Goal: Contribute content: Contribute content

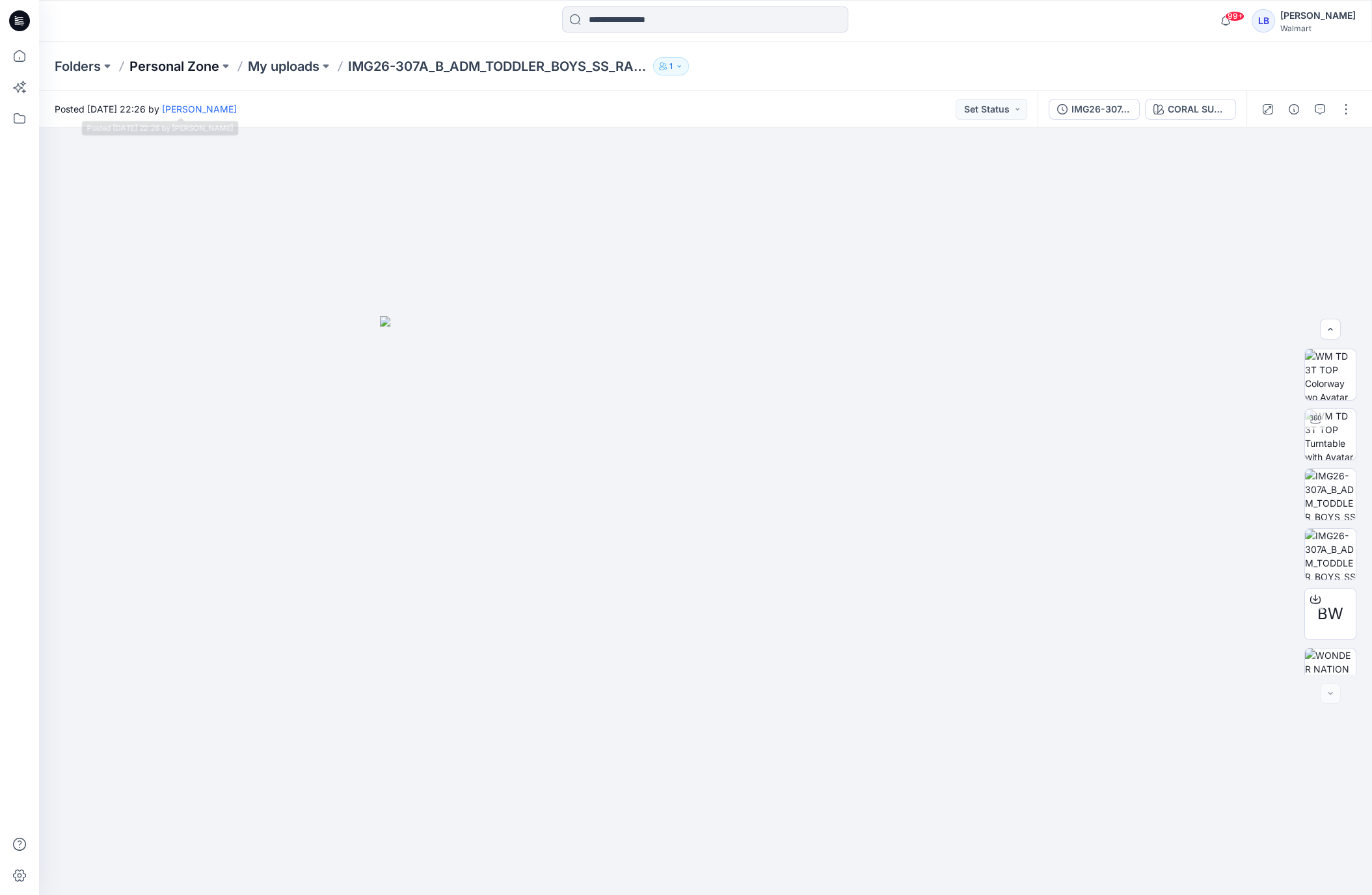
scroll to position [86, 0]
click at [26, 58] on icon at bounding box center [20, 56] width 28 height 28
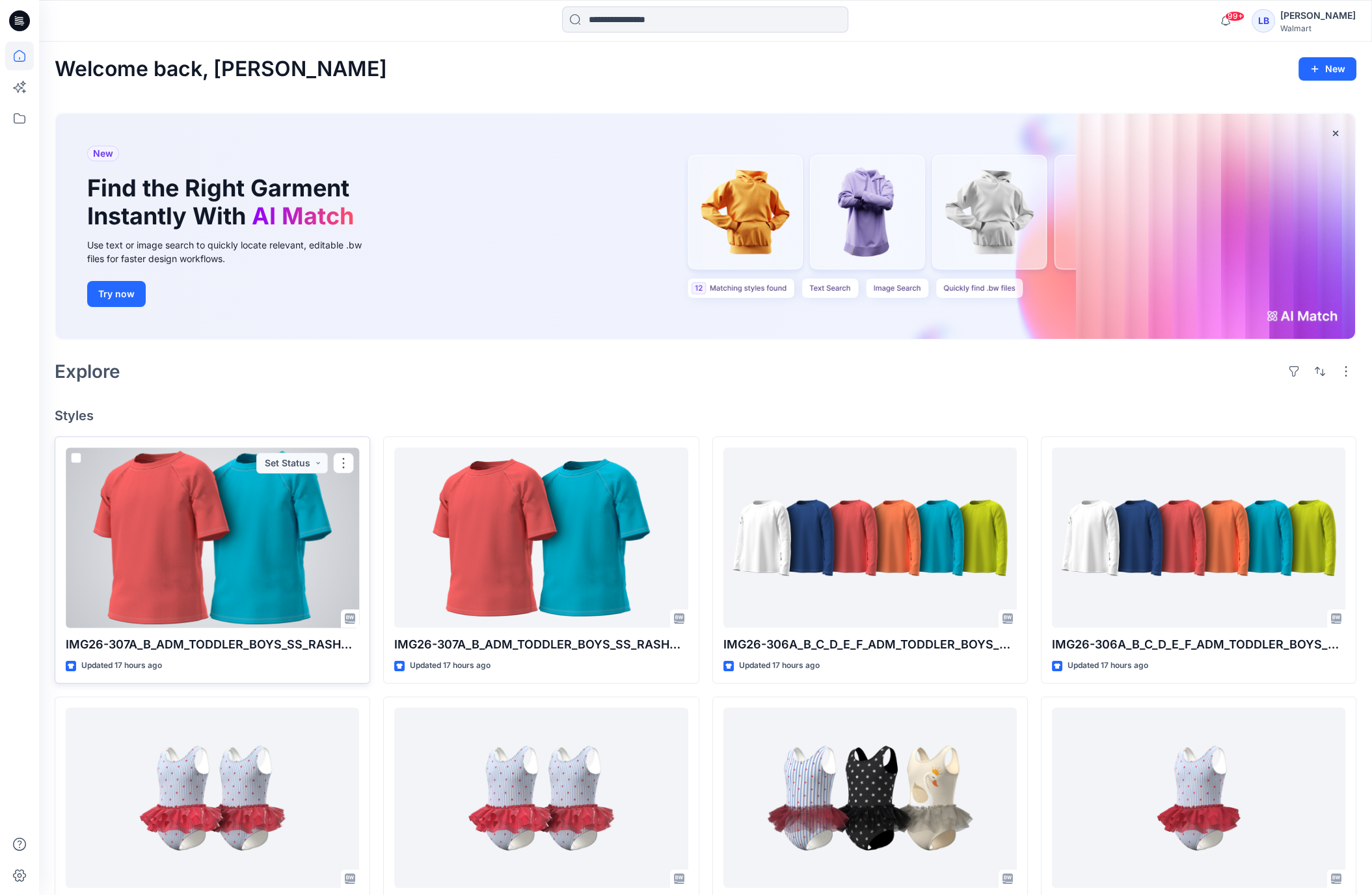
click at [215, 577] on div at bounding box center [212, 538] width 294 height 180
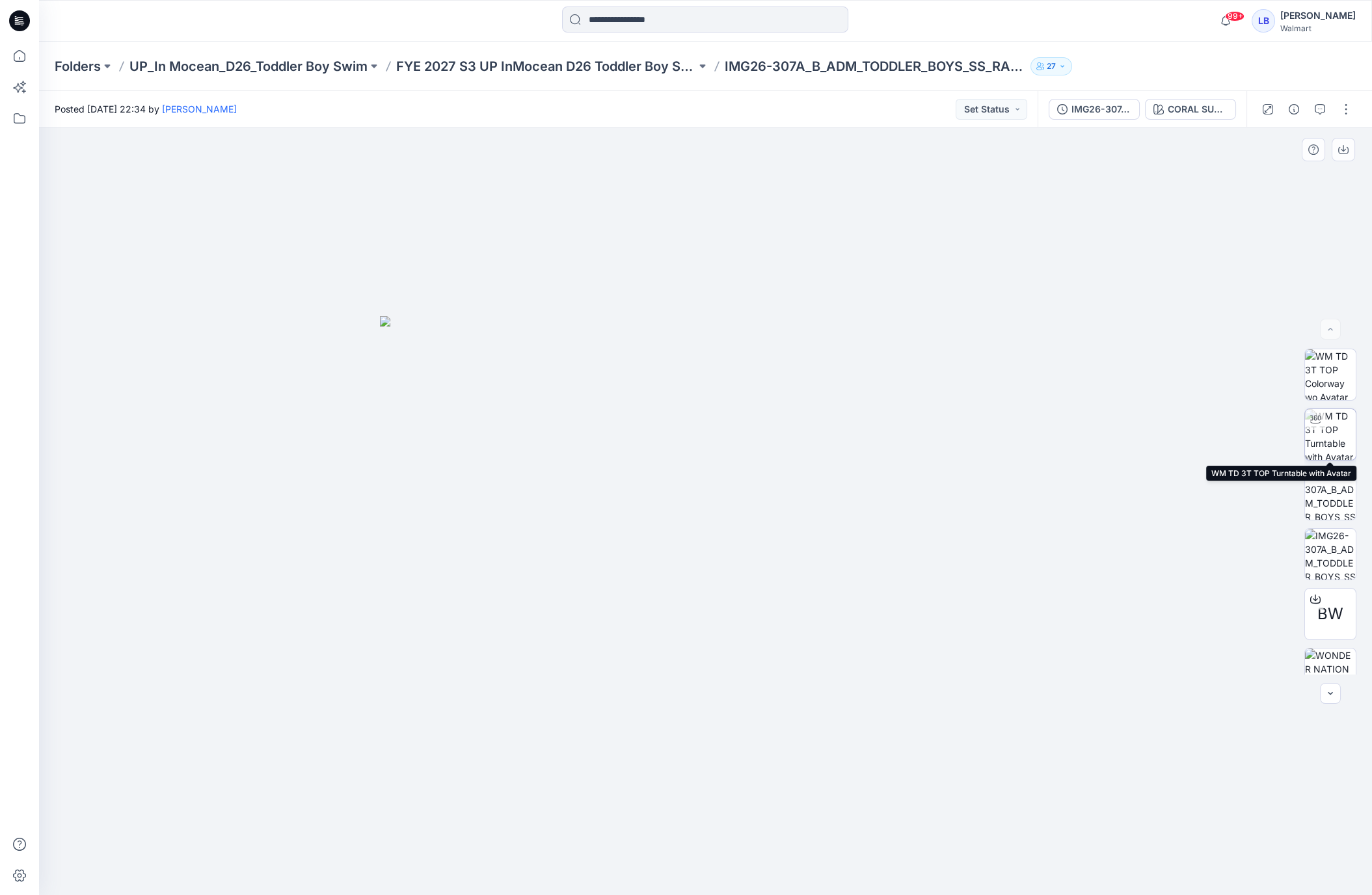
click at [1327, 436] on img at bounding box center [1329, 434] width 51 height 51
drag, startPoint x: 665, startPoint y: 486, endPoint x: 764, endPoint y: 475, distance: 99.6
click at [763, 475] on div at bounding box center [705, 512] width 1333 height 768
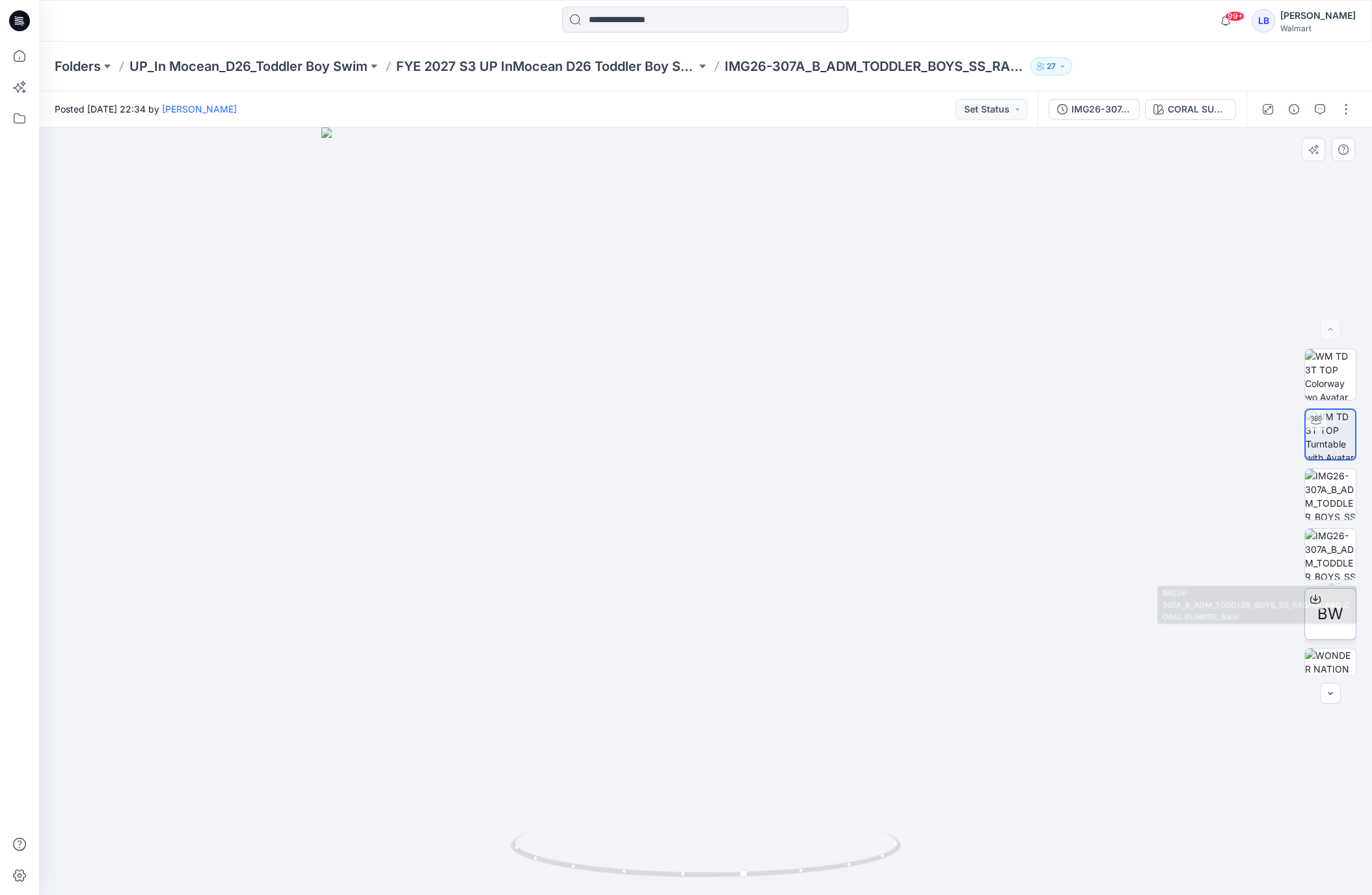
scroll to position [86, 0]
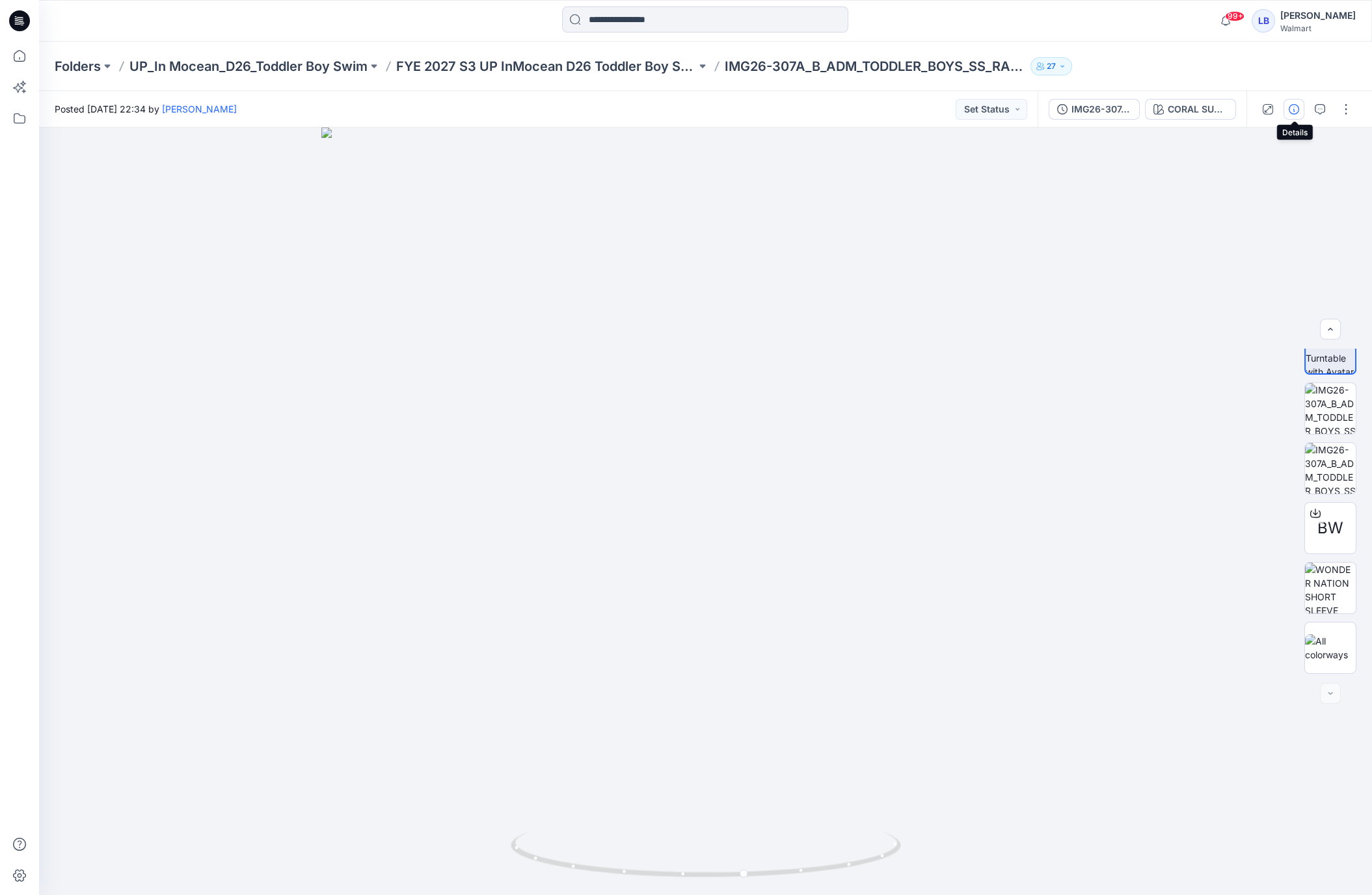
click at [1295, 114] on icon "button" at bounding box center [1294, 109] width 11 height 11
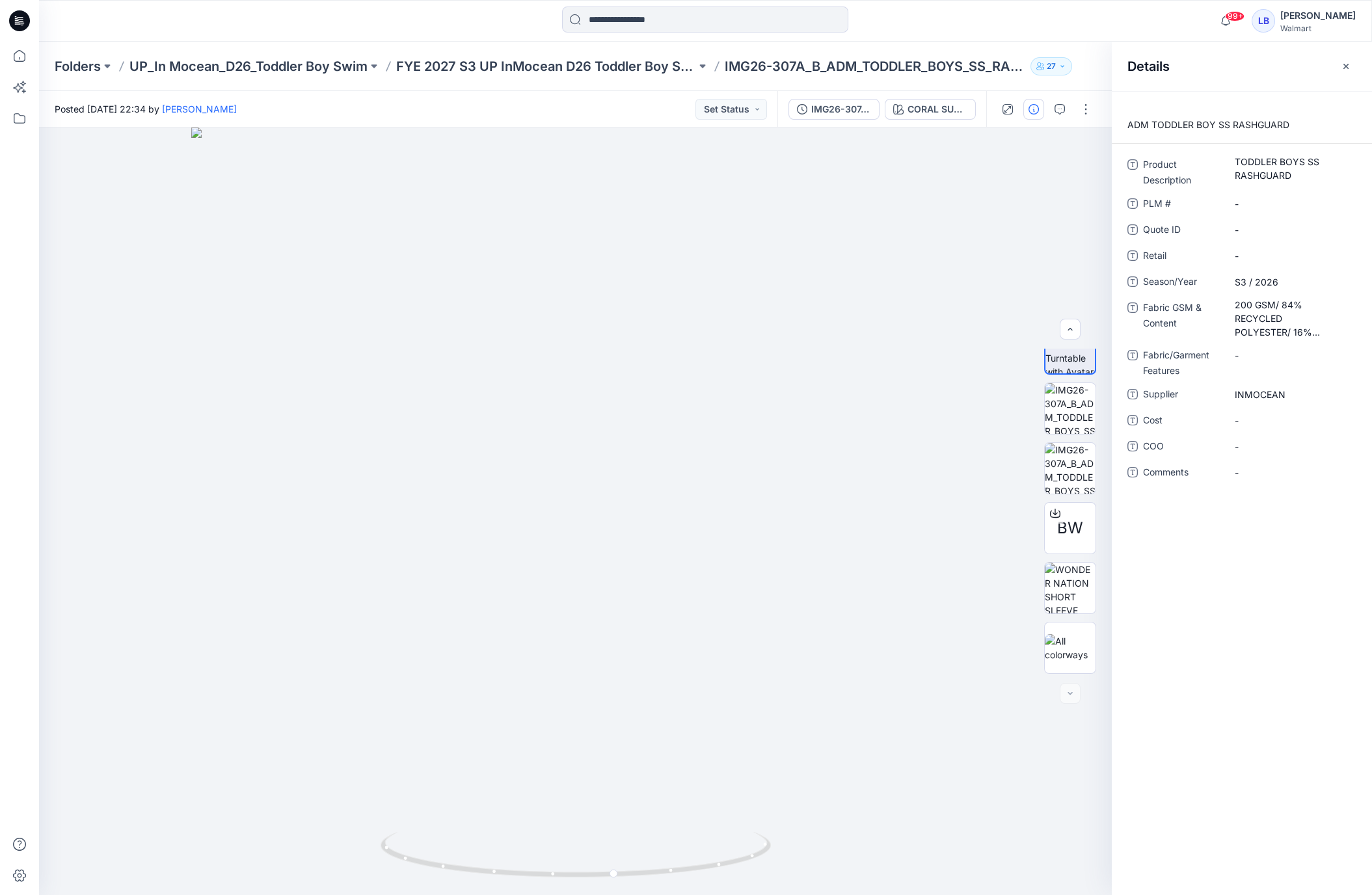
click at [1345, 68] on icon "button" at bounding box center [1346, 67] width 11 height 11
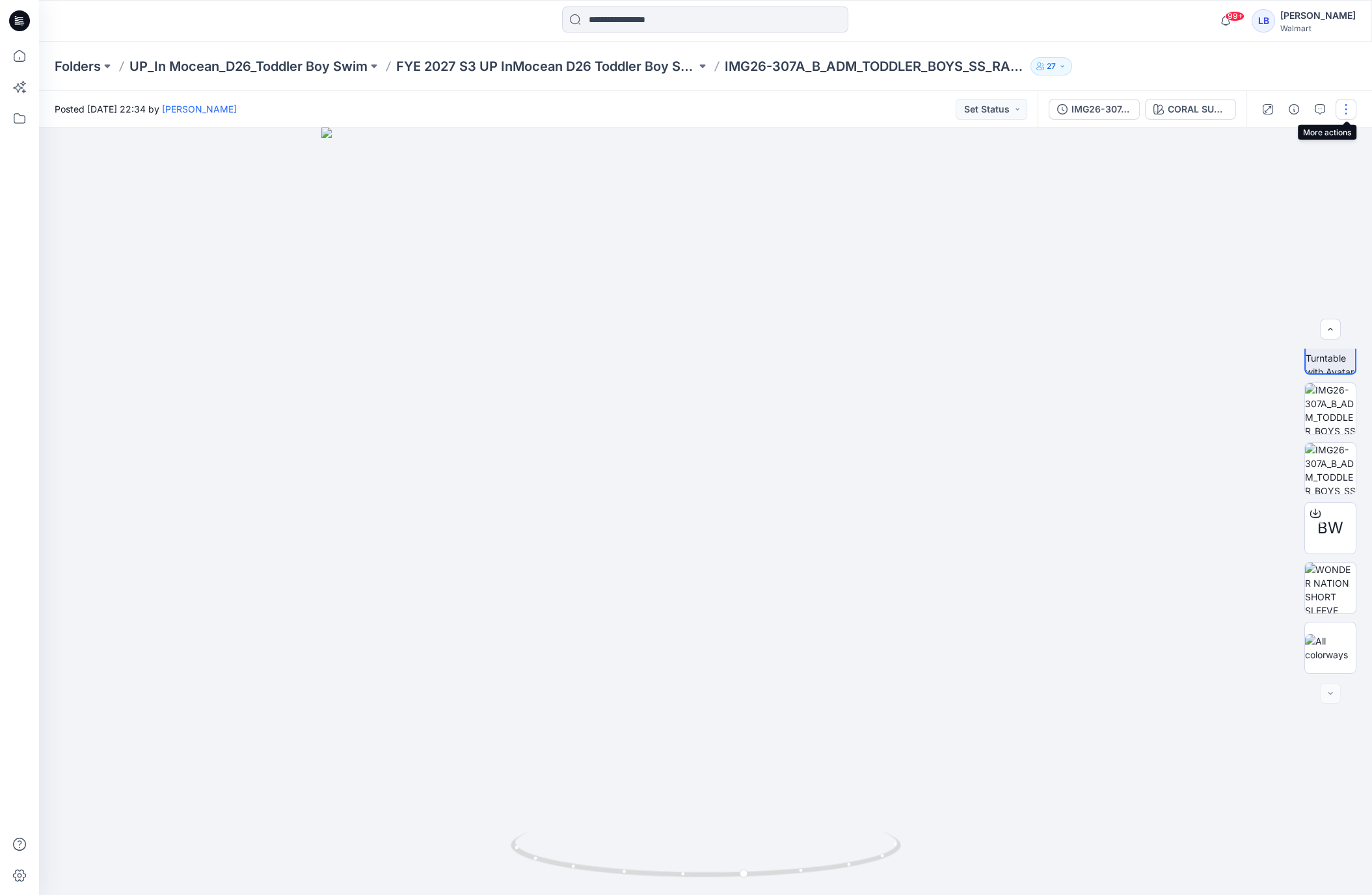
click at [1345, 114] on button "button" at bounding box center [1345, 108] width 20 height 20
click at [1281, 170] on button "Edit" at bounding box center [1291, 176] width 120 height 24
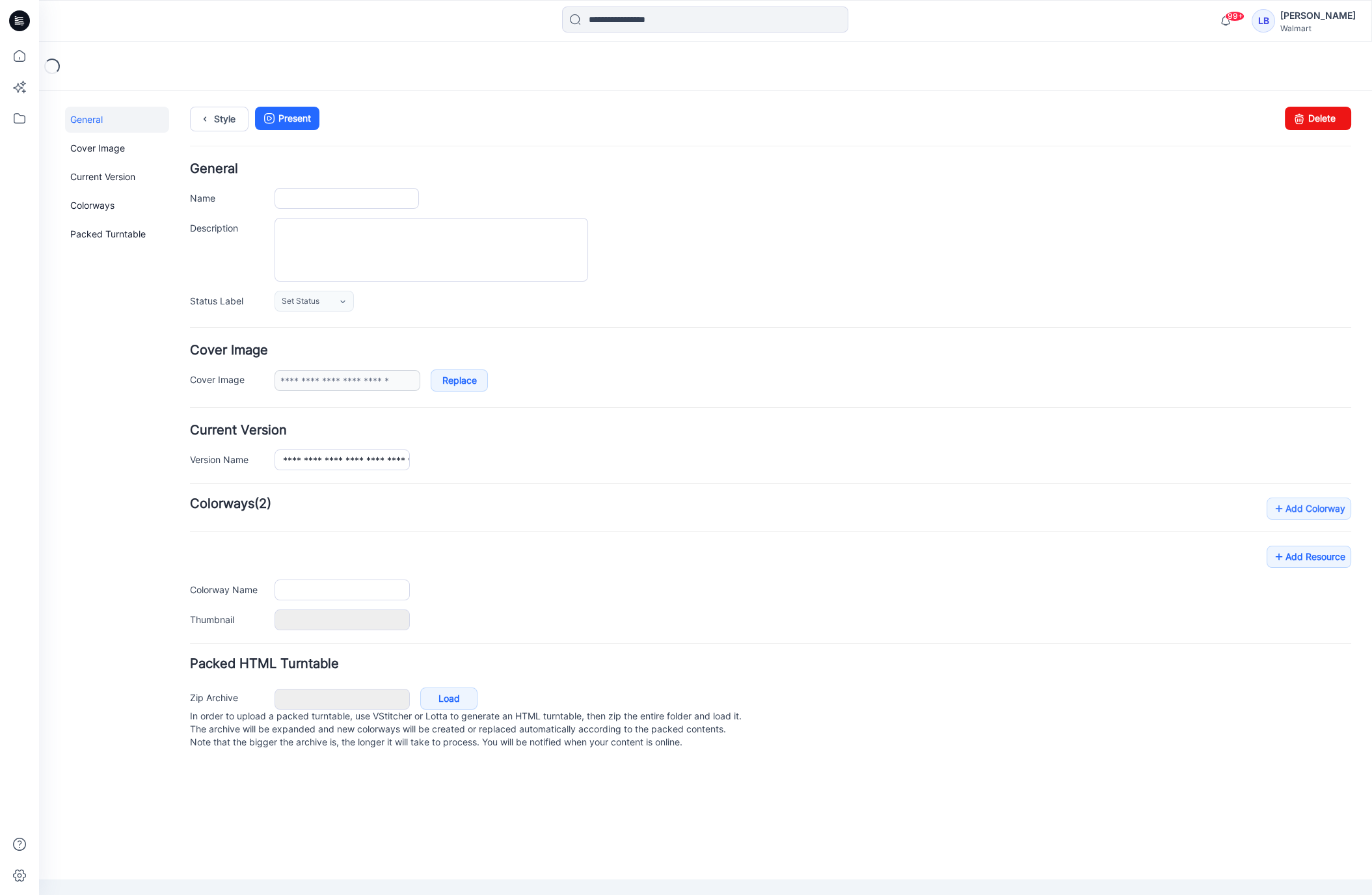
type input "**********"
type textarea "**********"
type input "**********"
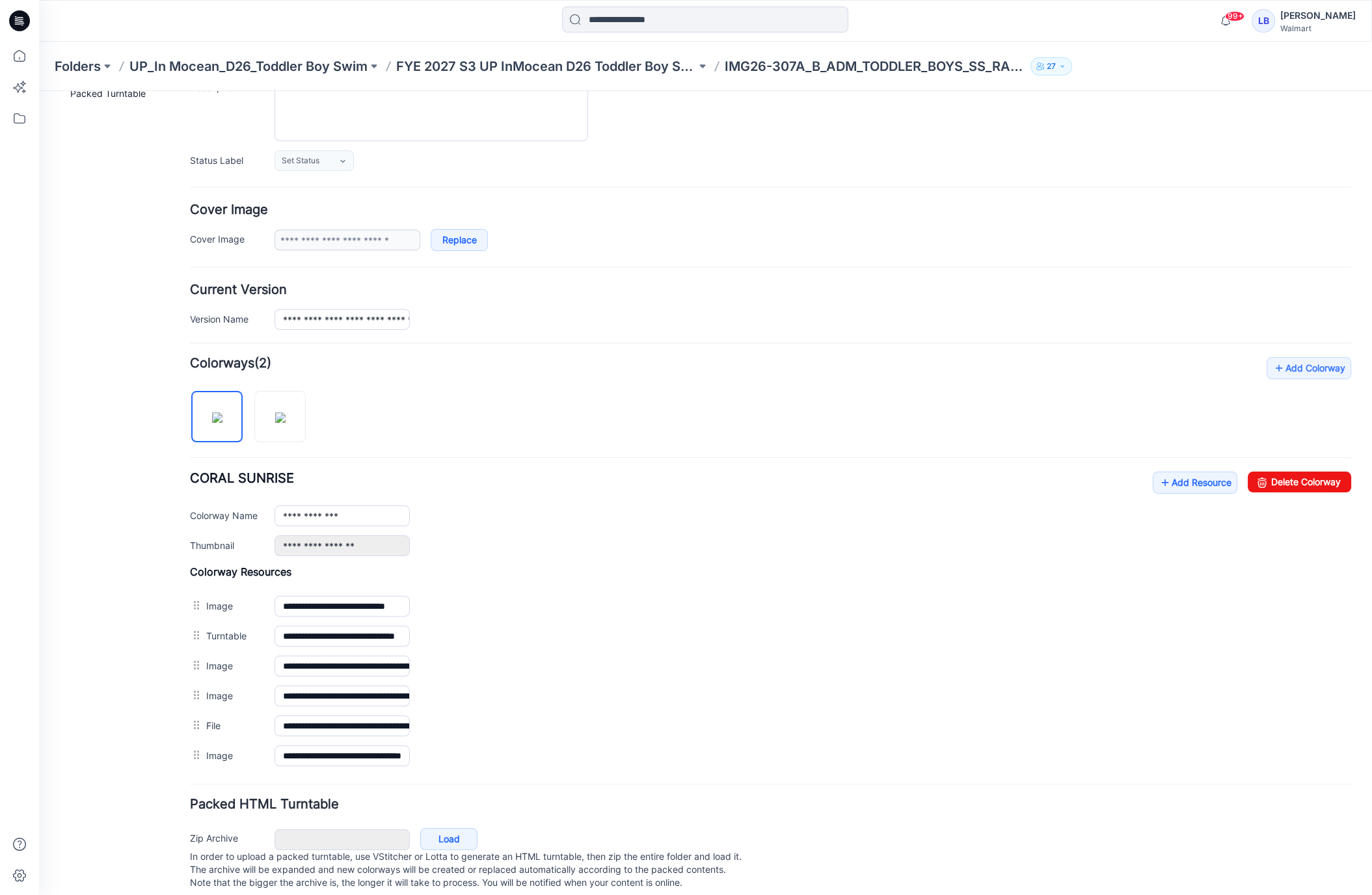
scroll to position [155, 0]
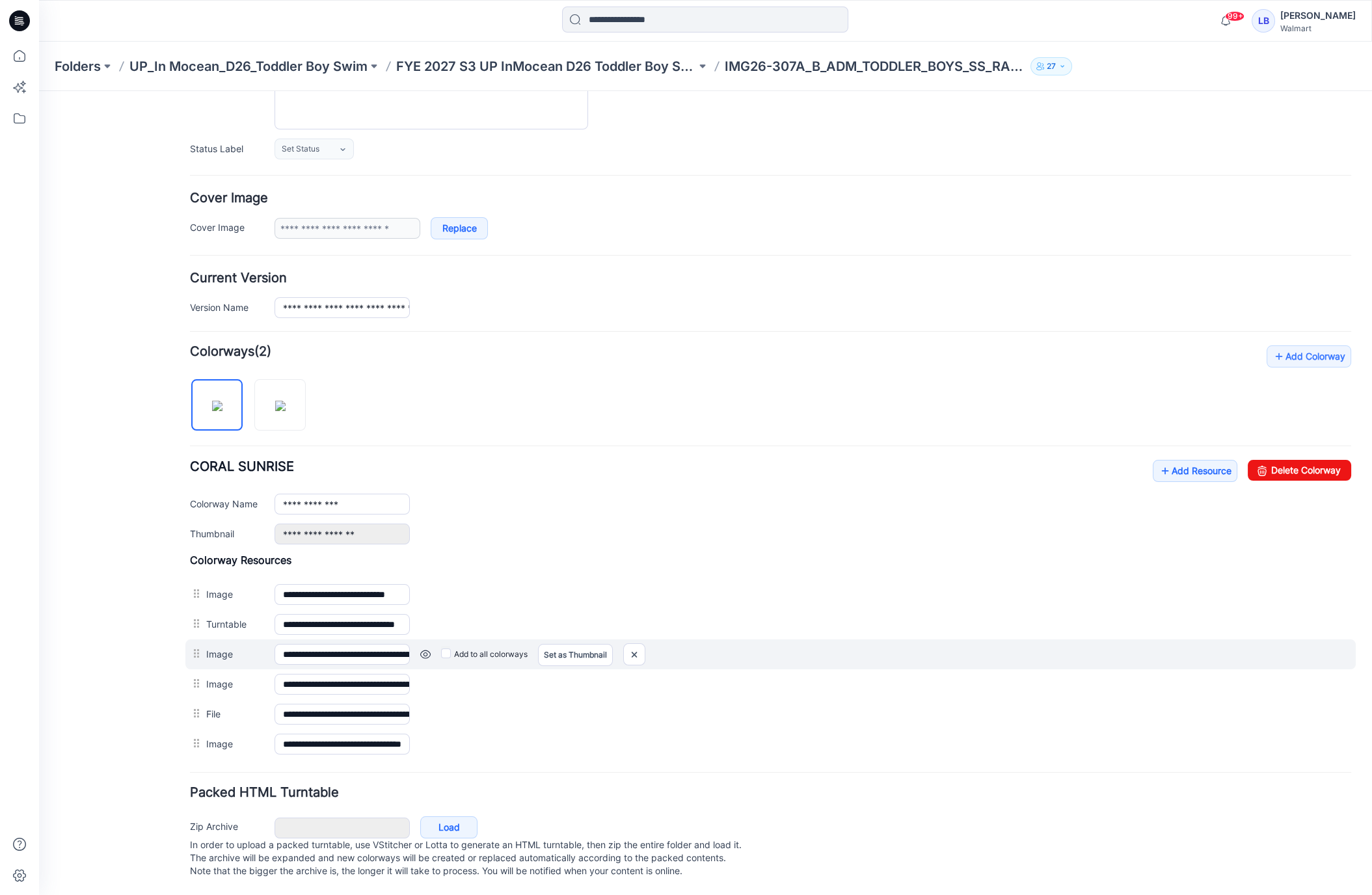
click at [423, 649] on link at bounding box center [426, 655] width 11 height 11
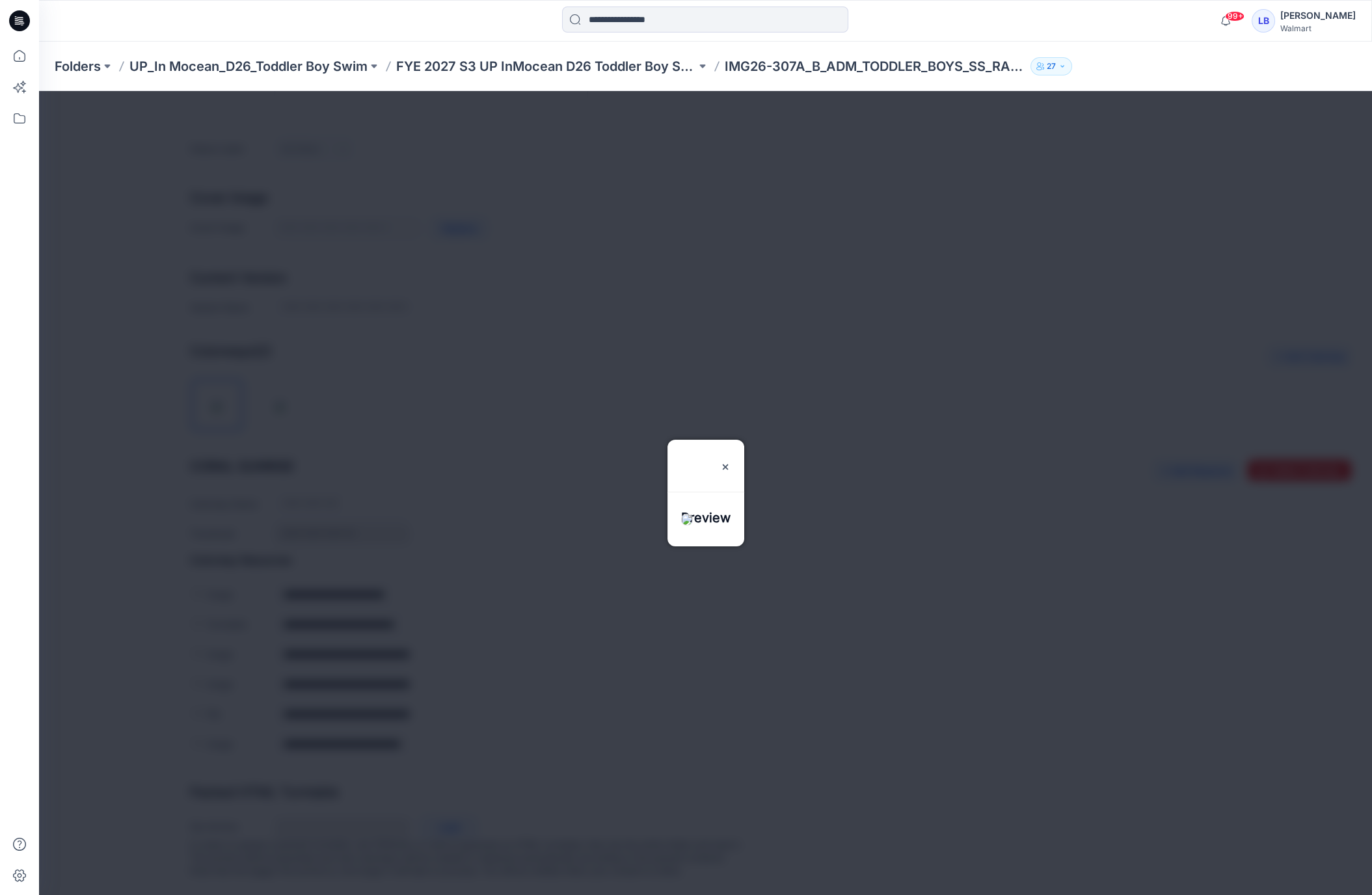
drag, startPoint x: 748, startPoint y: 424, endPoint x: 724, endPoint y: 437, distance: 27.3
click at [731, 462] on img at bounding box center [725, 467] width 11 height 11
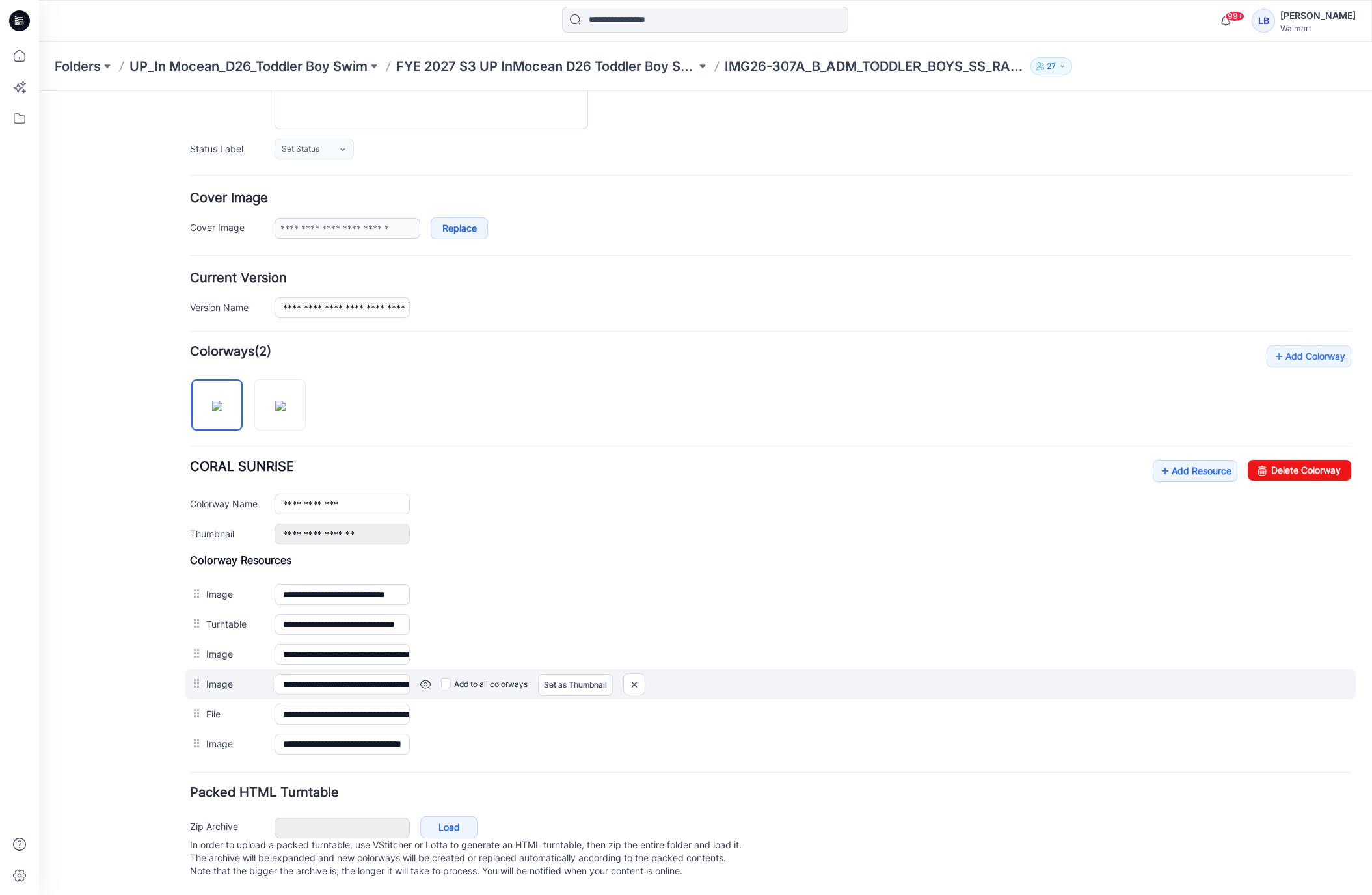
click at [428, 677] on div "Add to all colorways Set as Thumbnail Unset as Thumbnail" at bounding box center [880, 684] width 941 height 20
click at [424, 679] on link at bounding box center [426, 685] width 11 height 11
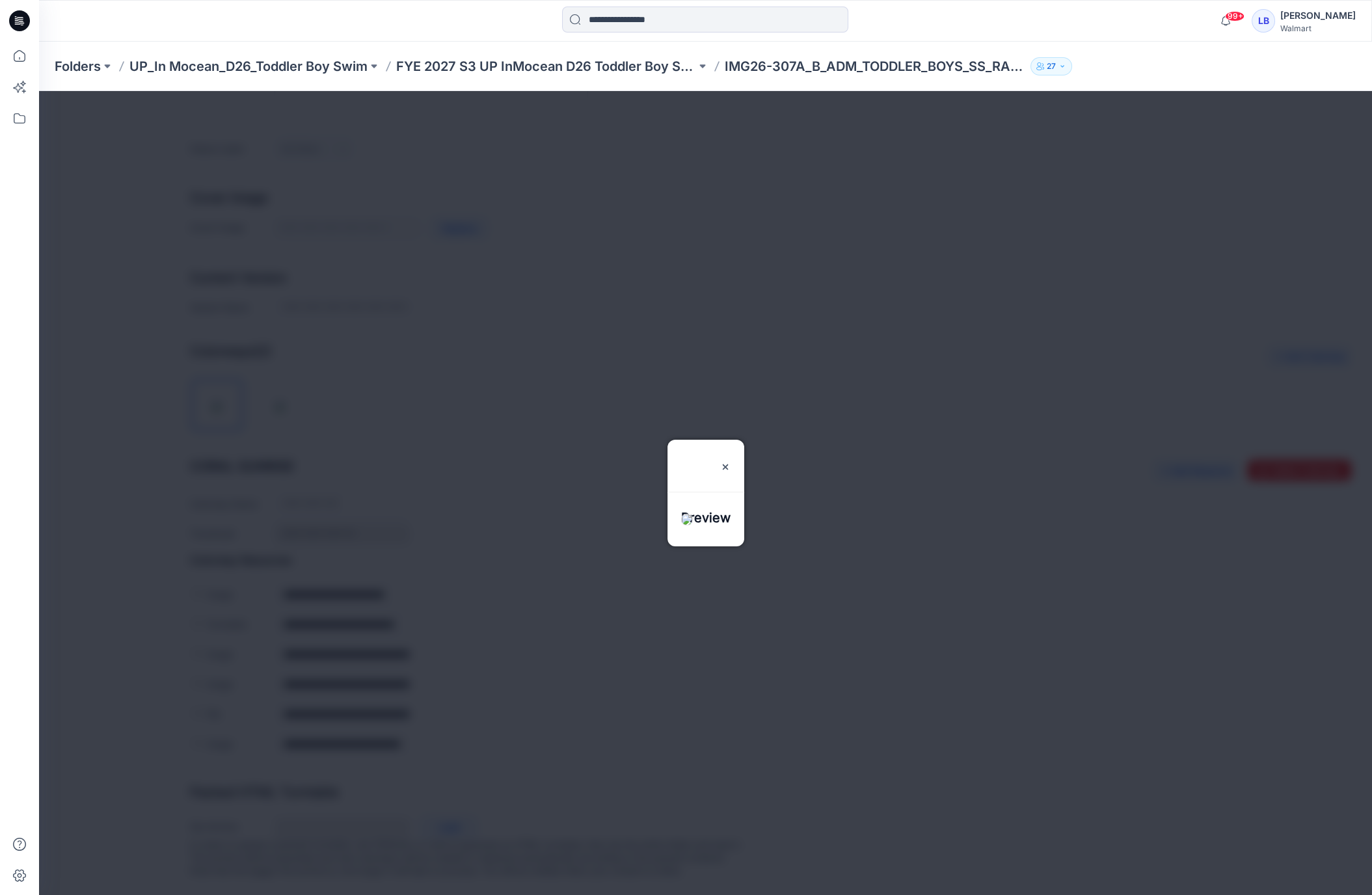
drag, startPoint x: 752, startPoint y: 424, endPoint x: 667, endPoint y: 561, distance: 161.2
click at [731, 462] on img at bounding box center [725, 467] width 11 height 11
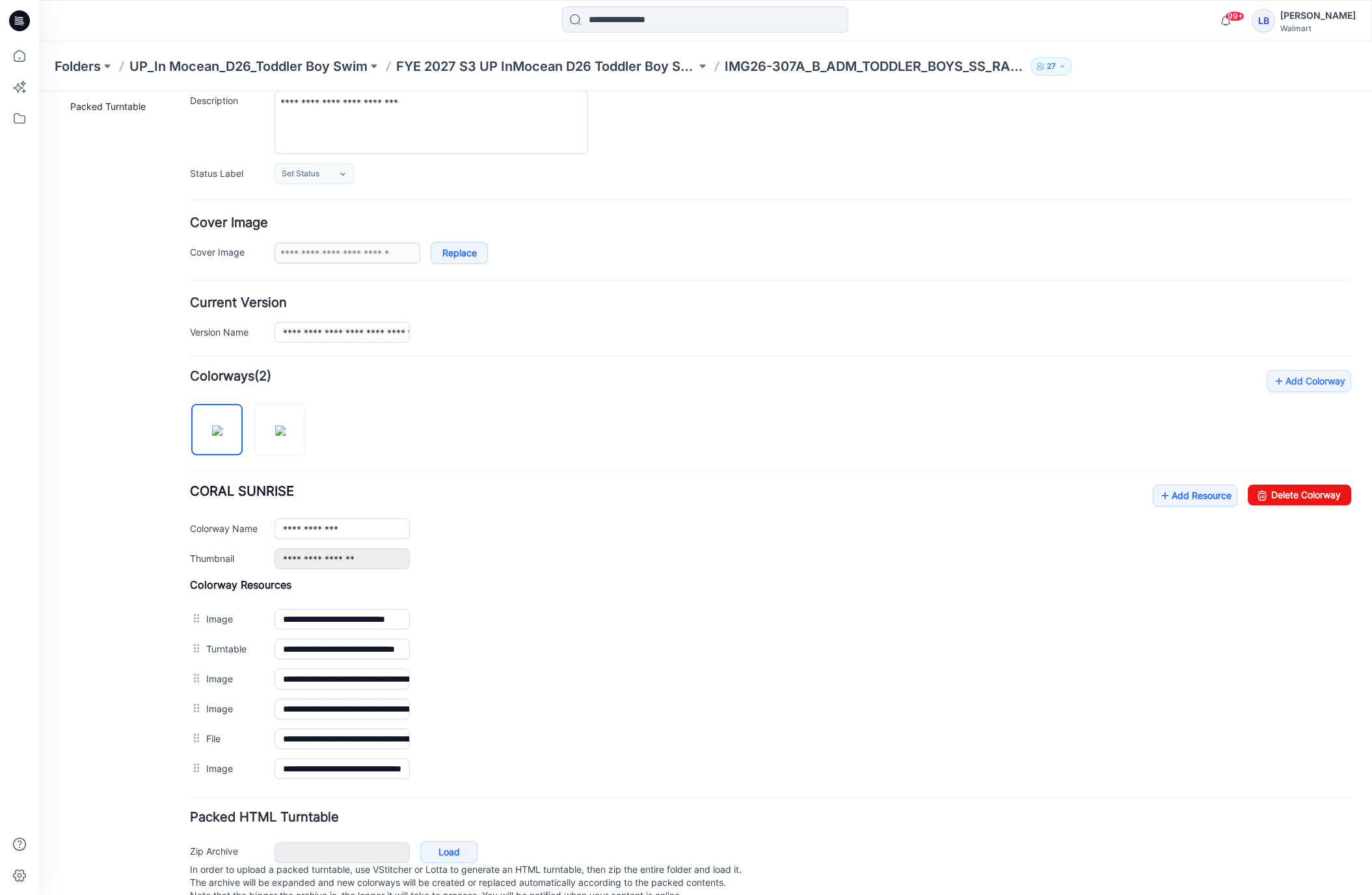
scroll to position [106, 0]
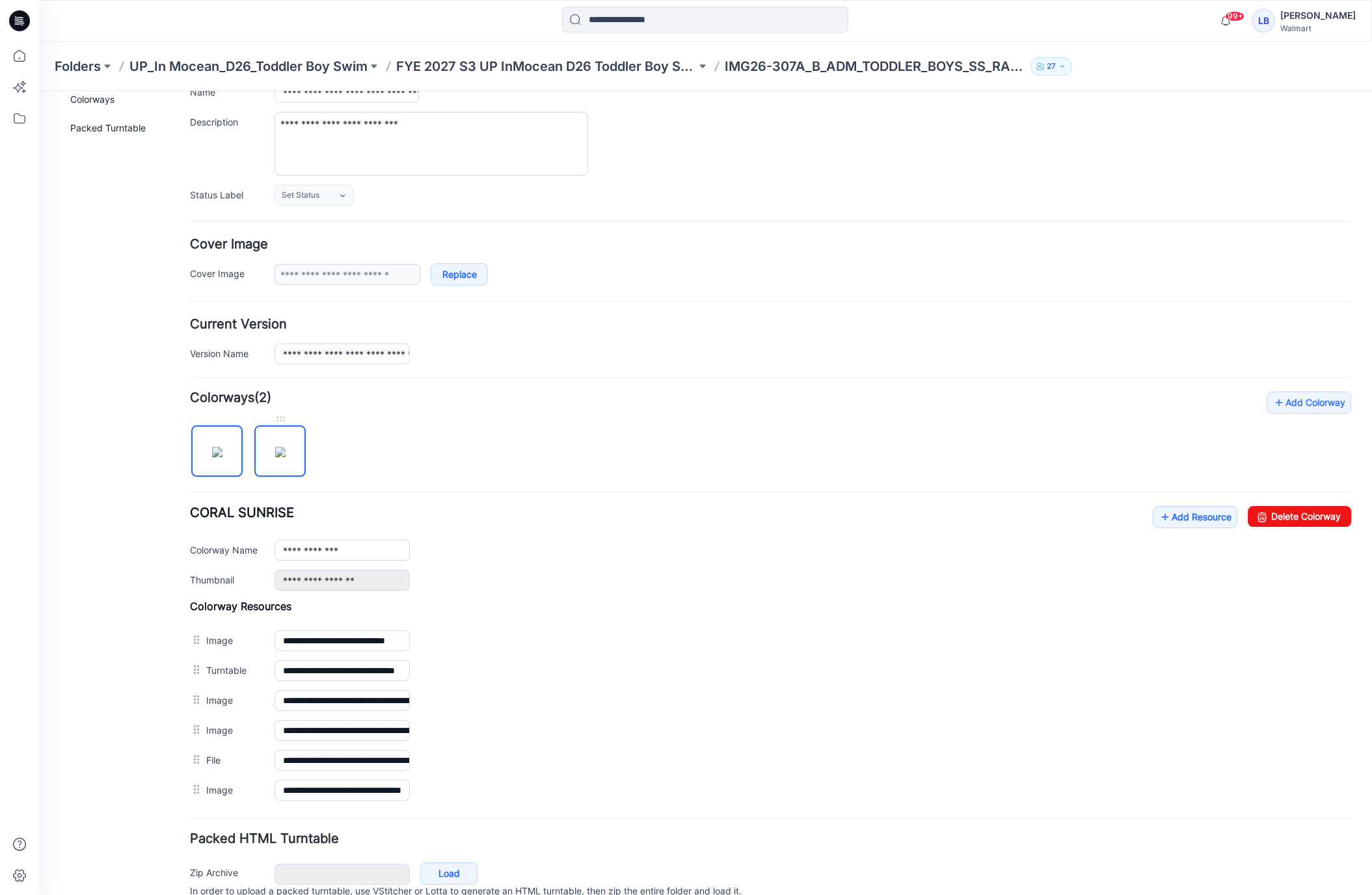
click at [275, 447] on img at bounding box center [280, 452] width 11 height 11
click at [223, 447] on img at bounding box center [217, 452] width 11 height 11
click at [275, 447] on img at bounding box center [280, 452] width 11 height 11
drag, startPoint x: 223, startPoint y: 446, endPoint x: 281, endPoint y: 453, distance: 58.4
click at [223, 447] on img at bounding box center [217, 452] width 11 height 11
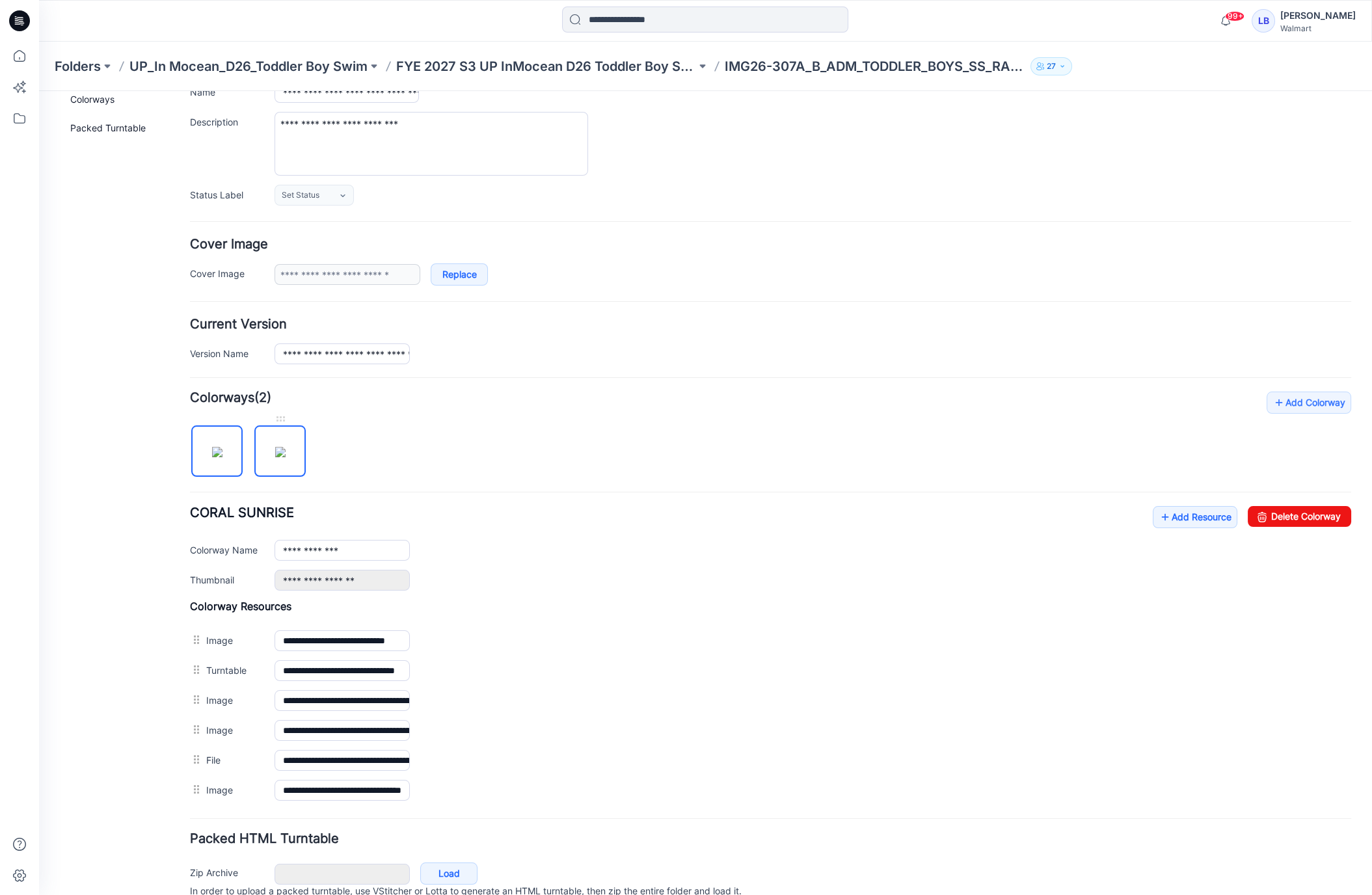
drag, startPoint x: 281, startPoint y: 453, endPoint x: 292, endPoint y: 460, distance: 13.0
click at [281, 453] on img at bounding box center [280, 452] width 11 height 11
type input "*********"
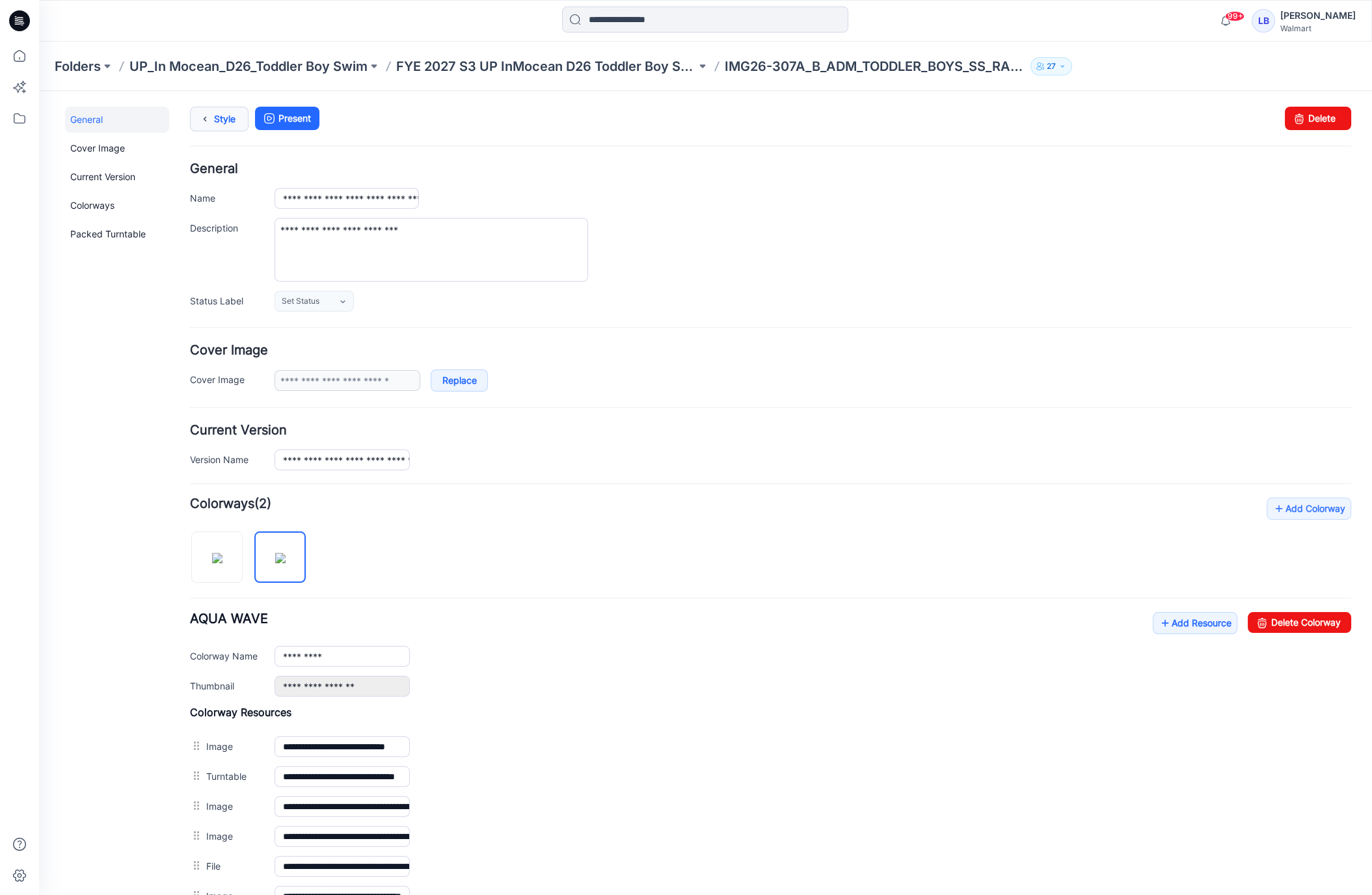
click at [228, 126] on link "Style" at bounding box center [219, 119] width 59 height 25
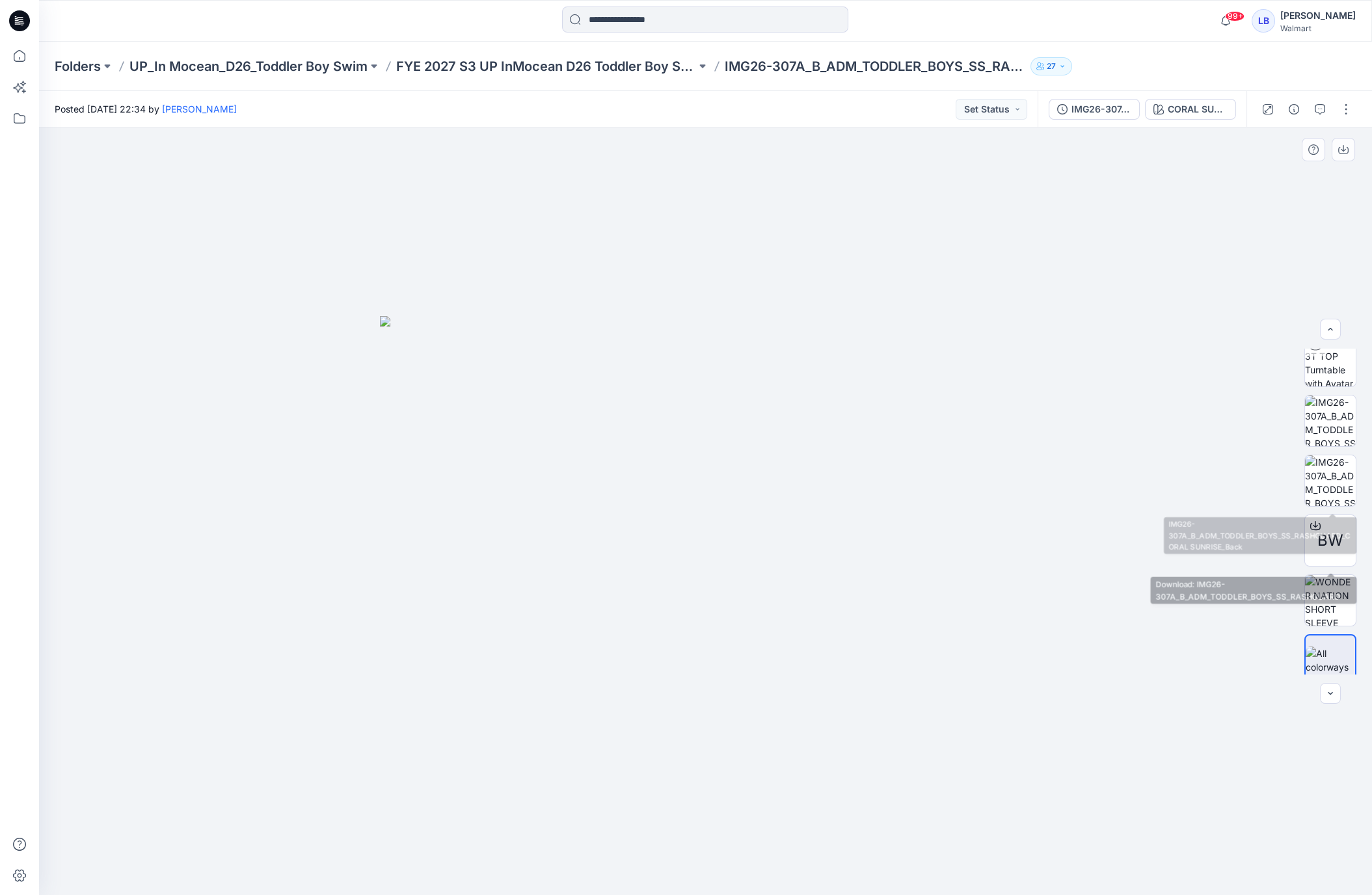
scroll to position [86, 0]
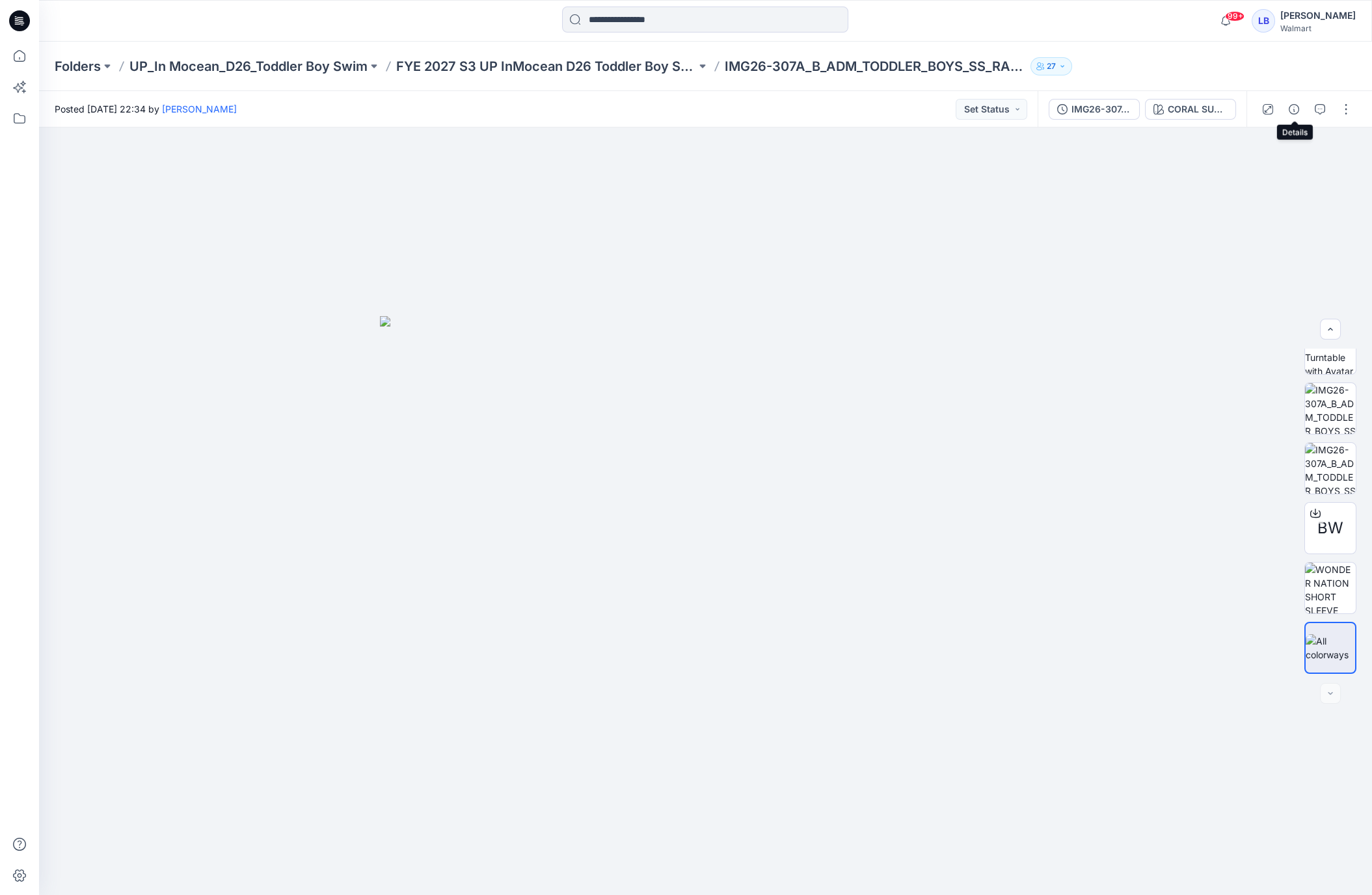
click at [1294, 111] on icon "button" at bounding box center [1294, 109] width 11 height 11
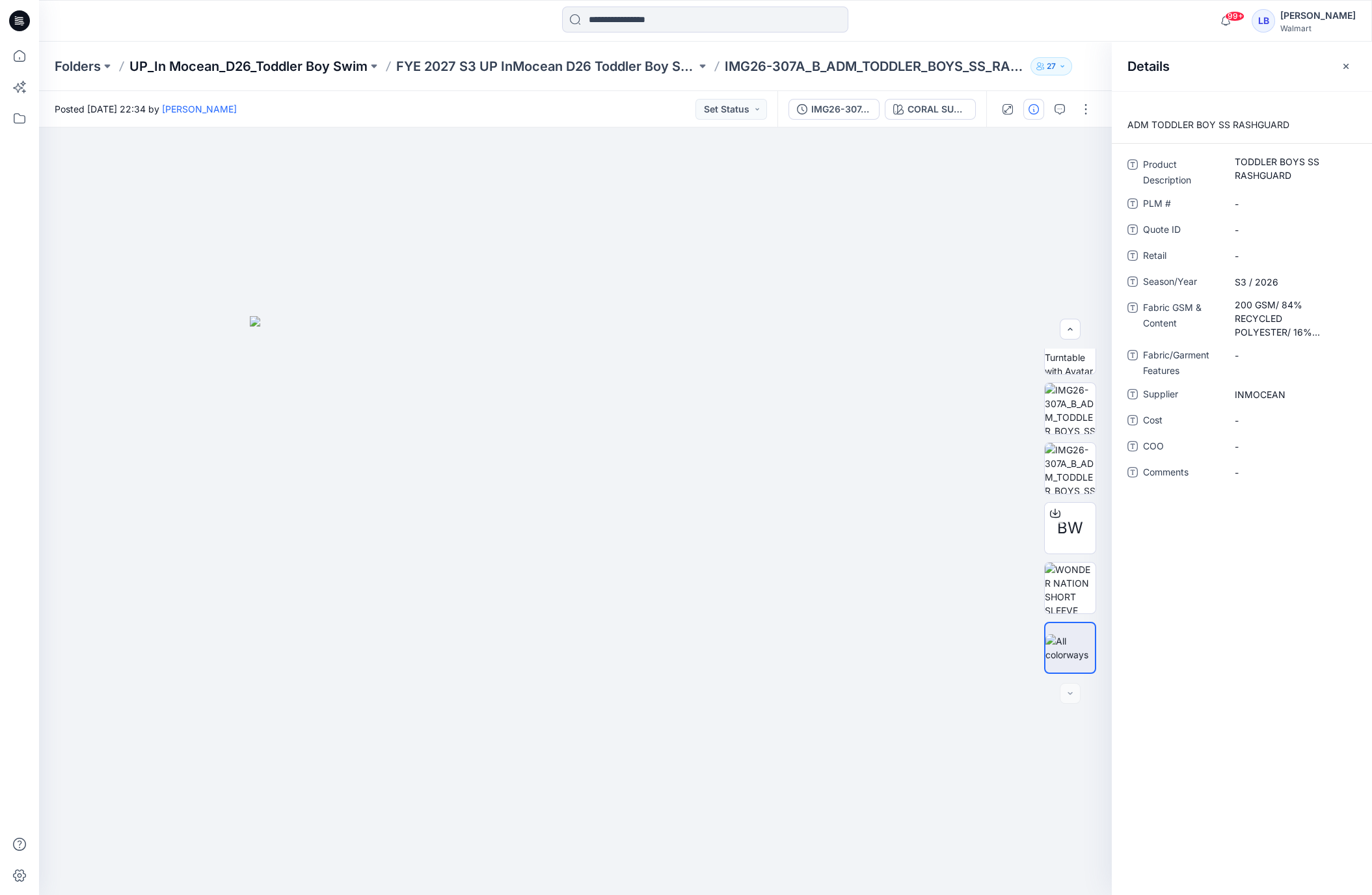
click at [236, 69] on p "UP_In Mocean_D26_Toddler Boy Swim" at bounding box center [248, 67] width 238 height 19
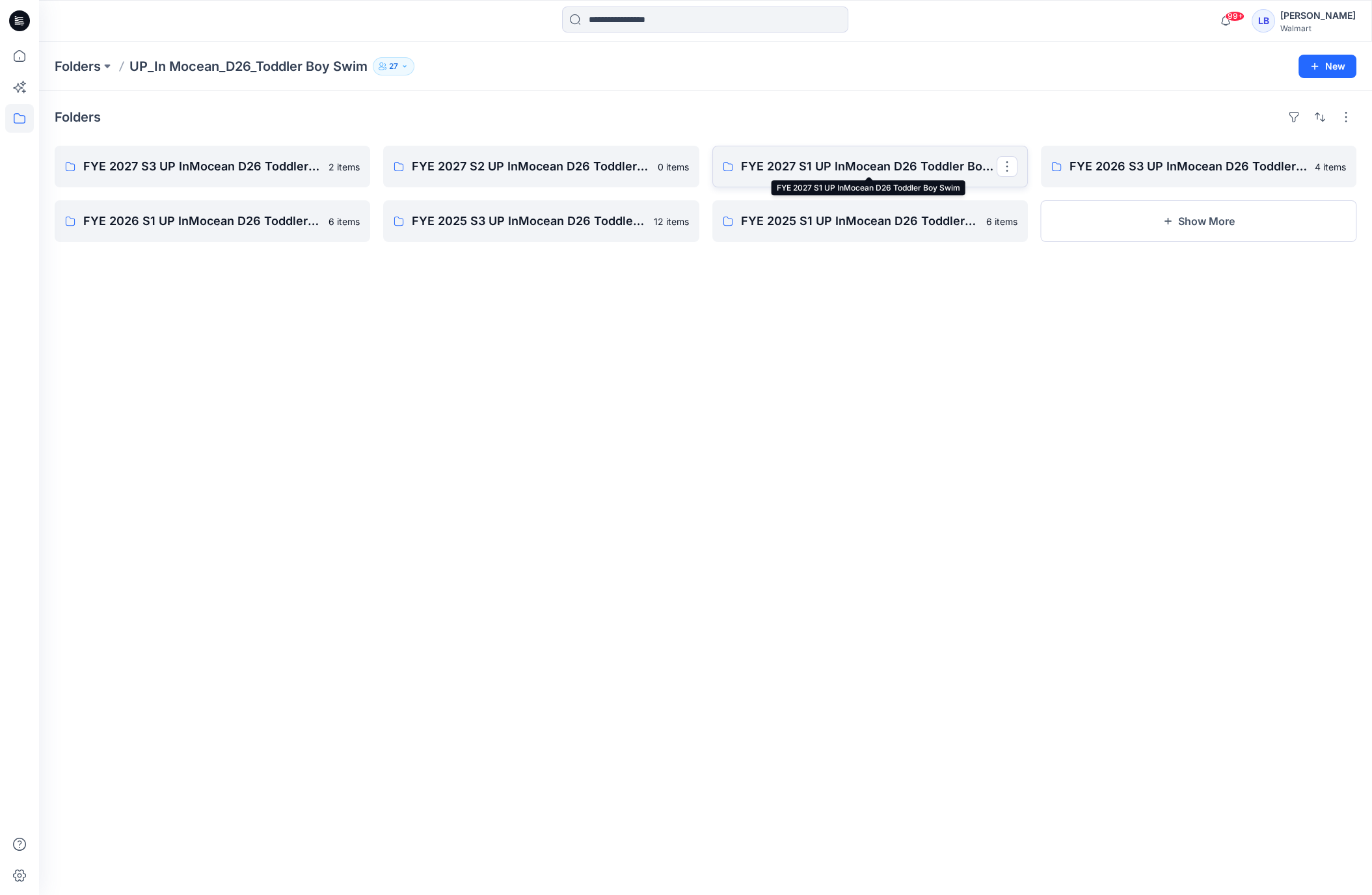
click at [829, 168] on p "FYE 2027 S1 UP InMocean D26 Toddler Boy Swim" at bounding box center [868, 167] width 255 height 19
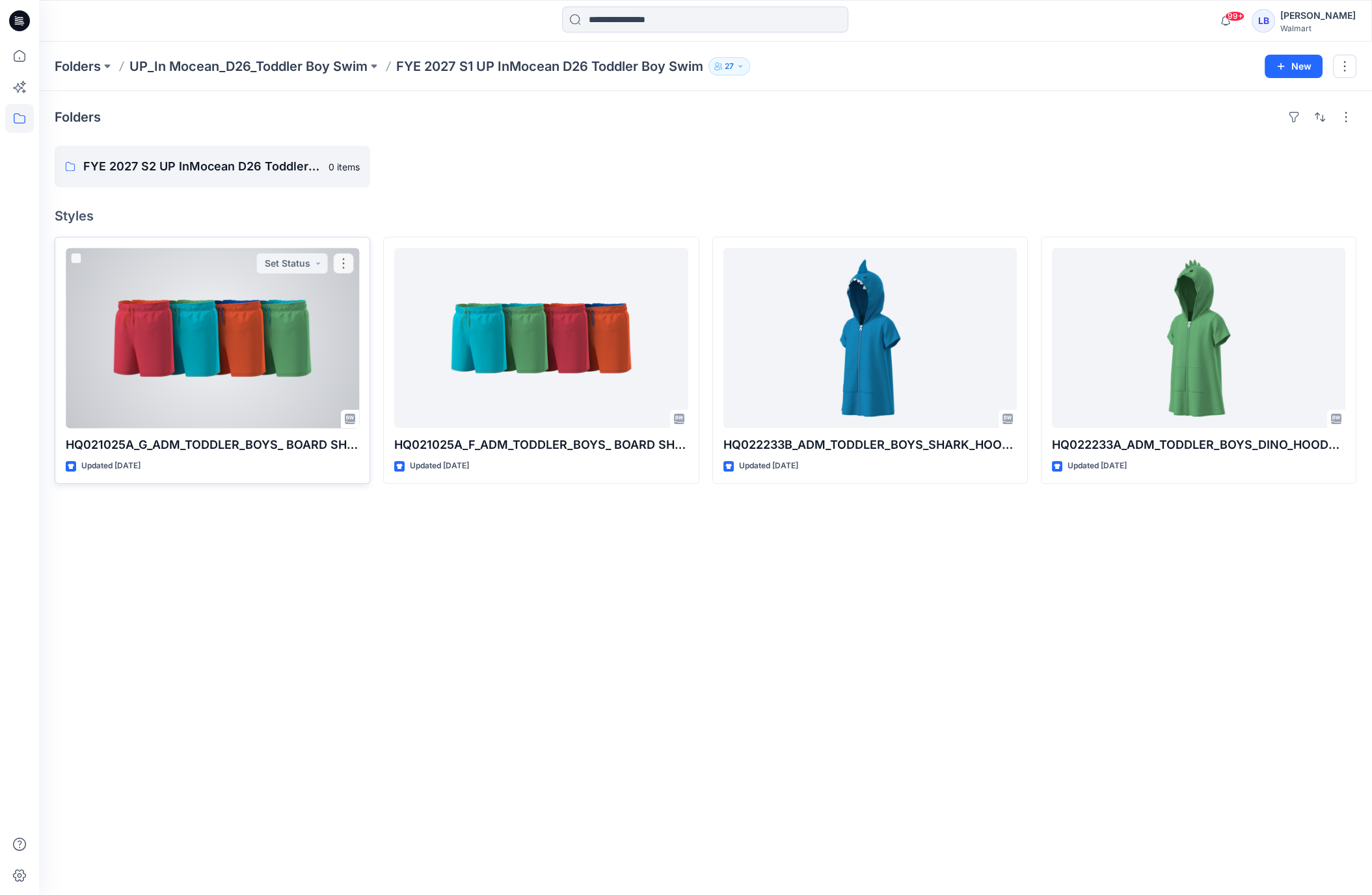
click at [216, 337] on div at bounding box center [212, 337] width 294 height 180
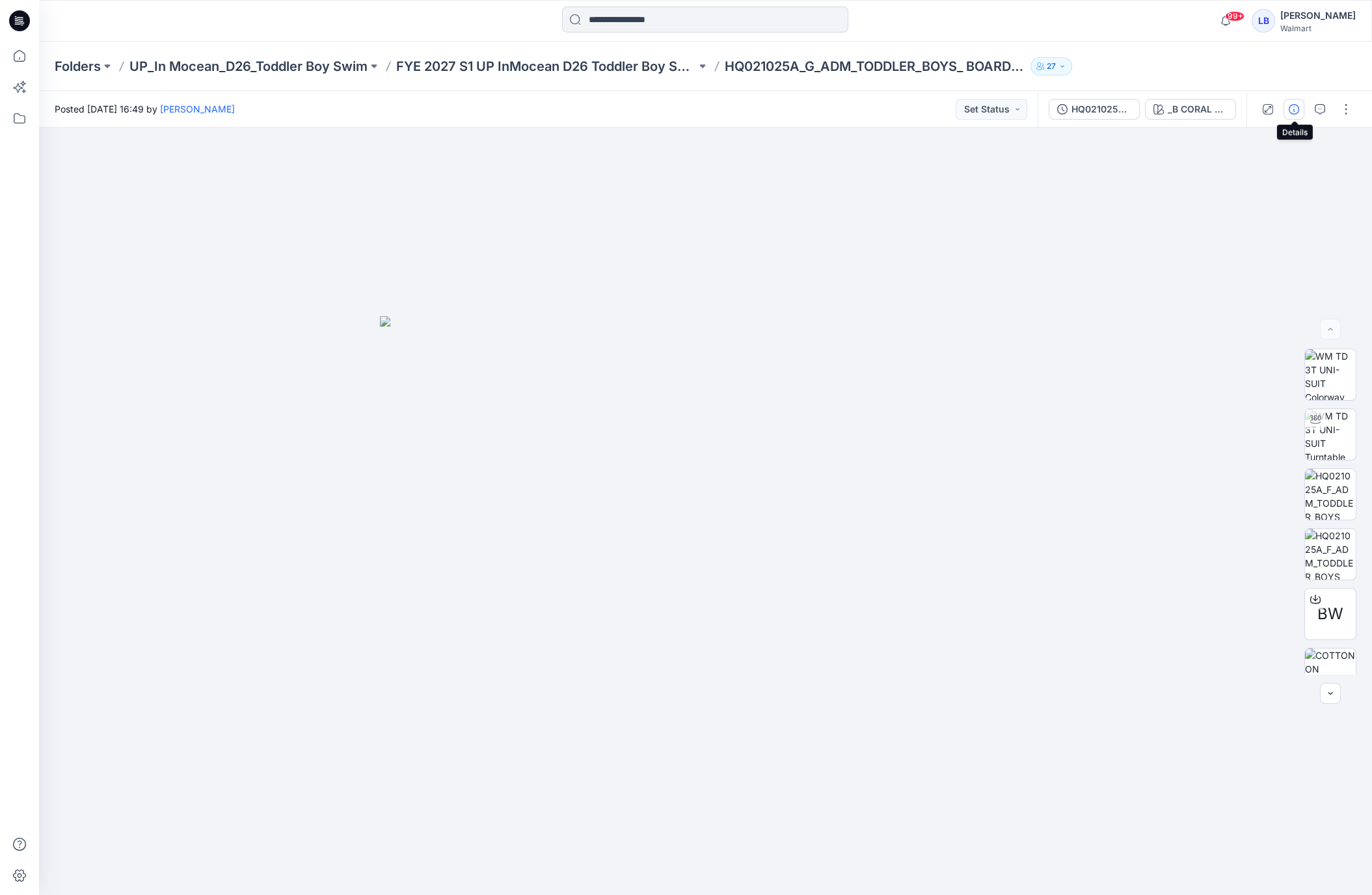
click at [1298, 113] on icon "button" at bounding box center [1294, 109] width 11 height 11
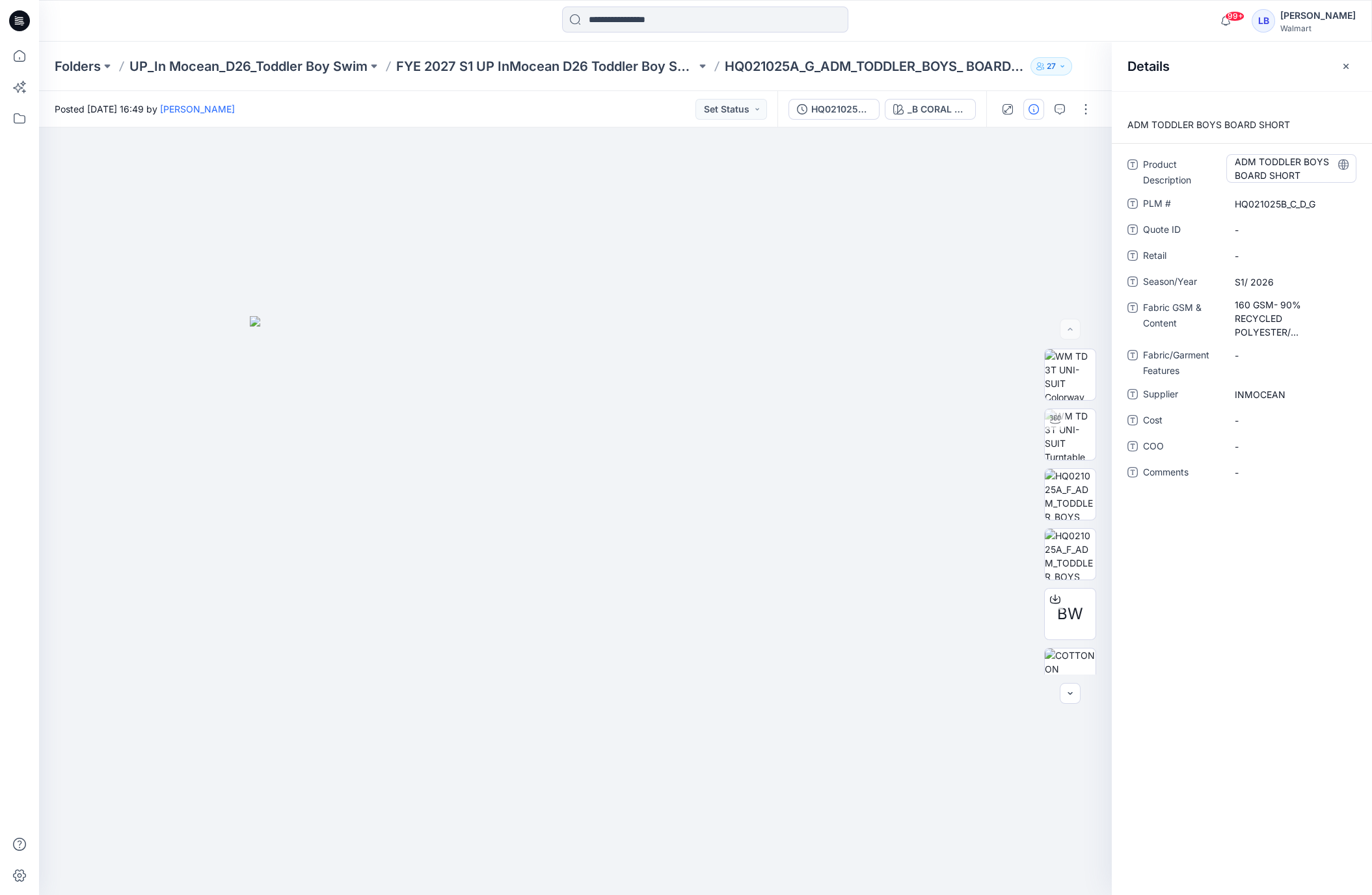
click at [1310, 172] on Description "ADM TODDLER BOYS BOARD SHORT" at bounding box center [1291, 169] width 114 height 27
drag, startPoint x: 1307, startPoint y: 175, endPoint x: 1208, endPoint y: 156, distance: 100.8
click at [1210, 157] on div "**********" at bounding box center [1242, 171] width 229 height 34
click at [1297, 315] on Content "160 GSM- 90% RECYCLED POLYESTER/ SPANDEX" at bounding box center [1291, 318] width 114 height 41
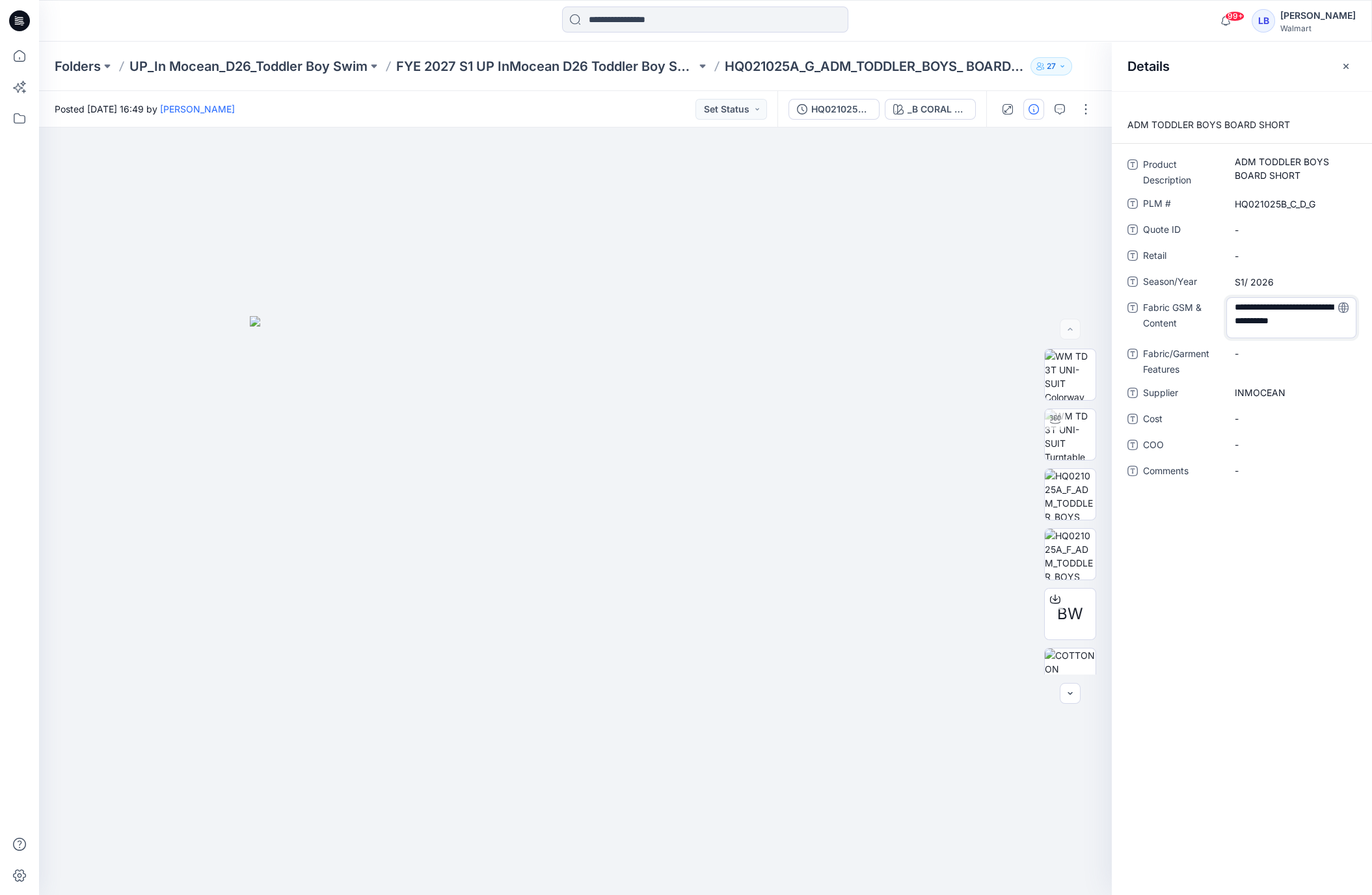
drag, startPoint x: 1235, startPoint y: 305, endPoint x: 1395, endPoint y: 403, distance: 187.6
click at [1371, 403] on html "99+ Notifications Your style IMG26-307A_B_ADM_TODDLER_BOYS_SS_RASHGUARD is read…" at bounding box center [686, 447] width 1372 height 895
click at [1301, 519] on div "**********" at bounding box center [1242, 493] width 260 height 805
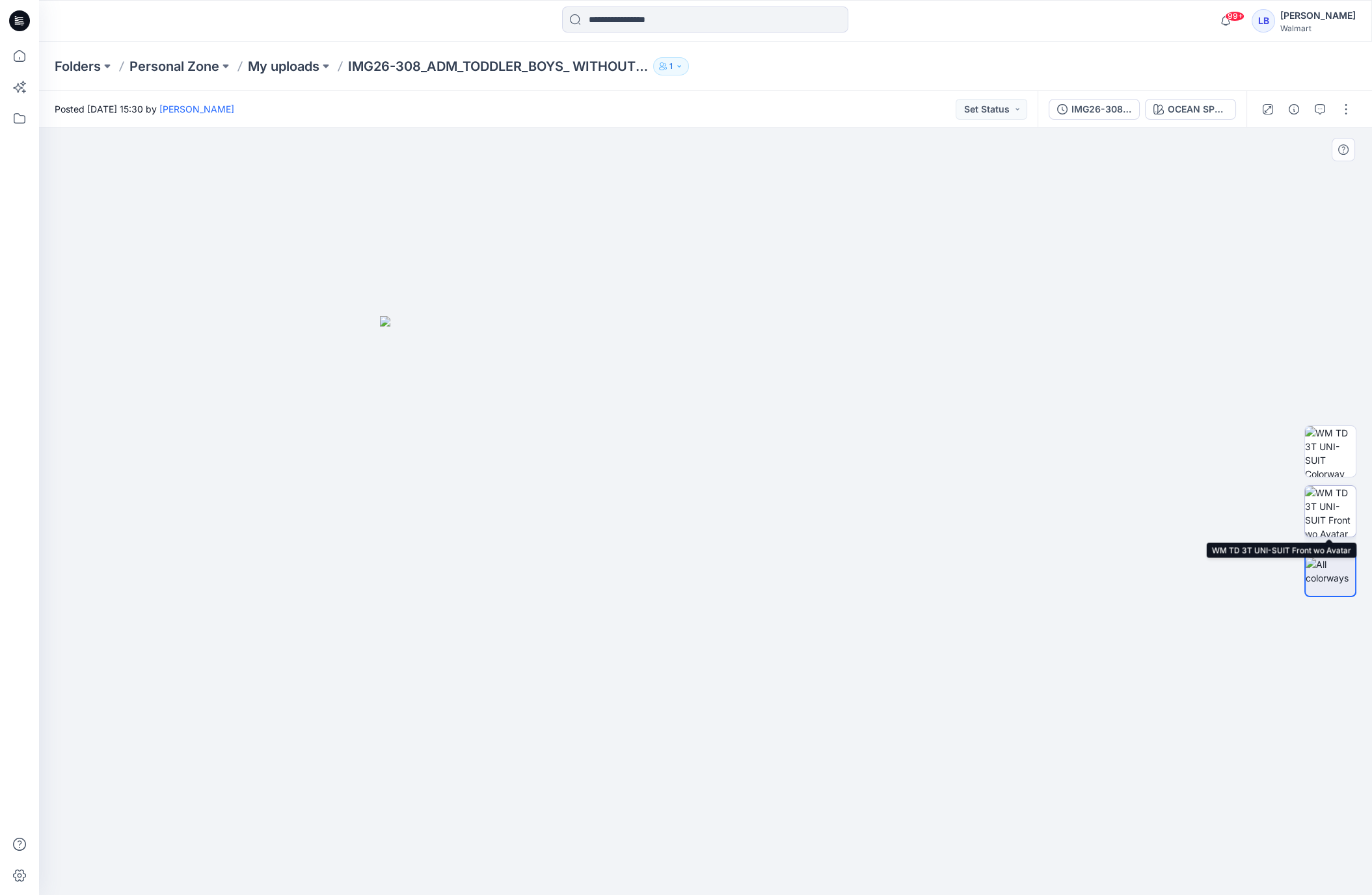
click at [1321, 508] on img at bounding box center [1329, 511] width 51 height 51
drag, startPoint x: 752, startPoint y: 499, endPoint x: 622, endPoint y: 483, distance: 131.0
click at [622, 483] on img at bounding box center [705, 541] width 651 height 710
drag, startPoint x: 896, startPoint y: 449, endPoint x: 764, endPoint y: 454, distance: 132.1
click at [760, 457] on img at bounding box center [705, 541] width 651 height 710
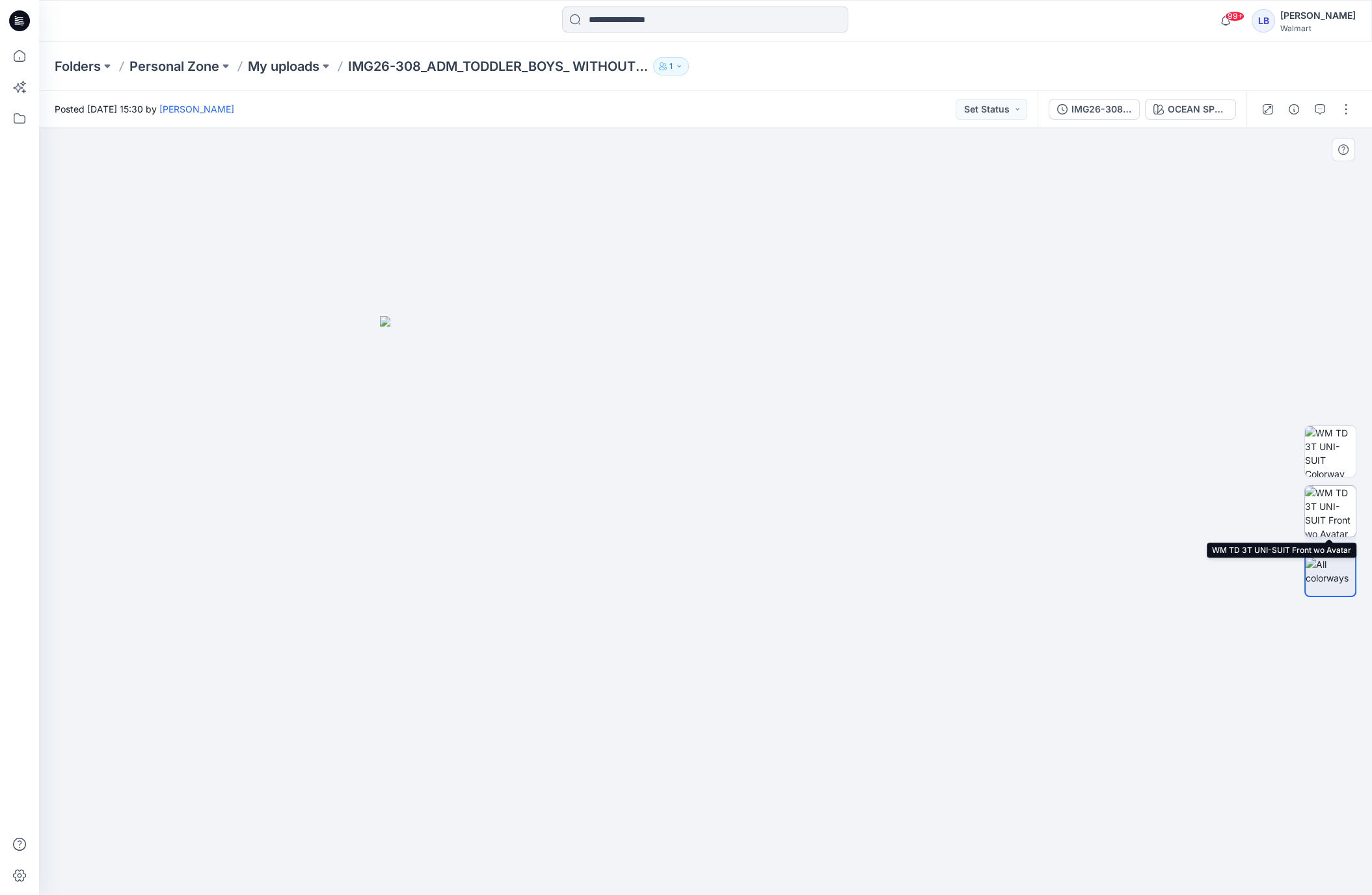
drag, startPoint x: 1323, startPoint y: 504, endPoint x: 1317, endPoint y: 501, distance: 6.7
click at [1323, 505] on img at bounding box center [1329, 511] width 51 height 51
drag, startPoint x: 853, startPoint y: 436, endPoint x: 659, endPoint y: 412, distance: 195.5
click at [655, 416] on img at bounding box center [705, 541] width 651 height 710
click at [23, 55] on icon at bounding box center [20, 56] width 28 height 28
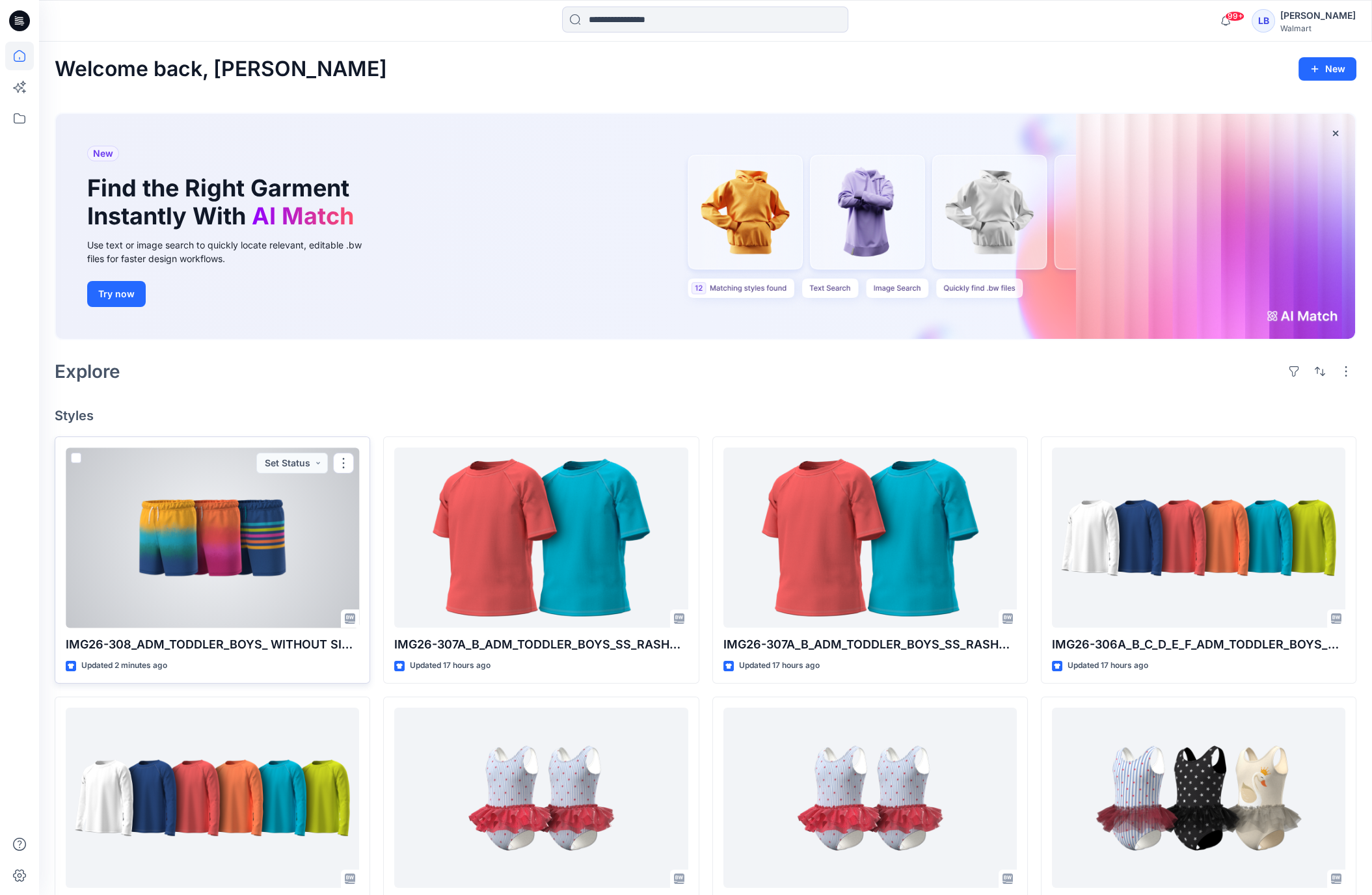
click at [236, 516] on div at bounding box center [212, 538] width 294 height 180
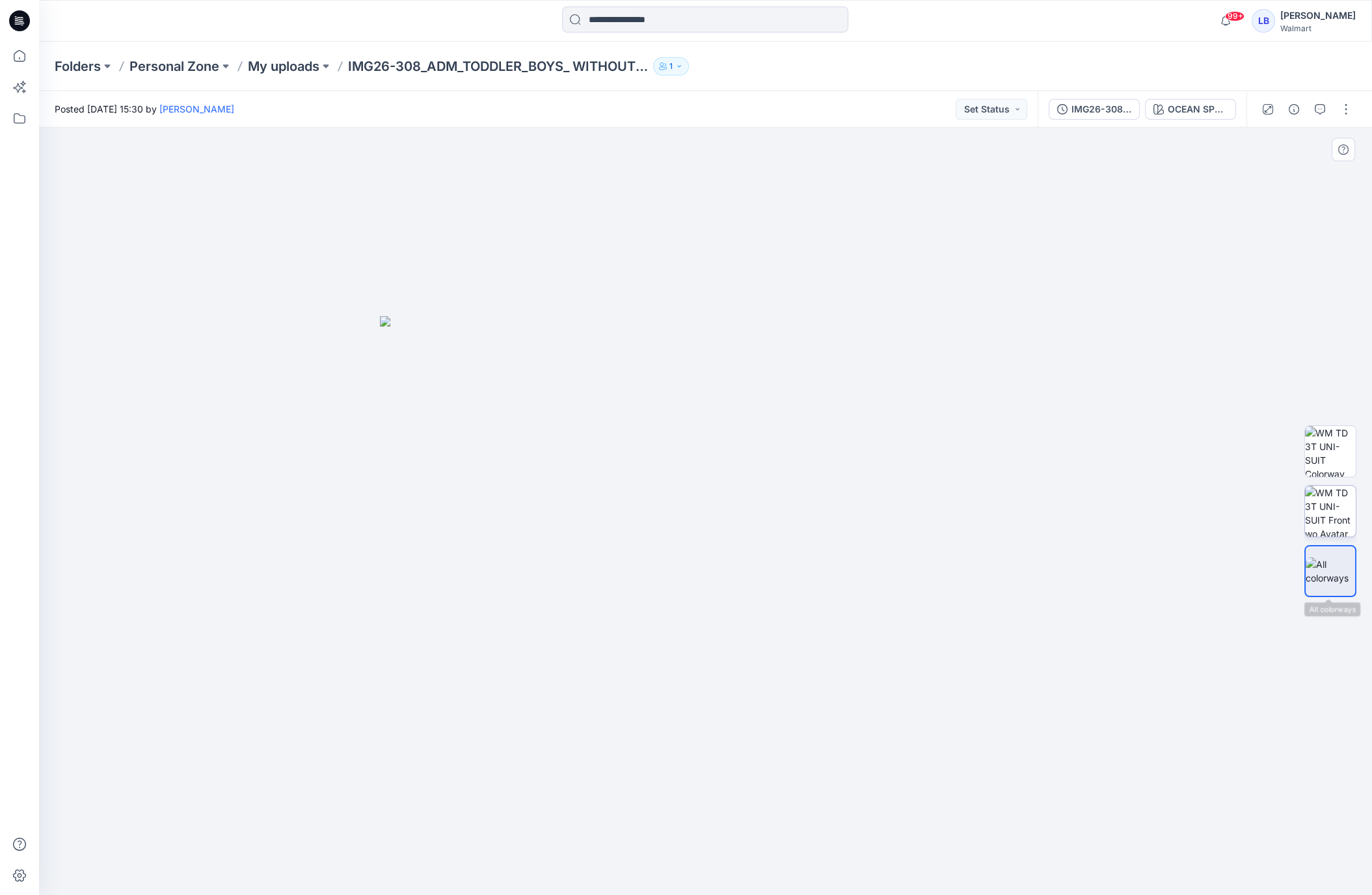
click at [1339, 511] on img at bounding box center [1329, 511] width 51 height 51
click at [1199, 102] on div "OCEAN SPRAY GRADIENT" at bounding box center [1197, 109] width 59 height 14
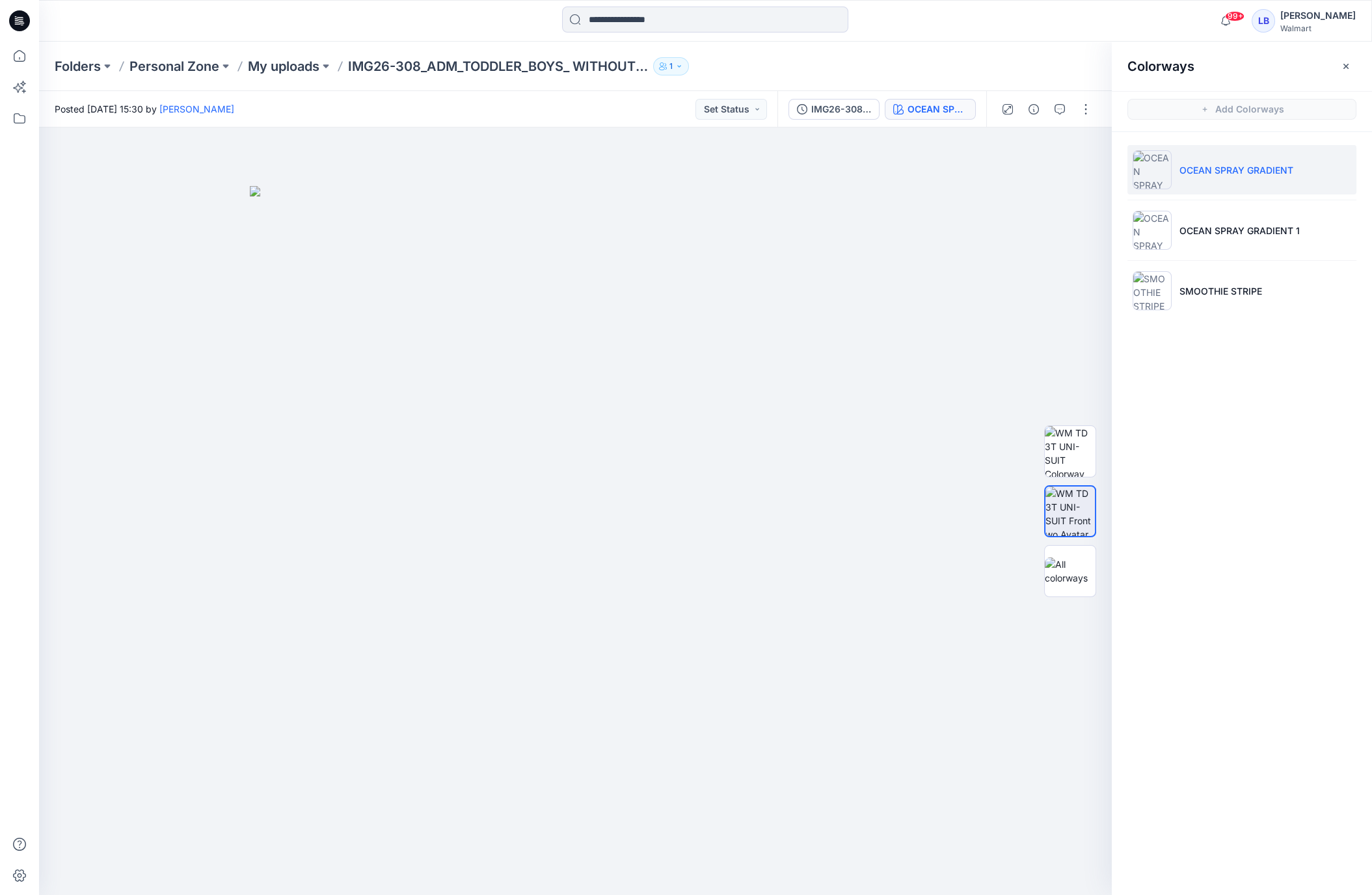
drag, startPoint x: 1192, startPoint y: 240, endPoint x: 1175, endPoint y: 260, distance: 26.2
click at [1192, 240] on li "OCEAN SPRAY GRADIENT 1" at bounding box center [1242, 231] width 229 height 50
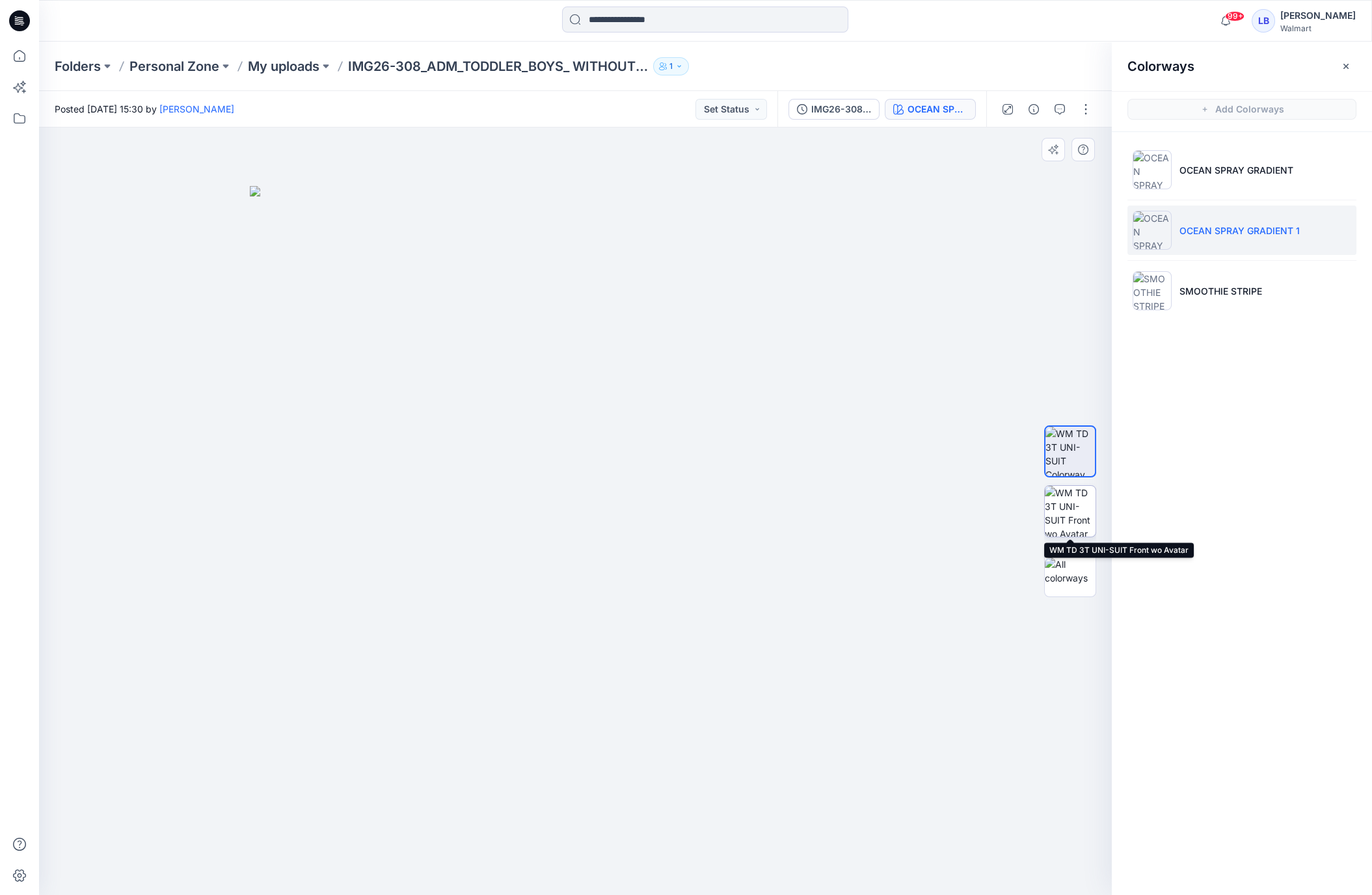
click at [1067, 501] on img at bounding box center [1070, 511] width 51 height 51
drag, startPoint x: 582, startPoint y: 418, endPoint x: 526, endPoint y: 392, distance: 61.7
click at [510, 401] on img at bounding box center [576, 541] width 651 height 710
drag, startPoint x: 1126, startPoint y: 8, endPoint x: 1180, endPoint y: 13, distance: 54.2
click at [1126, 8] on div "99+ Notifications Your style IMG26-307A_B_ADM_TODDLER_BOYS_SS_RASHGUARD is read…" at bounding box center [705, 20] width 1332 height 28
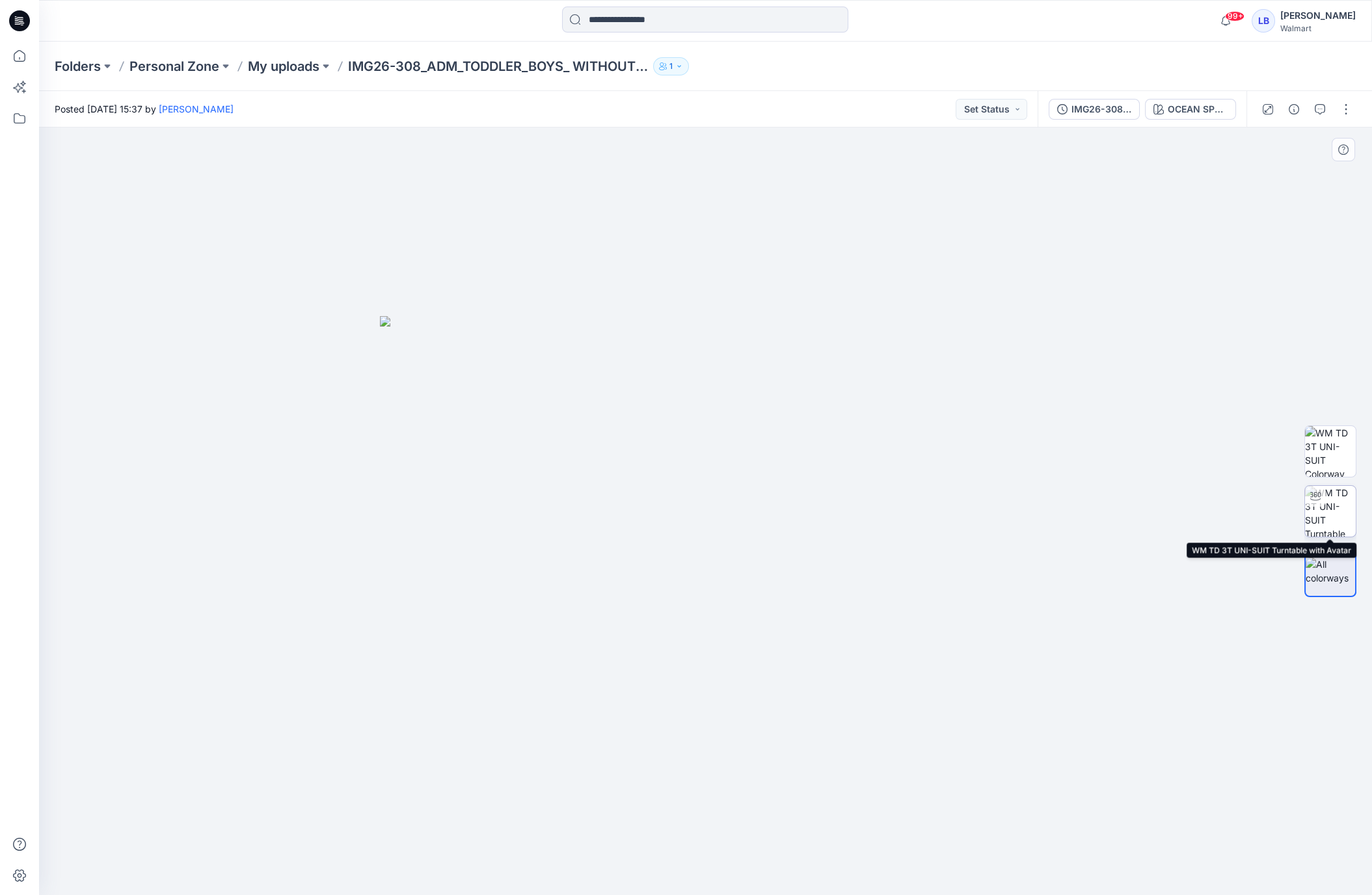
click at [1333, 521] on img at bounding box center [1329, 511] width 51 height 51
drag, startPoint x: 797, startPoint y: 494, endPoint x: 823, endPoint y: 483, distance: 28.2
click at [823, 483] on div at bounding box center [705, 512] width 1333 height 768
drag, startPoint x: 792, startPoint y: 509, endPoint x: 725, endPoint y: 432, distance: 102.1
click at [566, 487] on img at bounding box center [705, 420] width 1095 height 952
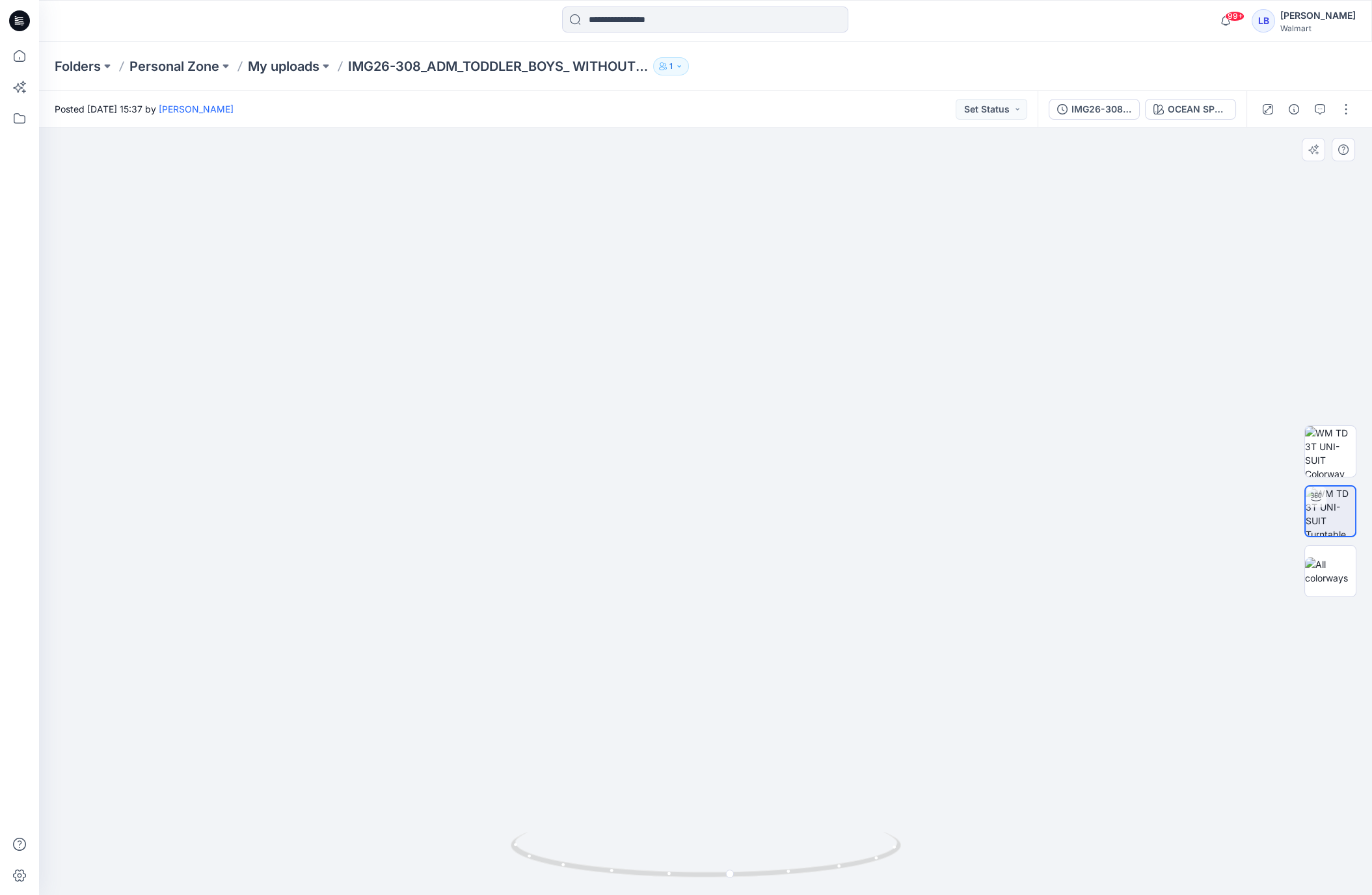
drag, startPoint x: 738, startPoint y: 427, endPoint x: 914, endPoint y: 343, distance: 195.0
click at [912, 341] on img at bounding box center [705, 366] width 1068 height 1058
drag, startPoint x: 955, startPoint y: 395, endPoint x: 965, endPoint y: 465, distance: 70.7
click at [955, 395] on img at bounding box center [705, 383] width 1068 height 1025
drag, startPoint x: 714, startPoint y: 489, endPoint x: 755, endPoint y: 499, distance: 42.2
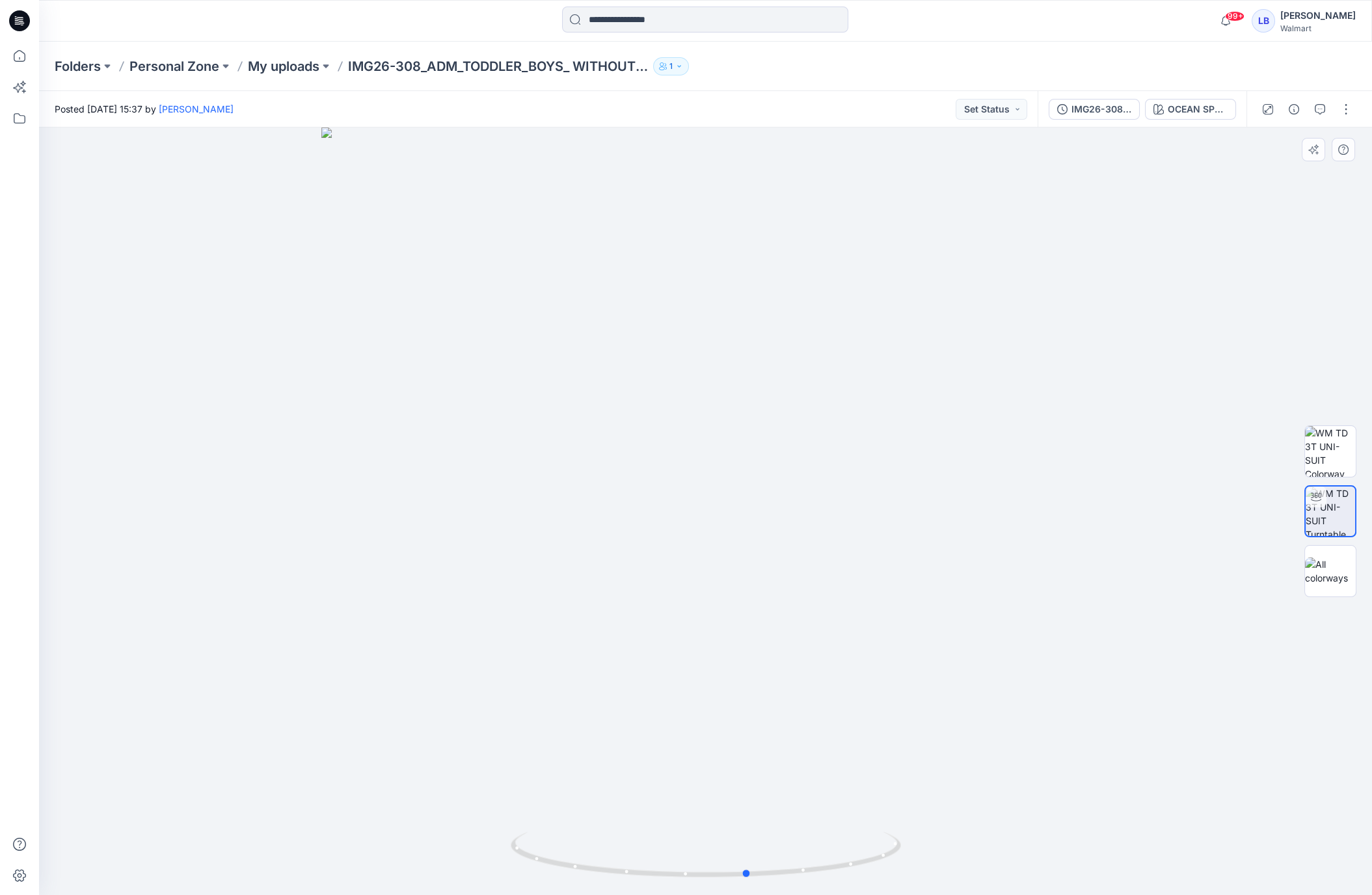
click at [755, 499] on div at bounding box center [705, 512] width 1333 height 768
click at [1352, 575] on img at bounding box center [1329, 571] width 51 height 27
click at [1332, 521] on img at bounding box center [1329, 511] width 51 height 51
drag, startPoint x: 839, startPoint y: 506, endPoint x: 817, endPoint y: 499, distance: 23.1
click at [820, 499] on div at bounding box center [705, 512] width 1333 height 768
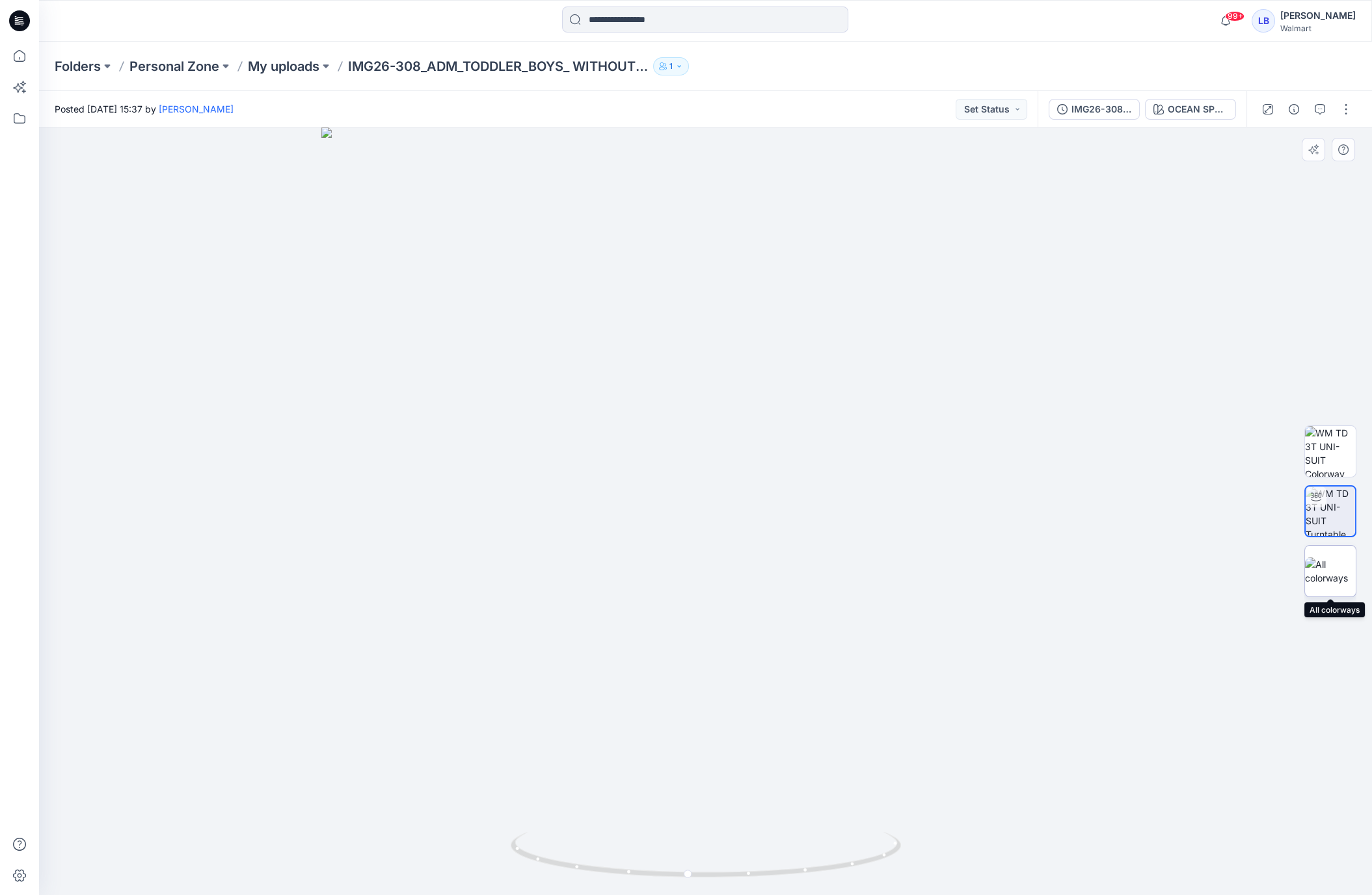
click at [1330, 585] on img at bounding box center [1329, 571] width 51 height 27
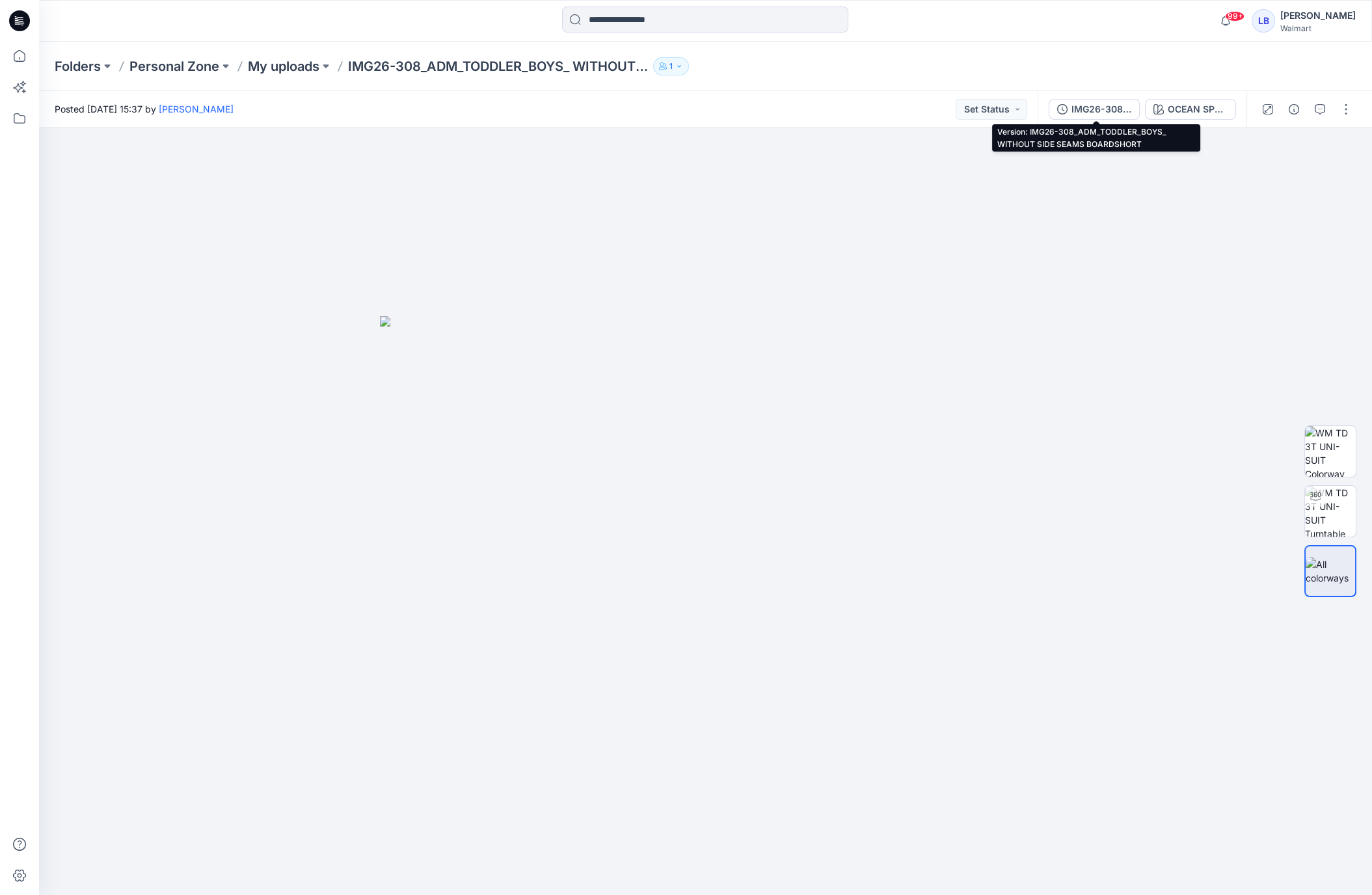
click at [1108, 108] on div "IMG26-308_ADM_TODDLER_BOYS_ WITHOUT SIDE SEAMS BOARDSHORT" at bounding box center [1101, 109] width 59 height 14
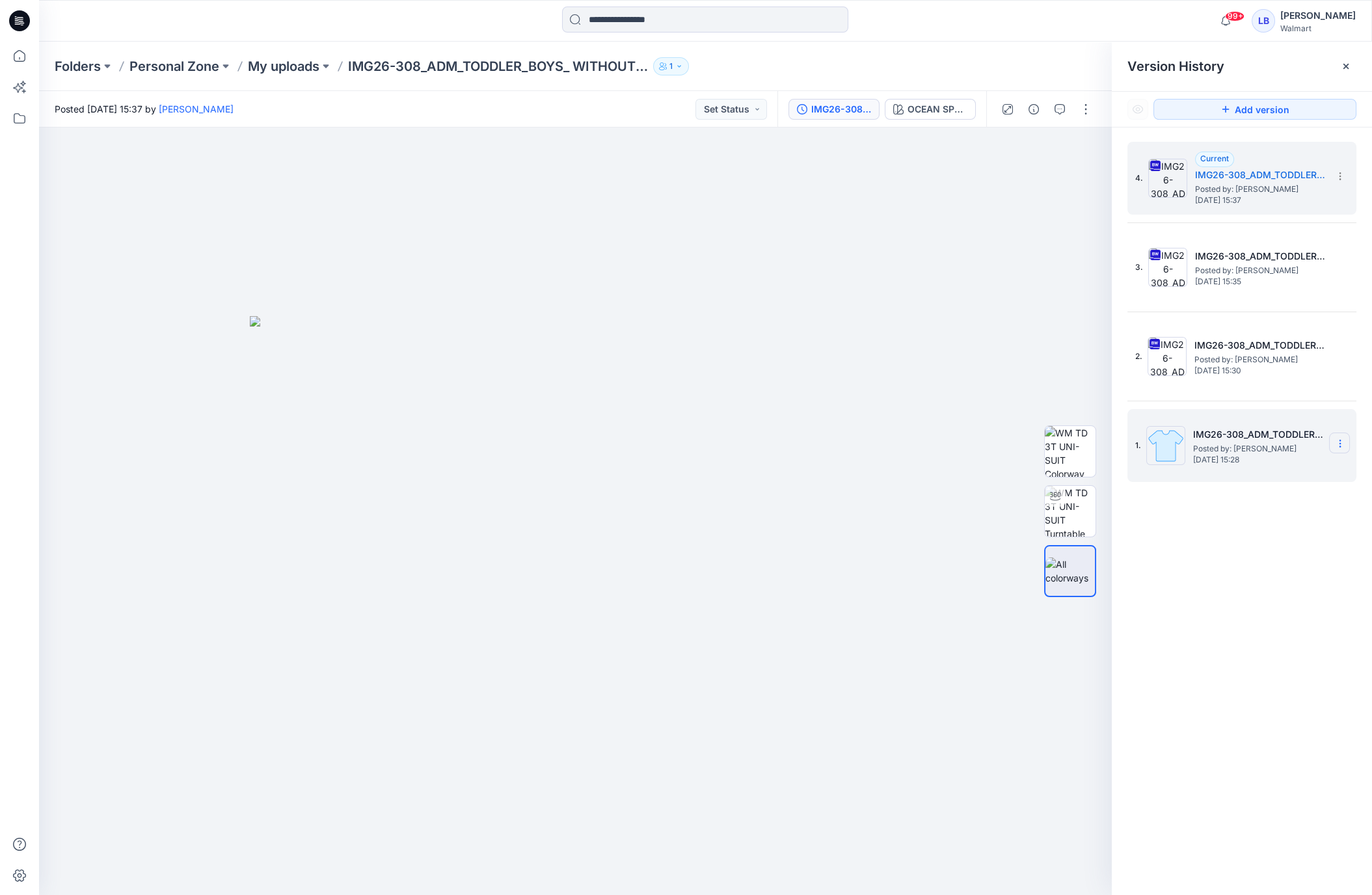
click at [1342, 442] on icon at bounding box center [1340, 444] width 11 height 11
click at [1264, 553] on span "Delete Version" at bounding box center [1250, 552] width 61 height 16
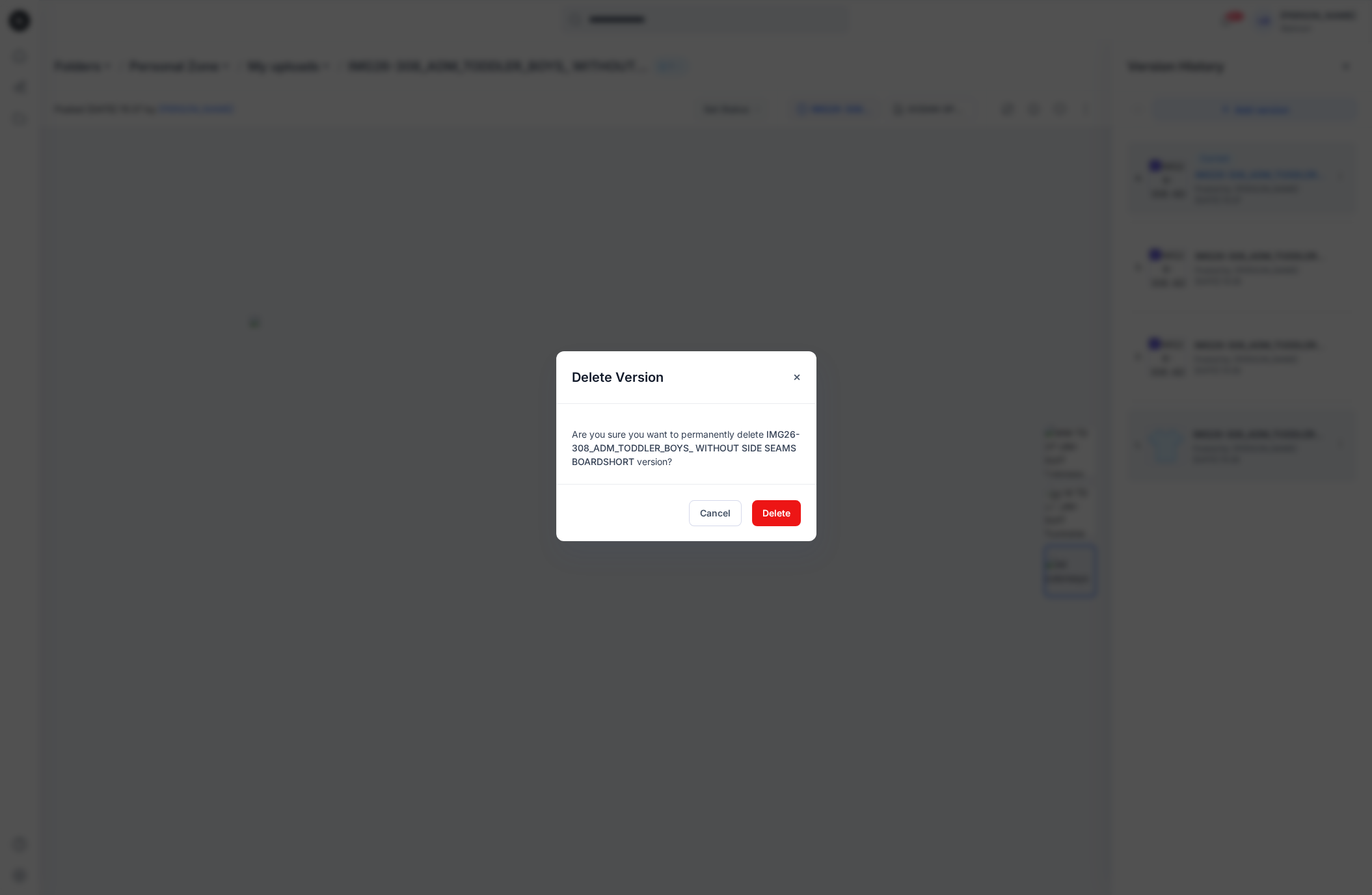
click at [783, 527] on div "Cancel Delete" at bounding box center [686, 513] width 260 height 58
click at [780, 512] on span "Delete" at bounding box center [777, 513] width 28 height 13
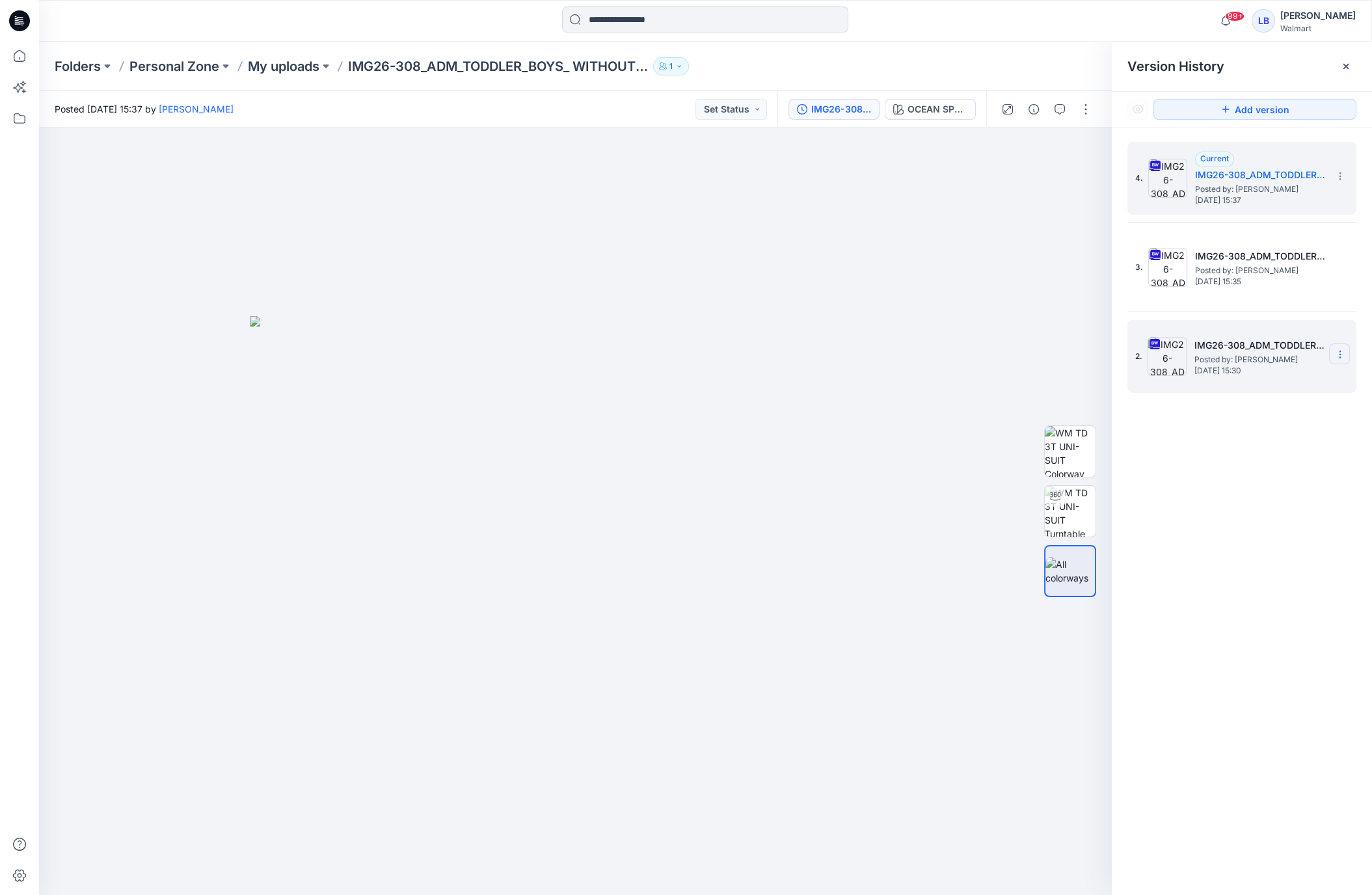
click at [1339, 352] on icon at bounding box center [1340, 355] width 11 height 11
click at [1267, 487] on span "Delete Version" at bounding box center [1250, 490] width 61 height 16
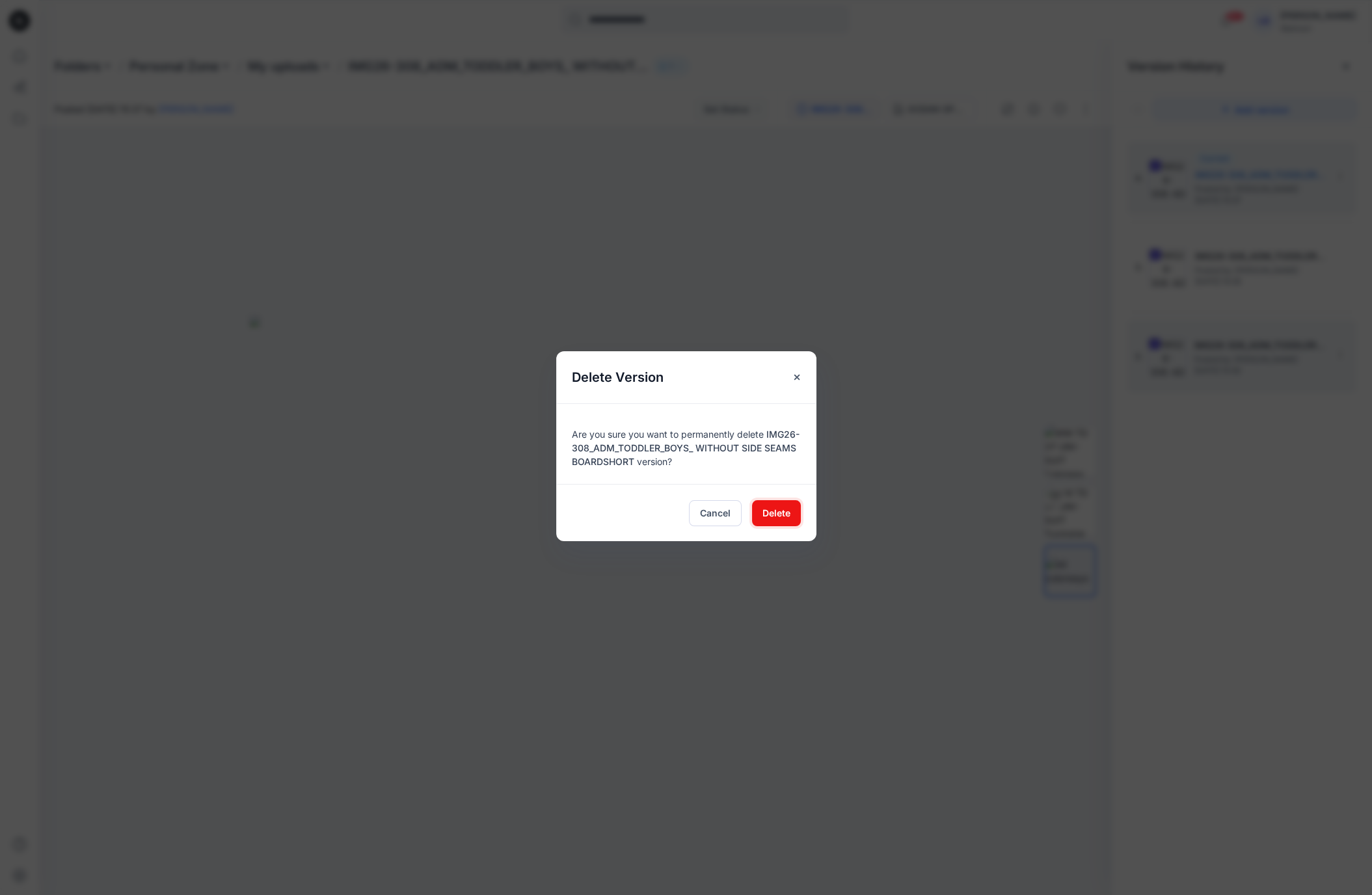
drag, startPoint x: 783, startPoint y: 515, endPoint x: 947, endPoint y: 491, distance: 165.7
click at [785, 515] on span "Delete" at bounding box center [777, 513] width 28 height 13
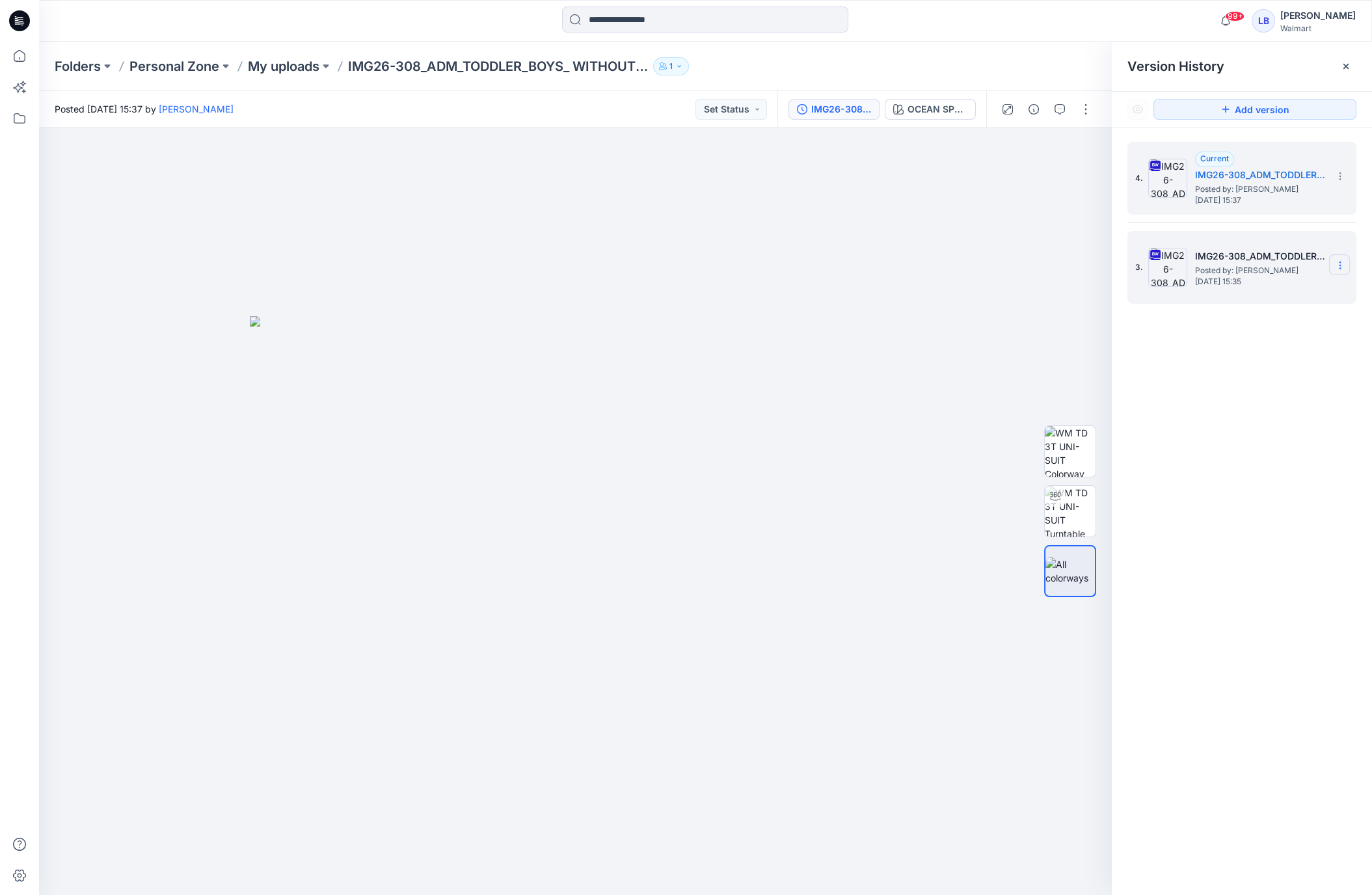
click at [1346, 267] on section at bounding box center [1339, 264] width 20 height 20
click at [1259, 396] on span "Delete Version" at bounding box center [1250, 400] width 61 height 16
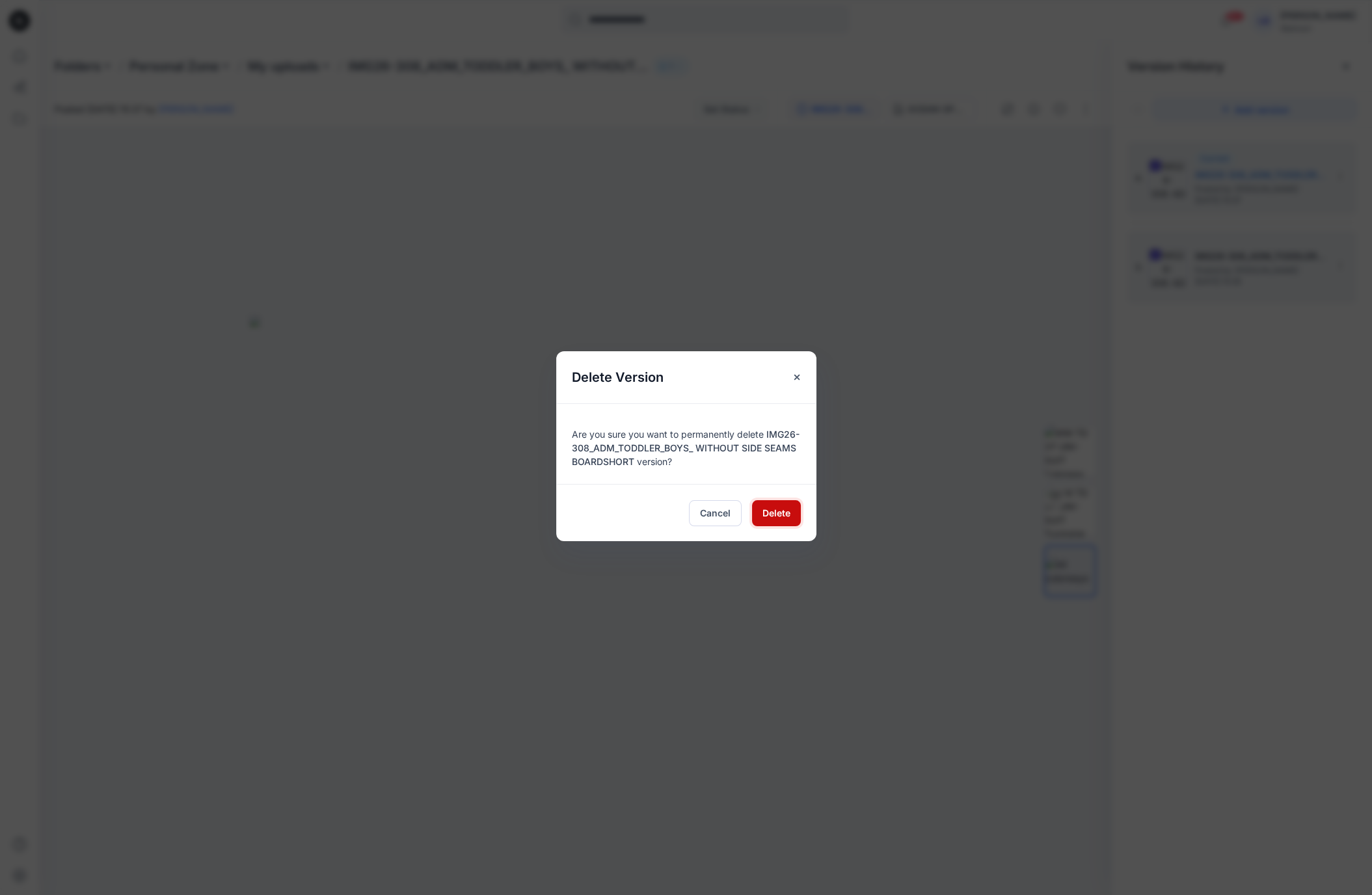
click at [788, 508] on span "Delete" at bounding box center [777, 513] width 28 height 13
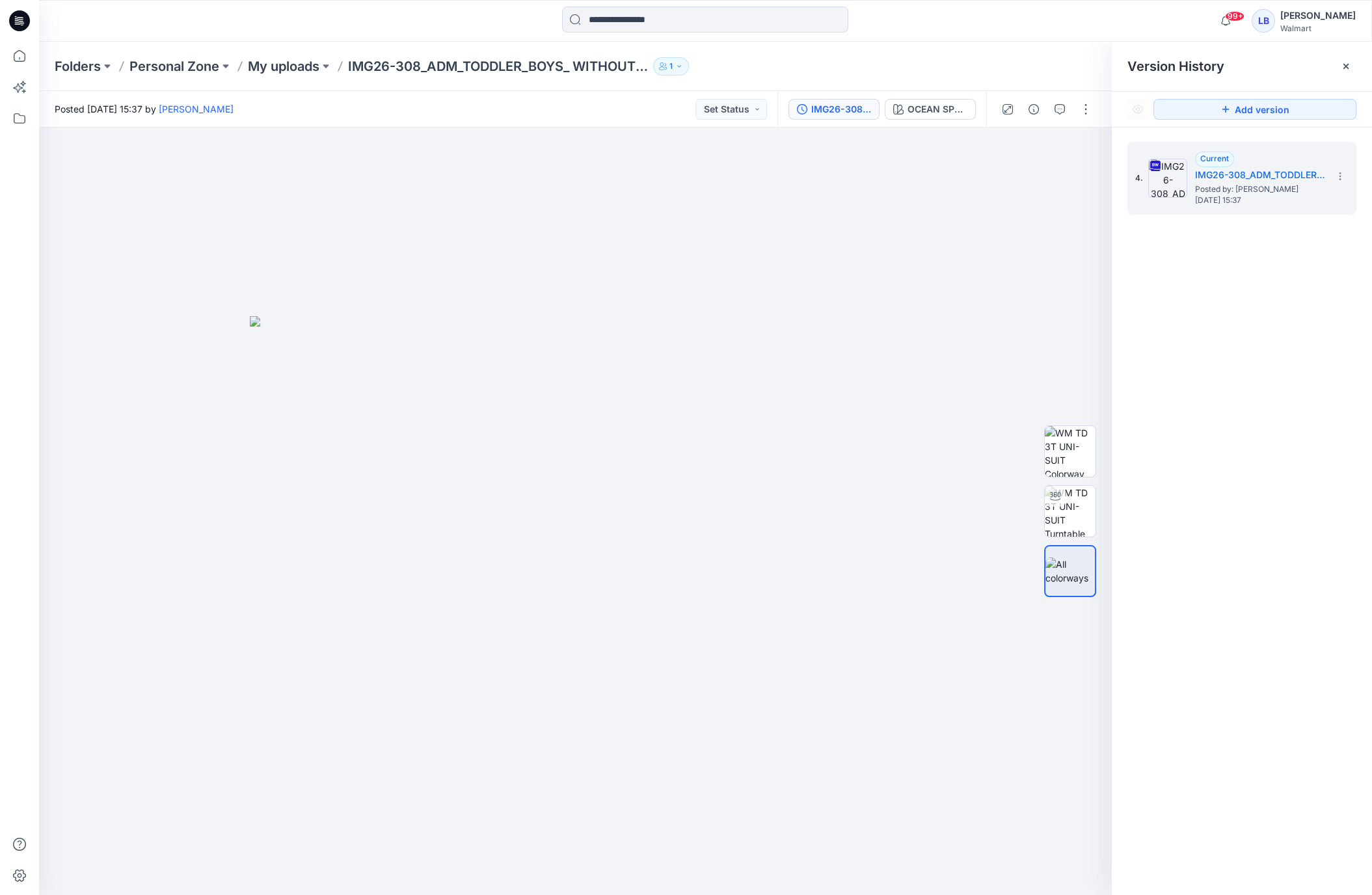
click at [934, 120] on div "IMG26-308_ADM_TODDLER_BOYS_ WITHOUT SIDE SEAMS BOARDSHORT OCEAN SPRAY GRADIENT" at bounding box center [882, 109] width 208 height 36
click at [941, 107] on div "OCEAN SPRAY GRADIENT" at bounding box center [937, 109] width 59 height 14
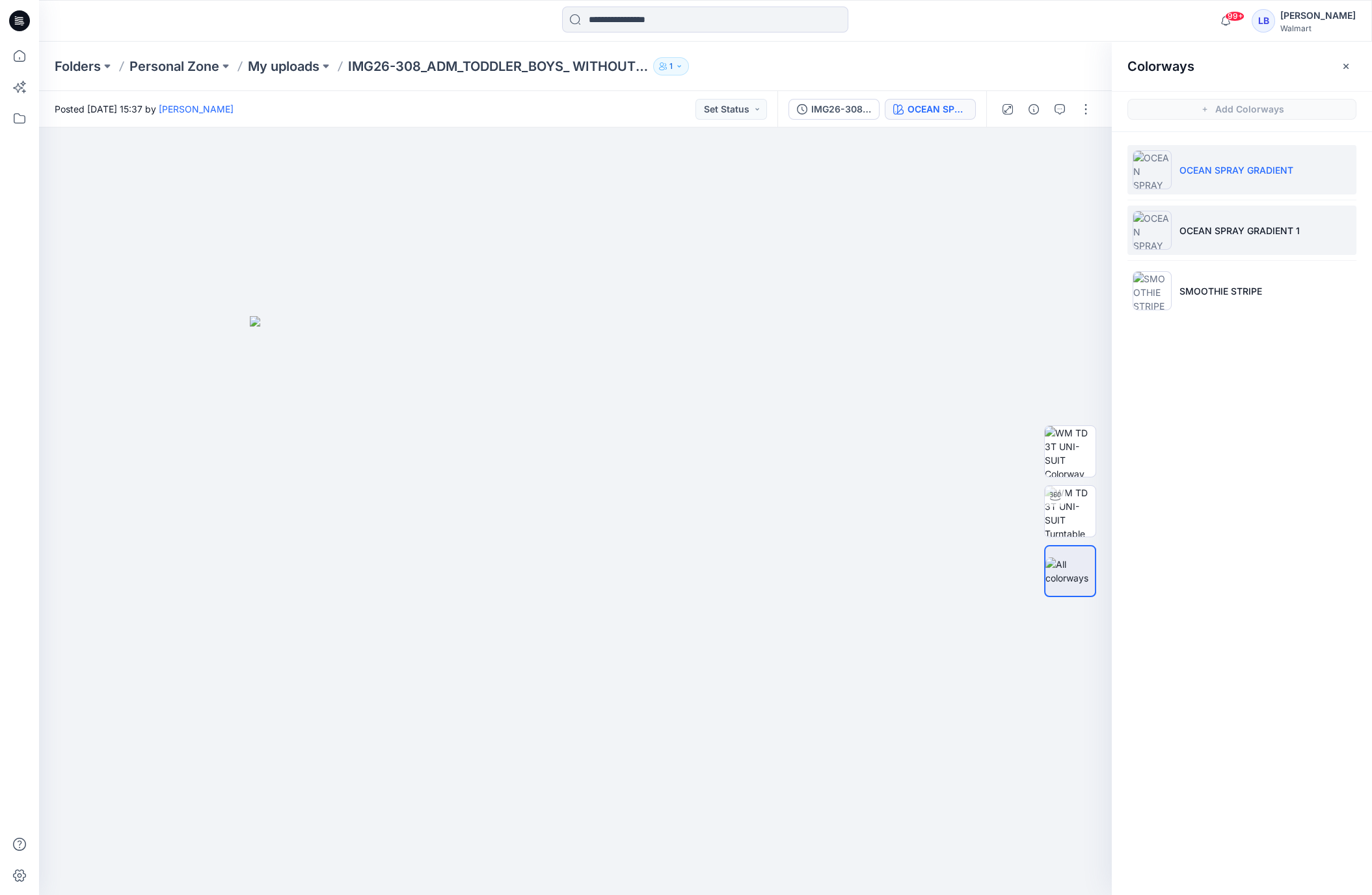
click at [1219, 231] on p "OCEAN SPRAY GRADIENT 1" at bounding box center [1240, 230] width 121 height 13
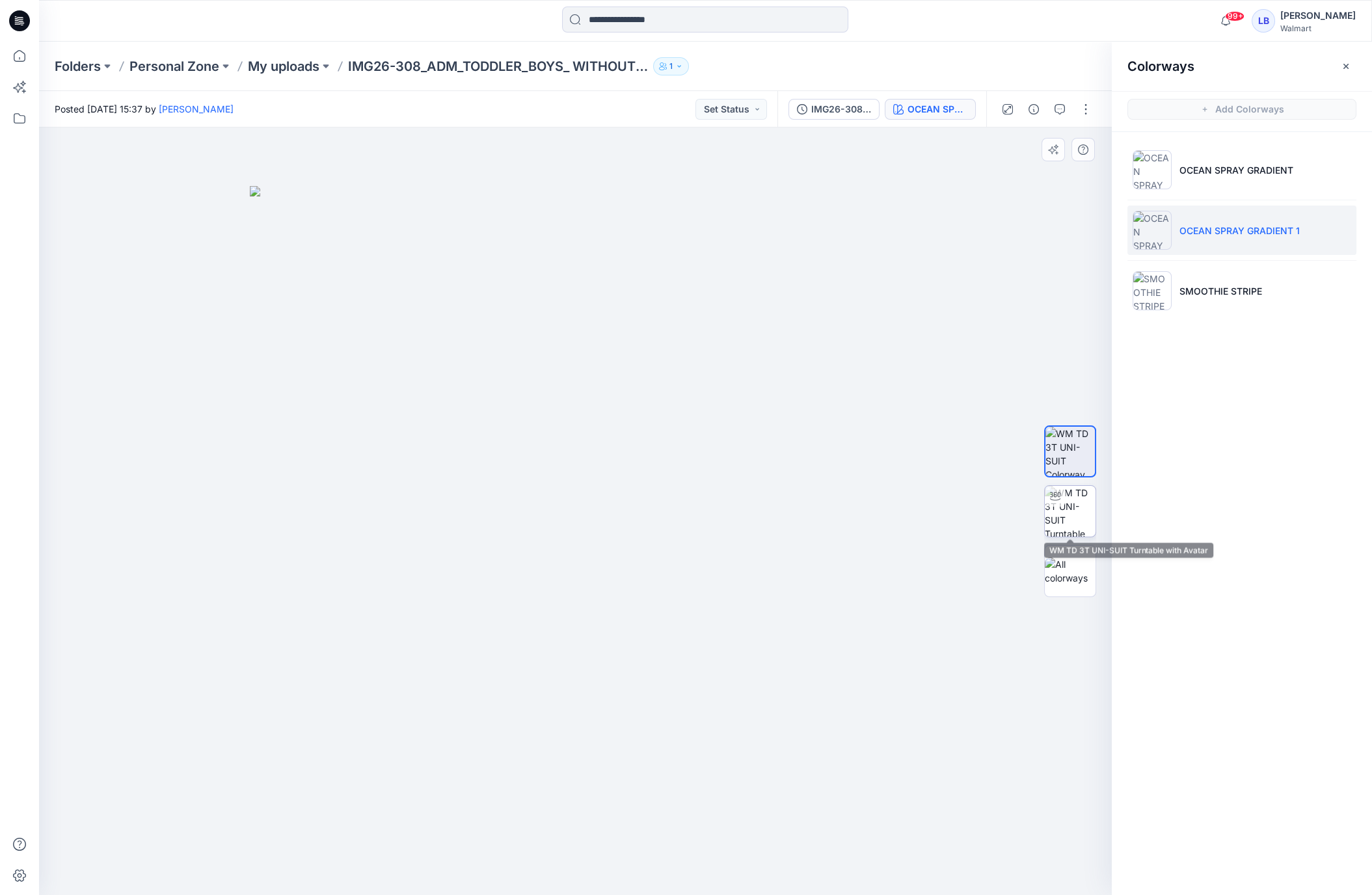
drag, startPoint x: 1058, startPoint y: 510, endPoint x: 1049, endPoint y: 506, distance: 9.8
click at [1058, 510] on img at bounding box center [1070, 511] width 51 height 51
drag, startPoint x: 622, startPoint y: 523, endPoint x: 604, endPoint y: 504, distance: 26.2
click at [605, 506] on div at bounding box center [576, 512] width 1073 height 768
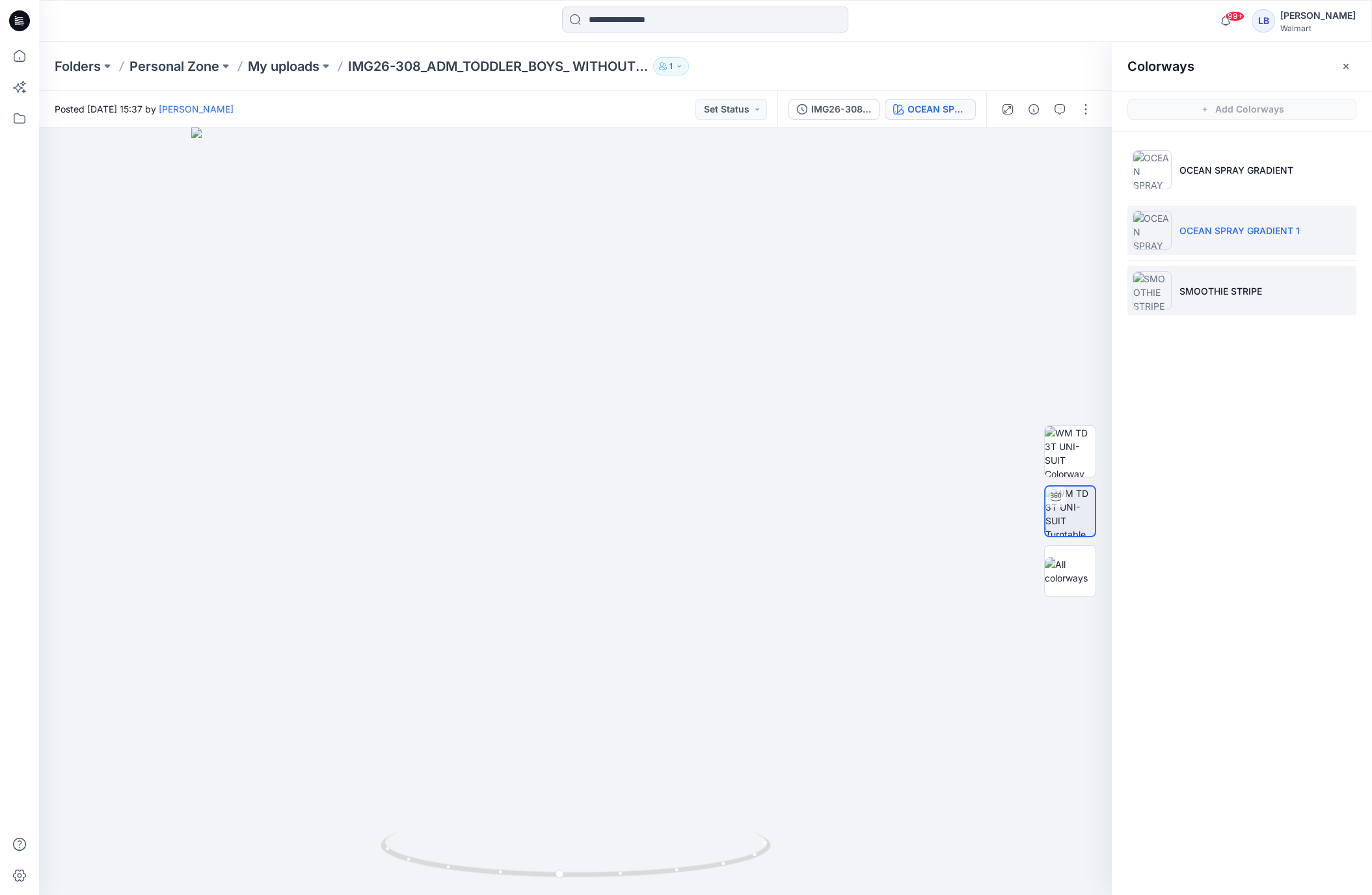
click at [1193, 296] on p "SMOOTHIE STRIPE" at bounding box center [1220, 291] width 82 height 13
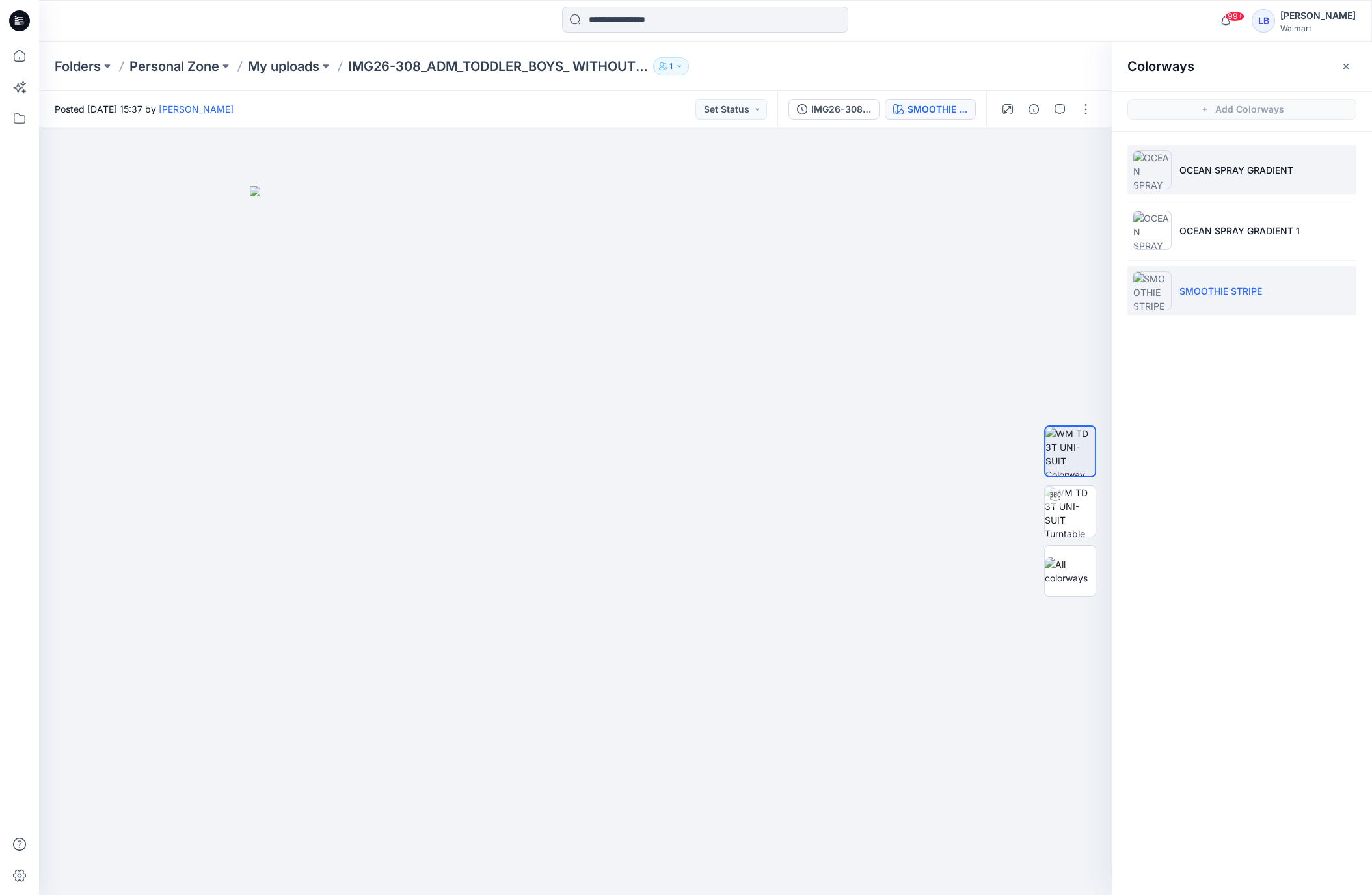
click at [1207, 175] on p "OCEAN SPRAY GRADIENT" at bounding box center [1236, 169] width 114 height 13
click at [1234, 279] on li "SMOOTHIE STRIPE" at bounding box center [1242, 291] width 229 height 50
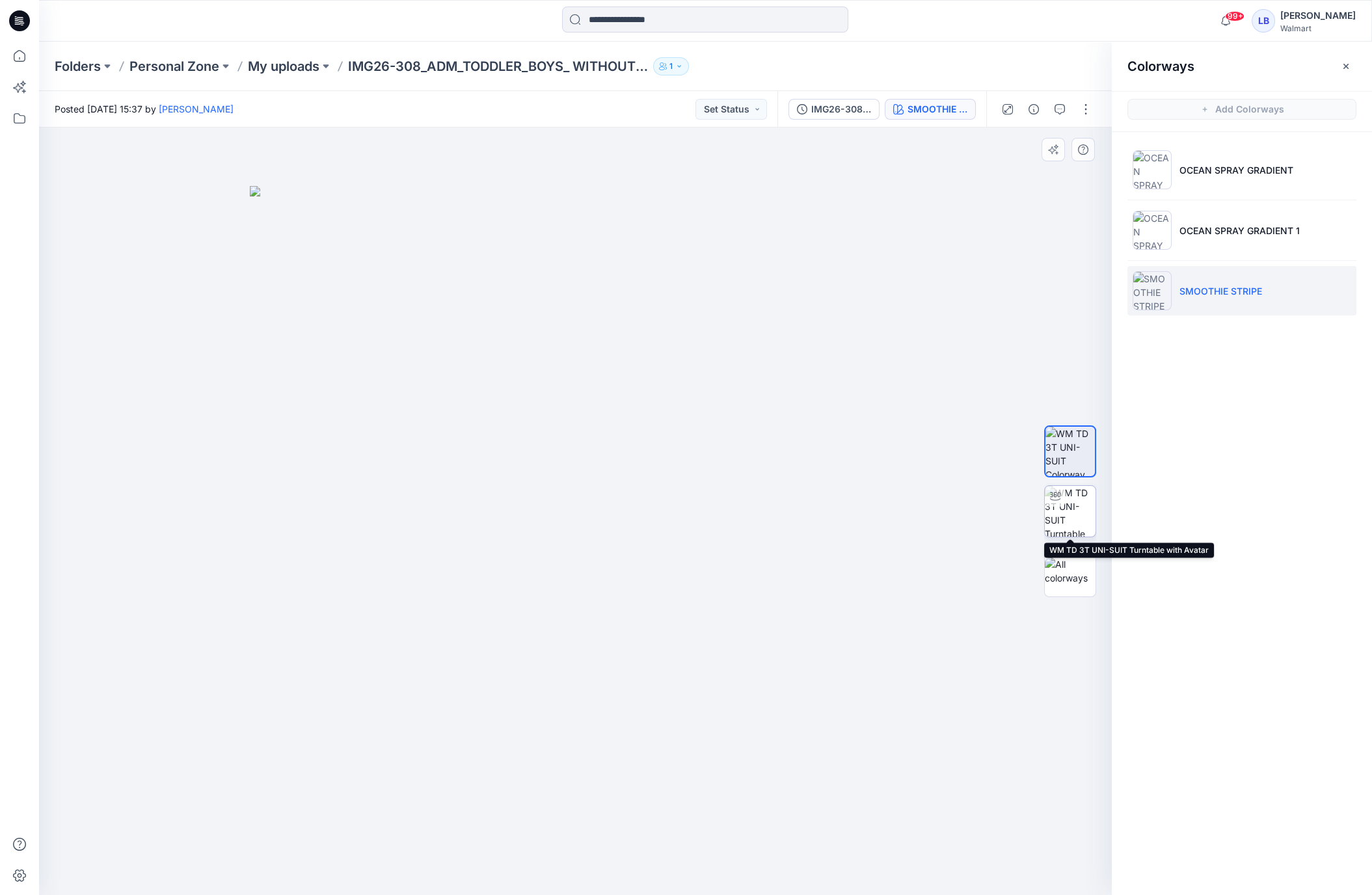
click at [1063, 514] on img at bounding box center [1070, 511] width 51 height 51
drag, startPoint x: 1078, startPoint y: 594, endPoint x: 1076, endPoint y: 577, distance: 17.1
click at [1078, 593] on div at bounding box center [1070, 571] width 52 height 52
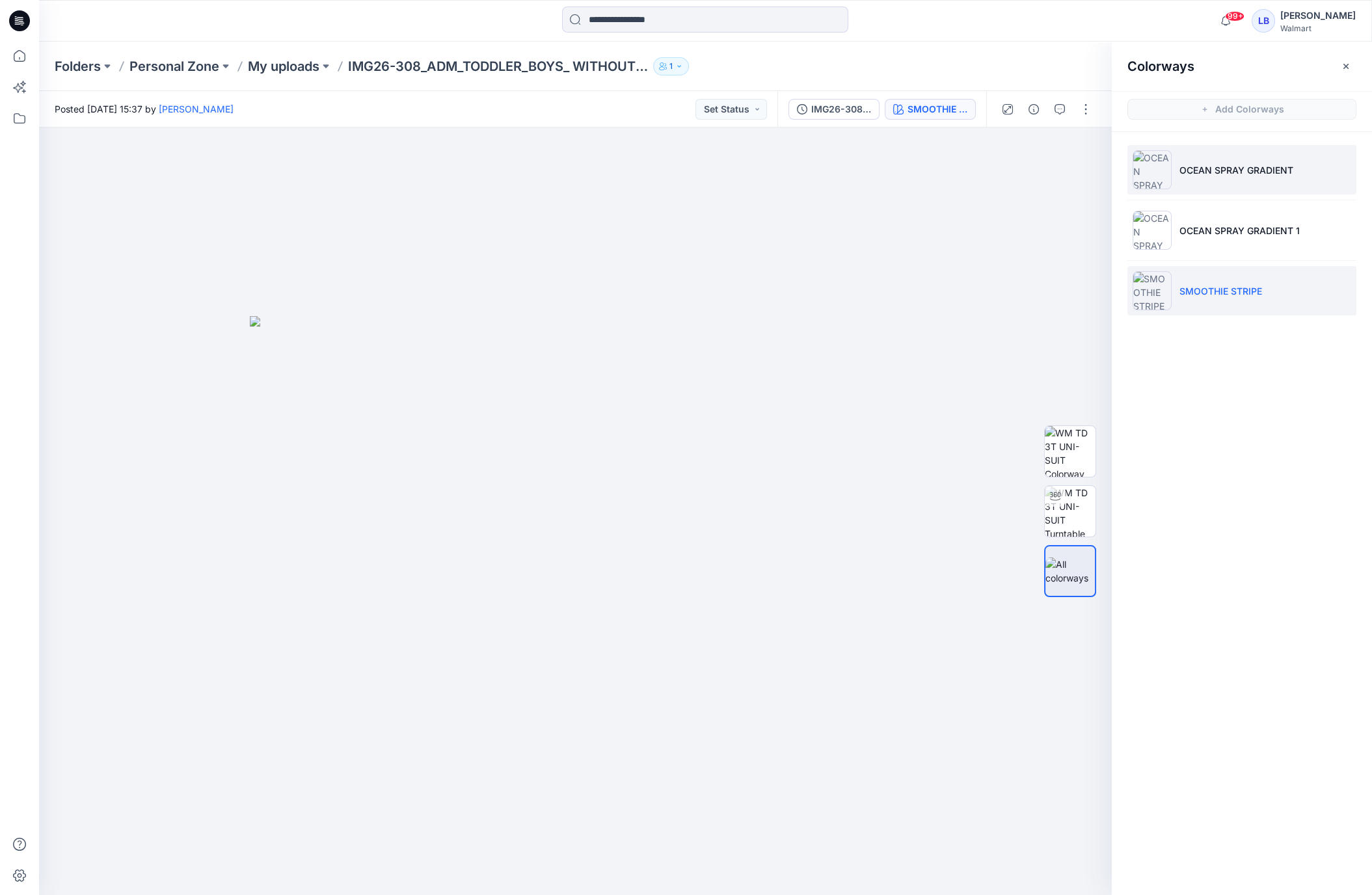
click at [1185, 161] on li "OCEAN SPRAY GRADIENT" at bounding box center [1242, 170] width 229 height 50
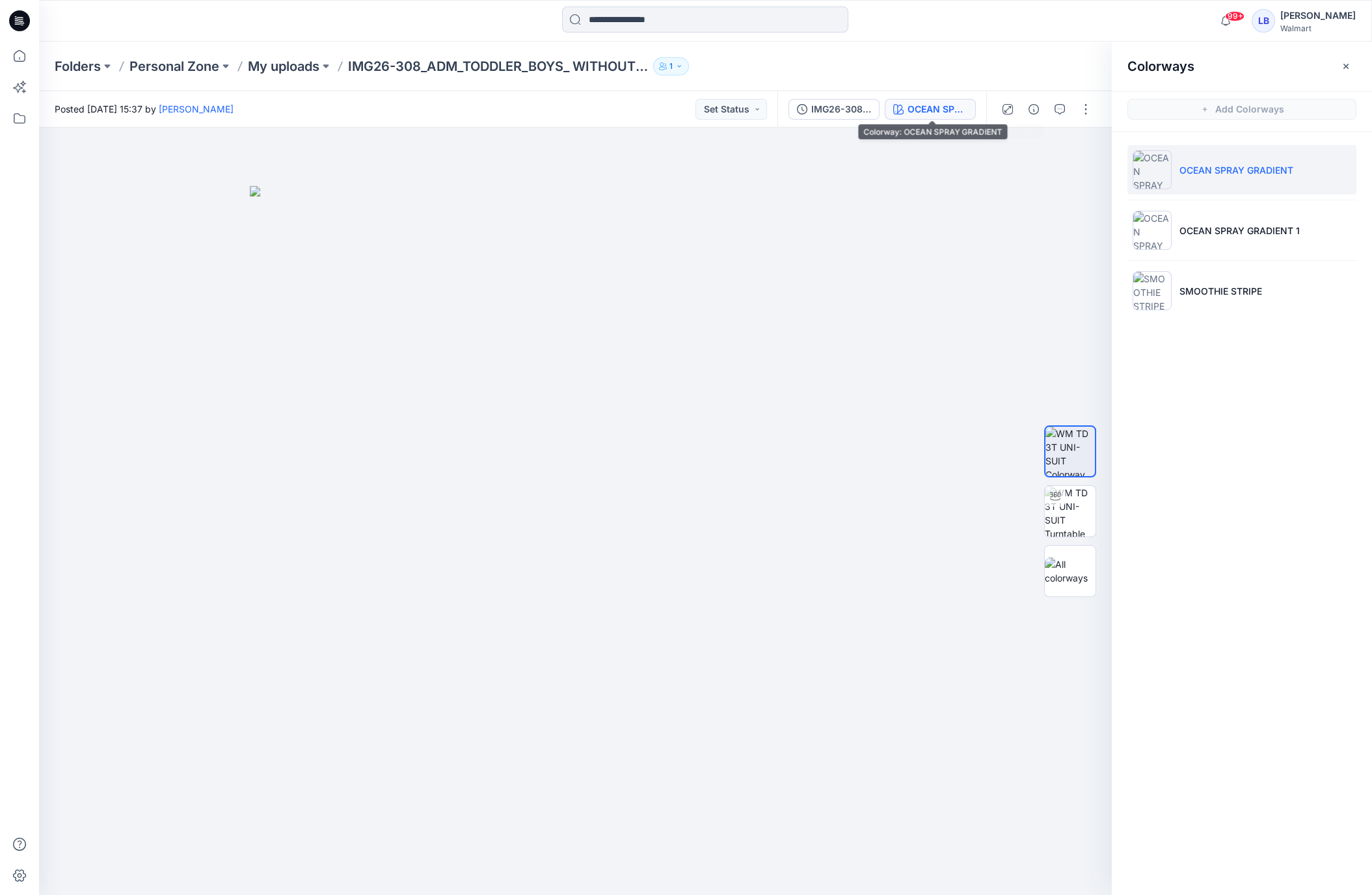
click at [910, 107] on div "OCEAN SPRAY GRADIENT" at bounding box center [937, 109] width 59 height 14
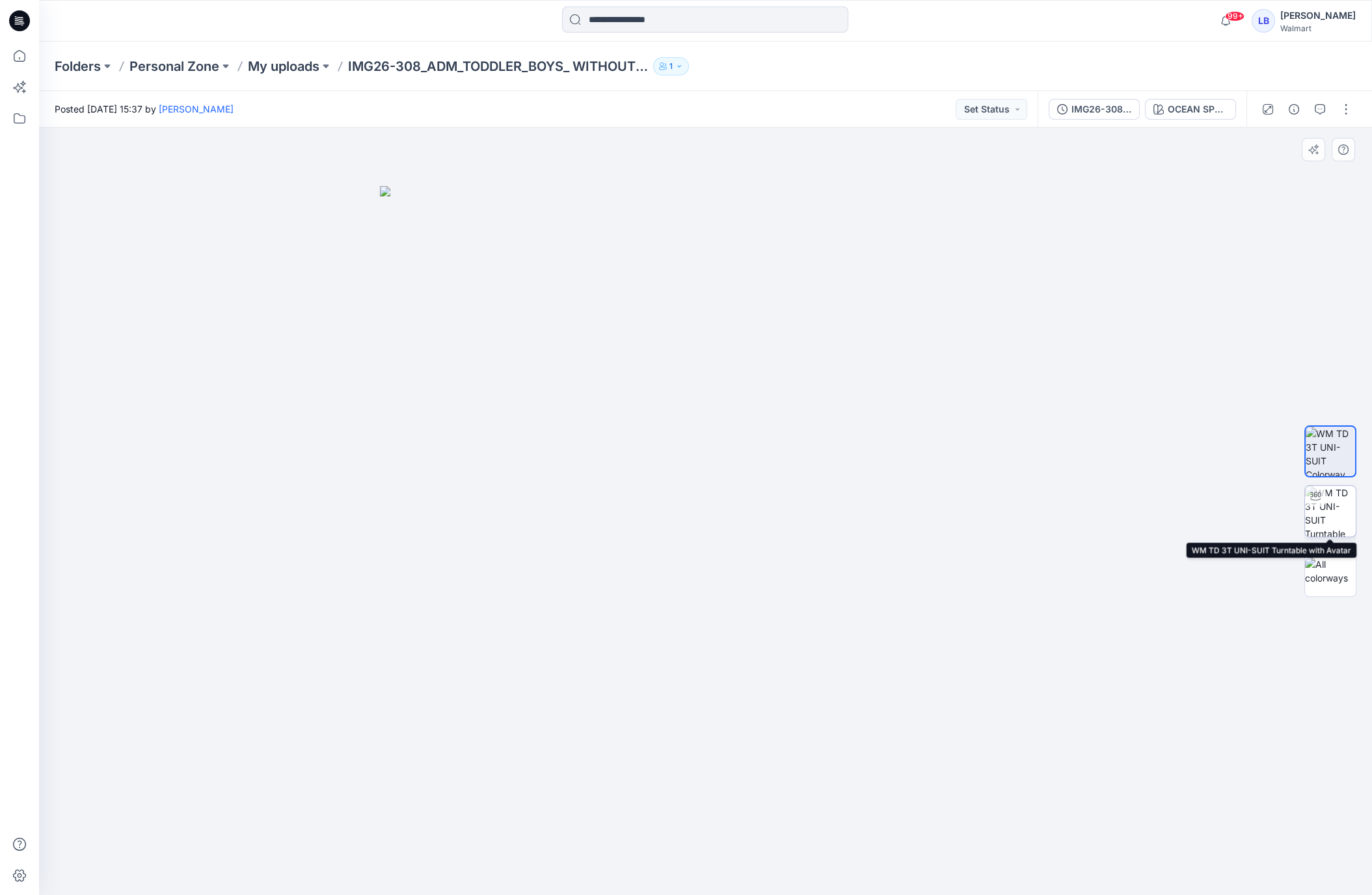
click at [1334, 517] on img at bounding box center [1329, 511] width 51 height 51
click at [1300, 111] on button "button" at bounding box center [1293, 108] width 20 height 20
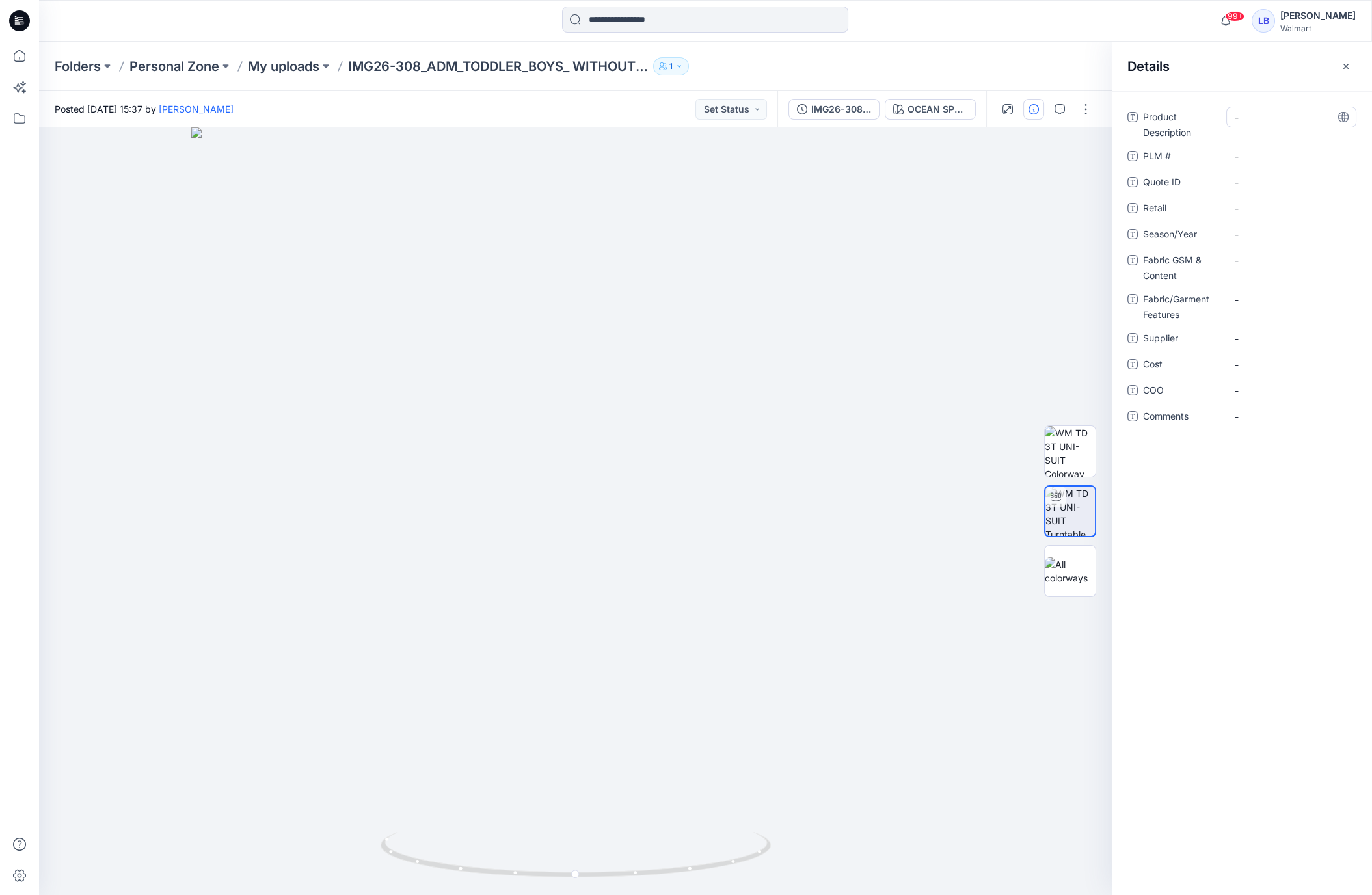
click at [1282, 116] on Description "-" at bounding box center [1291, 117] width 114 height 13
click at [1284, 115] on Description "-" at bounding box center [1291, 117] width 114 height 13
type textarea "**********"
click at [1264, 228] on span "-" at bounding box center [1291, 234] width 114 height 13
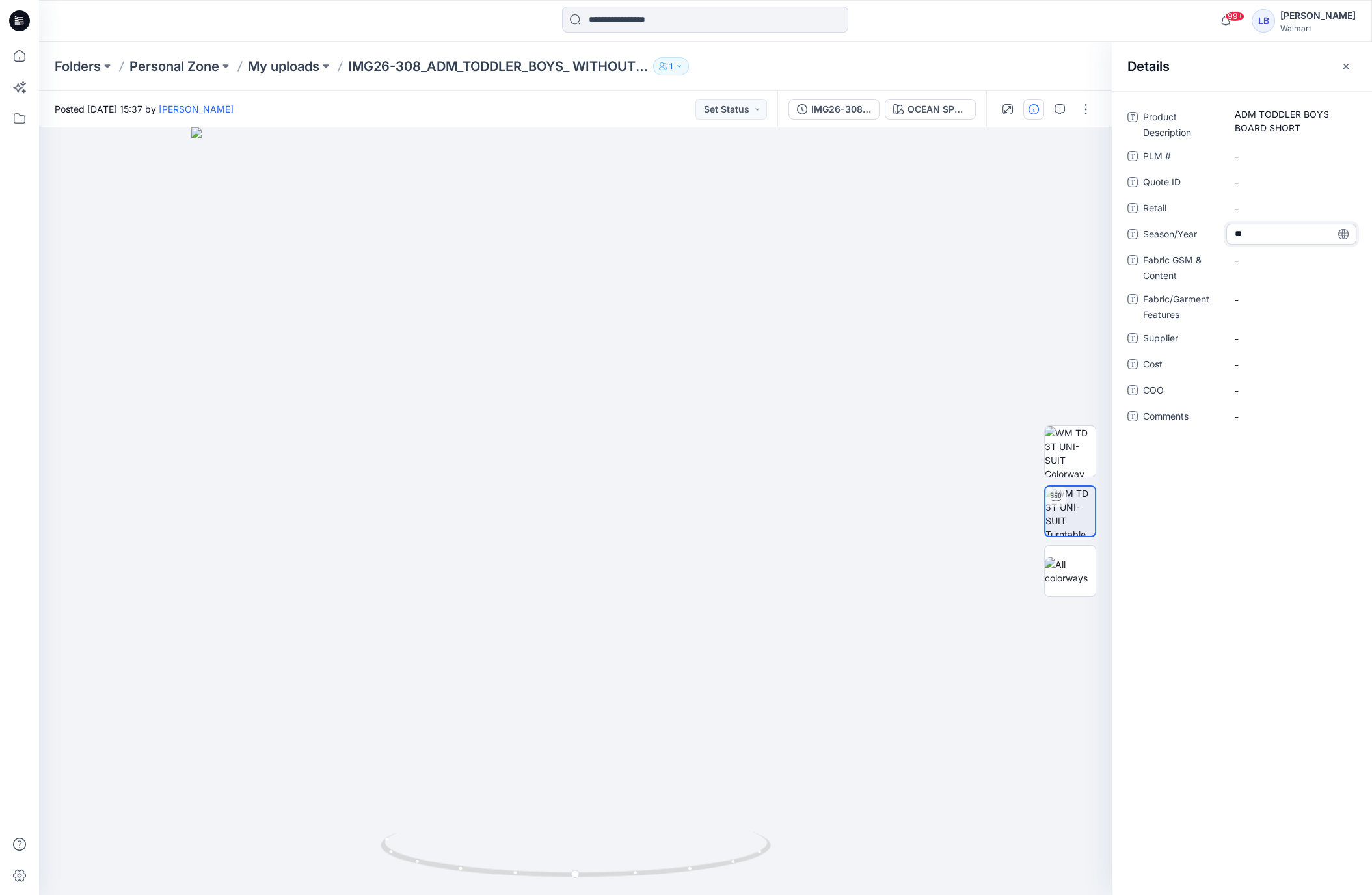
type textarea "*"
type textarea "********"
click at [1198, 67] on div "Details" at bounding box center [1242, 66] width 260 height 49
click at [1251, 261] on Content "-" at bounding box center [1291, 260] width 114 height 13
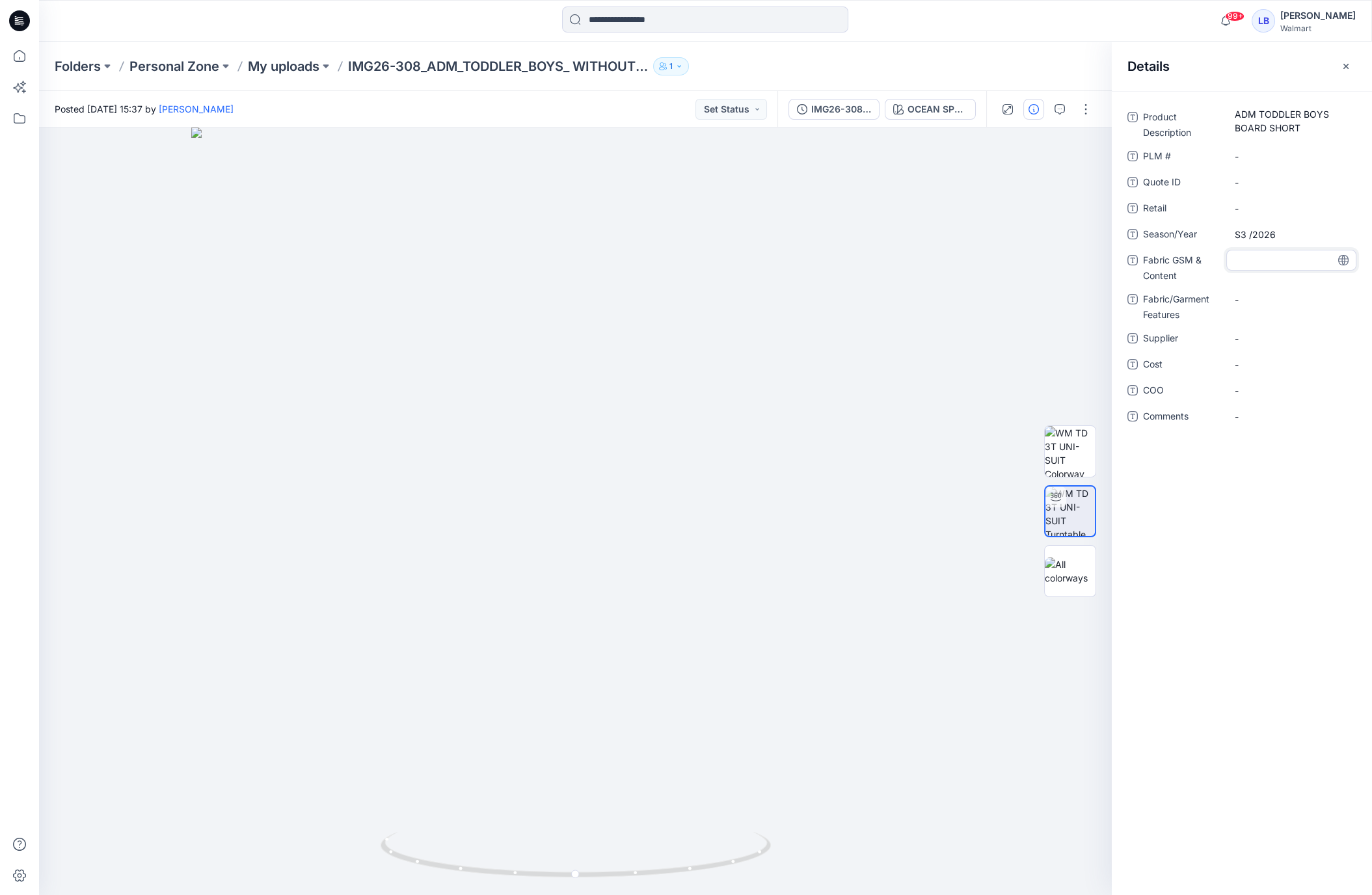
type textarea "**********"
click at [1264, 572] on div "**********" at bounding box center [1242, 493] width 260 height 805
click at [1260, 345] on span "-" at bounding box center [1291, 347] width 114 height 13
type textarea "********"
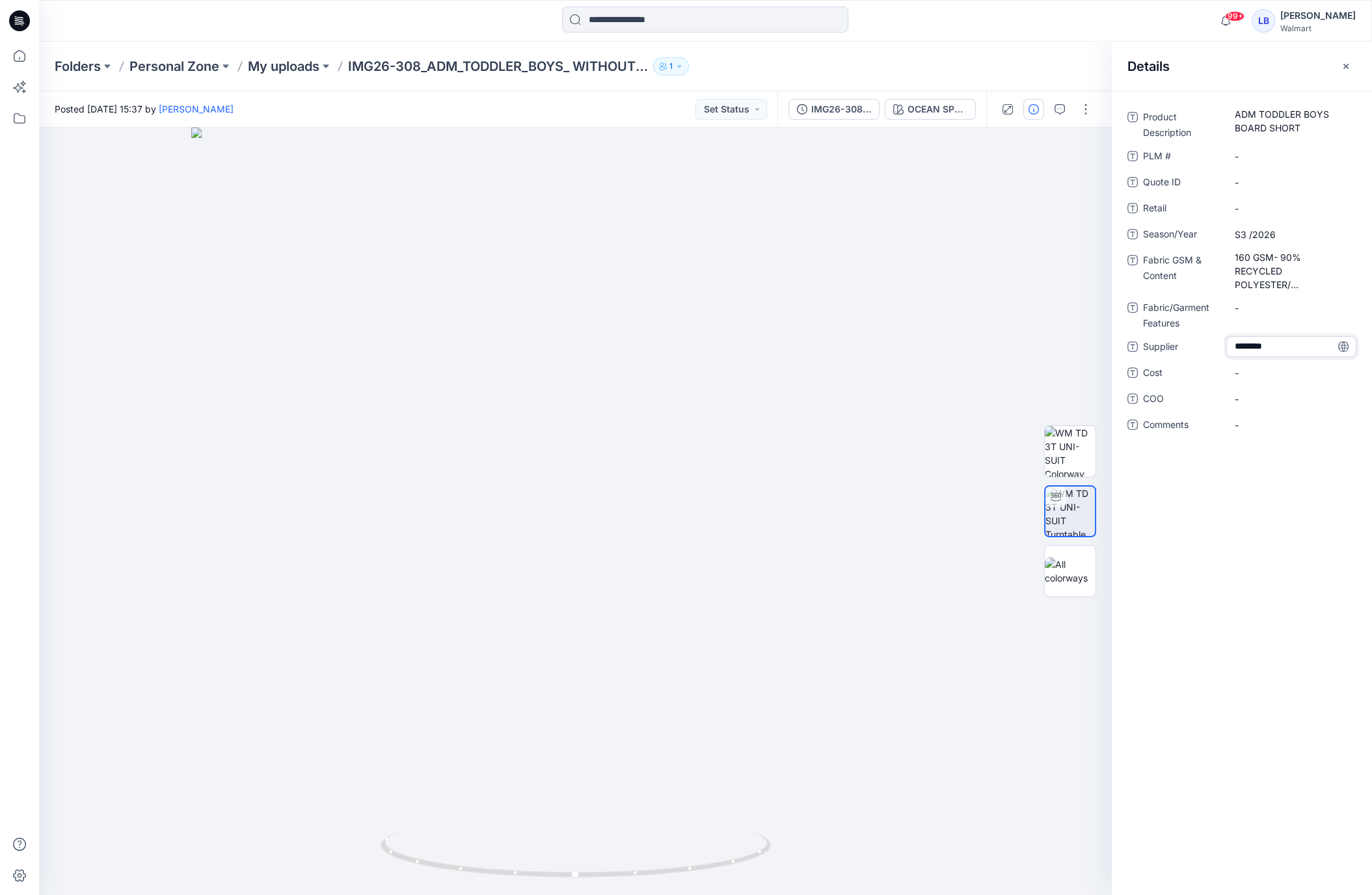
click at [1222, 532] on div "Product Description ADM TODDLER BOYS BOARD SHORT PLM # - Quote ID - Retail - Se…" at bounding box center [1242, 493] width 260 height 805
click at [1346, 63] on icon "button" at bounding box center [1346, 67] width 11 height 11
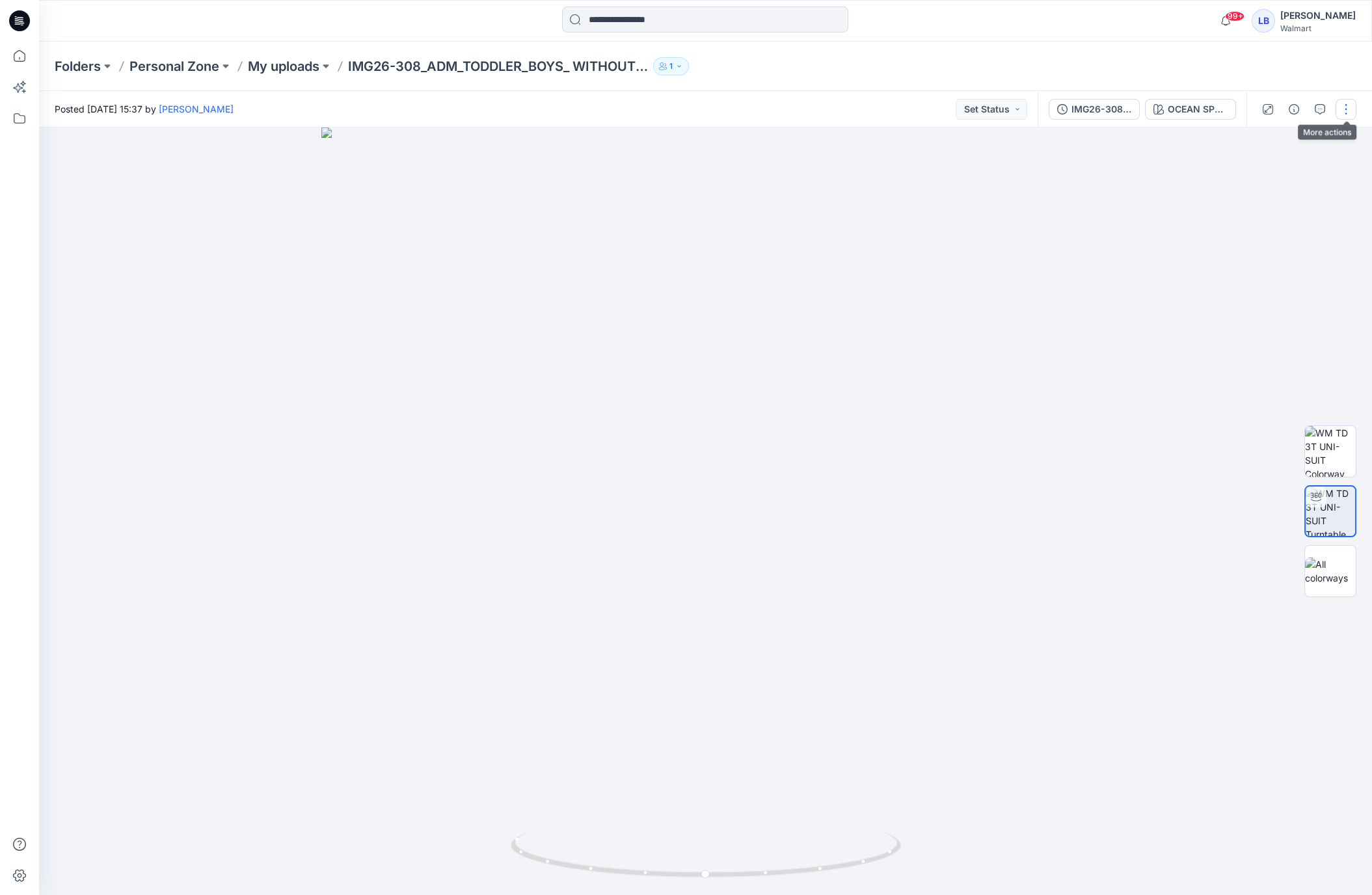
click at [1345, 104] on button "button" at bounding box center [1345, 108] width 20 height 20
click at [1274, 172] on button "Edit" at bounding box center [1291, 176] width 120 height 24
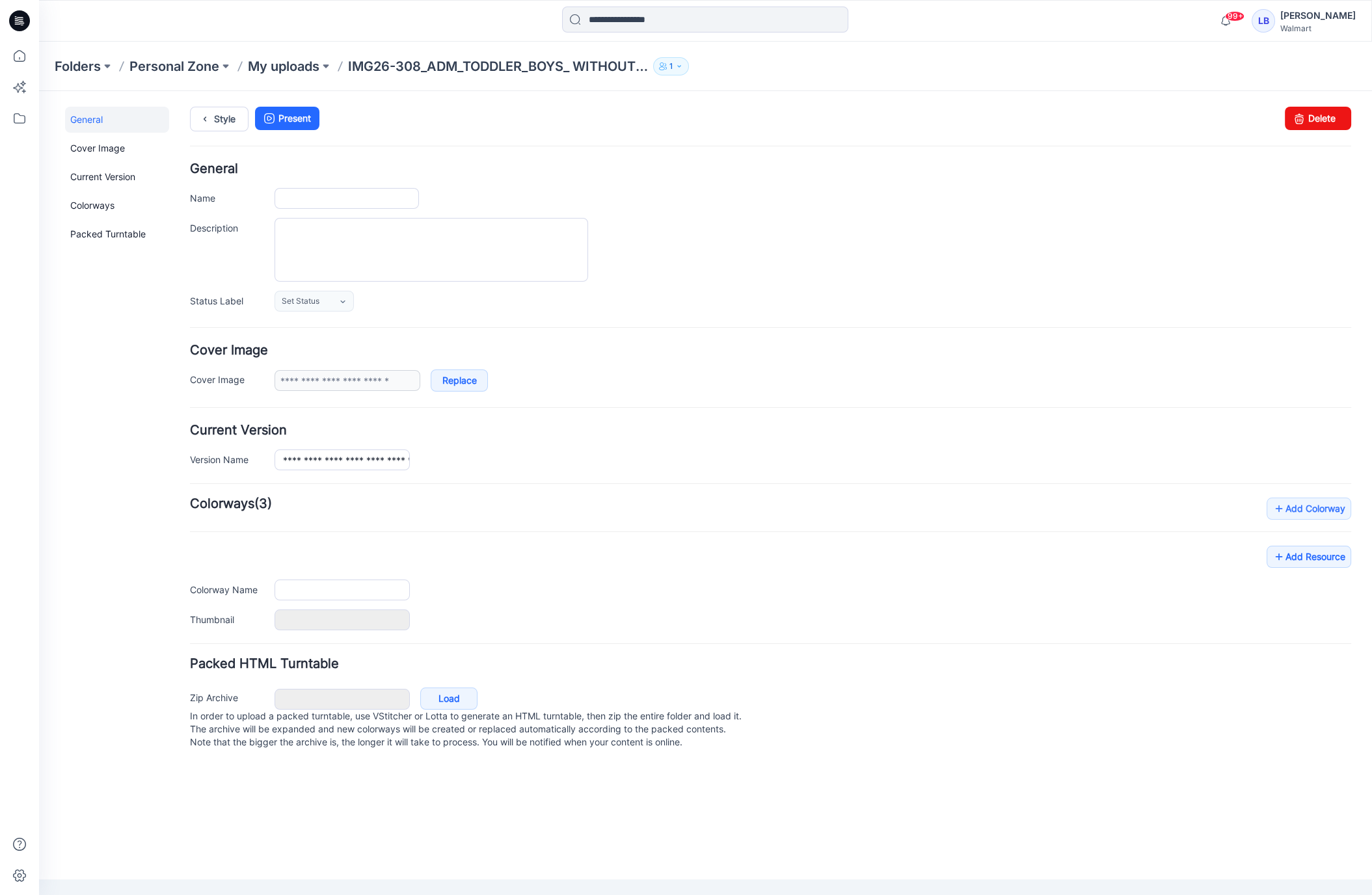
type input "**********"
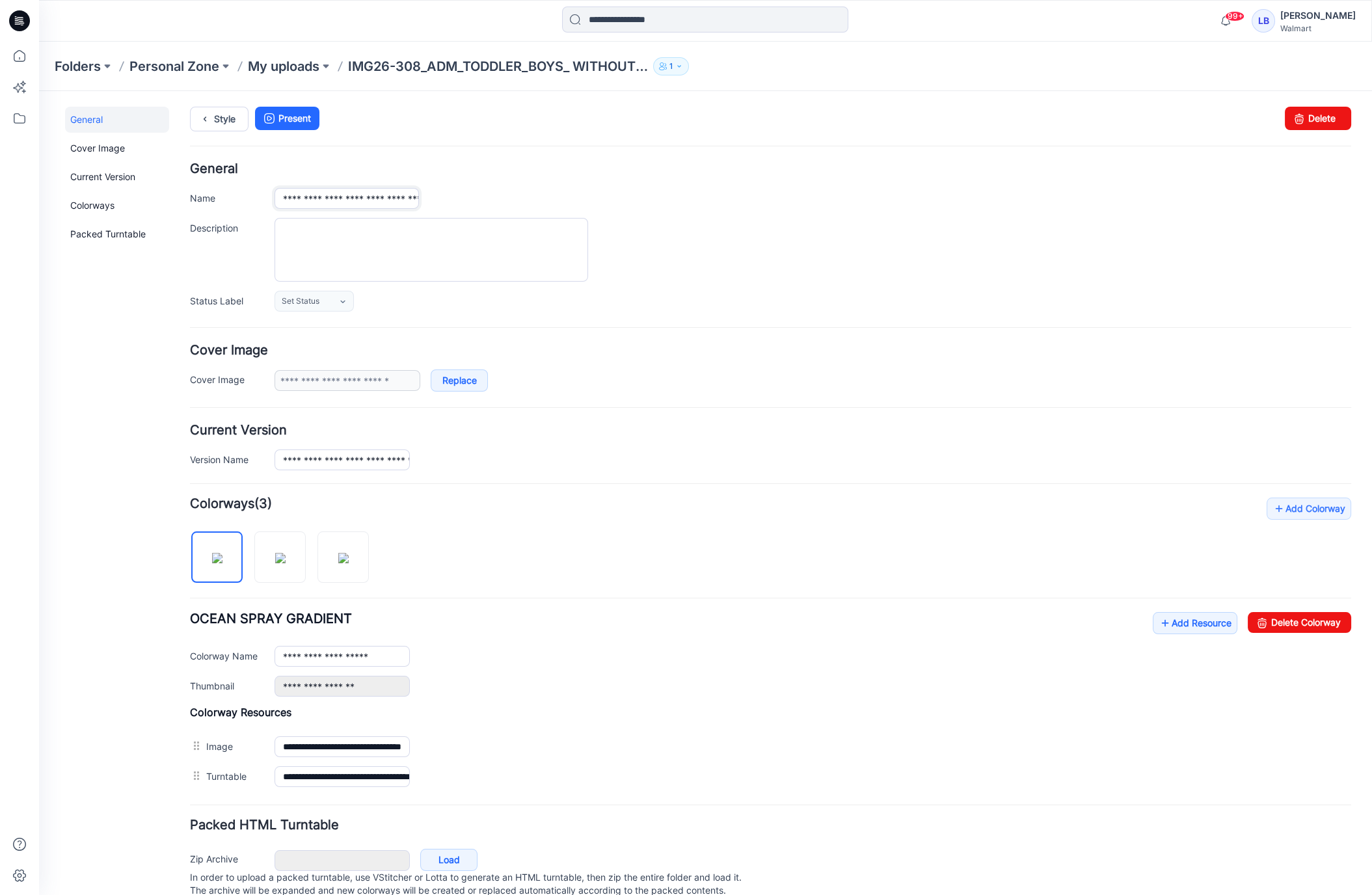
scroll to position [0, 184]
drag, startPoint x: 281, startPoint y: 201, endPoint x: 797, endPoint y: 201, distance: 516.0
click at [772, 199] on div "**********" at bounding box center [813, 198] width 1077 height 20
click at [508, 224] on textarea "Description" at bounding box center [432, 249] width 314 height 64
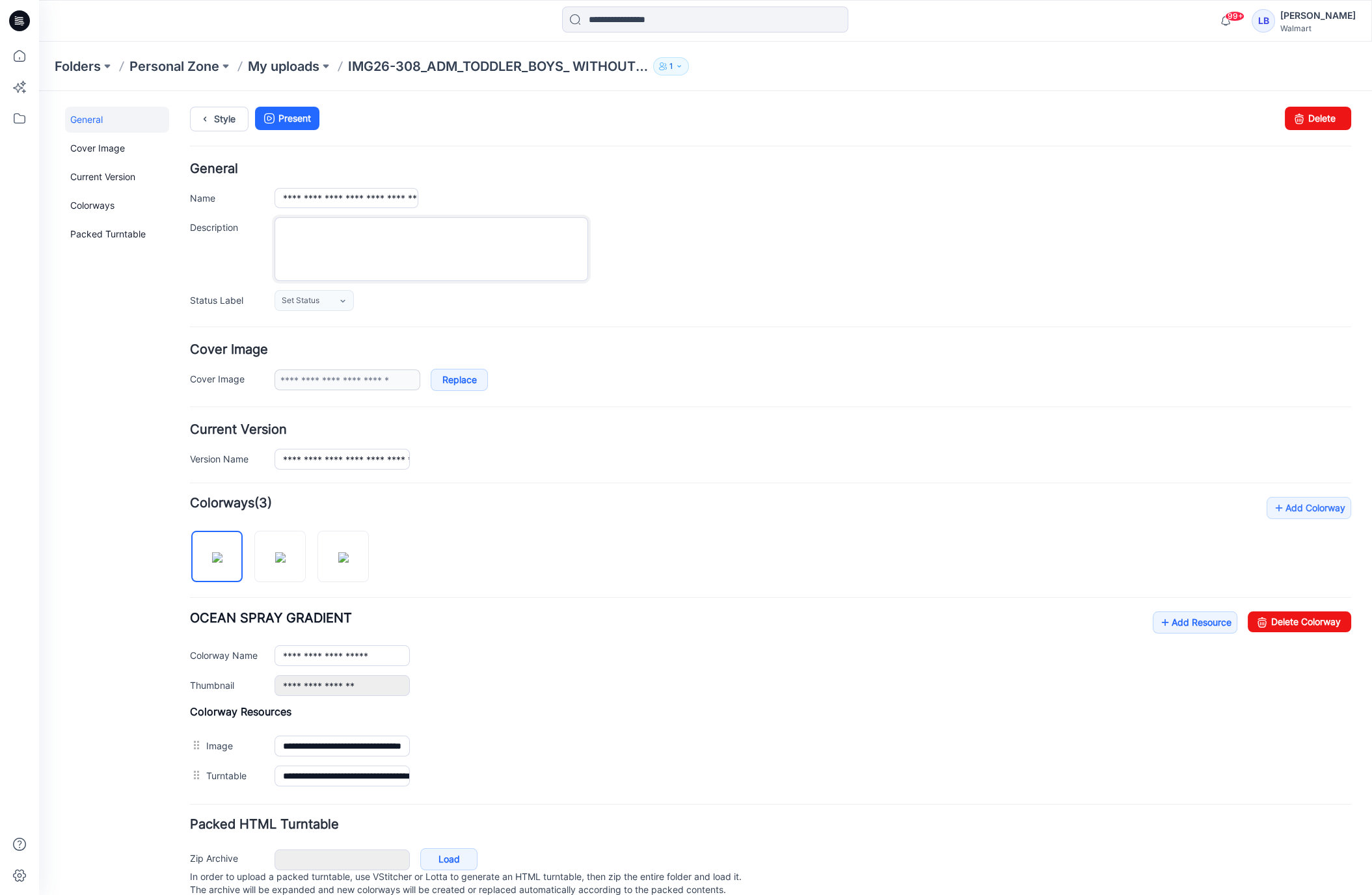
paste textarea "**********"
drag, startPoint x: 696, startPoint y: 281, endPoint x: 557, endPoint y: 253, distance: 141.8
click at [694, 280] on div "**********" at bounding box center [770, 236] width 1161 height 148
drag, startPoint x: 333, startPoint y: 228, endPoint x: 239, endPoint y: 228, distance: 94.0
click at [241, 229] on div "**********" at bounding box center [770, 249] width 1161 height 64
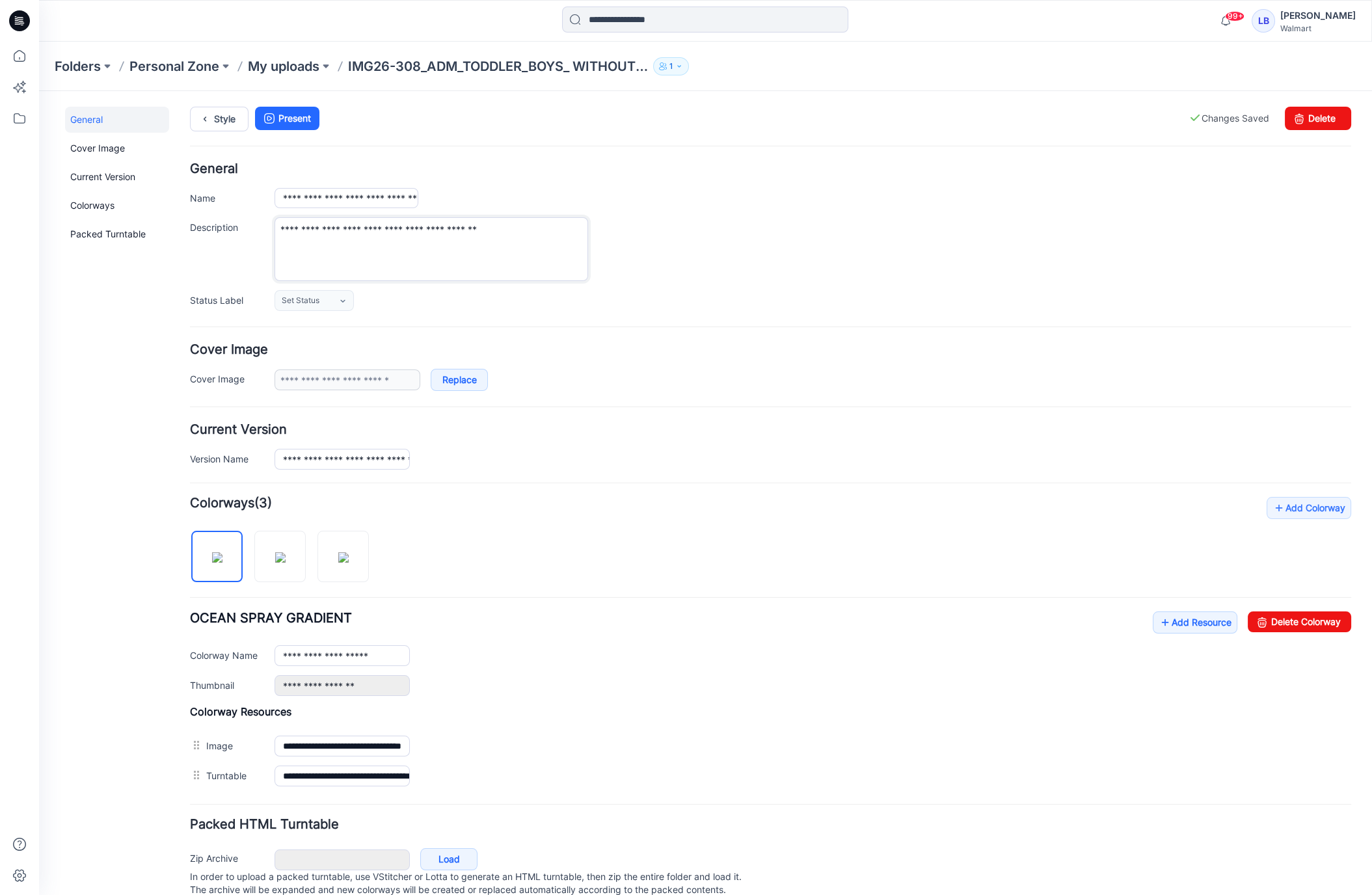
click at [307, 231] on textarea "**********" at bounding box center [432, 249] width 314 height 64
click at [350, 227] on textarea "**********" at bounding box center [432, 249] width 314 height 64
click at [382, 228] on textarea "**********" at bounding box center [432, 249] width 314 height 64
type textarea "**********"
drag, startPoint x: 592, startPoint y: 232, endPoint x: 656, endPoint y: 234, distance: 64.0
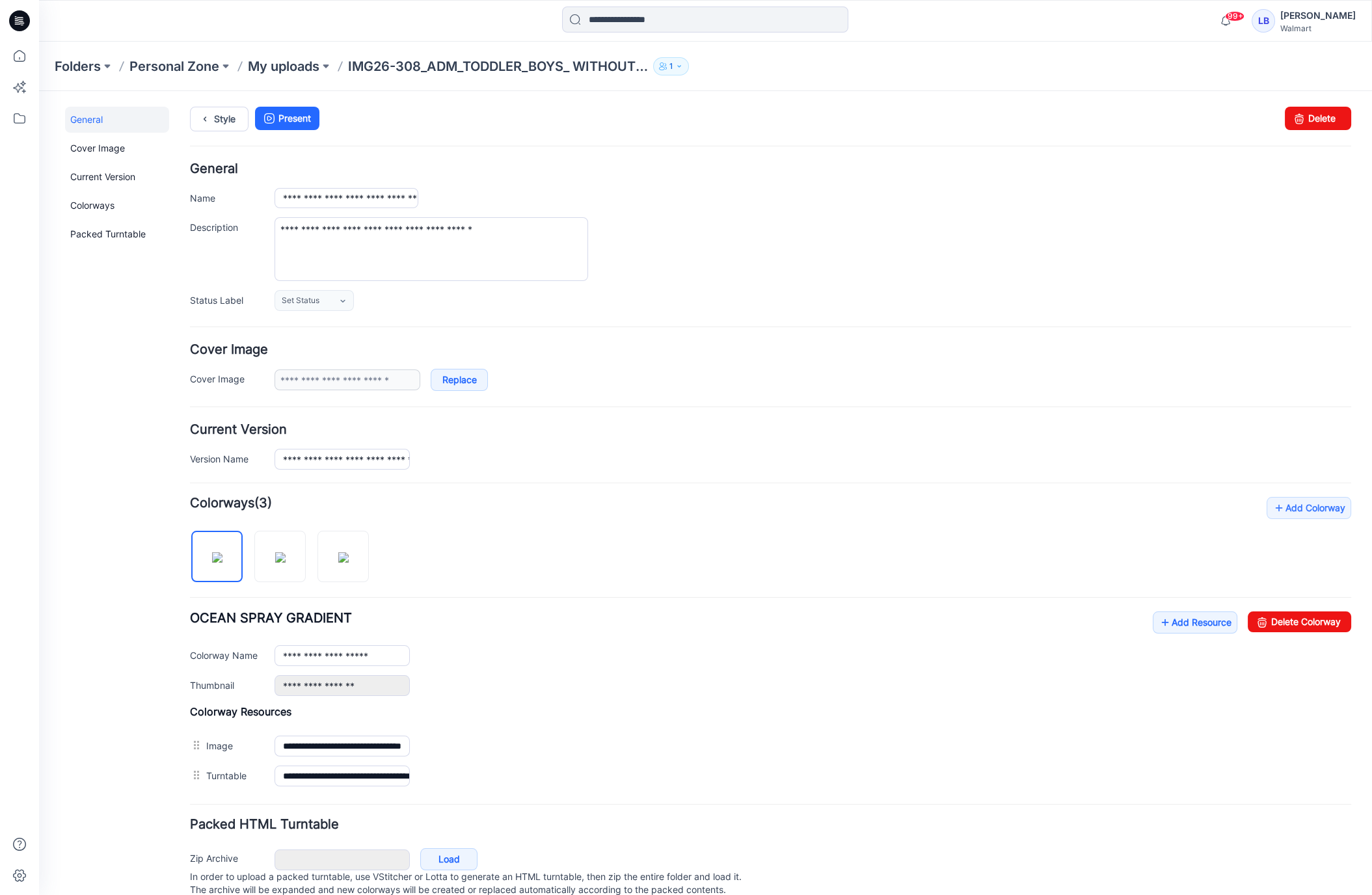
click at [592, 232] on div "**********" at bounding box center [813, 249] width 1077 height 64
click at [741, 239] on div "**********" at bounding box center [813, 249] width 1077 height 64
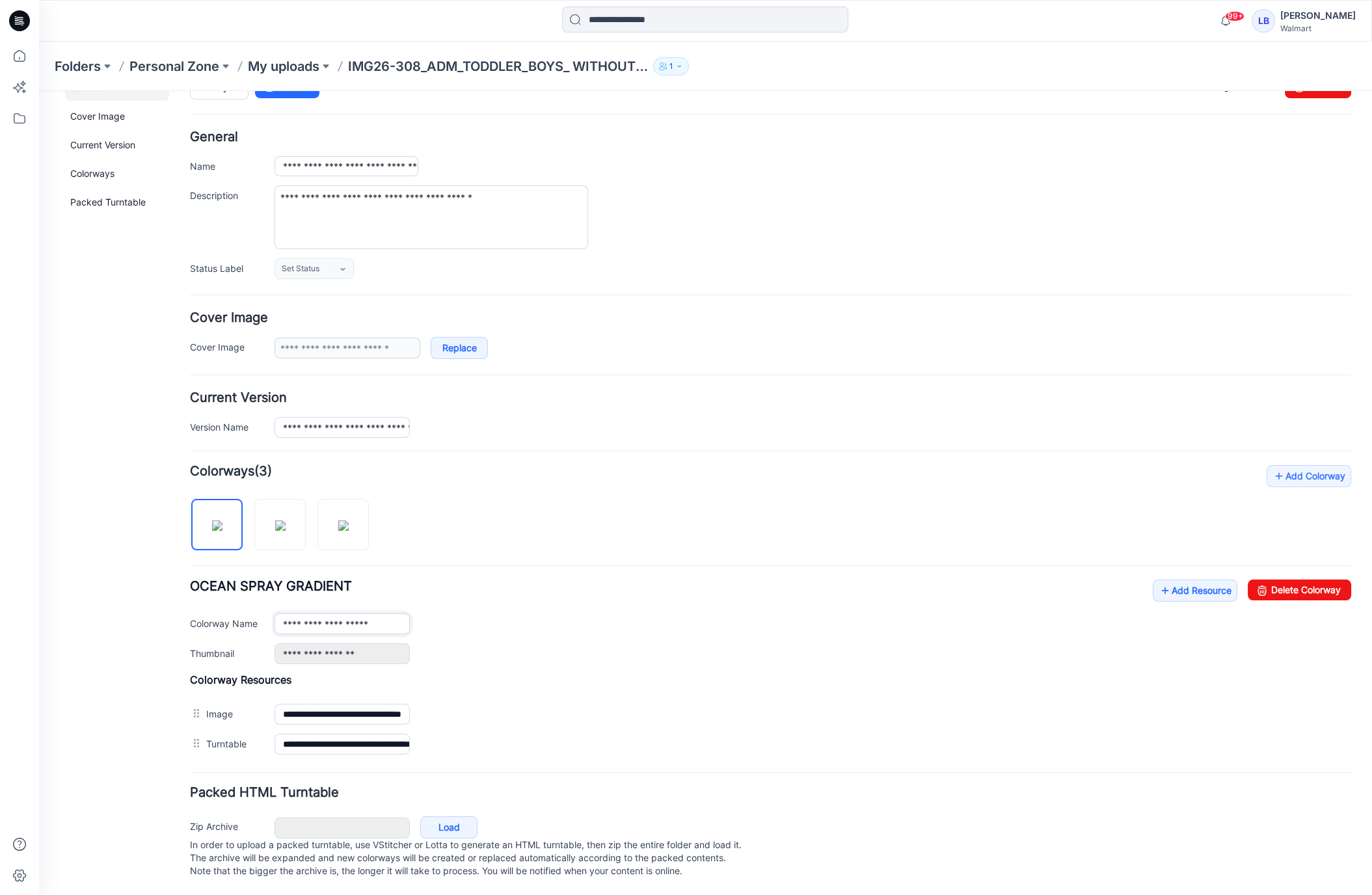
click at [376, 614] on input "**********" at bounding box center [342, 624] width 136 height 20
drag, startPoint x: 396, startPoint y: 613, endPoint x: 454, endPoint y: 614, distance: 58.0
click at [453, 614] on div "**********" at bounding box center [813, 624] width 1077 height 20
drag, startPoint x: 275, startPoint y: 528, endPoint x: 311, endPoint y: 568, distance: 53.8
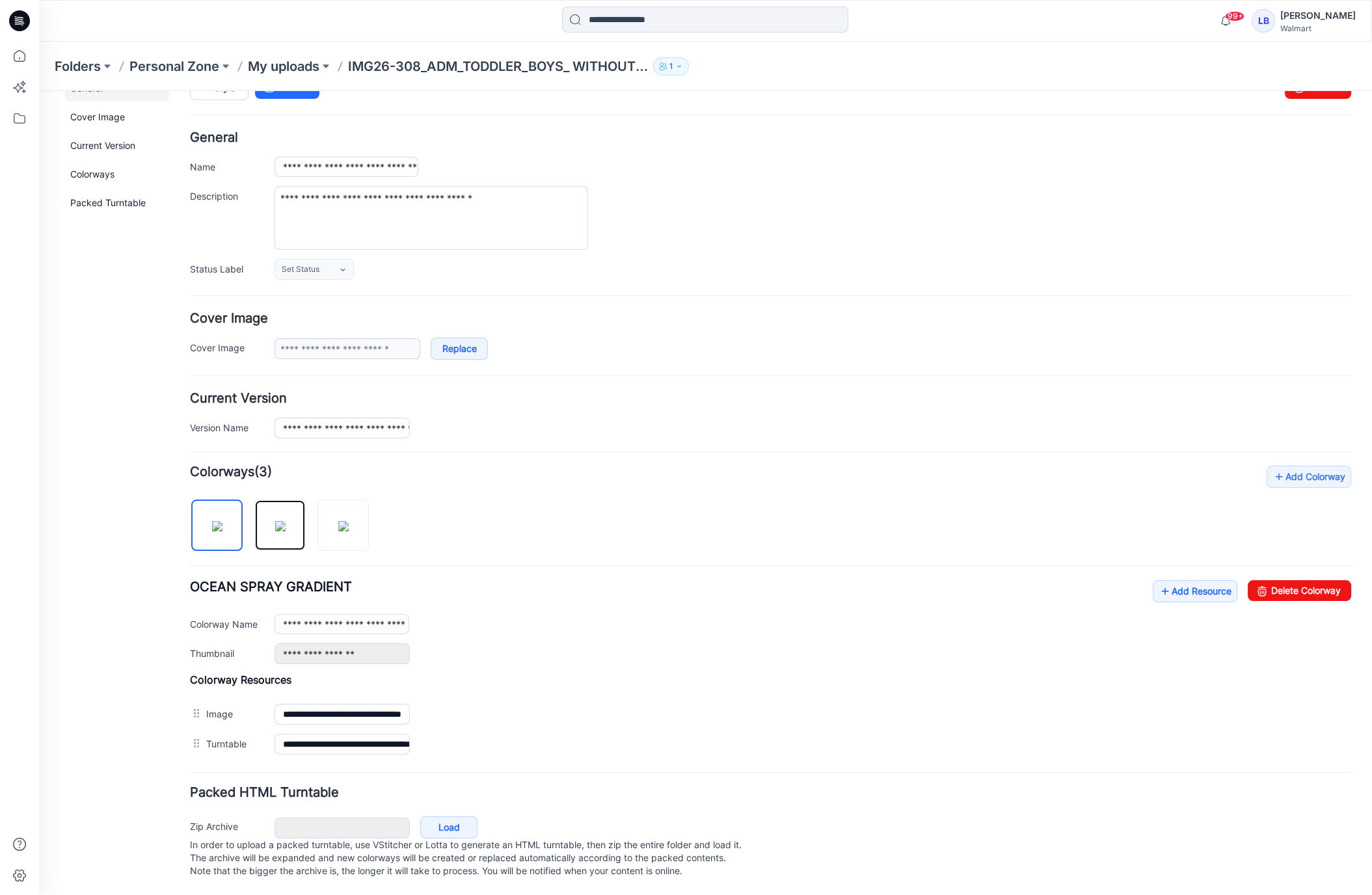
click at [275, 528] on img at bounding box center [280, 527] width 11 height 11
drag, startPoint x: 396, startPoint y: 615, endPoint x: 432, endPoint y: 614, distance: 36.0
click at [431, 614] on div "**********" at bounding box center [813, 624] width 1077 height 20
click at [342, 523] on img at bounding box center [343, 527] width 11 height 11
click at [587, 615] on div "**********" at bounding box center [813, 624] width 1077 height 20
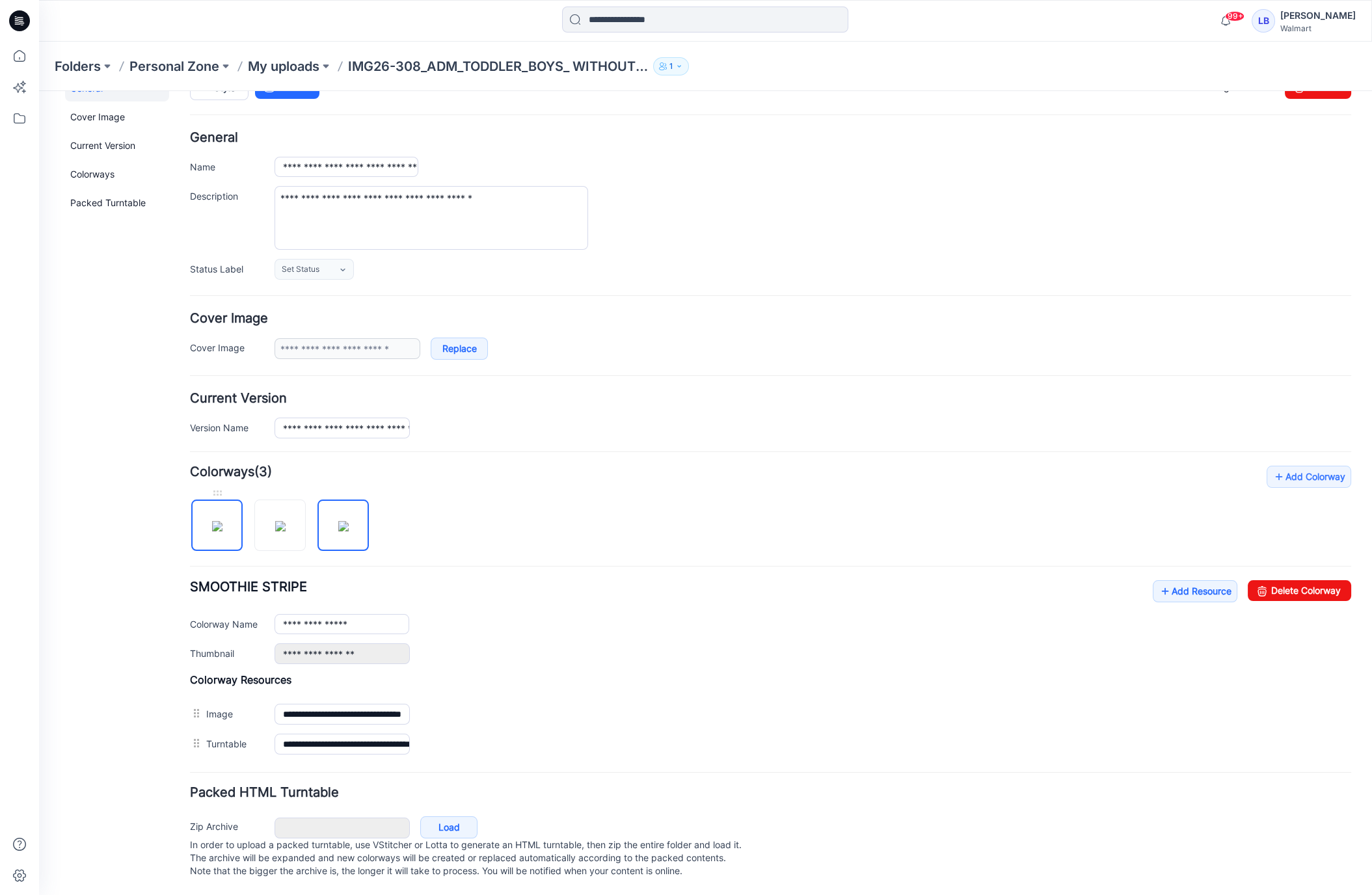
click at [221, 524] on img at bounding box center [217, 527] width 11 height 11
click at [349, 531] on img at bounding box center [343, 527] width 11 height 11
drag, startPoint x: 286, startPoint y: 528, endPoint x: 242, endPoint y: 526, distance: 44.0
click at [285, 528] on img at bounding box center [280, 527] width 11 height 11
click at [223, 526] on img at bounding box center [217, 527] width 11 height 11
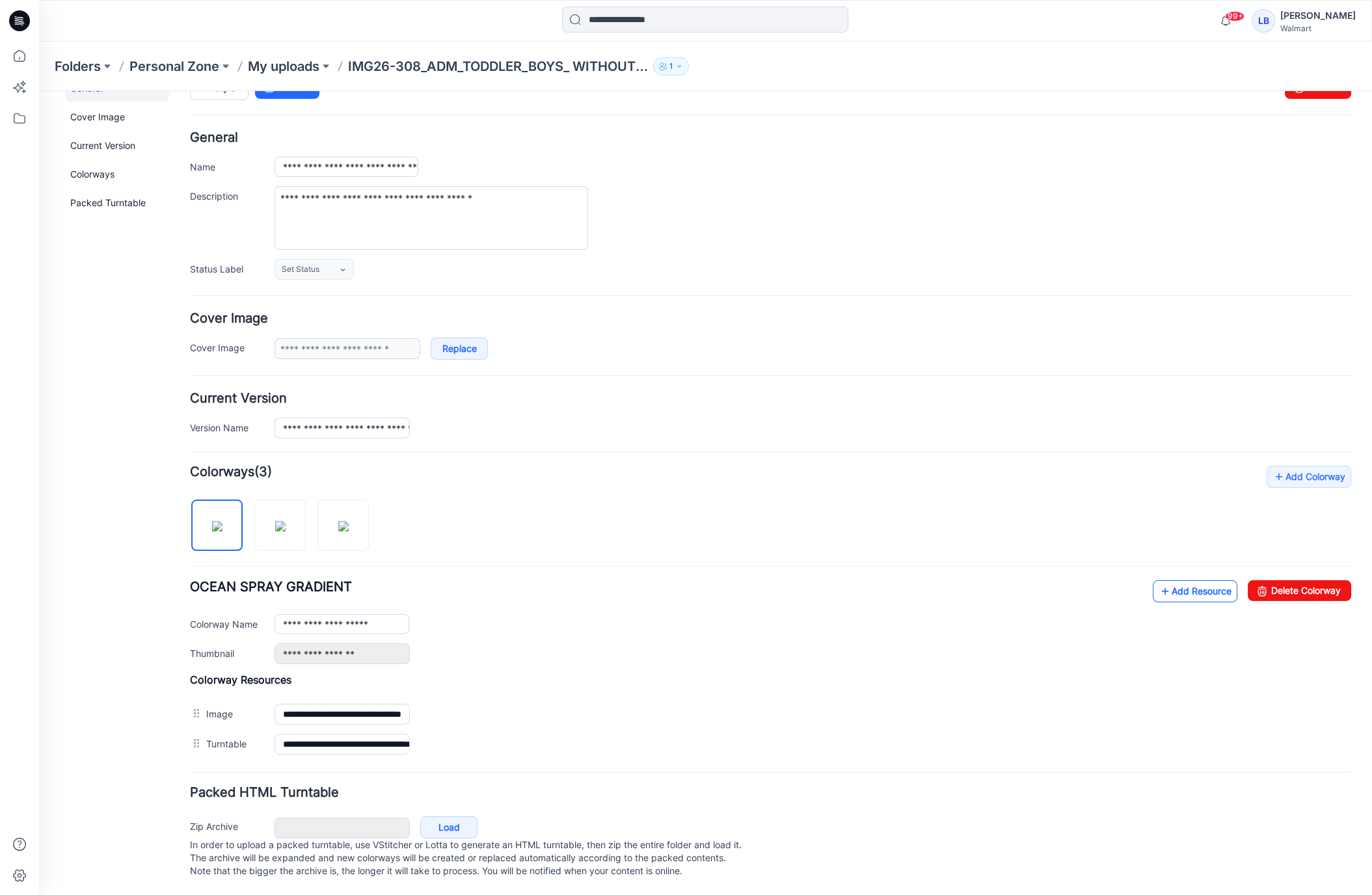
click at [1191, 585] on link "Add Resource" at bounding box center [1195, 591] width 84 height 22
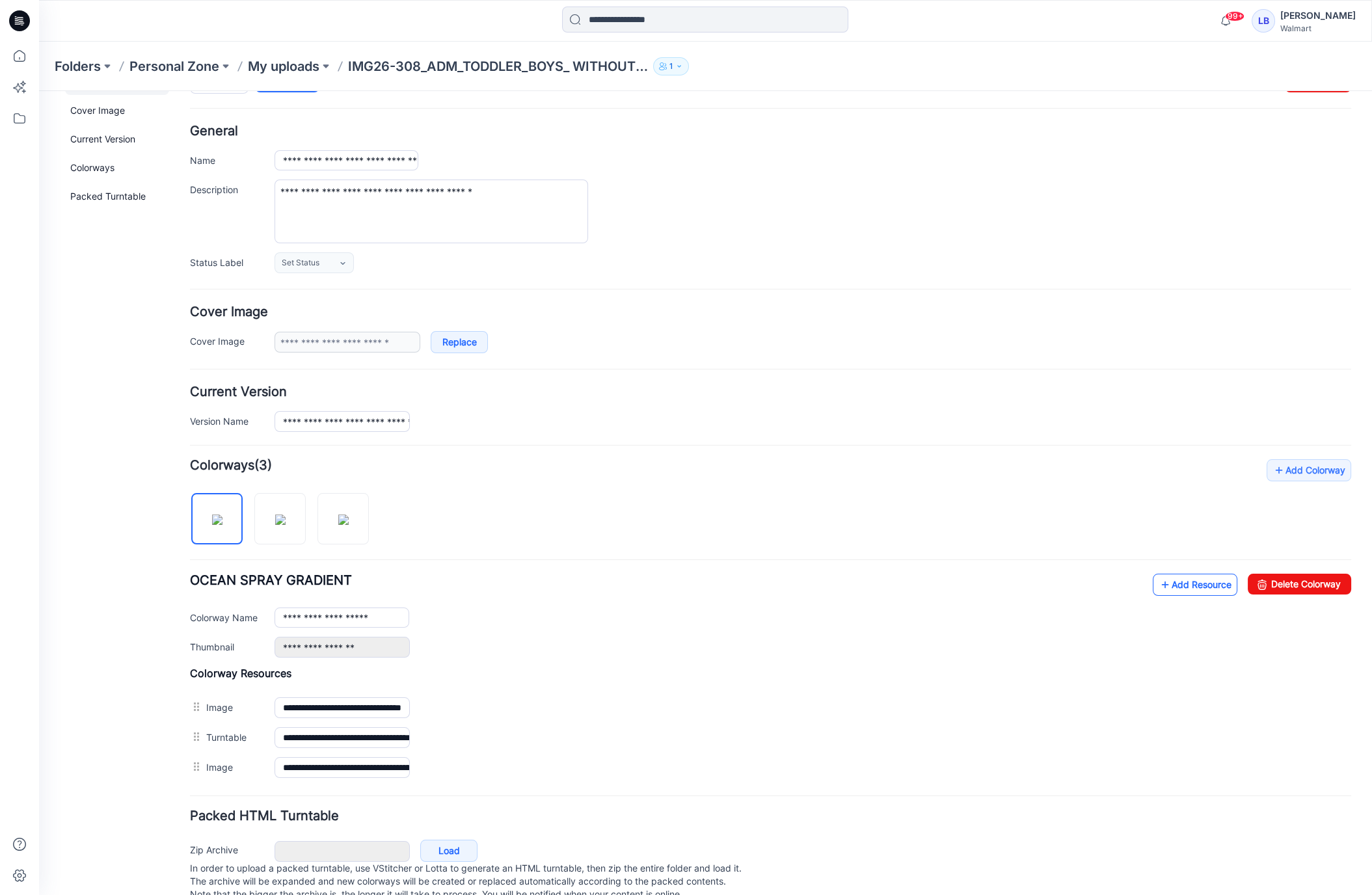
click at [1199, 582] on link "Add Resource" at bounding box center [1195, 585] width 84 height 22
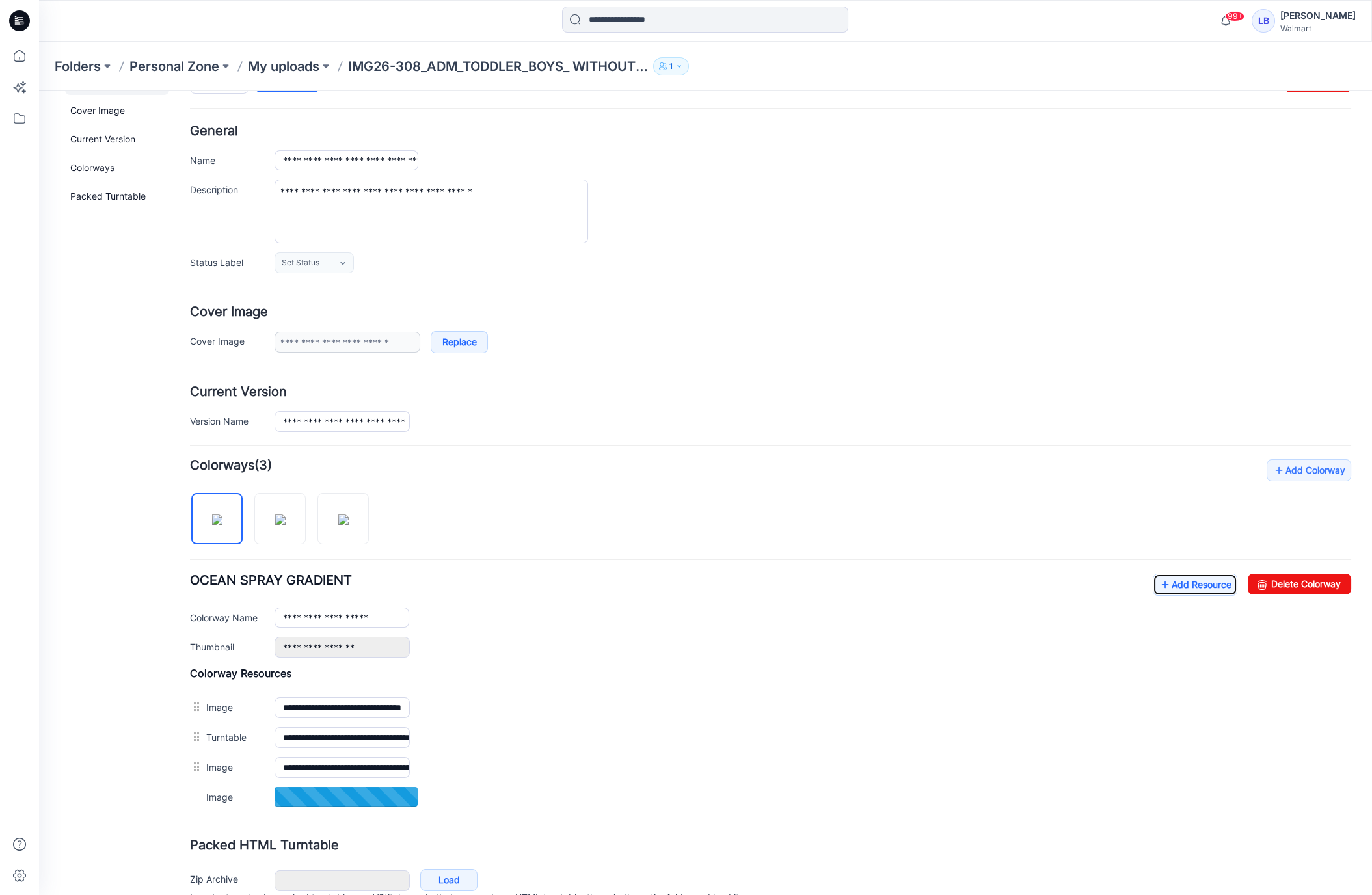
scroll to position [97, 0]
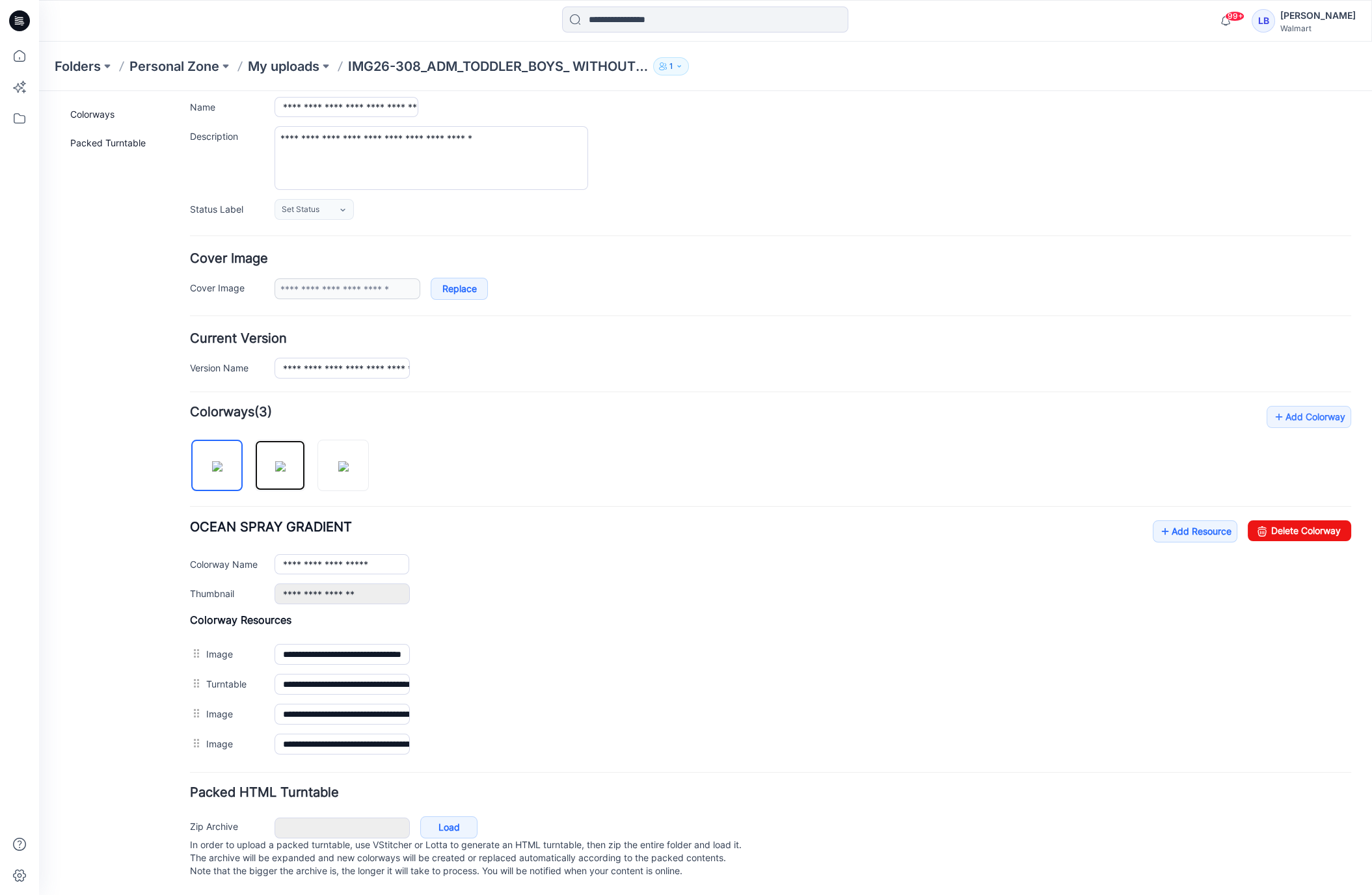
drag, startPoint x: 289, startPoint y: 470, endPoint x: 716, endPoint y: 465, distance: 427.0
click at [286, 470] on img at bounding box center [280, 467] width 11 height 11
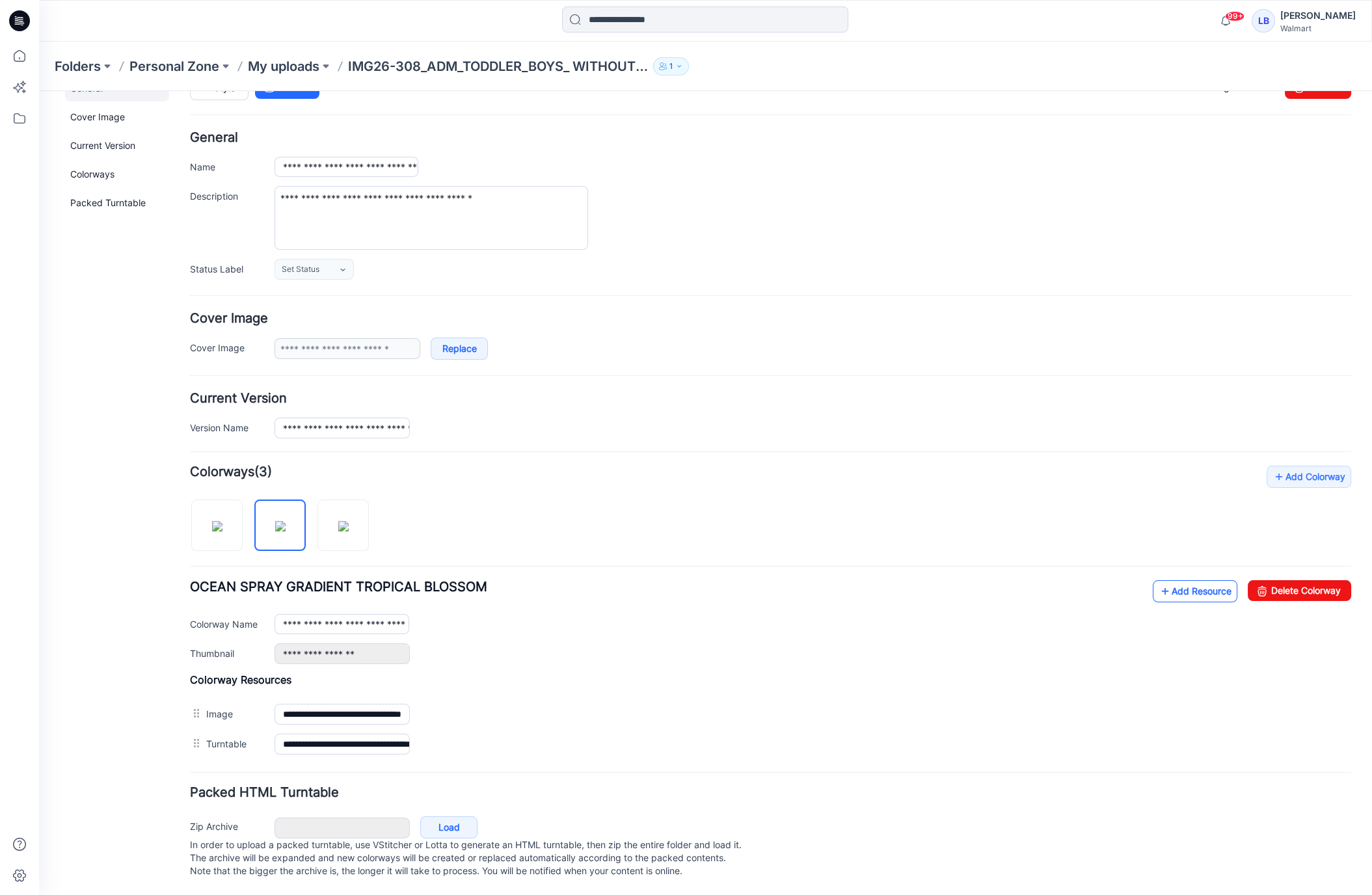
click at [1161, 585] on icon at bounding box center [1164, 591] width 13 height 20
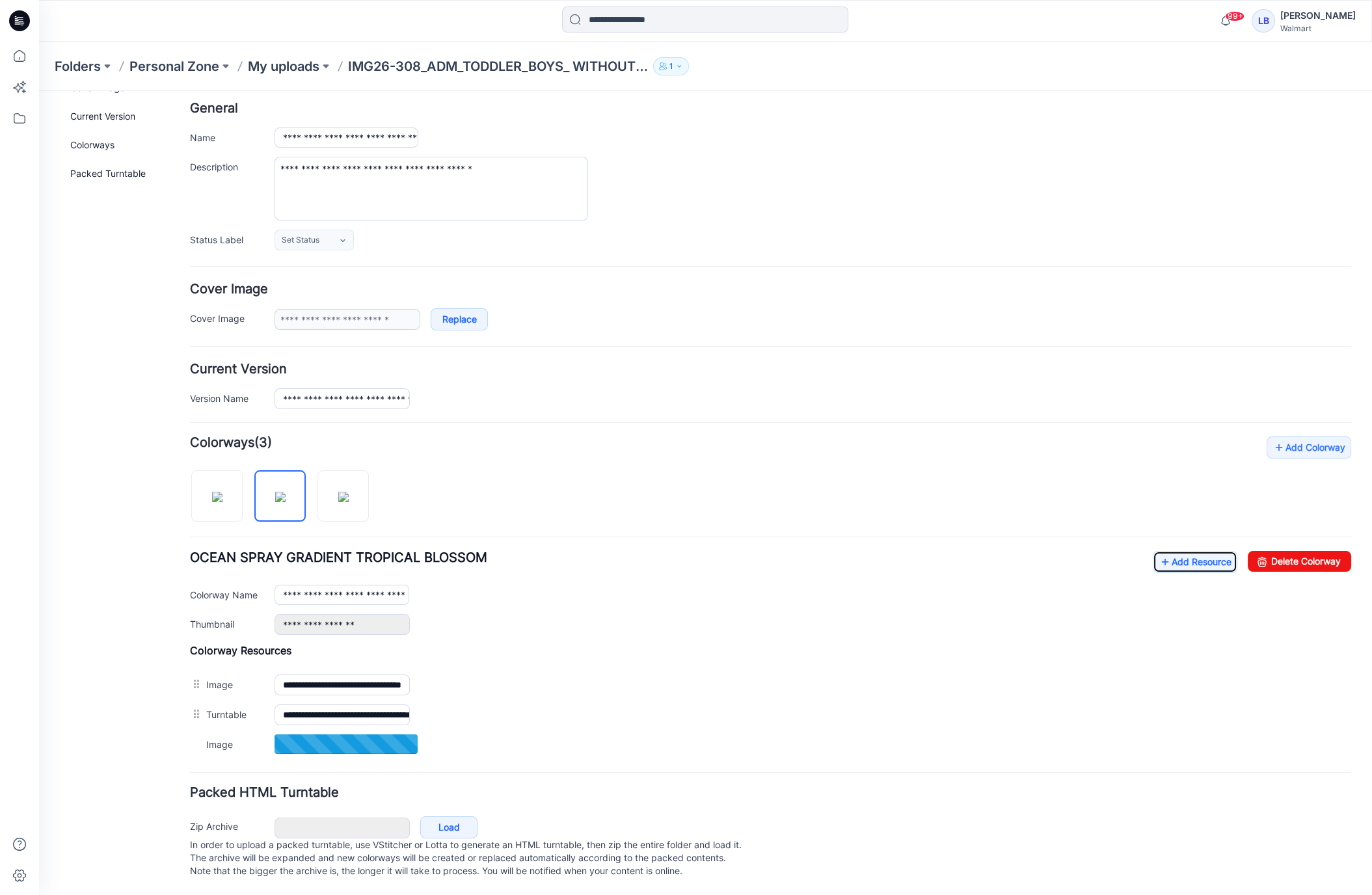
scroll to position [67, 0]
click at [1183, 553] on link "Add Resource" at bounding box center [1195, 561] width 84 height 22
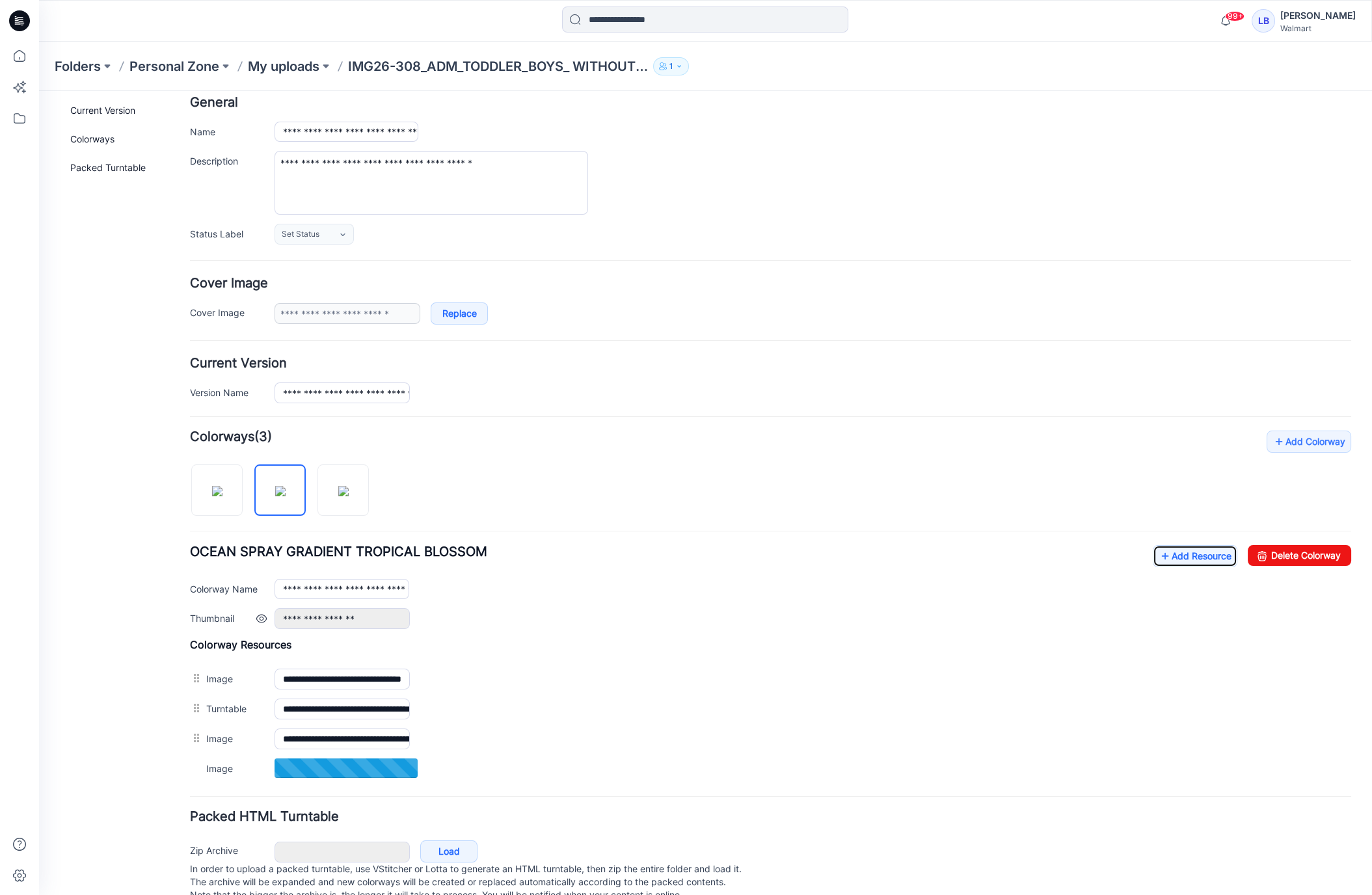
scroll to position [98, 0]
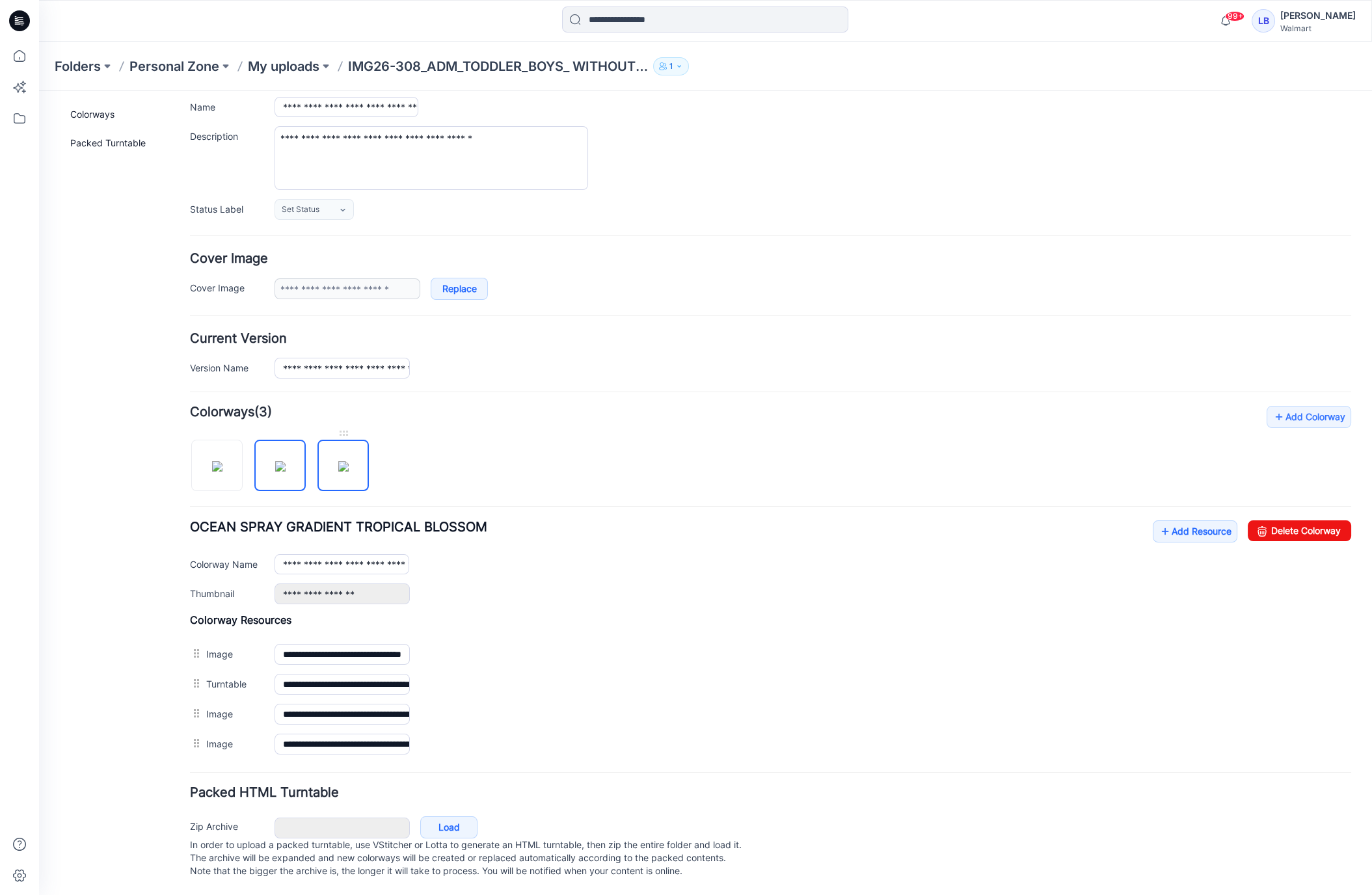
drag, startPoint x: 348, startPoint y: 455, endPoint x: 994, endPoint y: 523, distance: 649.6
click at [349, 461] on img at bounding box center [343, 467] width 11 height 11
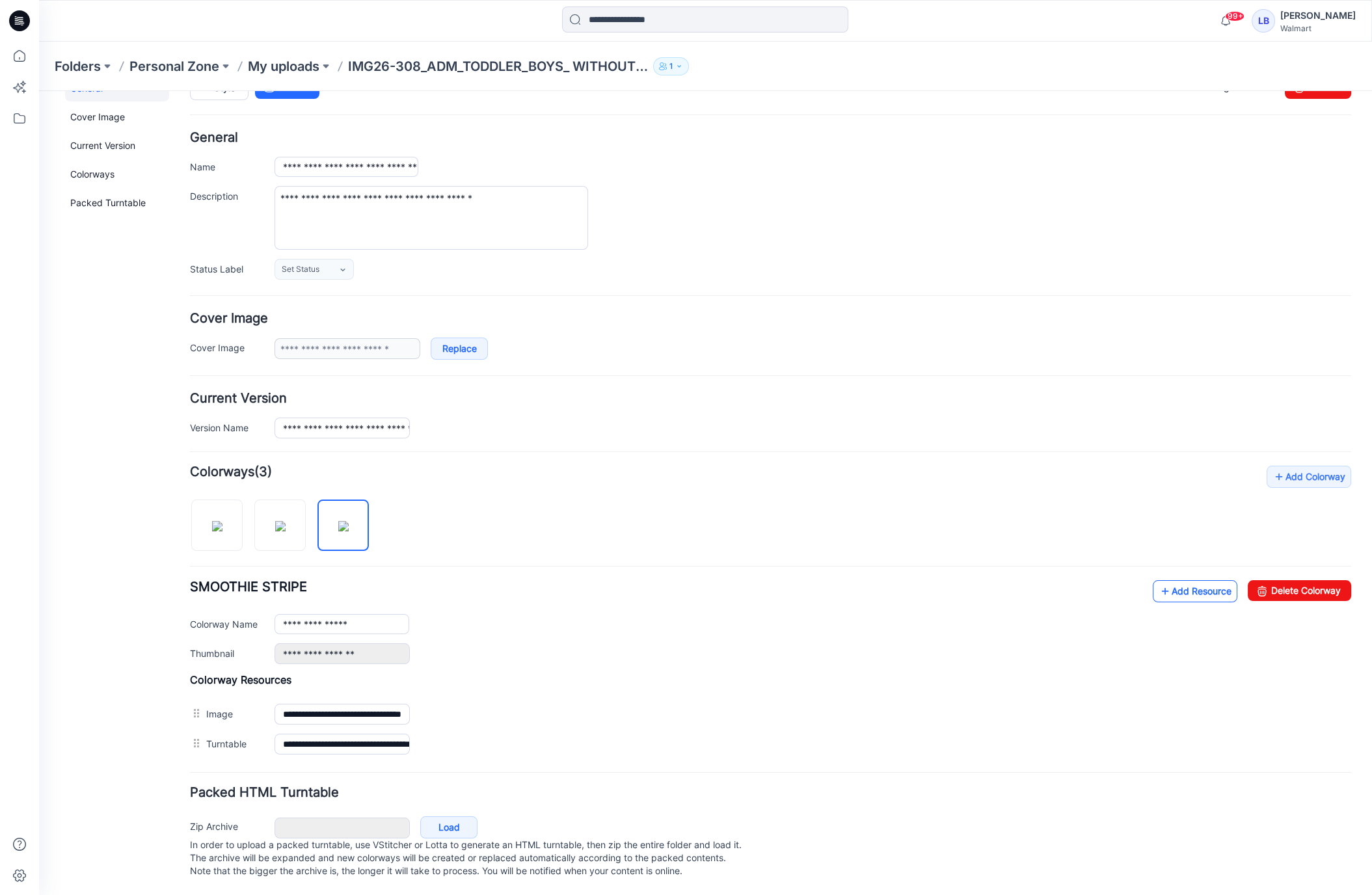
click at [1201, 583] on link "Add Resource" at bounding box center [1195, 591] width 84 height 22
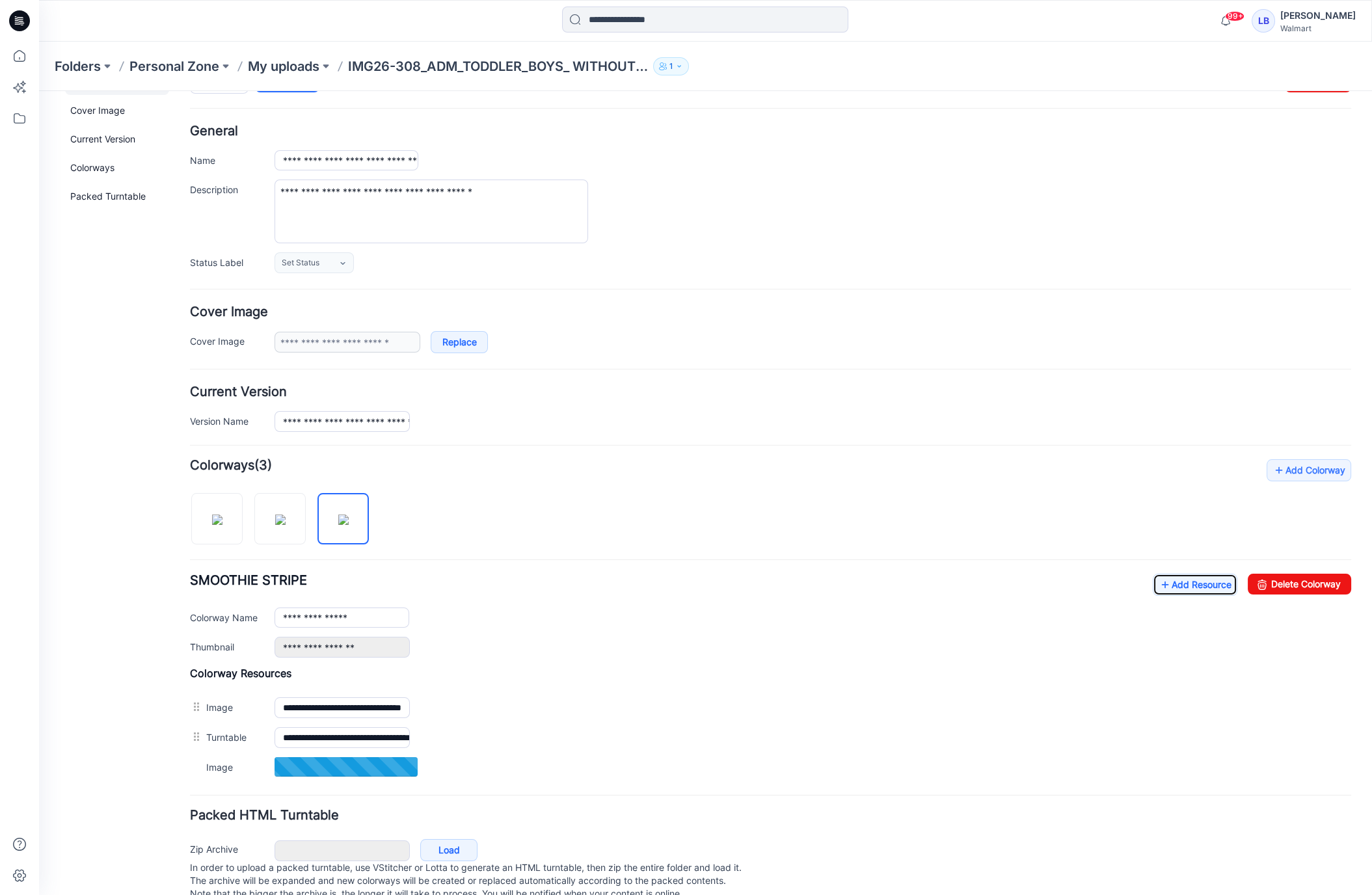
scroll to position [67, 0]
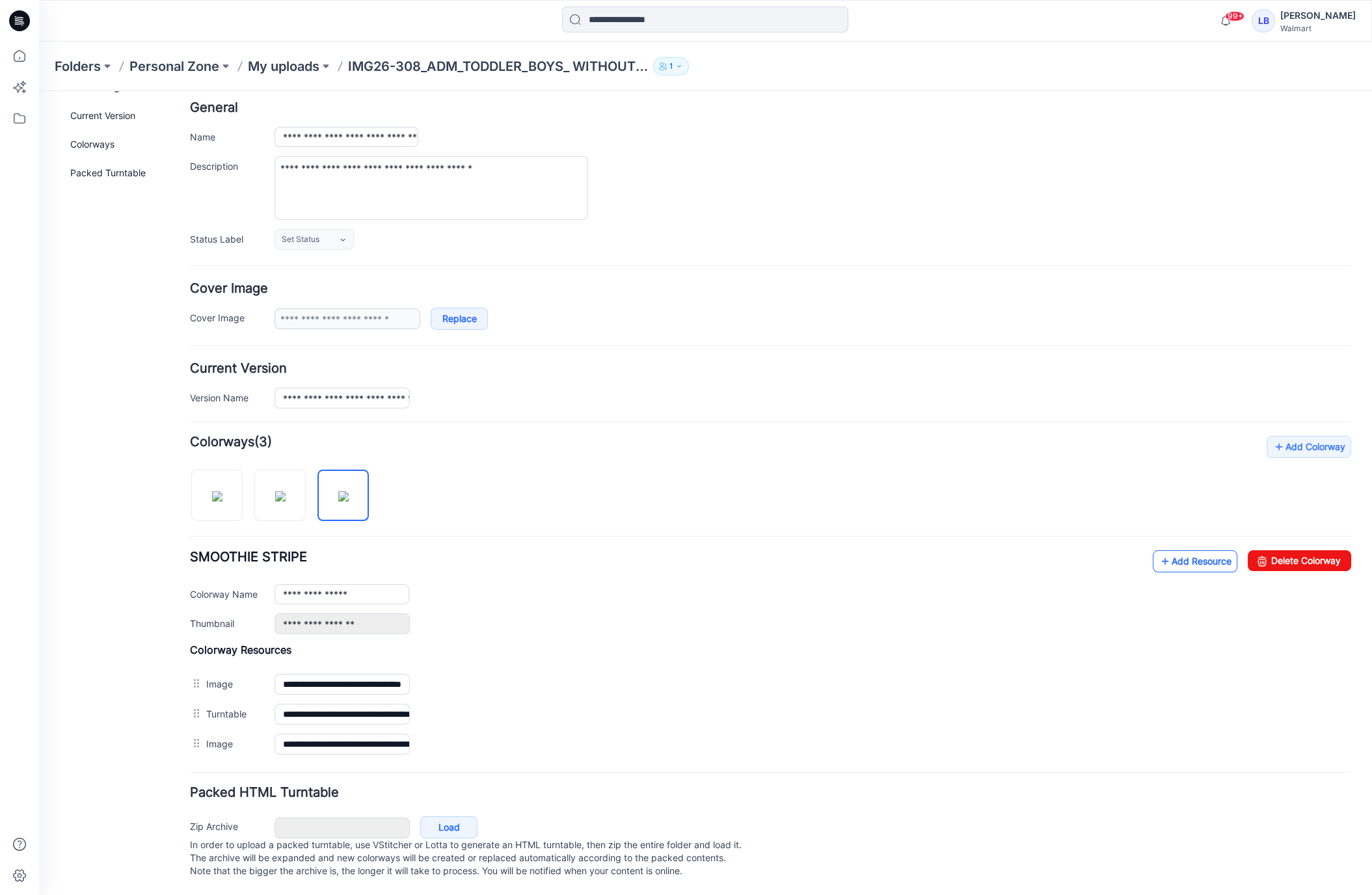
click at [1215, 555] on link "Add Resource" at bounding box center [1195, 561] width 84 height 22
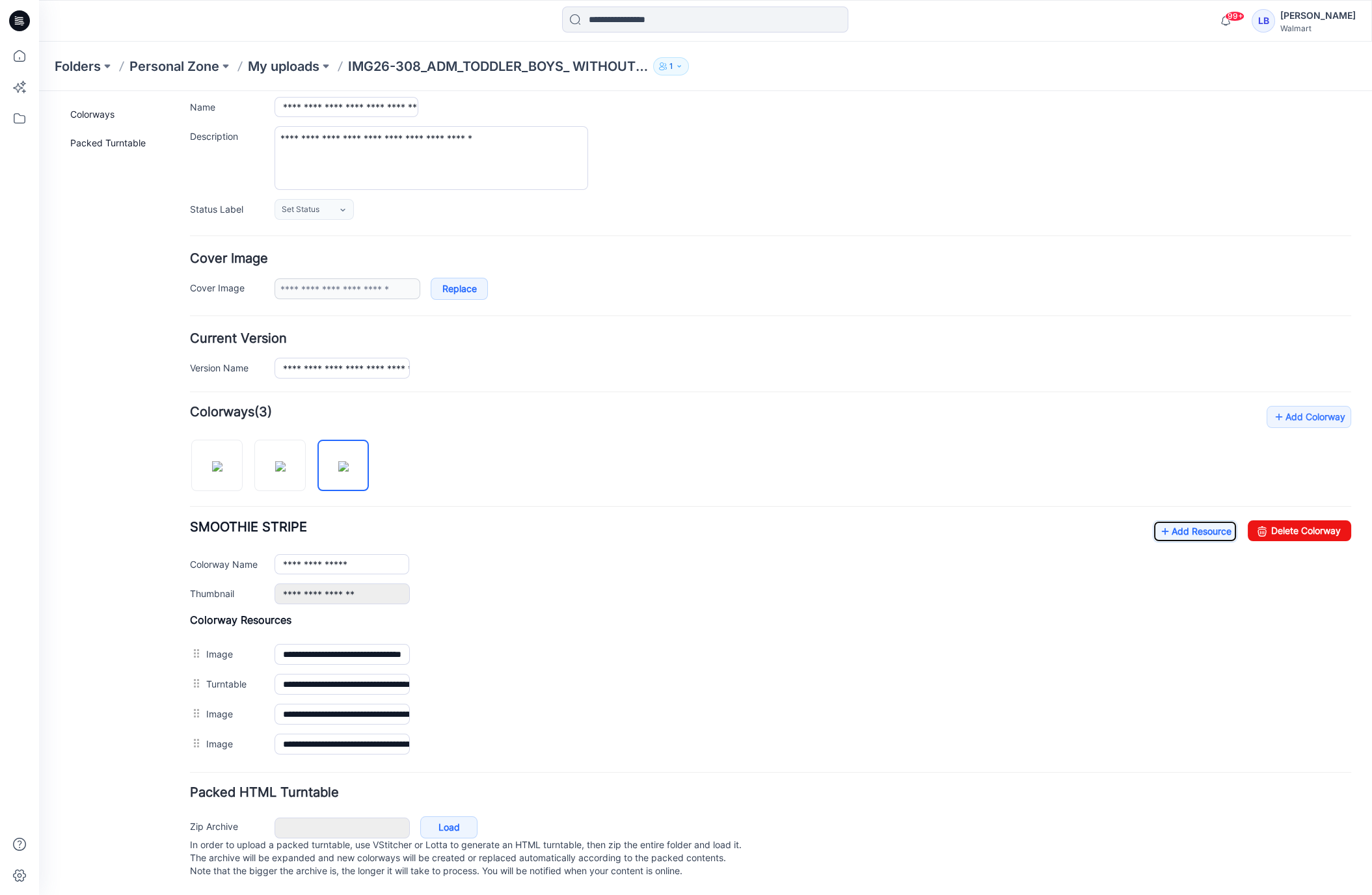
scroll to position [0, 0]
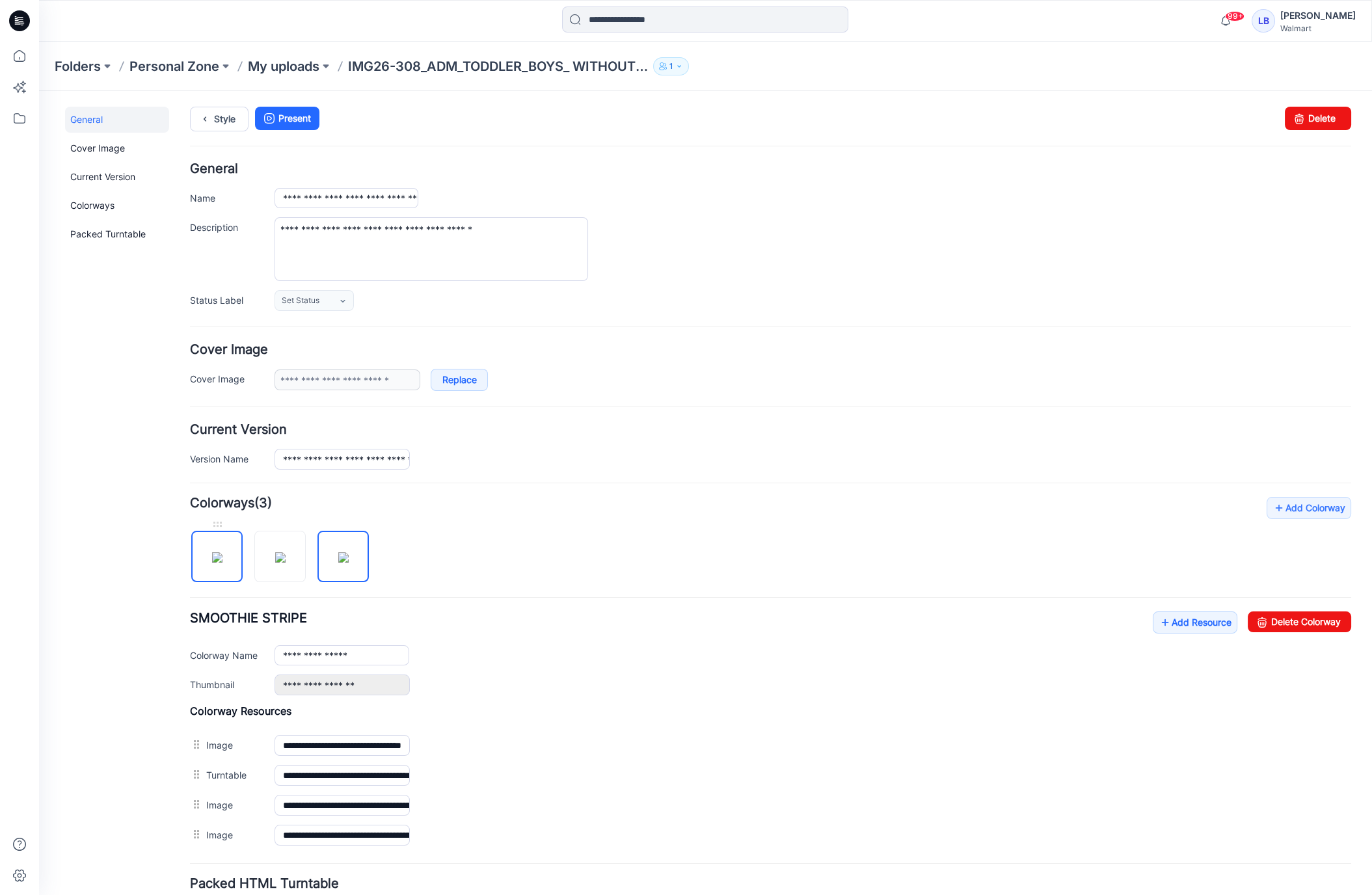
click at [223, 563] on img at bounding box center [217, 558] width 11 height 11
type input "**********"
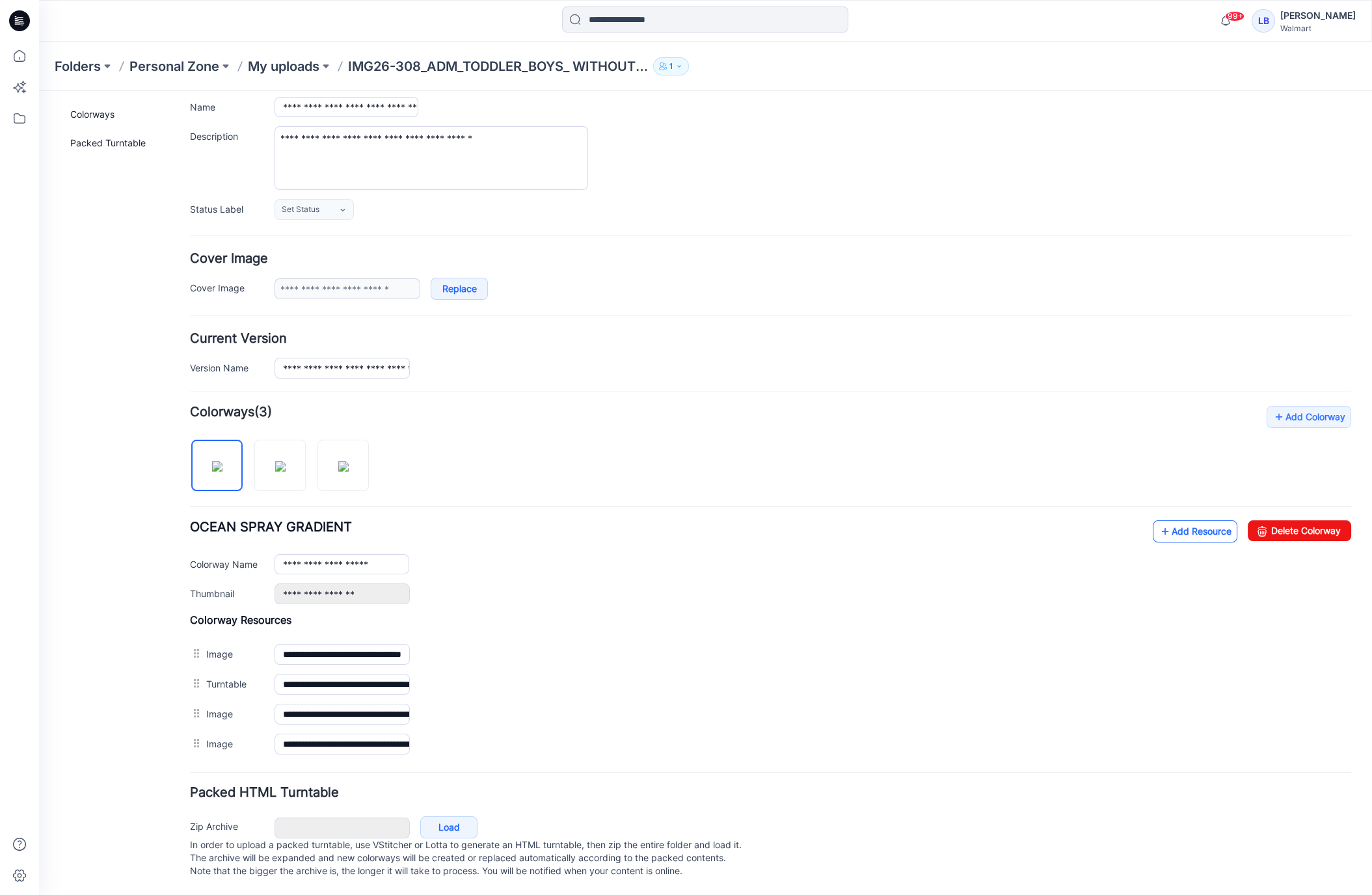
click at [1171, 529] on link "Add Resource" at bounding box center [1195, 531] width 84 height 22
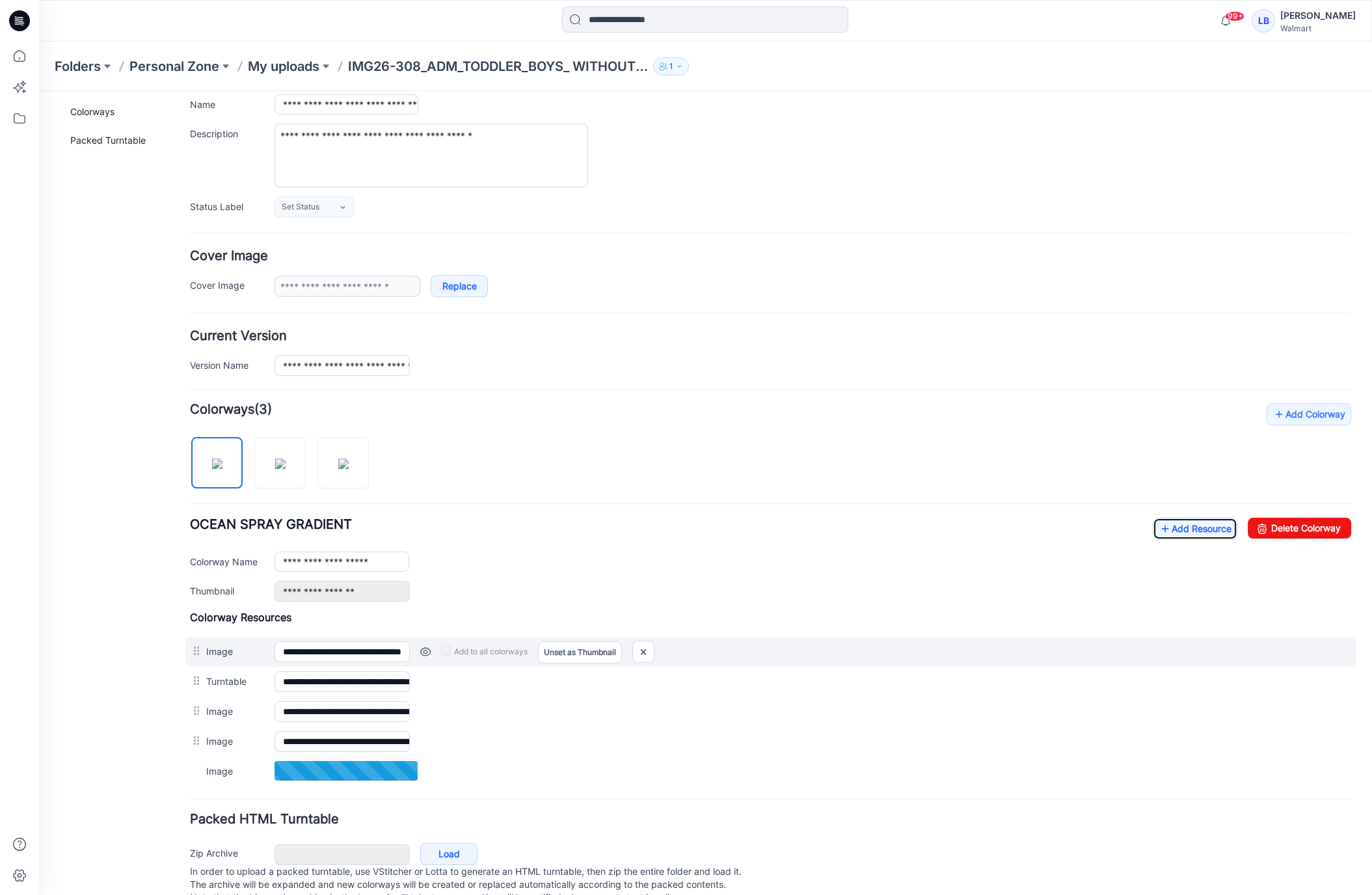
scroll to position [94, 0]
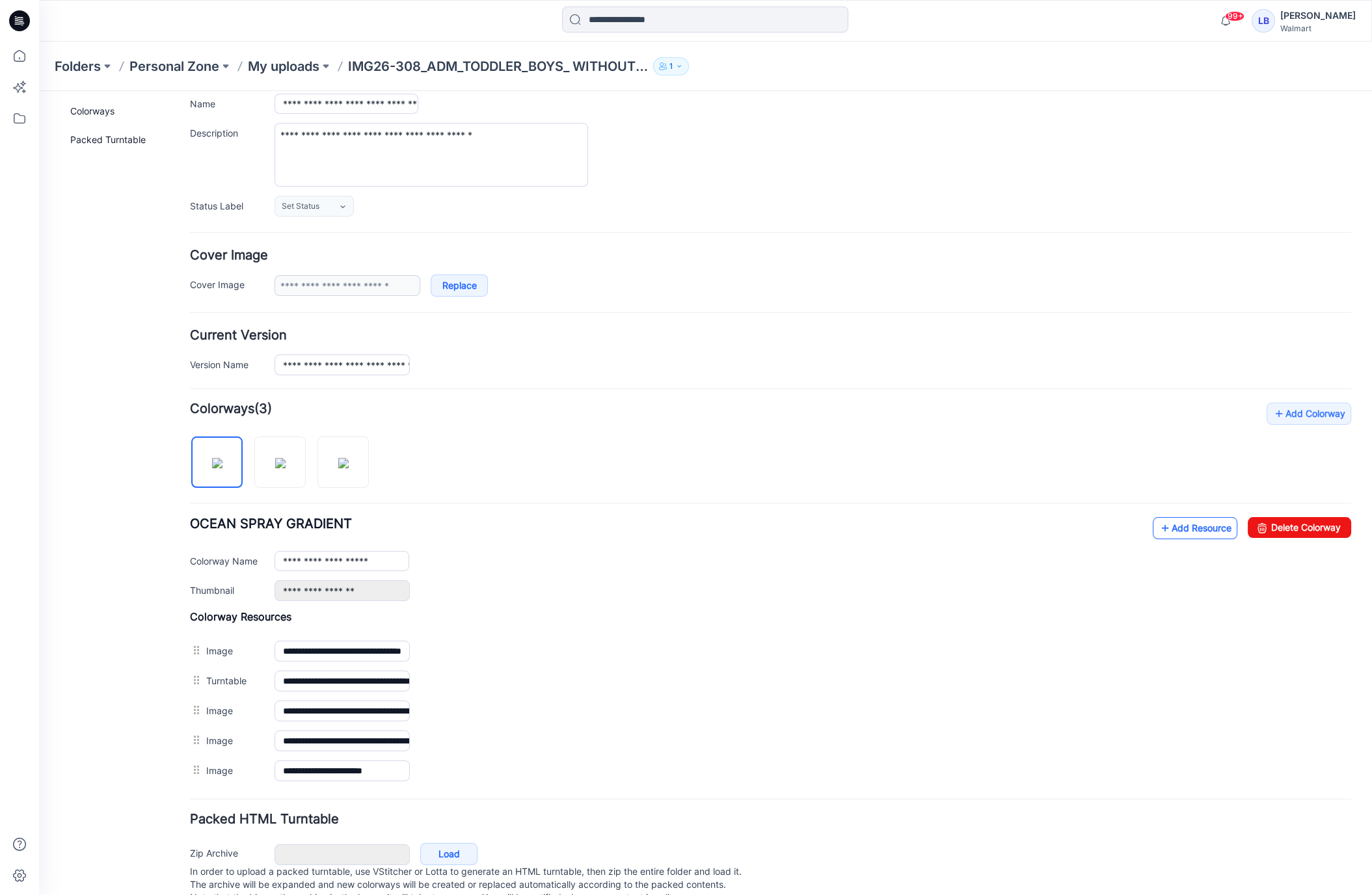
click at [1184, 520] on link "Add Resource" at bounding box center [1195, 528] width 84 height 22
click at [1193, 526] on link "Add Resource" at bounding box center [1195, 528] width 84 height 22
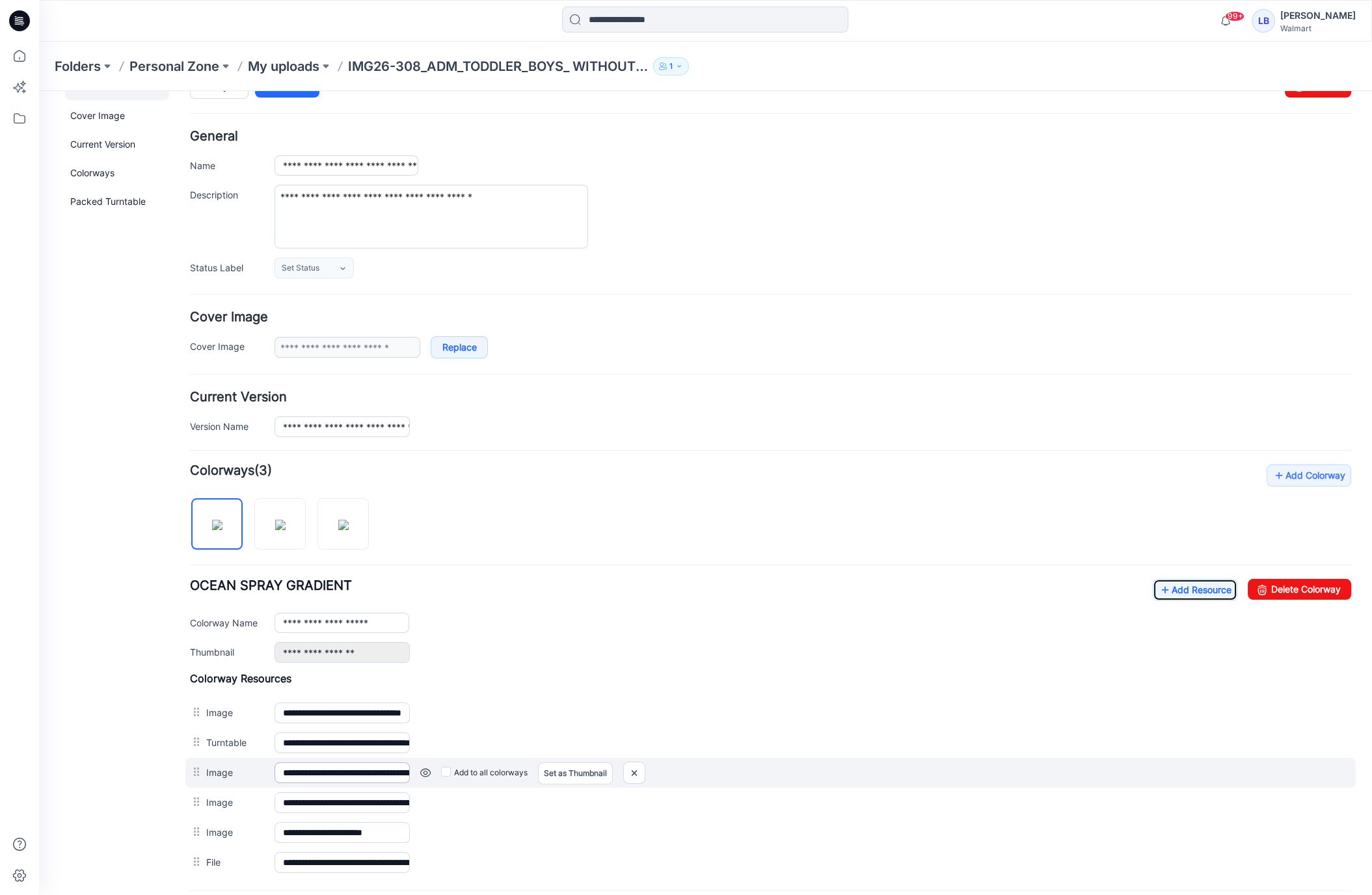
scroll to position [0, 0]
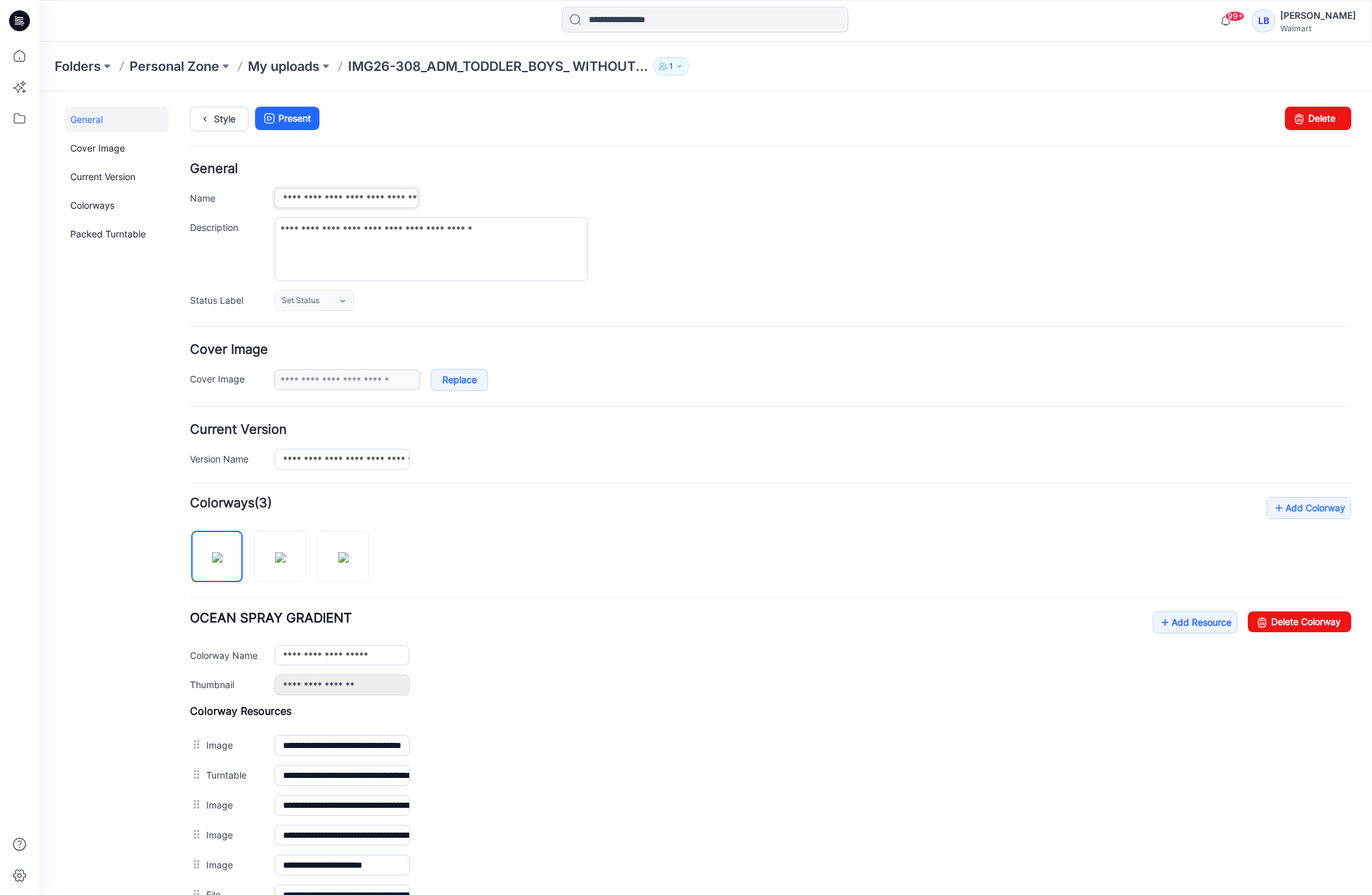
click at [328, 196] on input "**********" at bounding box center [347, 198] width 144 height 20
click at [330, 197] on input "**********" at bounding box center [347, 198] width 144 height 20
type input "**********"
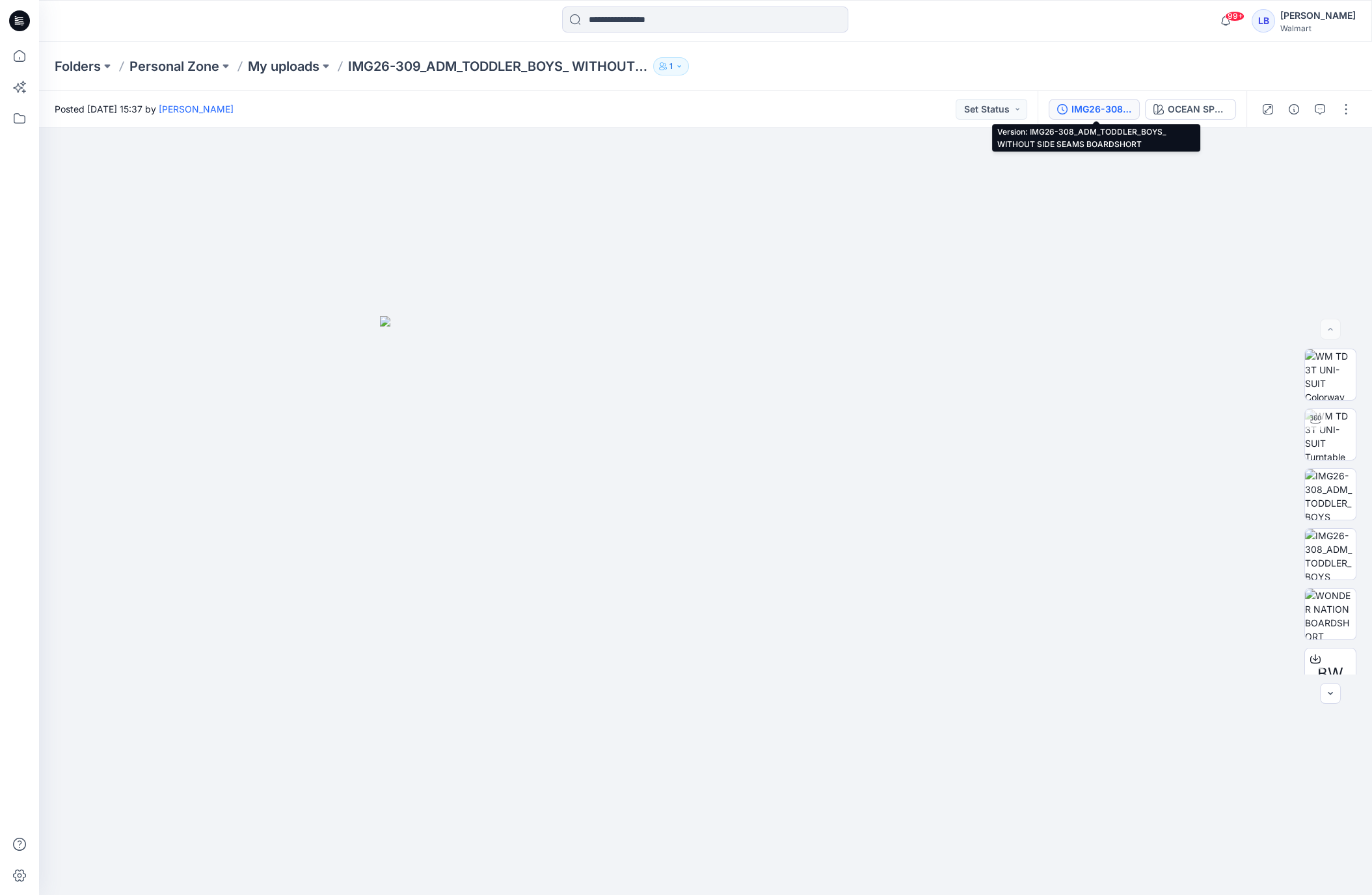
click at [1113, 106] on div "IMG26-308_ADM_TODDLER_BOYS_ WITHOUT SIDE SEAMS BOARDSHORT" at bounding box center [1101, 109] width 59 height 14
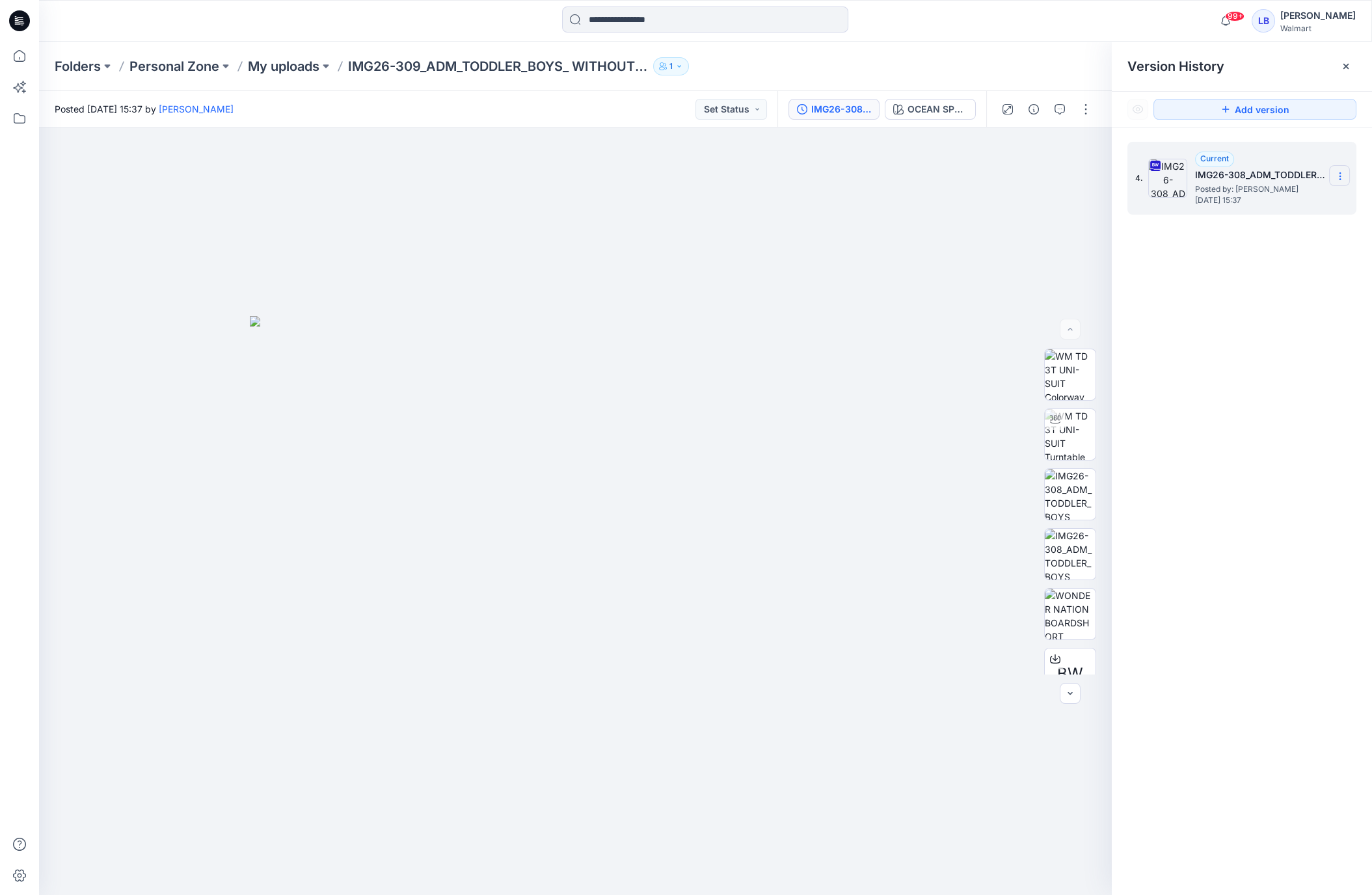
click at [1340, 179] on icon at bounding box center [1340, 177] width 11 height 11
drag, startPoint x: 1243, startPoint y: 380, endPoint x: 1232, endPoint y: 364, distance: 19.4
click at [1242, 377] on div "4. Current IMG26-308_ADM_TODDLER_BOYS_ WITHOUT SIDE SEAMS BOARDSHORT Posted by:…" at bounding box center [1242, 521] width 260 height 787
click at [1068, 69] on div "Folders Personal Zone My uploads IMG26-309_ADM_TODDLER_BOYS_ WITHOUT SIDE SEAMS…" at bounding box center [655, 67] width 1200 height 19
click at [1034, 112] on icon "button" at bounding box center [1034, 109] width 11 height 11
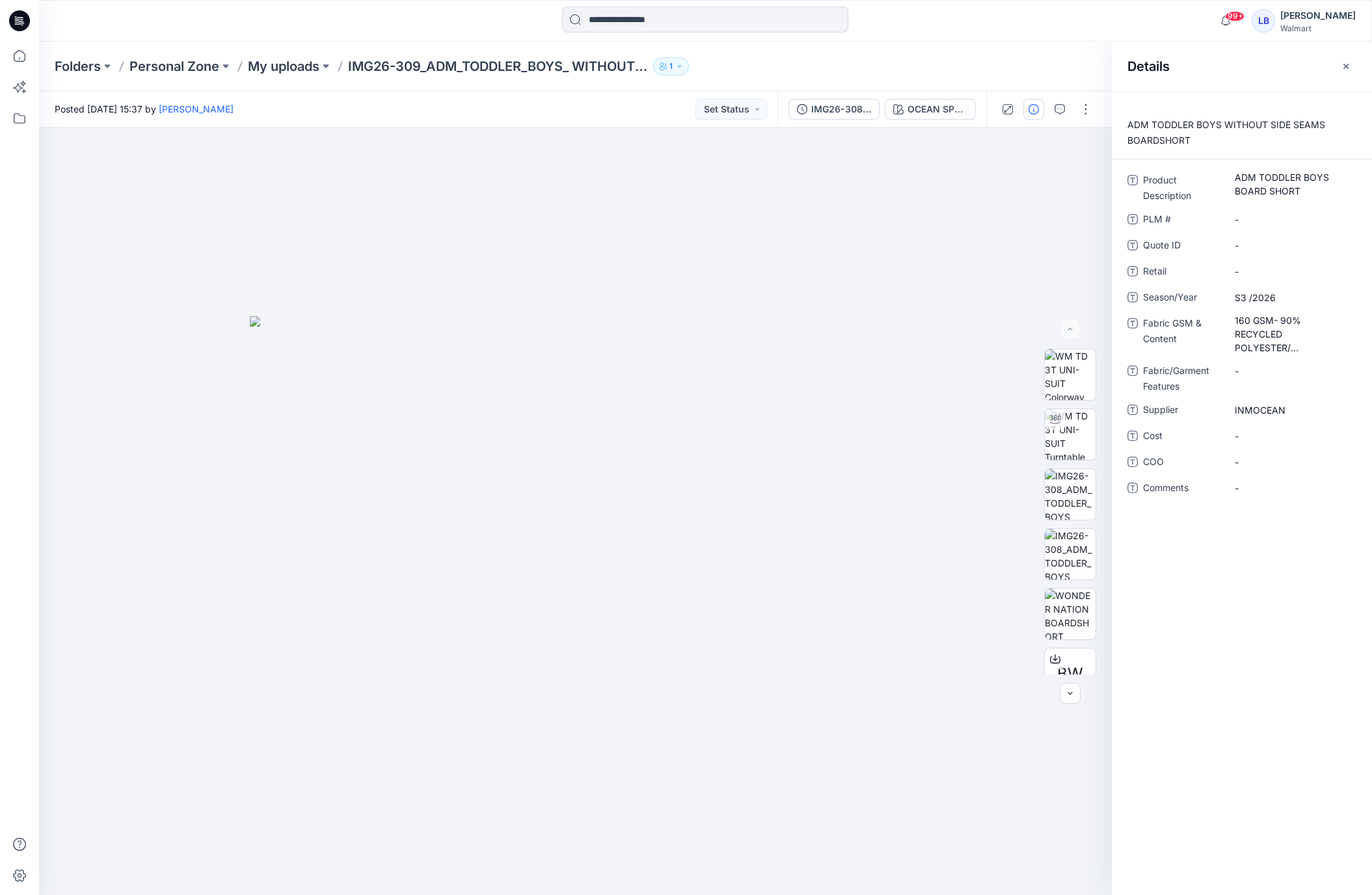
drag, startPoint x: 1211, startPoint y: 131, endPoint x: 1200, endPoint y: 136, distance: 12.1
click at [1211, 132] on p "ADM TODDLER BOYS WITHOUT SIDE SEAMS BOARDSHORT" at bounding box center [1242, 132] width 260 height 31
drag, startPoint x: 1144, startPoint y: 121, endPoint x: 1112, endPoint y: 89, distance: 45.3
click at [1144, 121] on p "ADM TODDLER BOYS WITHOUT SIDE SEAMS BOARDSHORT" at bounding box center [1242, 132] width 260 height 31
click at [1047, 55] on div "Folders Personal Zone My uploads IMG26-309_ADM_TODDLER_BOYS_ WITHOUT SIDE SEAMS…" at bounding box center [705, 67] width 1333 height 50
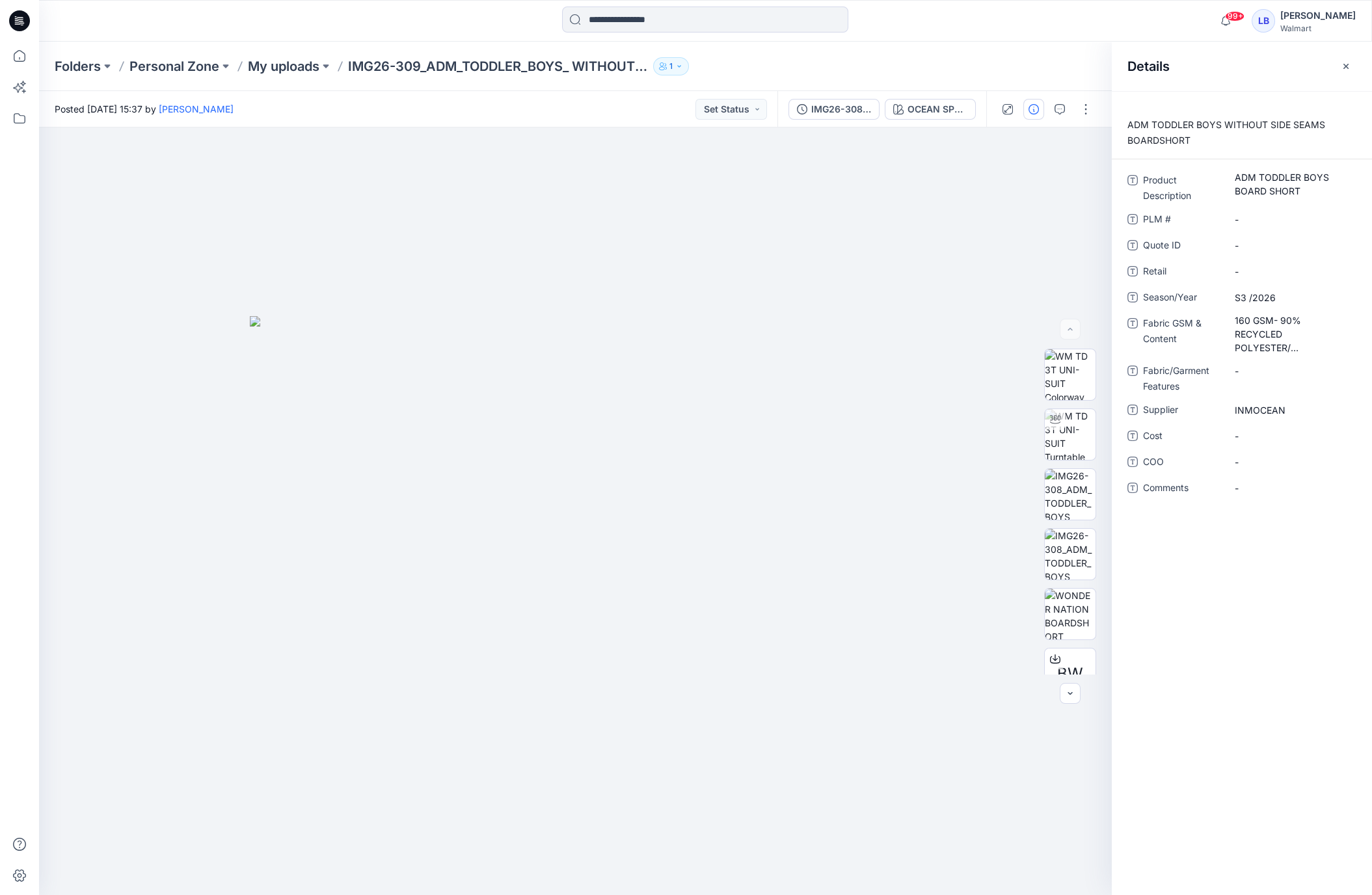
click at [1352, 68] on button "button" at bounding box center [1345, 66] width 20 height 20
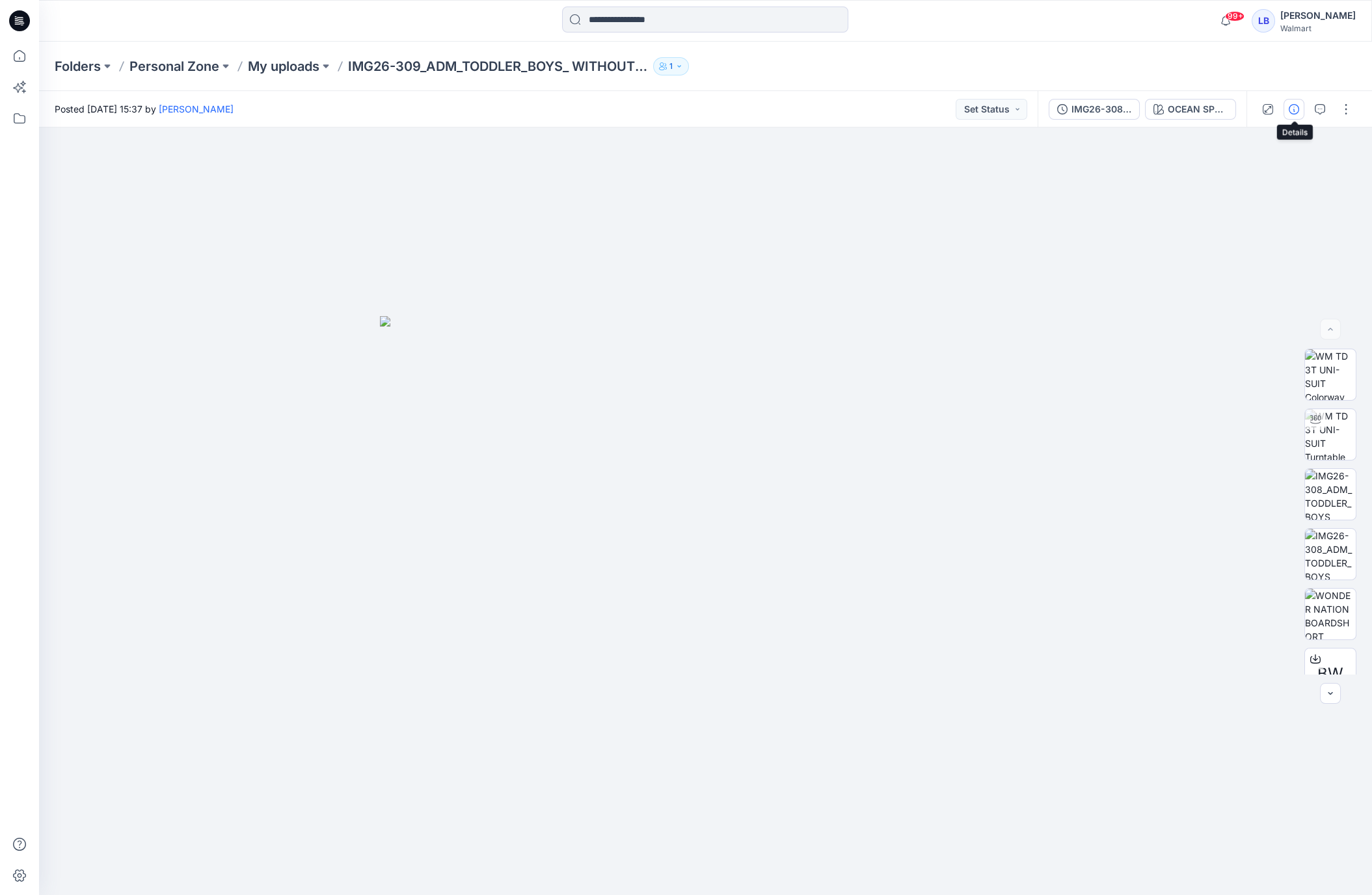
click at [1295, 109] on icon "button" at bounding box center [1294, 109] width 11 height 11
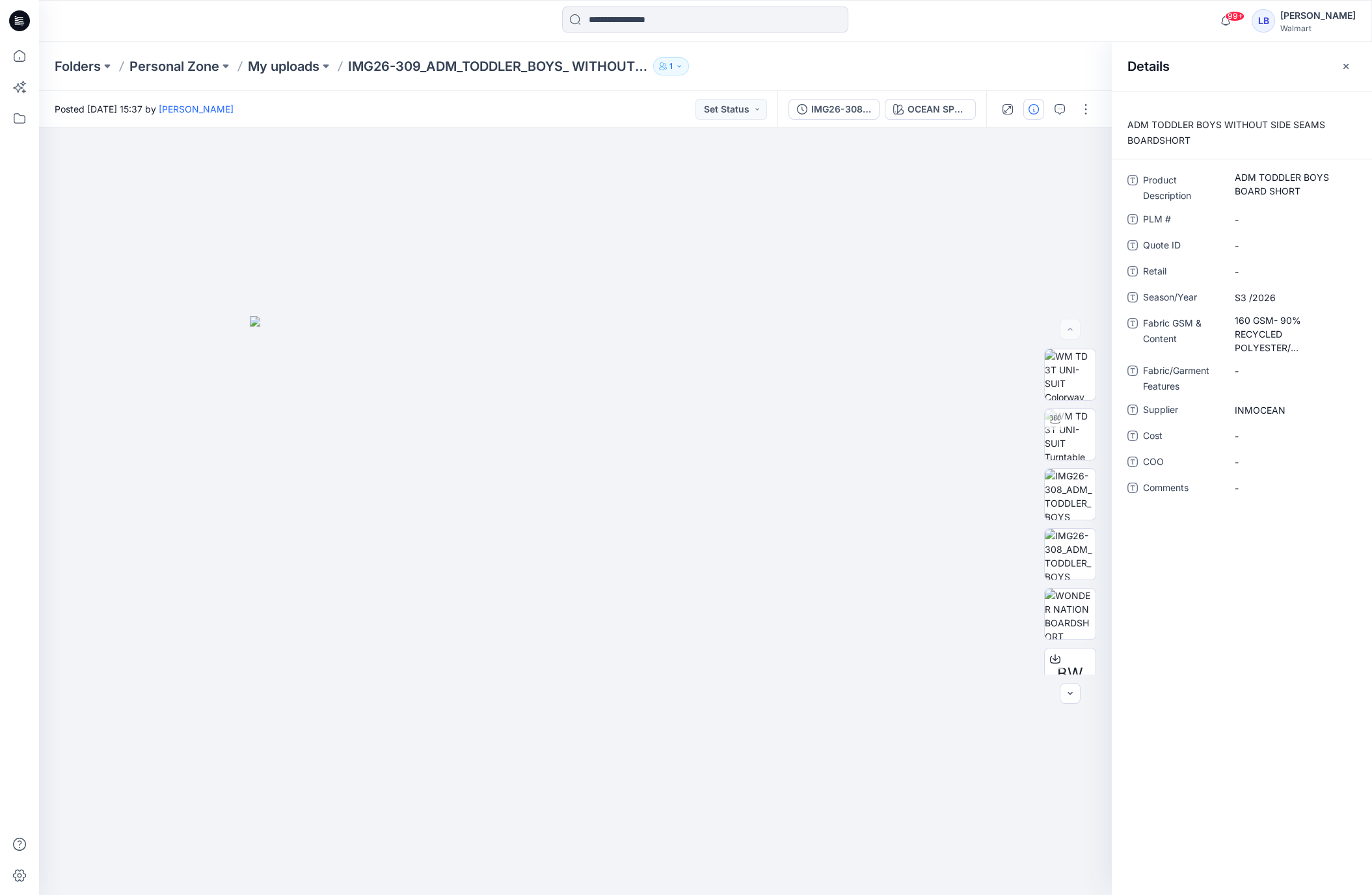
click at [1152, 65] on h2 "Details" at bounding box center [1149, 67] width 43 height 16
click at [1068, 59] on div "Folders Personal Zone My uploads IMG26-309_ADM_TODDLER_BOYS_ WITHOUT SIDE SEAMS…" at bounding box center [655, 67] width 1200 height 19
click at [1344, 69] on icon "button" at bounding box center [1346, 67] width 11 height 11
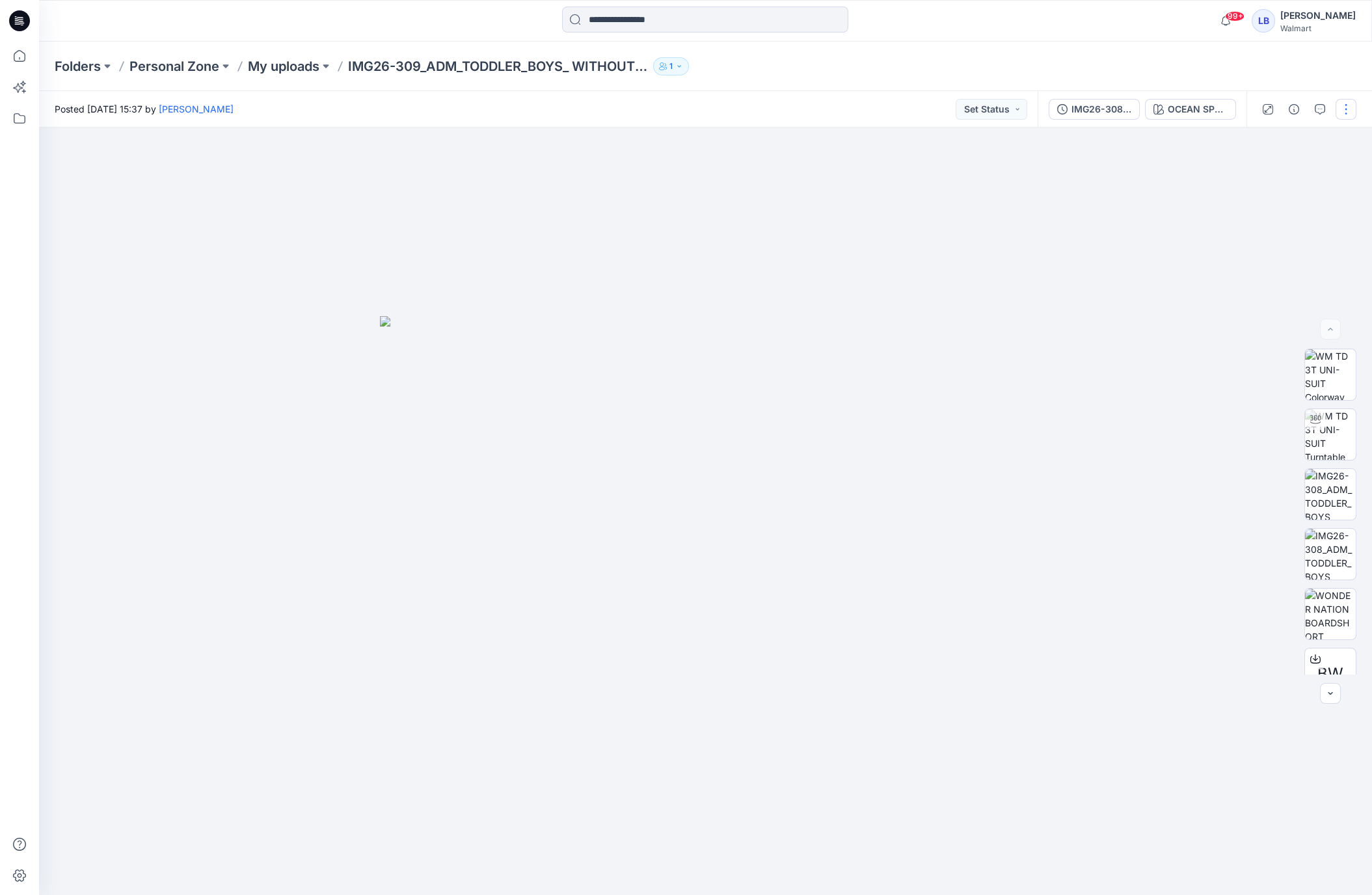
click at [1345, 104] on button "button" at bounding box center [1345, 108] width 20 height 20
click at [1267, 177] on p "Edit" at bounding box center [1263, 176] width 16 height 13
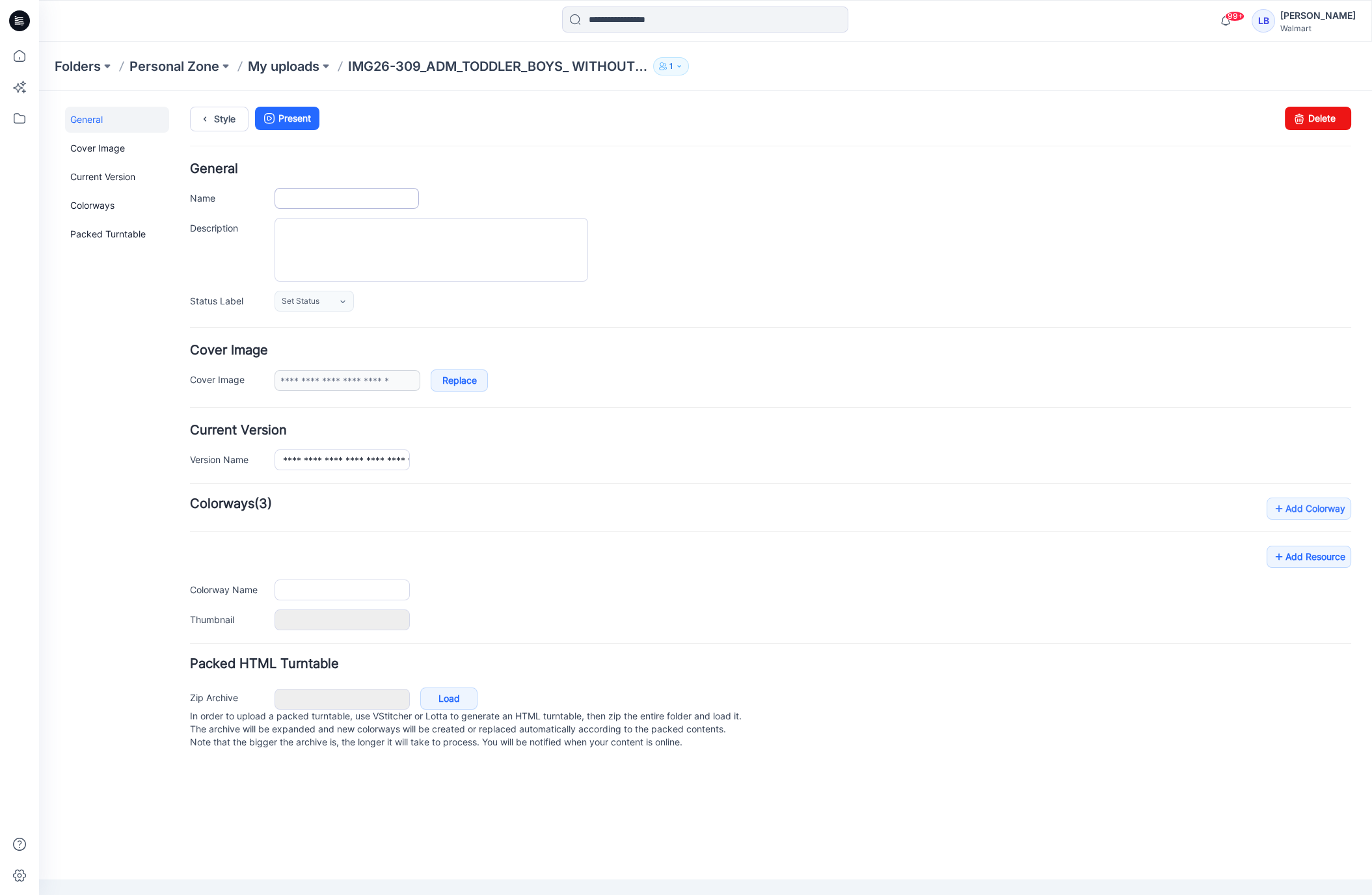
type input "**********"
type textarea "**********"
type input "**********"
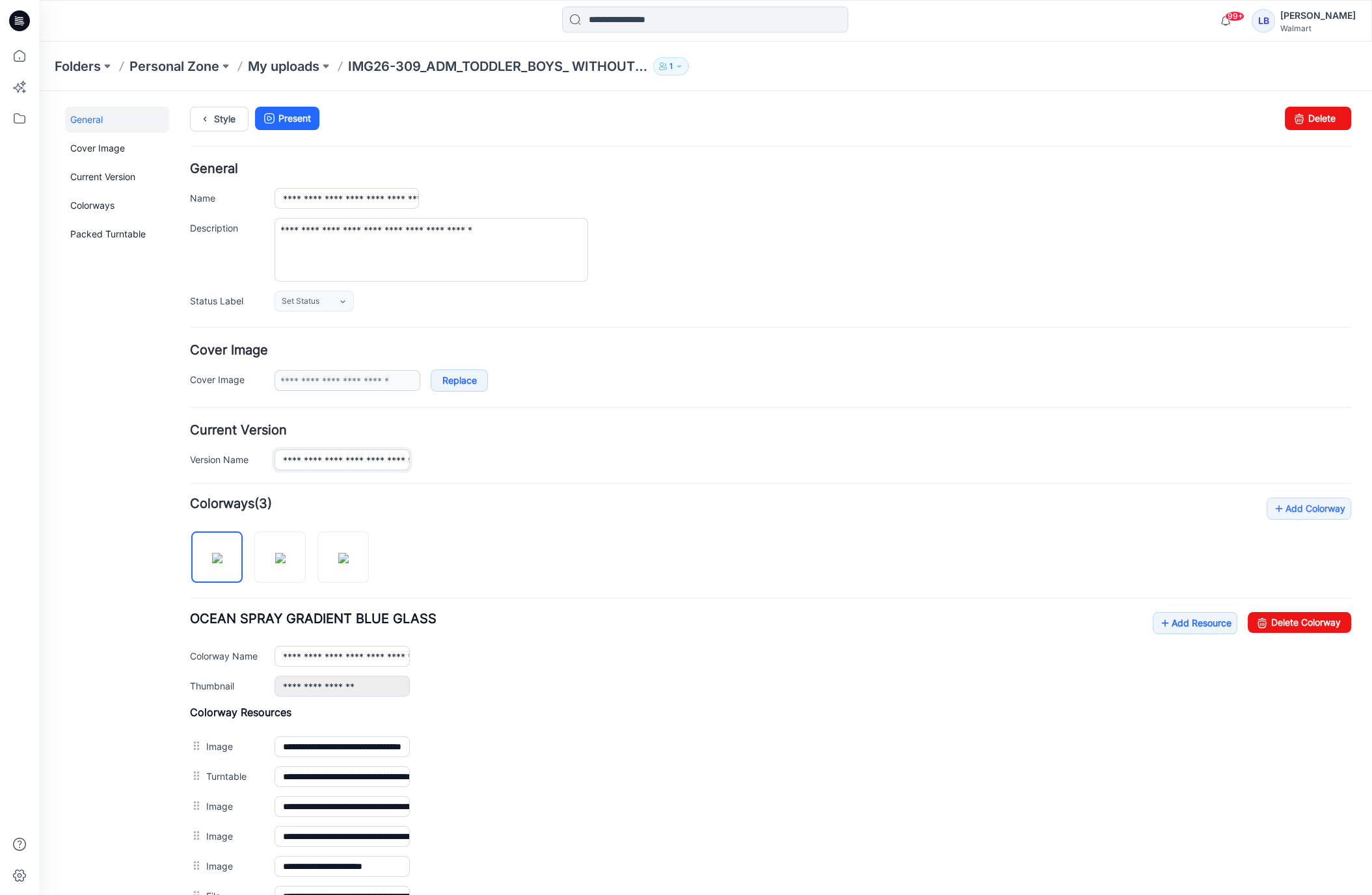
click at [332, 458] on input "**********" at bounding box center [342, 459] width 136 height 20
type input "**********"
drag, startPoint x: 331, startPoint y: 197, endPoint x: 473, endPoint y: 230, distance: 145.8
click at [331, 197] on input "**********" at bounding box center [347, 198] width 145 height 20
drag, startPoint x: 352, startPoint y: 197, endPoint x: 333, endPoint y: 198, distance: 19.0
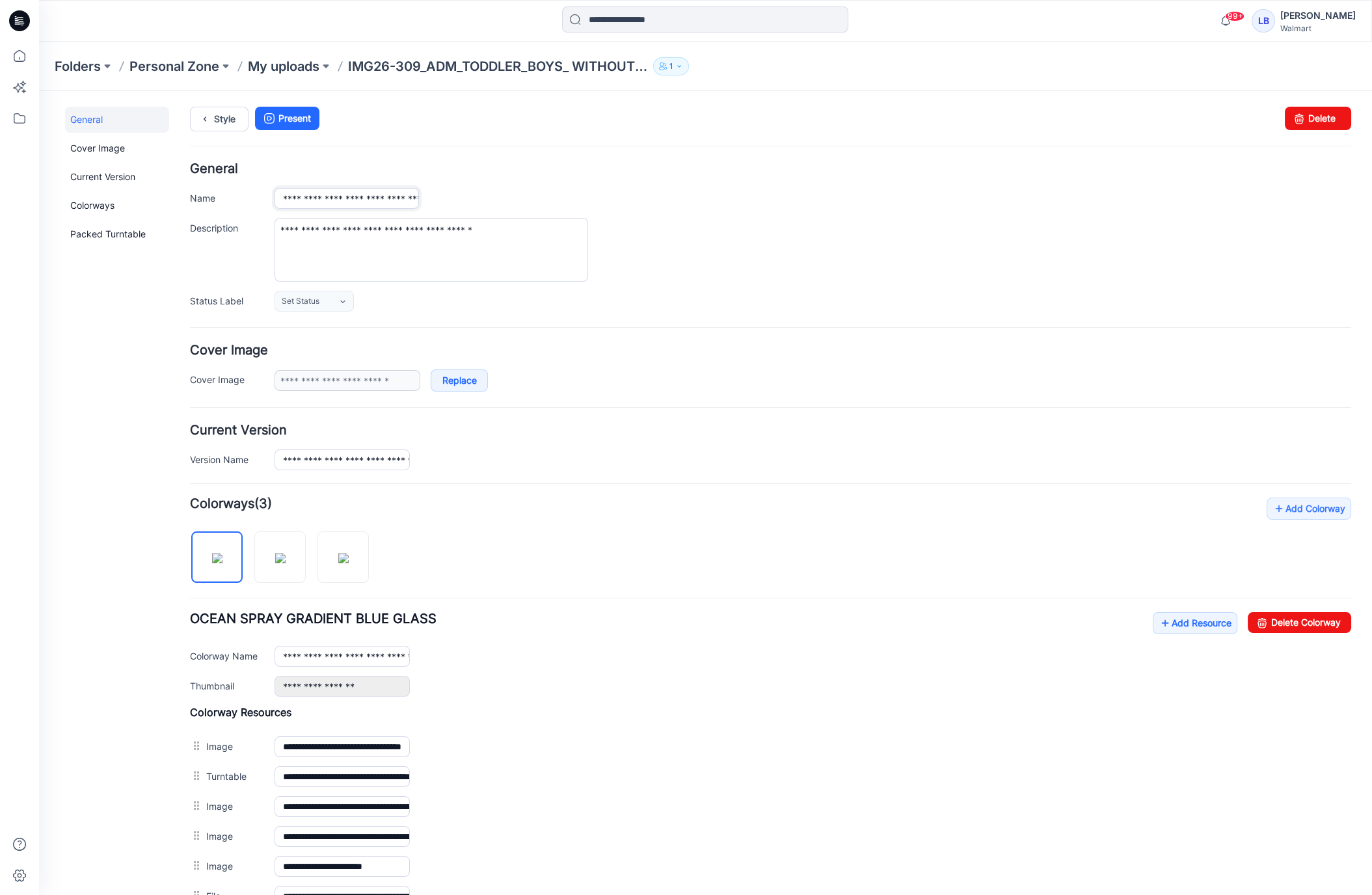
click at [333, 198] on input "**********" at bounding box center [347, 198] width 145 height 20
type input "**********"
drag, startPoint x: 700, startPoint y: 313, endPoint x: 609, endPoint y: 396, distance: 123.2
click at [699, 313] on form "**********" at bounding box center [770, 598] width 1161 height 872
drag, startPoint x: 329, startPoint y: 458, endPoint x: 484, endPoint y: 470, distance: 155.5
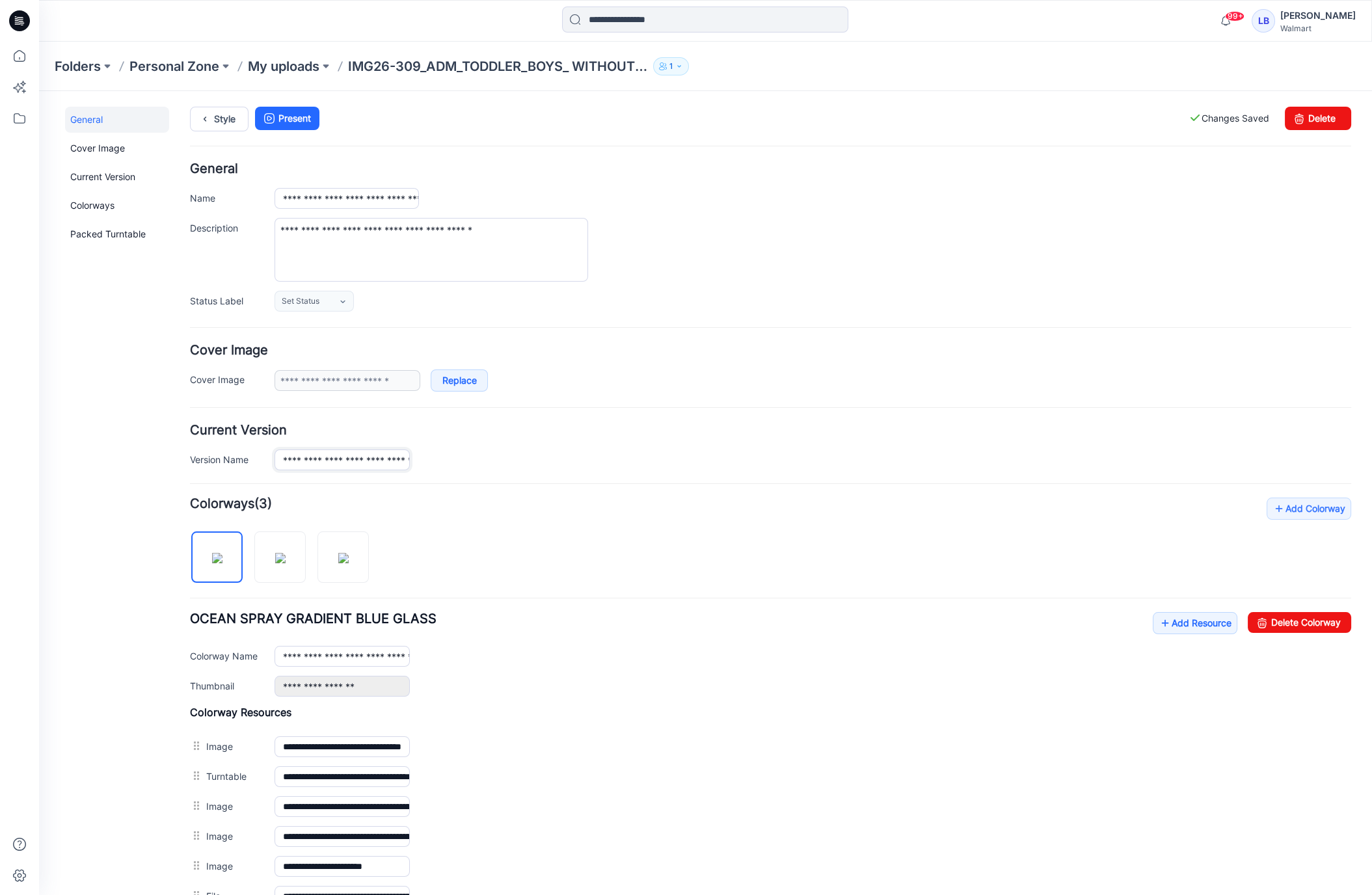
click at [329, 458] on input "**********" at bounding box center [342, 459] width 136 height 20
paste input "*****"
type input "**********"
drag, startPoint x: 569, startPoint y: 467, endPoint x: 526, endPoint y: 411, distance: 70.6
click at [569, 467] on form "**********" at bounding box center [770, 598] width 1161 height 872
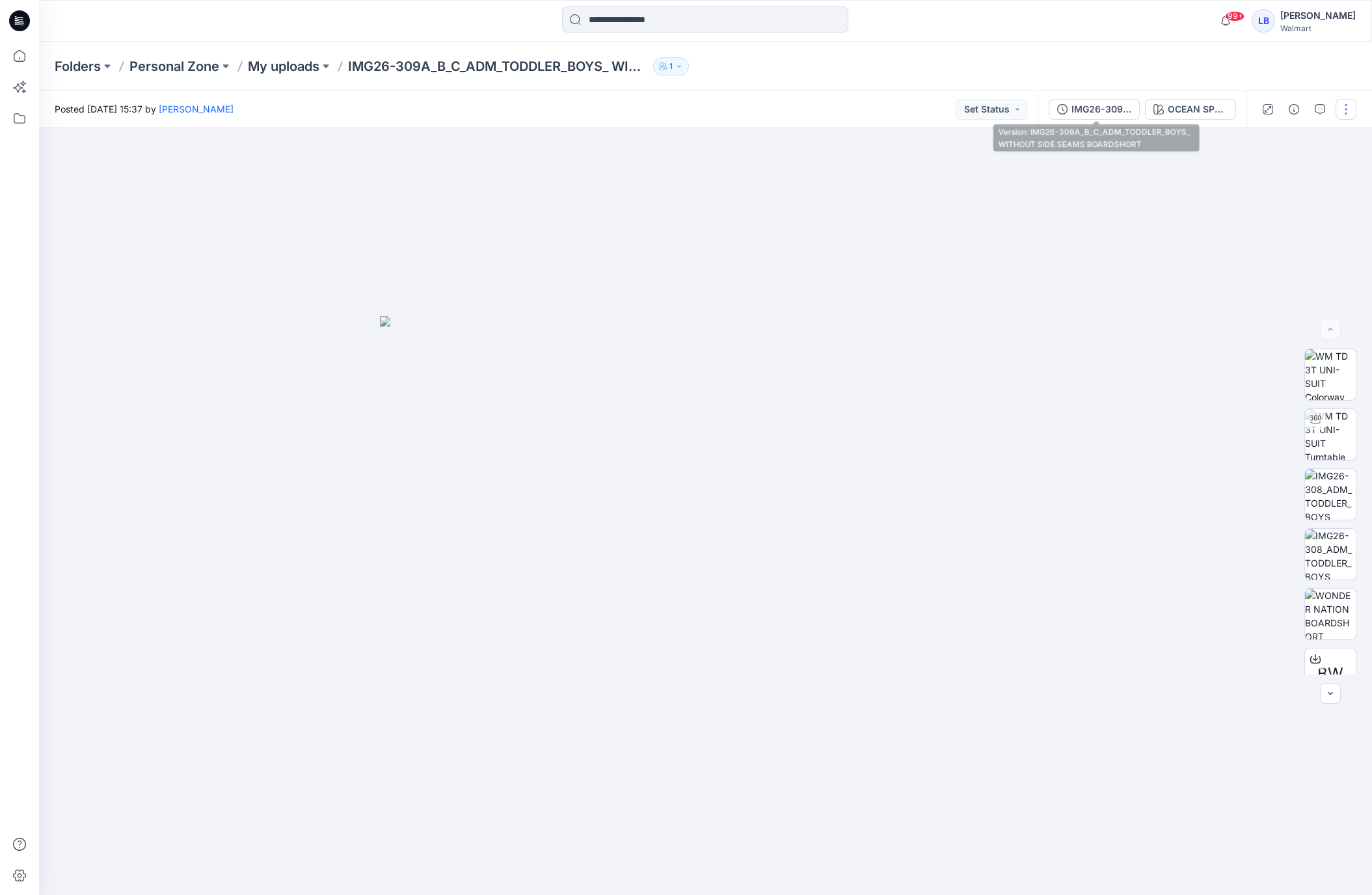
click at [1093, 111] on div "IMG26-309A_B_C_ADM_TODDLER_BOYS_ WITHOUT SIDE SEAMS BOARDSHORT" at bounding box center [1101, 109] width 59 height 14
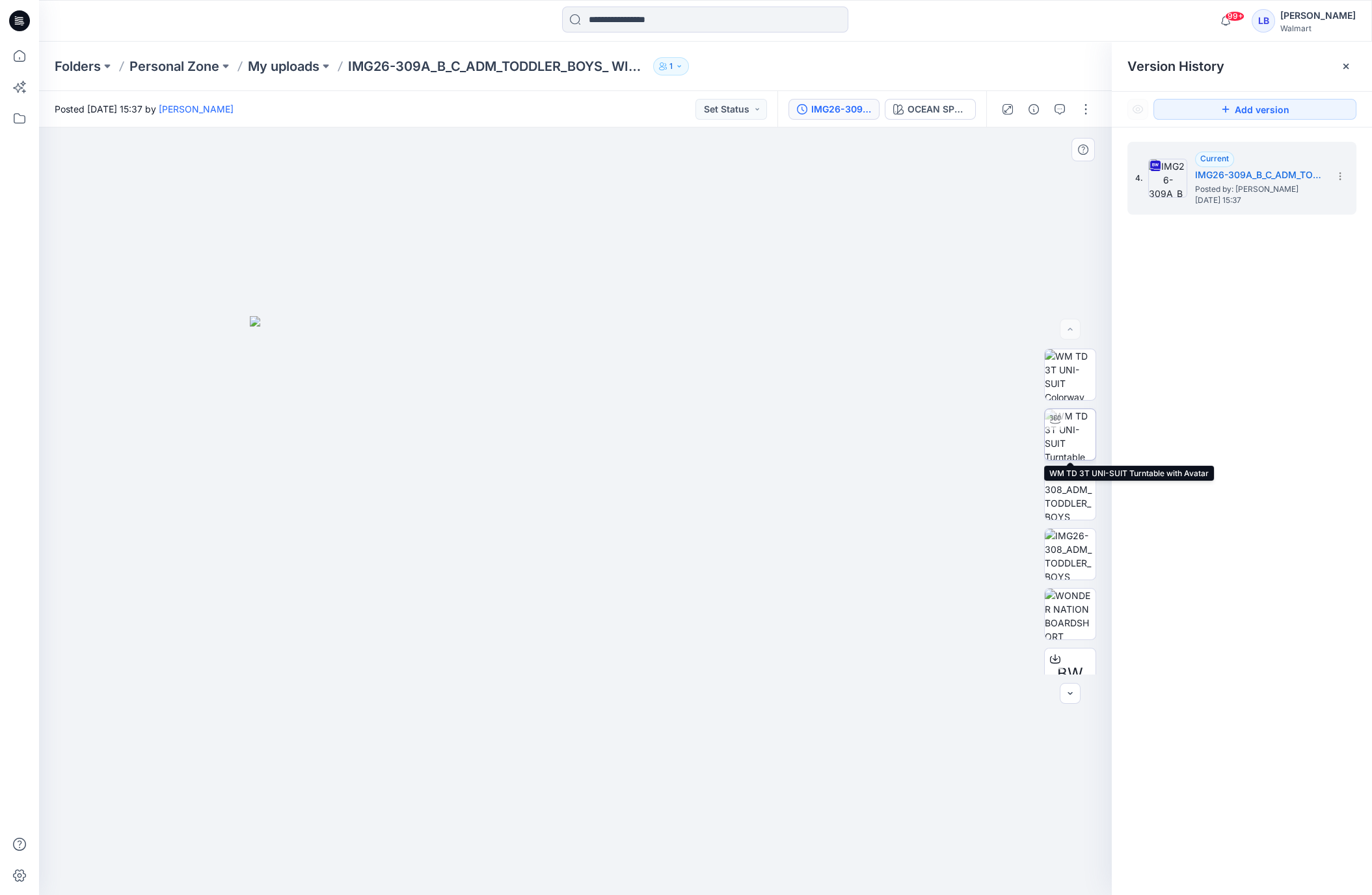
drag, startPoint x: 1080, startPoint y: 431, endPoint x: 1048, endPoint y: 419, distance: 34.2
click at [1080, 431] on img at bounding box center [1070, 434] width 51 height 51
drag, startPoint x: 577, startPoint y: 497, endPoint x: 641, endPoint y: 487, distance: 64.8
click at [593, 514] on div at bounding box center [576, 512] width 1073 height 768
click at [1015, 77] on div "Folders Personal Zone My uploads IMG26-309A_B_C_ADM_TODDLER_BOYS_ WITHOUT SIDE …" at bounding box center [705, 67] width 1333 height 50
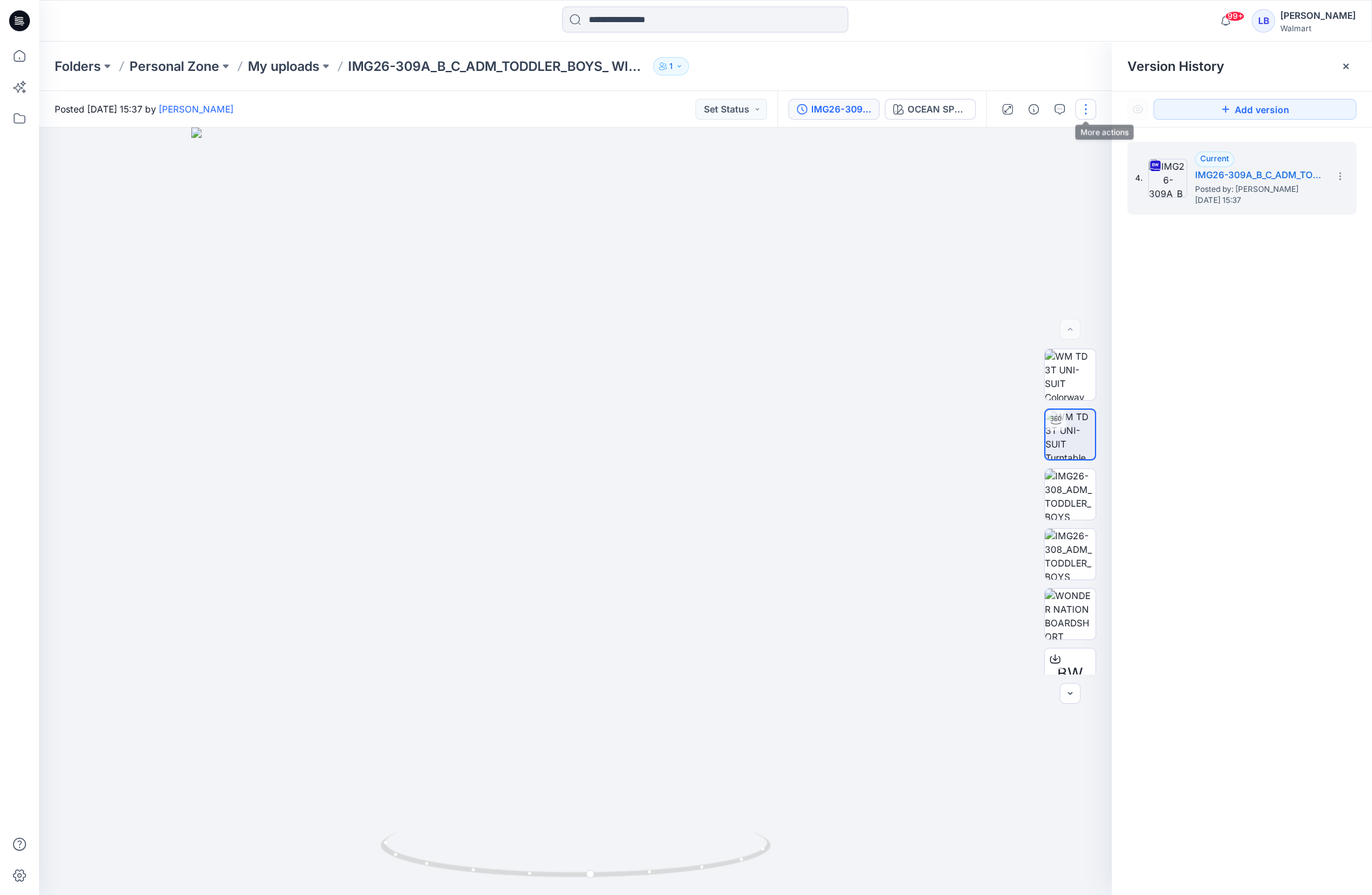
click at [1080, 109] on button "button" at bounding box center [1086, 108] width 20 height 20
click at [1008, 179] on p "Edit" at bounding box center [1003, 176] width 16 height 13
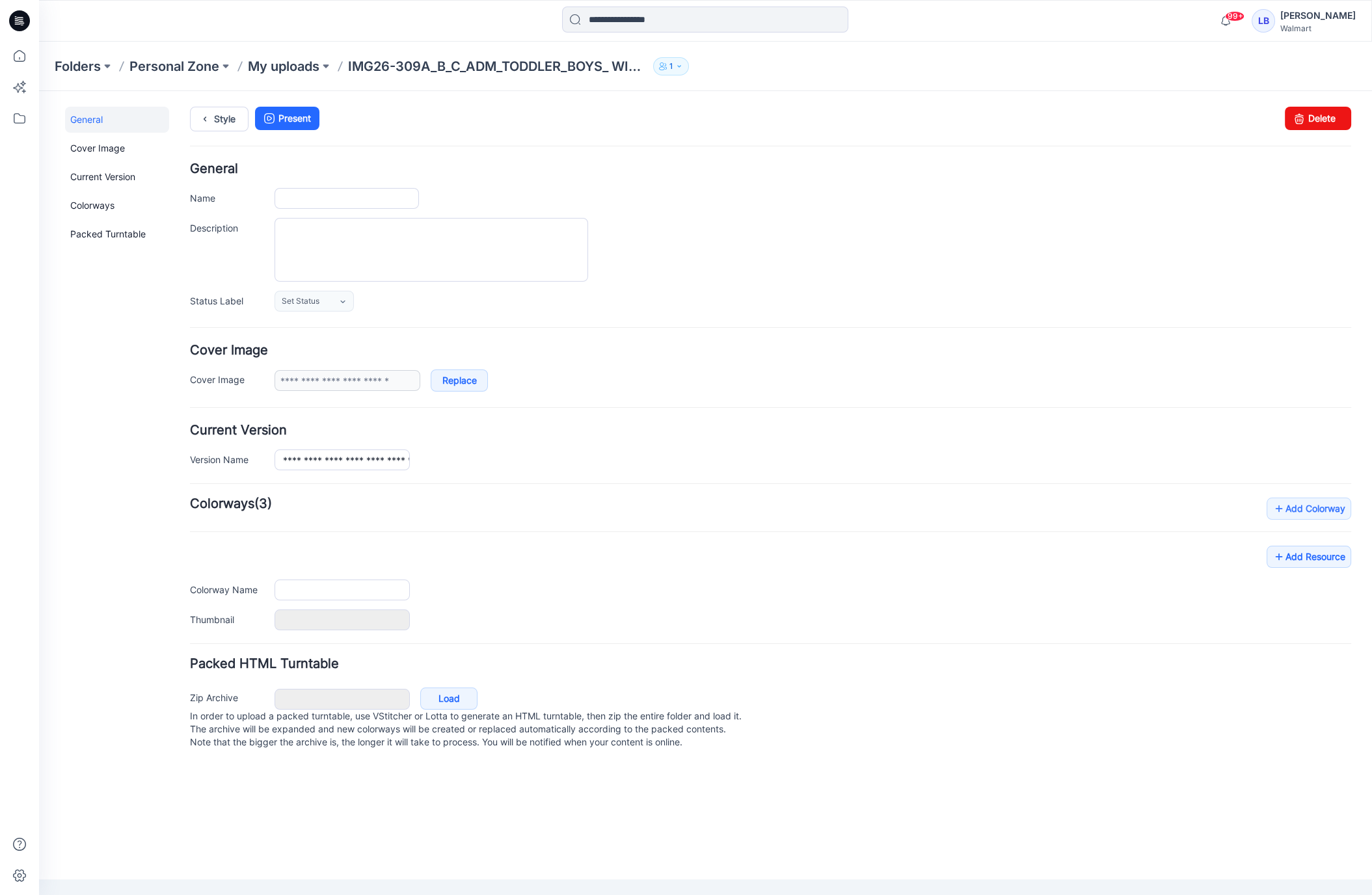
type input "**********"
type textarea "**********"
type input "**********"
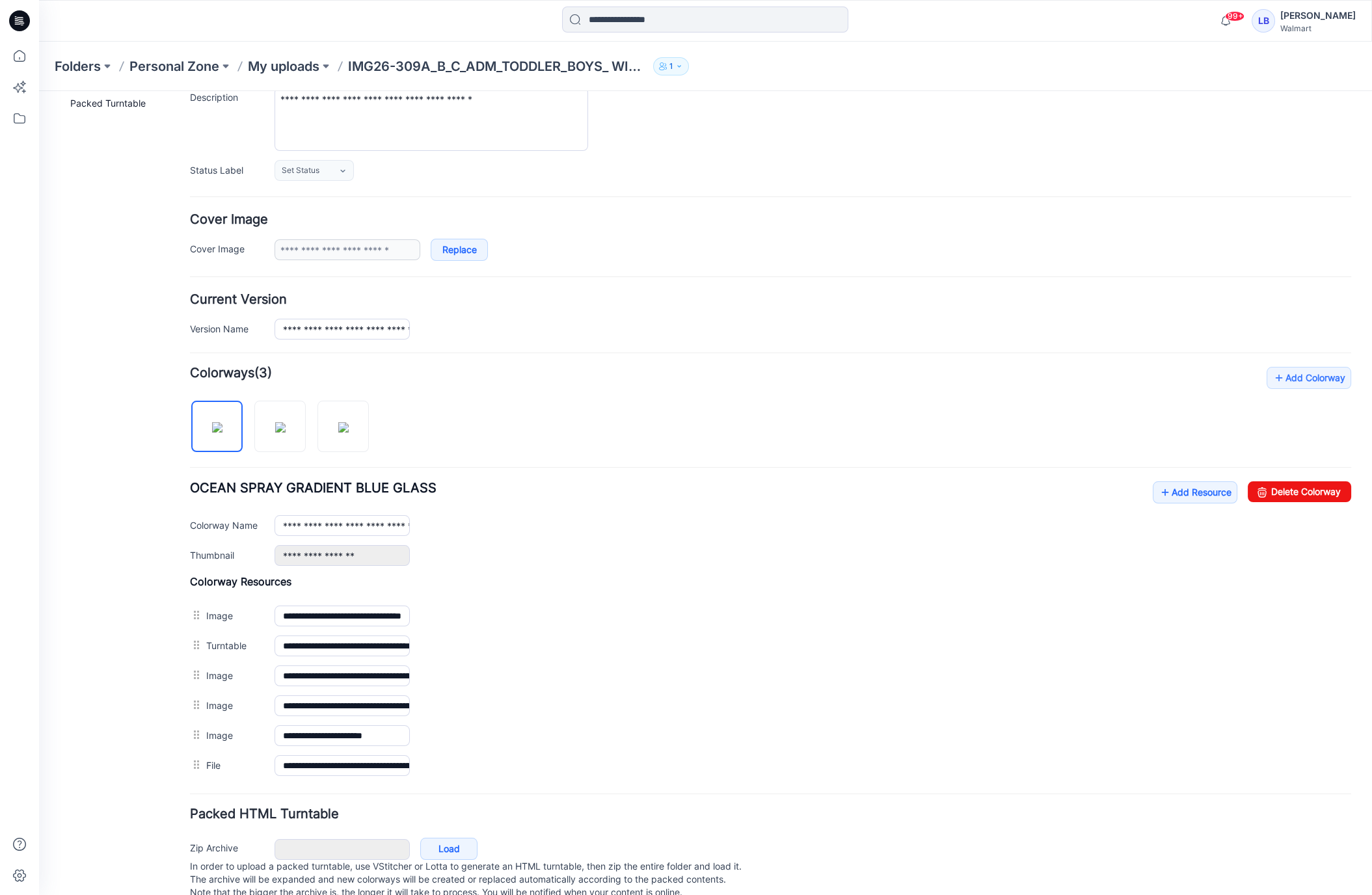
scroll to position [155, 0]
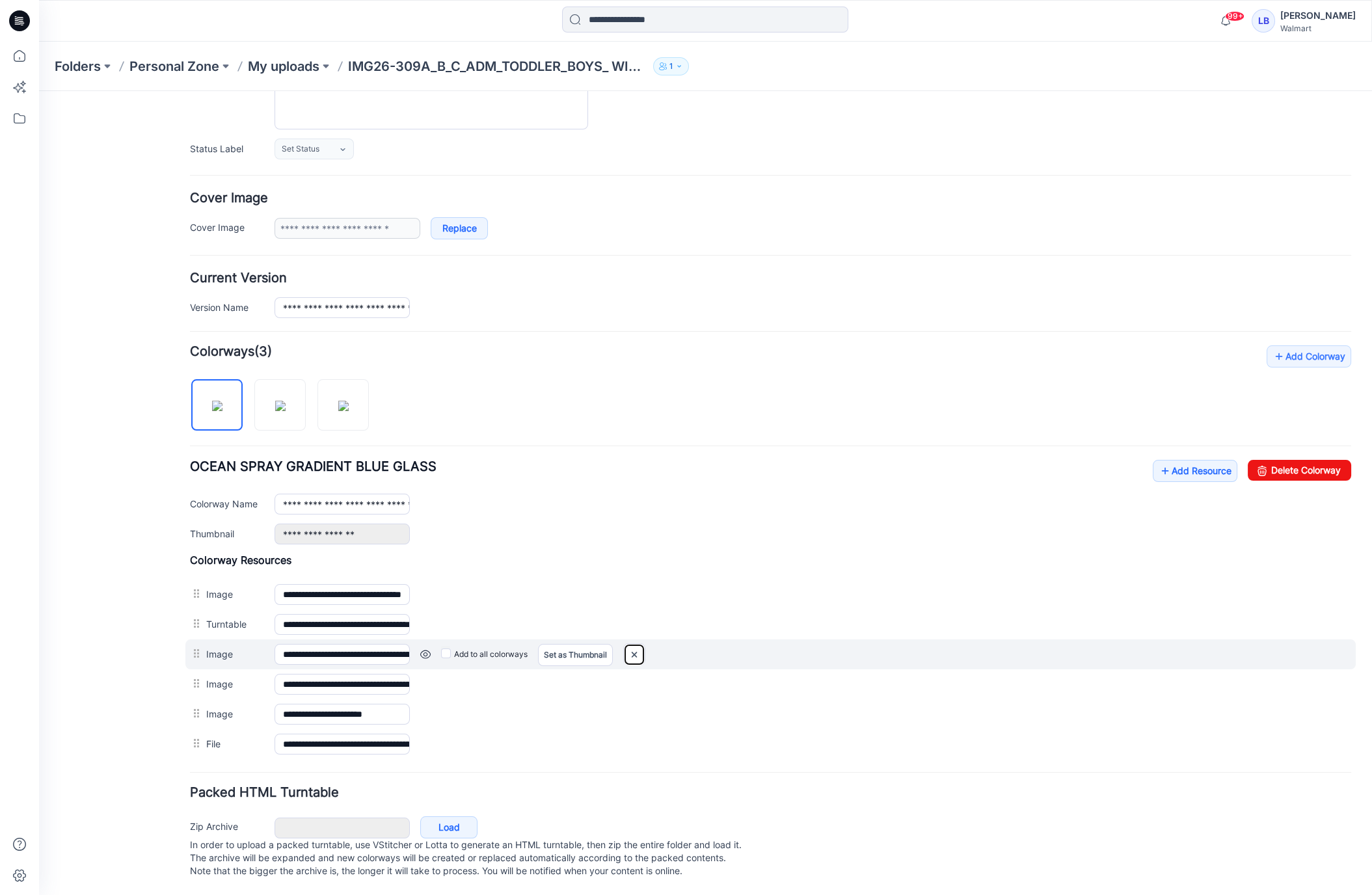
click at [637, 648] on img at bounding box center [633, 655] width 20 height 21
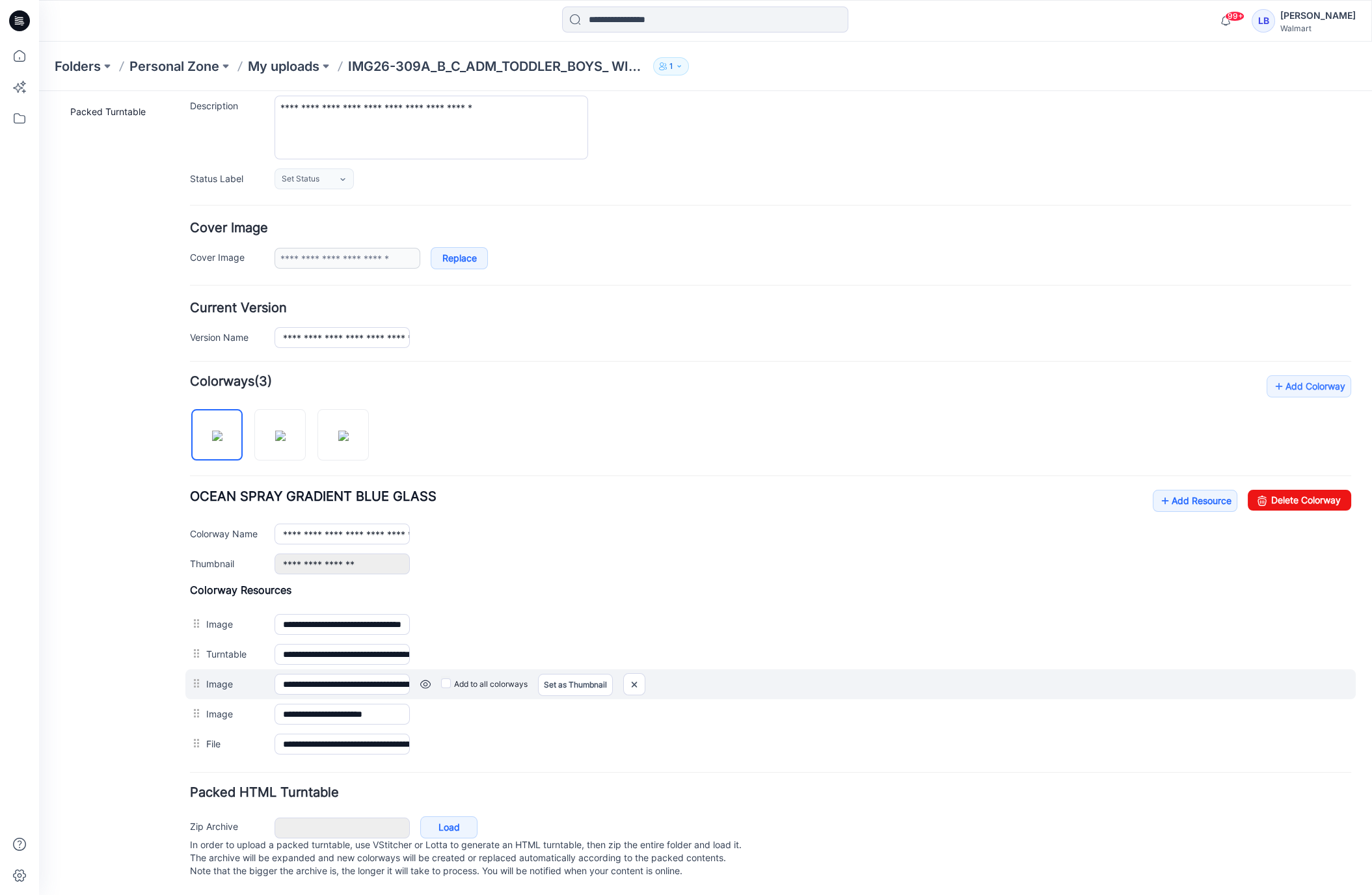
scroll to position [127, 0]
click at [629, 675] on img at bounding box center [633, 685] width 20 height 21
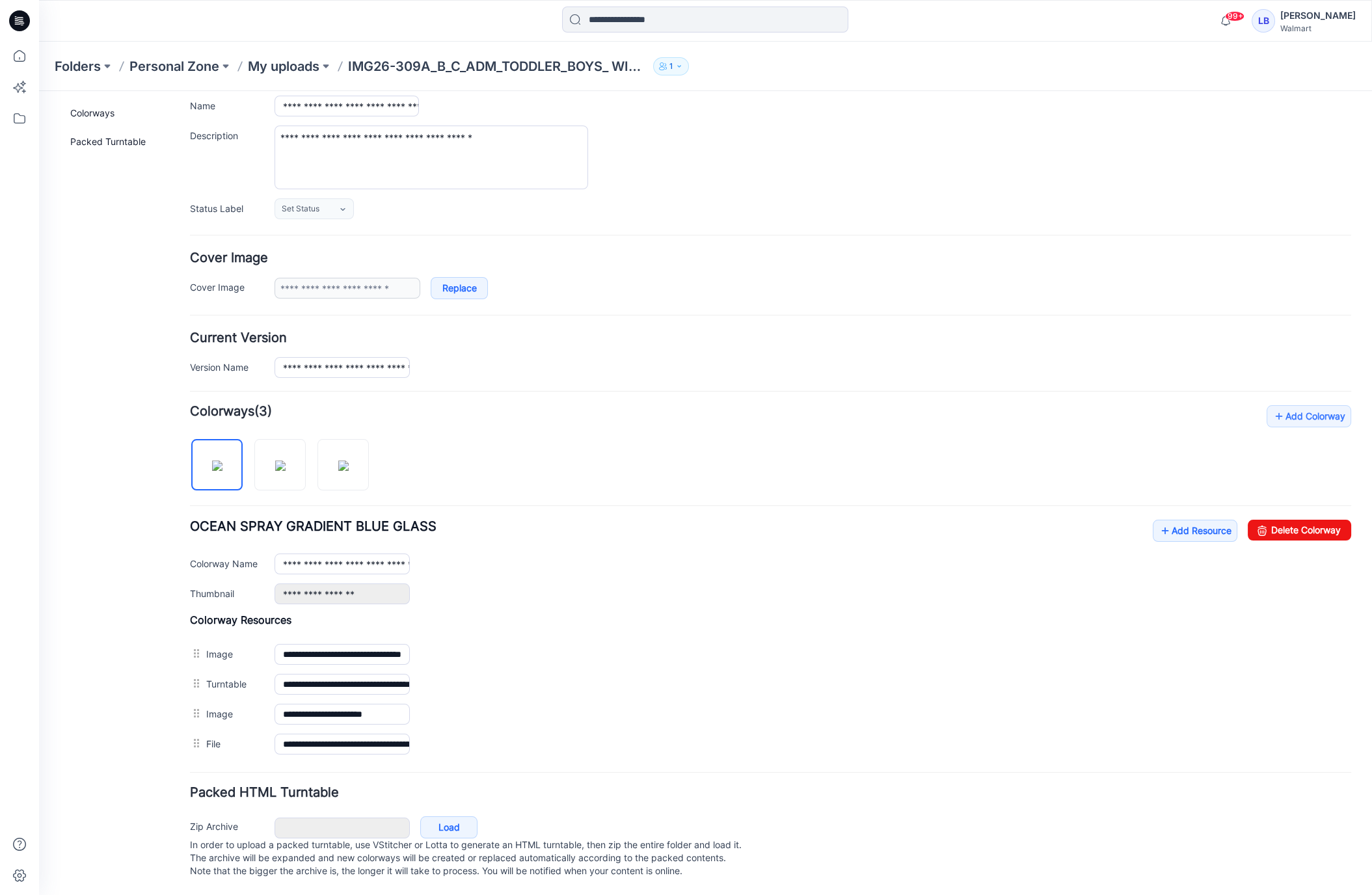
scroll to position [97, 0]
click at [286, 465] on img at bounding box center [280, 466] width 11 height 11
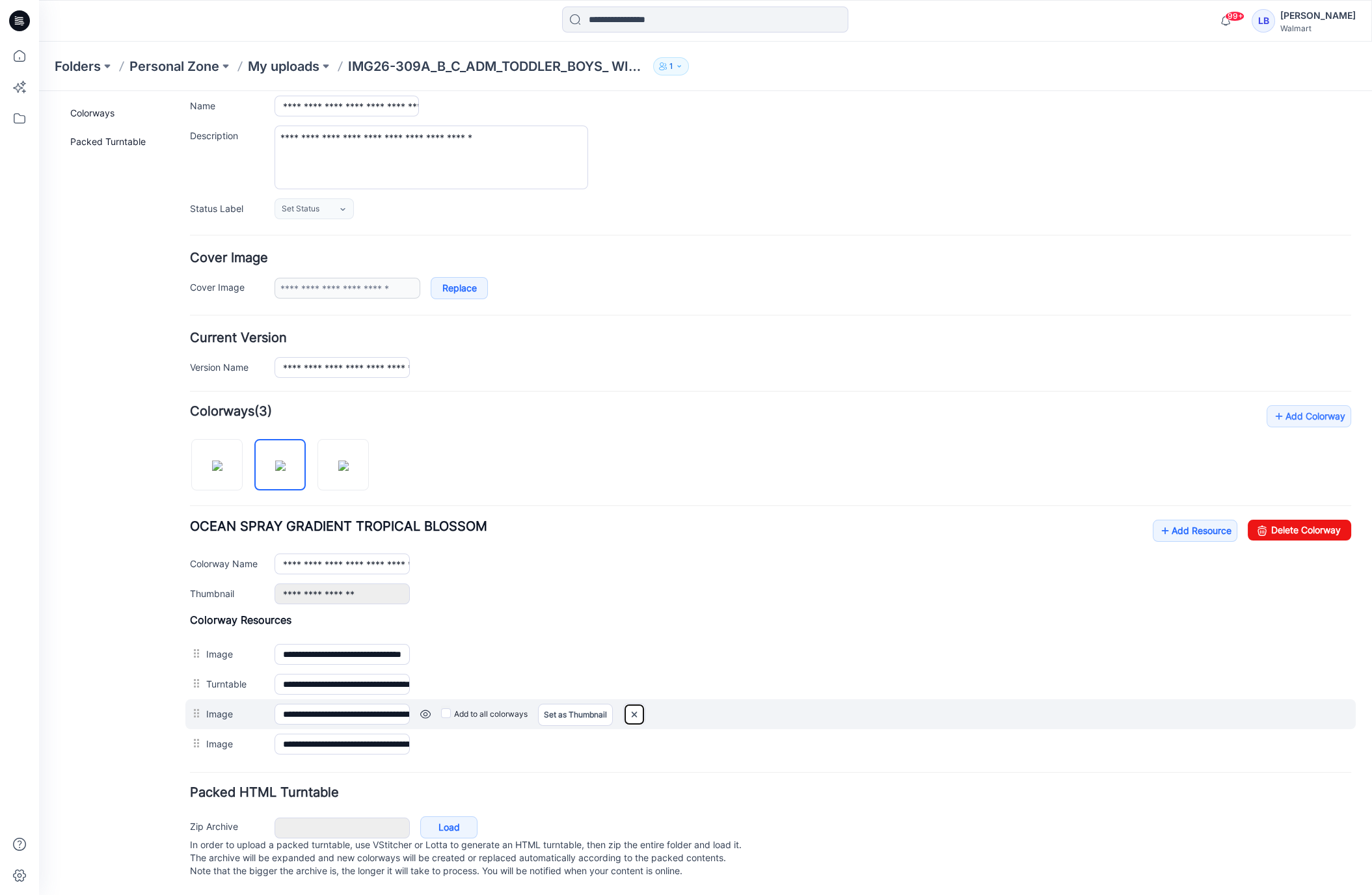
click at [639, 707] on img at bounding box center [633, 715] width 20 height 21
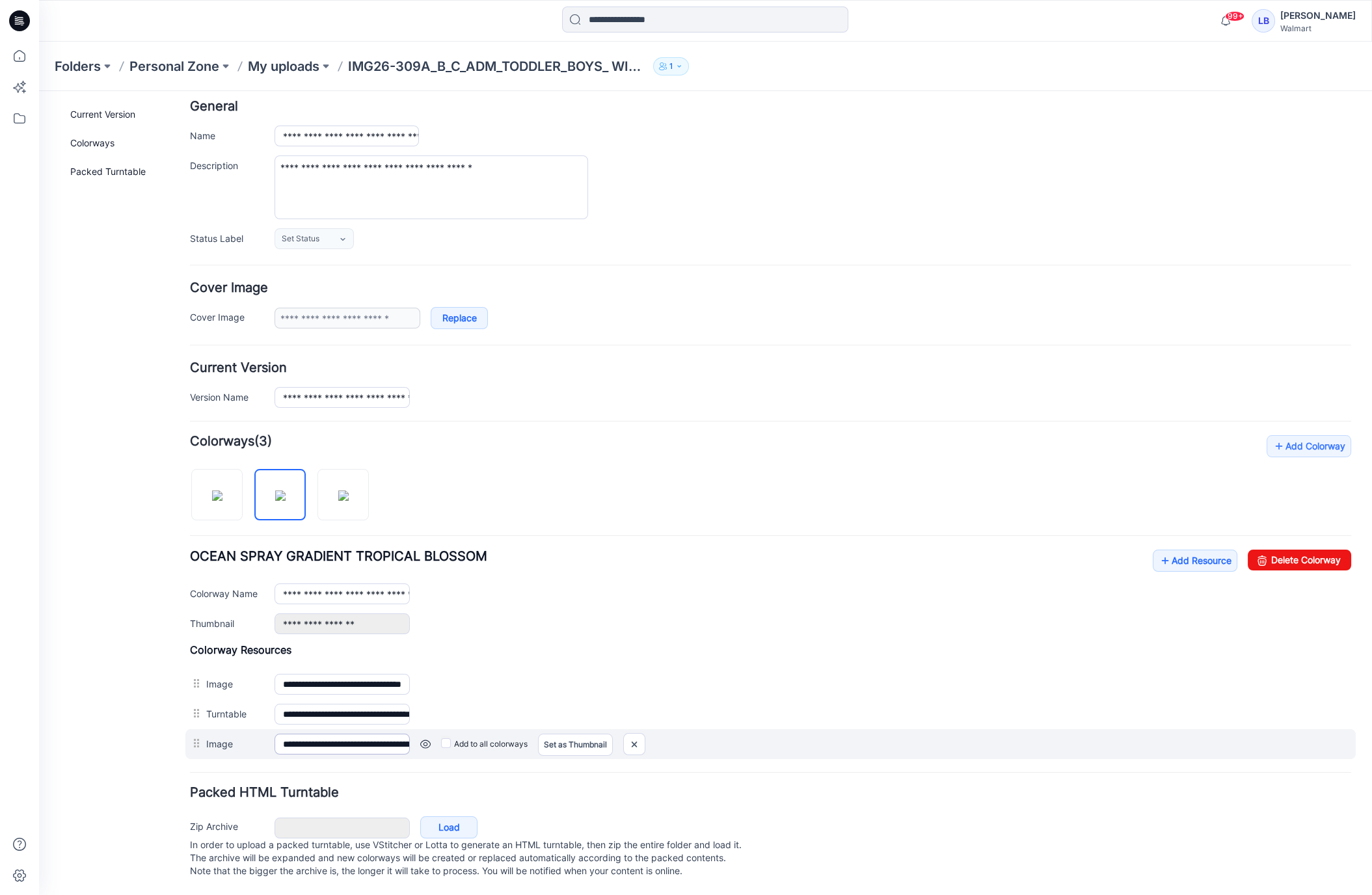
scroll to position [68, 0]
click at [640, 737] on img at bounding box center [633, 744] width 20 height 21
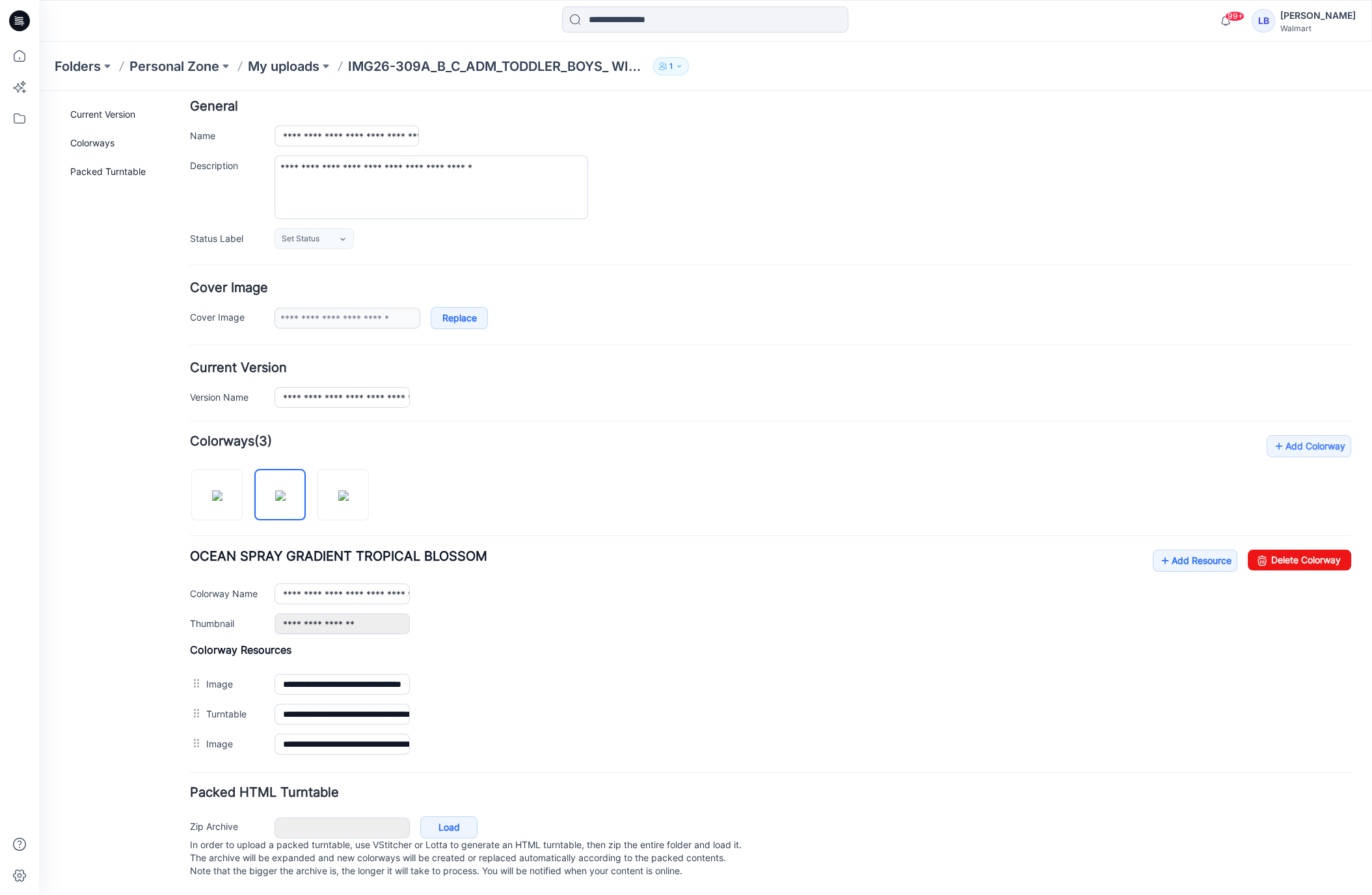
scroll to position [38, 0]
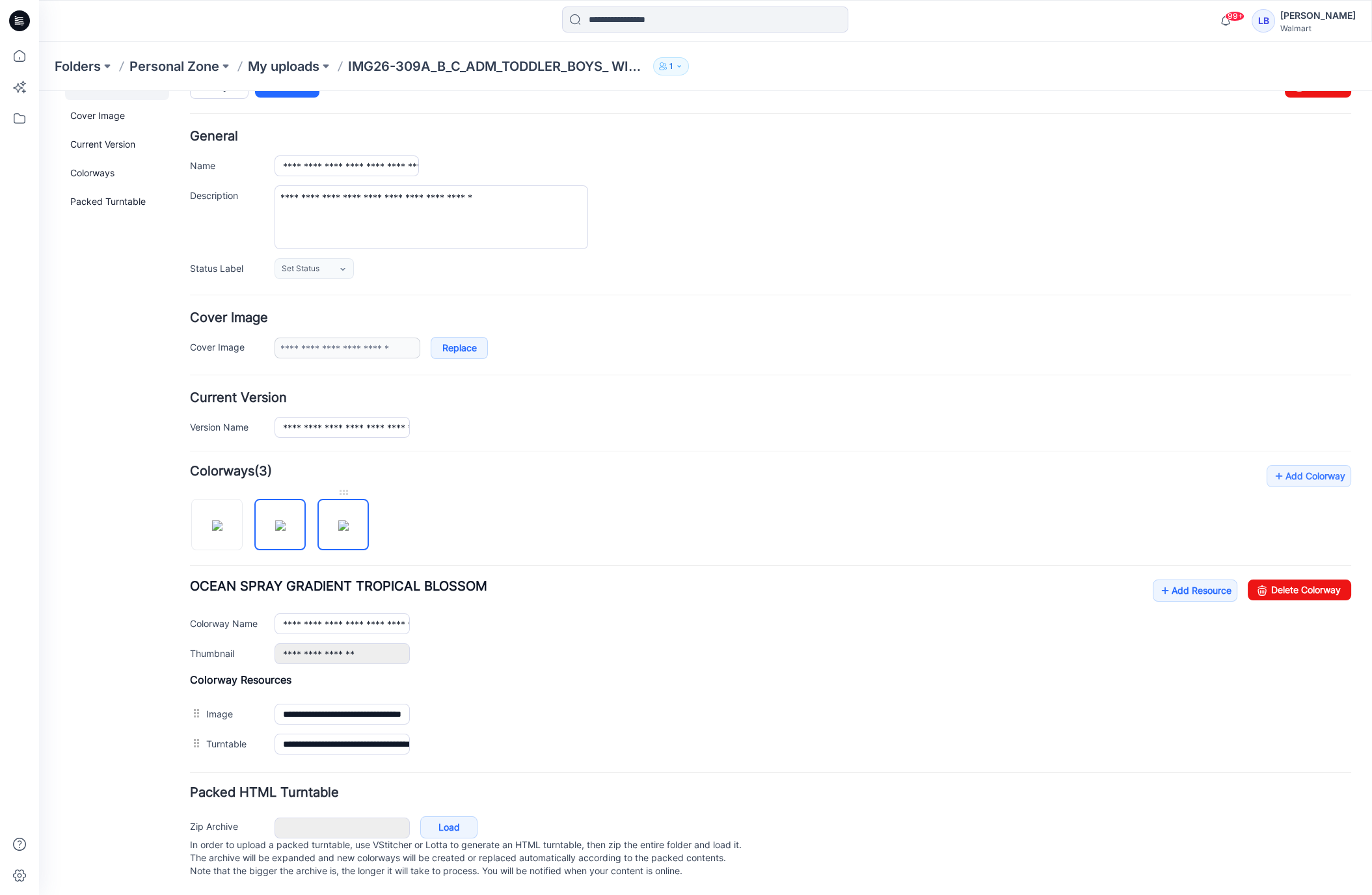
drag, startPoint x: 352, startPoint y: 522, endPoint x: 363, endPoint y: 538, distance: 19.4
click at [349, 522] on img at bounding box center [343, 526] width 11 height 11
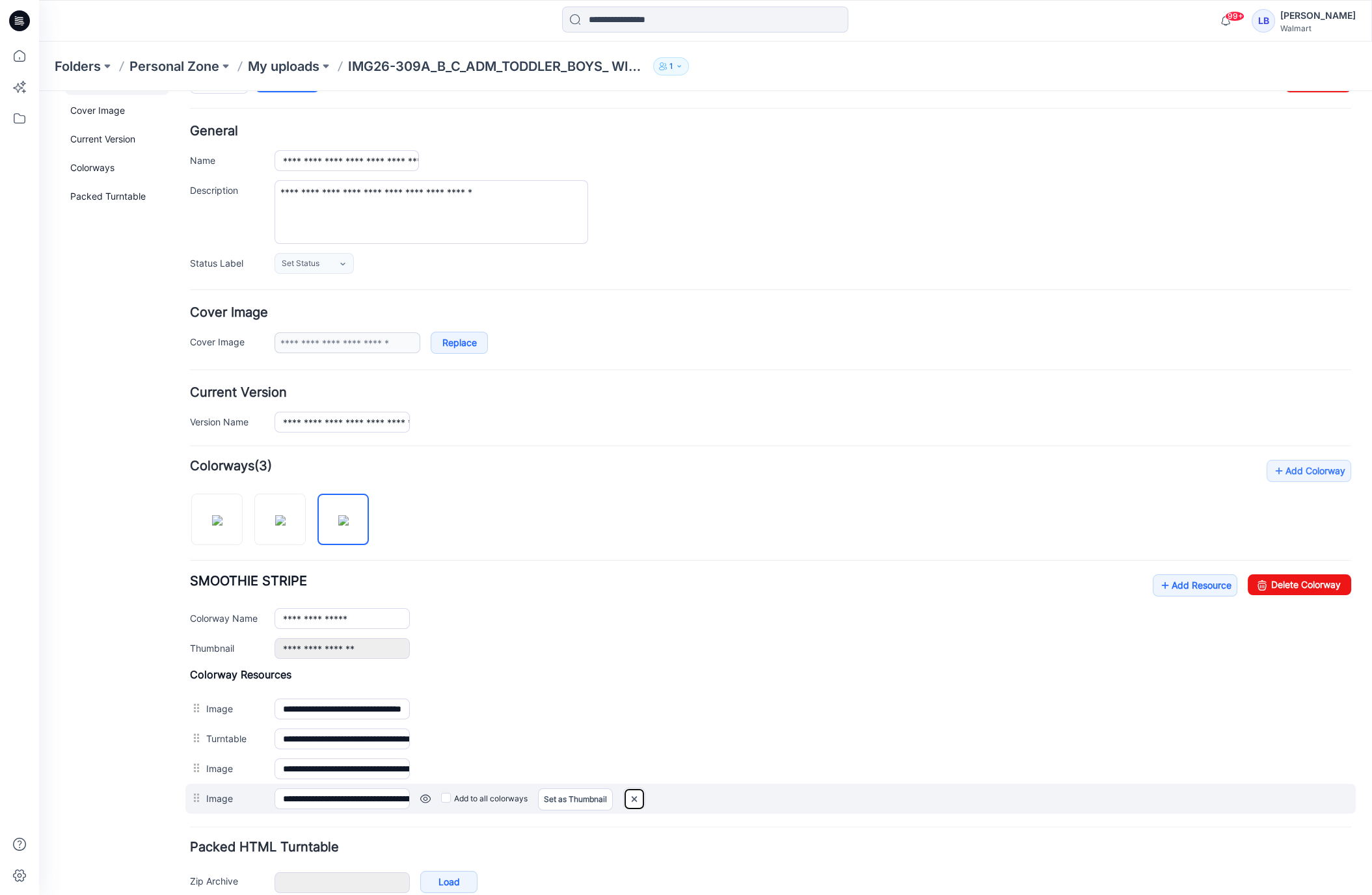
click at [631, 791] on img at bounding box center [633, 799] width 20 height 21
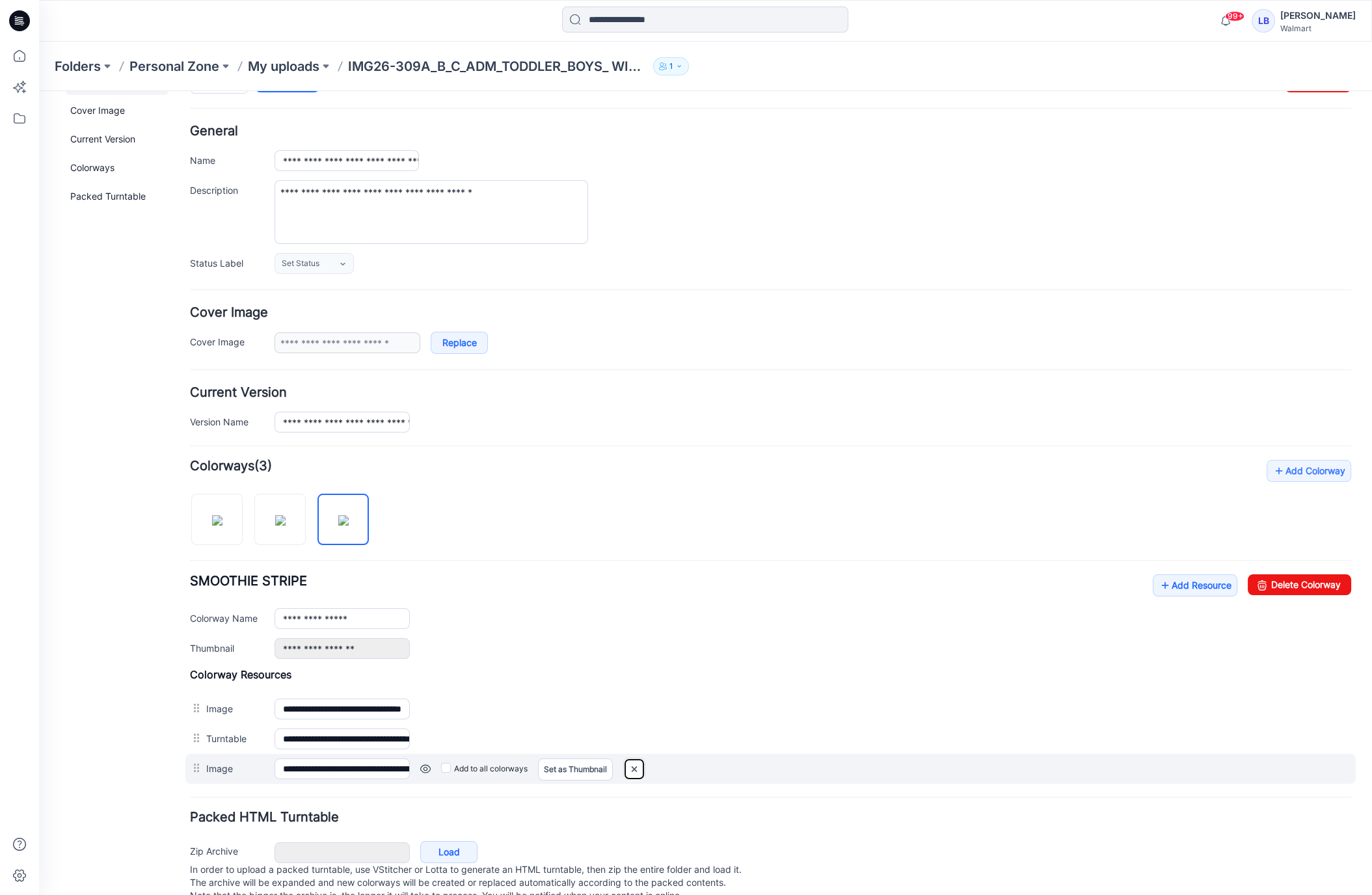
click at [639, 763] on img at bounding box center [633, 769] width 20 height 21
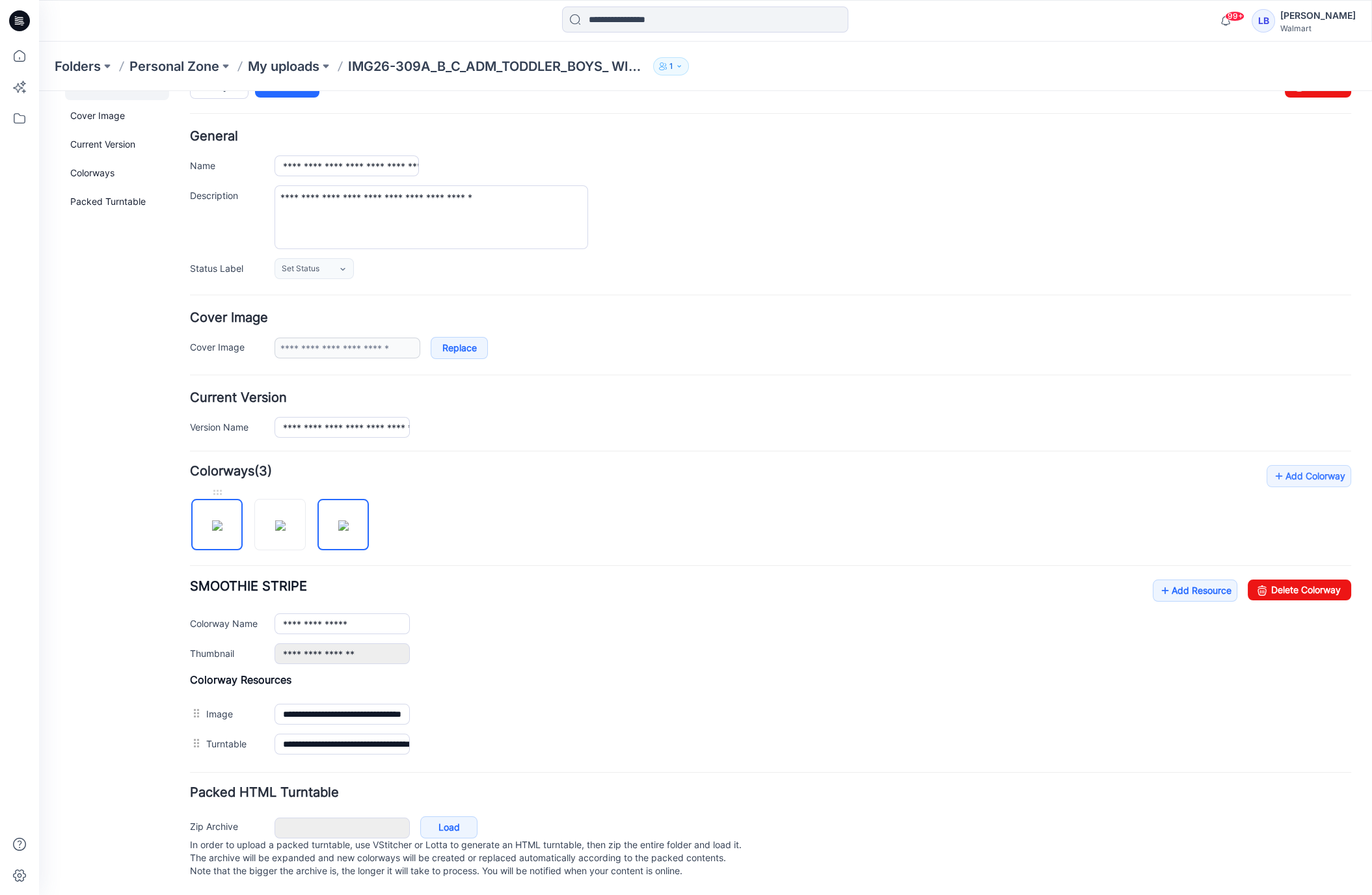
drag, startPoint x: 221, startPoint y: 521, endPoint x: 509, endPoint y: 523, distance: 288.0
click at [222, 521] on img at bounding box center [217, 526] width 11 height 11
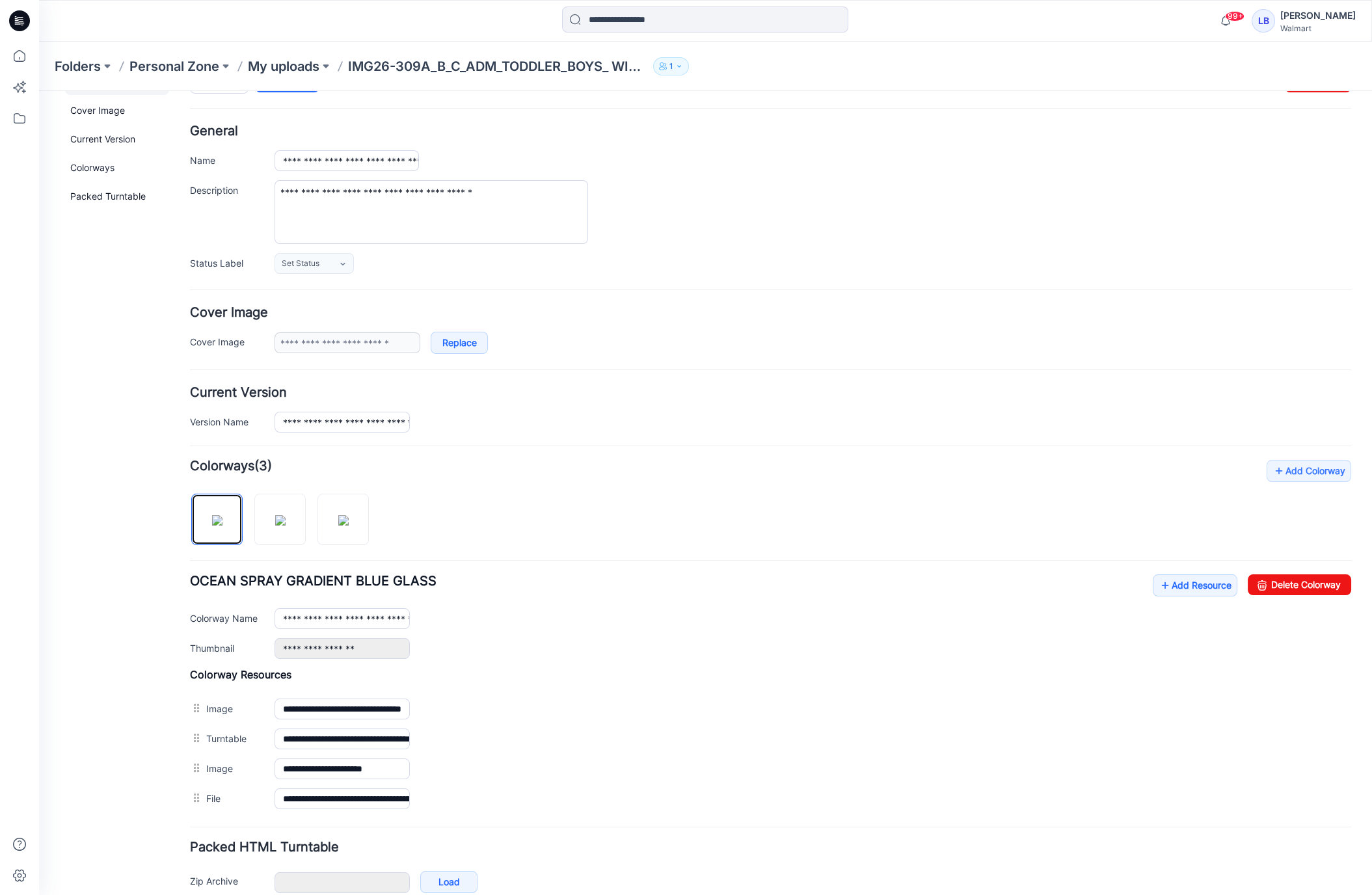
scroll to position [97, 0]
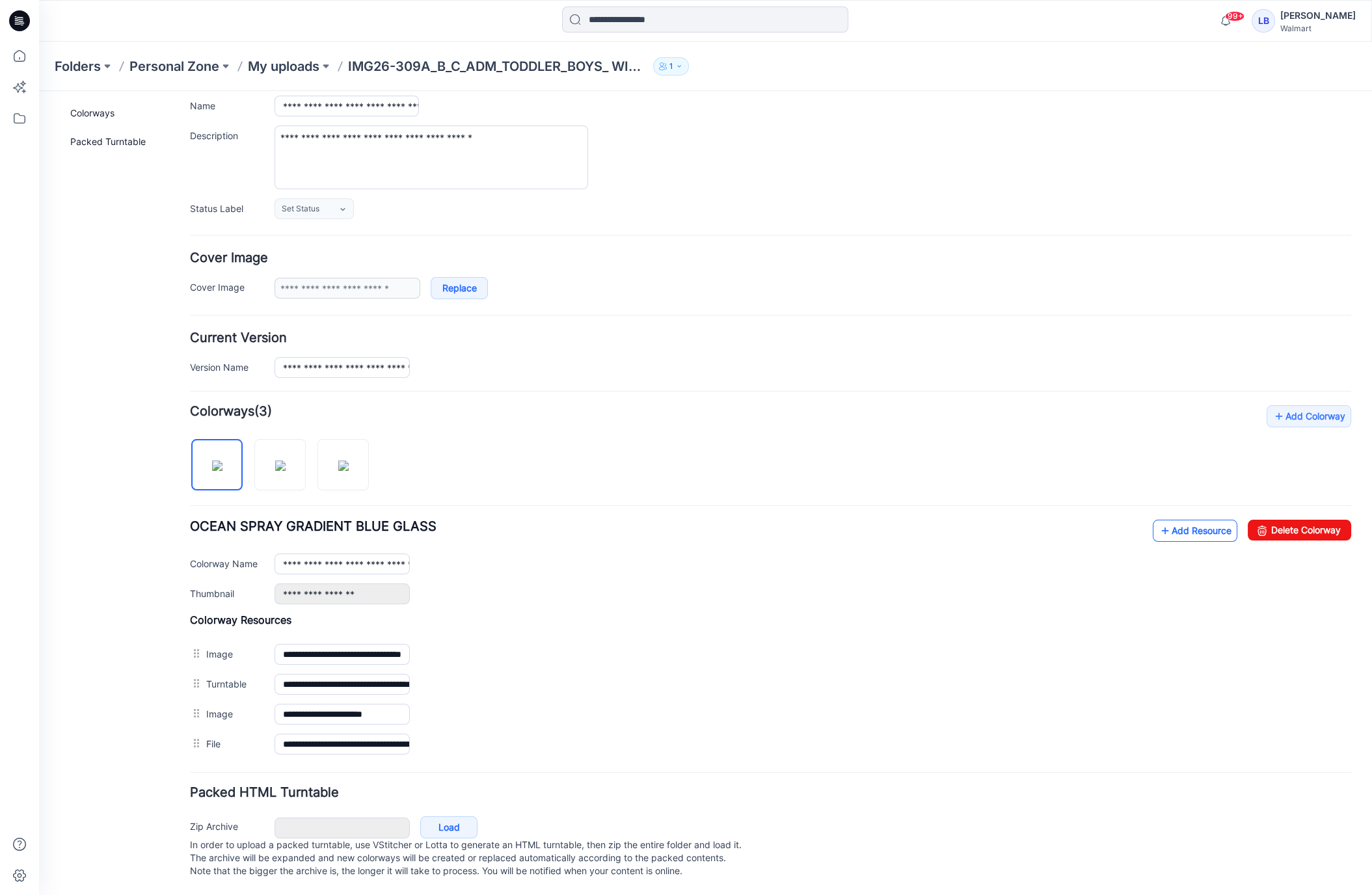
click at [1174, 526] on link "Add Resource" at bounding box center [1195, 530] width 84 height 22
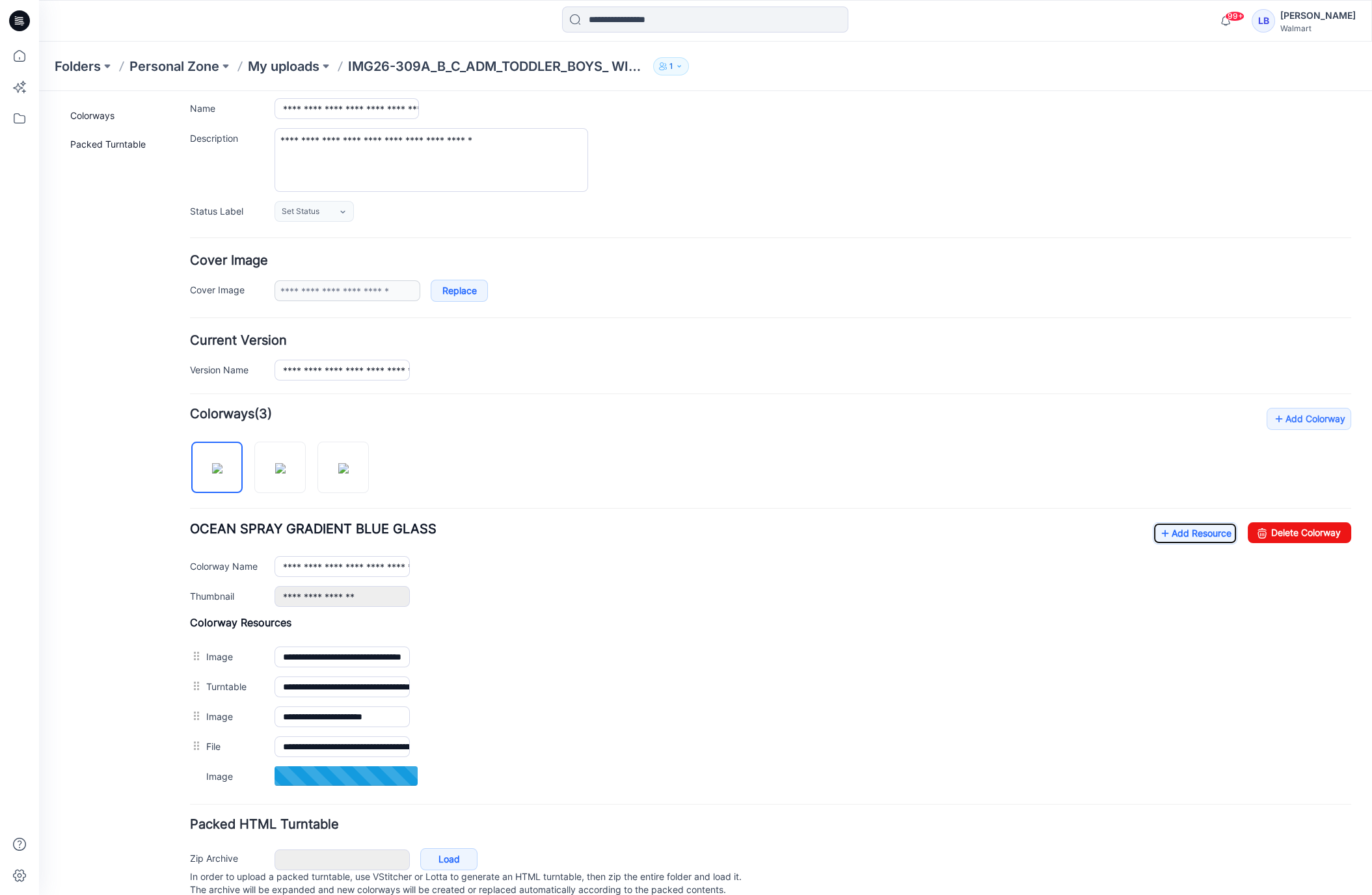
scroll to position [88, 0]
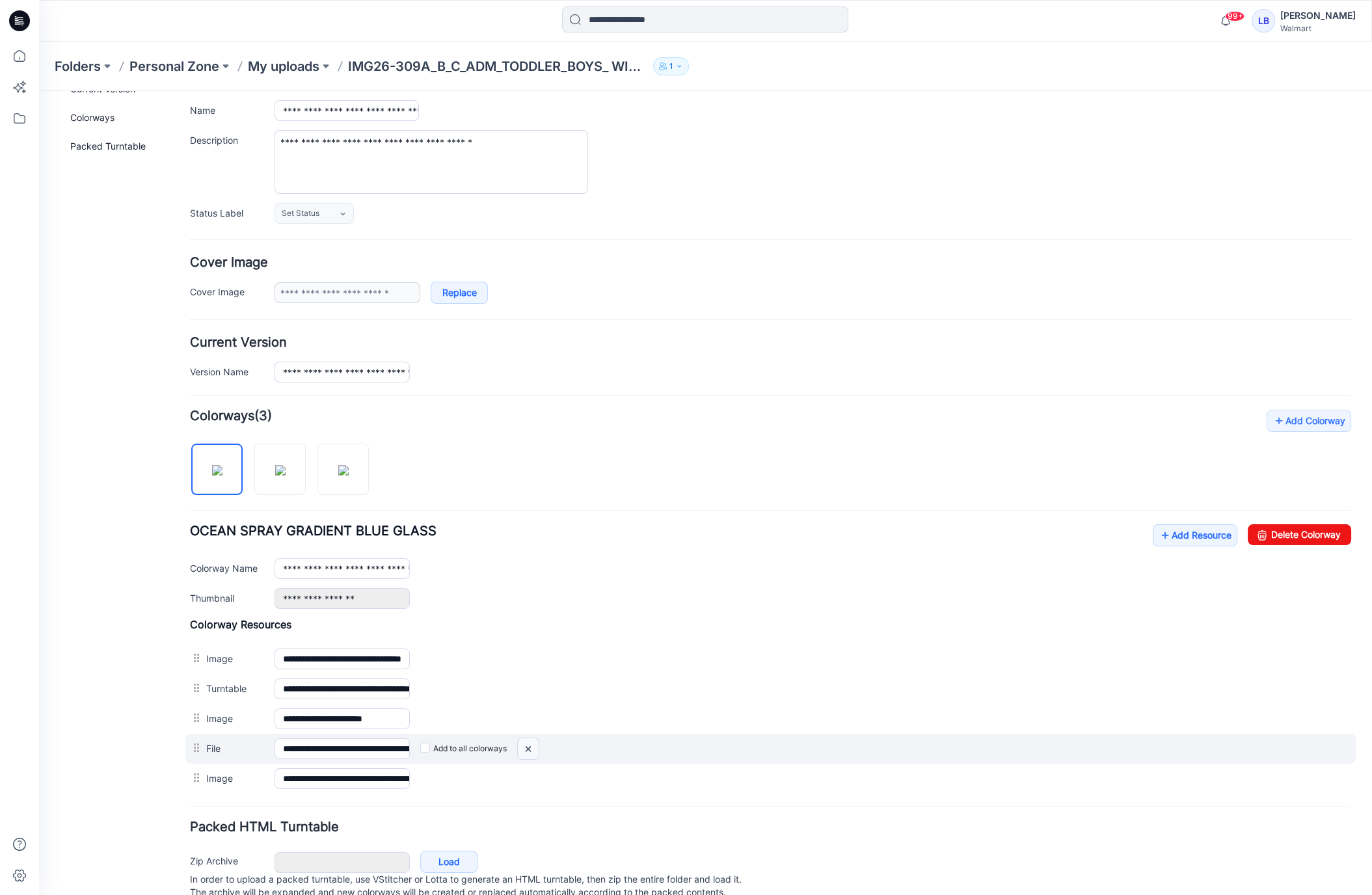
click at [526, 743] on img at bounding box center [528, 750] width 20 height 21
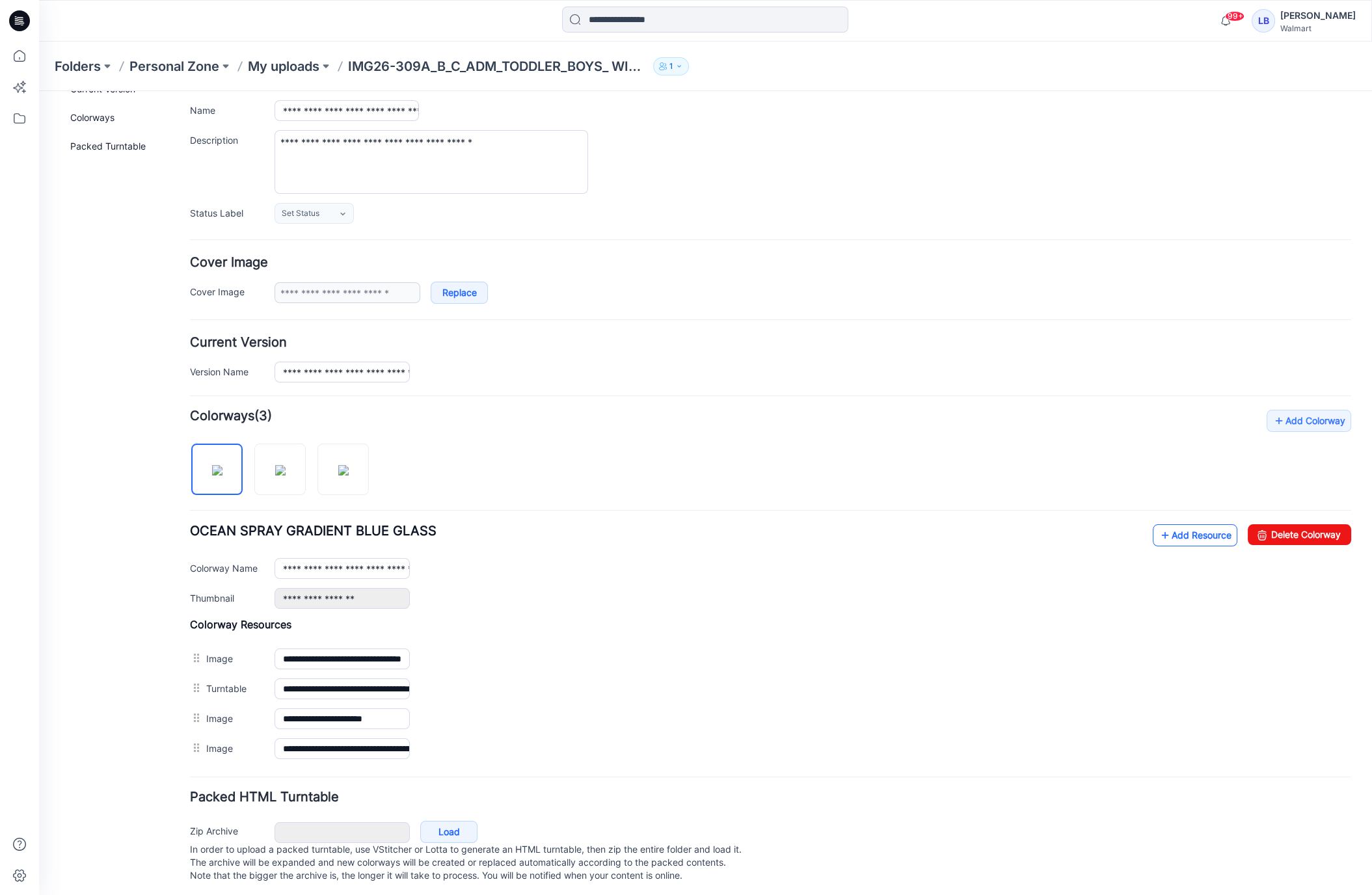
click at [1197, 533] on link "Add Resource" at bounding box center [1195, 535] width 84 height 22
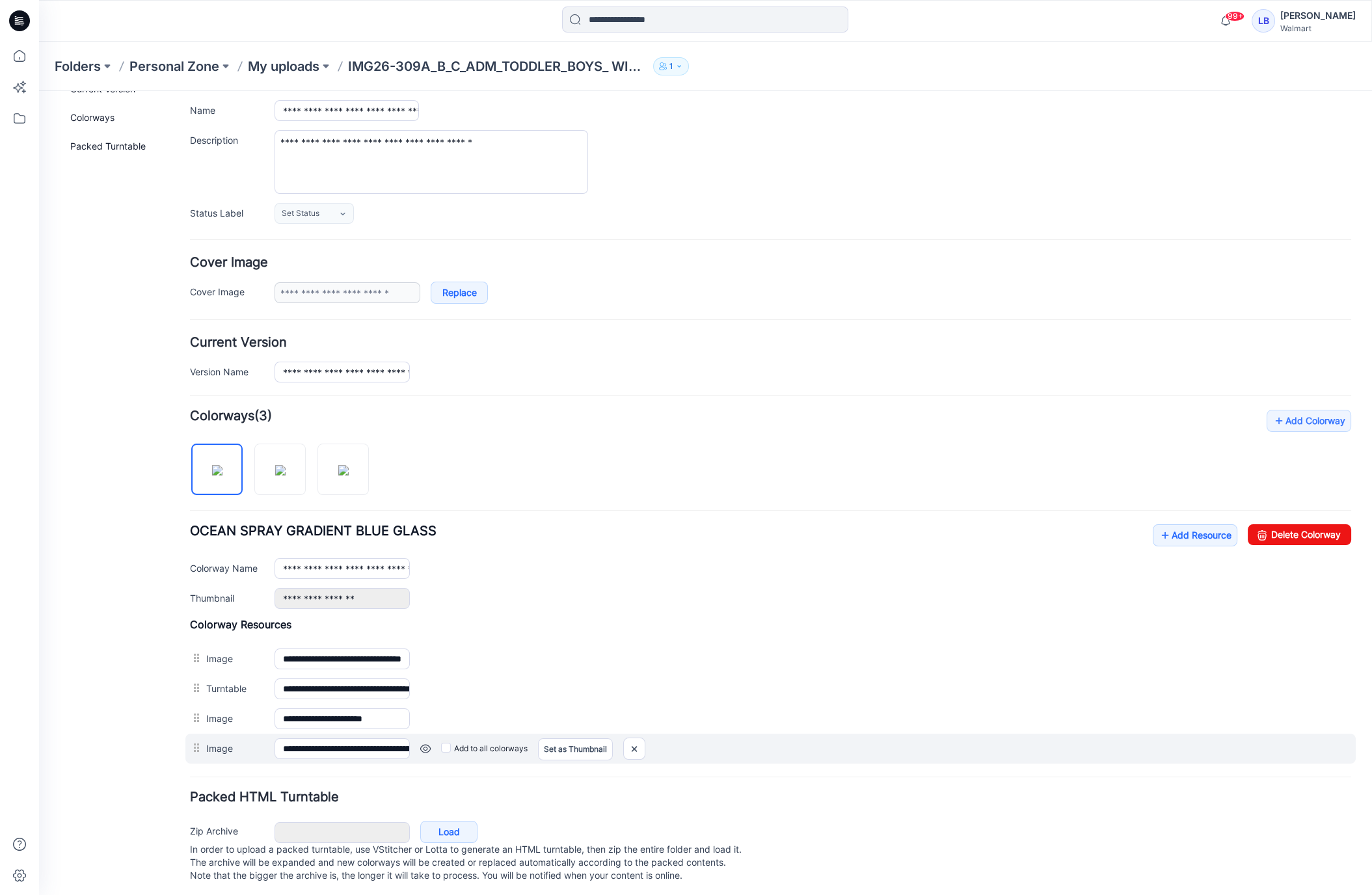
drag, startPoint x: 736, startPoint y: 766, endPoint x: 419, endPoint y: 756, distance: 317.2
click at [736, 766] on form "**********" at bounding box center [770, 480] width 1161 height 812
click at [417, 743] on div "Add to all colorways Set as Thumbnail Unset as Thumbnail" at bounding box center [880, 749] width 941 height 20
click at [421, 743] on link at bounding box center [426, 749] width 11 height 11
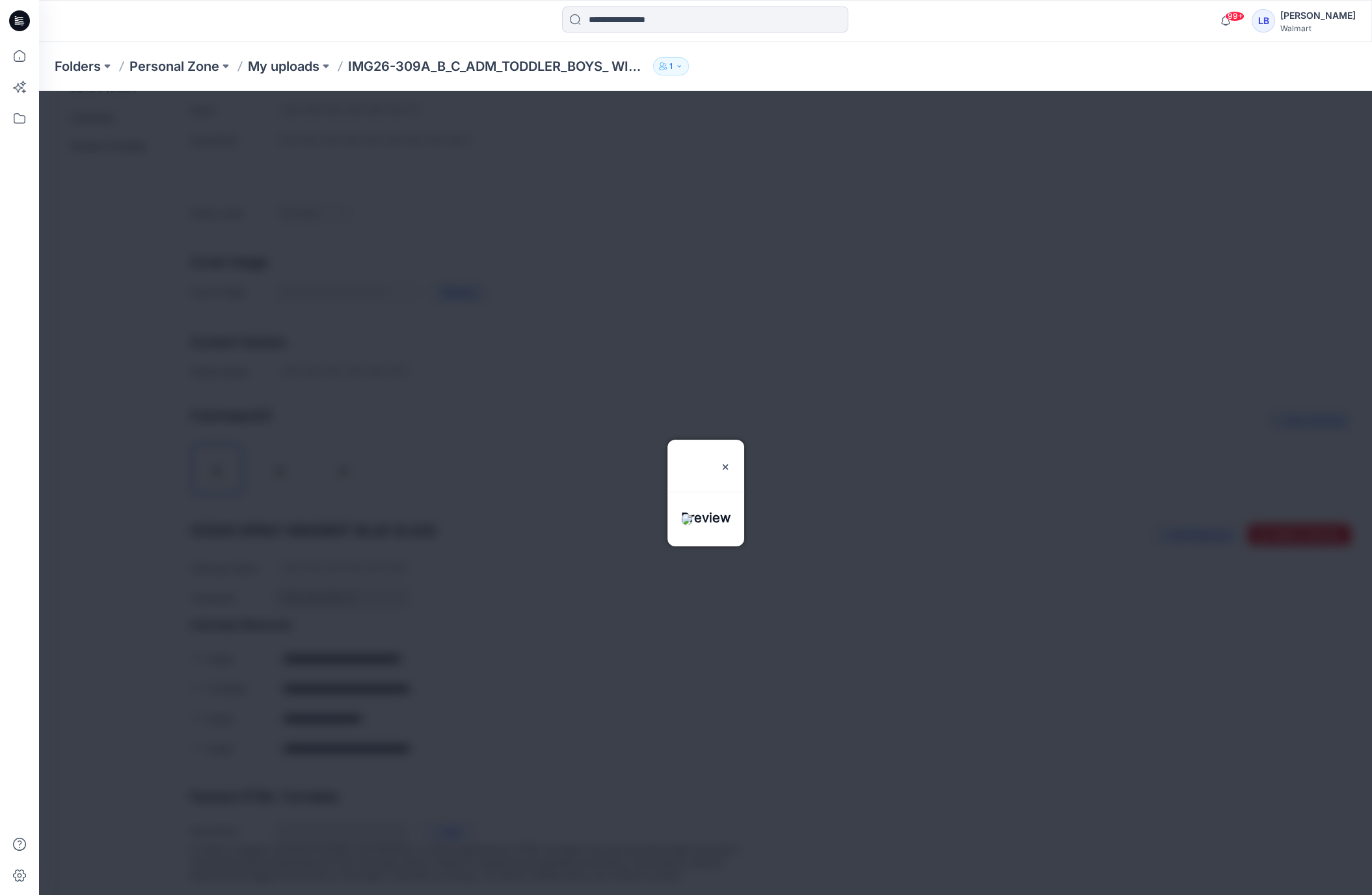
drag, startPoint x: 748, startPoint y: 424, endPoint x: 657, endPoint y: 583, distance: 183.2
click at [731, 462] on img at bounding box center [725, 467] width 11 height 11
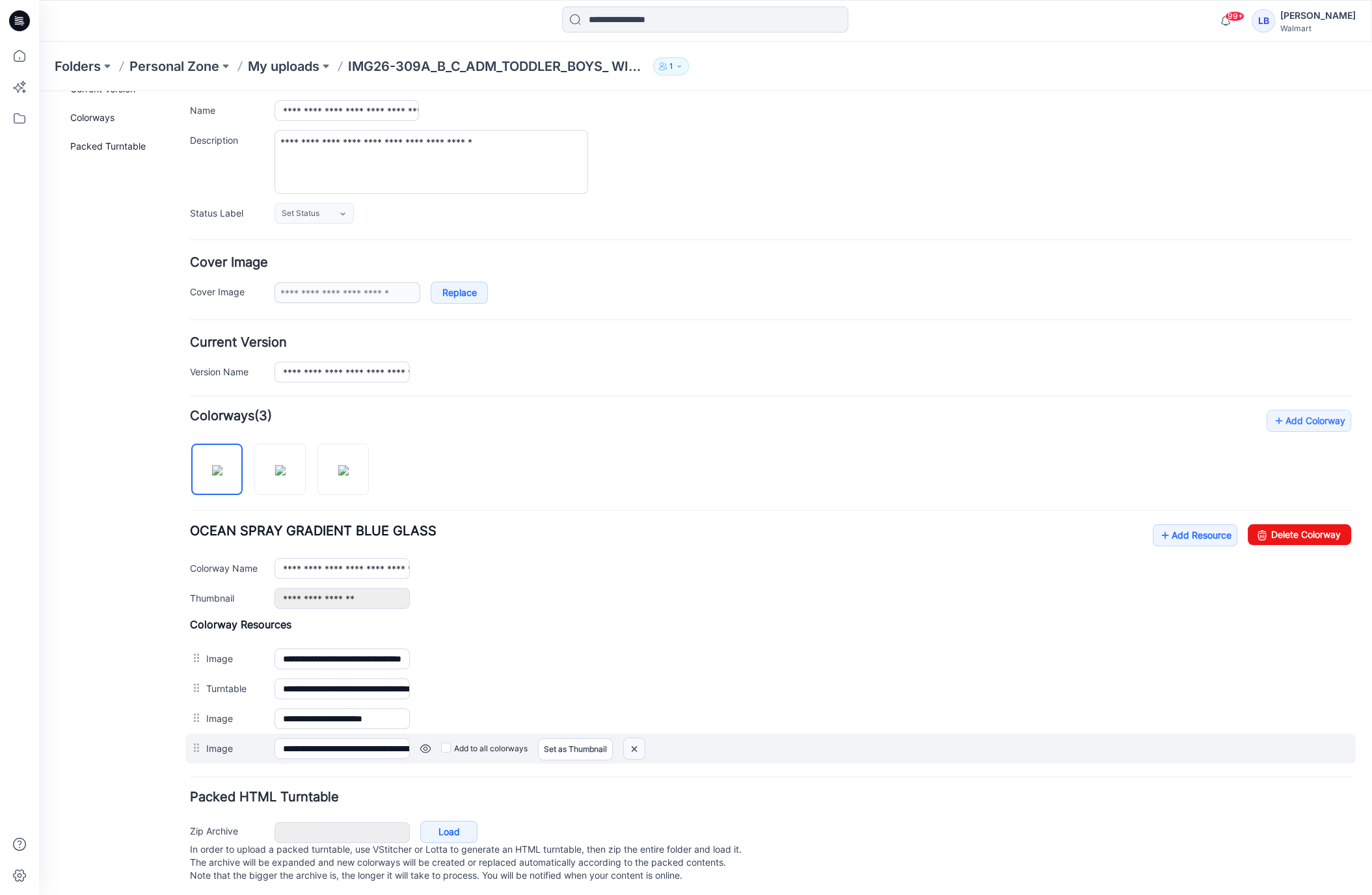
click at [638, 741] on img at bounding box center [633, 750] width 20 height 21
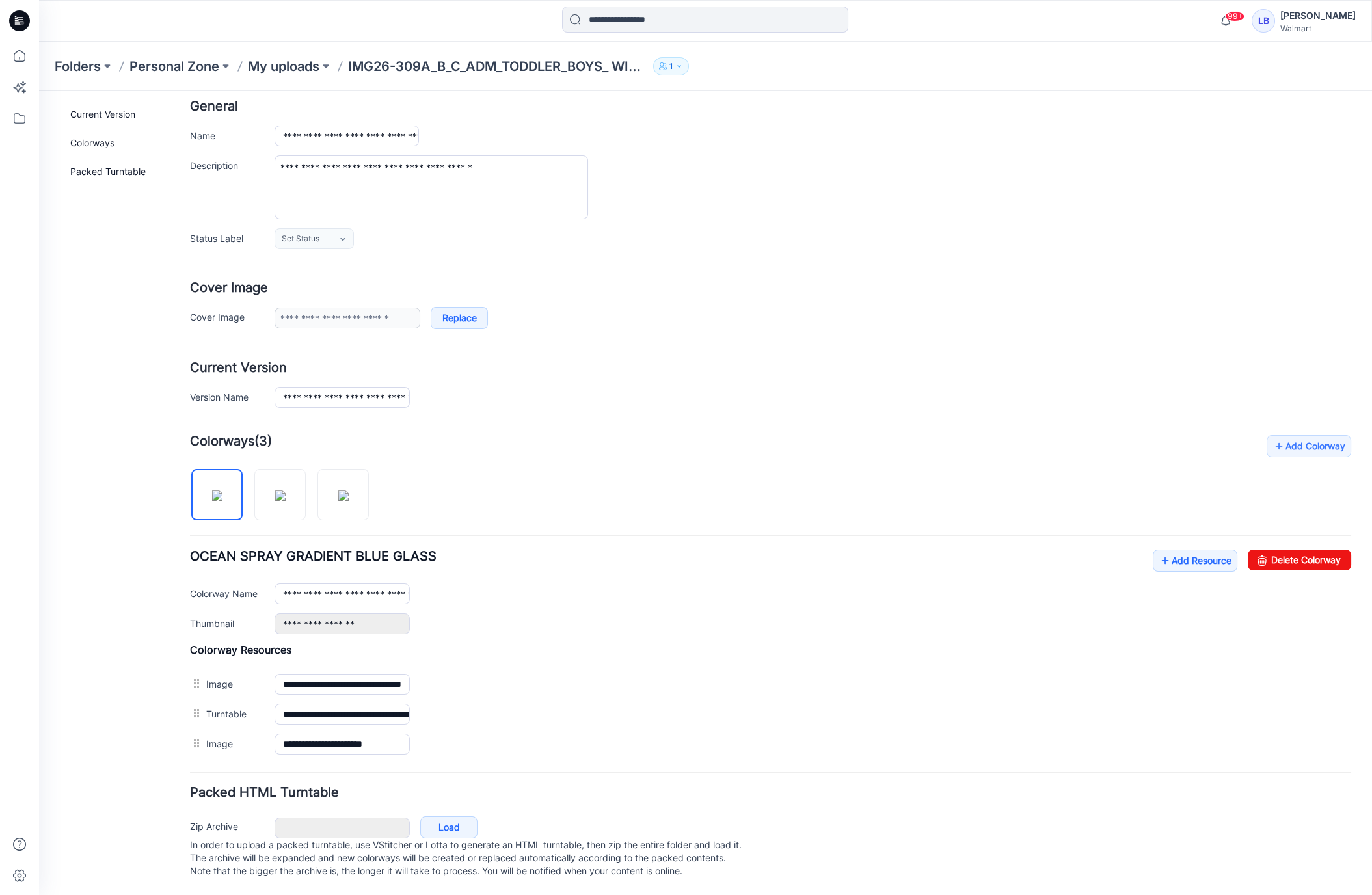
scroll to position [67, 0]
click at [1176, 557] on link "Add Resource" at bounding box center [1195, 561] width 84 height 22
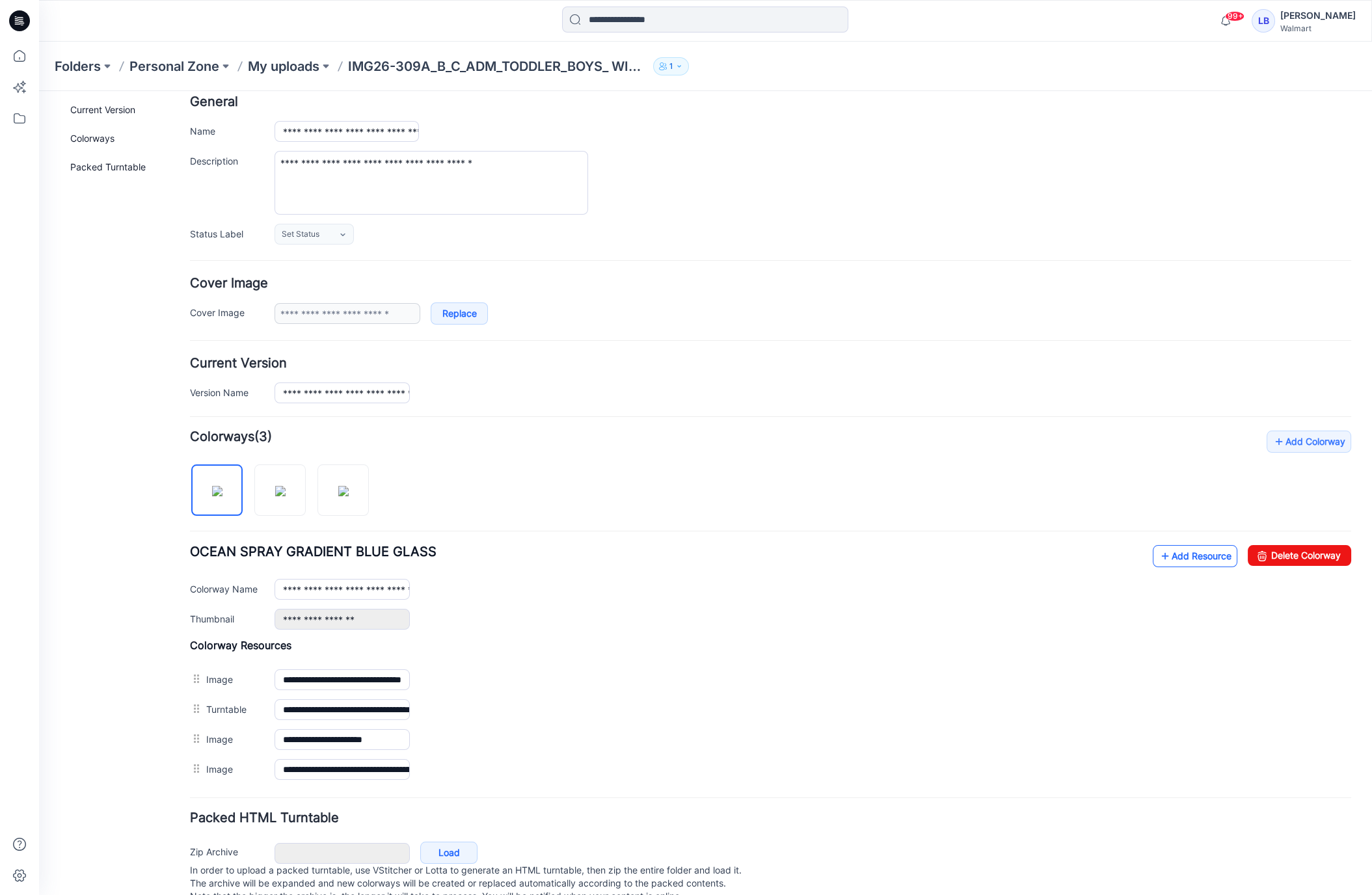
click at [1196, 551] on link "Add Resource" at bounding box center [1195, 556] width 84 height 22
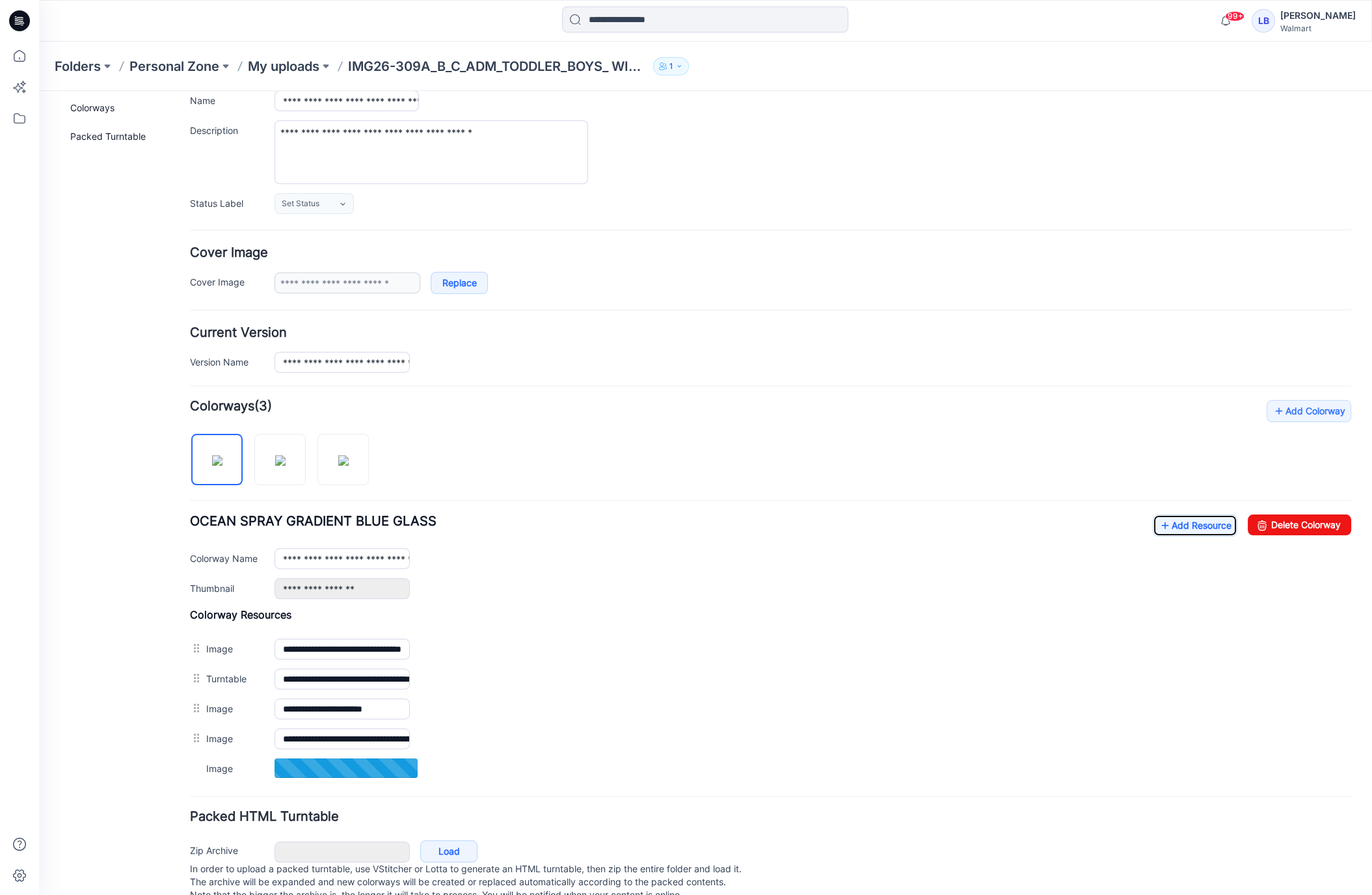
scroll to position [126, 0]
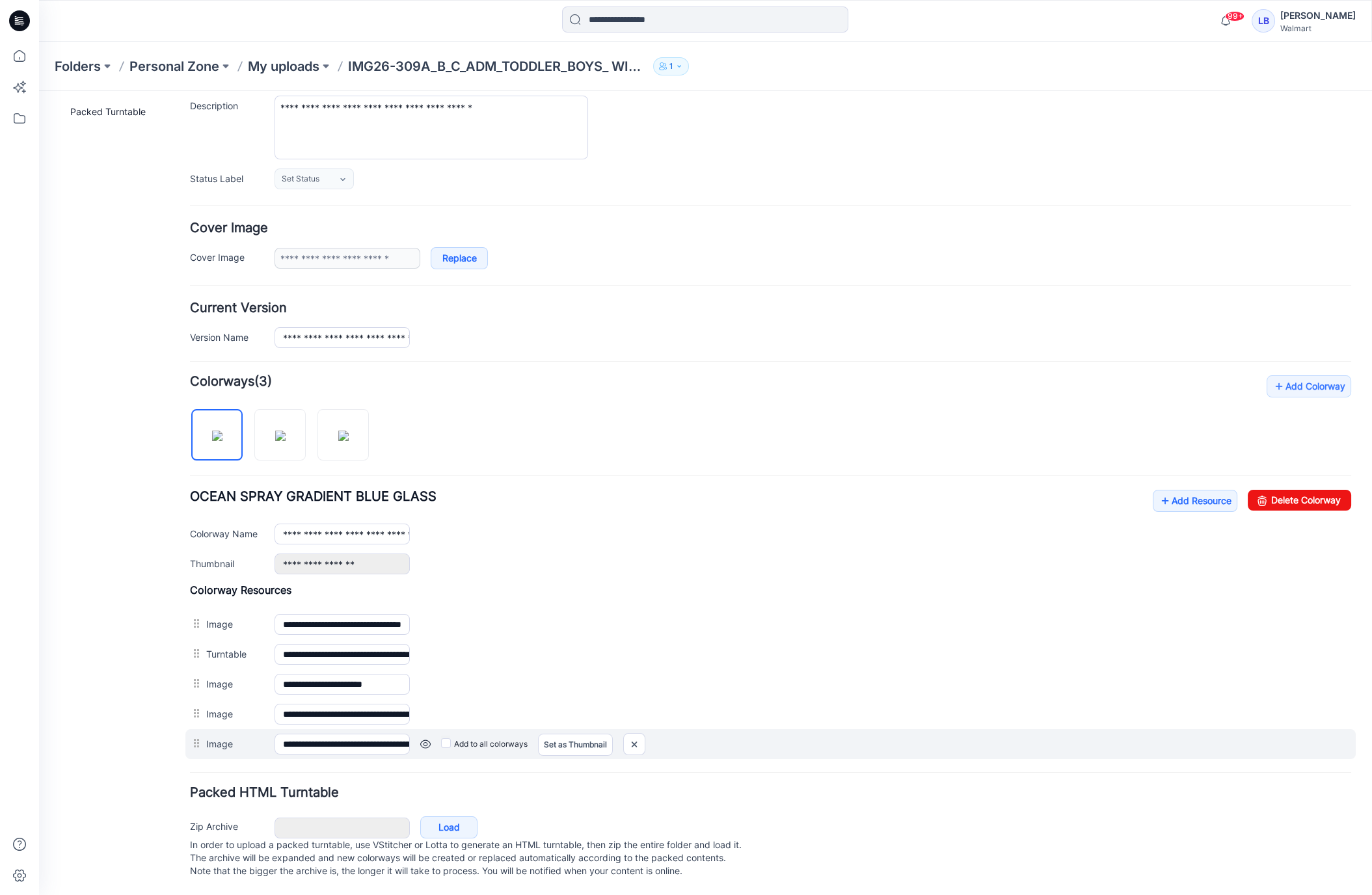
click at [424, 739] on link at bounding box center [426, 744] width 11 height 11
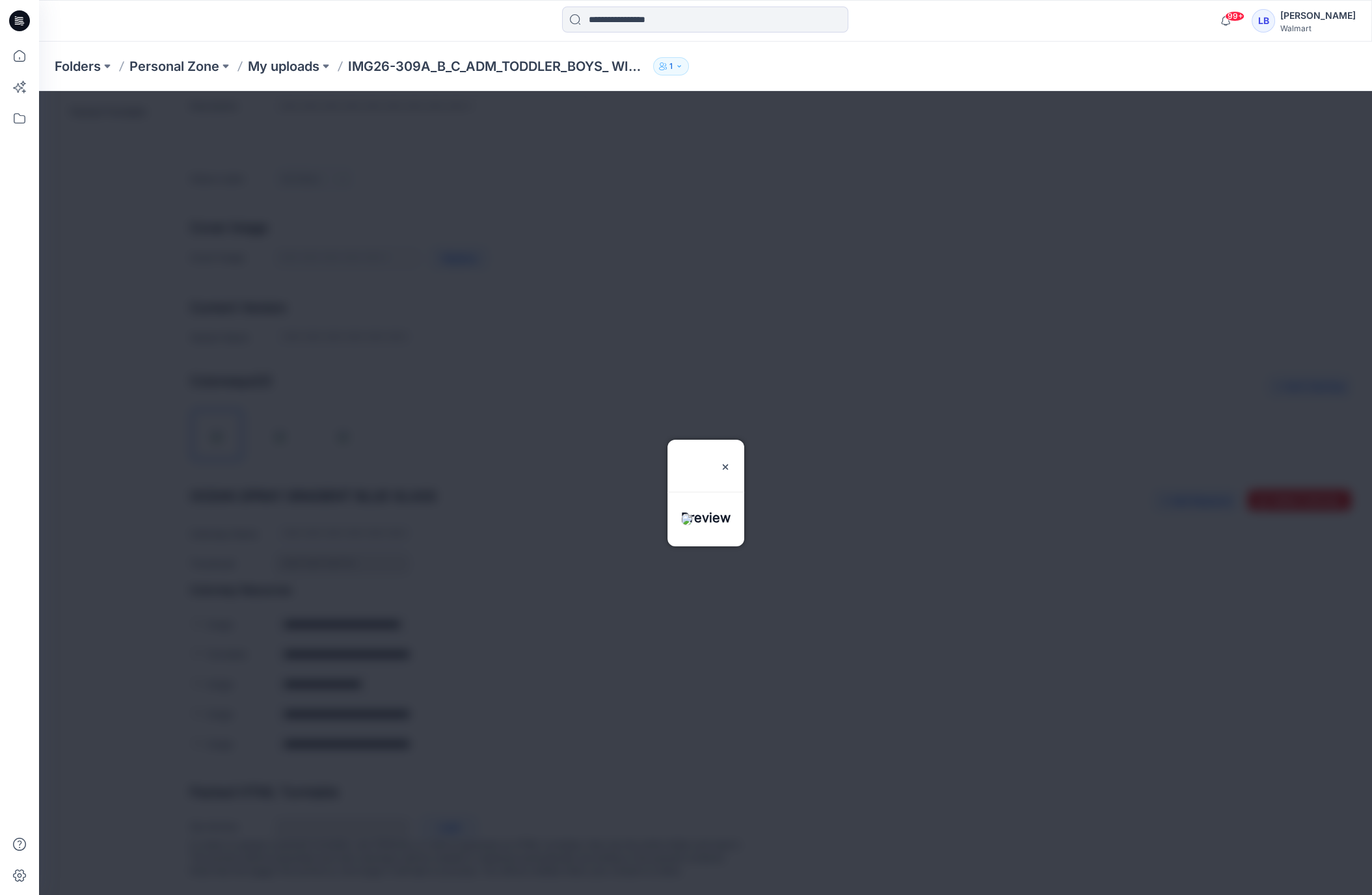
click at [731, 462] on img at bounding box center [725, 467] width 11 height 11
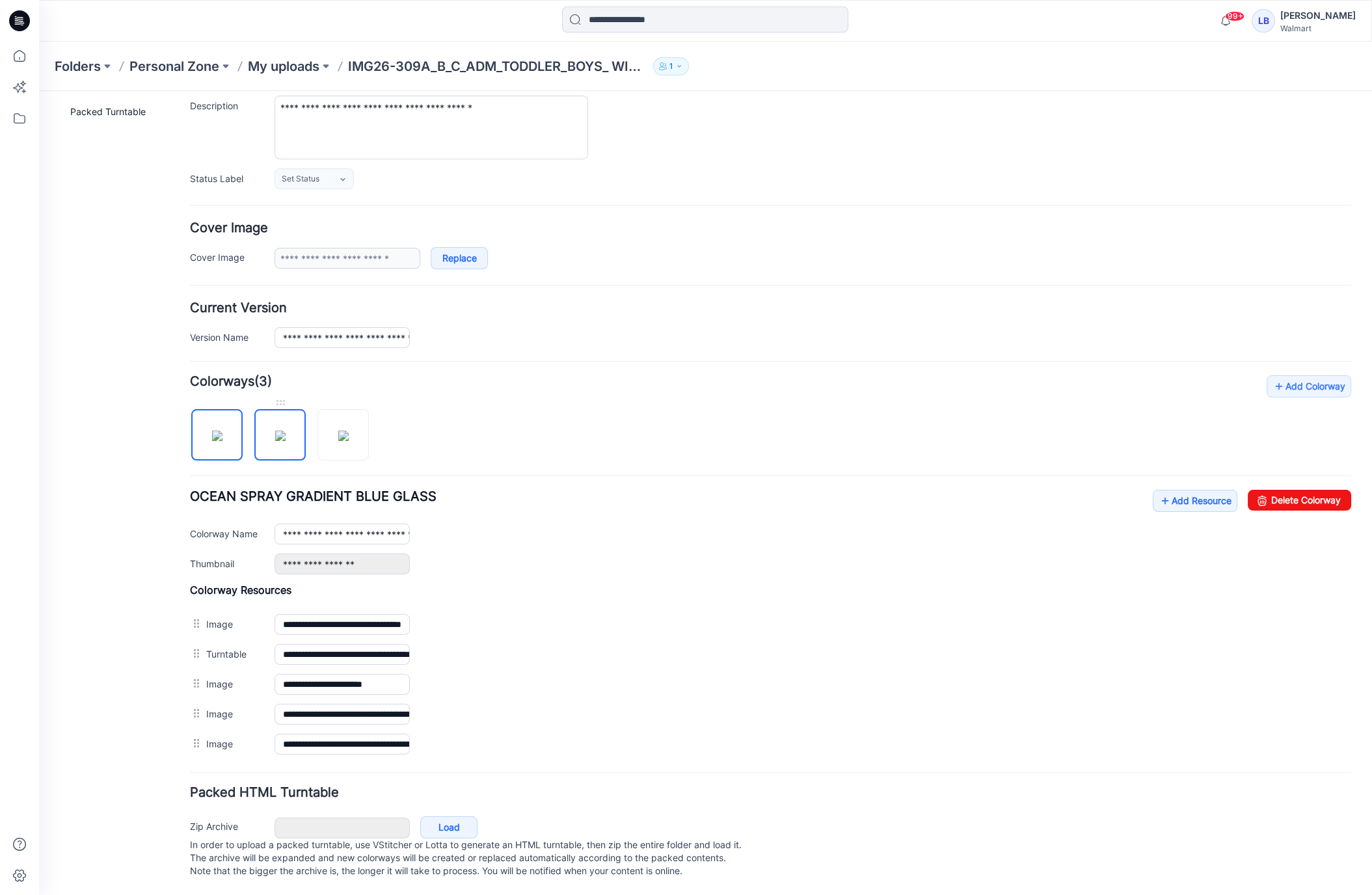
click at [286, 439] on img at bounding box center [280, 436] width 11 height 11
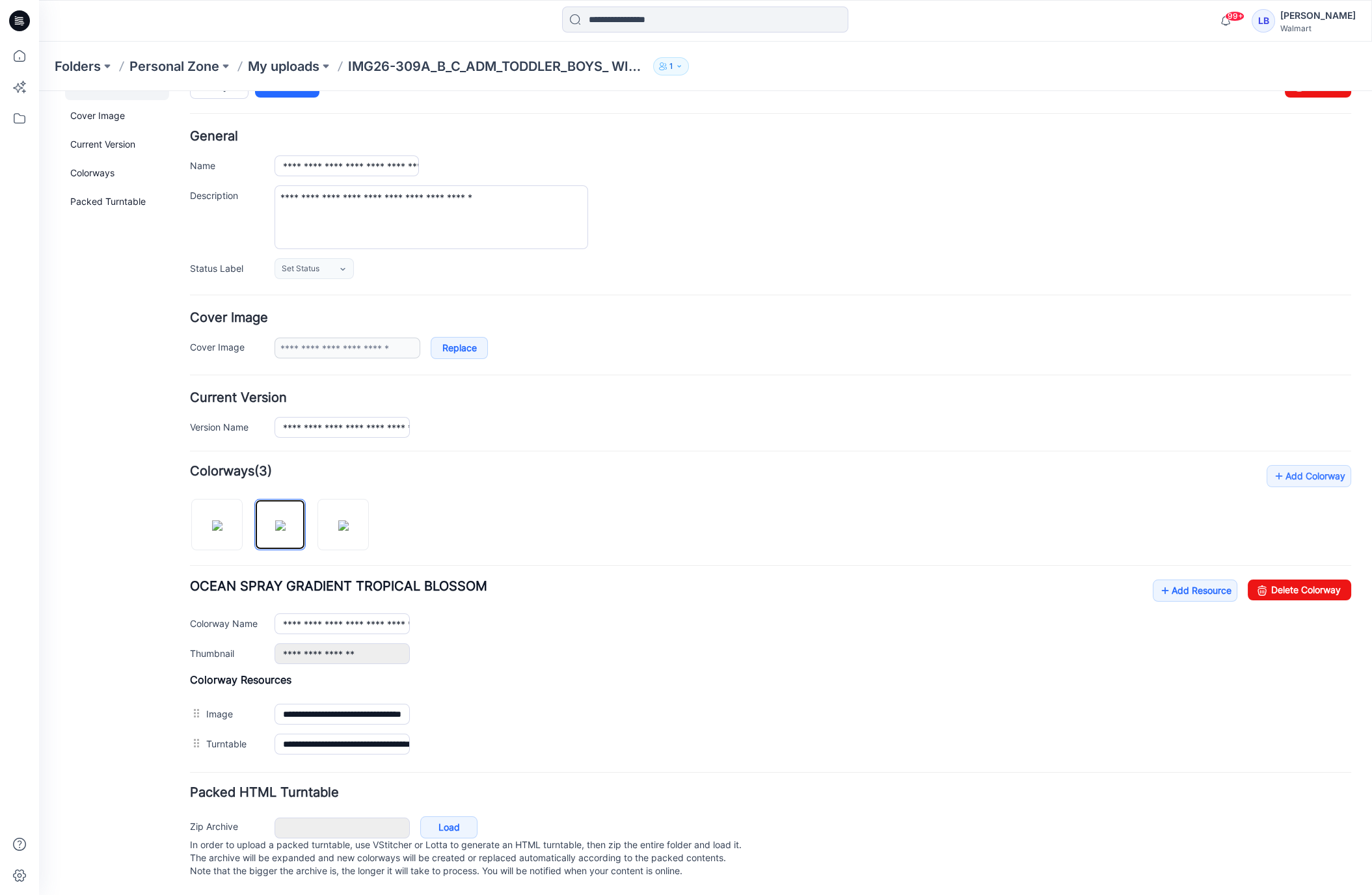
scroll to position [38, 0]
click at [1185, 580] on link "Add Resource" at bounding box center [1195, 591] width 84 height 22
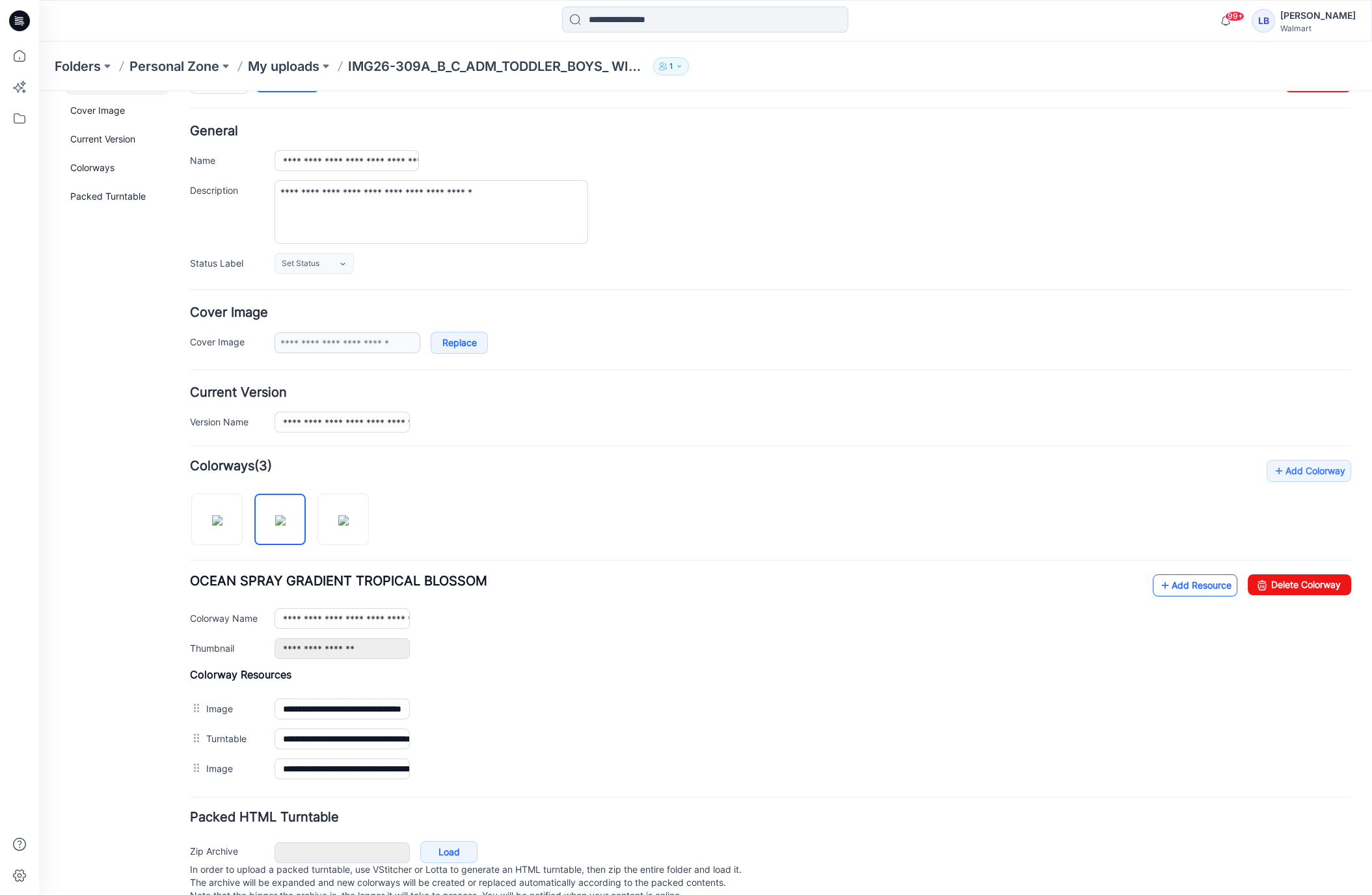
click at [1224, 577] on link "Add Resource" at bounding box center [1195, 585] width 84 height 22
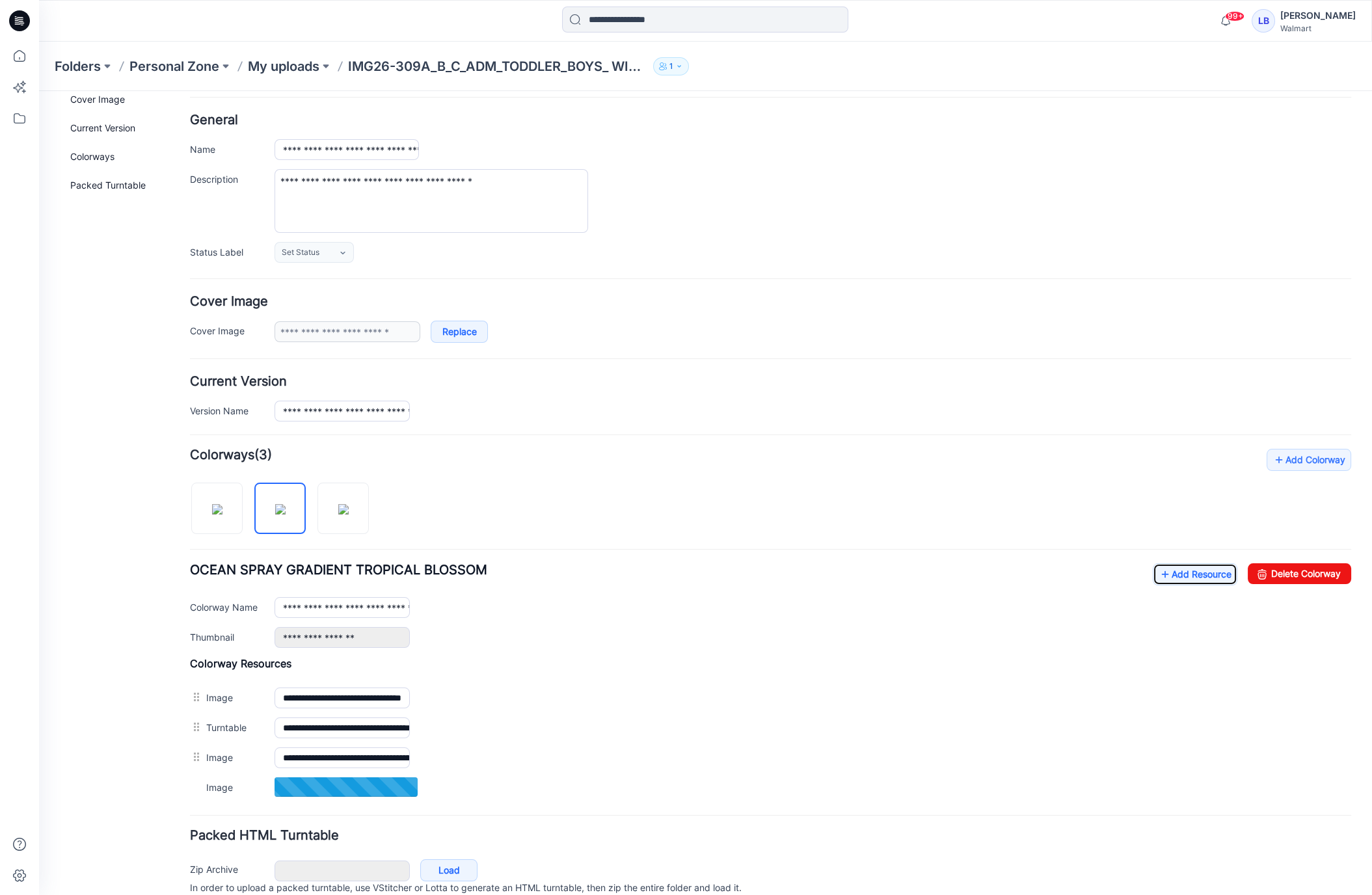
scroll to position [97, 0]
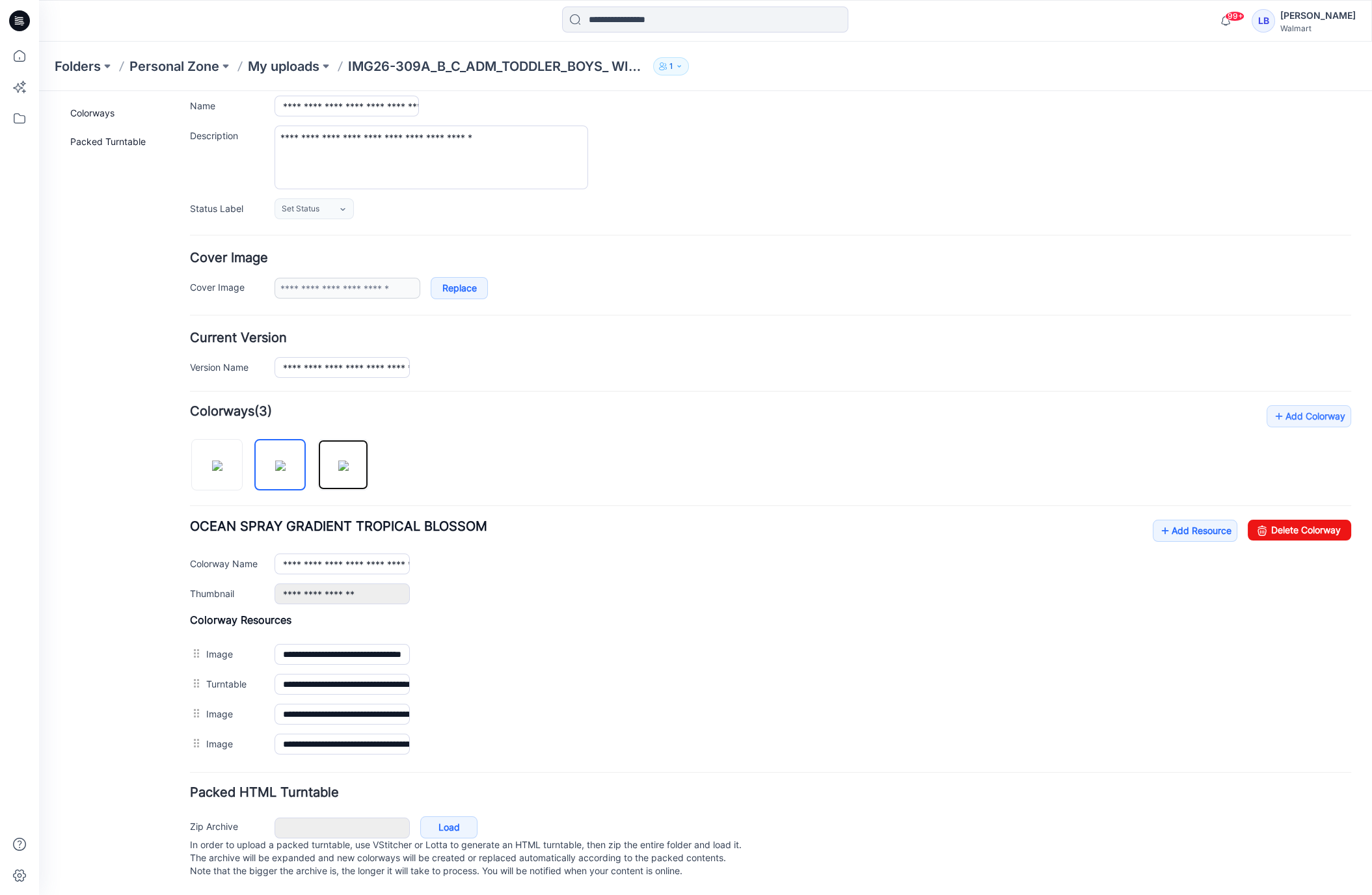
click at [341, 461] on img at bounding box center [343, 466] width 11 height 11
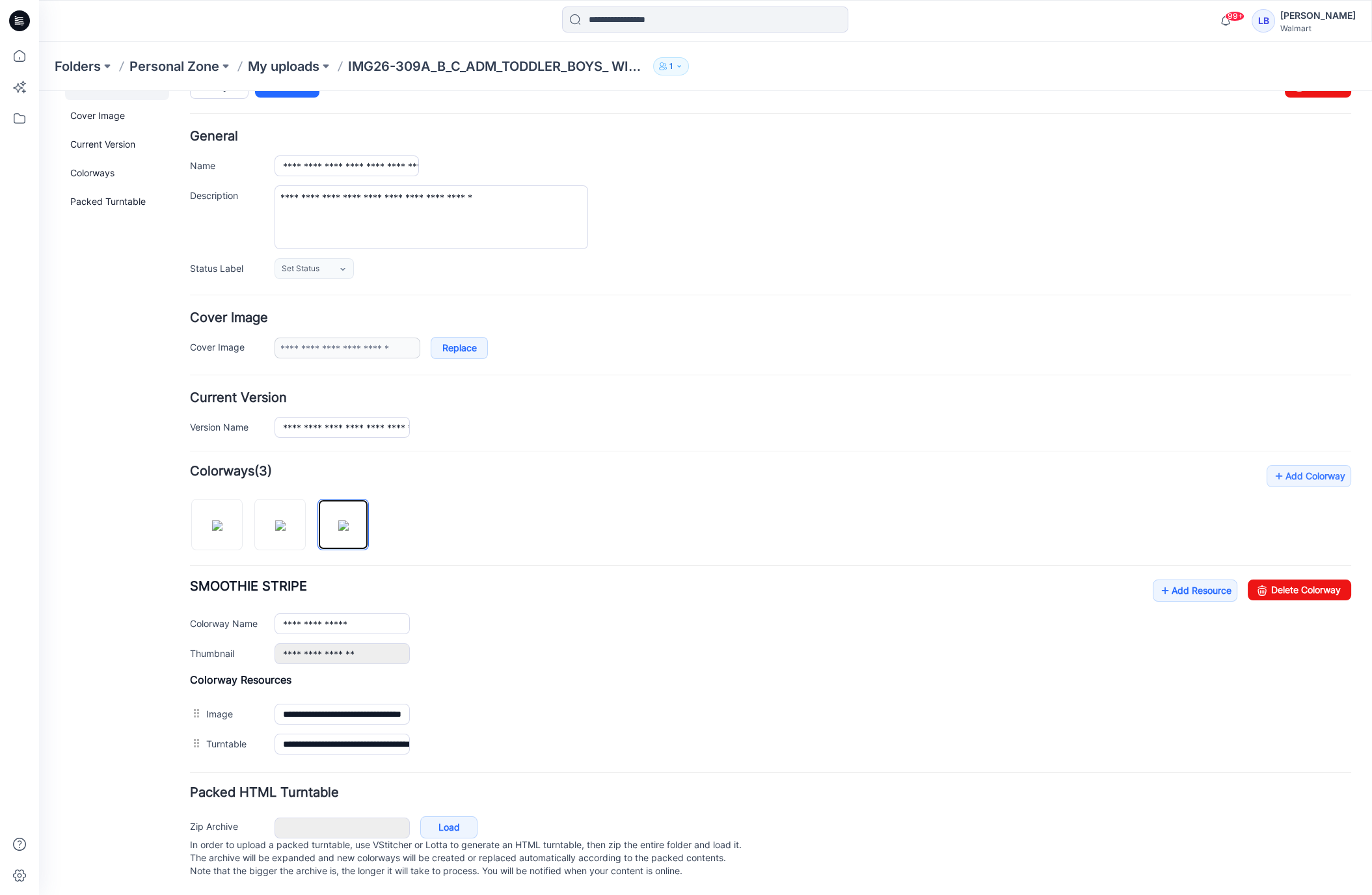
scroll to position [38, 0]
click at [1193, 583] on link "Add Resource" at bounding box center [1195, 591] width 84 height 22
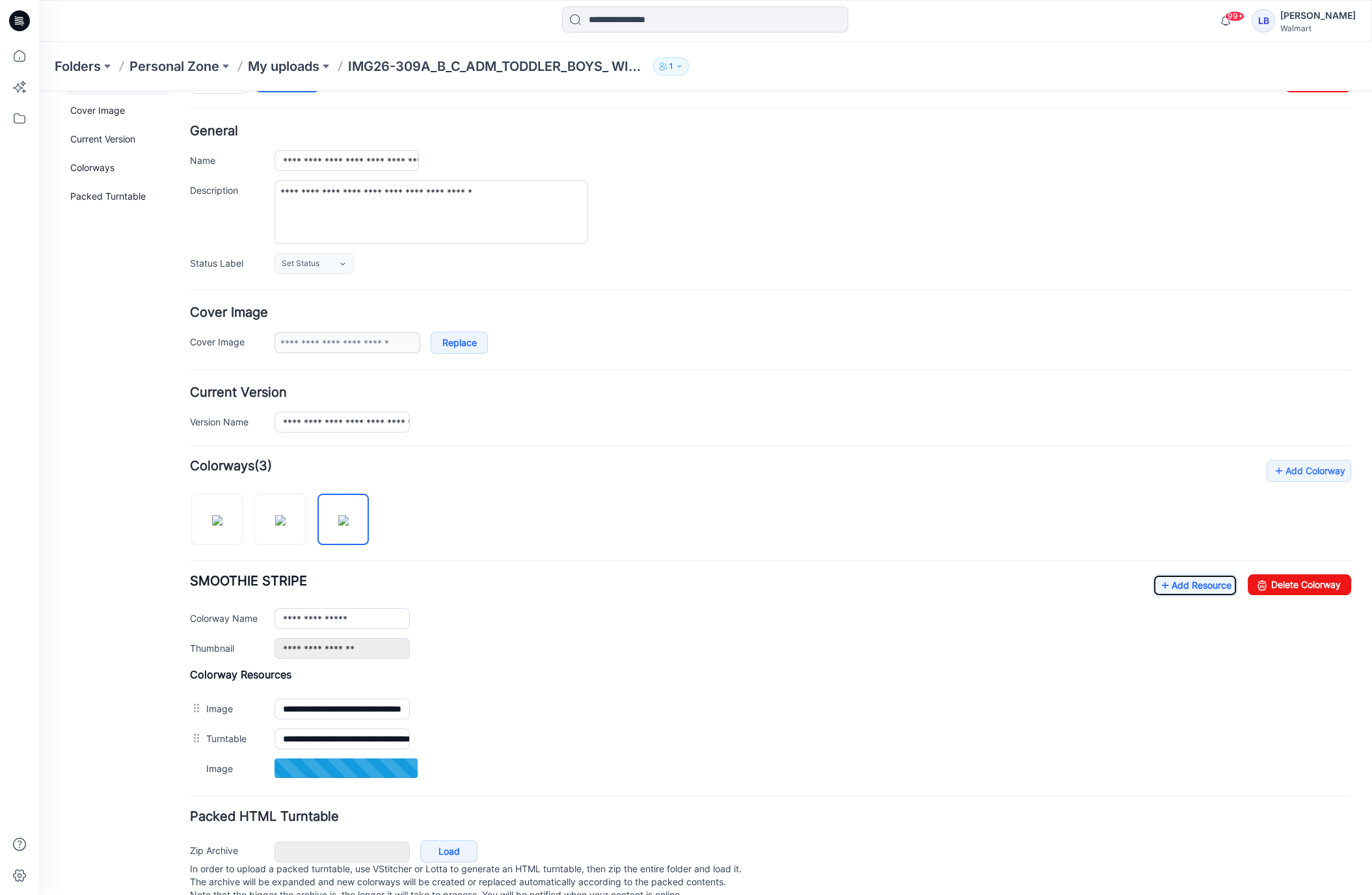
scroll to position [67, 0]
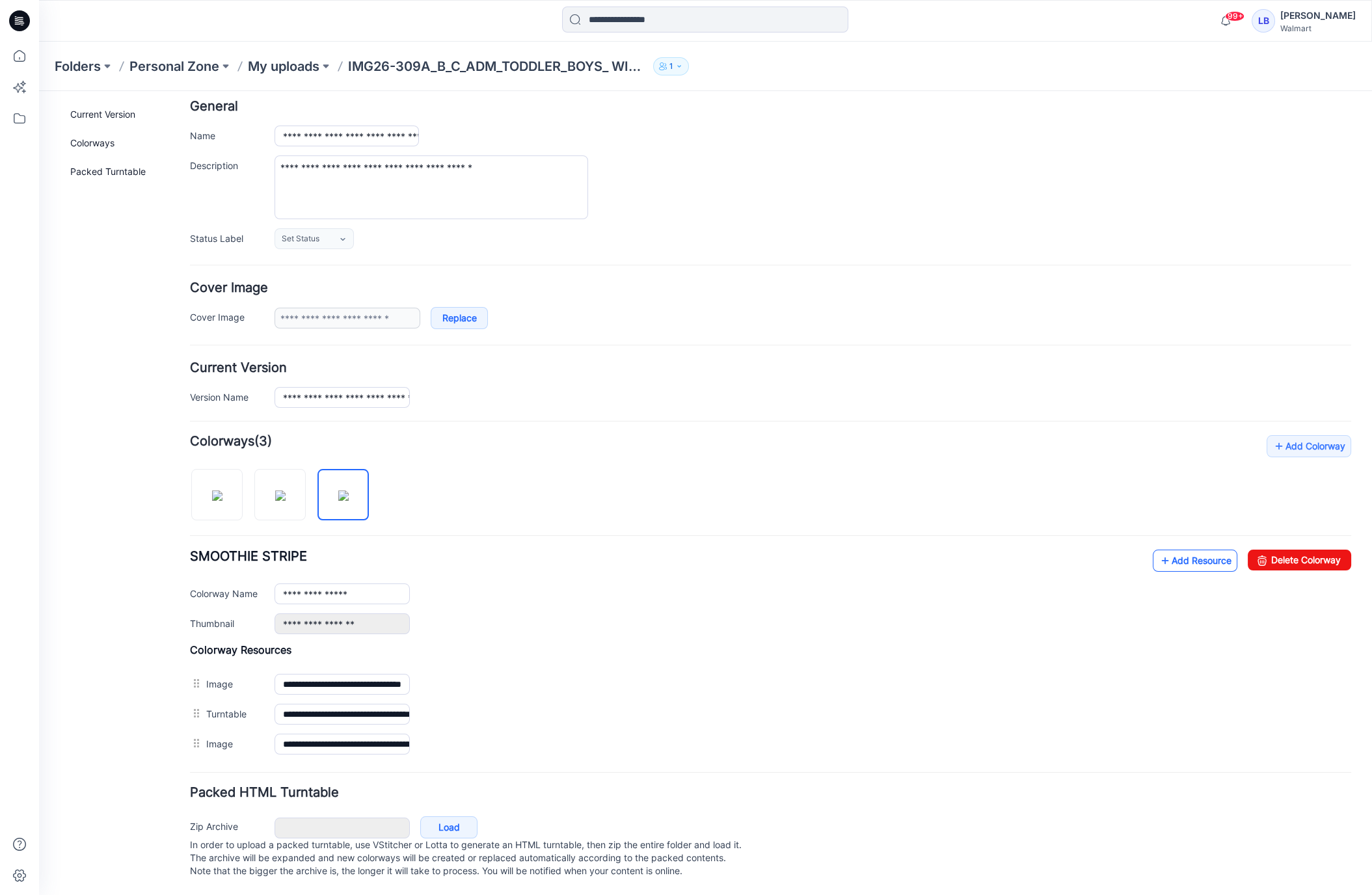
click at [1192, 557] on link "Add Resource" at bounding box center [1195, 561] width 84 height 22
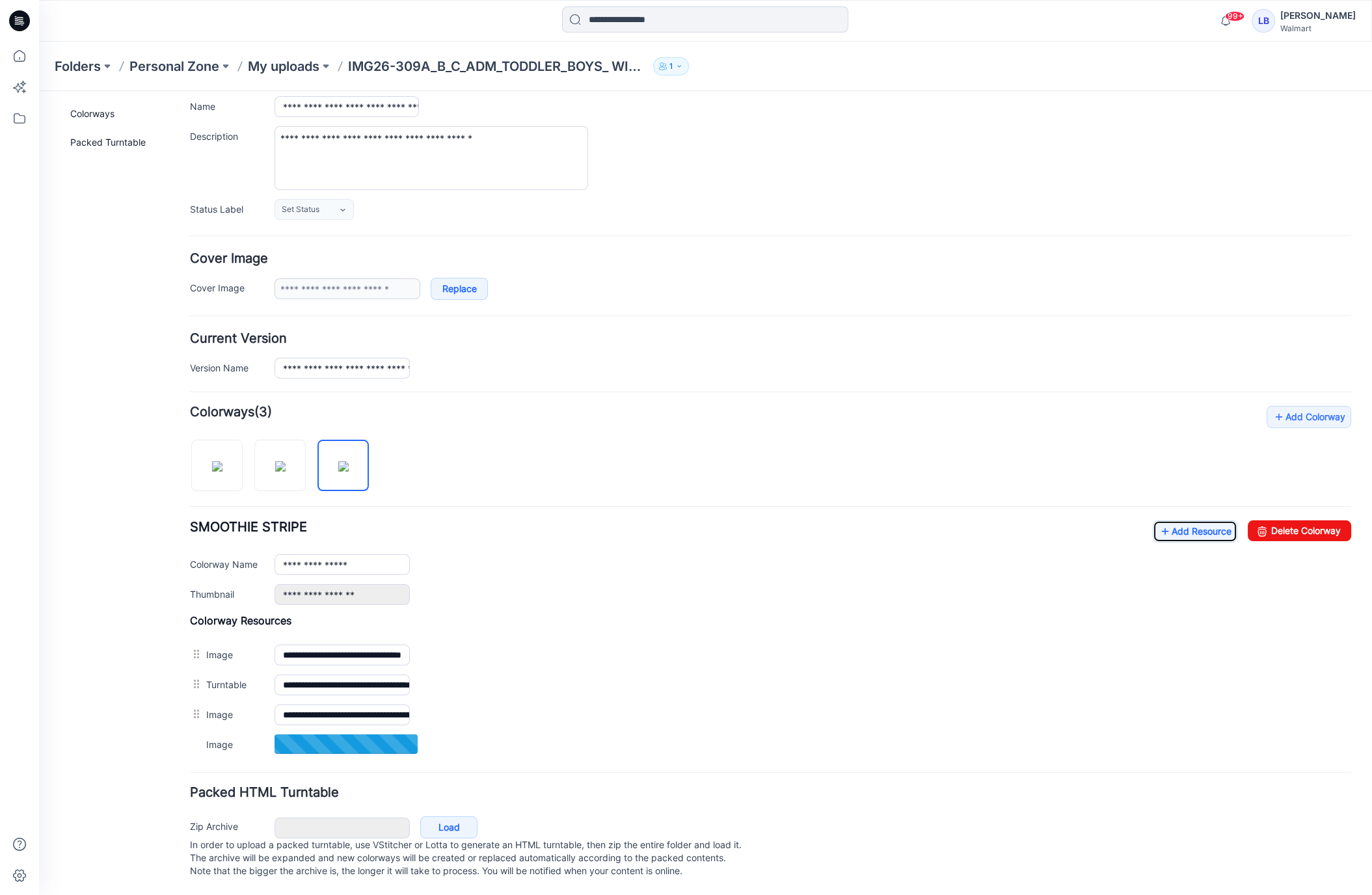
scroll to position [97, 0]
drag, startPoint x: 209, startPoint y: 459, endPoint x: 555, endPoint y: 526, distance: 352.4
click at [212, 460] on img at bounding box center [217, 466] width 11 height 11
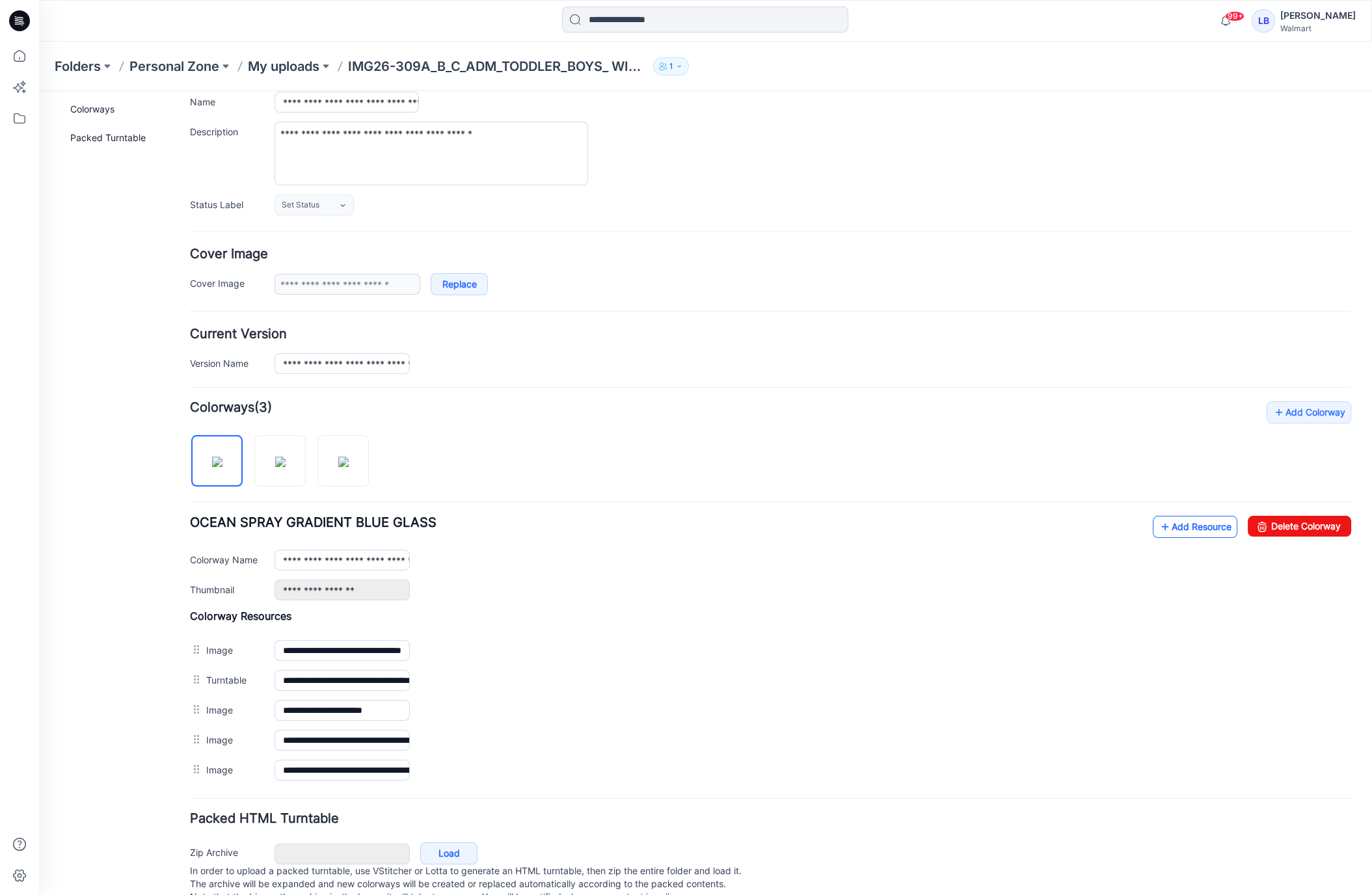
click at [1204, 522] on link "Add Resource" at bounding box center [1195, 527] width 84 height 22
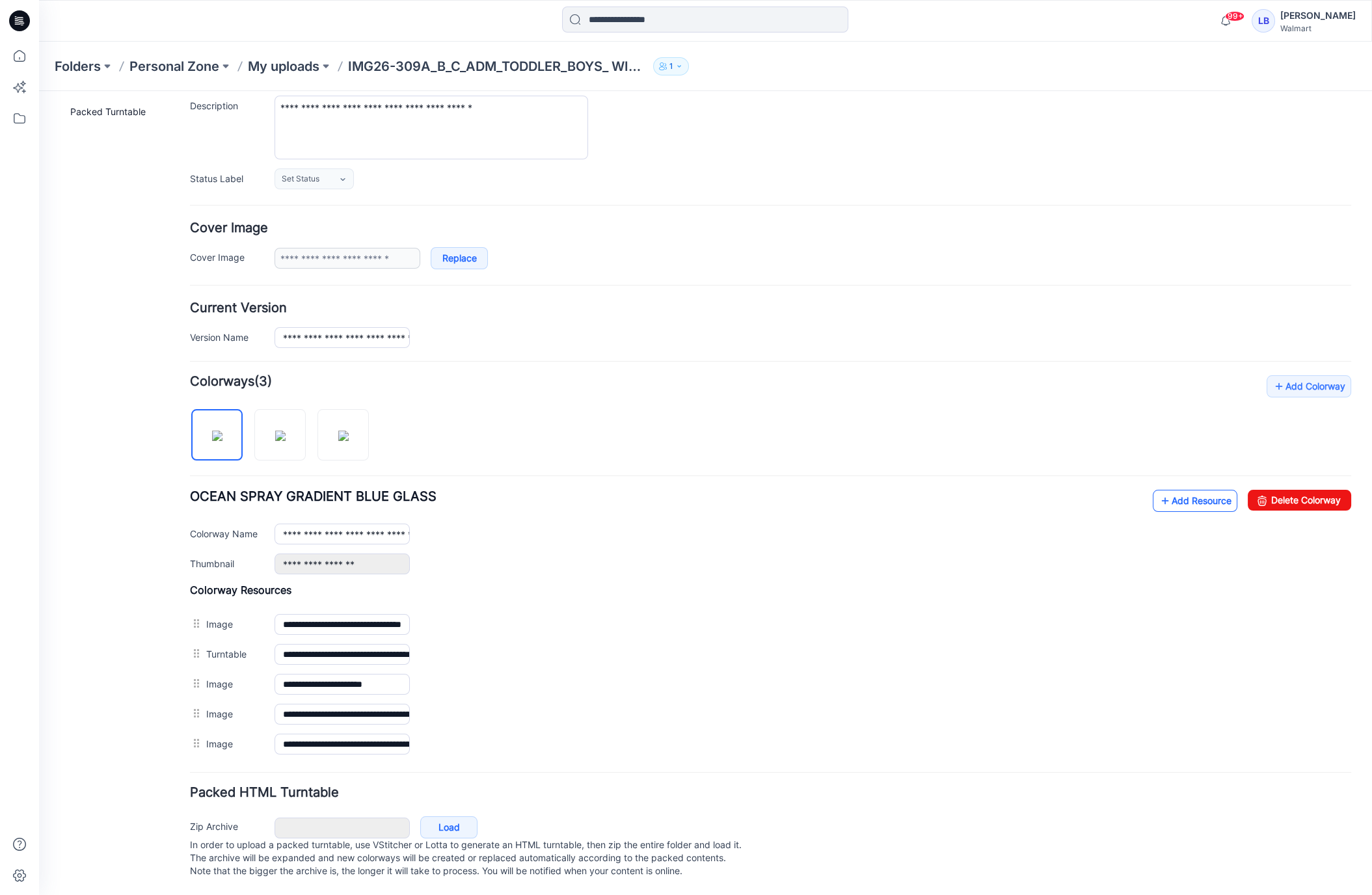
click at [1191, 497] on link "Add Resource" at bounding box center [1195, 500] width 84 height 22
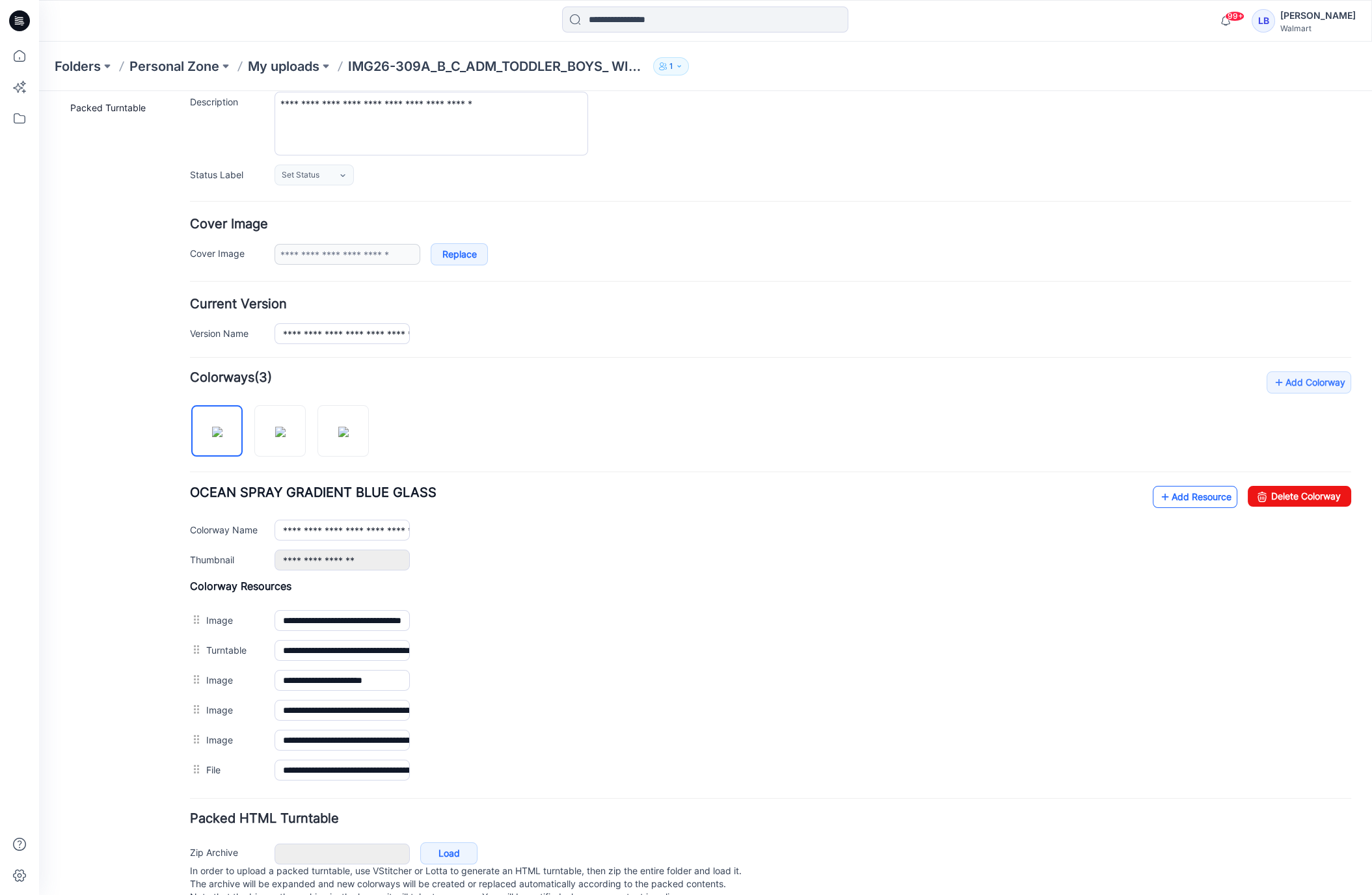
click at [1189, 495] on link "Add Resource" at bounding box center [1195, 497] width 84 height 22
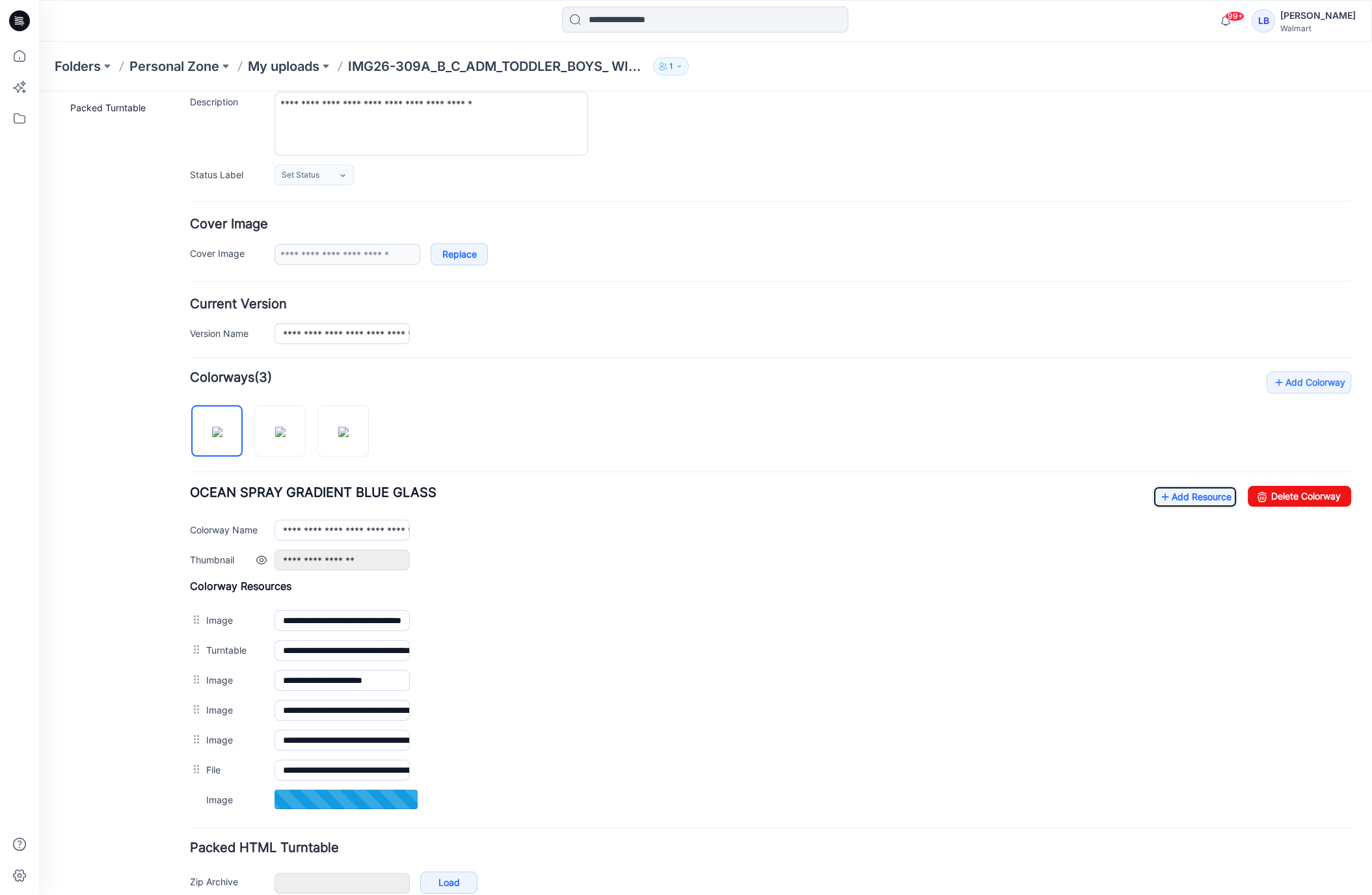
scroll to position [185, 0]
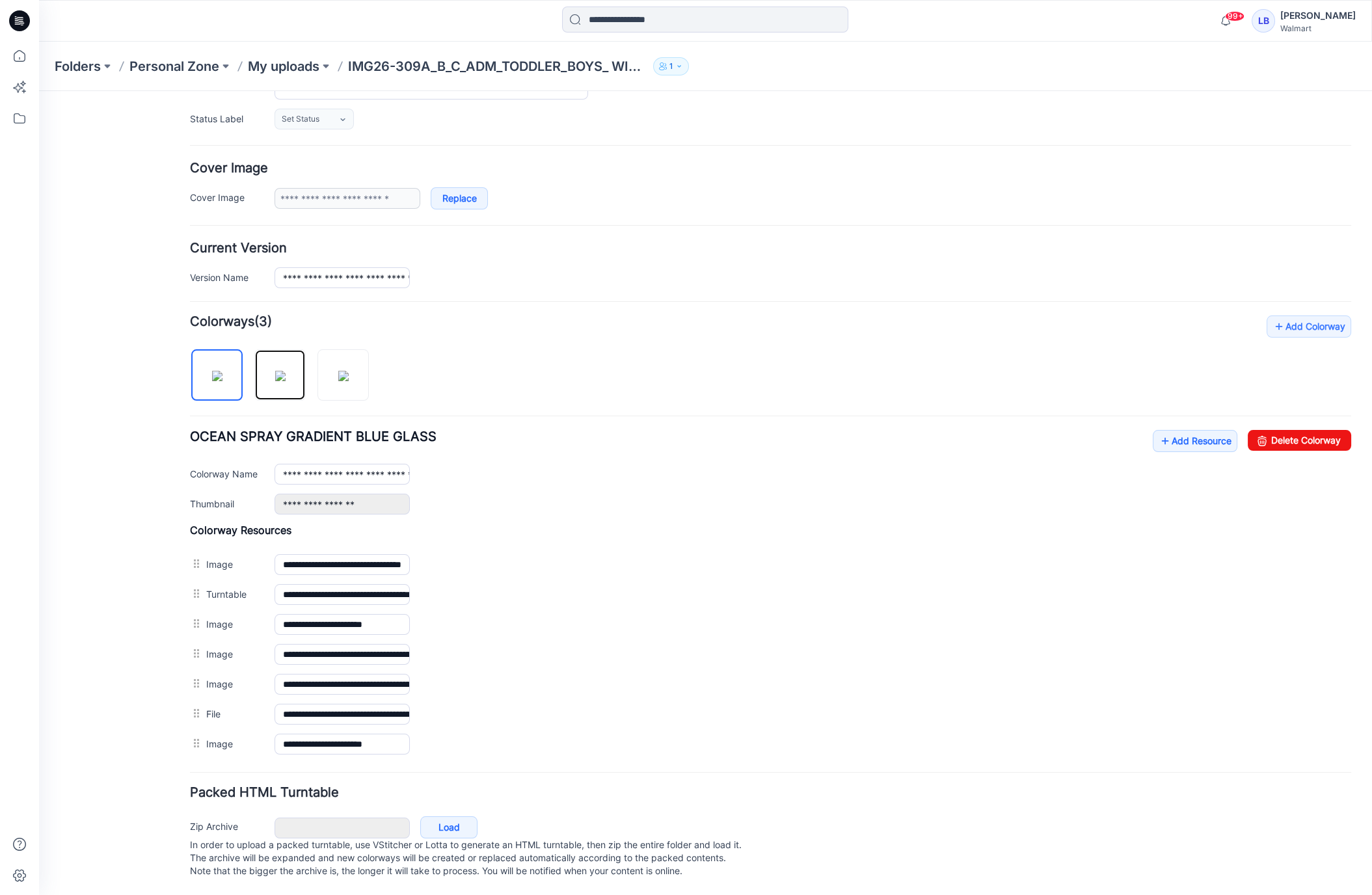
click at [286, 381] on img at bounding box center [280, 376] width 11 height 11
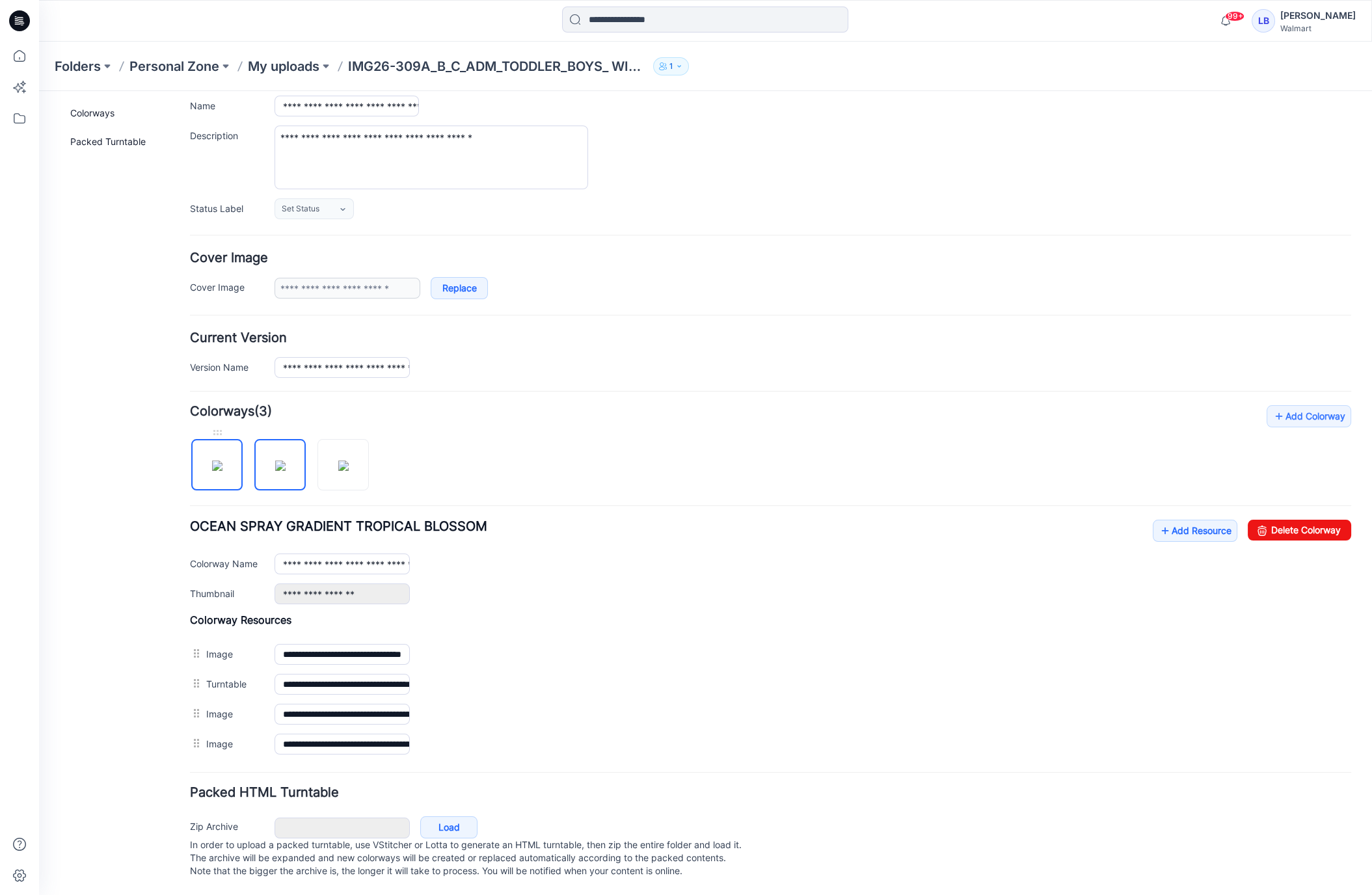
drag, startPoint x: 231, startPoint y: 457, endPoint x: 251, endPoint y: 573, distance: 117.7
click at [223, 460] on img at bounding box center [217, 466] width 11 height 11
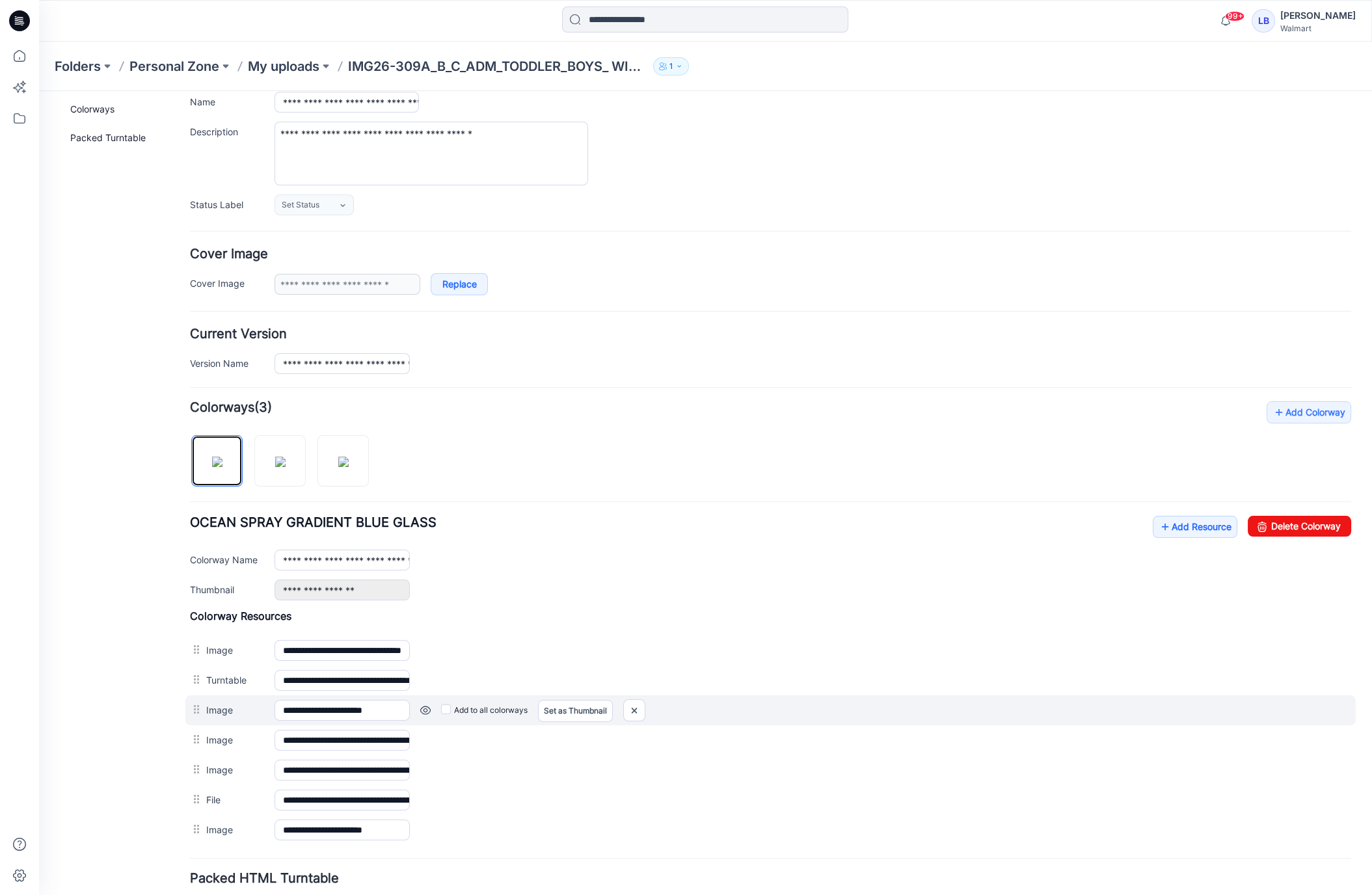
scroll to position [185, 0]
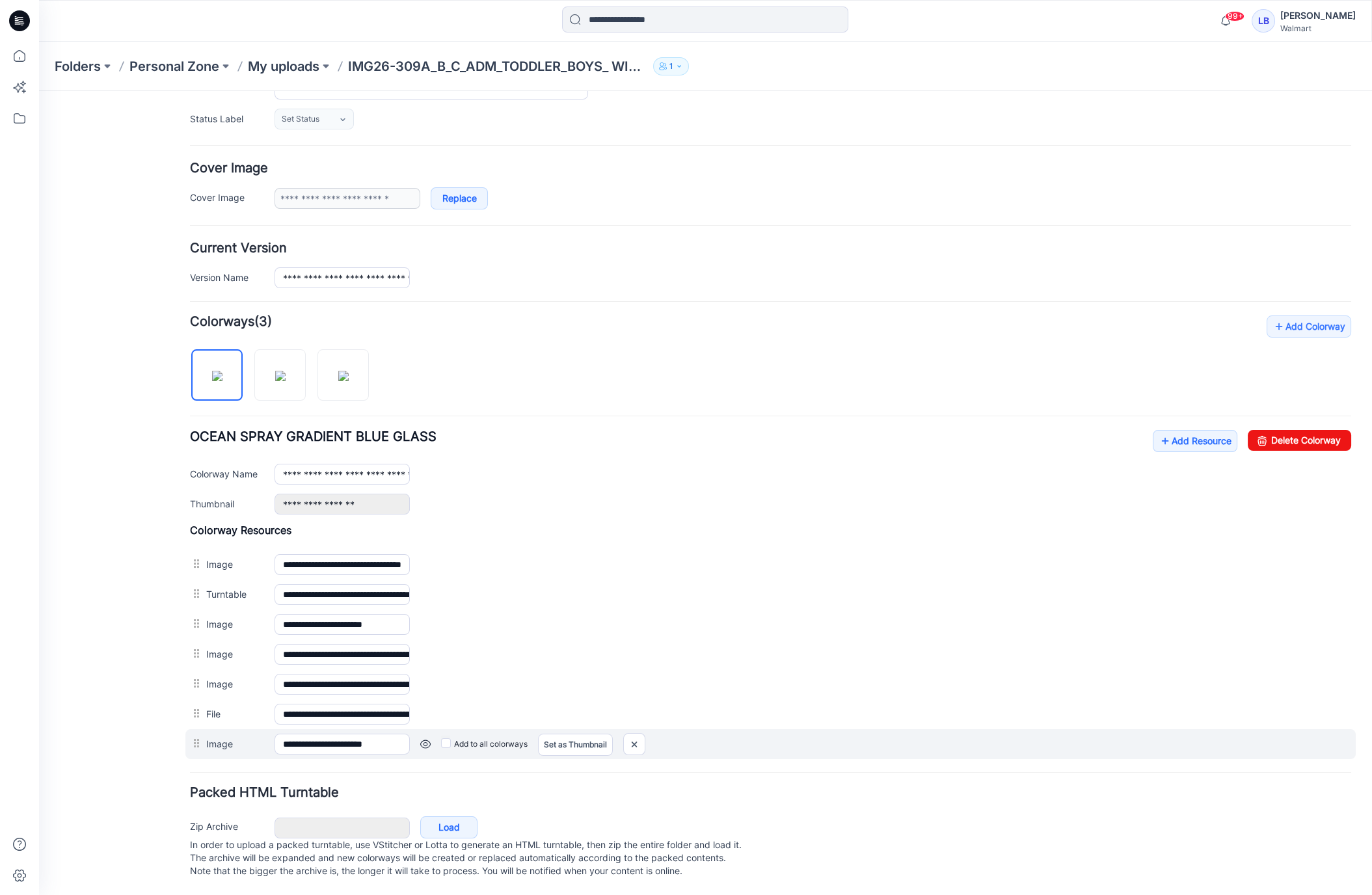
click at [424, 739] on link at bounding box center [426, 744] width 11 height 11
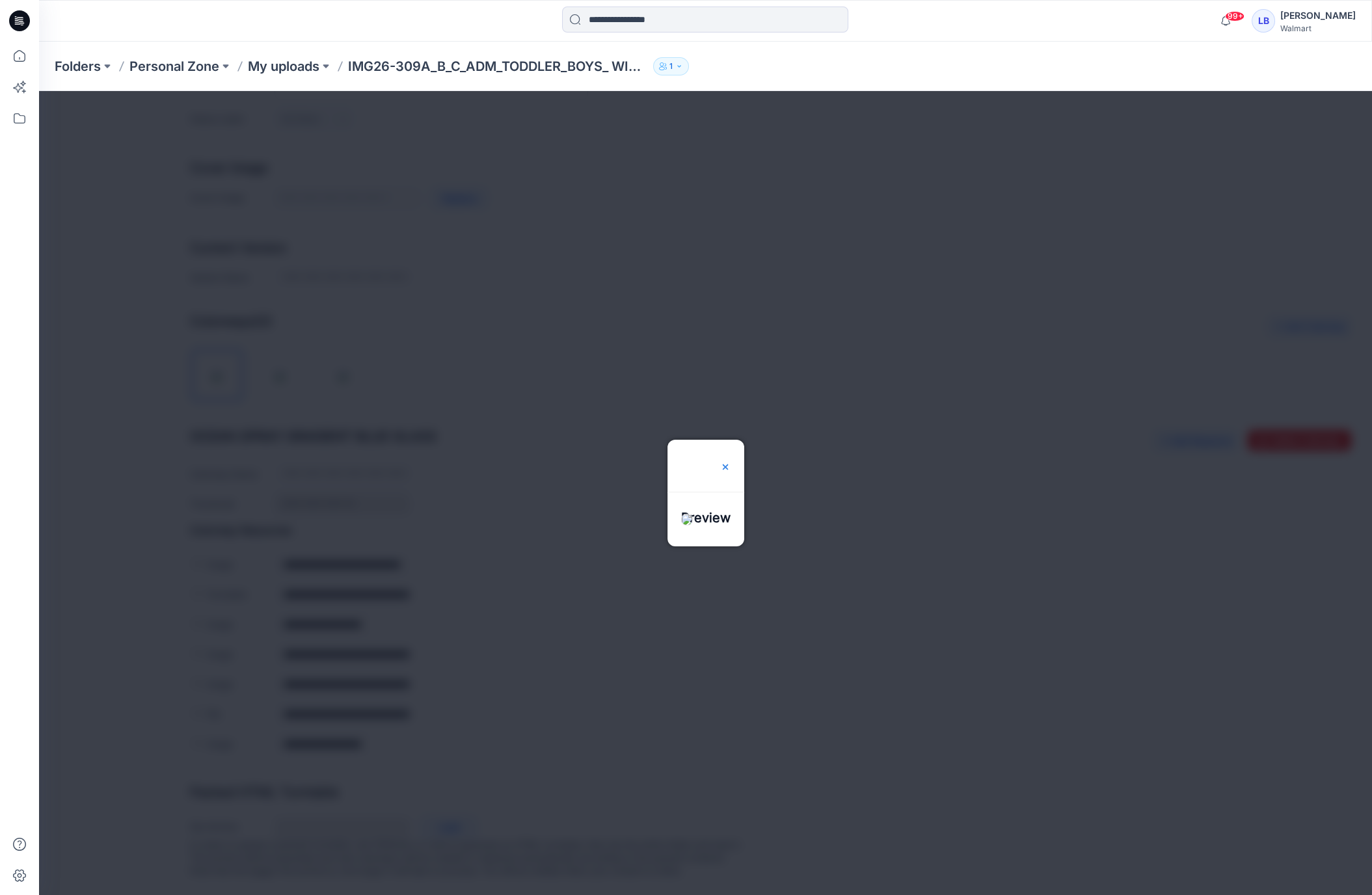
click at [731, 462] on img at bounding box center [725, 467] width 11 height 11
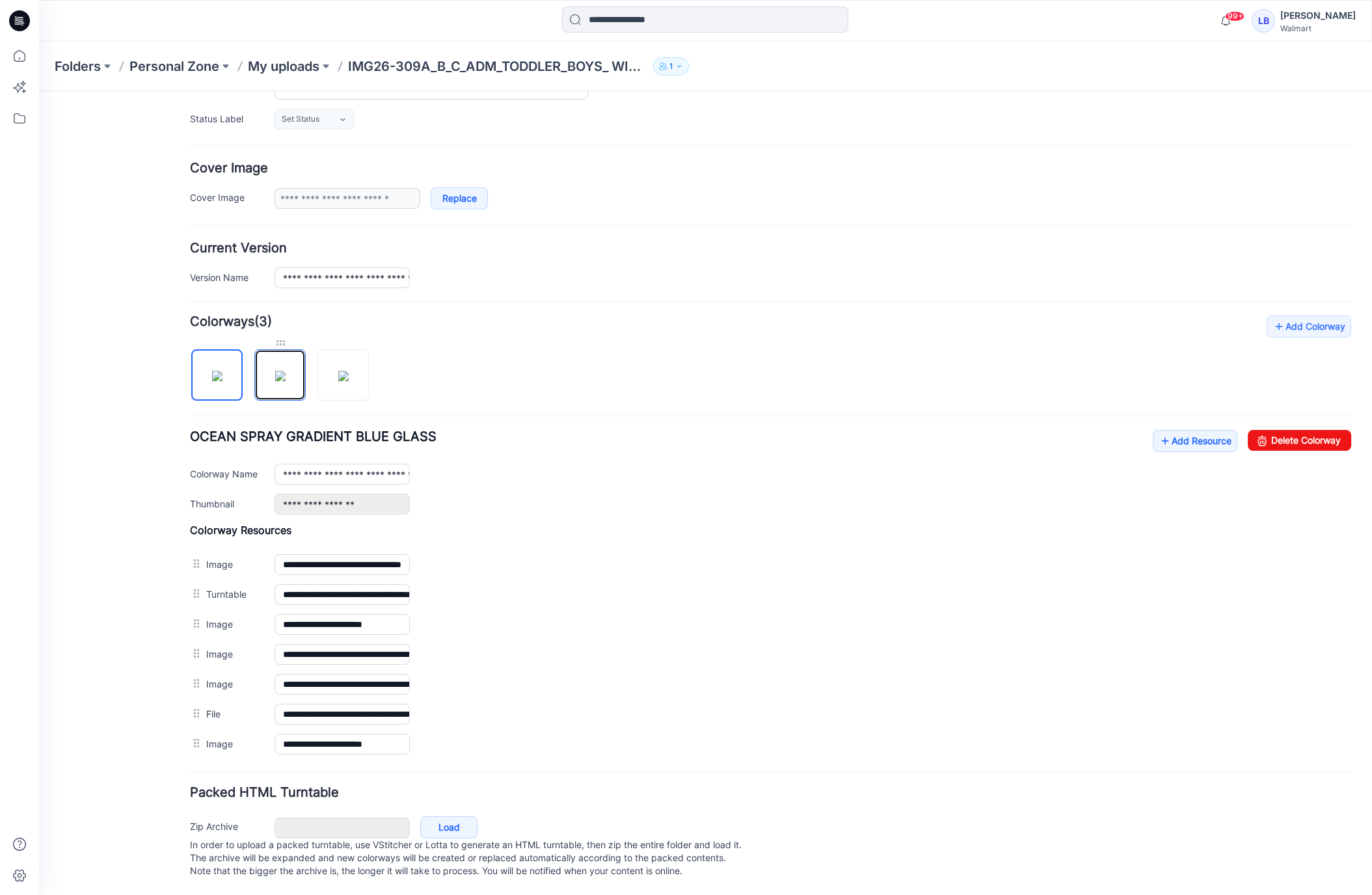
drag, startPoint x: 267, startPoint y: 365, endPoint x: 279, endPoint y: 367, distance: 12.2
click at [275, 371] on img at bounding box center [280, 376] width 11 height 11
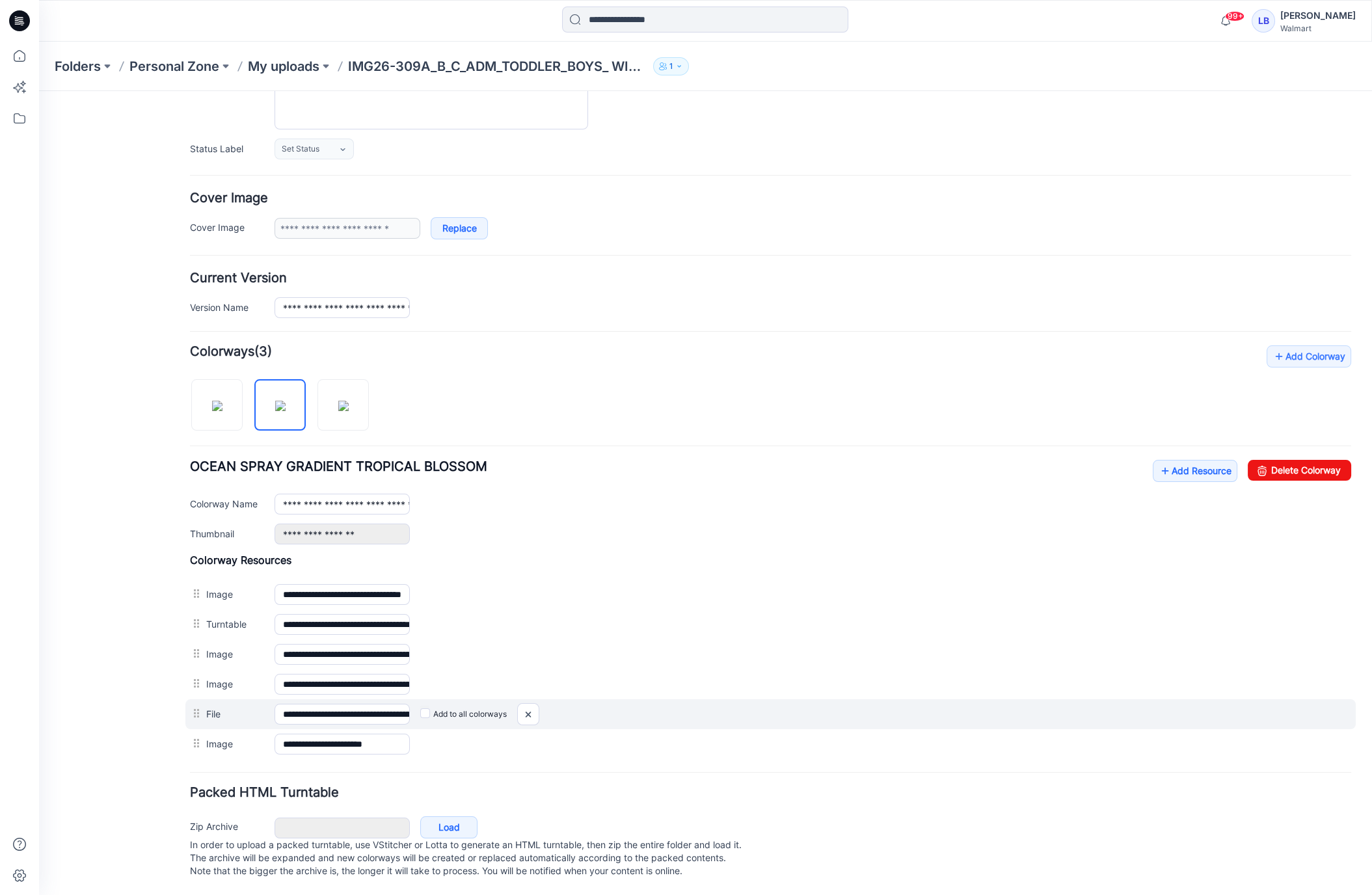
scroll to position [156, 0]
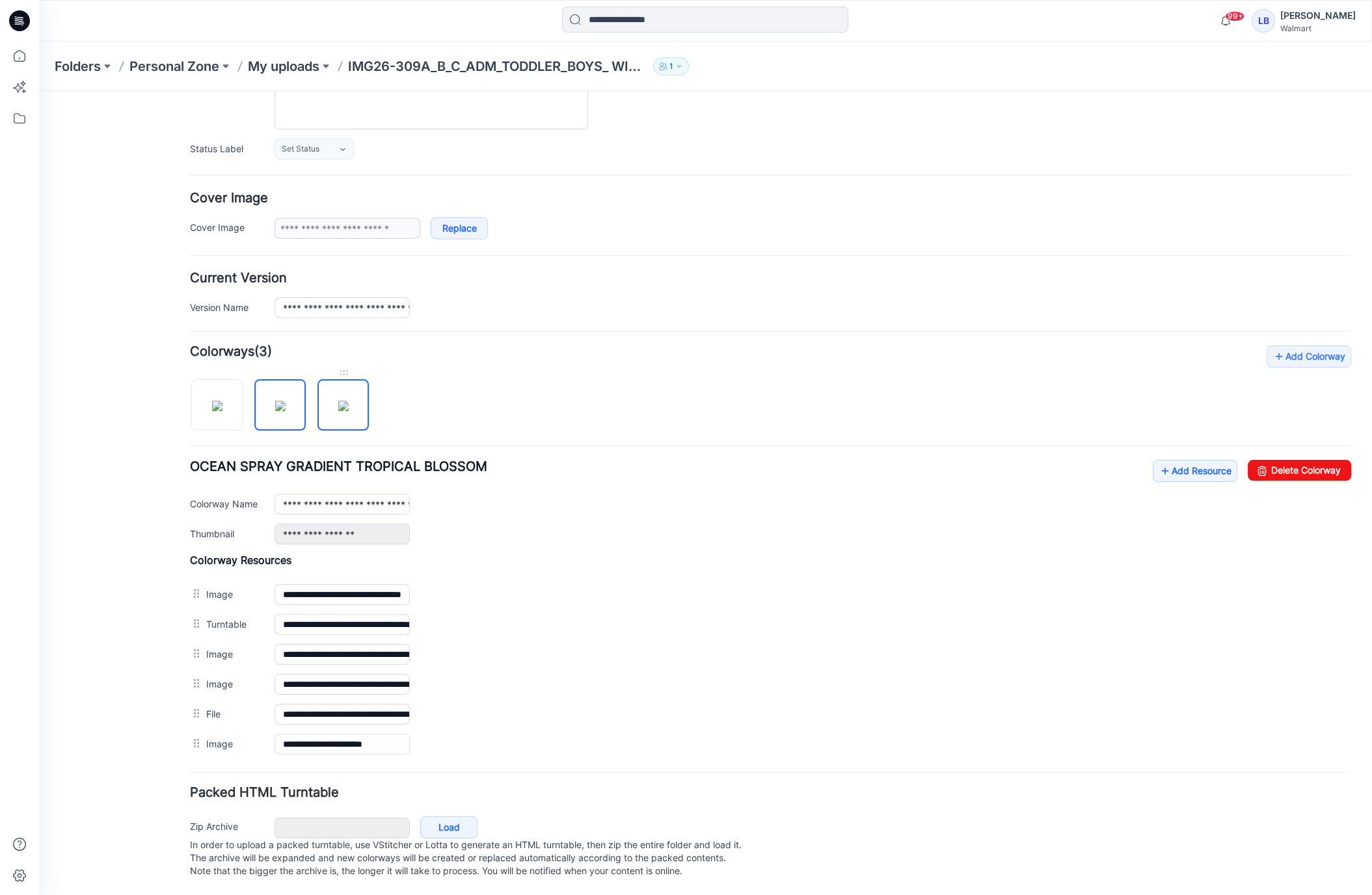
click at [338, 401] on img at bounding box center [343, 406] width 11 height 11
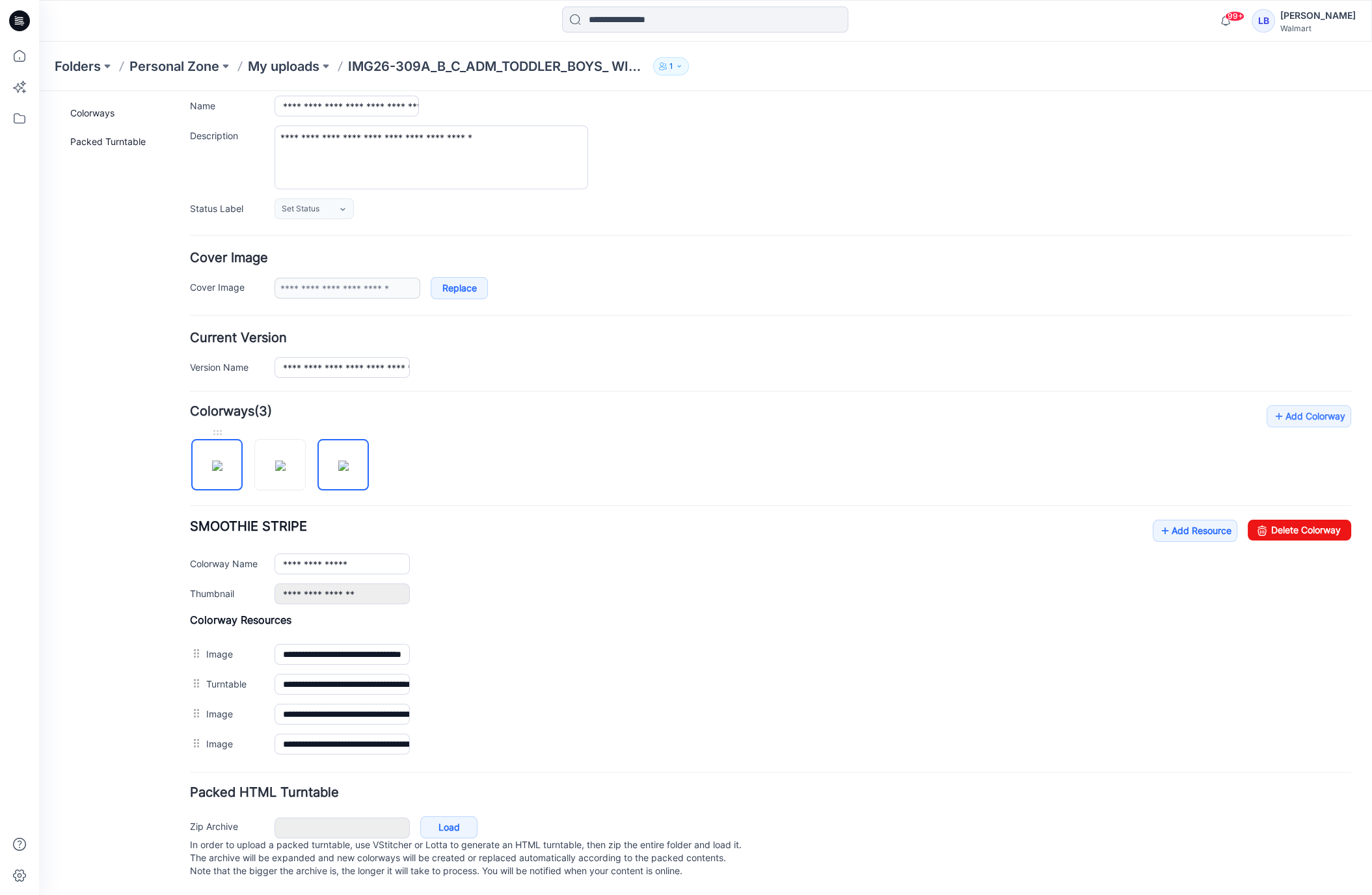
click at [223, 460] on img at bounding box center [217, 466] width 11 height 11
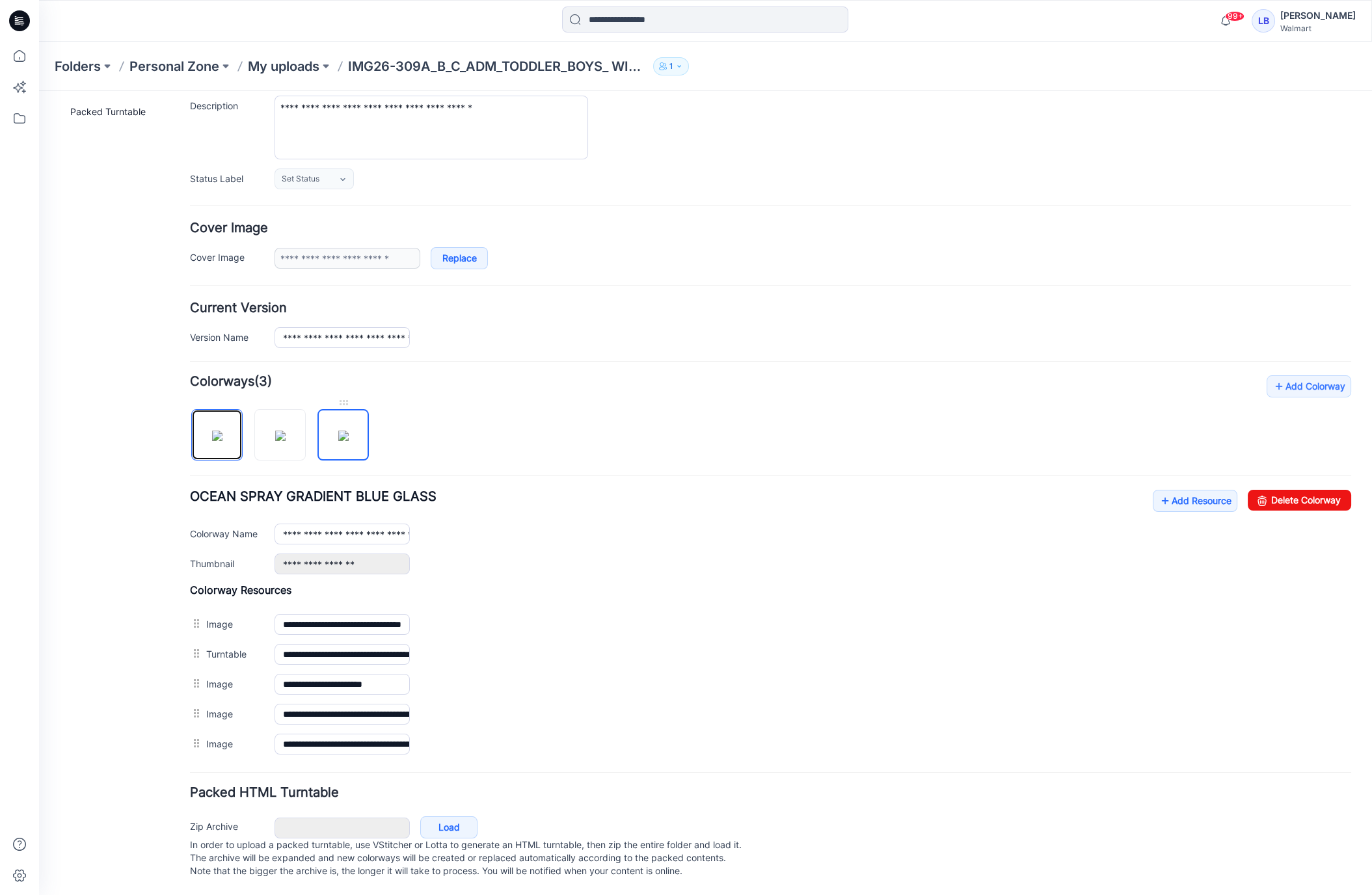
scroll to position [126, 0]
drag, startPoint x: 262, startPoint y: 422, endPoint x: 386, endPoint y: 555, distance: 181.8
click at [275, 431] on img at bounding box center [280, 436] width 11 height 11
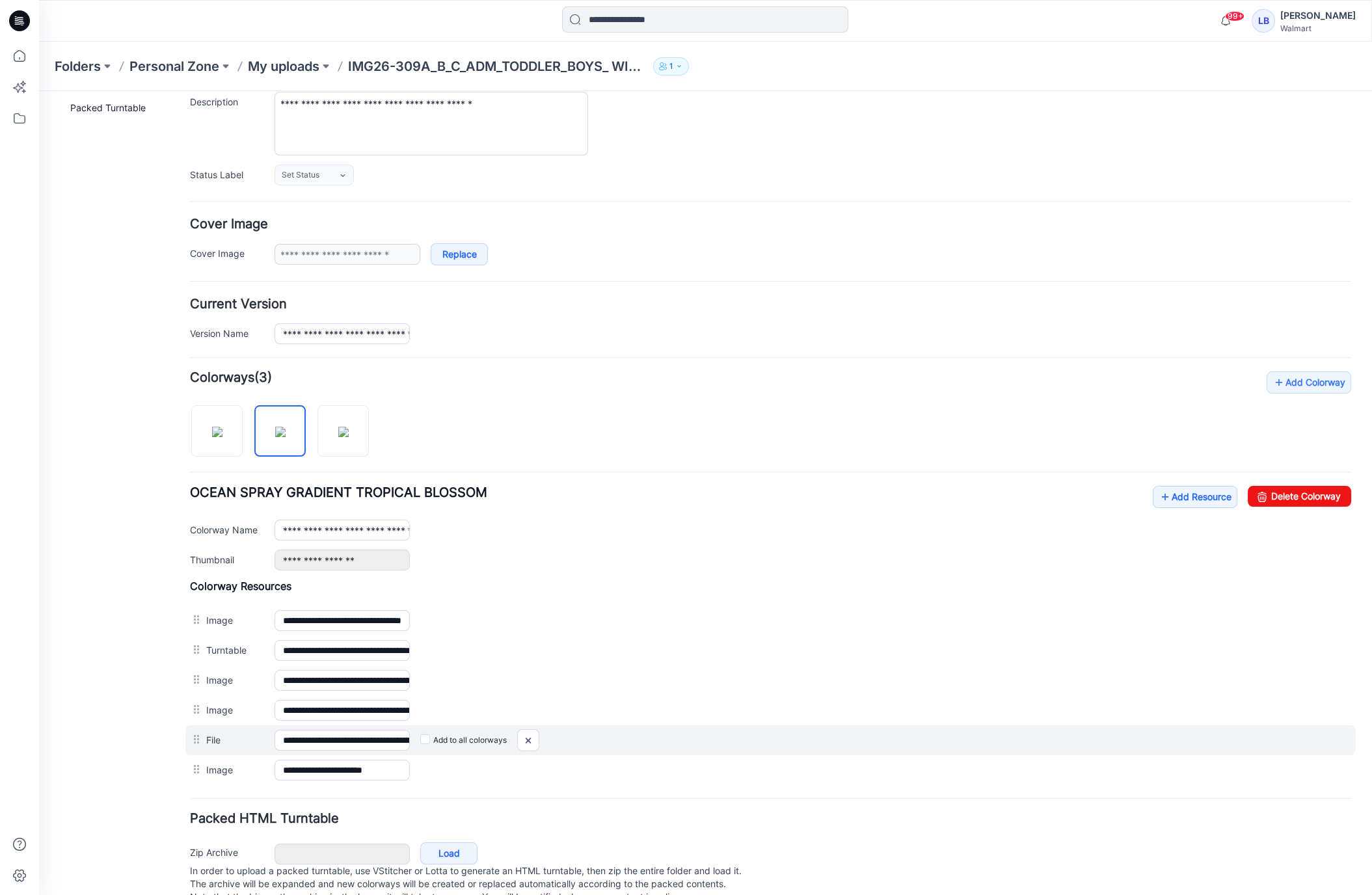
click at [427, 736] on label "Add to all colorways" at bounding box center [464, 740] width 87 height 20
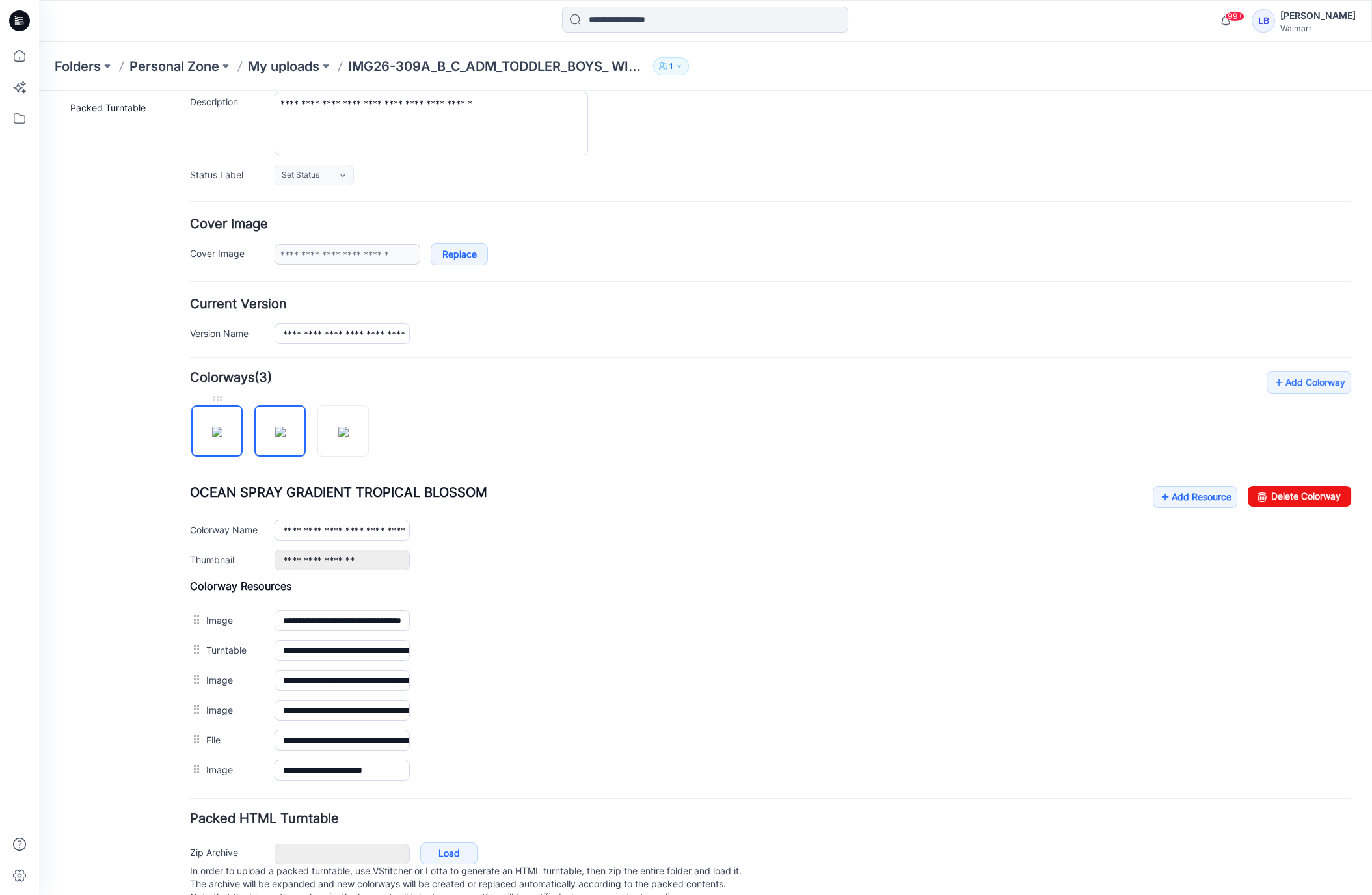
click at [223, 437] on img at bounding box center [217, 432] width 11 height 11
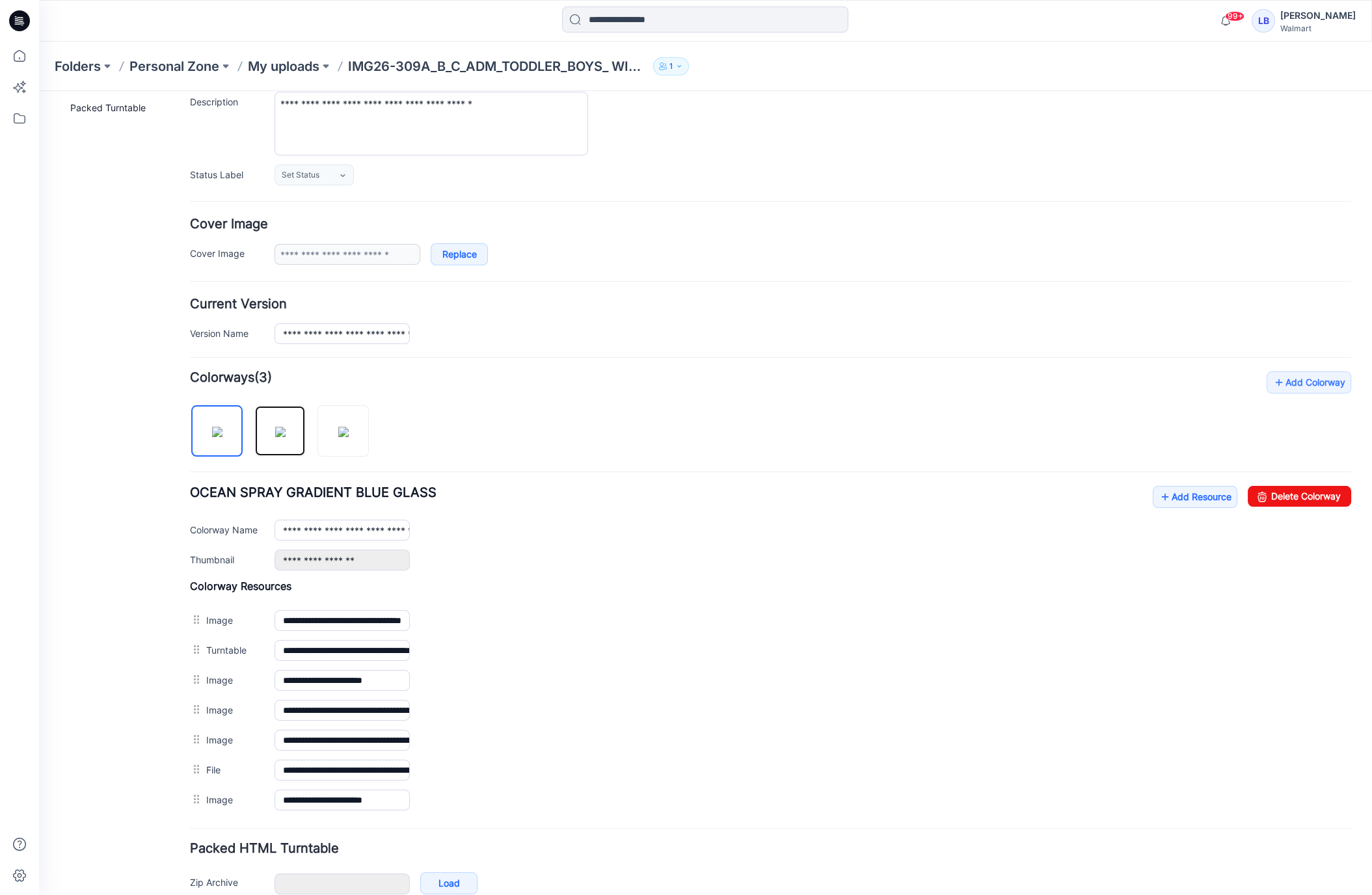
drag, startPoint x: 275, startPoint y: 445, endPoint x: 377, endPoint y: 436, distance: 102.4
click at [275, 437] on img at bounding box center [280, 432] width 11 height 11
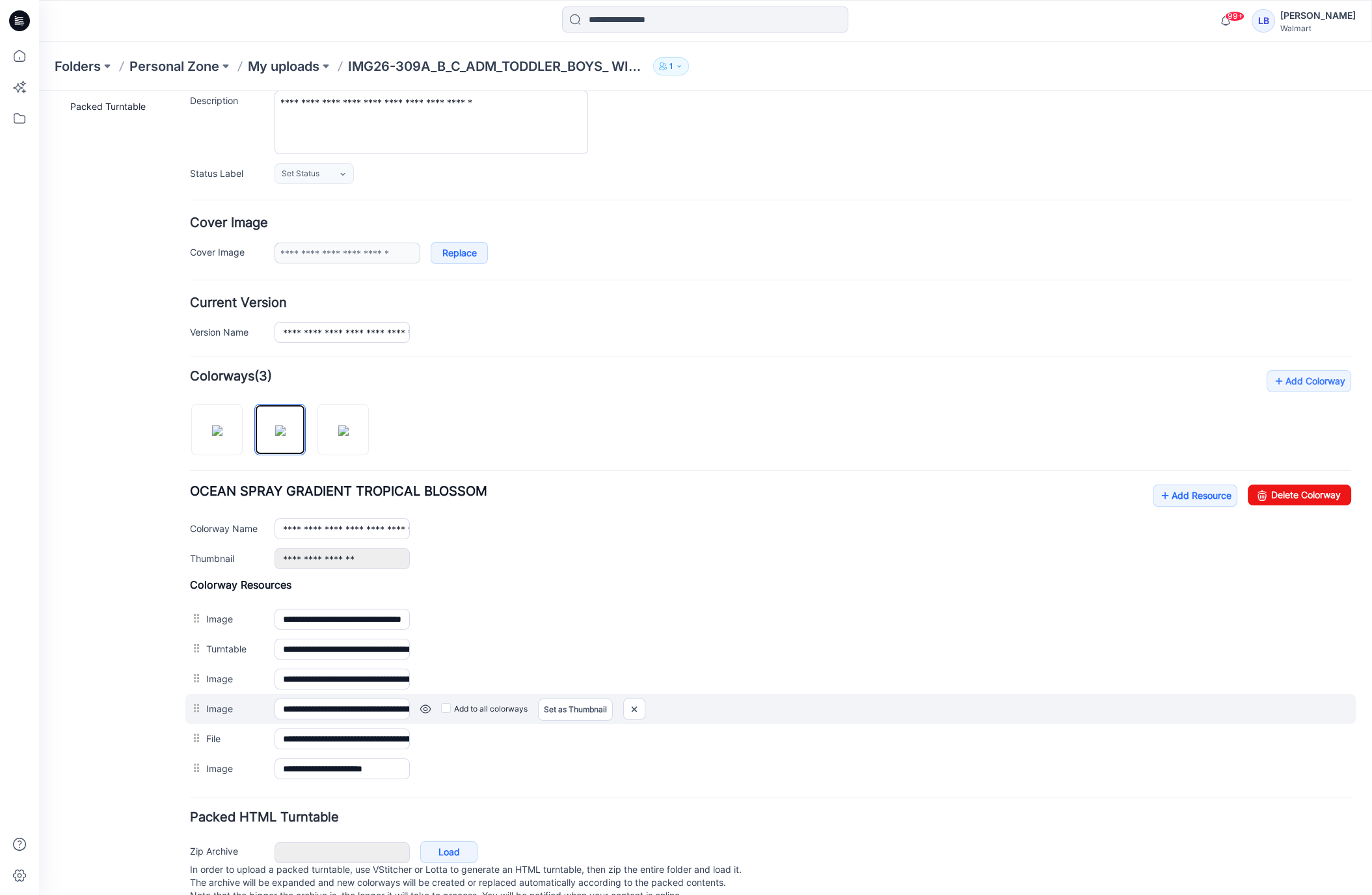
scroll to position [156, 0]
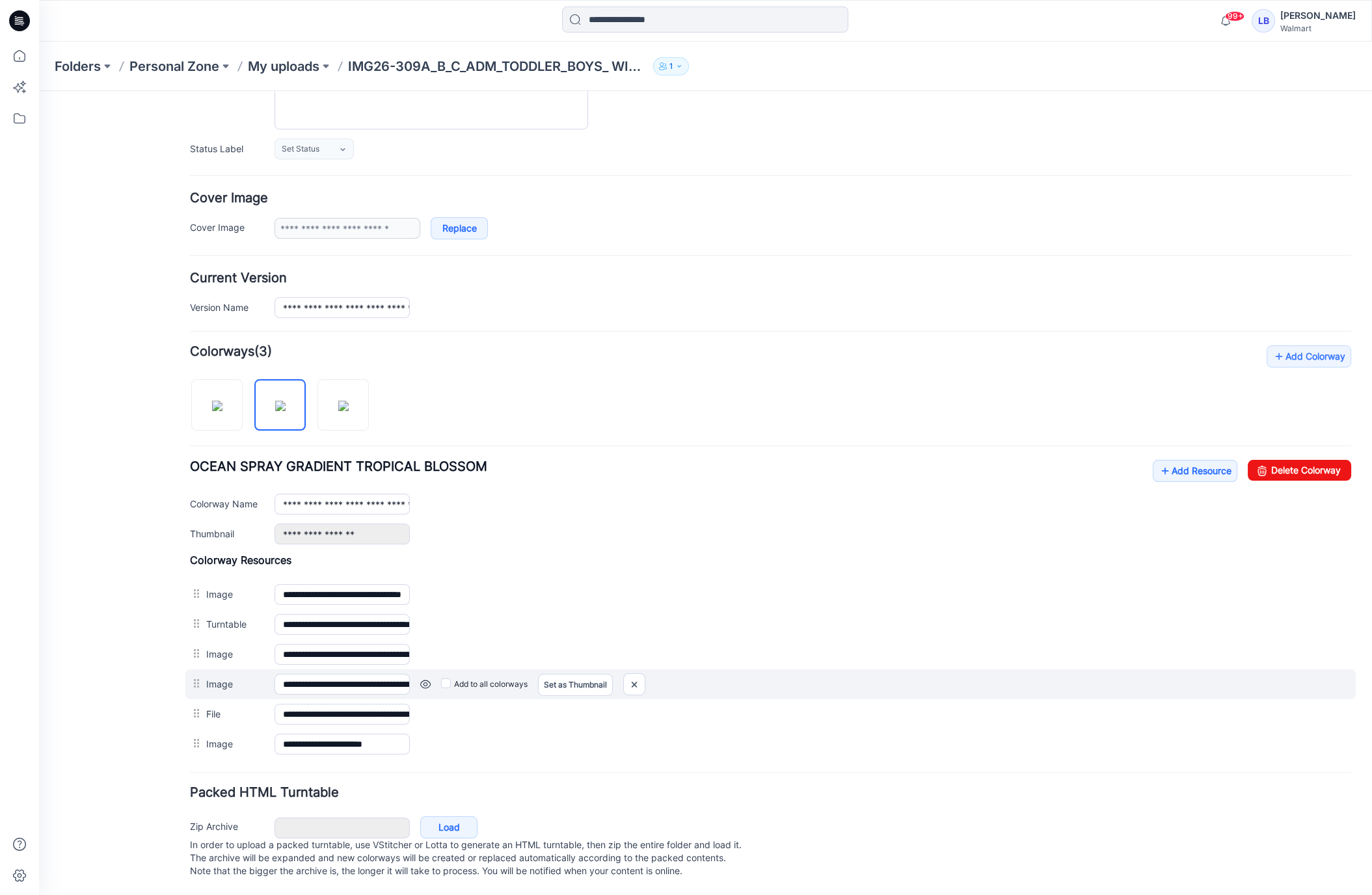
click at [420, 679] on link at bounding box center [426, 685] width 11 height 11
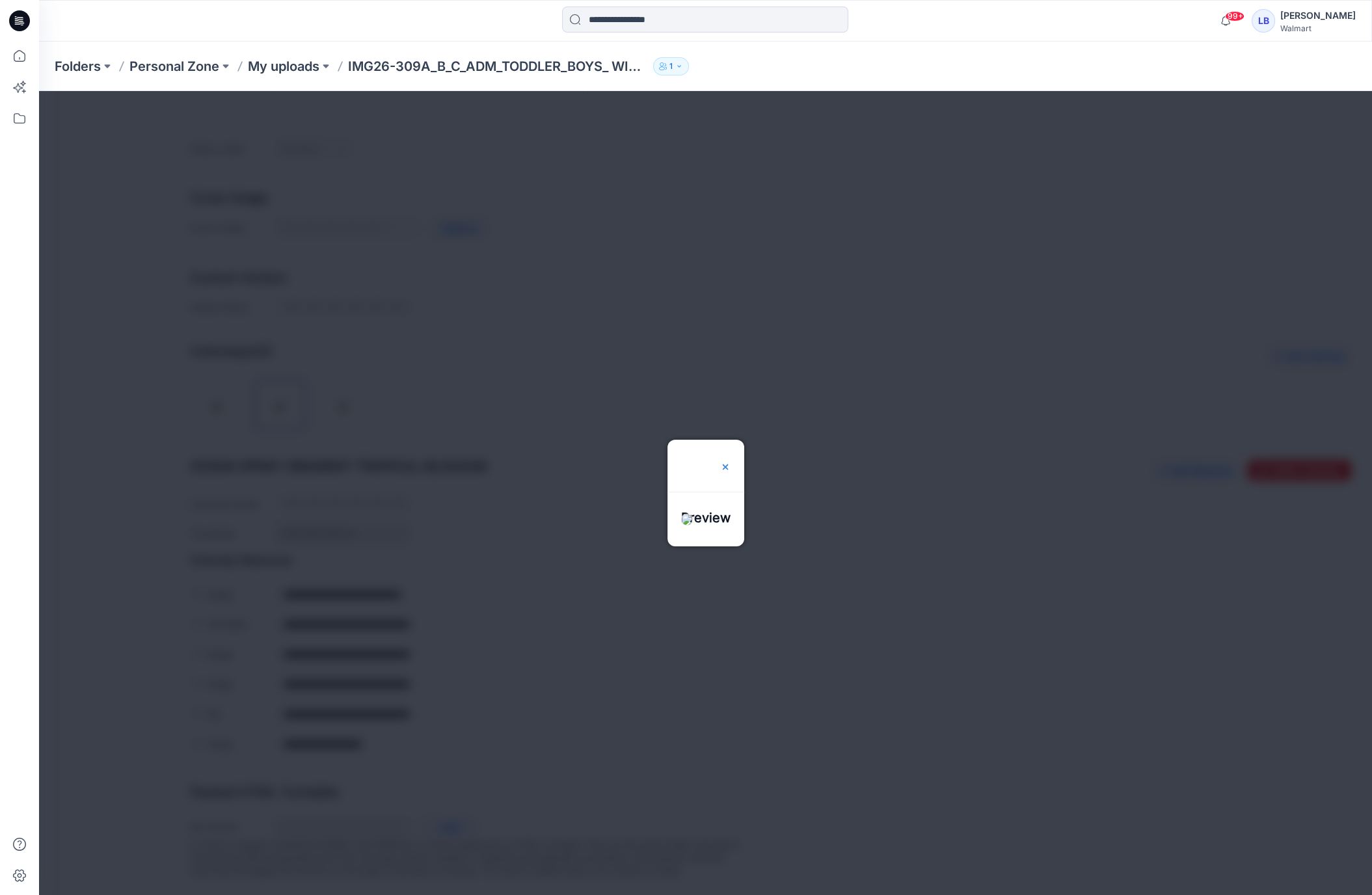
click at [731, 462] on img at bounding box center [725, 467] width 11 height 11
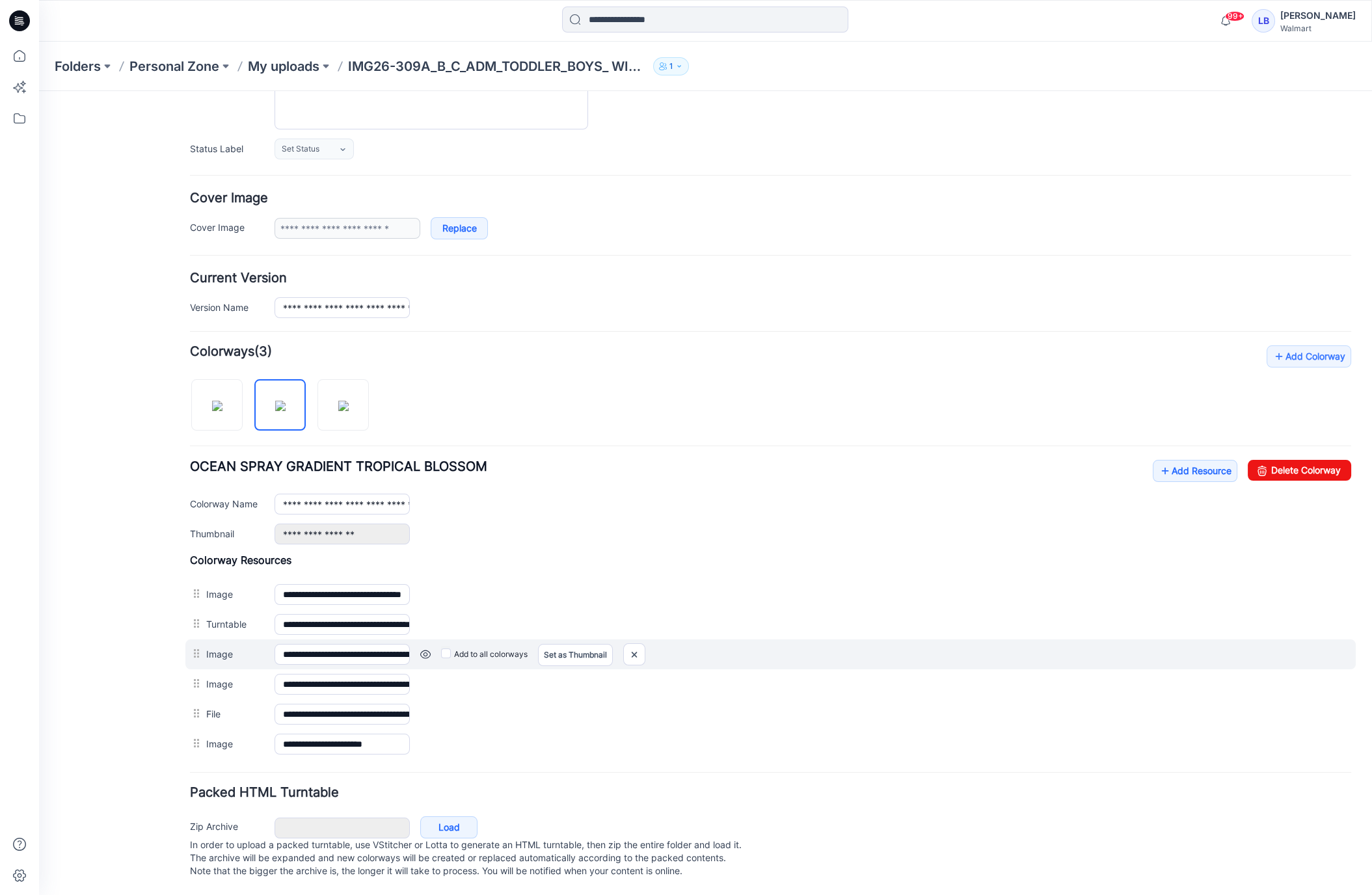
click at [426, 649] on link at bounding box center [426, 655] width 11 height 11
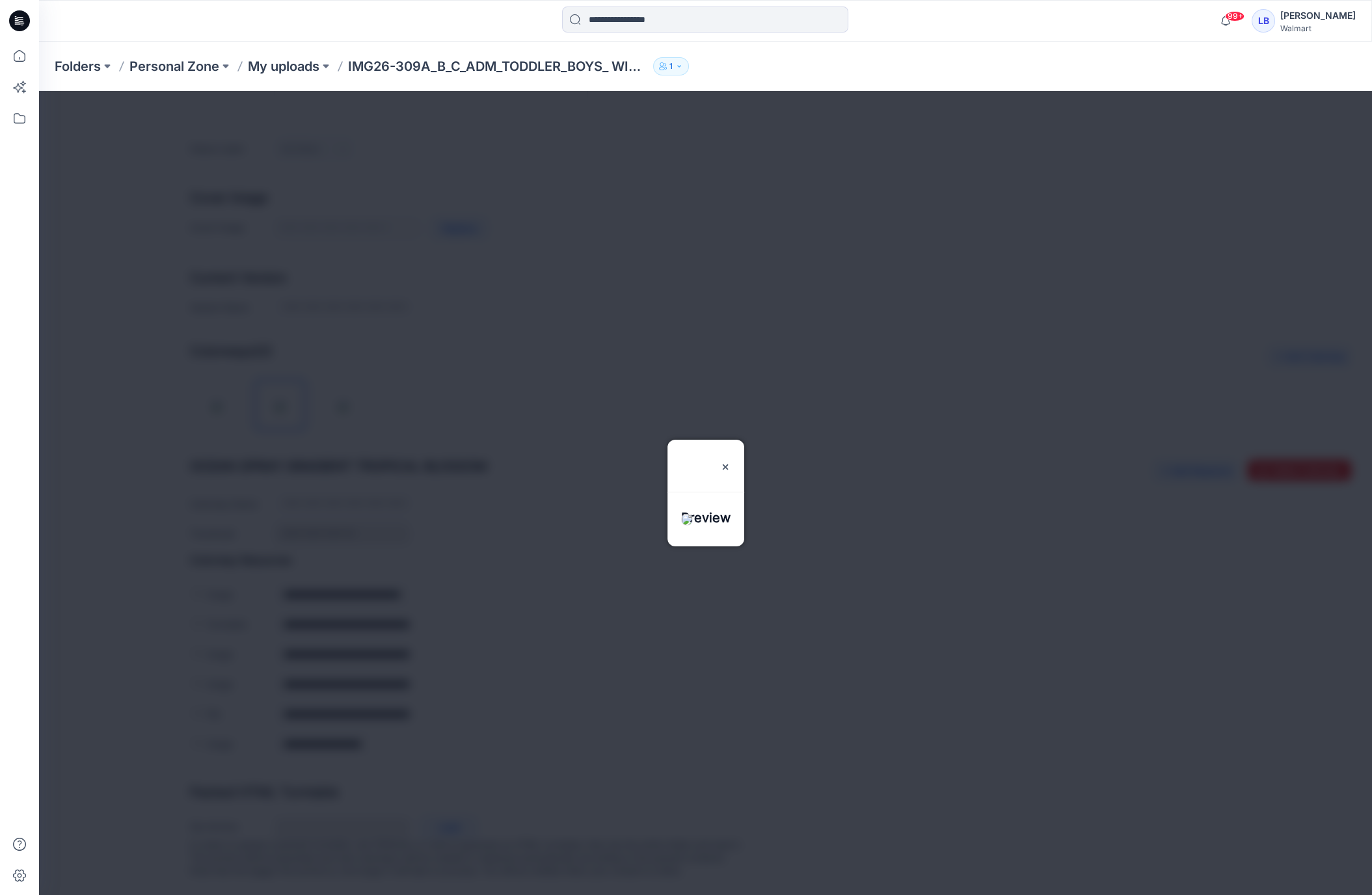
drag, startPoint x: 748, startPoint y: 420, endPoint x: 685, endPoint y: 428, distance: 63.5
click at [731, 462] on img at bounding box center [725, 467] width 11 height 11
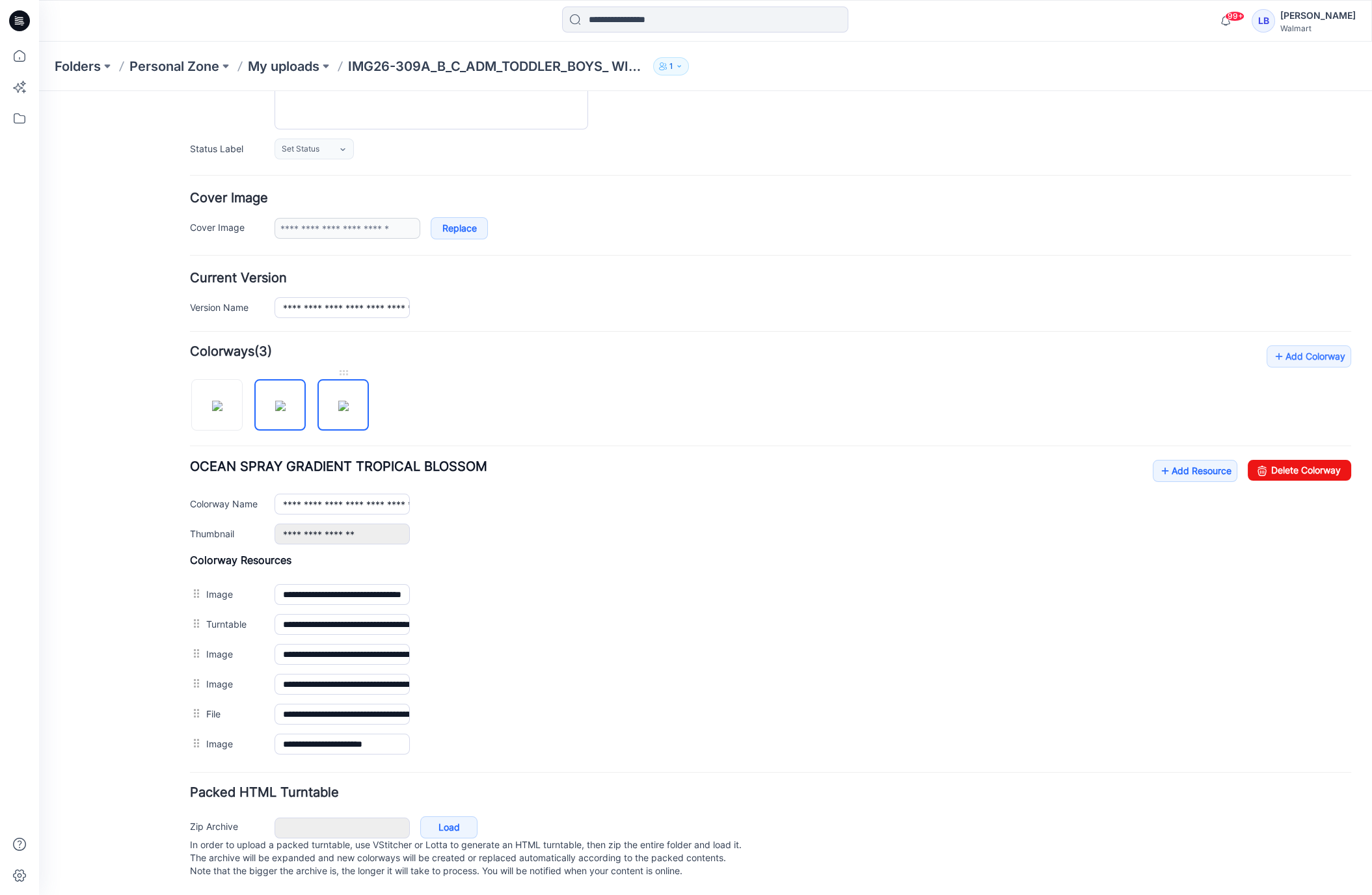
click at [348, 412] on img at bounding box center [343, 406] width 11 height 11
type input "**********"
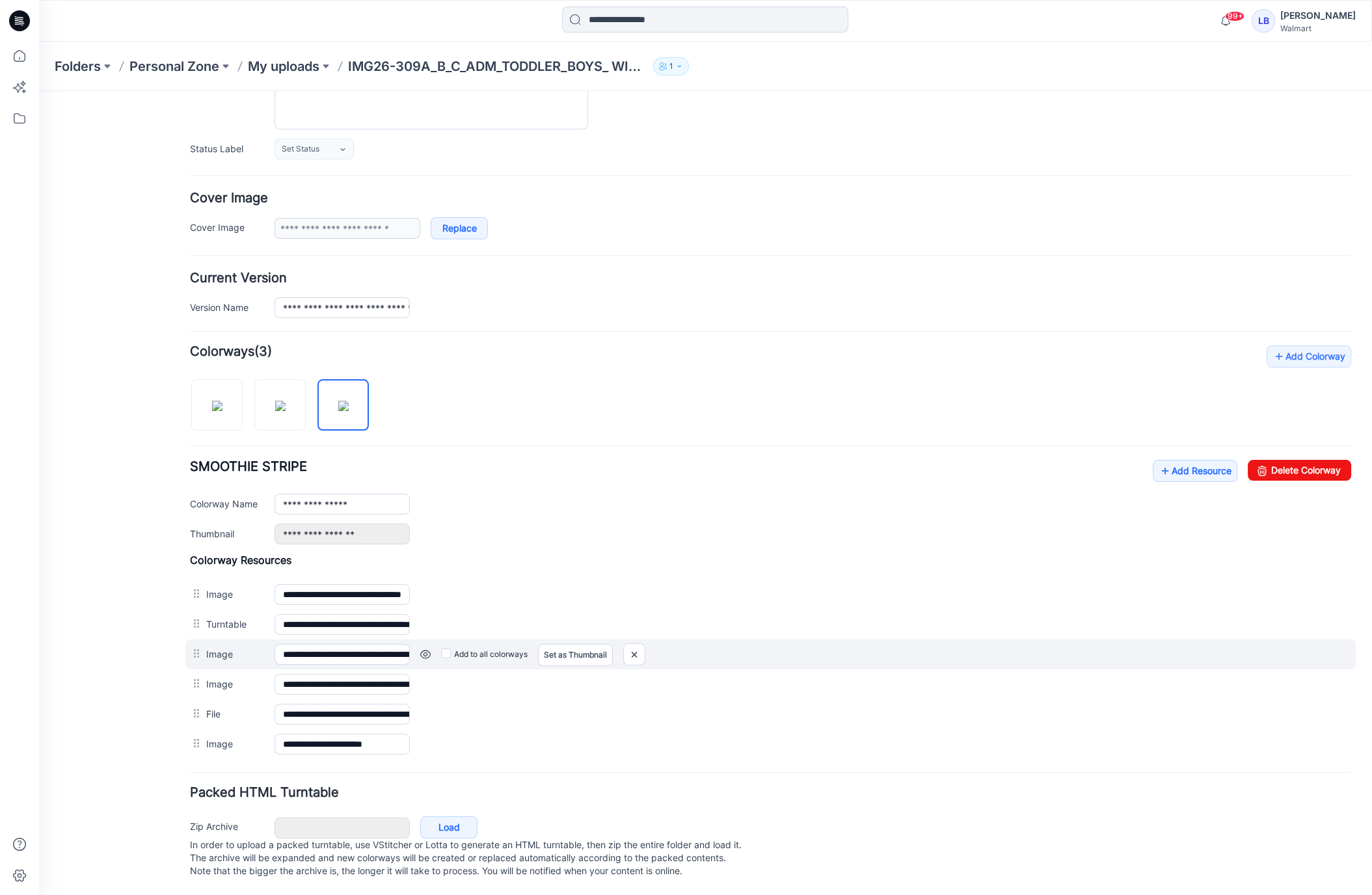
click at [428, 649] on link at bounding box center [426, 655] width 11 height 11
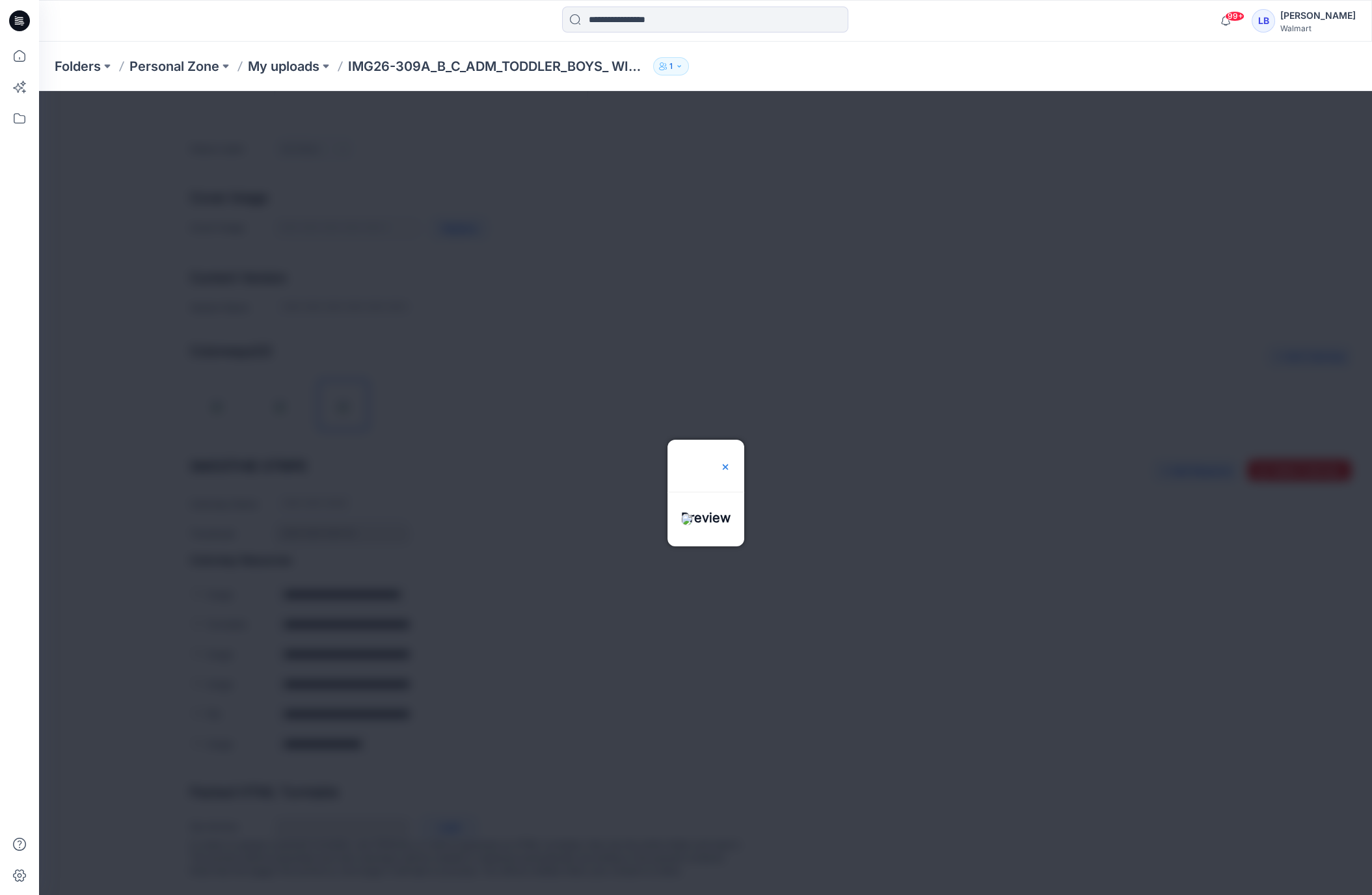
drag, startPoint x: 750, startPoint y: 422, endPoint x: 642, endPoint y: 514, distance: 141.9
click at [731, 462] on img at bounding box center [725, 467] width 11 height 11
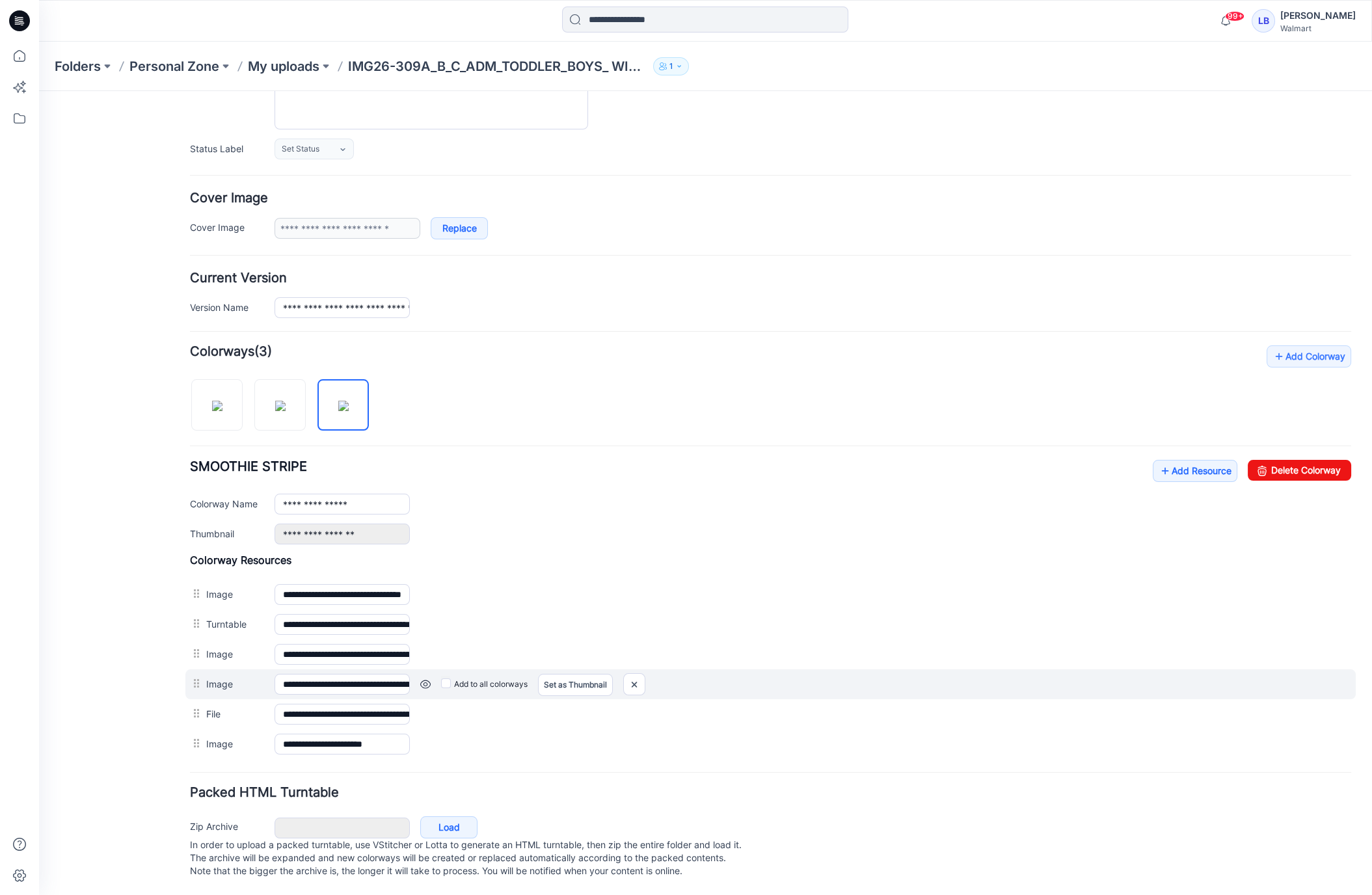
scroll to position [153, 0]
click at [423, 679] on link at bounding box center [426, 685] width 11 height 11
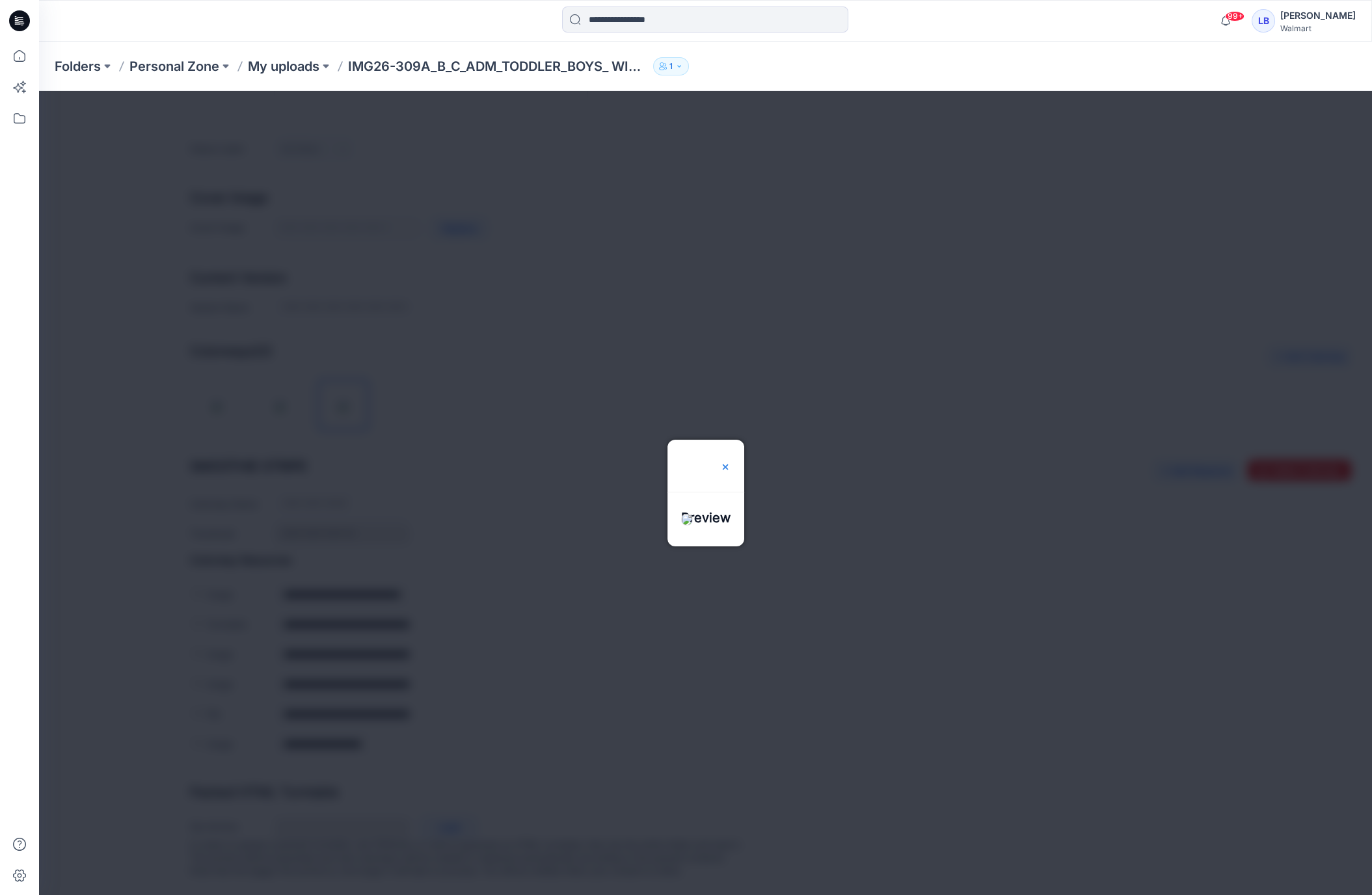
scroll to position [155, 0]
drag, startPoint x: 747, startPoint y: 425, endPoint x: 754, endPoint y: 443, distance: 19.3
click at [731, 462] on img at bounding box center [725, 467] width 11 height 11
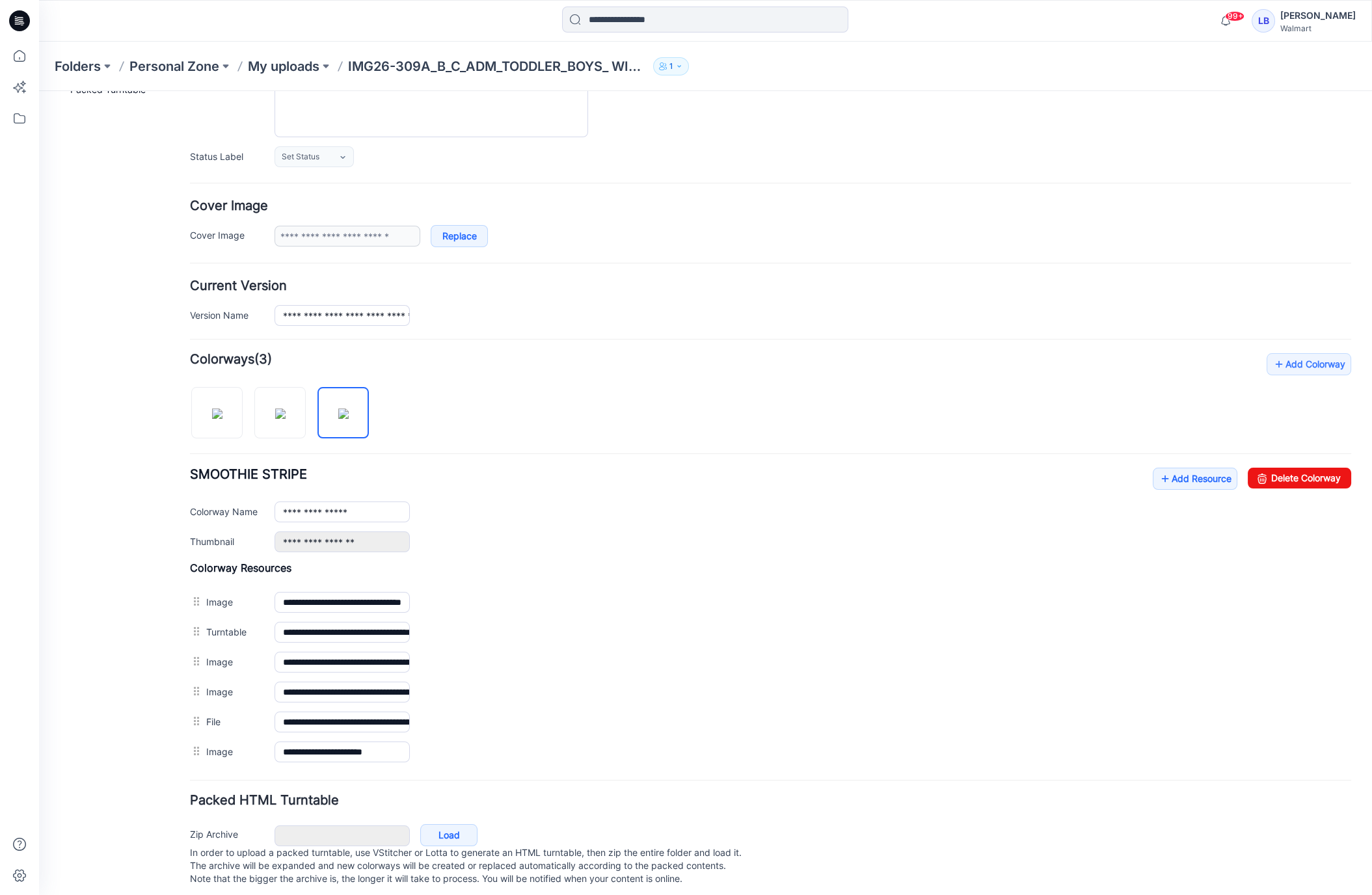
scroll to position [0, 0]
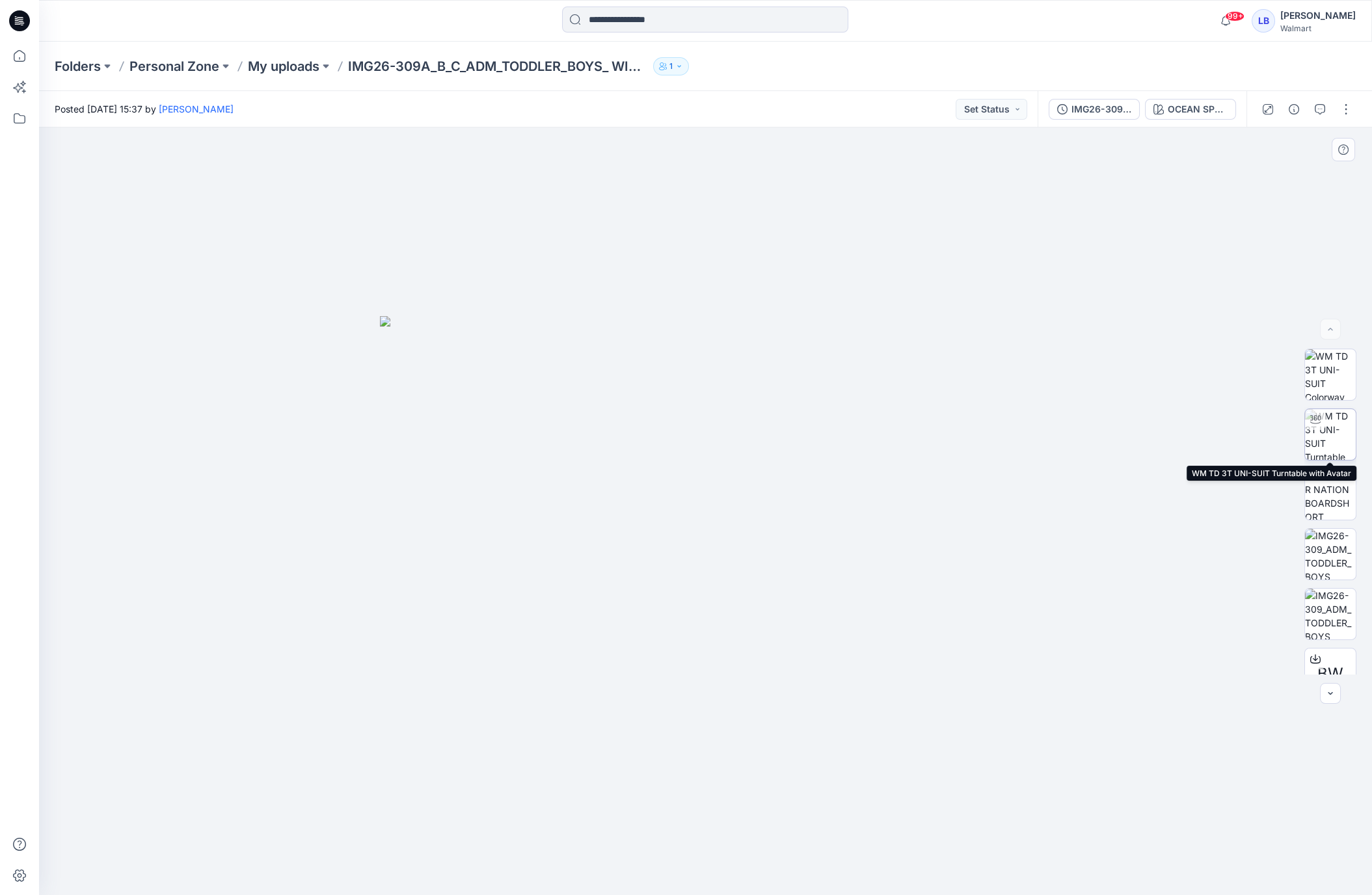
click at [1332, 433] on img at bounding box center [1329, 434] width 51 height 51
drag, startPoint x: 804, startPoint y: 446, endPoint x: 1025, endPoint y: 467, distance: 222.0
click at [830, 436] on div at bounding box center [705, 512] width 1333 height 768
drag, startPoint x: 1347, startPoint y: 109, endPoint x: 1329, endPoint y: 114, distance: 18.7
click at [1347, 109] on button "button" at bounding box center [1345, 108] width 20 height 20
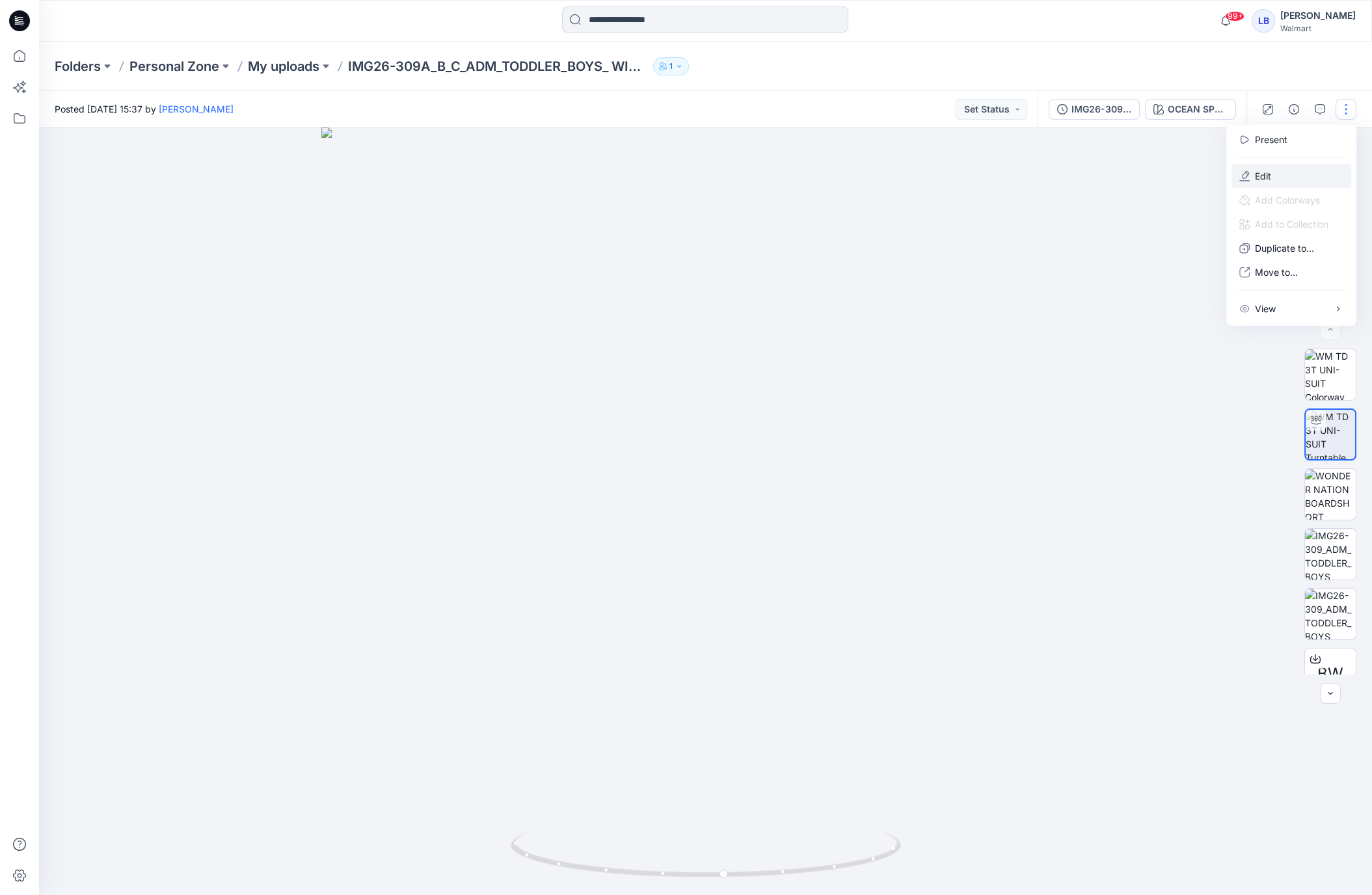
click at [1285, 177] on button "Edit" at bounding box center [1291, 176] width 120 height 24
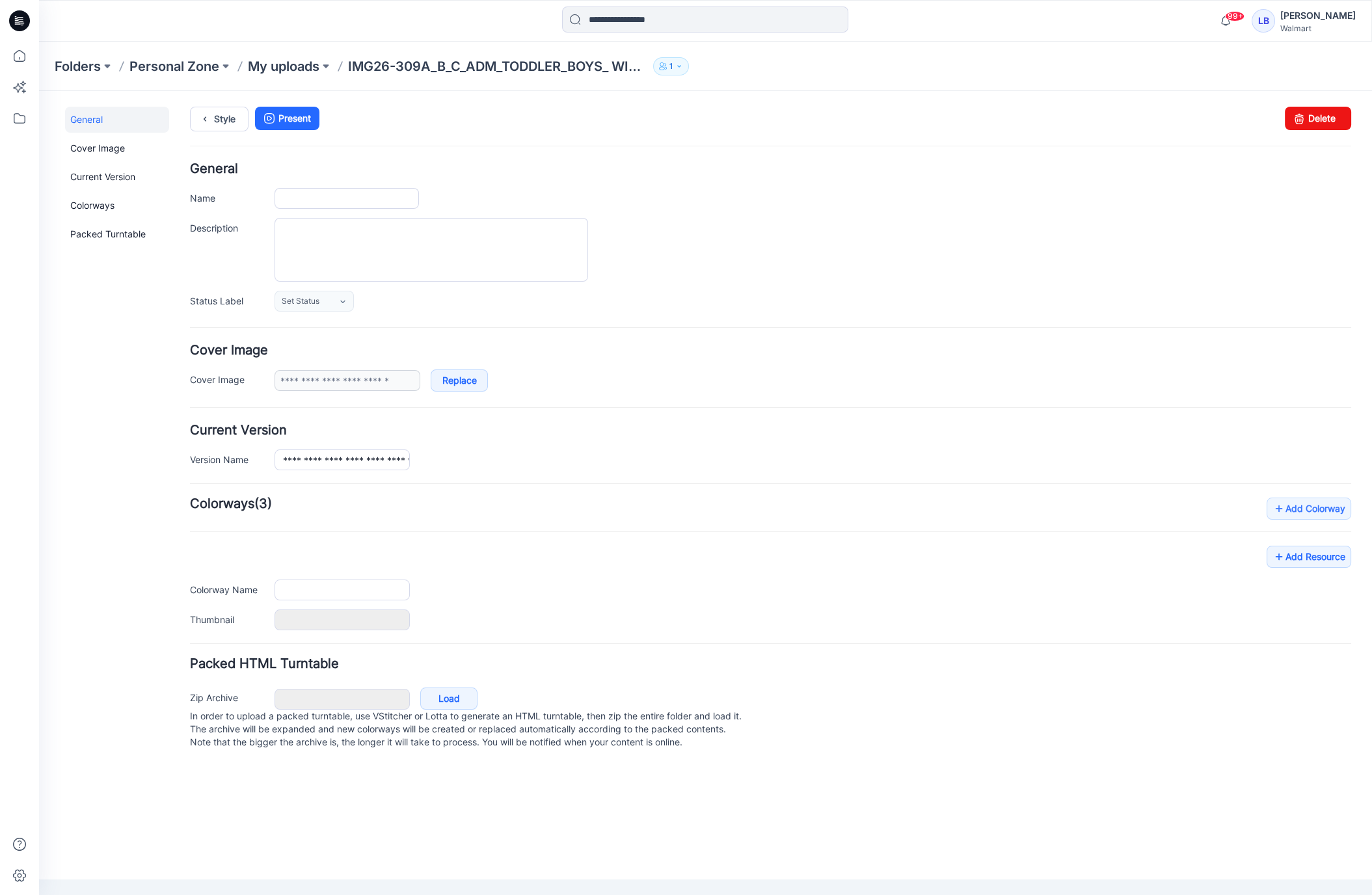
type input "**********"
type textarea "**********"
type input "**********"
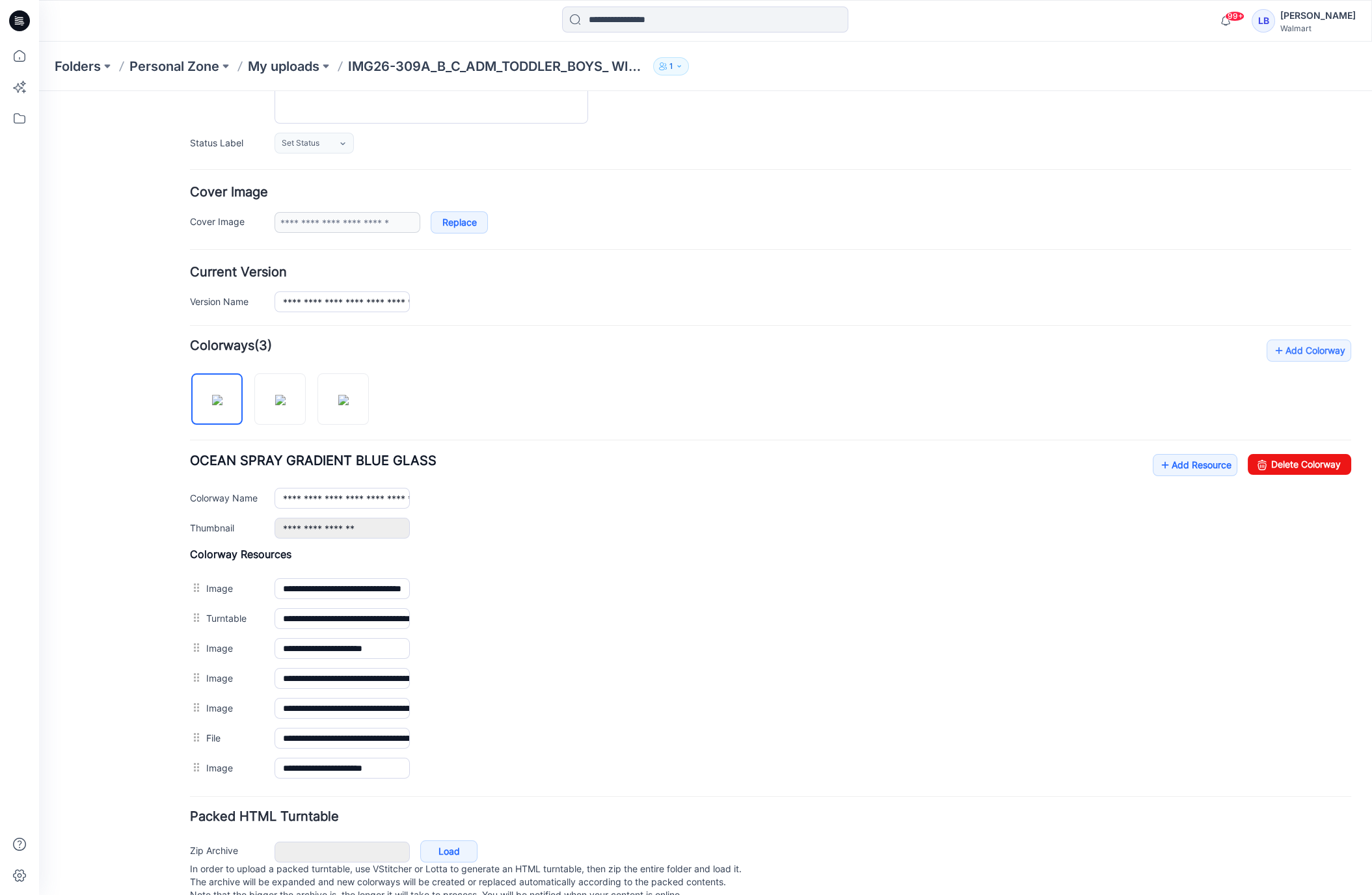
scroll to position [184, 0]
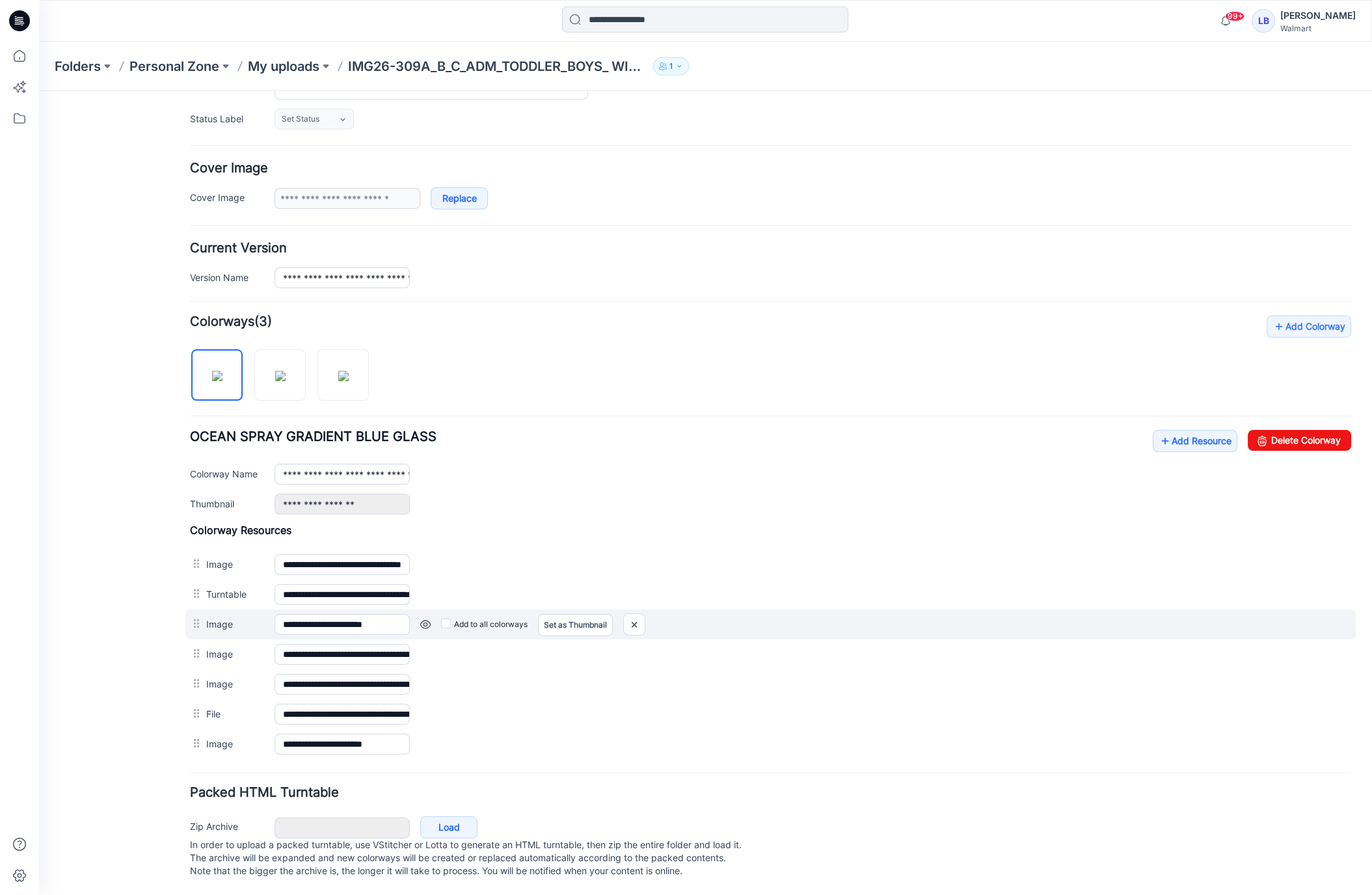
click at [425, 619] on link at bounding box center [426, 624] width 11 height 11
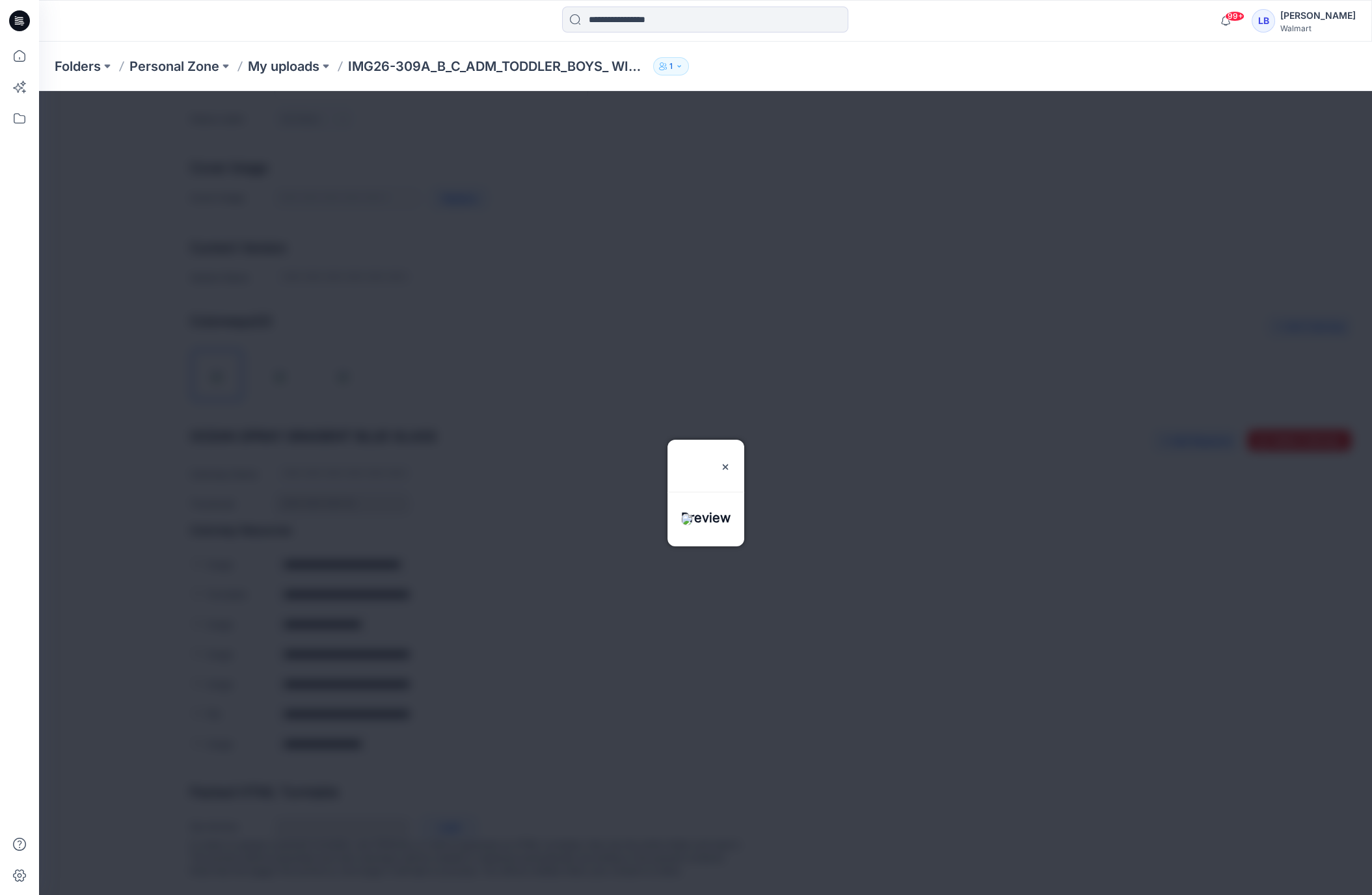
drag, startPoint x: 749, startPoint y: 424, endPoint x: 594, endPoint y: 522, distance: 183.4
click at [731, 462] on img at bounding box center [725, 467] width 11 height 11
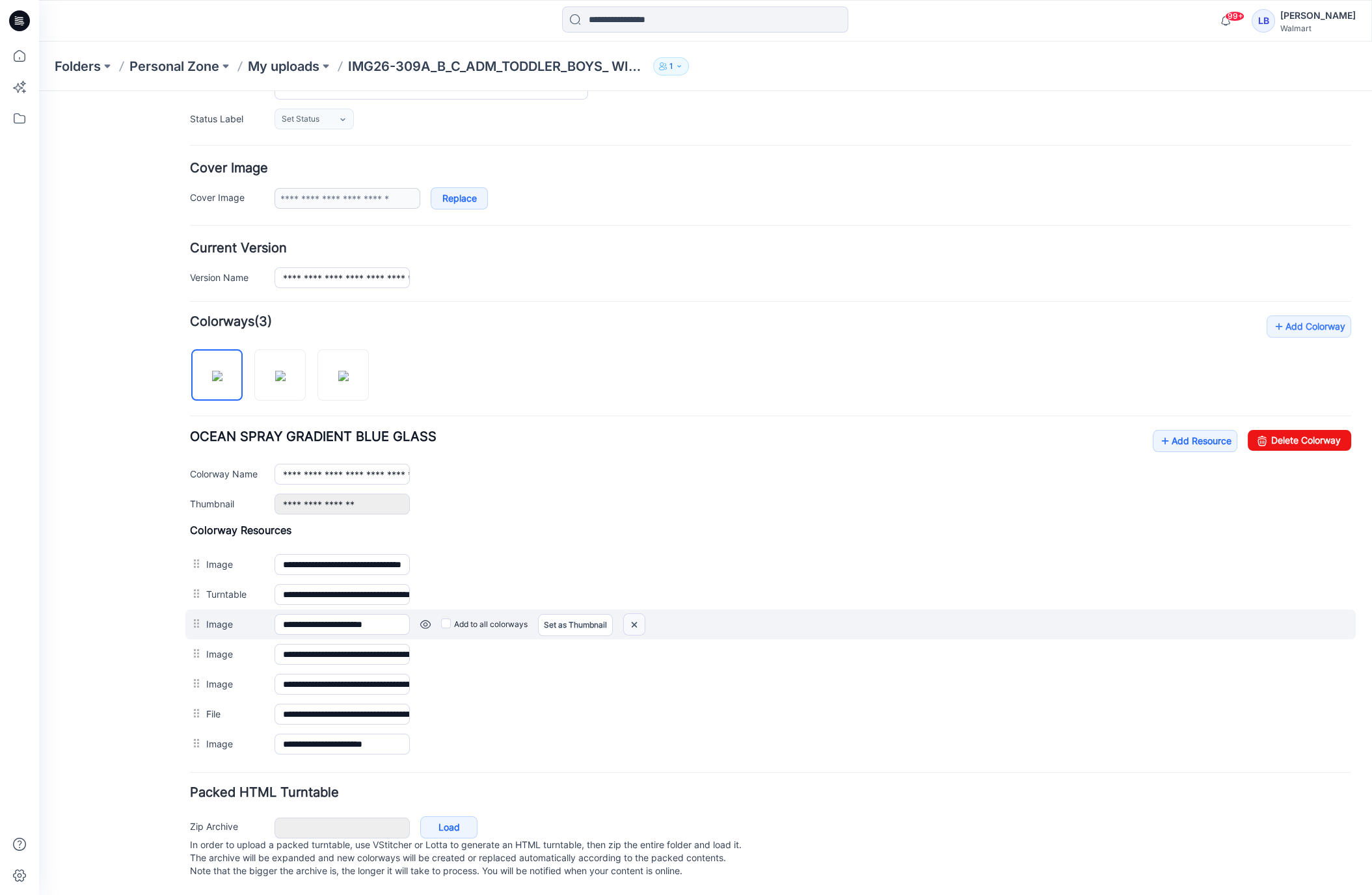
click at [636, 617] on img at bounding box center [633, 624] width 20 height 21
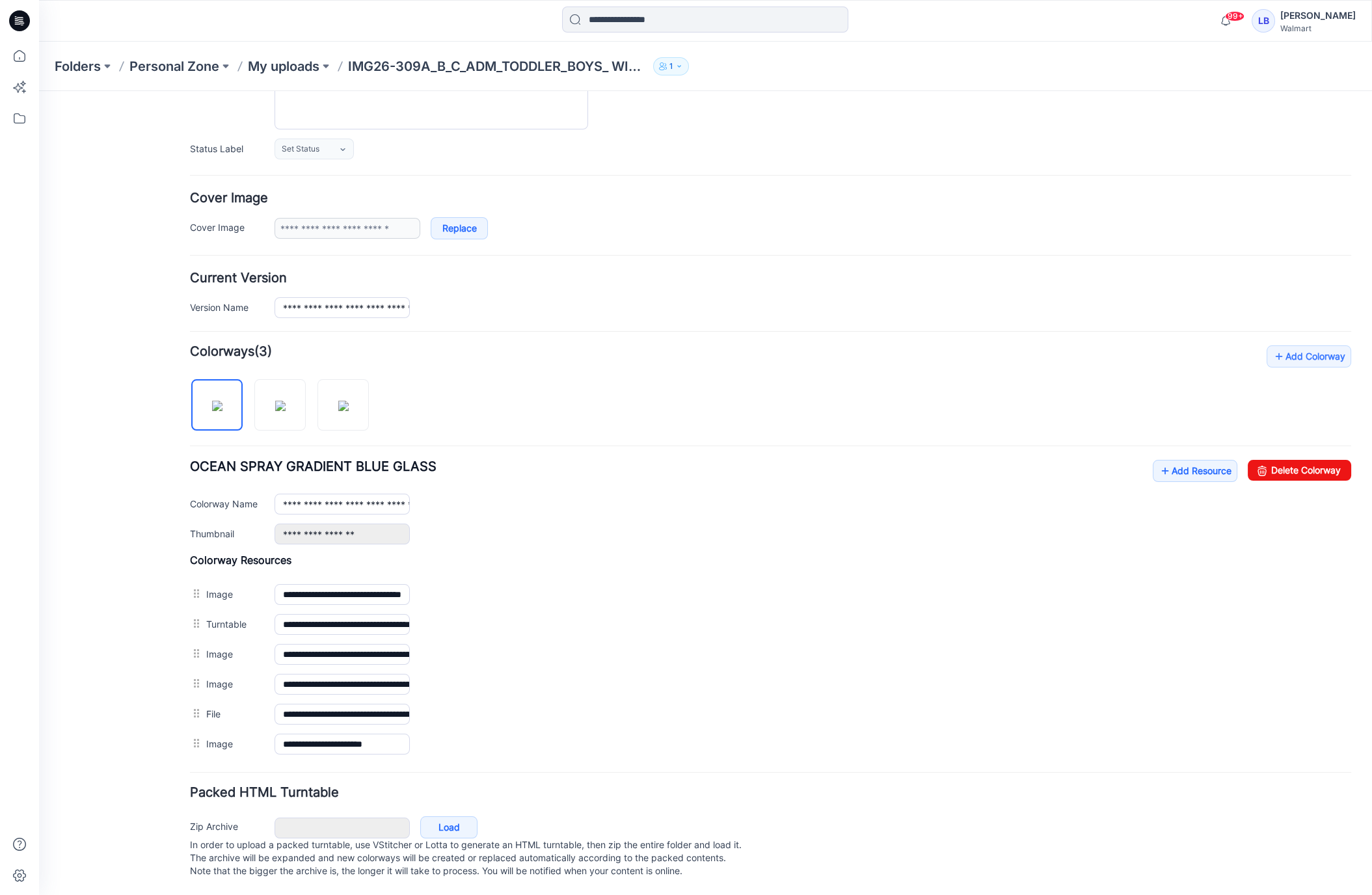
scroll to position [0, 0]
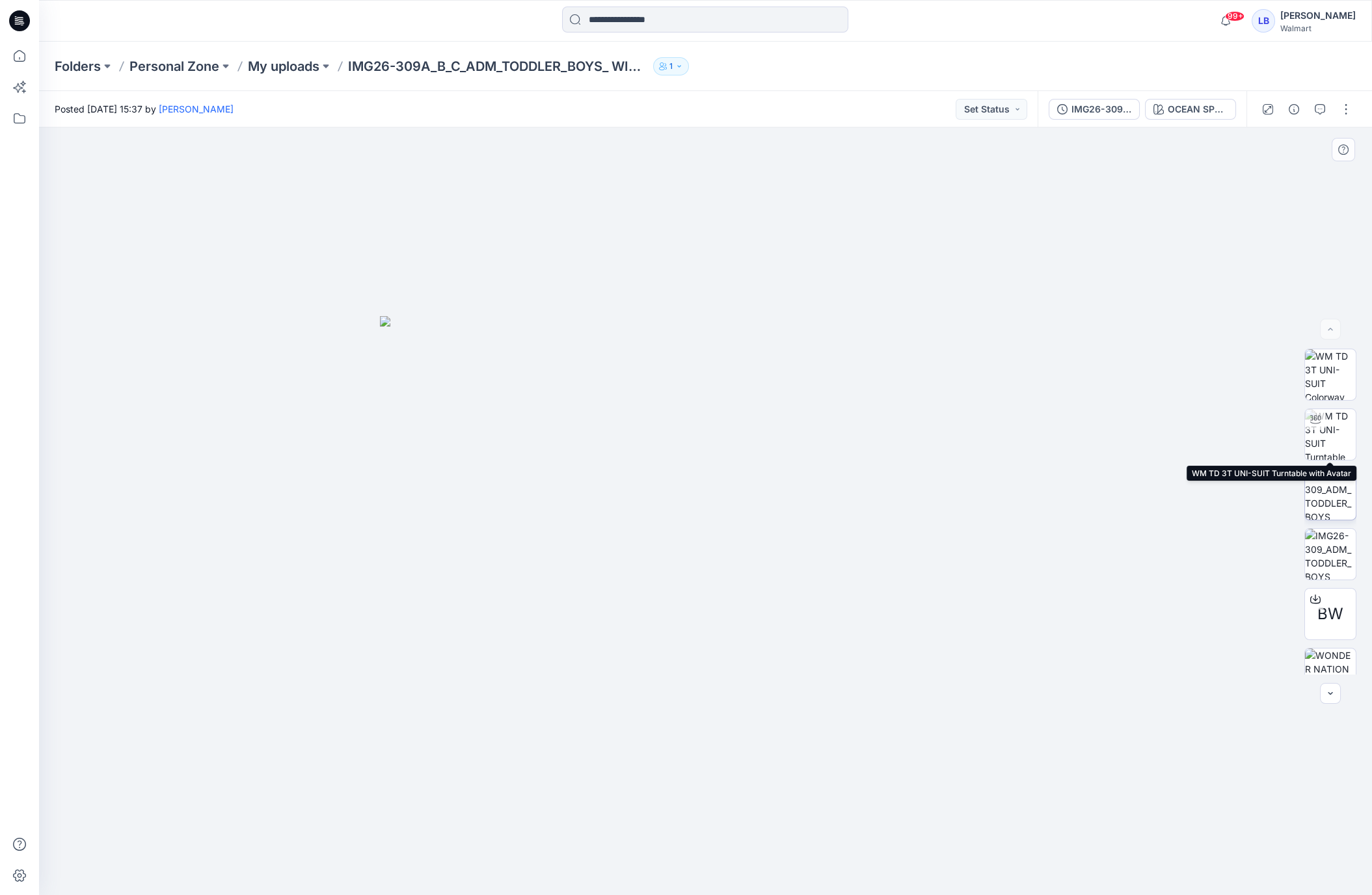
scroll to position [86, 0]
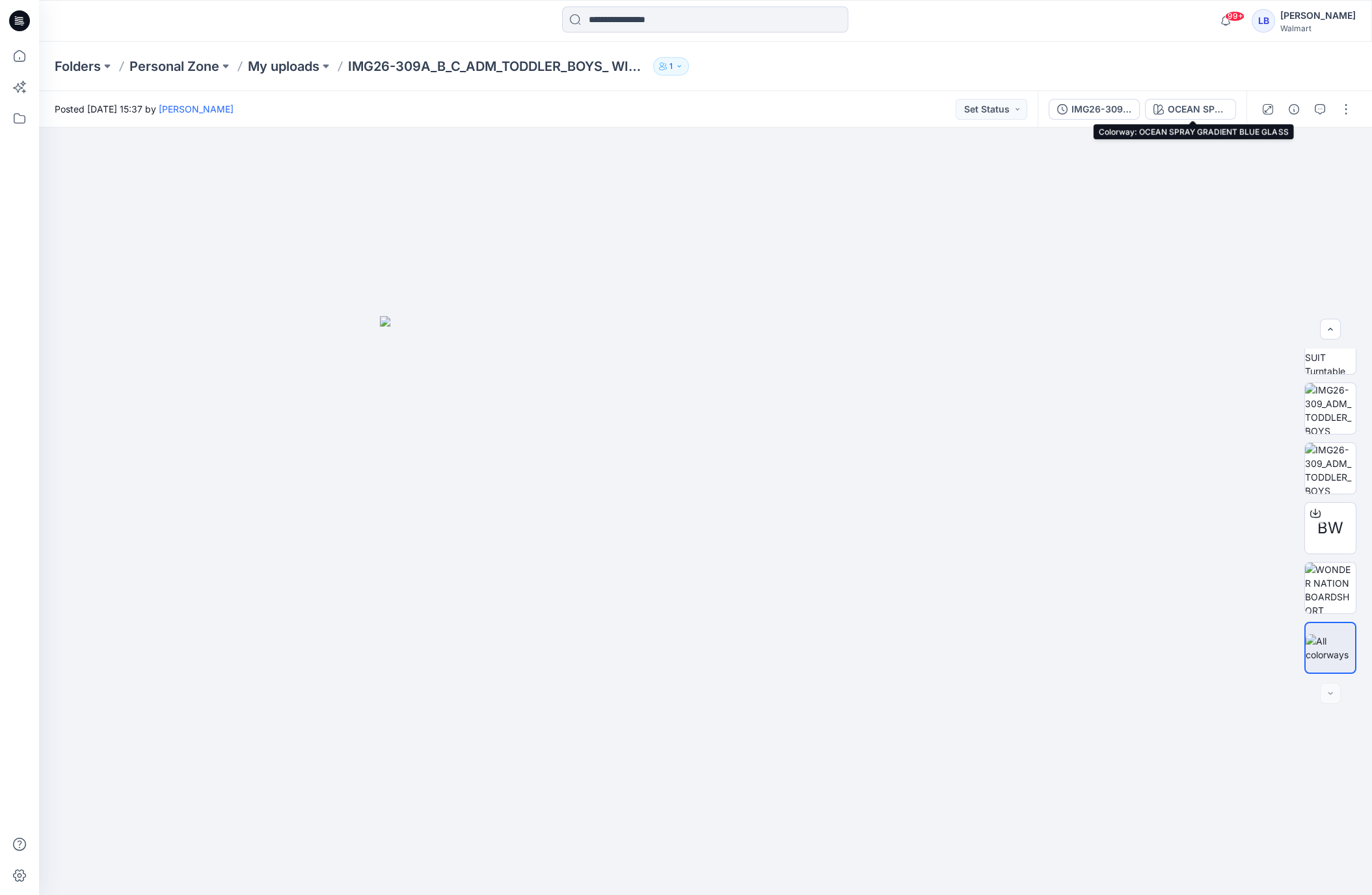
click at [1188, 104] on div "OCEAN SPRAY GRADIENT BLUE GLASS" at bounding box center [1197, 109] width 59 height 14
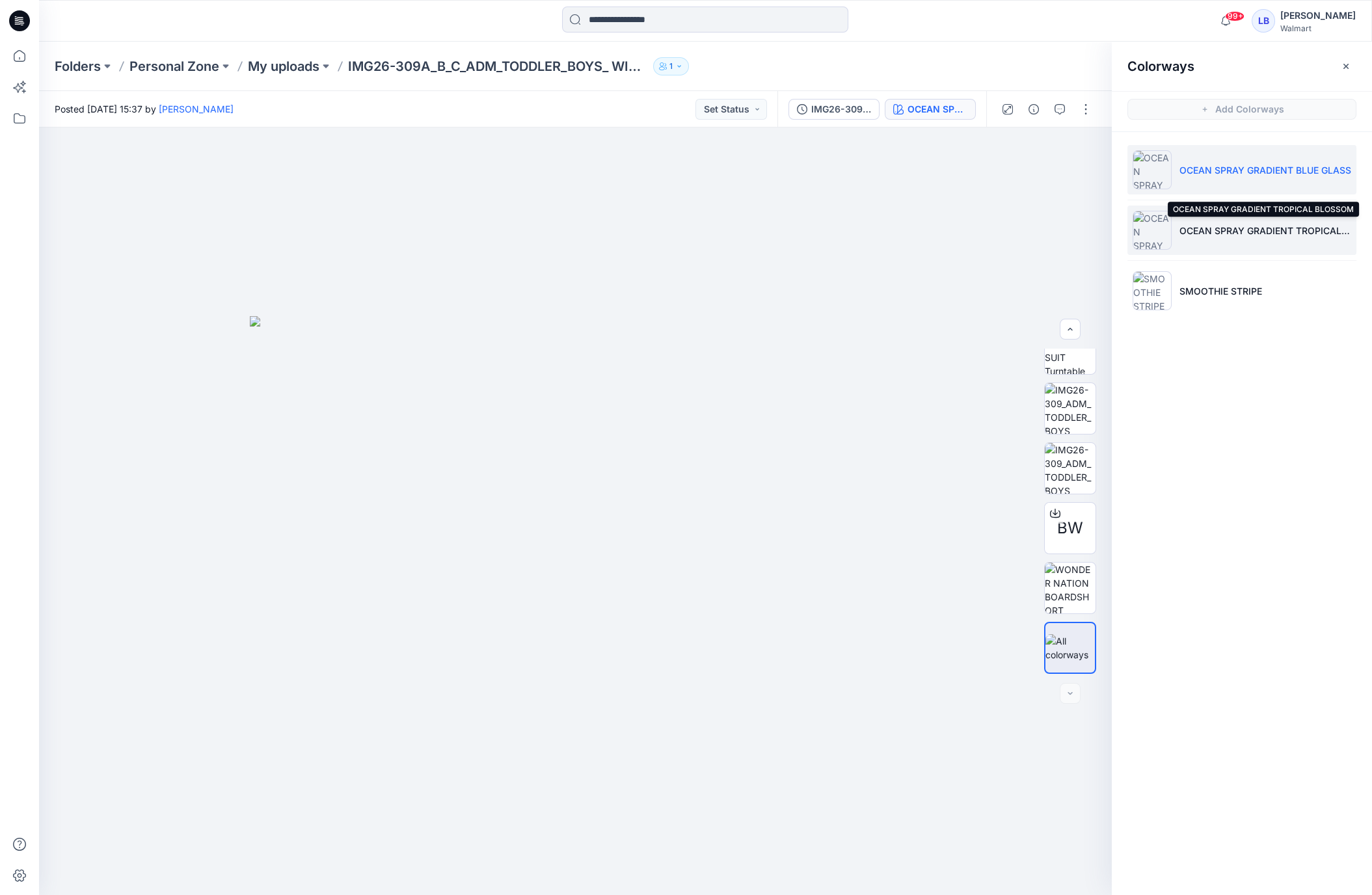
click at [1225, 234] on p "OCEAN SPRAY GRADIENT TROPICAL BLOSSOM" at bounding box center [1266, 230] width 172 height 13
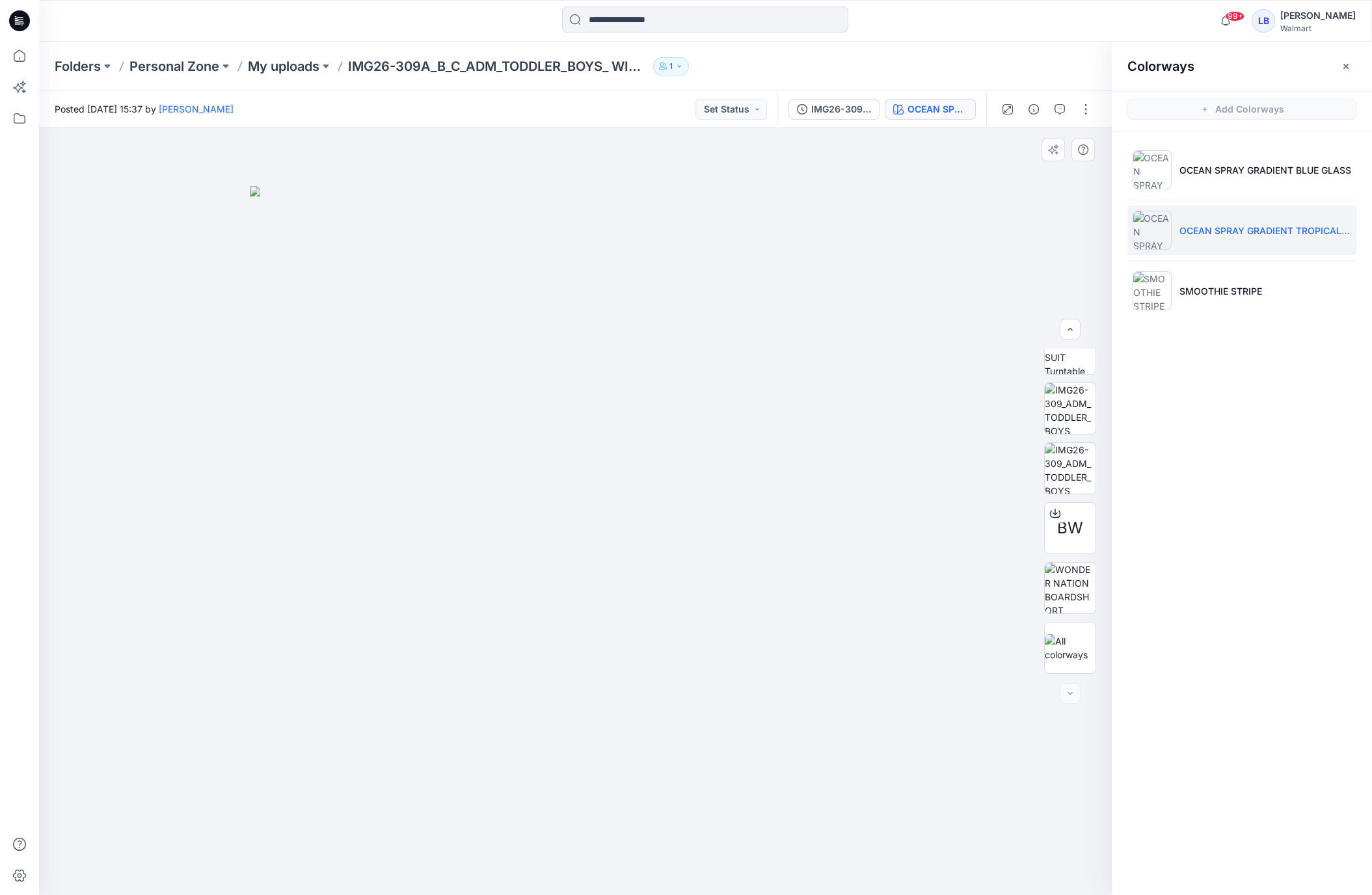
drag, startPoint x: 1023, startPoint y: 226, endPoint x: 1044, endPoint y: 223, distance: 21.2
click at [1023, 226] on div at bounding box center [576, 512] width 1073 height 768
click at [1349, 64] on icon "button" at bounding box center [1346, 67] width 11 height 11
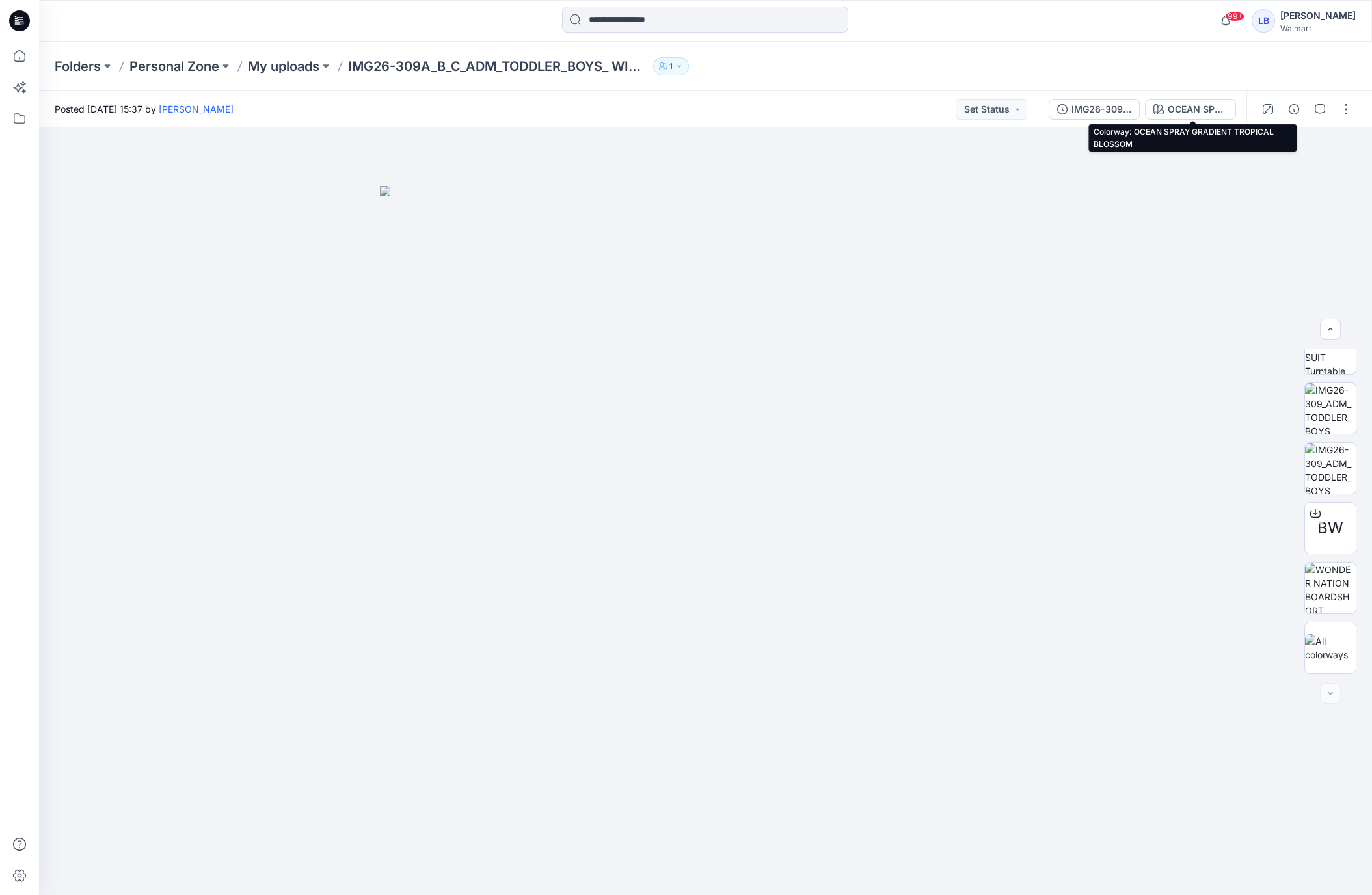
drag, startPoint x: 1225, startPoint y: 113, endPoint x: 1222, endPoint y: 129, distance: 16.3
click at [1225, 113] on div "OCEAN SPRAY GRADIENT TROPICAL BLOSSOM" at bounding box center [1197, 109] width 59 height 14
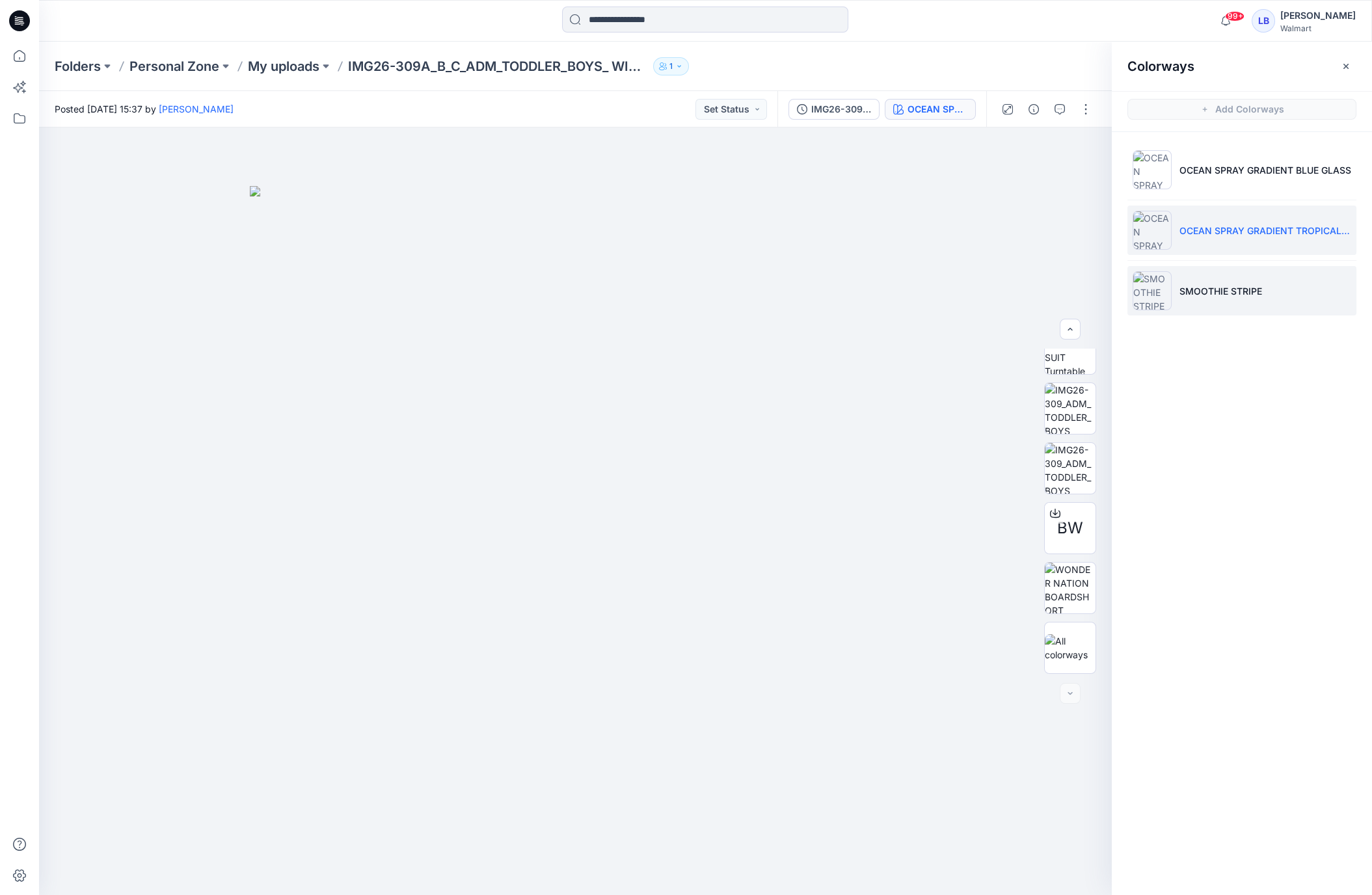
click at [1234, 292] on p "SMOOTHIE STRIPE" at bounding box center [1220, 291] width 82 height 13
click at [1091, 239] on div at bounding box center [576, 512] width 1073 height 768
drag, startPoint x: 1346, startPoint y: 62, endPoint x: 1275, endPoint y: 169, distance: 128.4
click at [1346, 62] on icon "button" at bounding box center [1346, 67] width 11 height 11
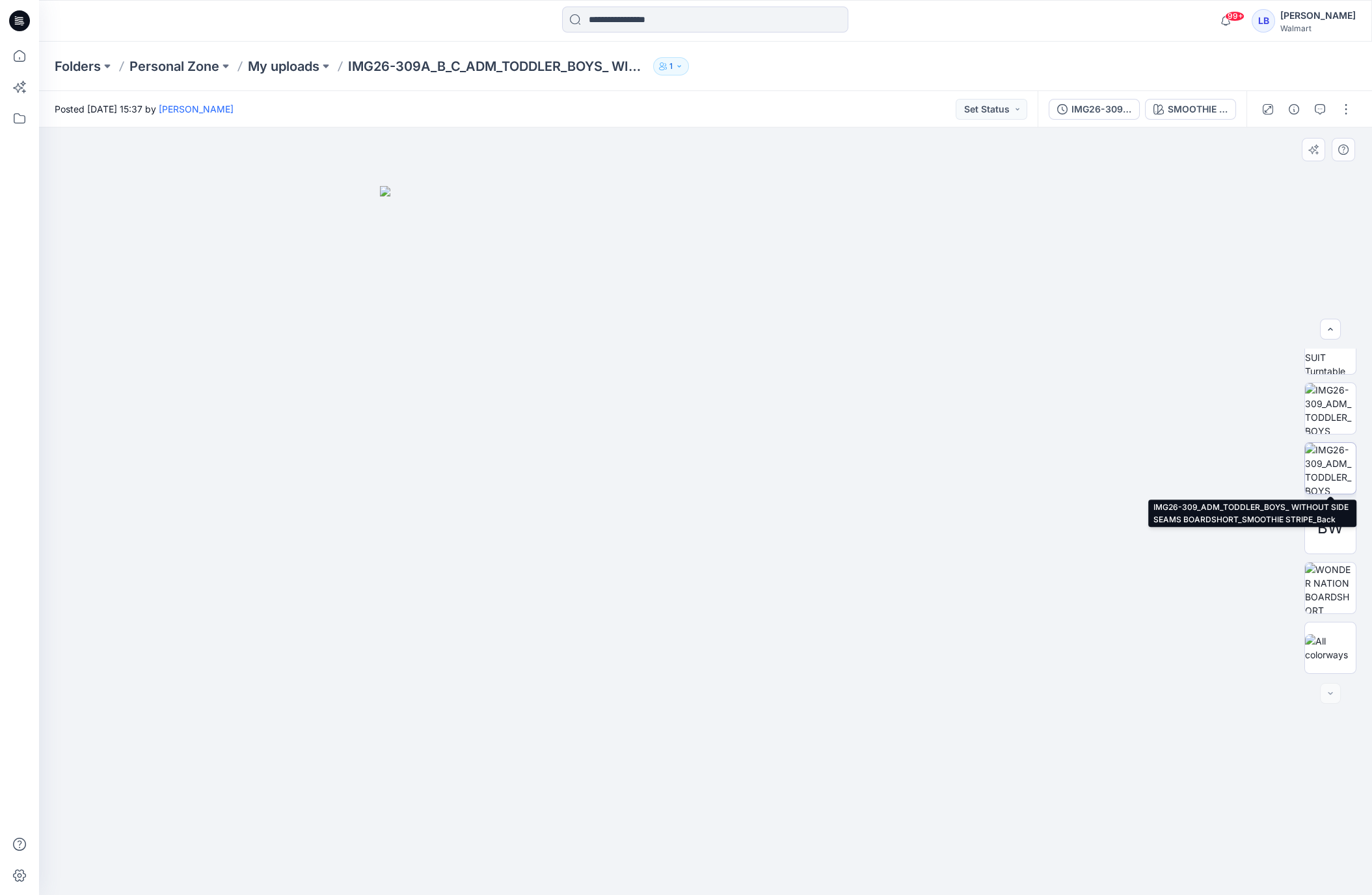
click at [1329, 472] on img at bounding box center [1329, 468] width 51 height 51
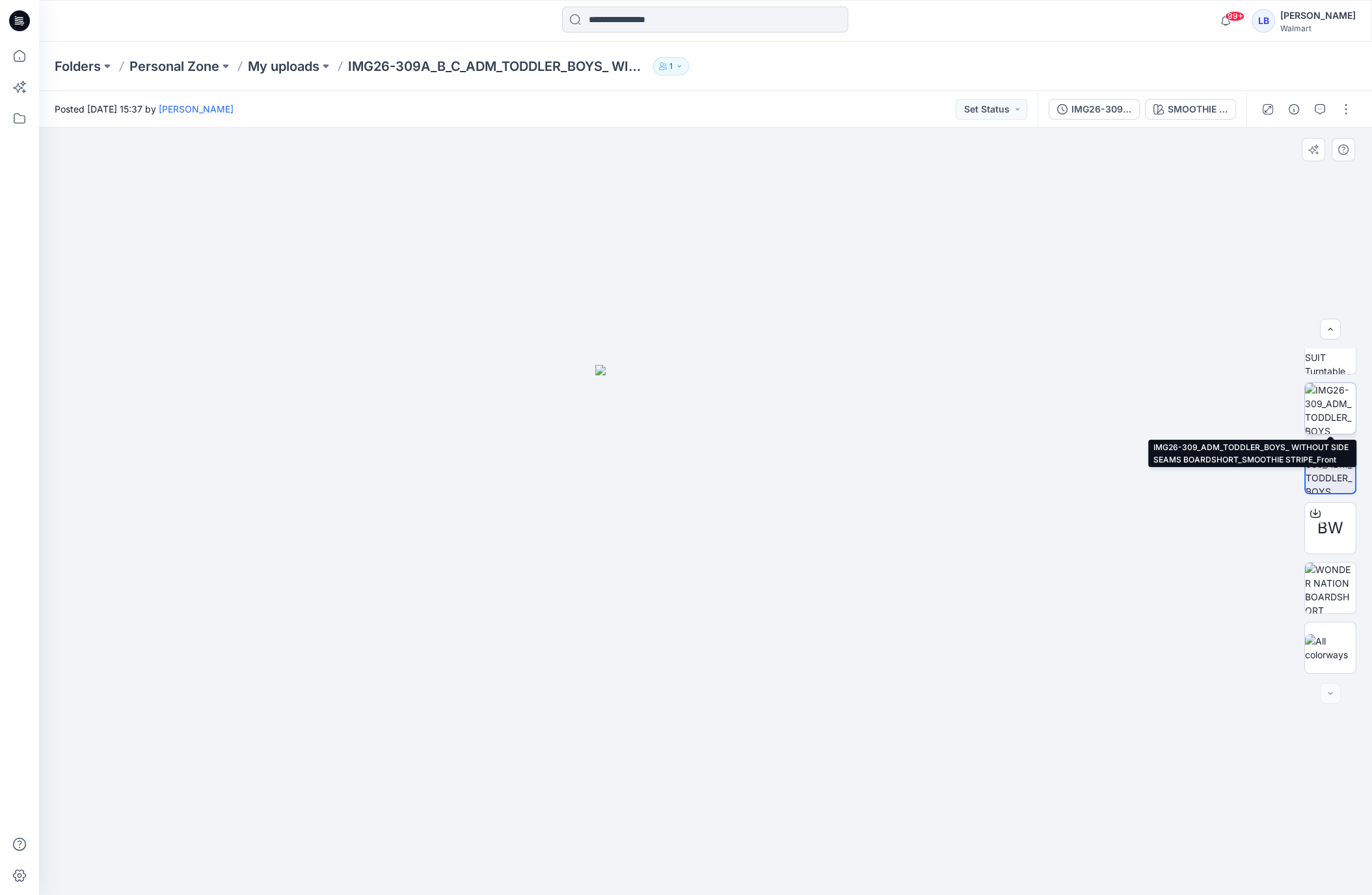
drag, startPoint x: 1333, startPoint y: 396, endPoint x: 1333, endPoint y: 405, distance: 9.0
click at [1333, 396] on img at bounding box center [1329, 408] width 51 height 51
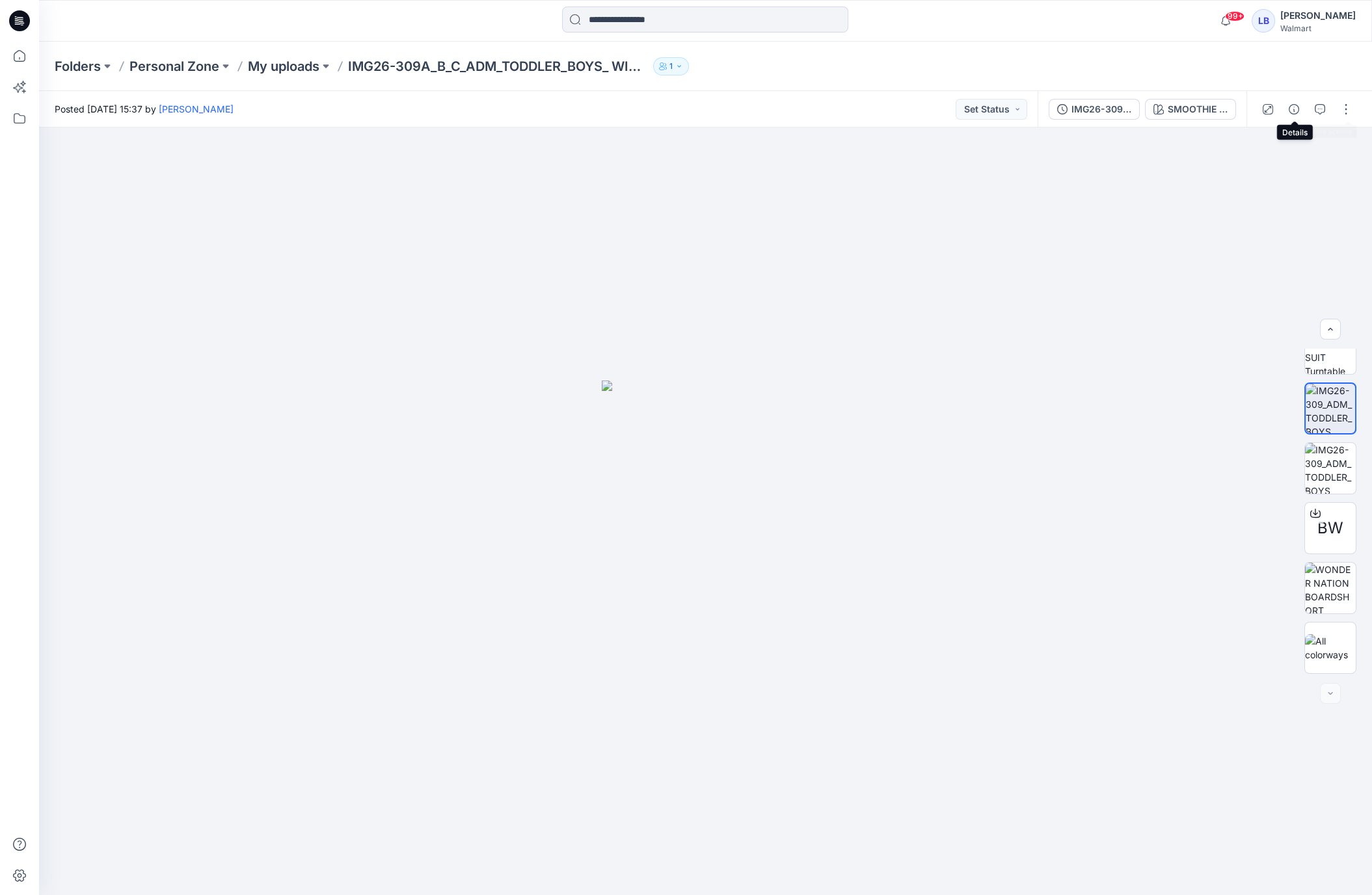
click at [1292, 112] on icon "button" at bounding box center [1294, 109] width 11 height 11
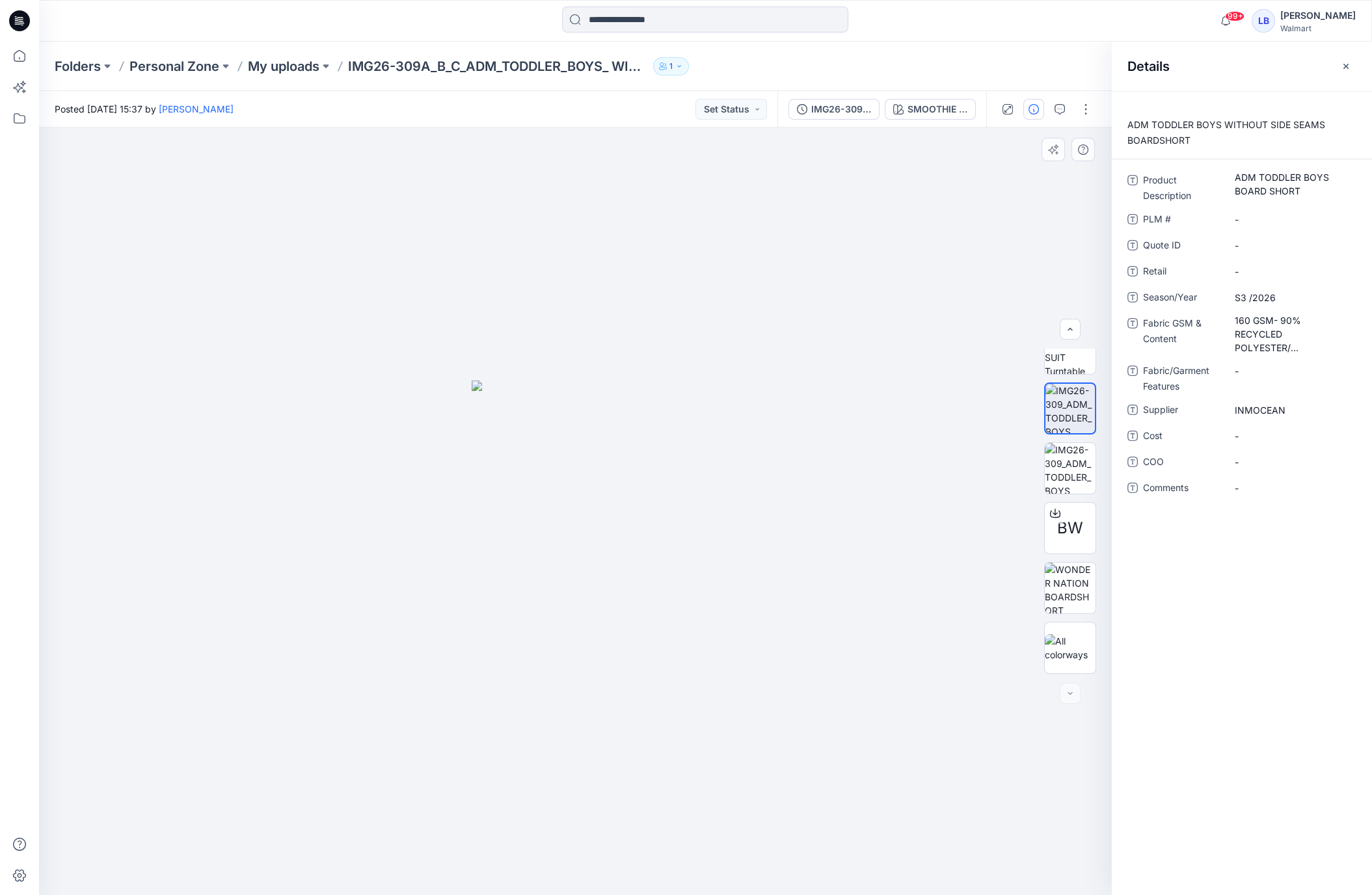
drag, startPoint x: 1034, startPoint y: 216, endPoint x: 1064, endPoint y: 199, distance: 34.5
click at [1034, 216] on div at bounding box center [576, 512] width 1073 height 768
click at [1346, 69] on icon "button" at bounding box center [1346, 67] width 11 height 11
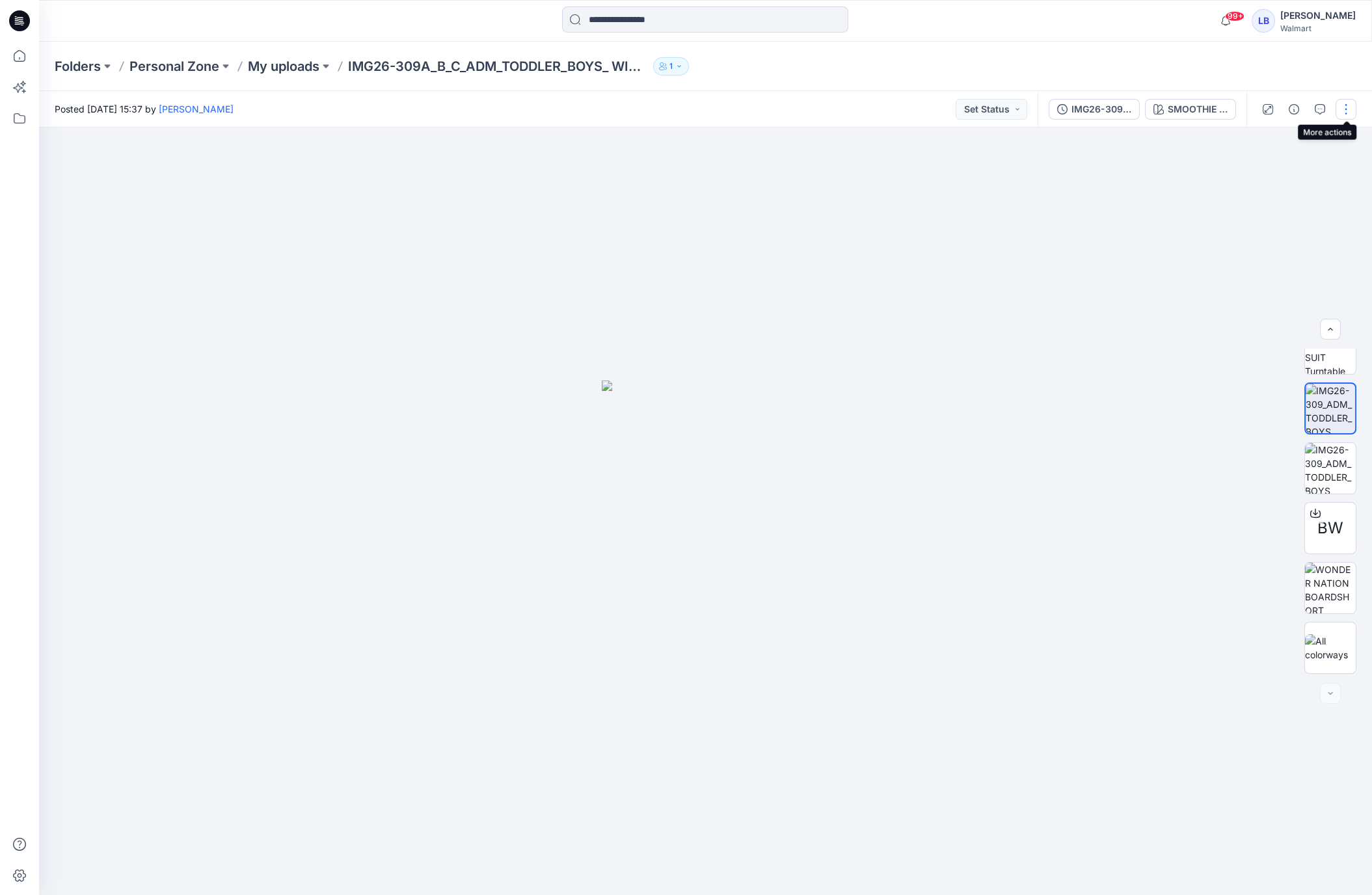
click at [1346, 113] on button "button" at bounding box center [1345, 108] width 20 height 20
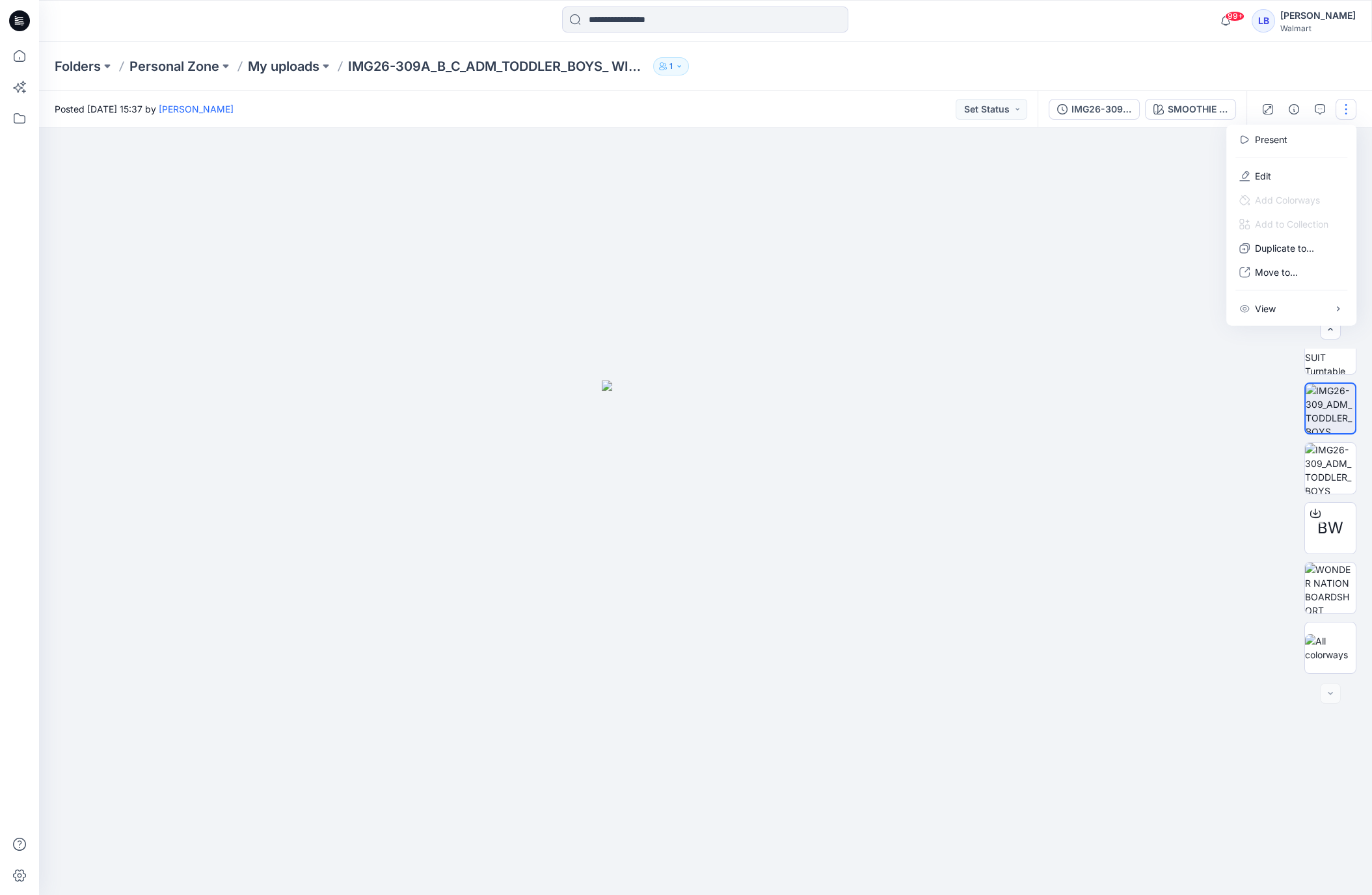
click at [1330, 79] on div "Folders Personal Zone My uploads IMG26-309A_B_C_ADM_TODDLER_BOYS_ WITHOUT SIDE …" at bounding box center [705, 67] width 1333 height 50
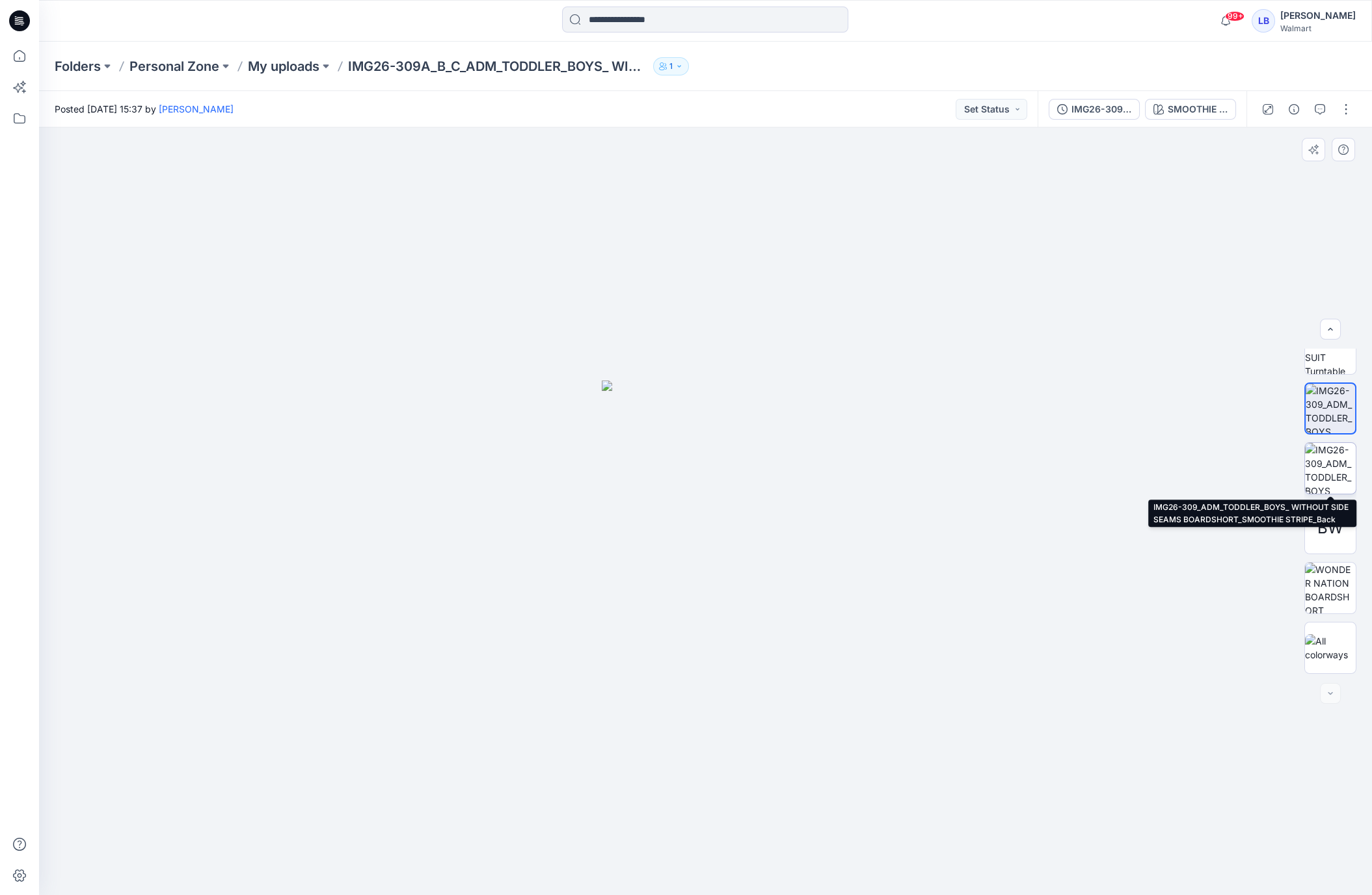
click at [1333, 465] on img at bounding box center [1329, 468] width 51 height 51
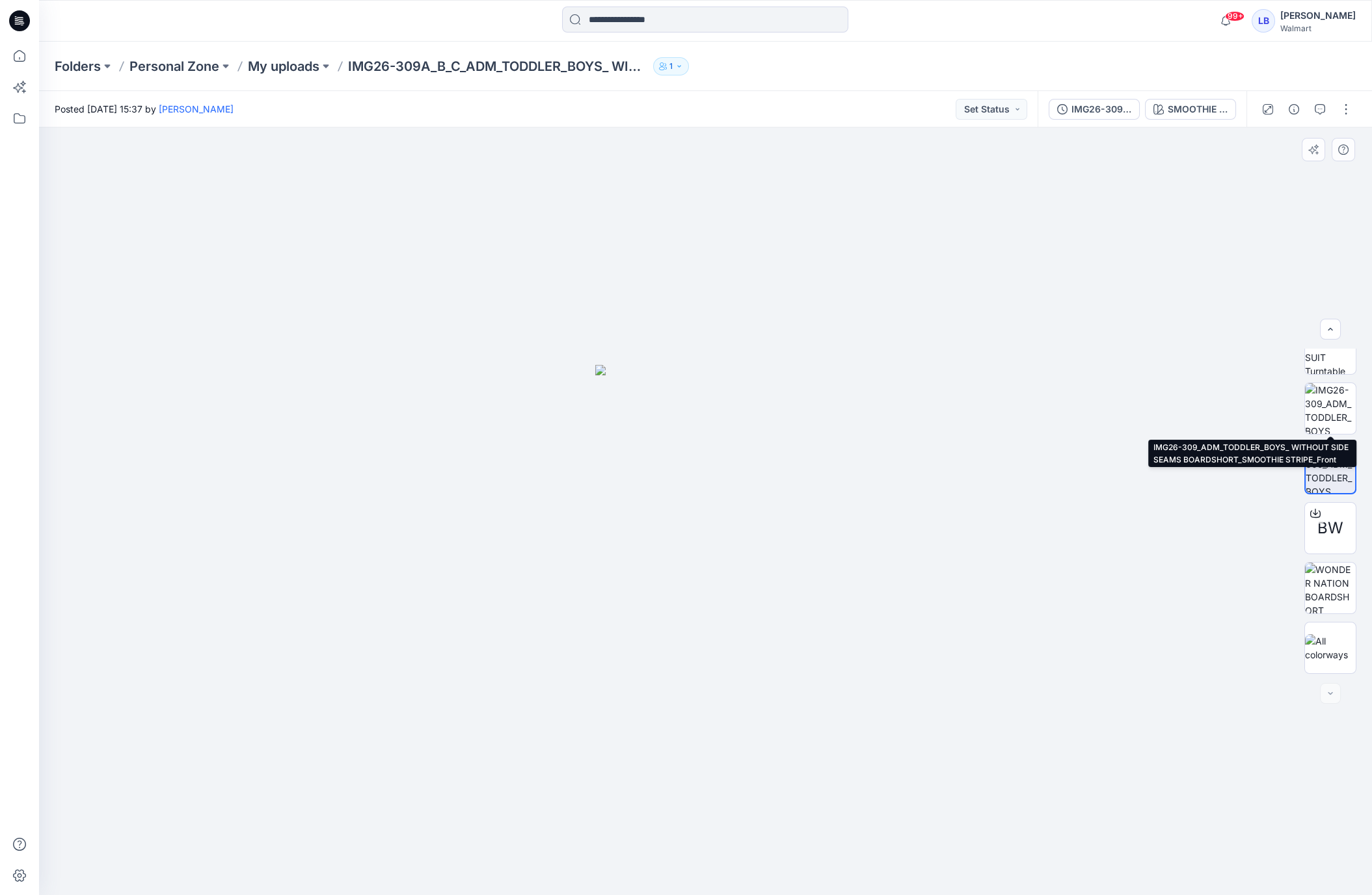
drag, startPoint x: 1329, startPoint y: 404, endPoint x: 1329, endPoint y: 465, distance: 61.0
click at [1329, 404] on img at bounding box center [1329, 408] width 51 height 51
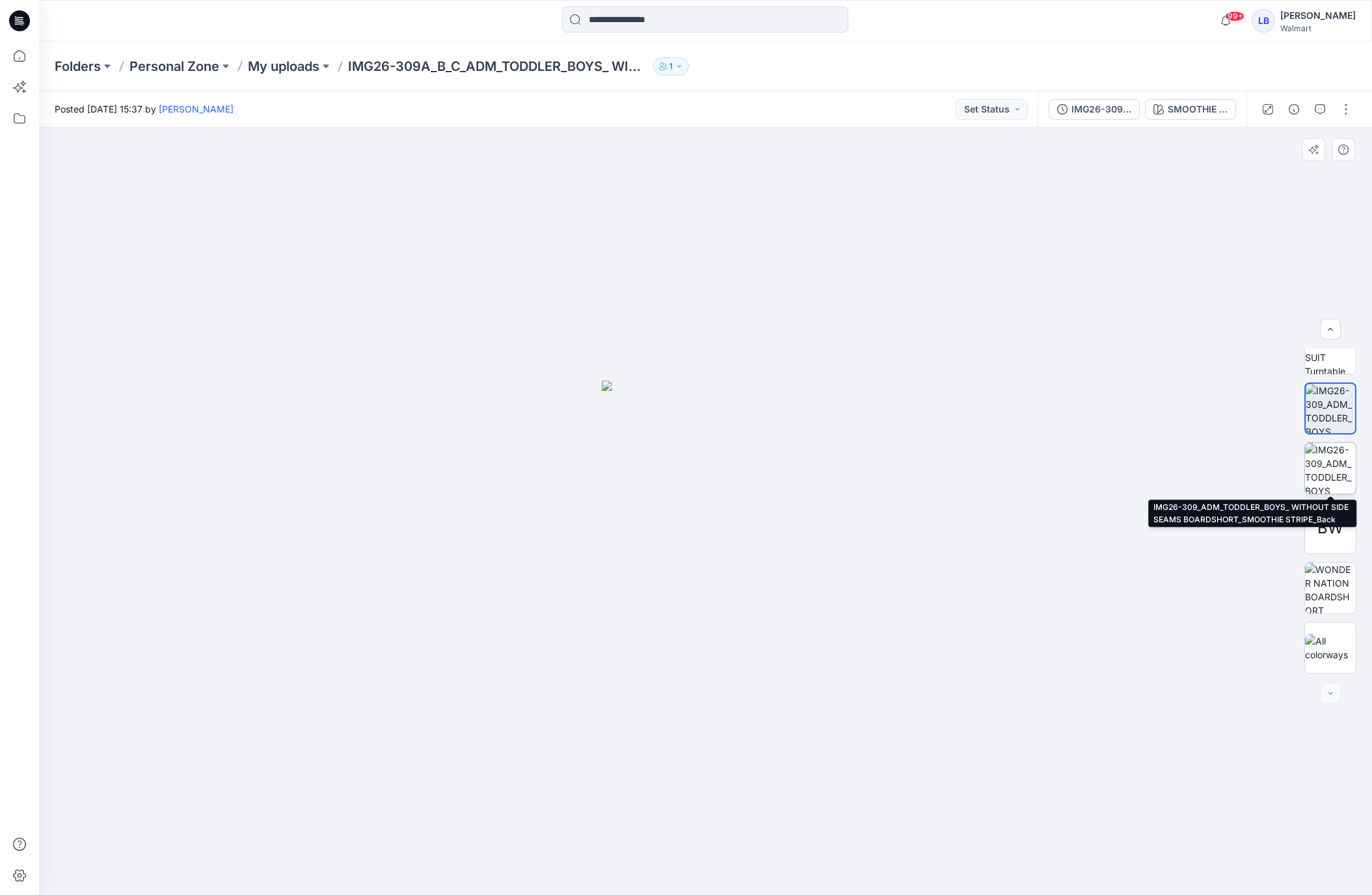
click at [1328, 469] on img at bounding box center [1329, 468] width 51 height 51
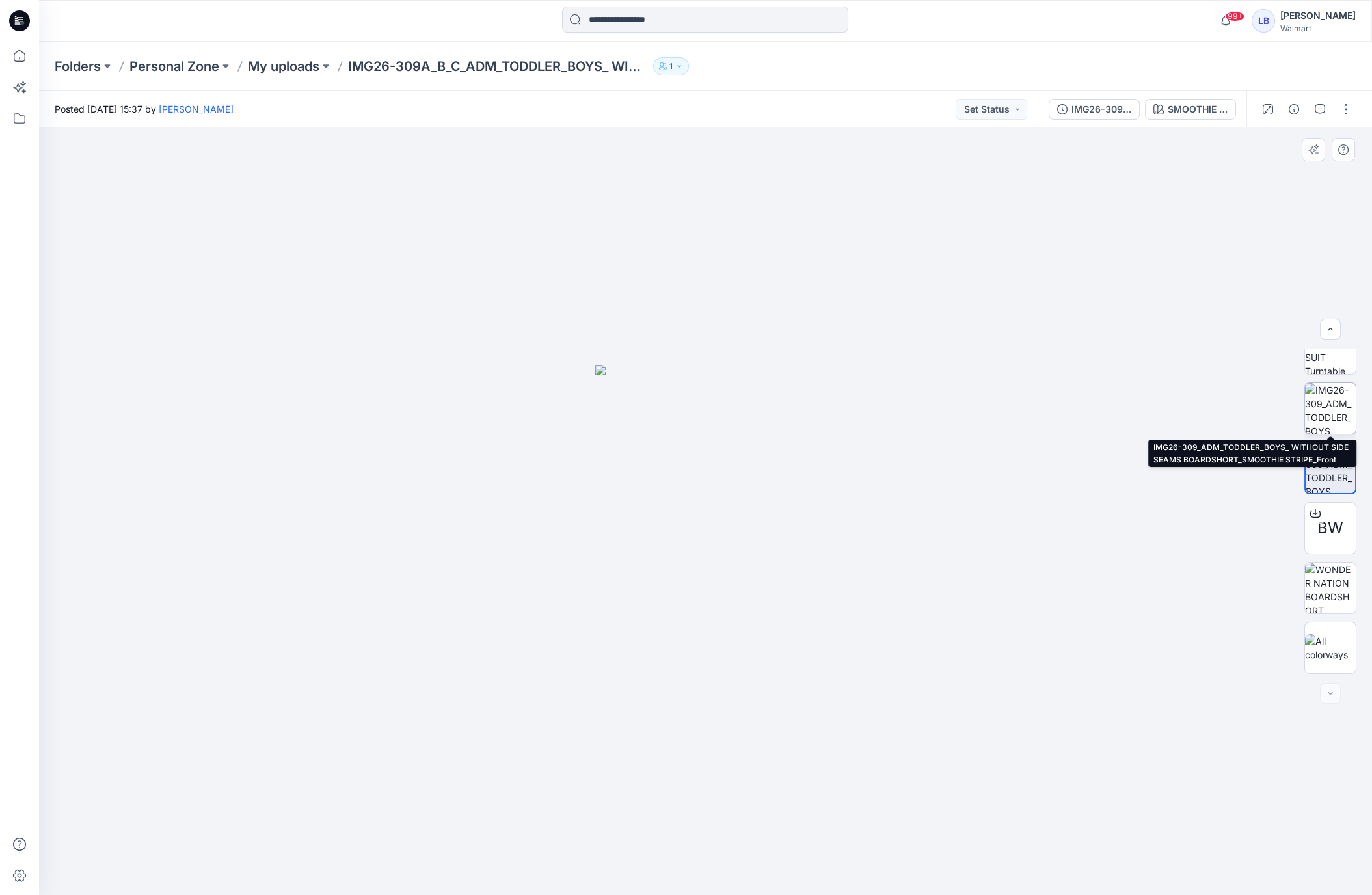
click at [1329, 407] on img at bounding box center [1329, 408] width 51 height 51
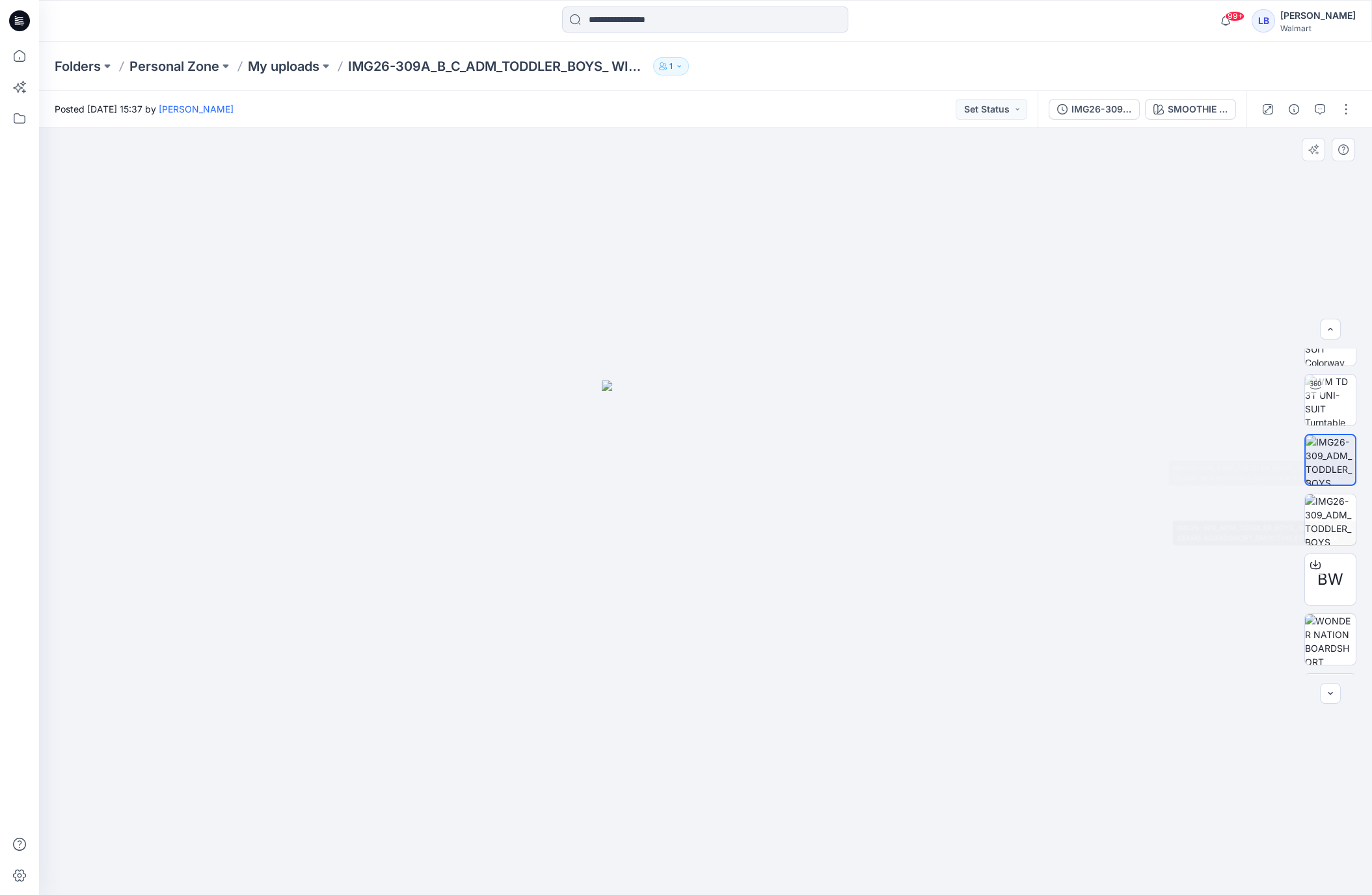
scroll to position [0, 0]
click at [1346, 106] on button "button" at bounding box center [1345, 108] width 20 height 20
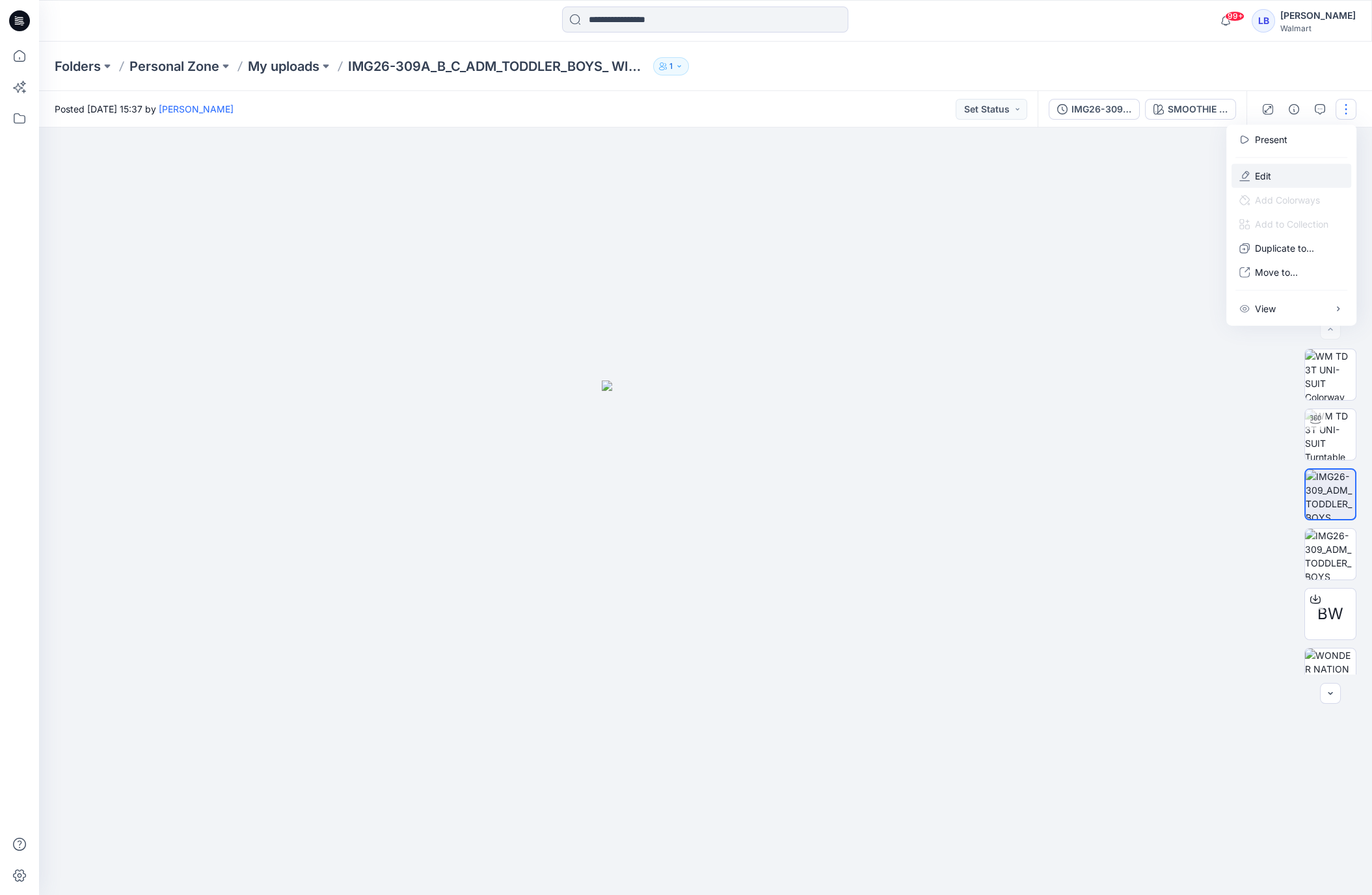
click at [1290, 174] on button "Edit" at bounding box center [1291, 176] width 120 height 24
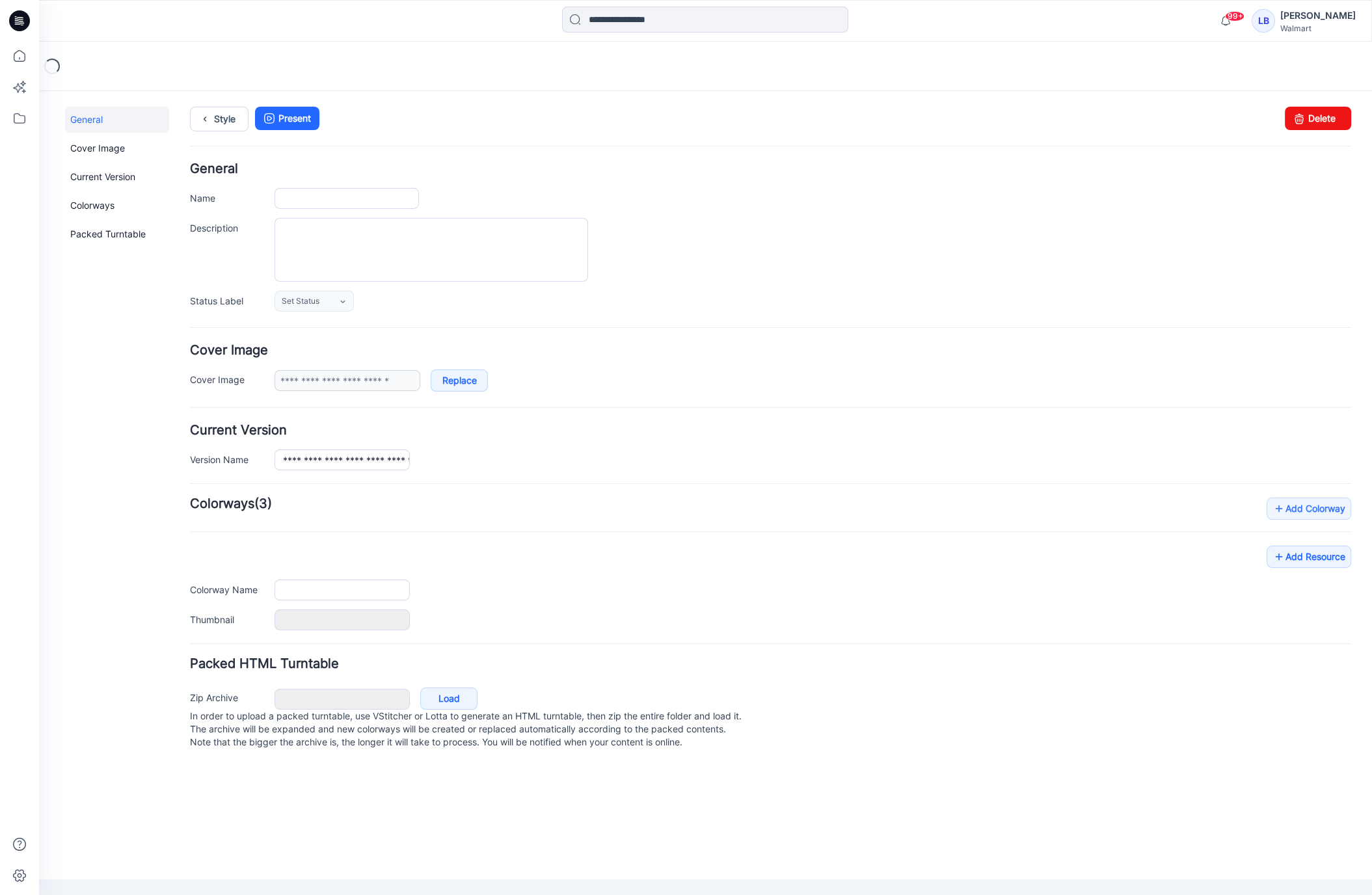
type input "**********"
type textarea "**********"
type input "**********"
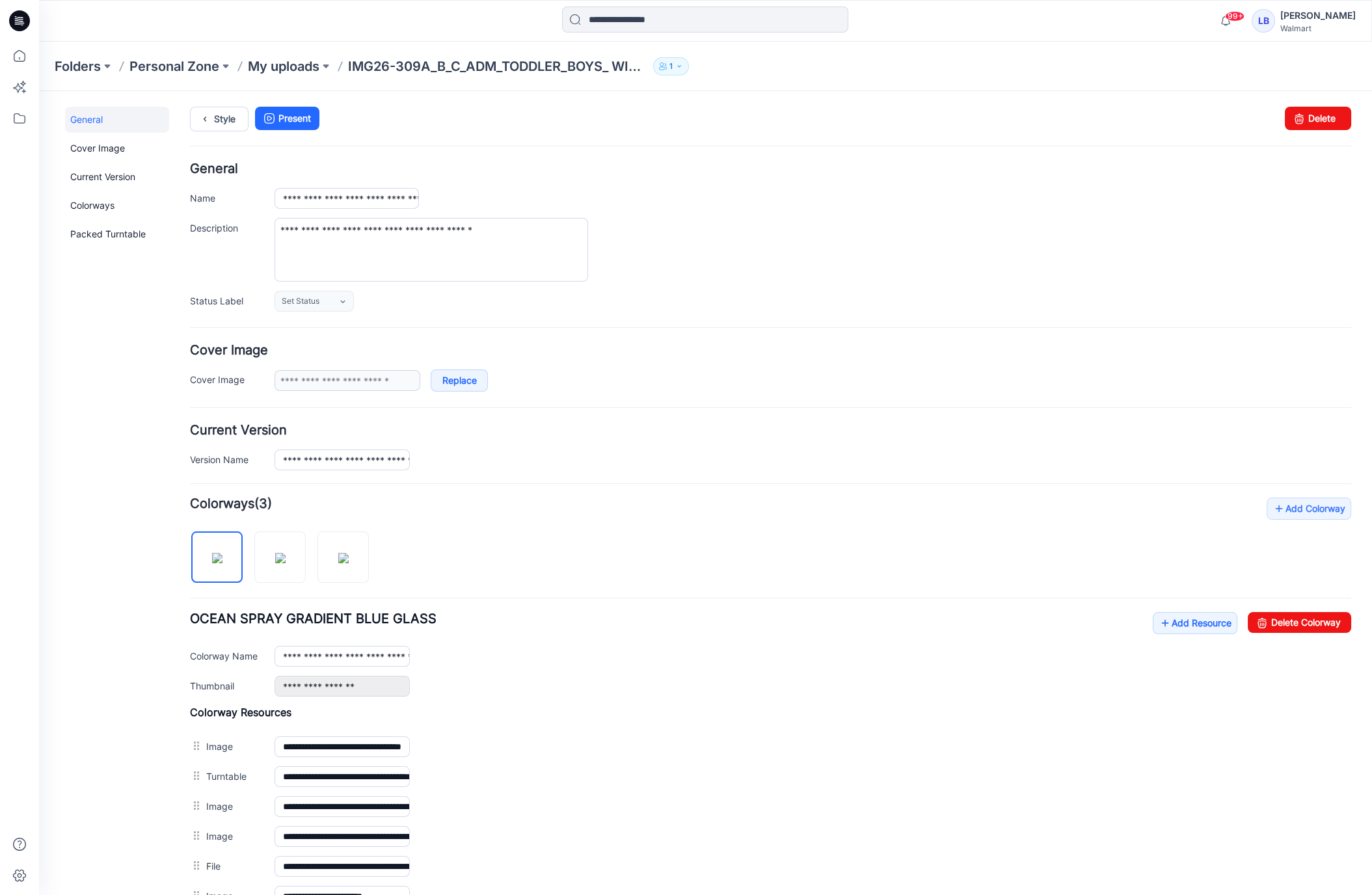
scroll to position [155, 0]
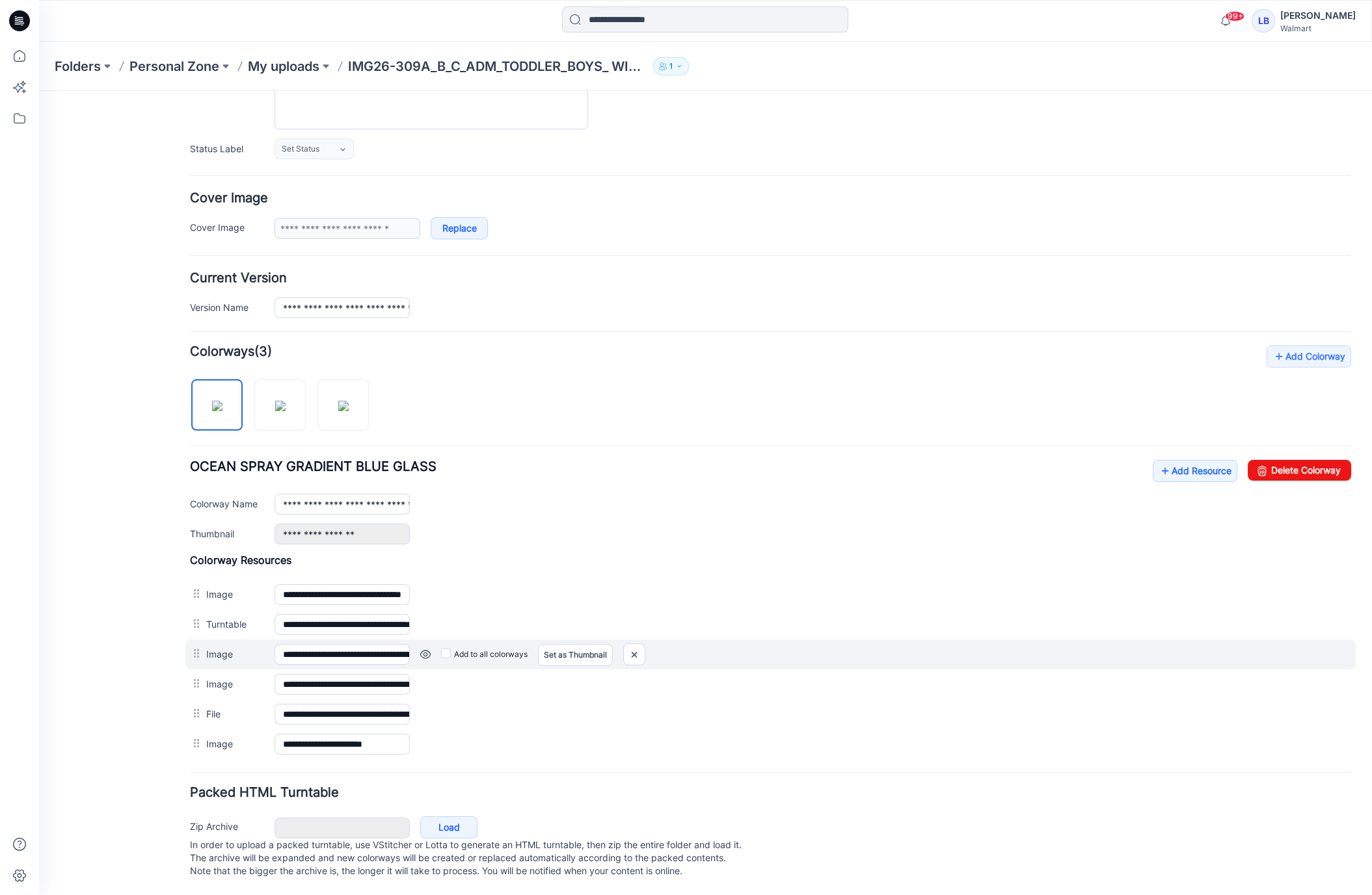
click at [424, 649] on link at bounding box center [426, 655] width 11 height 11
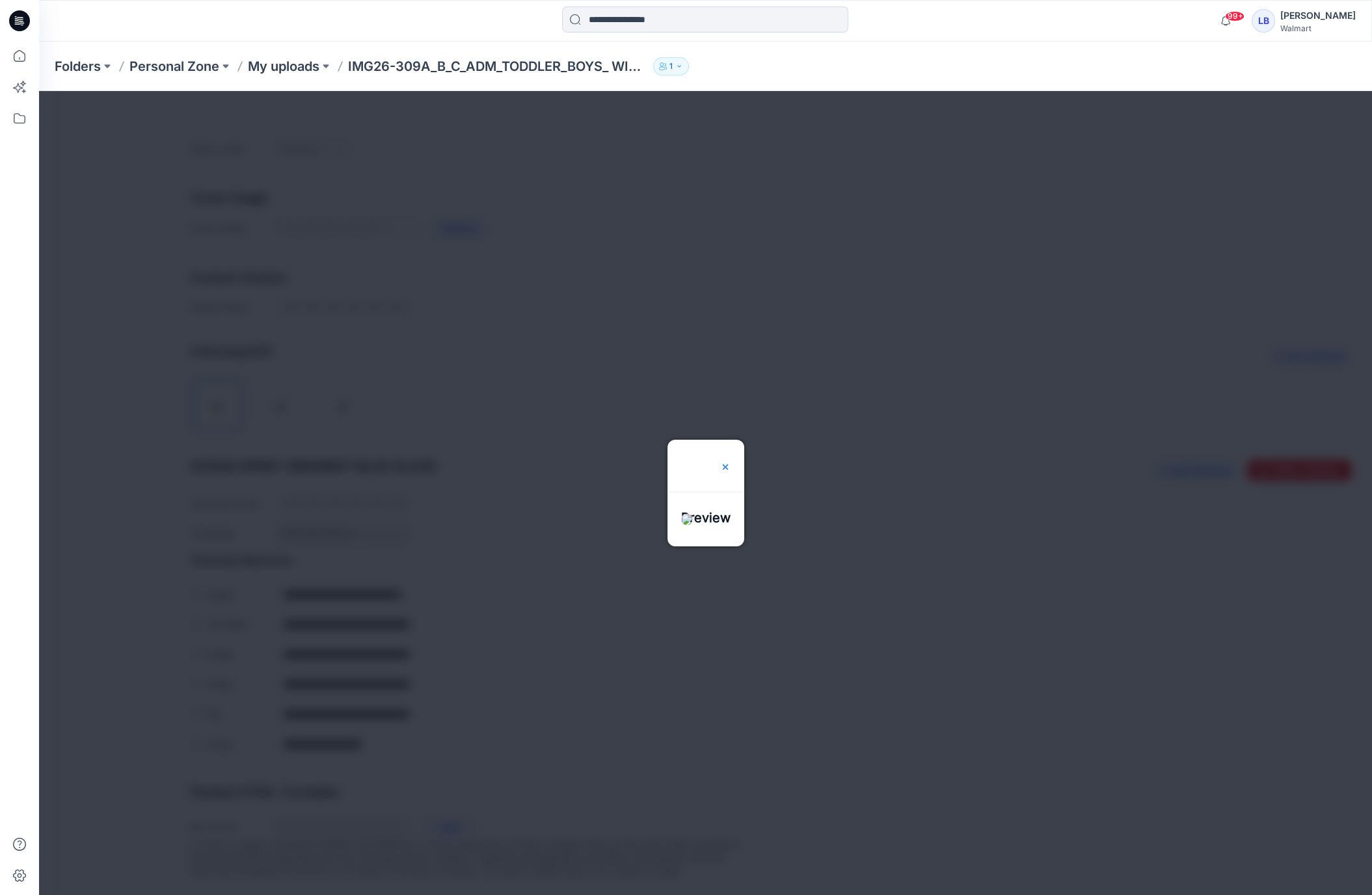
drag, startPoint x: 749, startPoint y: 425, endPoint x: 750, endPoint y: 436, distance: 11.0
click at [731, 462] on img at bounding box center [725, 467] width 11 height 11
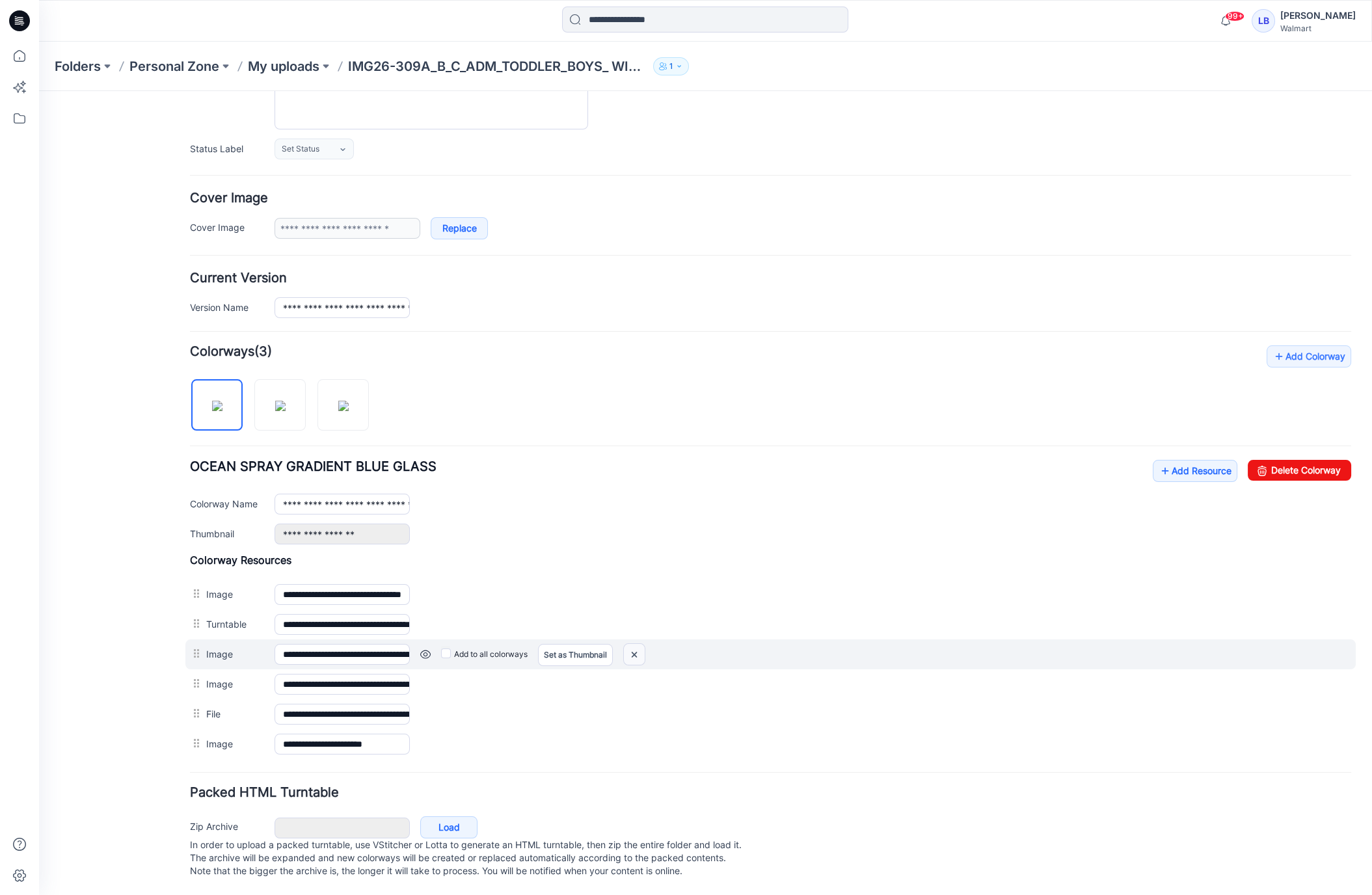
click at [636, 646] on img at bounding box center [633, 655] width 20 height 21
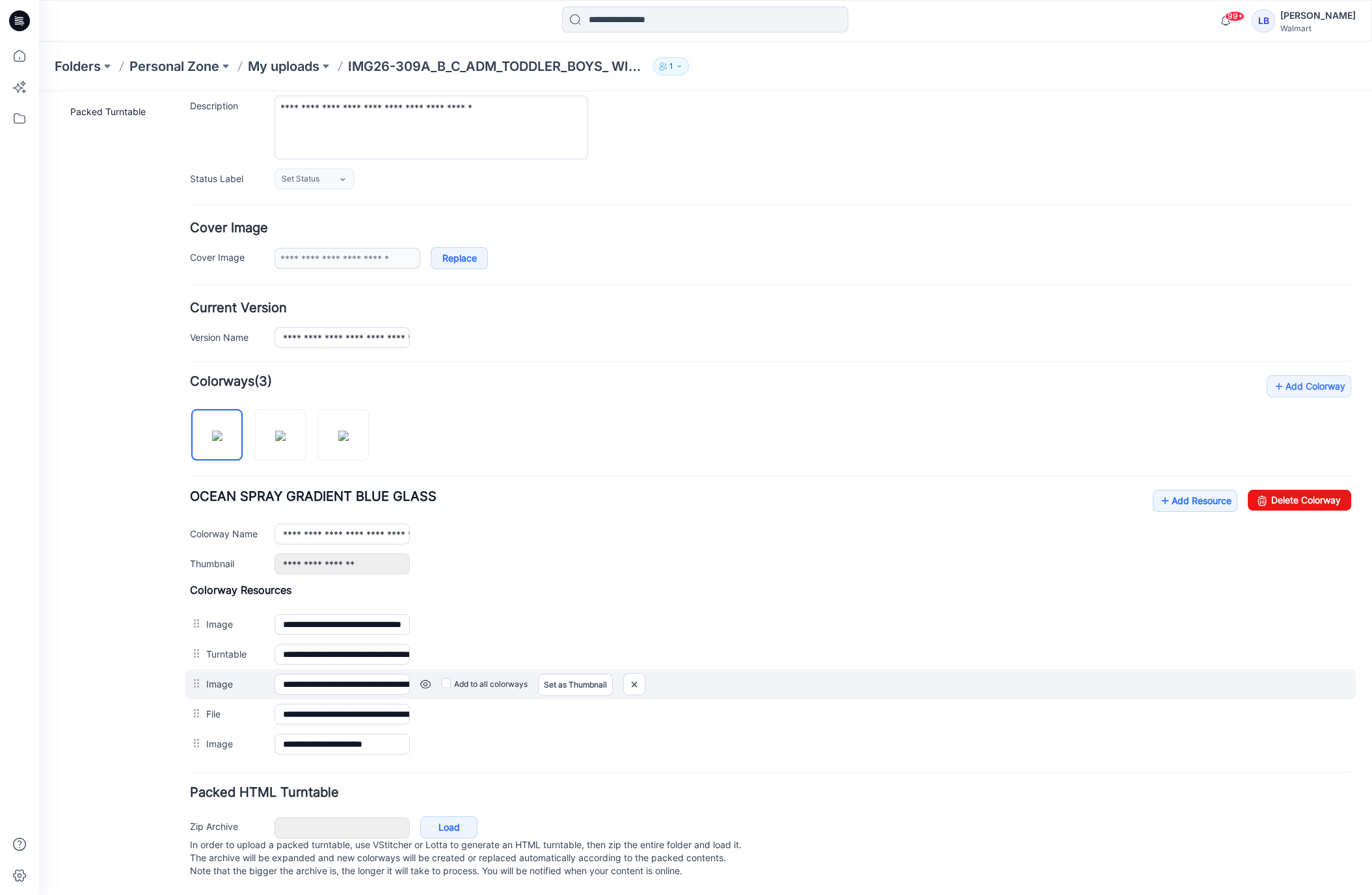
scroll to position [127, 0]
click at [638, 677] on img at bounding box center [633, 685] width 20 height 21
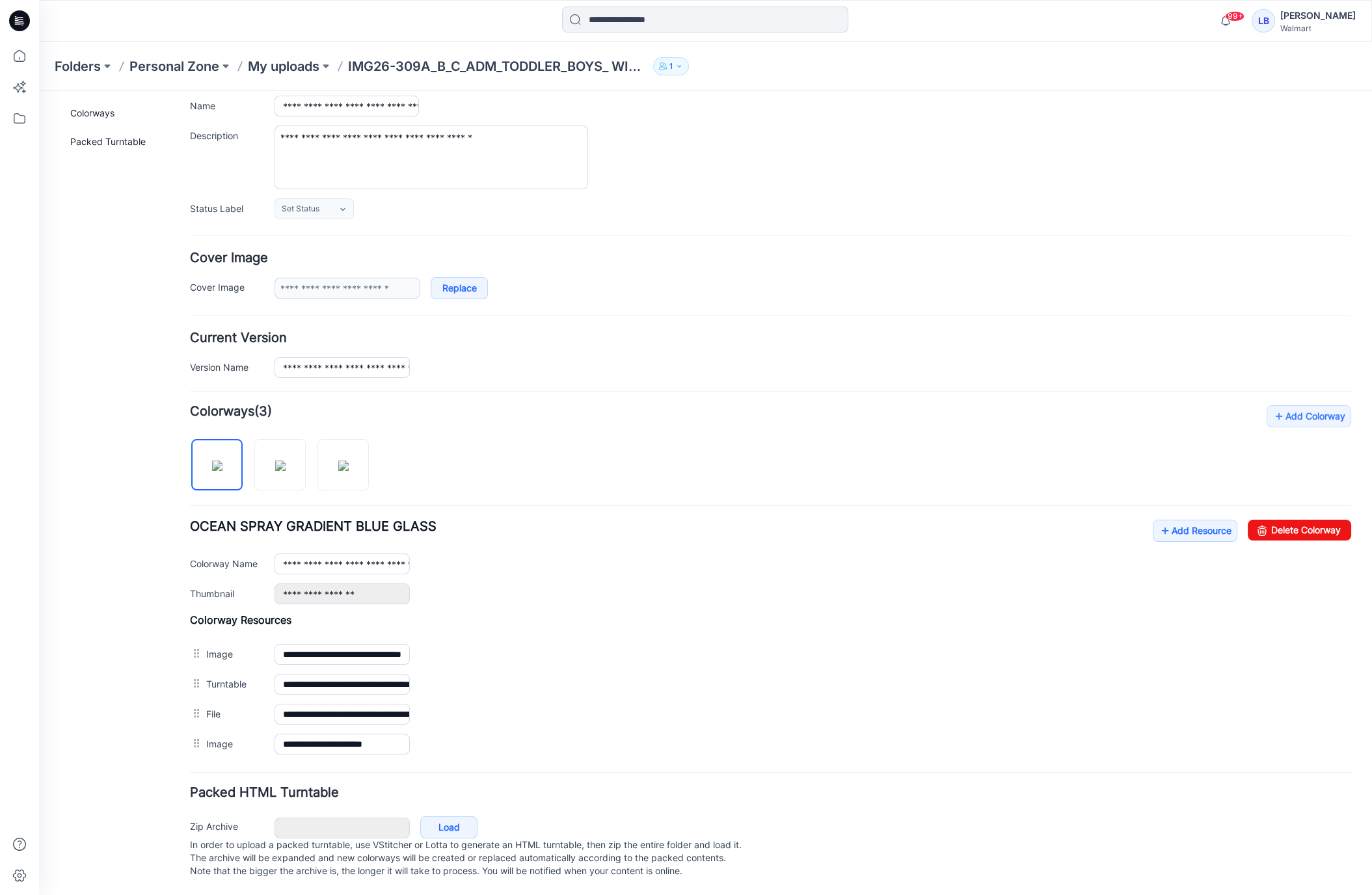
scroll to position [97, 0]
drag, startPoint x: 271, startPoint y: 465, endPoint x: 278, endPoint y: 477, distance: 13.9
click at [275, 467] on img at bounding box center [280, 466] width 11 height 11
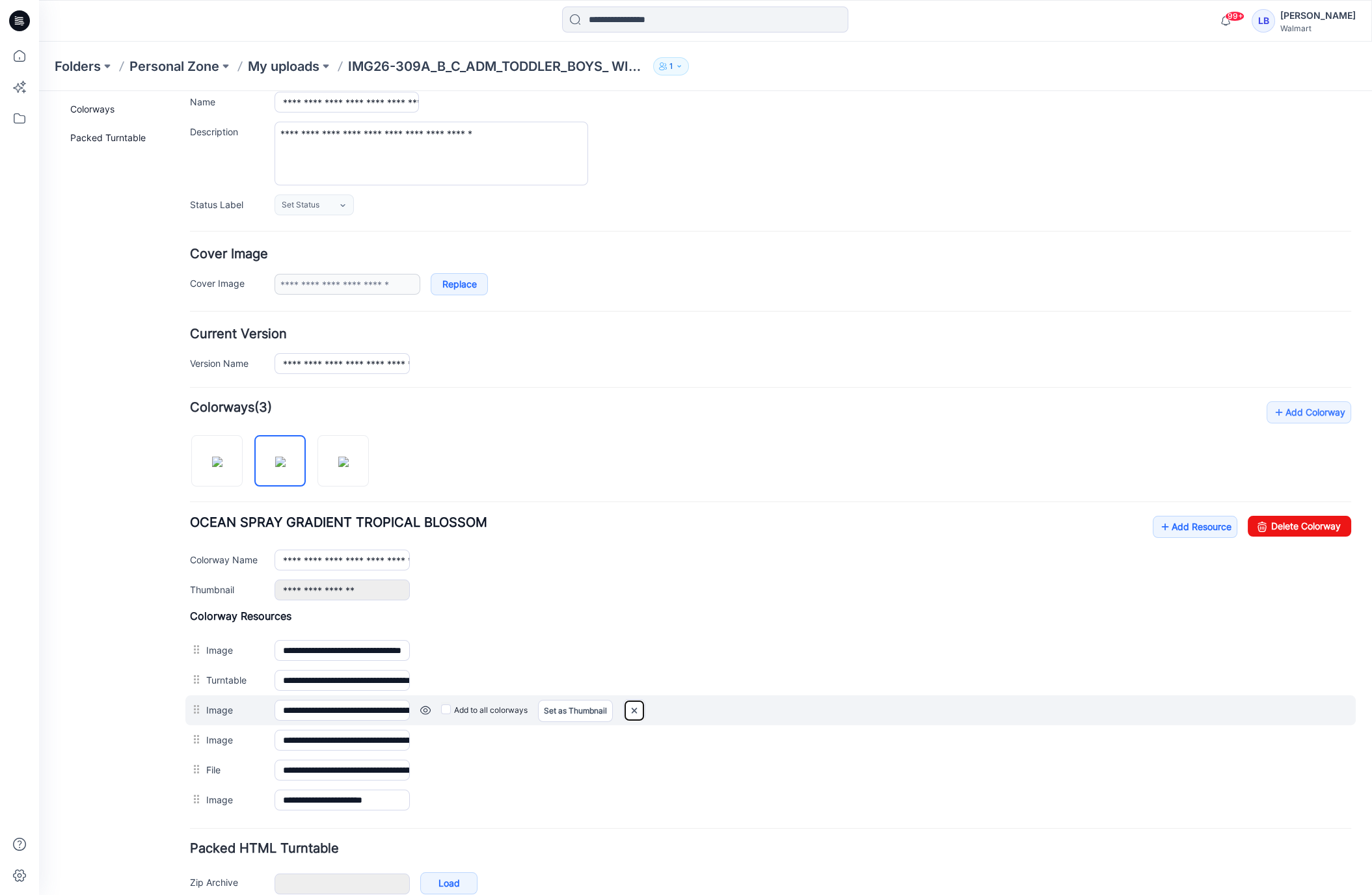
click at [639, 704] on img at bounding box center [633, 711] width 20 height 21
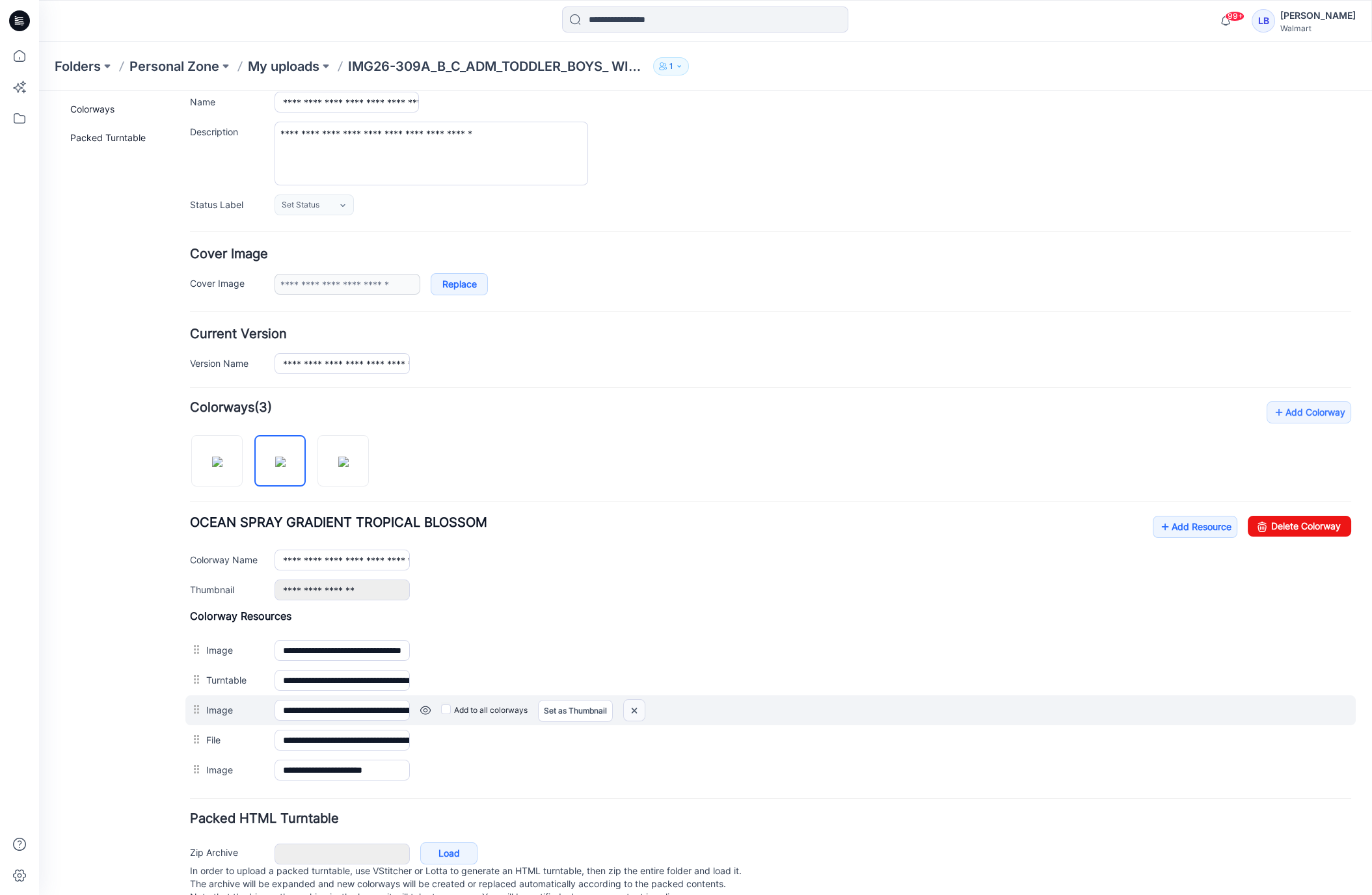
click at [643, 708] on img at bounding box center [633, 711] width 20 height 21
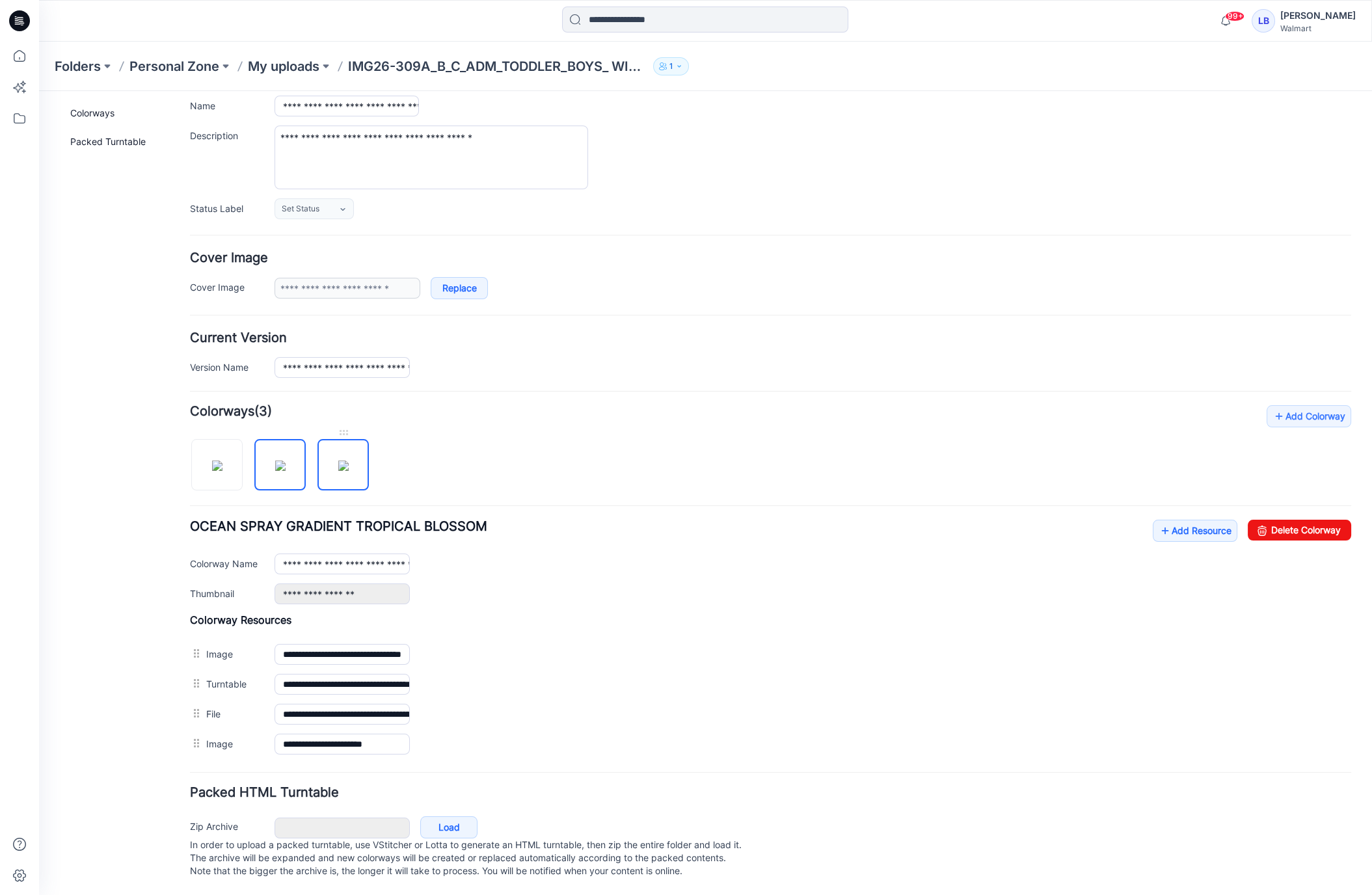
click at [364, 483] on div at bounding box center [343, 458] width 51 height 65
click at [349, 467] on img at bounding box center [343, 466] width 11 height 11
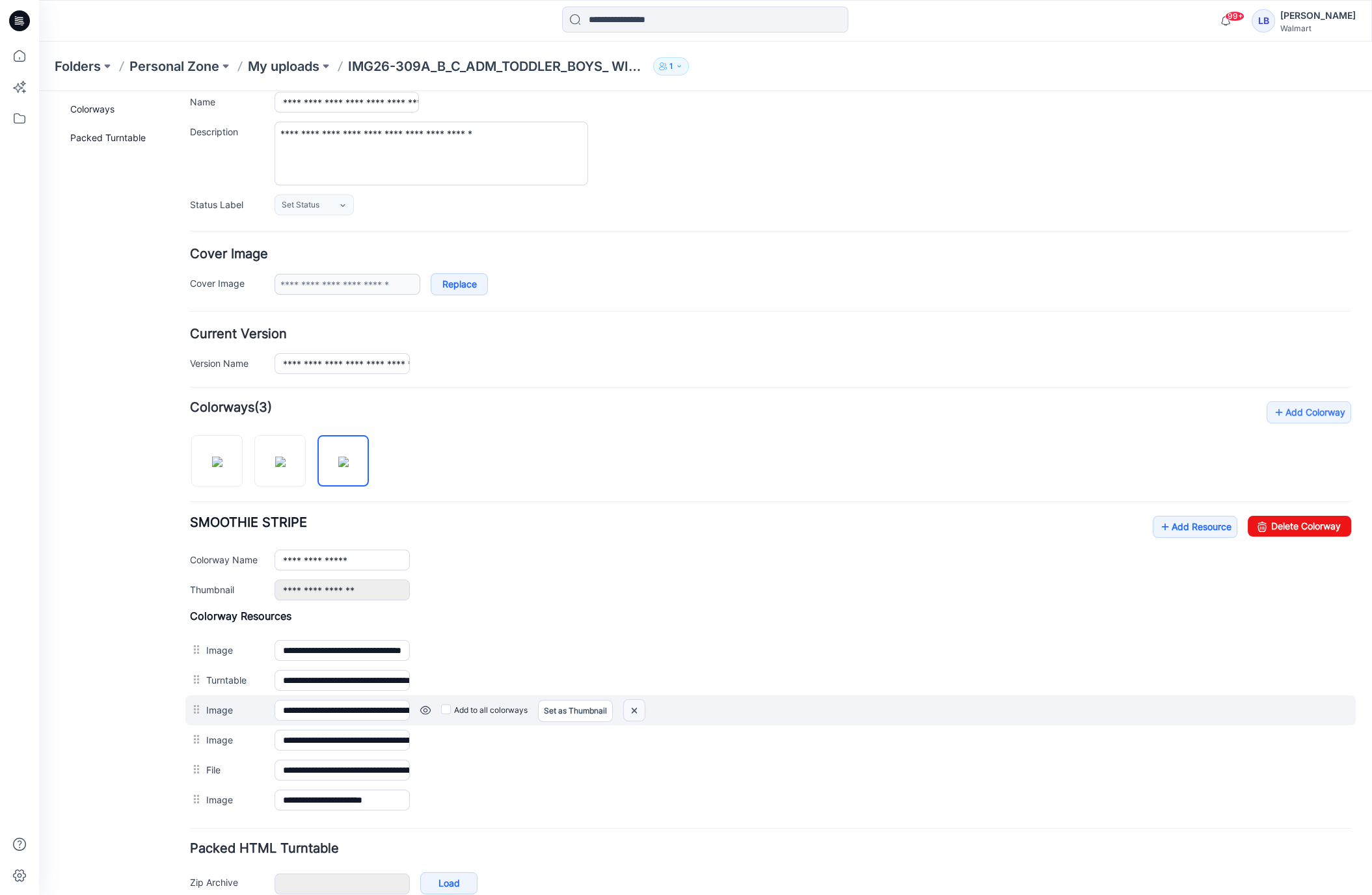
click at [633, 706] on img at bounding box center [633, 711] width 20 height 21
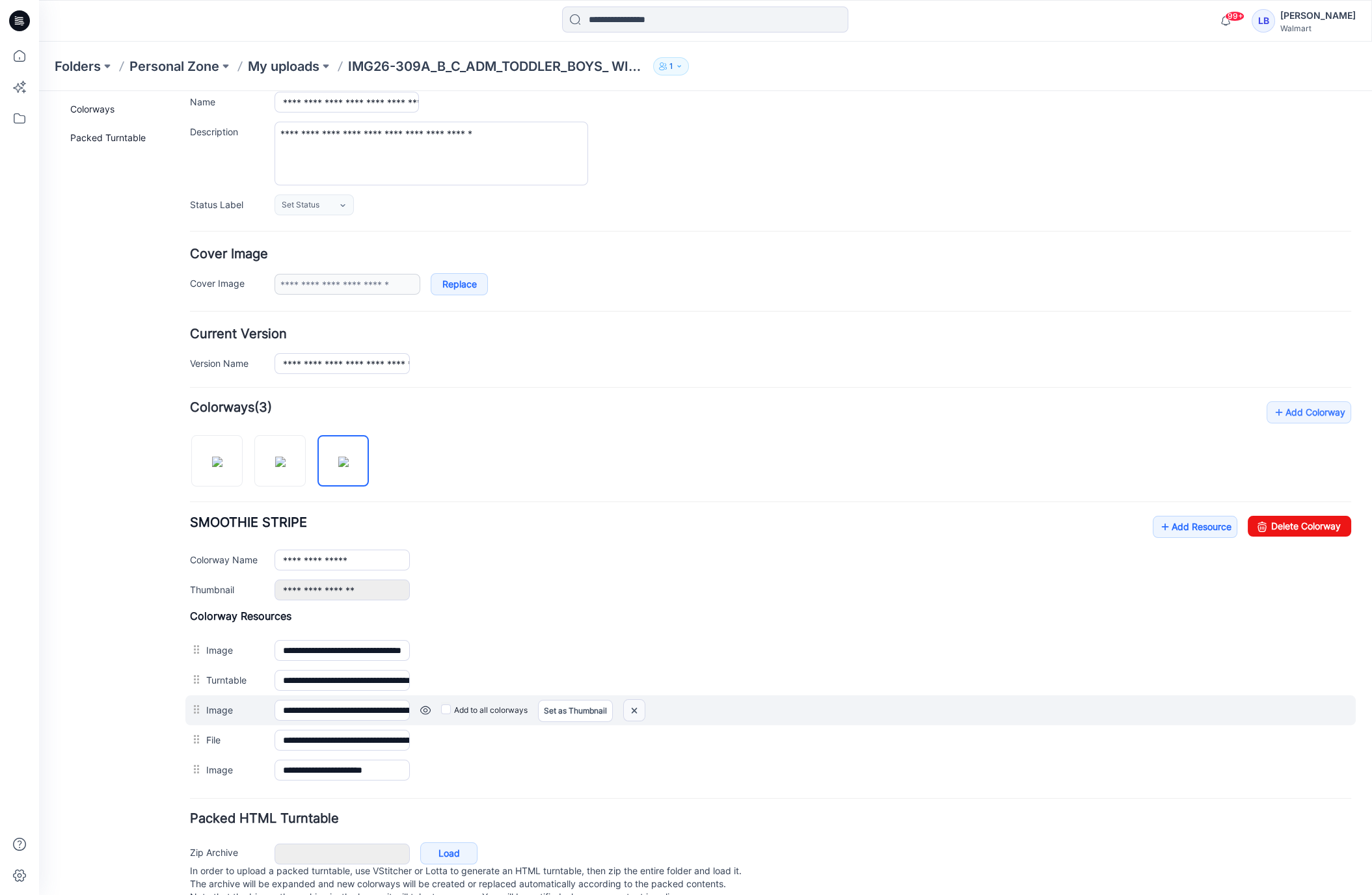
click at [639, 704] on img at bounding box center [633, 711] width 20 height 21
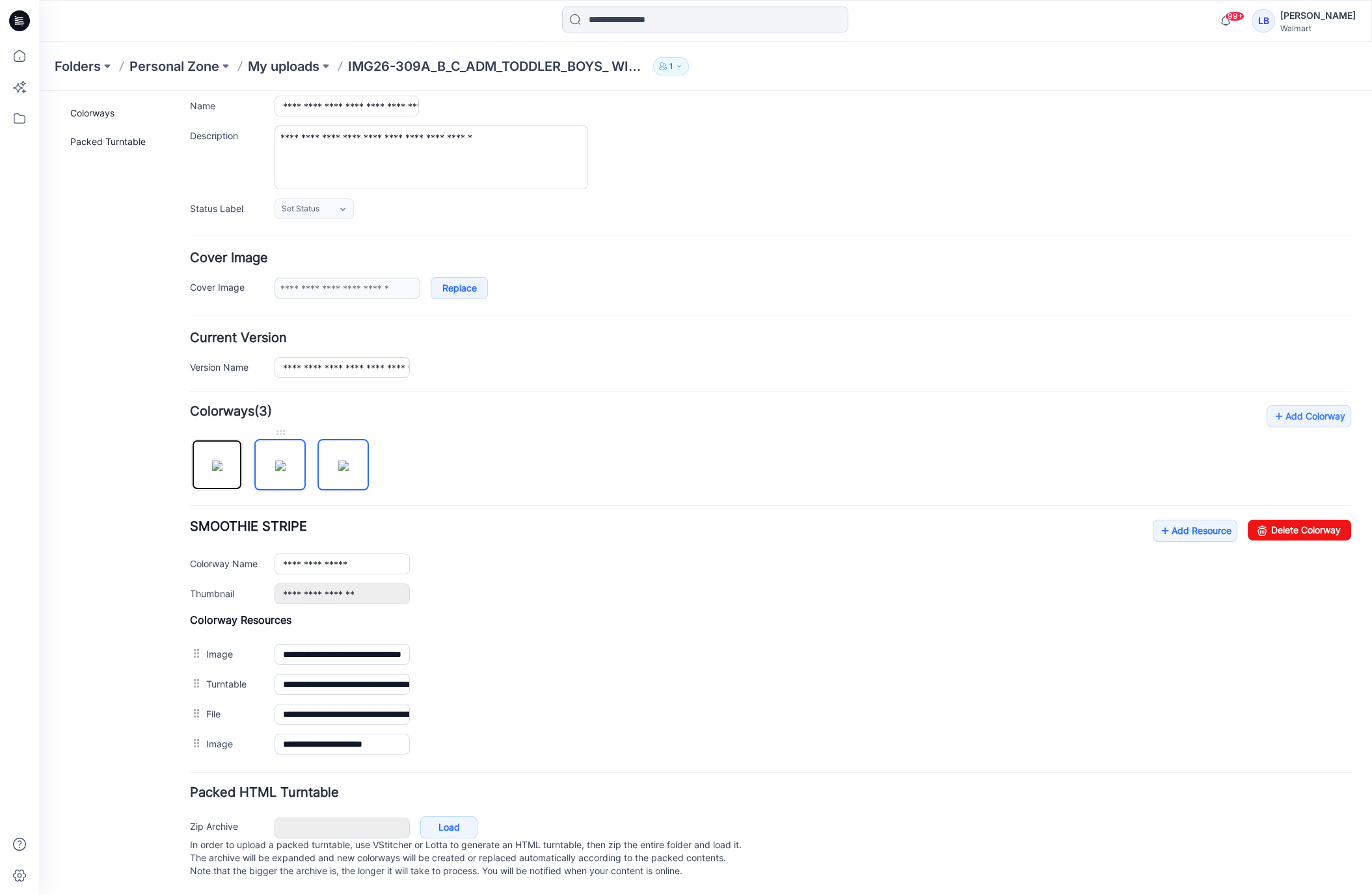
drag, startPoint x: 231, startPoint y: 463, endPoint x: 263, endPoint y: 460, distance: 32.1
click at [223, 463] on img at bounding box center [217, 466] width 11 height 11
click at [1203, 520] on link "Add Resource" at bounding box center [1195, 530] width 84 height 22
click at [1188, 520] on link "Add Resource" at bounding box center [1195, 530] width 84 height 22
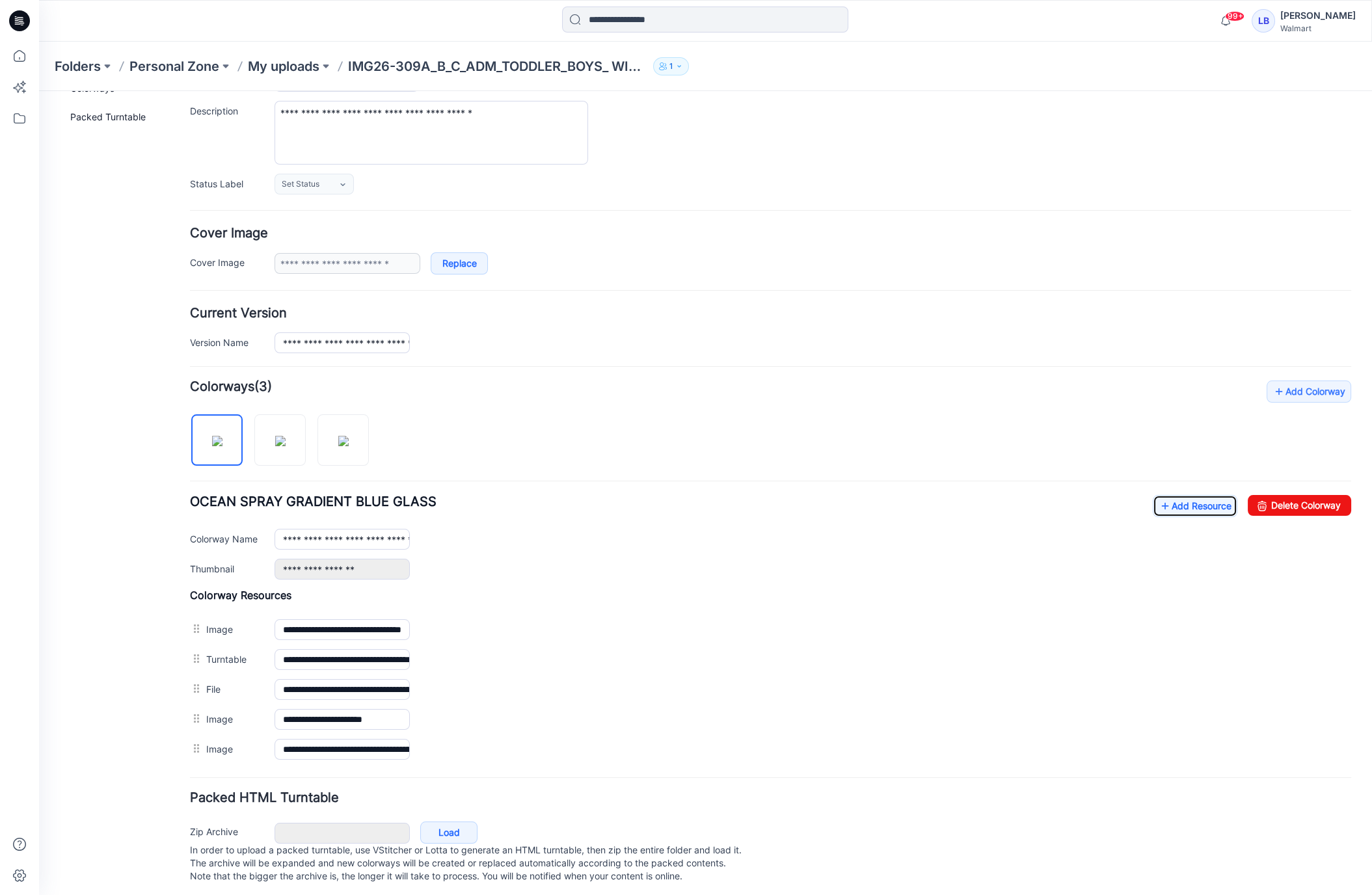
scroll to position [114, 0]
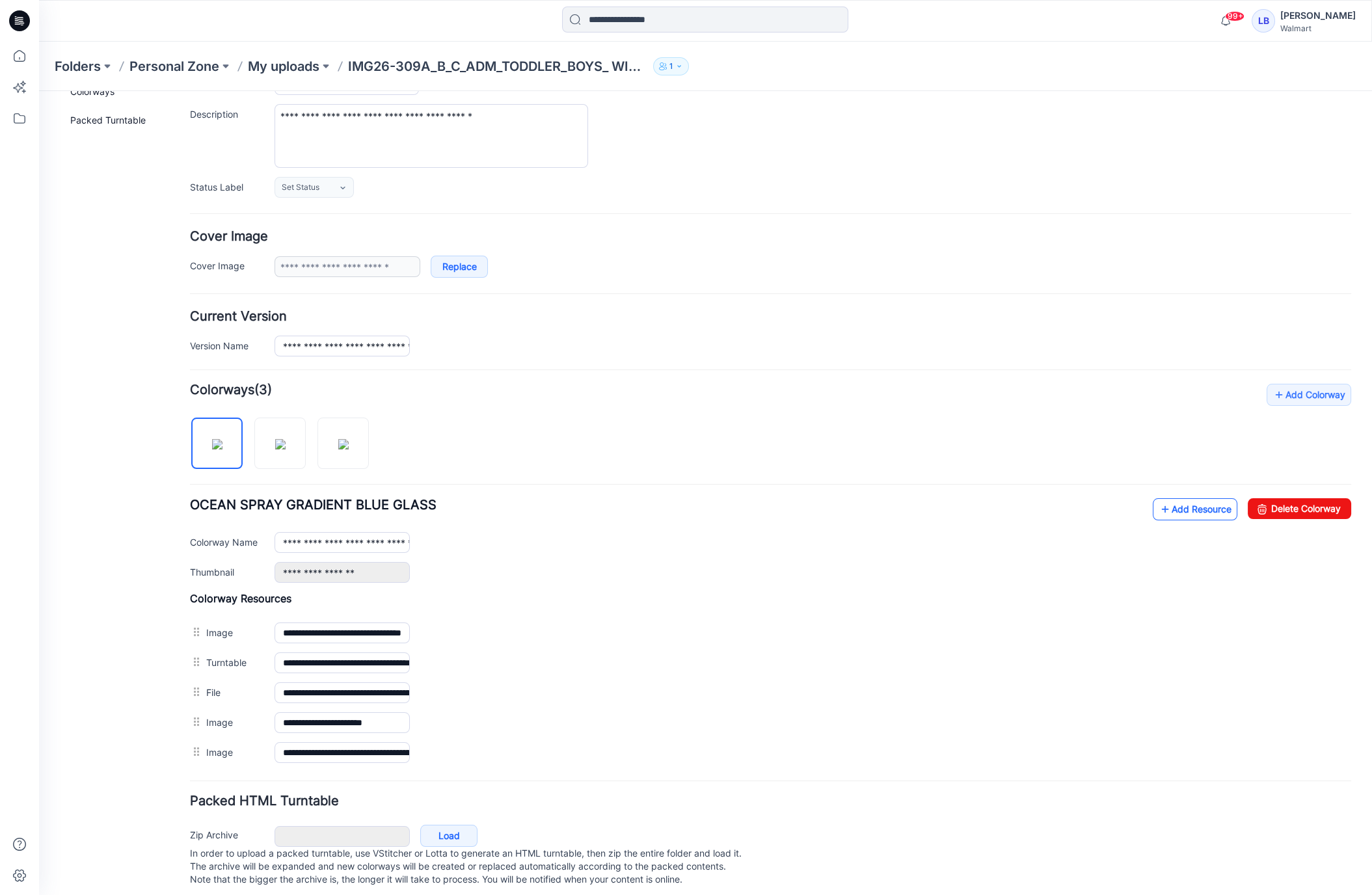
click at [1183, 510] on link "Add Resource" at bounding box center [1195, 509] width 84 height 22
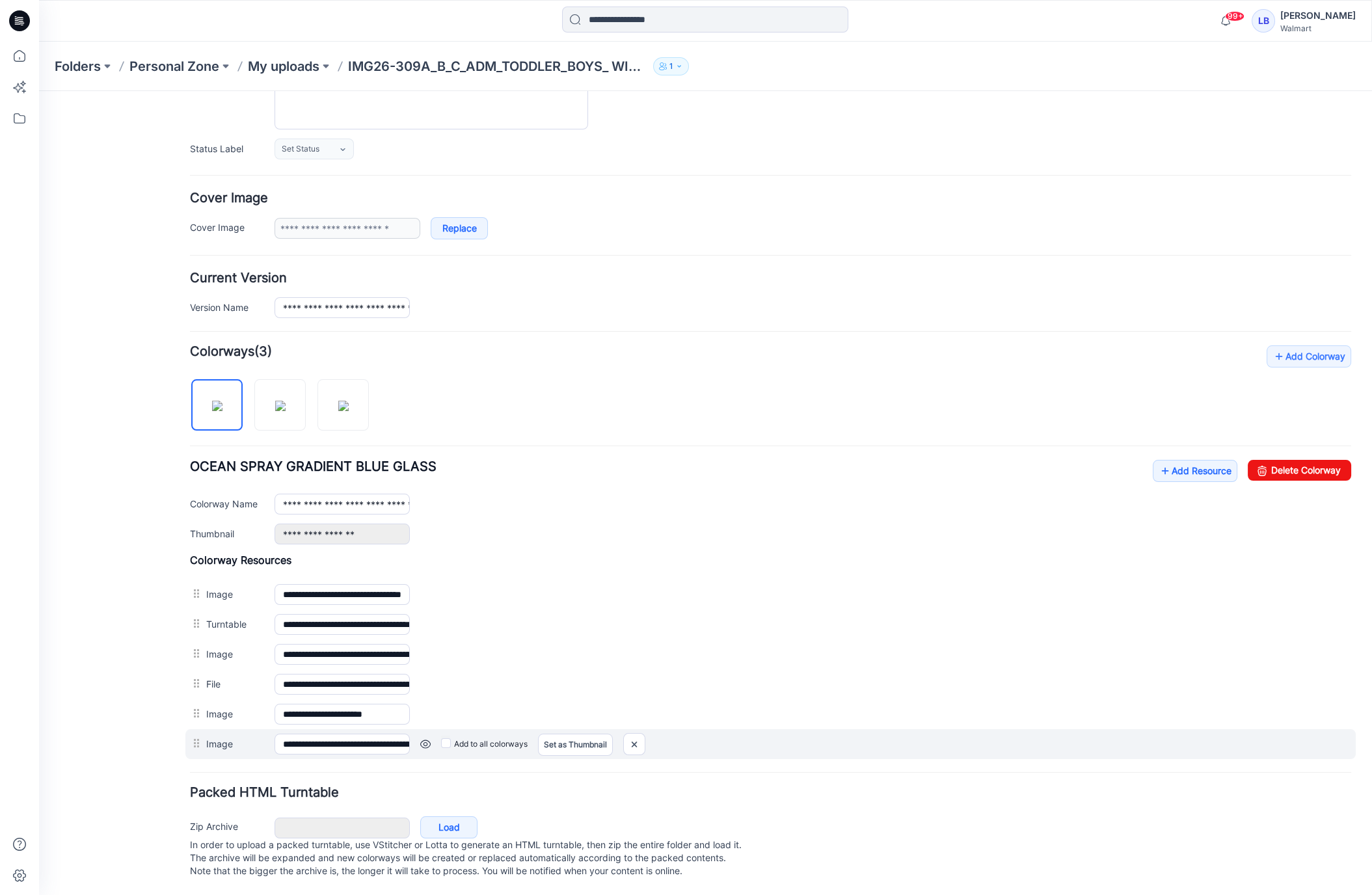
scroll to position [156, 0]
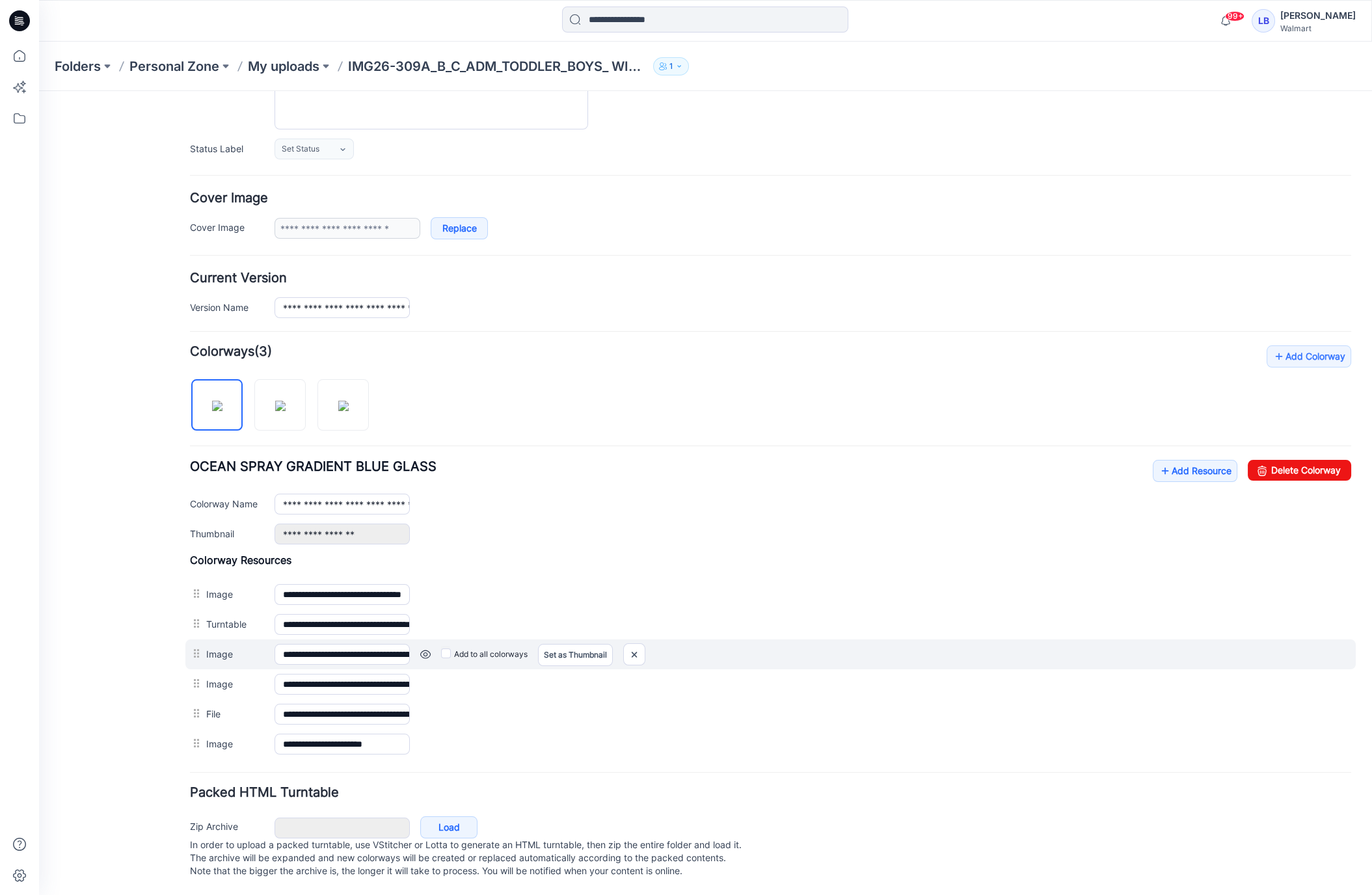
click at [424, 649] on link at bounding box center [426, 655] width 11 height 11
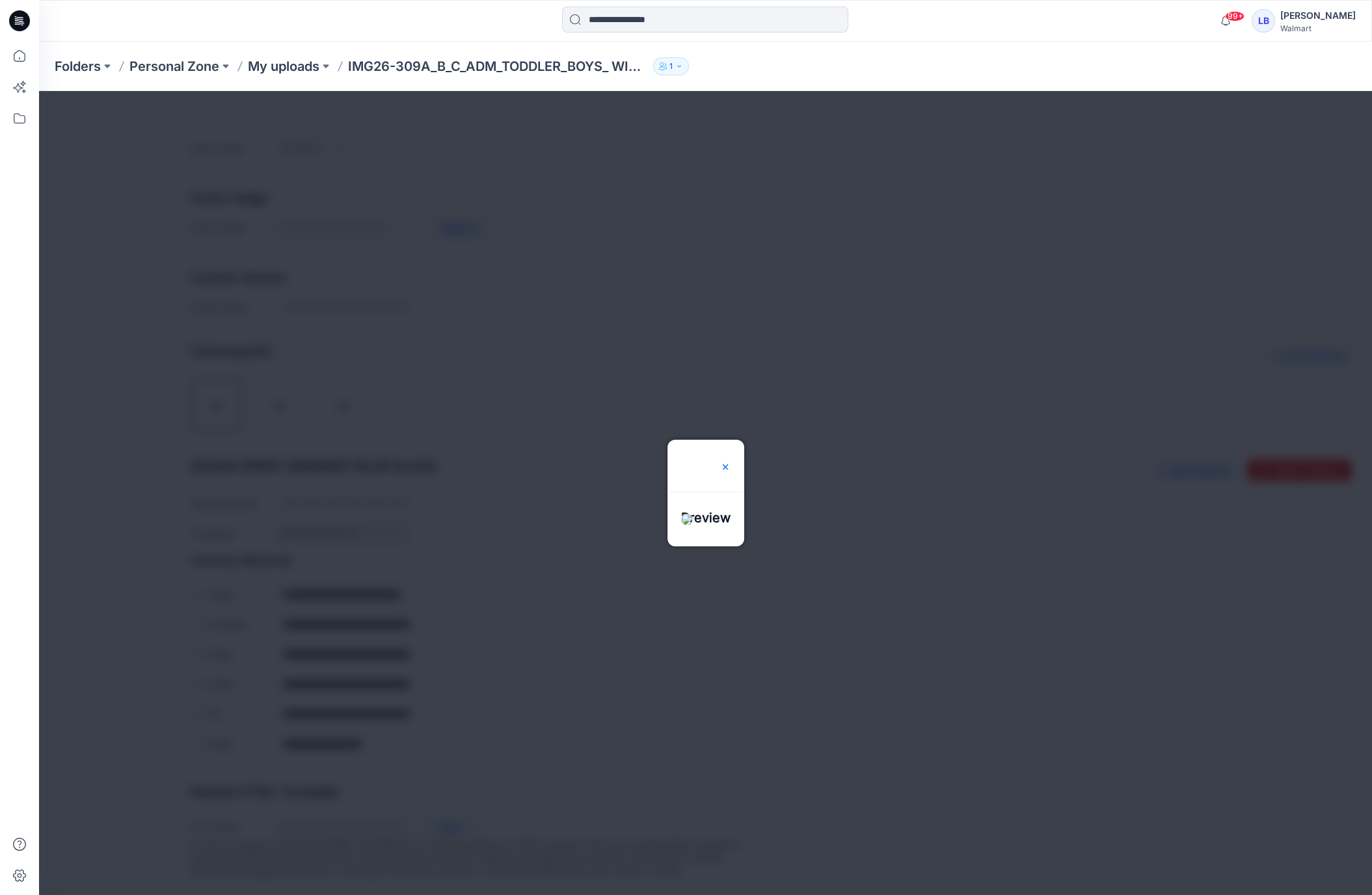
click at [731, 462] on img at bounding box center [725, 467] width 11 height 11
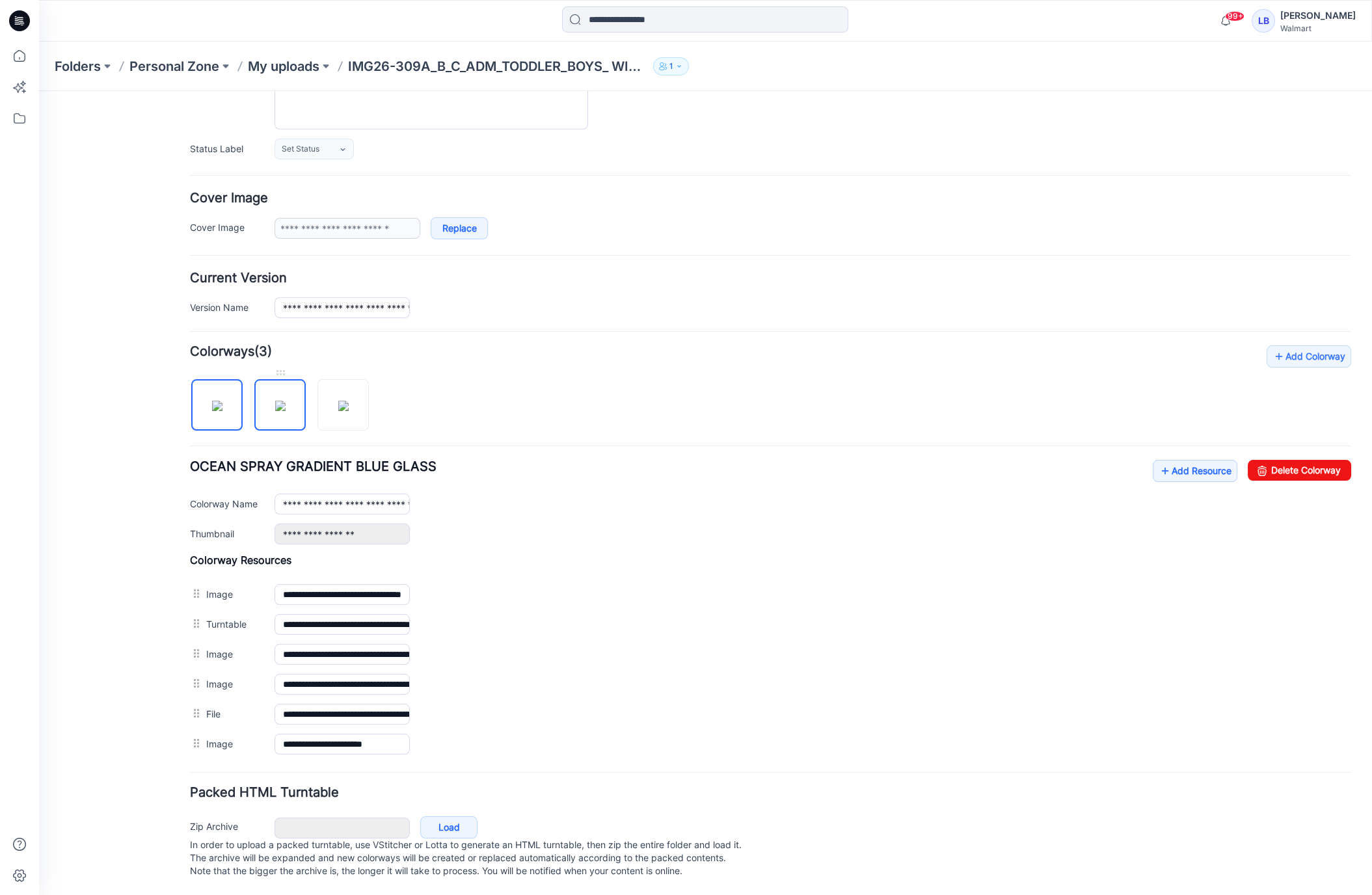
click at [275, 404] on img at bounding box center [280, 406] width 11 height 11
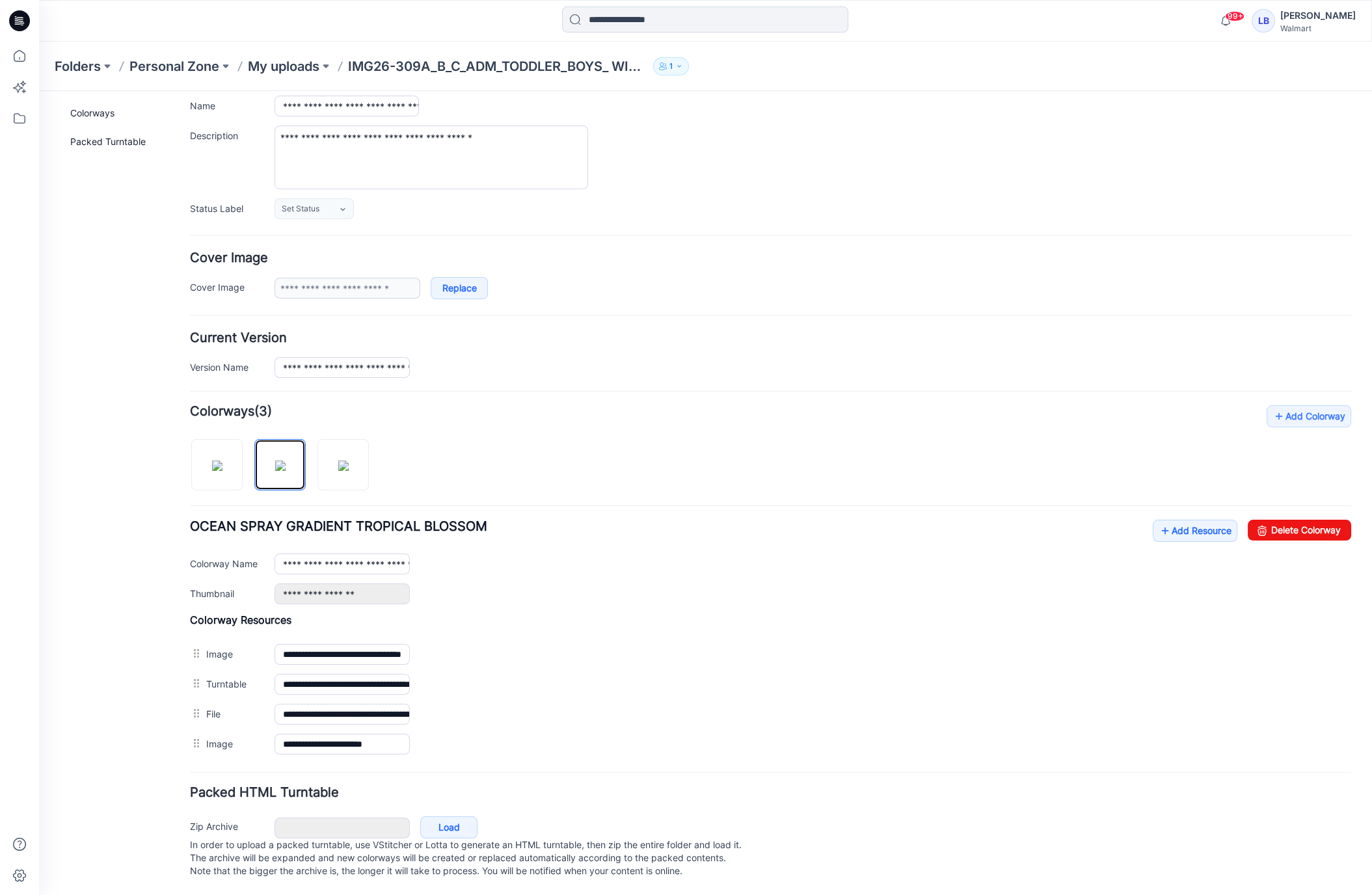
scroll to position [97, 0]
click at [1190, 525] on link "Add Resource" at bounding box center [1195, 530] width 84 height 22
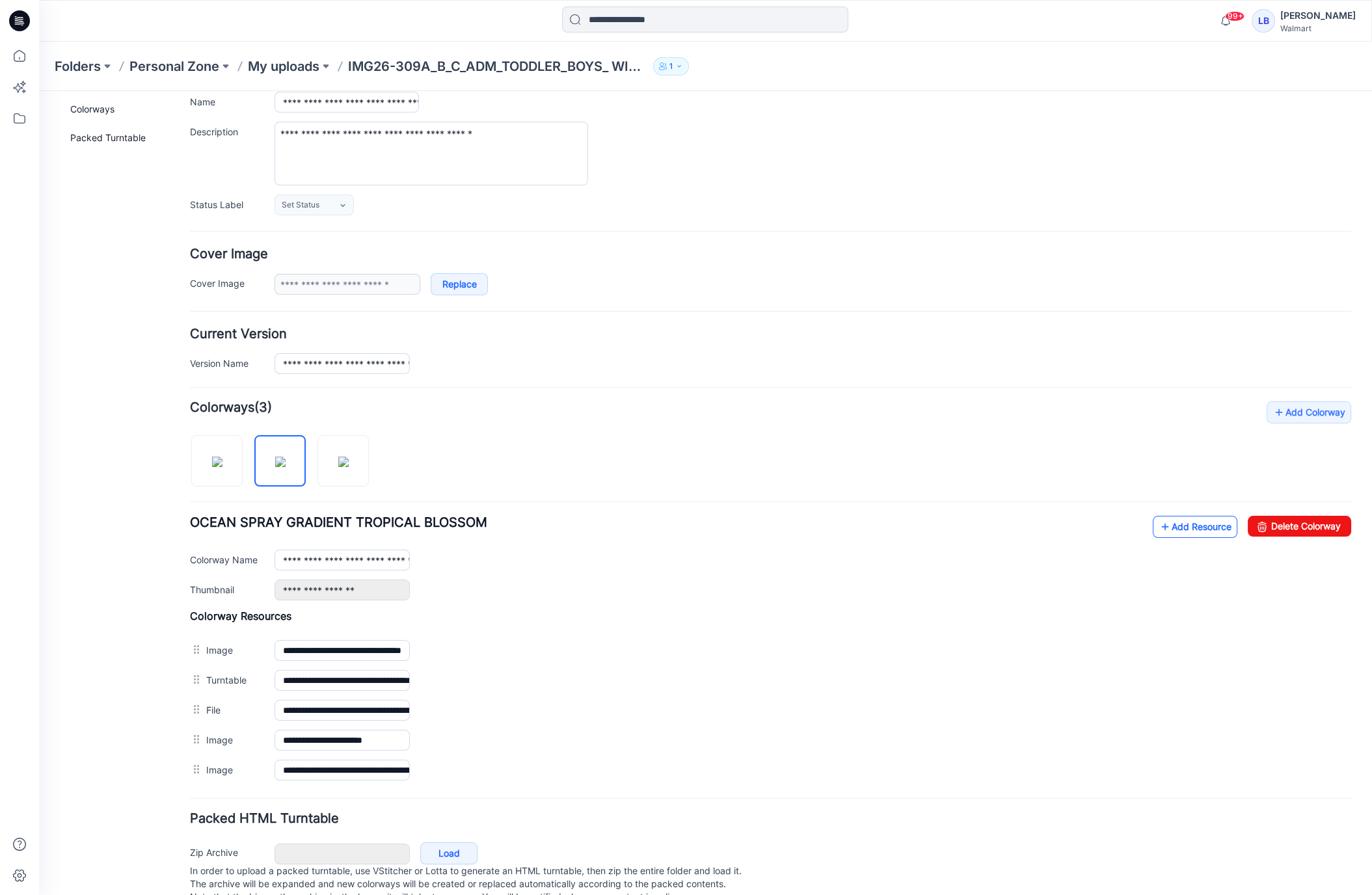
click at [1183, 523] on link "Add Resource" at bounding box center [1195, 527] width 84 height 22
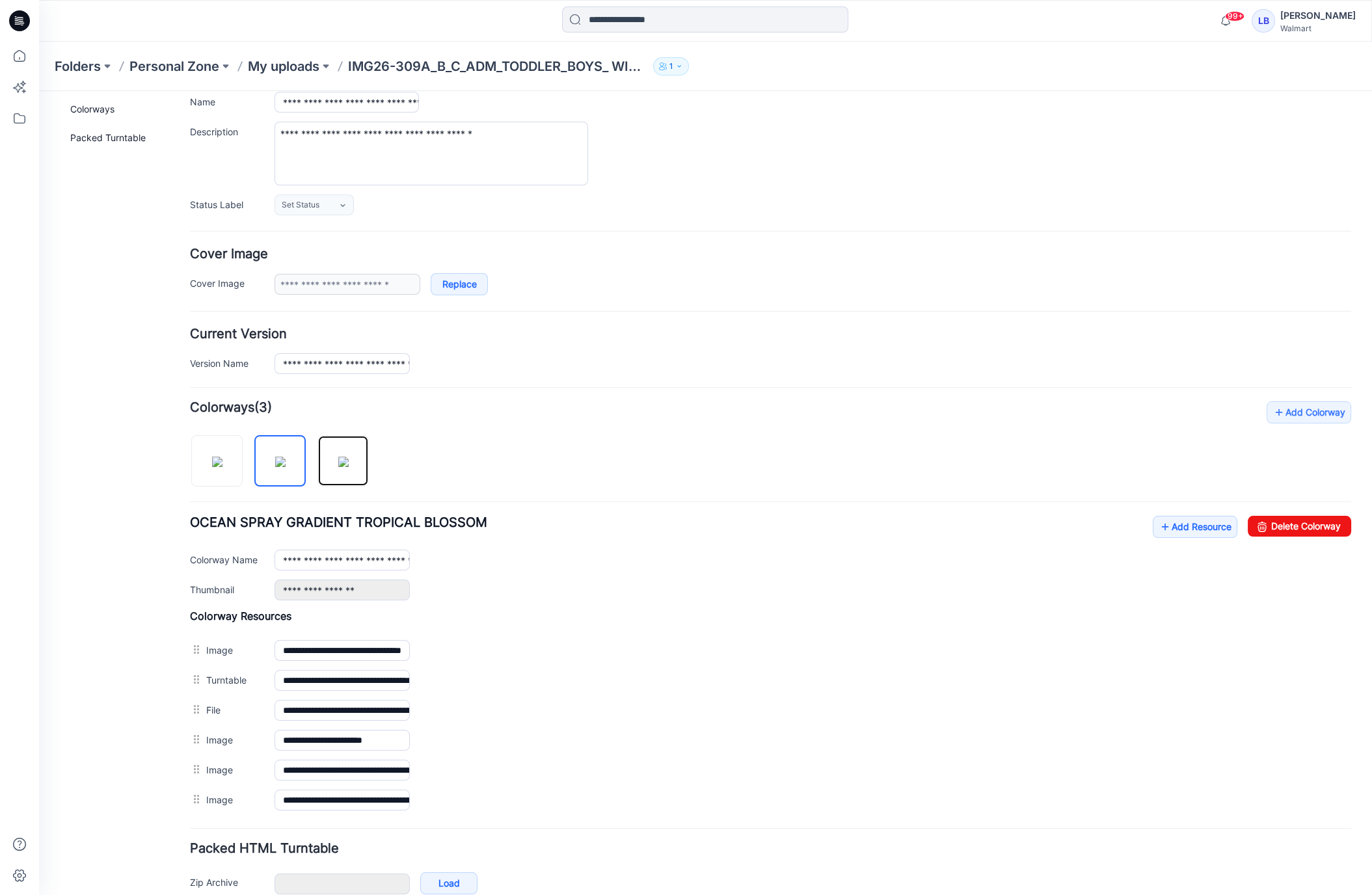
drag, startPoint x: 351, startPoint y: 456, endPoint x: 1035, endPoint y: 558, distance: 691.6
click at [349, 457] on img at bounding box center [343, 462] width 11 height 11
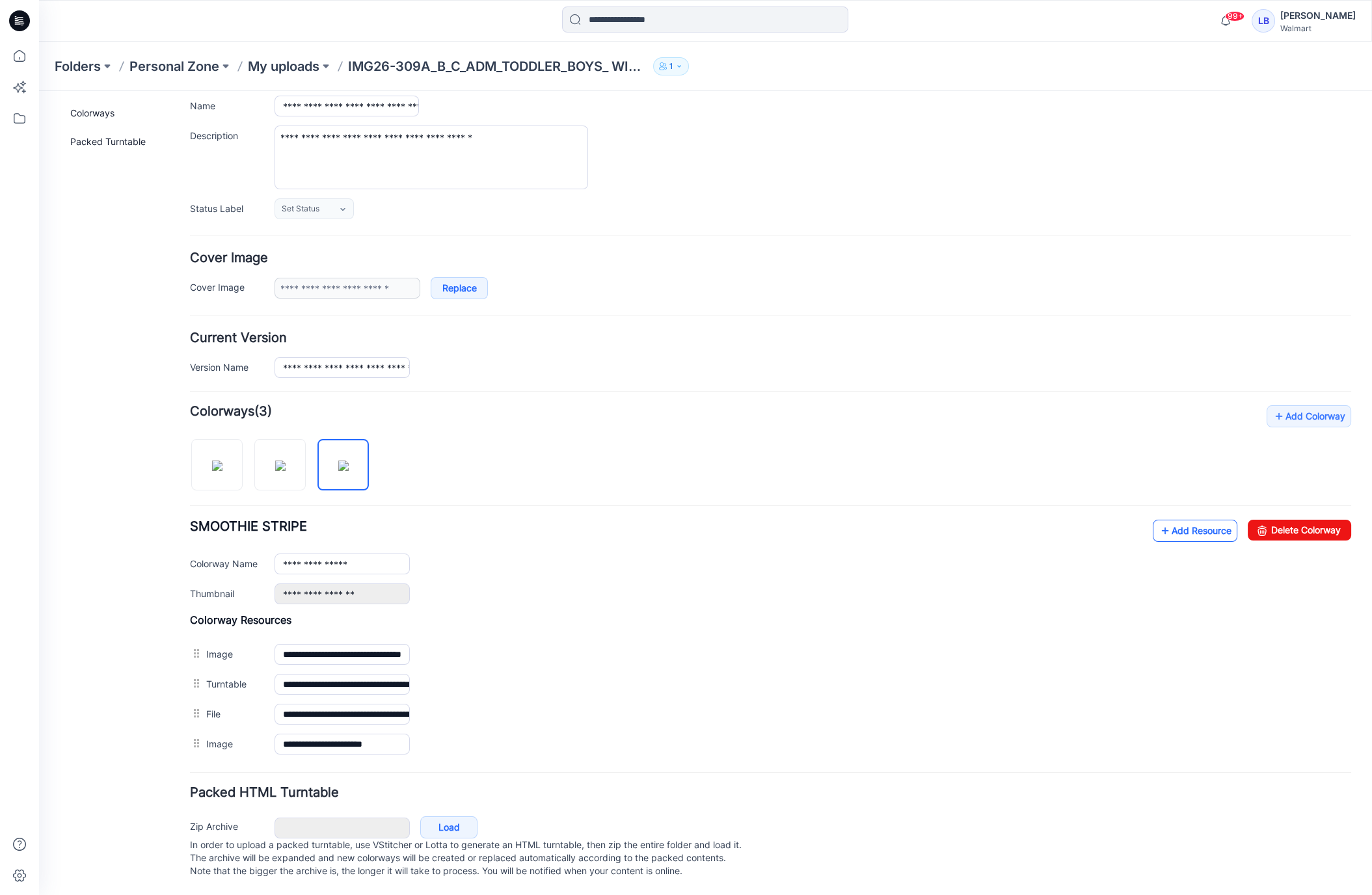
click at [1211, 524] on link "Add Resource" at bounding box center [1195, 530] width 84 height 22
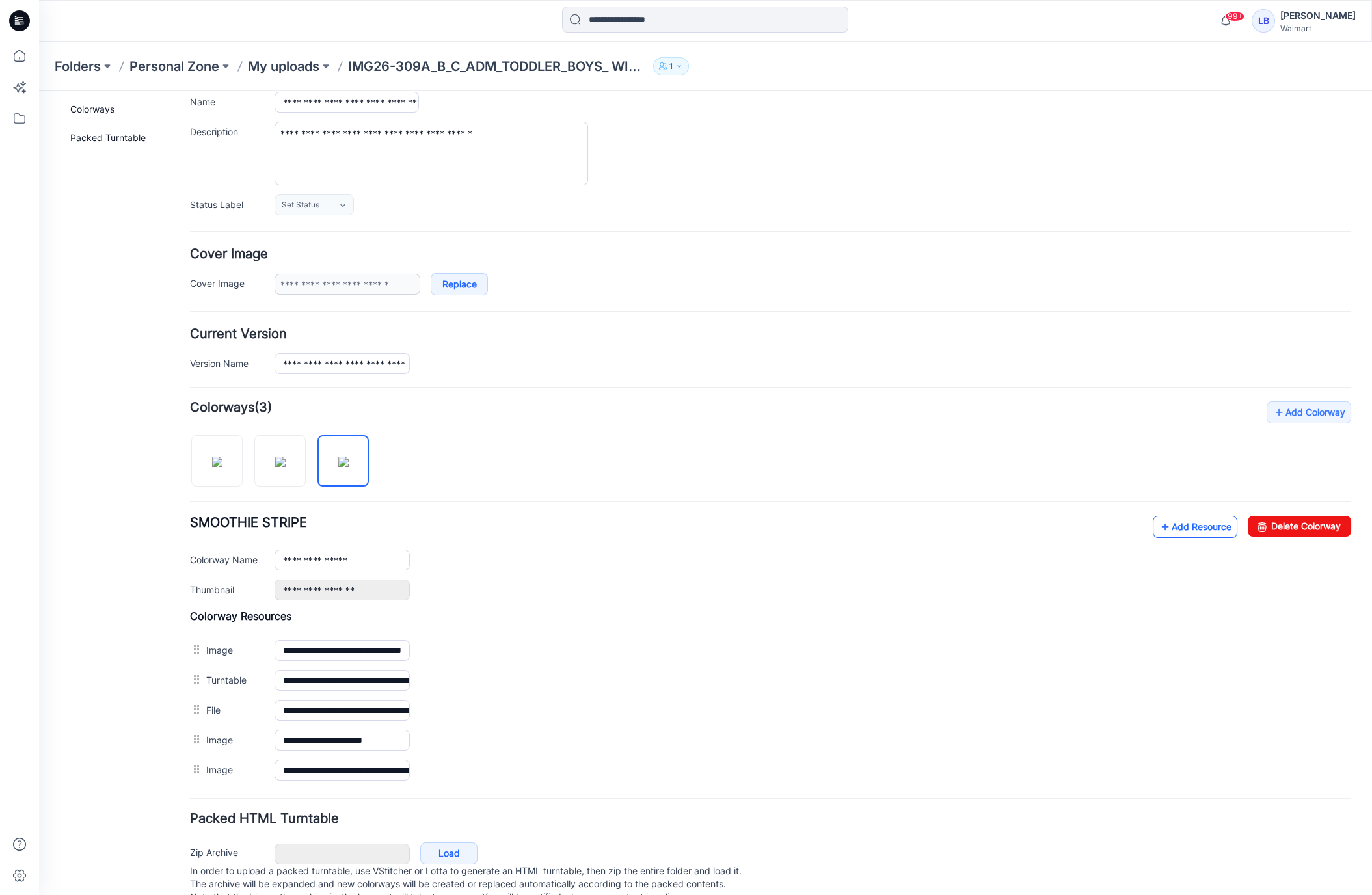
click at [1208, 522] on link "Add Resource" at bounding box center [1195, 527] width 84 height 22
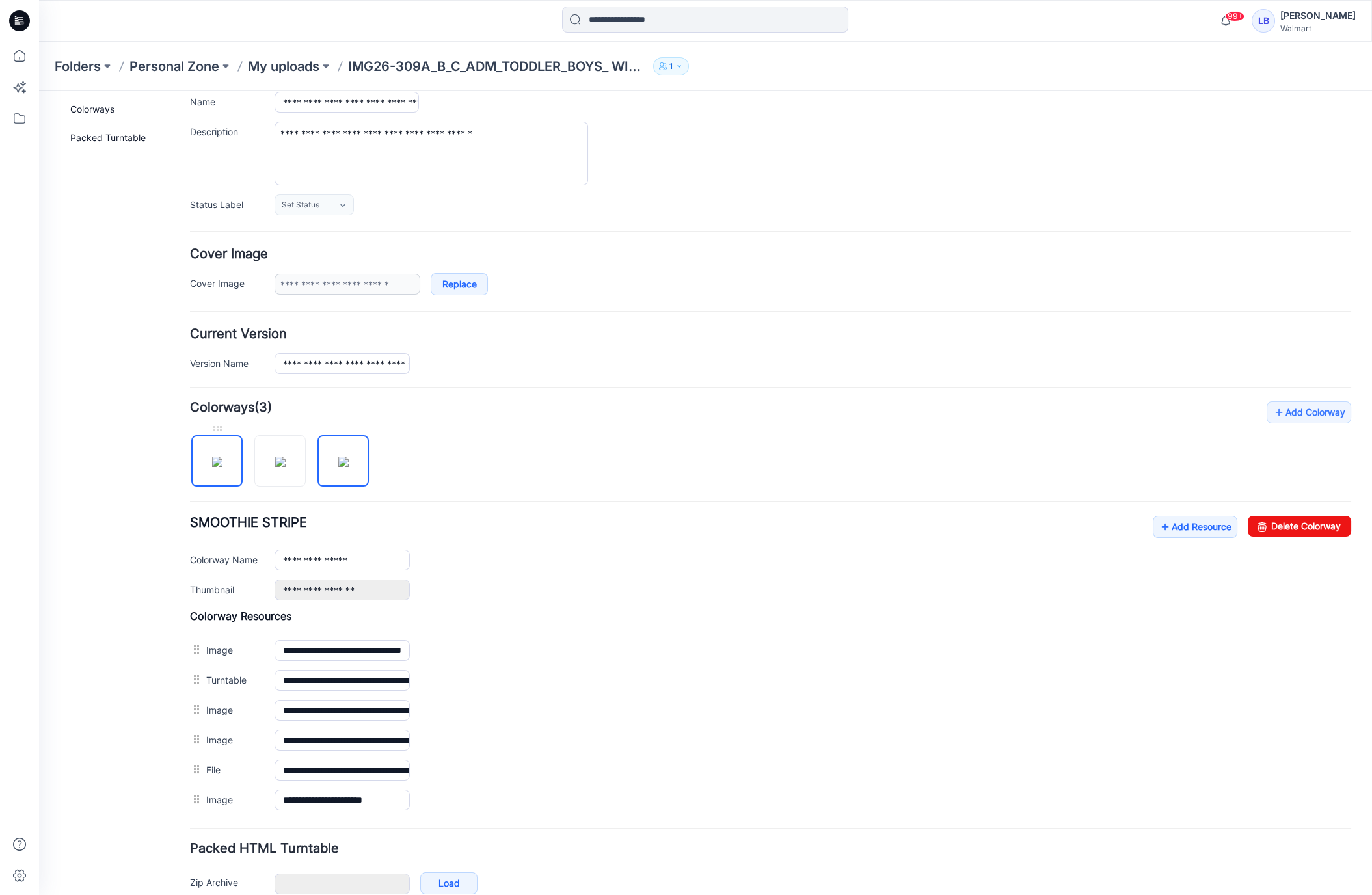
click at [223, 462] on img at bounding box center [217, 462] width 11 height 11
click at [282, 462] on img at bounding box center [280, 462] width 11 height 11
type input "**********"
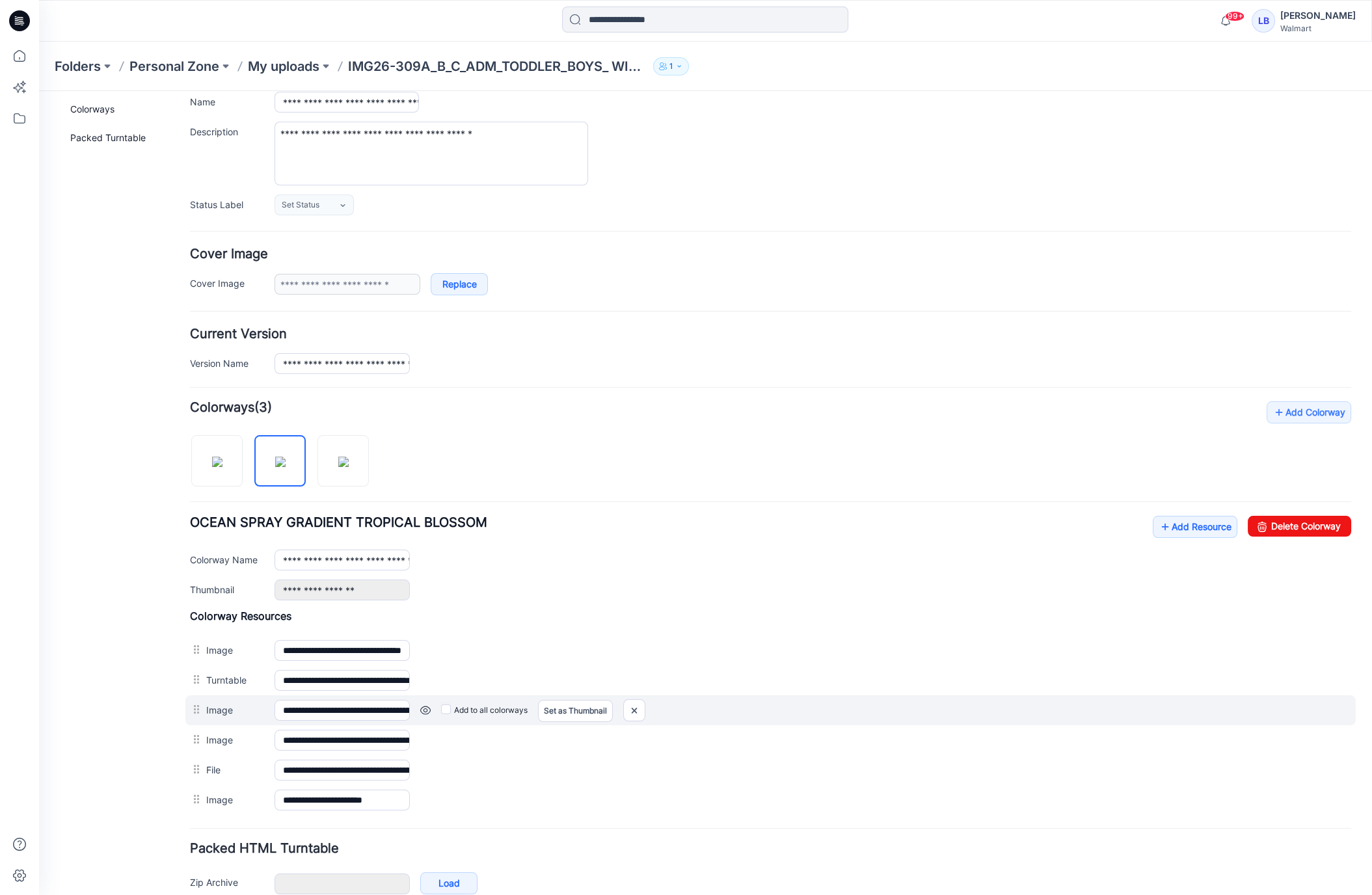
click at [420, 705] on link at bounding box center [426, 711] width 11 height 11
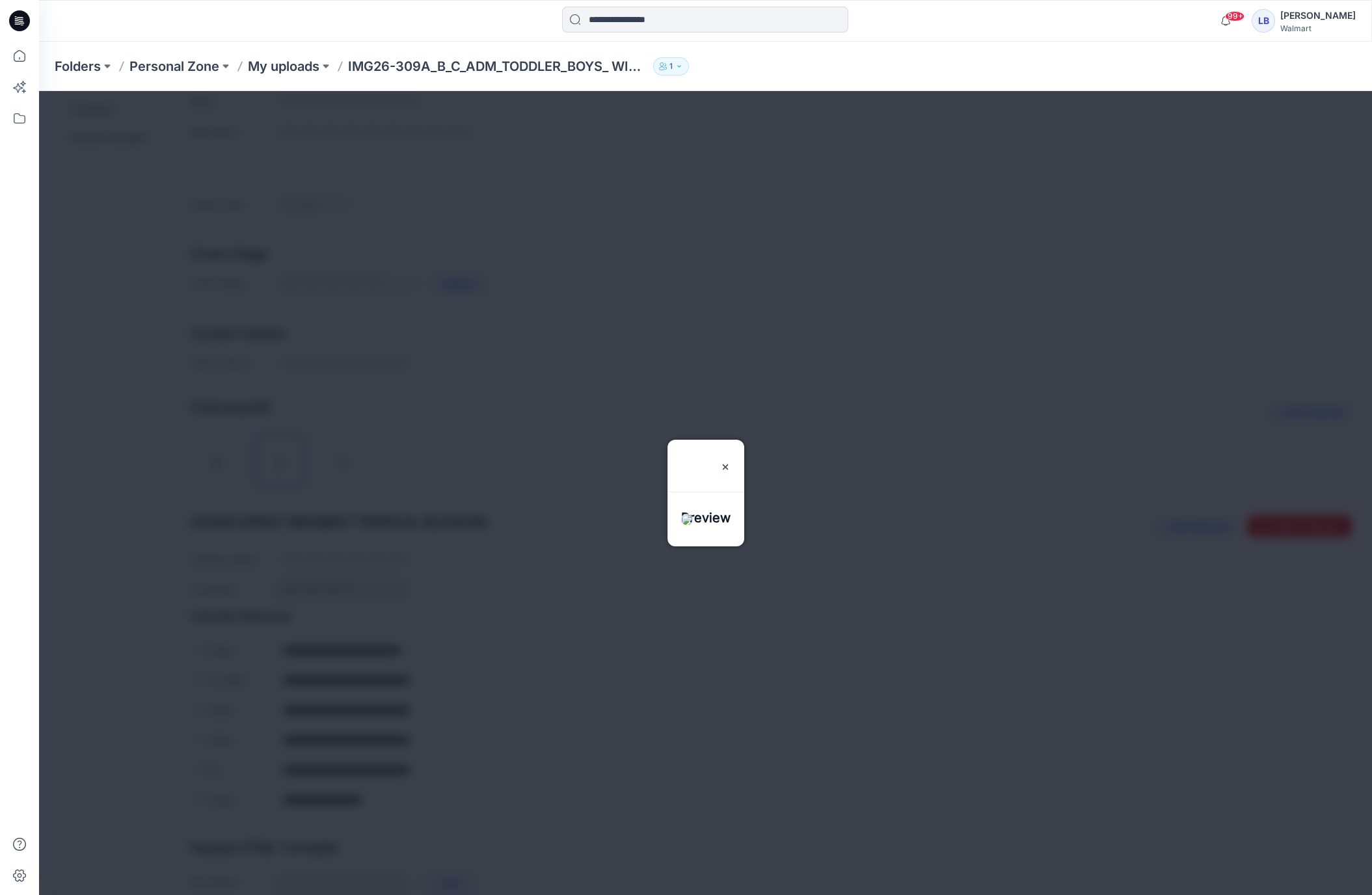
drag, startPoint x: 749, startPoint y: 426, endPoint x: 690, endPoint y: 522, distance: 112.7
click at [731, 462] on img at bounding box center [725, 467] width 11 height 11
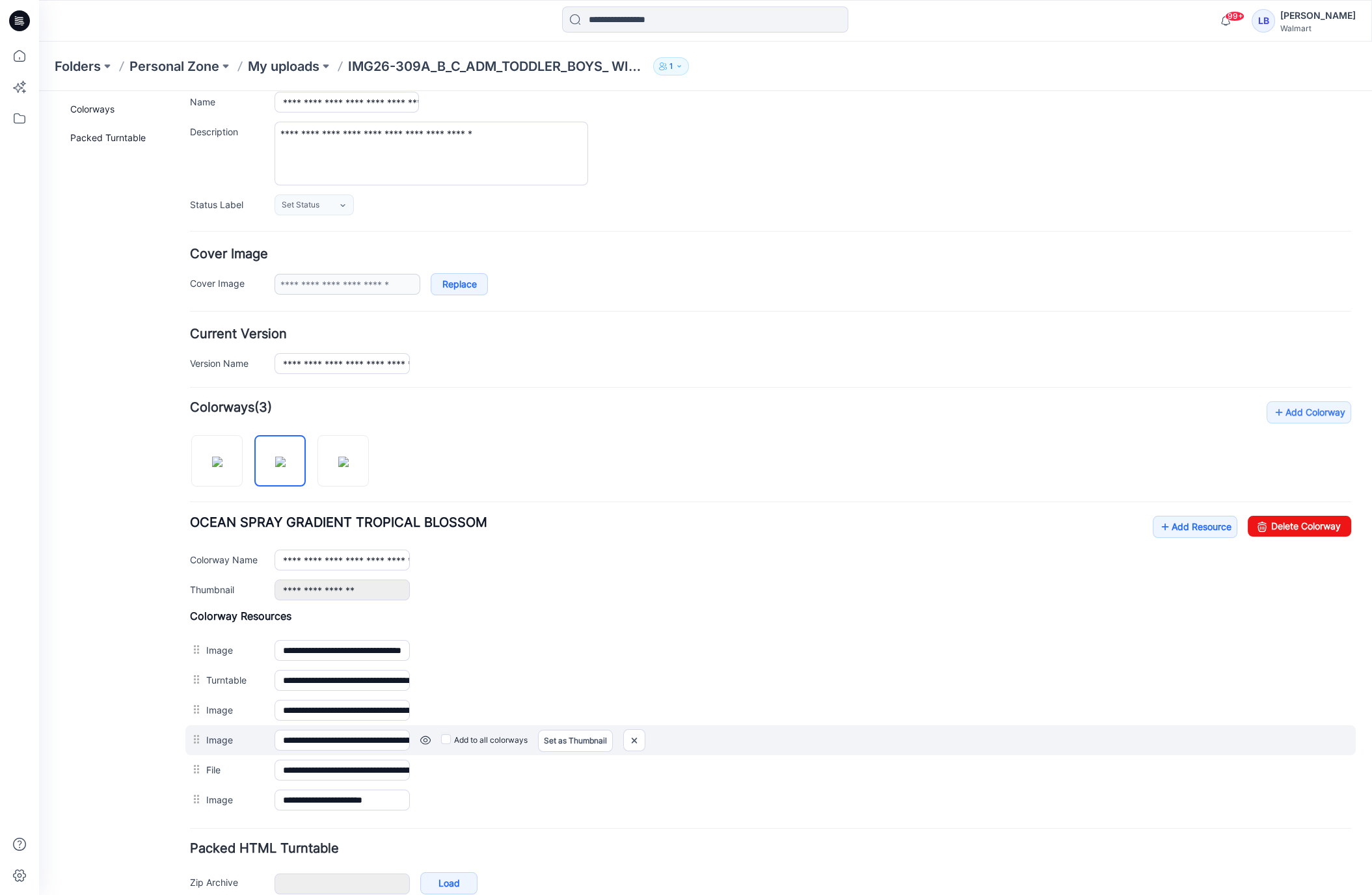
click at [425, 735] on link at bounding box center [426, 741] width 11 height 11
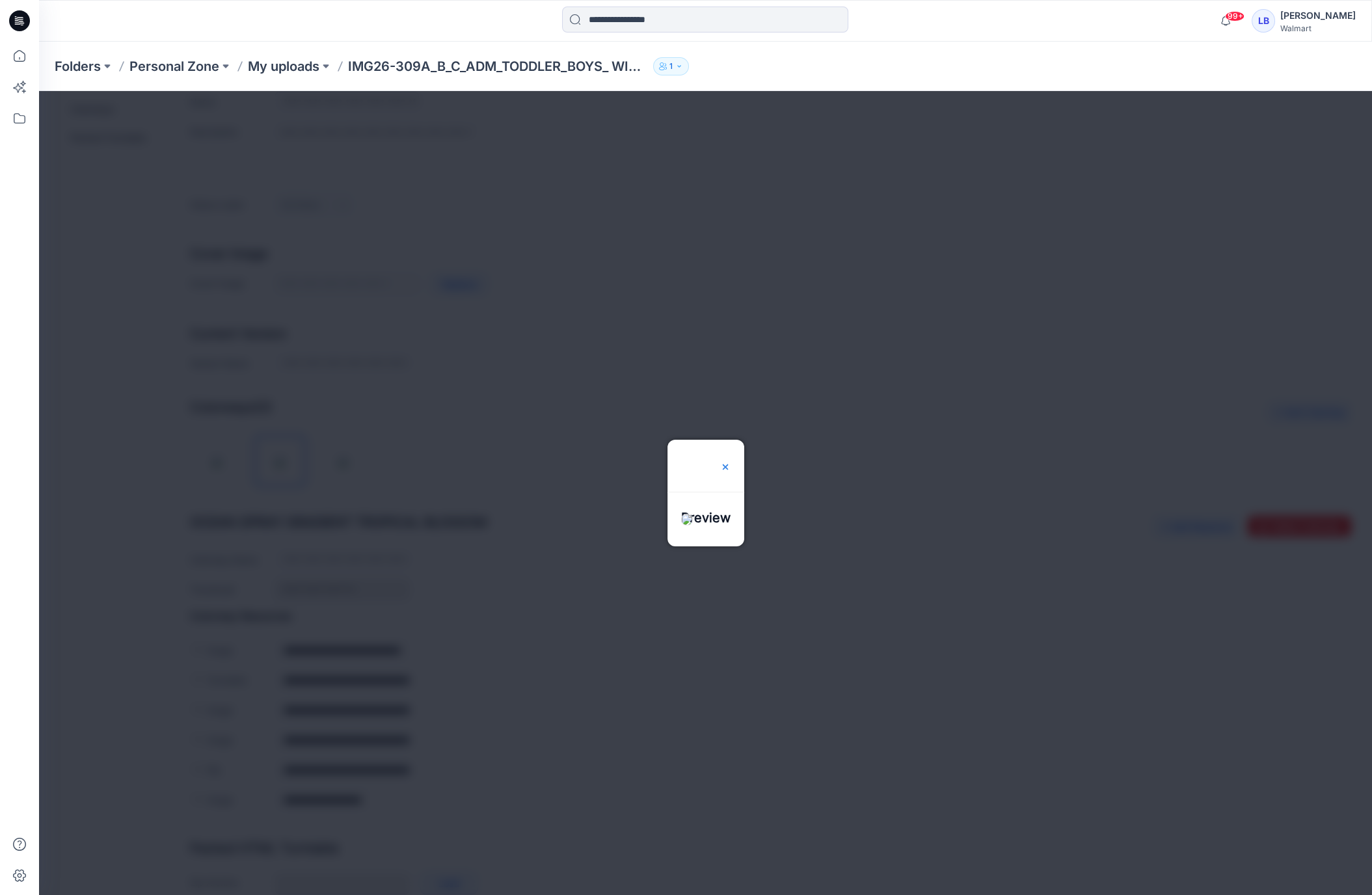
click at [731, 462] on img at bounding box center [725, 467] width 11 height 11
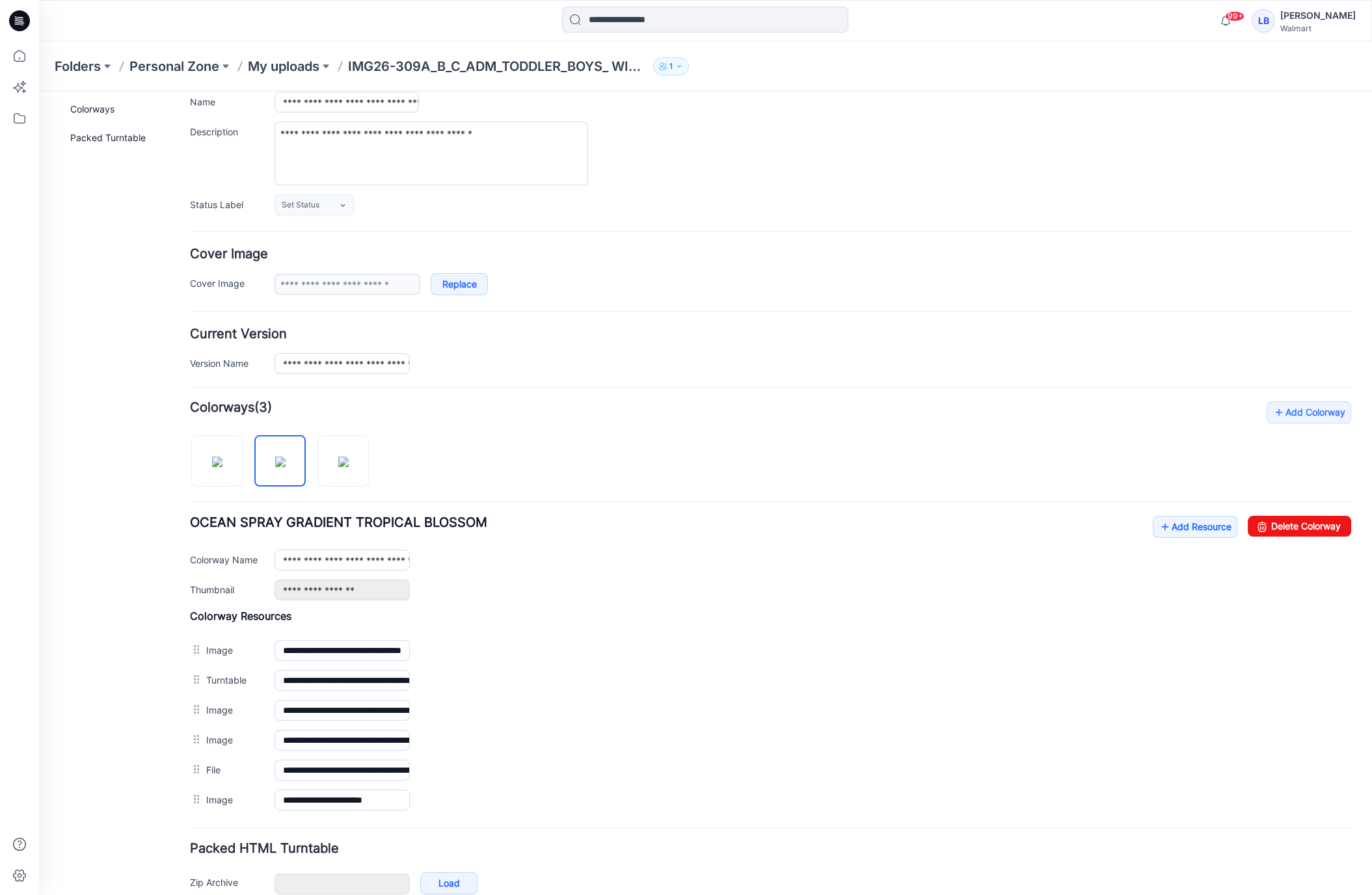
scroll to position [0, 0]
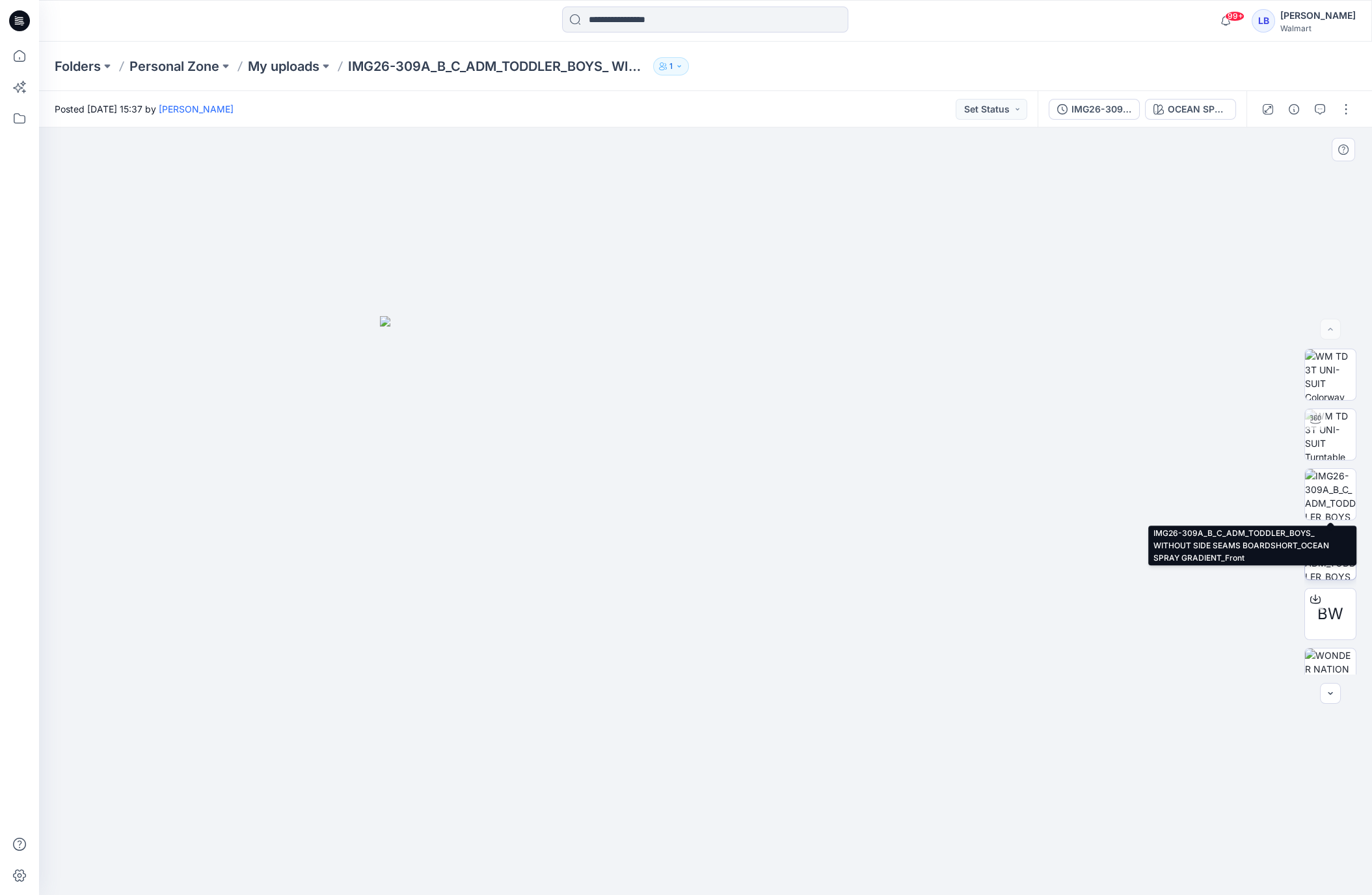
drag, startPoint x: 1330, startPoint y: 500, endPoint x: 1335, endPoint y: 548, distance: 48.3
click at [1330, 500] on img at bounding box center [1329, 494] width 51 height 51
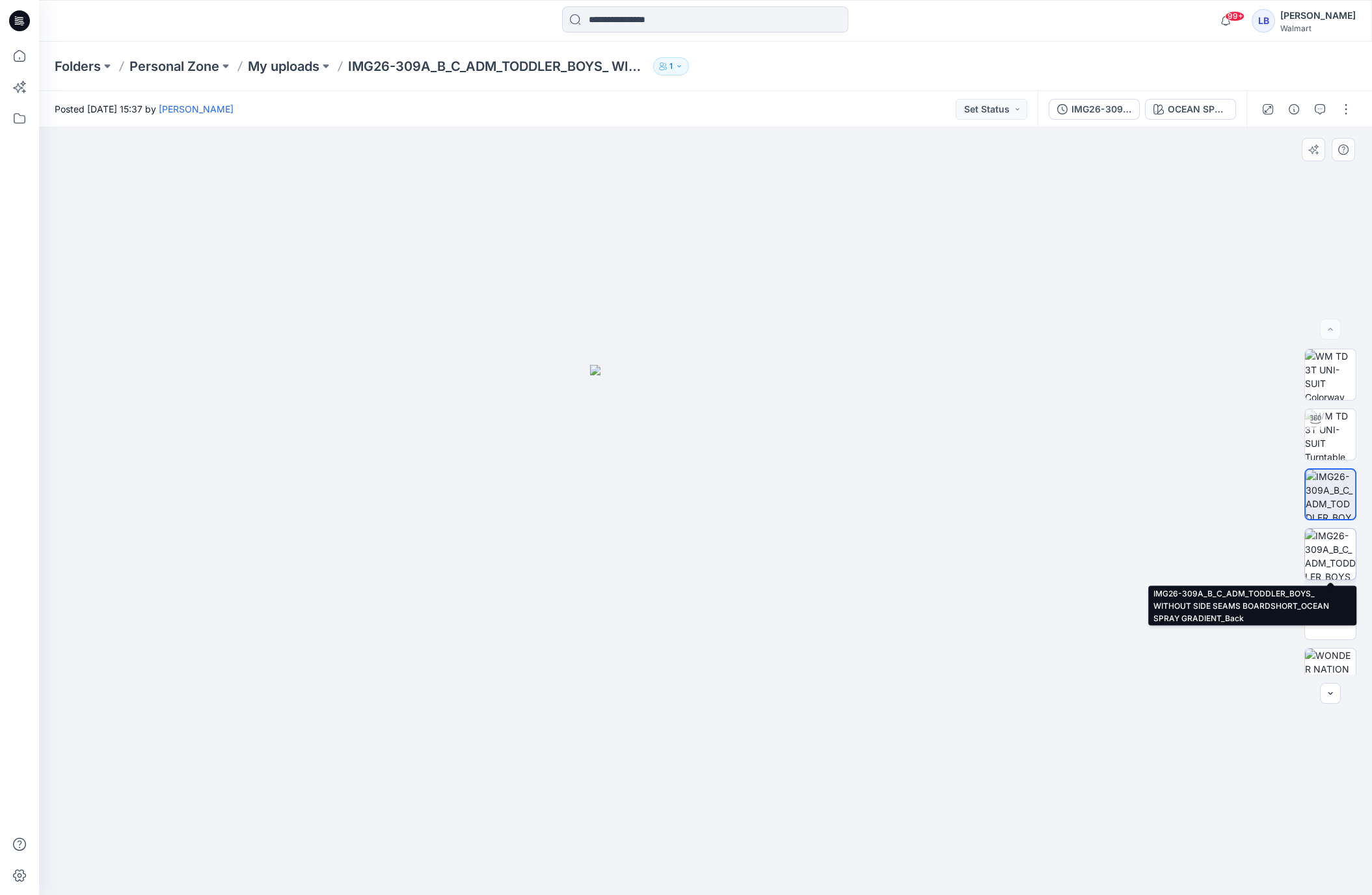
click at [1333, 551] on img at bounding box center [1329, 553] width 51 height 51
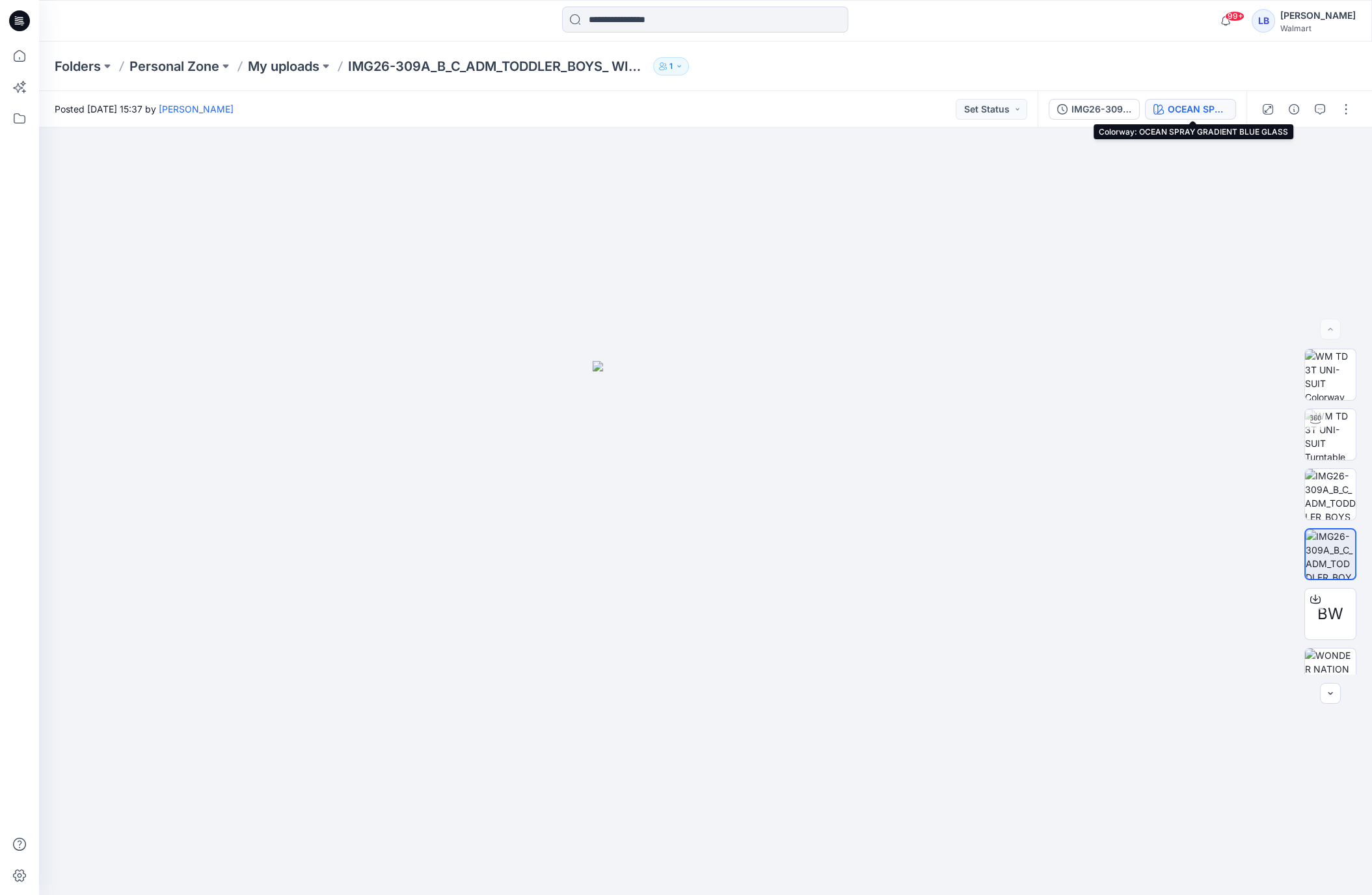
click at [1169, 107] on button "OCEAN SPRAY GRADIENT BLUE GLASS" at bounding box center [1190, 108] width 91 height 20
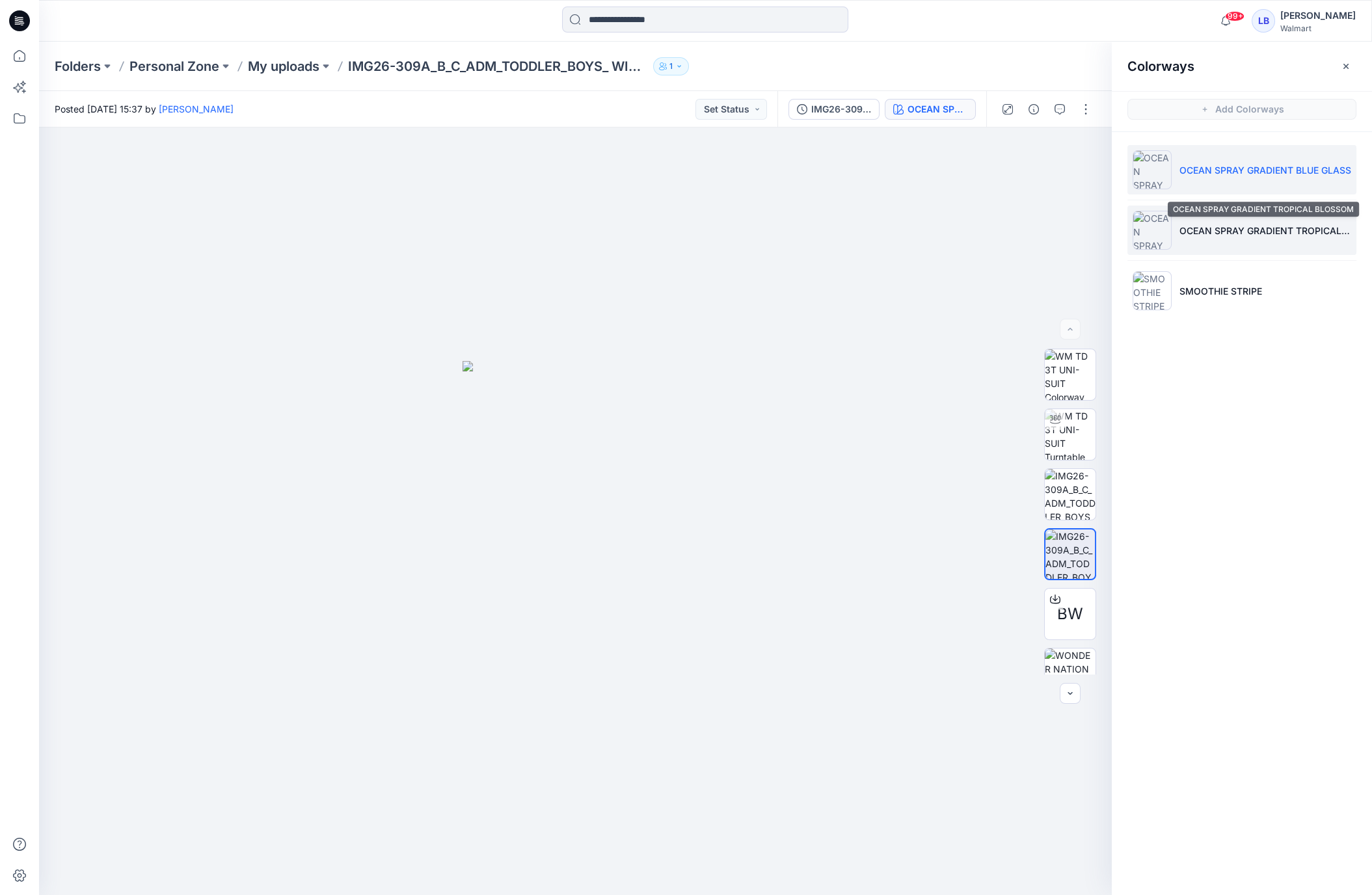
drag, startPoint x: 1227, startPoint y: 223, endPoint x: 1228, endPoint y: 234, distance: 11.0
click at [1227, 224] on p "OCEAN SPRAY GRADIENT TROPICAL BLOSSOM" at bounding box center [1266, 230] width 172 height 13
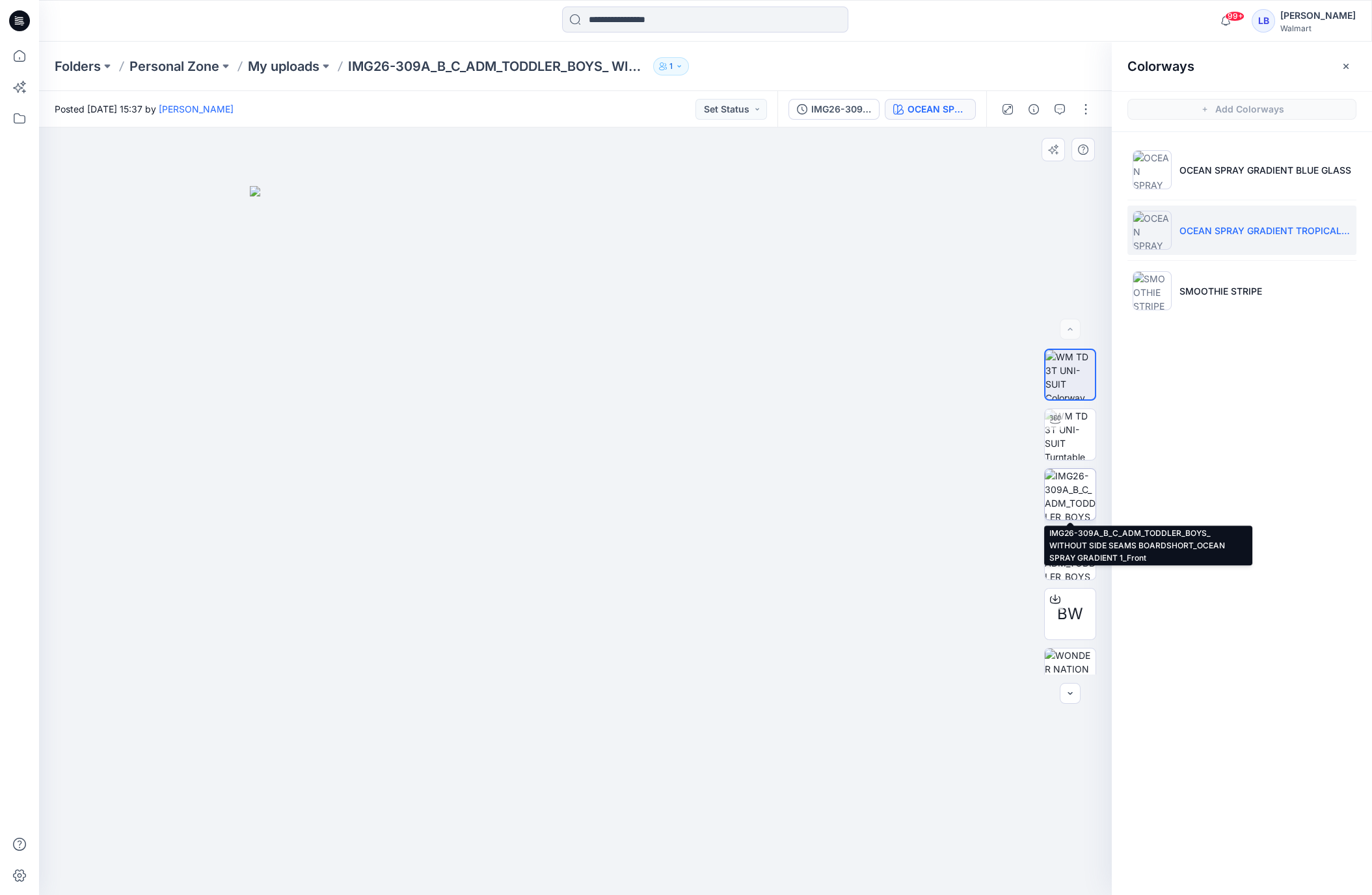
click at [1068, 501] on img at bounding box center [1070, 494] width 51 height 51
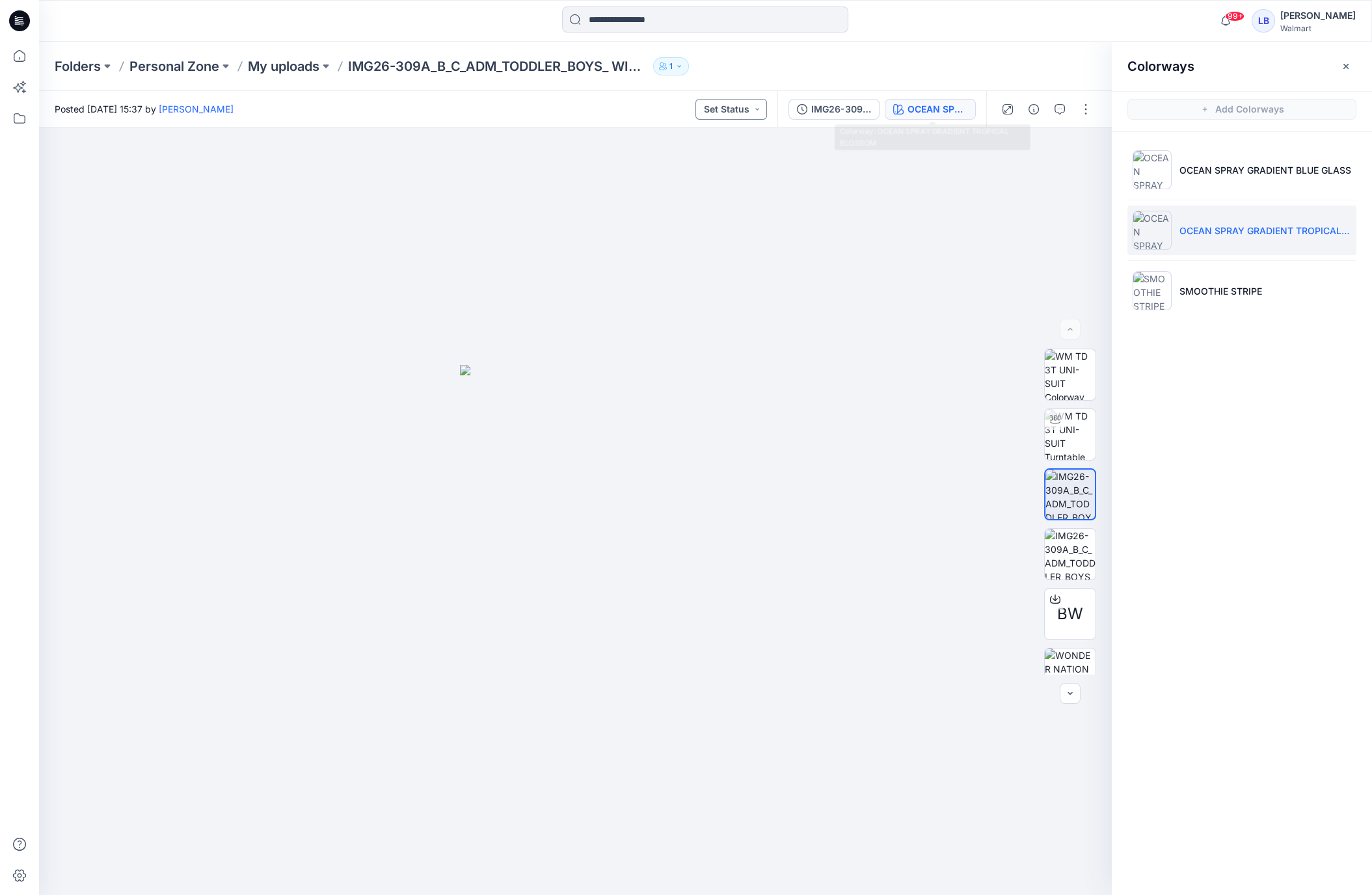
click at [959, 107] on div "OCEAN SPRAY GRADIENT TROPICAL BLOSSOM" at bounding box center [937, 109] width 59 height 14
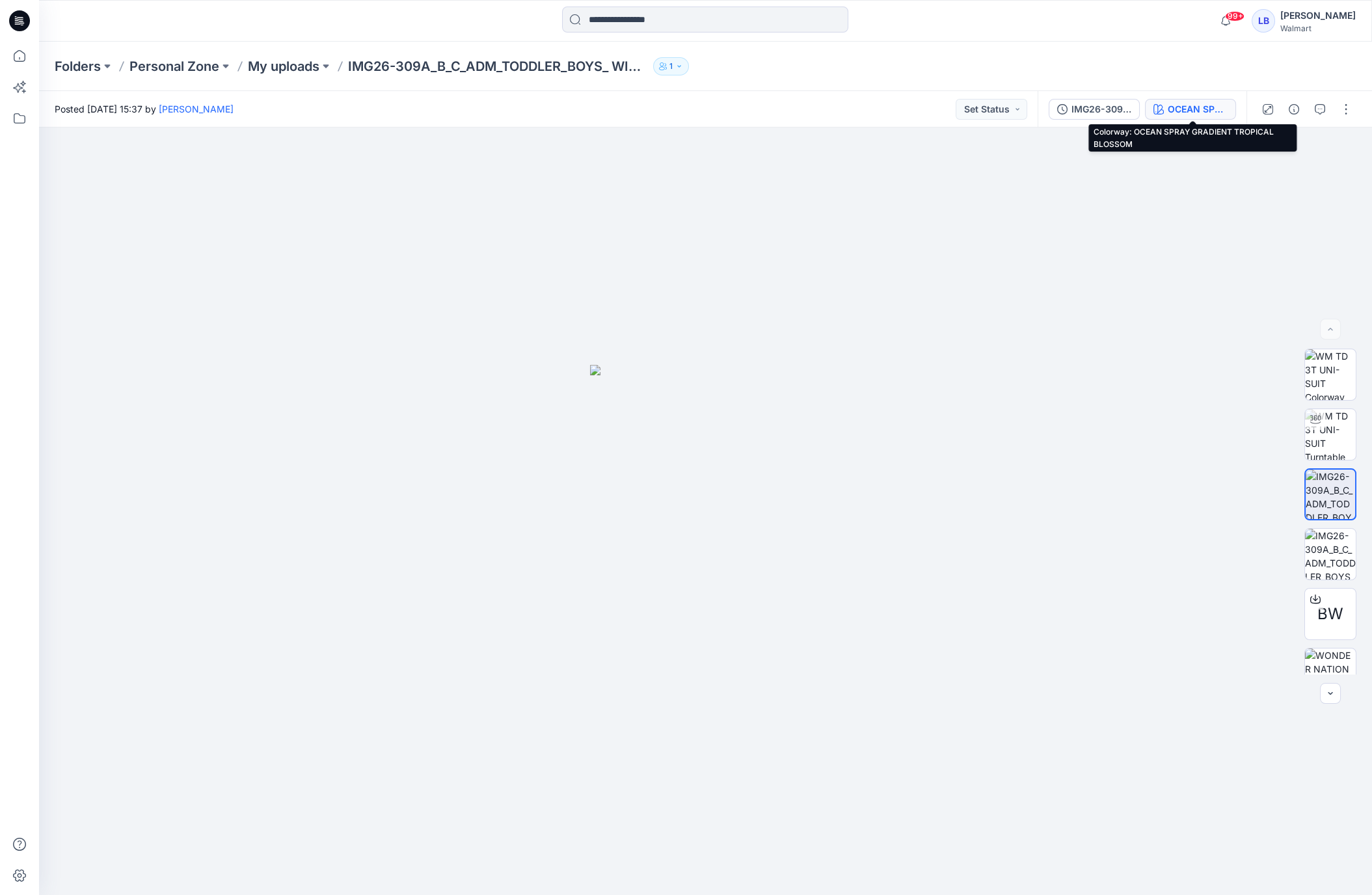
click at [1196, 104] on div "OCEAN SPRAY GRADIENT TROPICAL BLOSSOM" at bounding box center [1197, 109] width 59 height 14
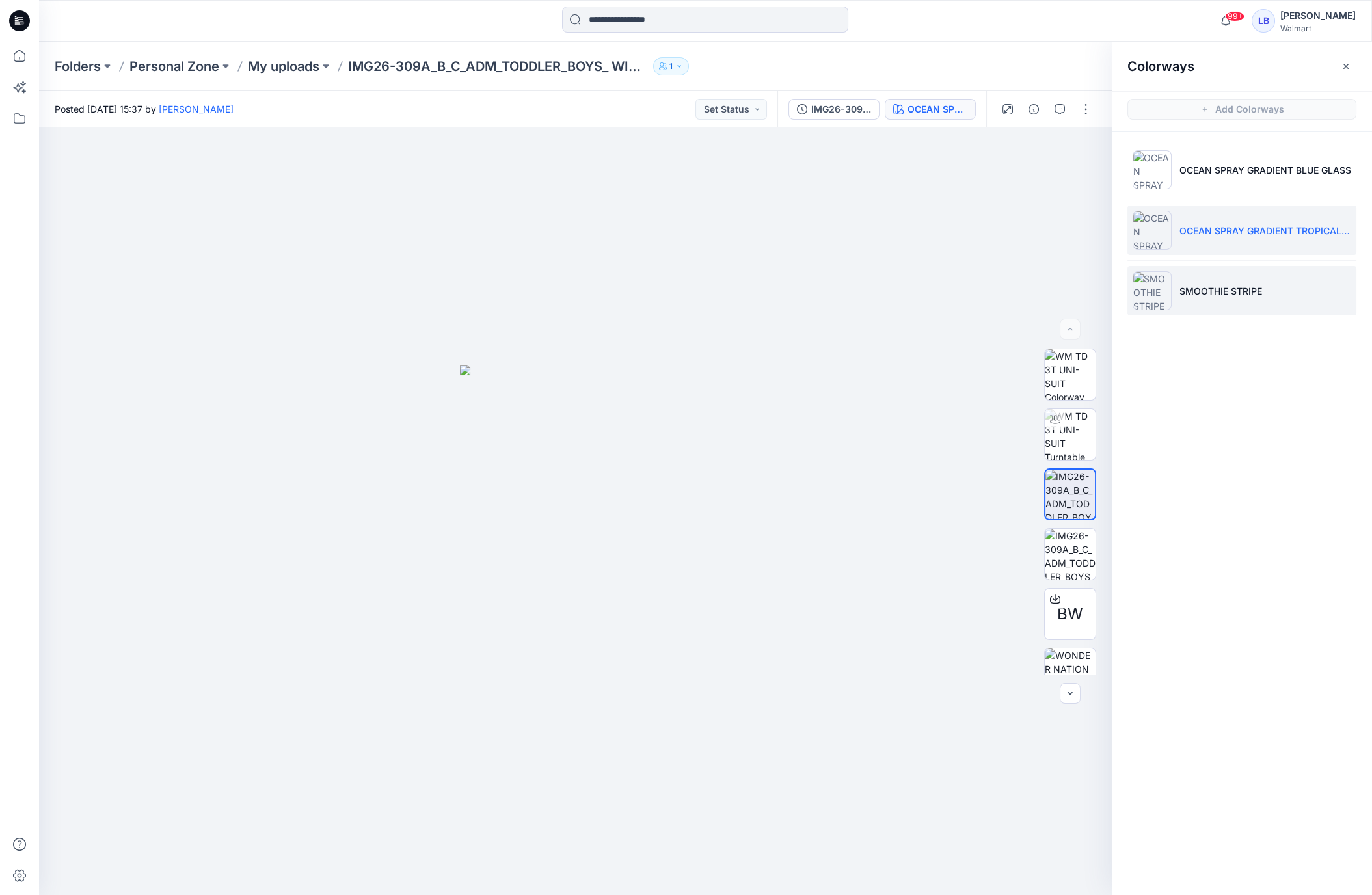
click at [1203, 289] on p "SMOOTHIE STRIPE" at bounding box center [1220, 291] width 82 height 13
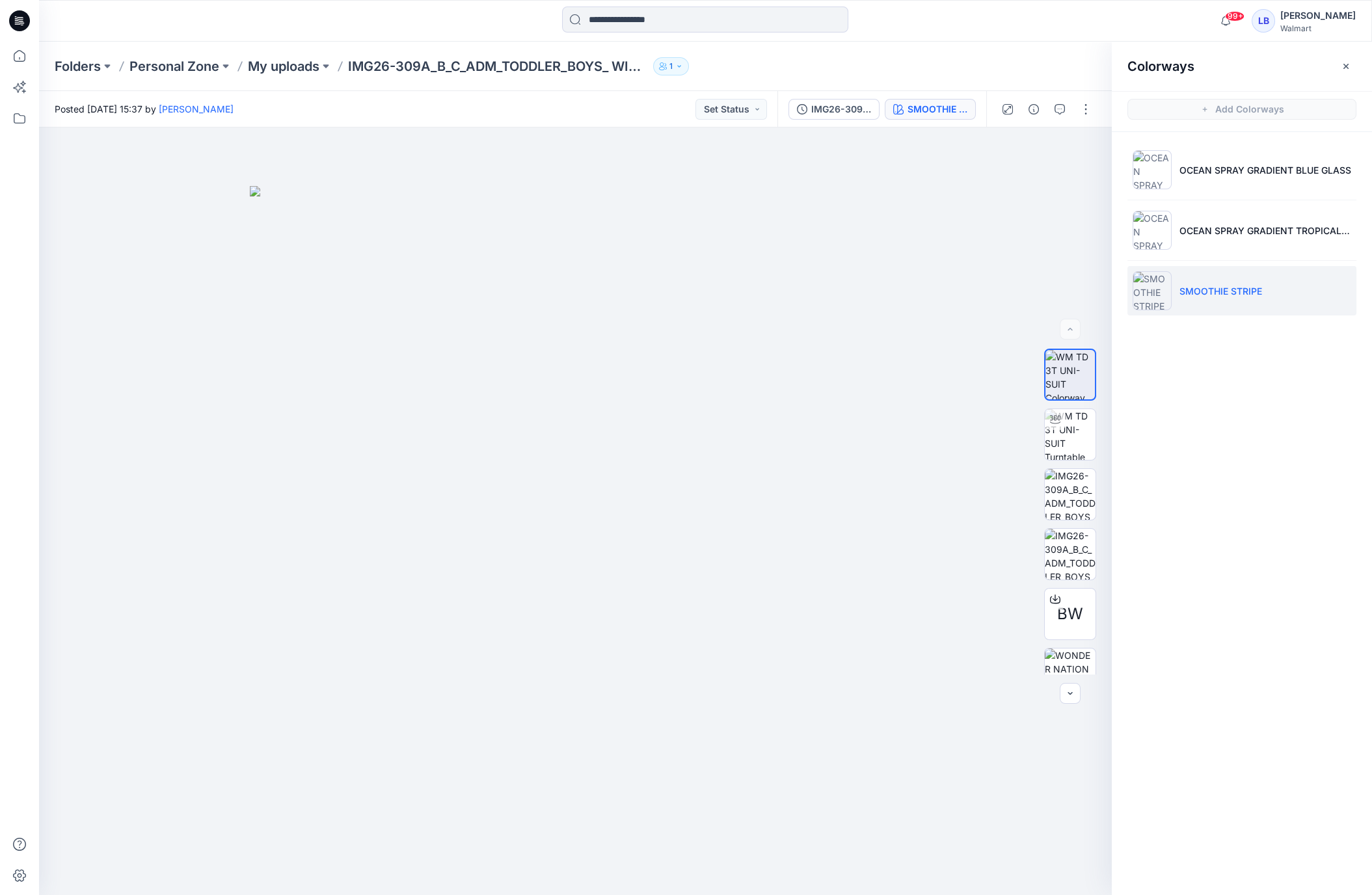
drag, startPoint x: 1345, startPoint y: 65, endPoint x: 1339, endPoint y: 72, distance: 9.2
click at [1345, 65] on icon "button" at bounding box center [1346, 66] width 5 height 5
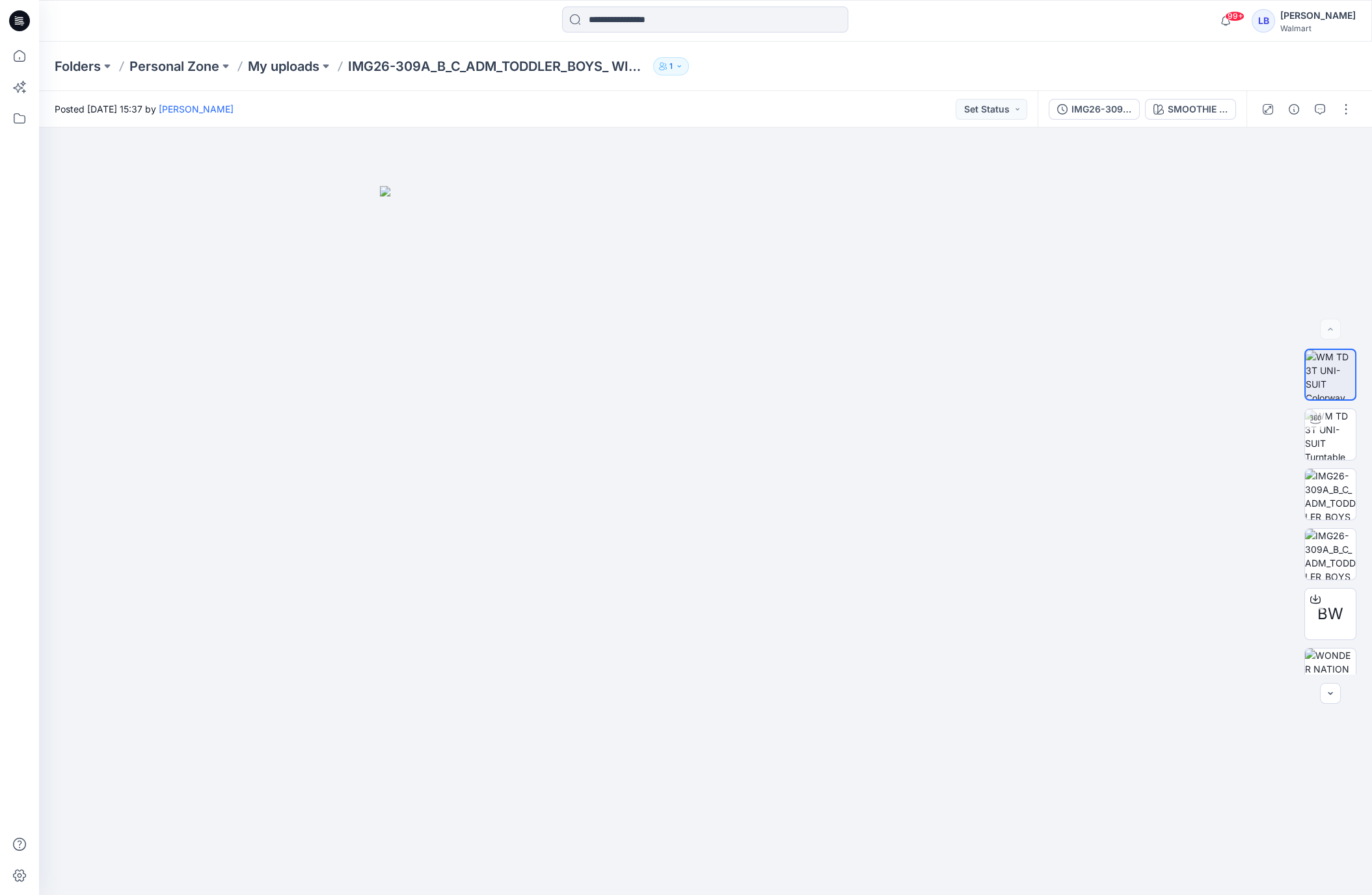
drag, startPoint x: 1339, startPoint y: 111, endPoint x: 1339, endPoint y: 120, distance: 9.0
click at [1339, 111] on button "button" at bounding box center [1345, 108] width 20 height 20
click at [1290, 176] on button "Edit" at bounding box center [1291, 176] width 120 height 24
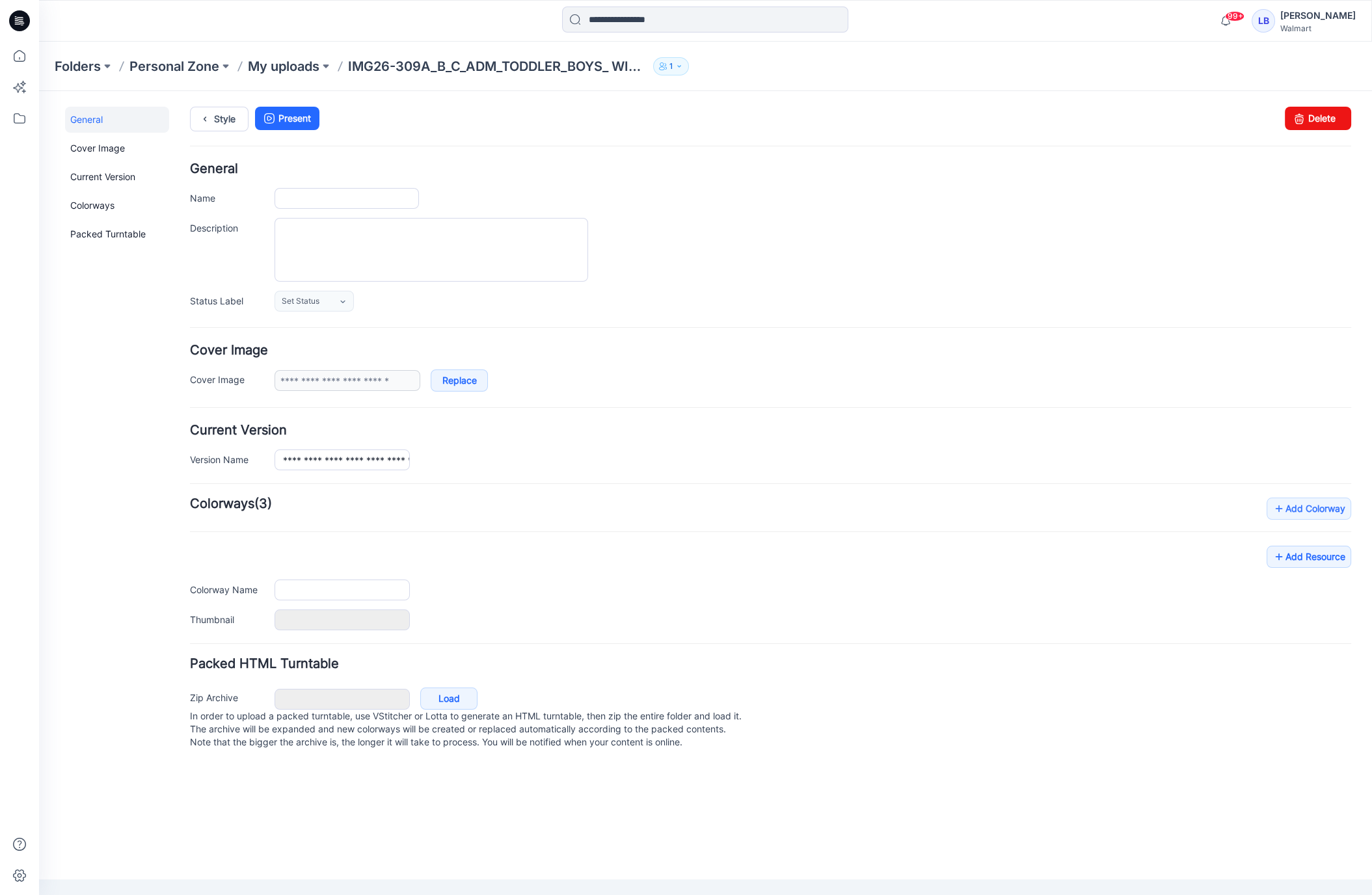
type input "**********"
type textarea "**********"
type input "**********"
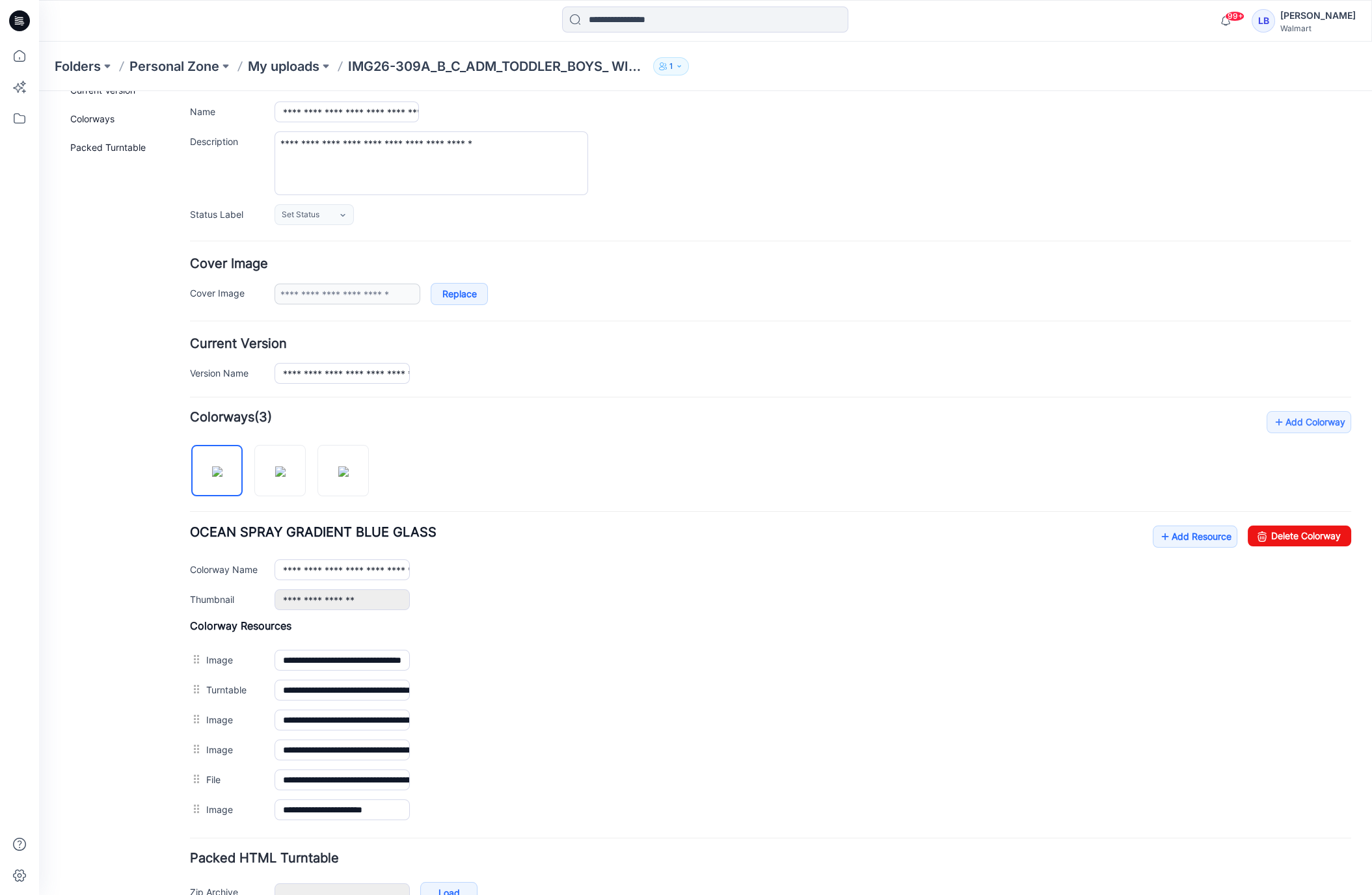
scroll to position [155, 0]
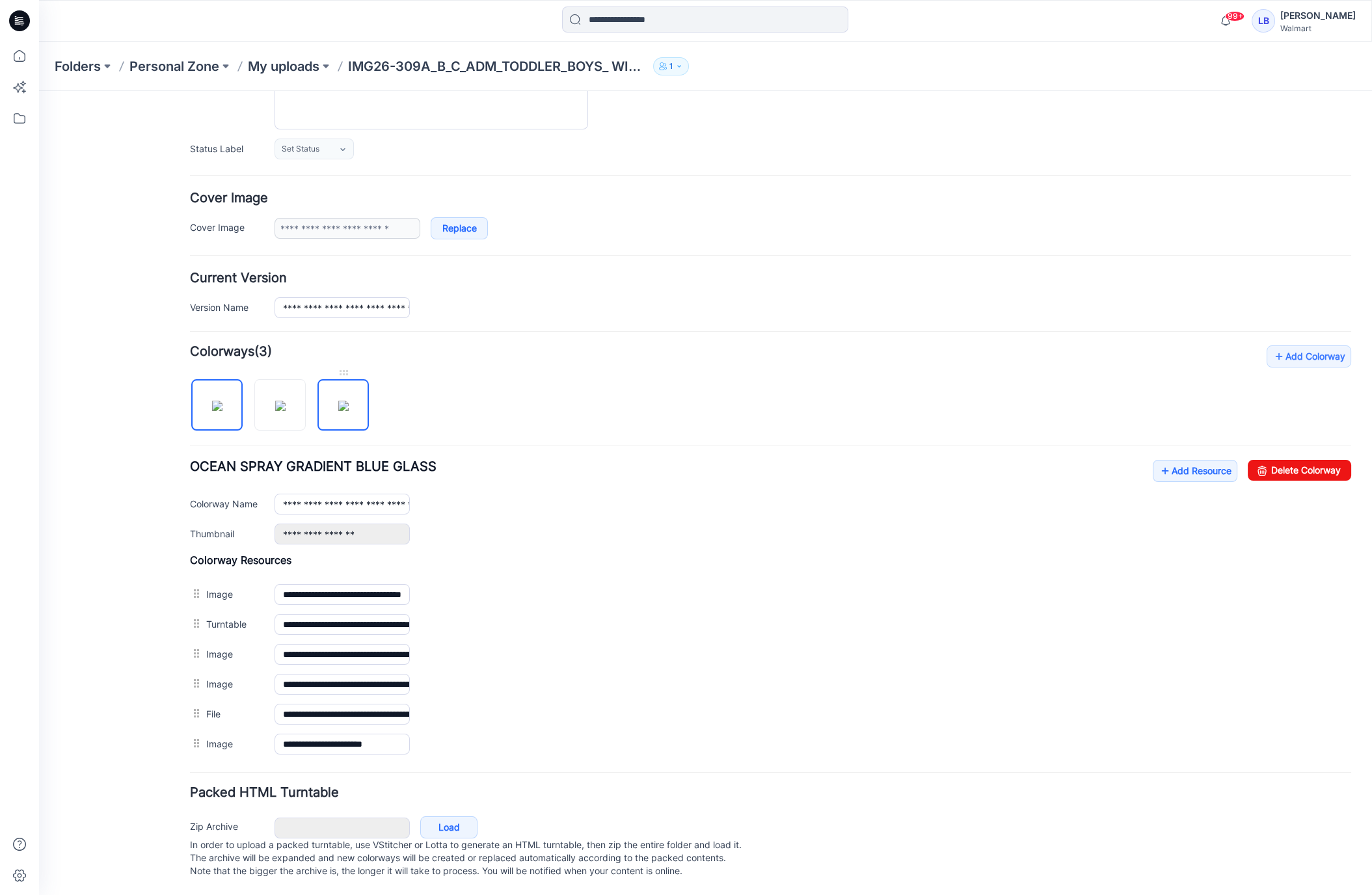
click at [342, 410] on img at bounding box center [343, 406] width 11 height 11
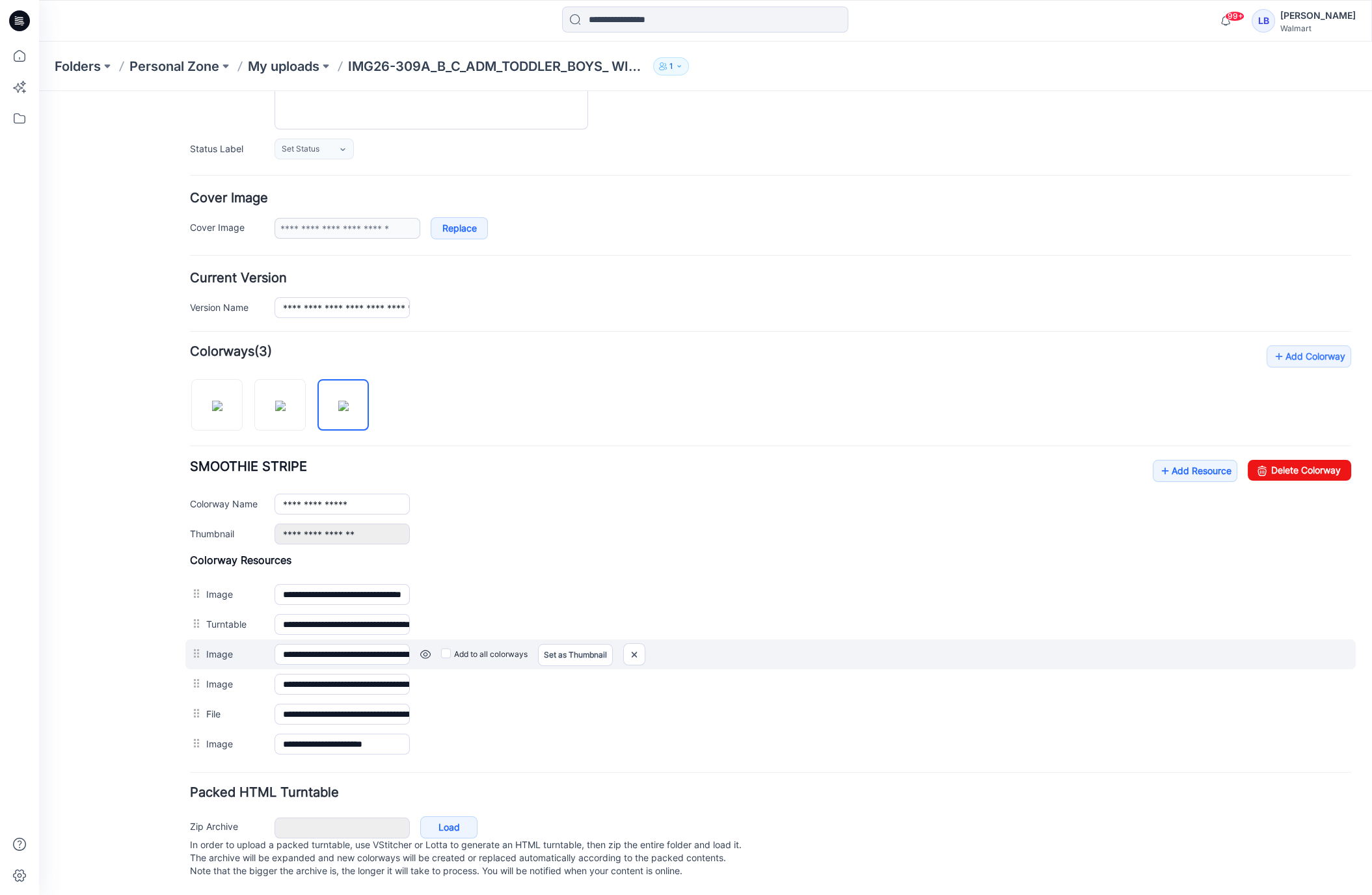
click at [428, 649] on link at bounding box center [426, 655] width 11 height 11
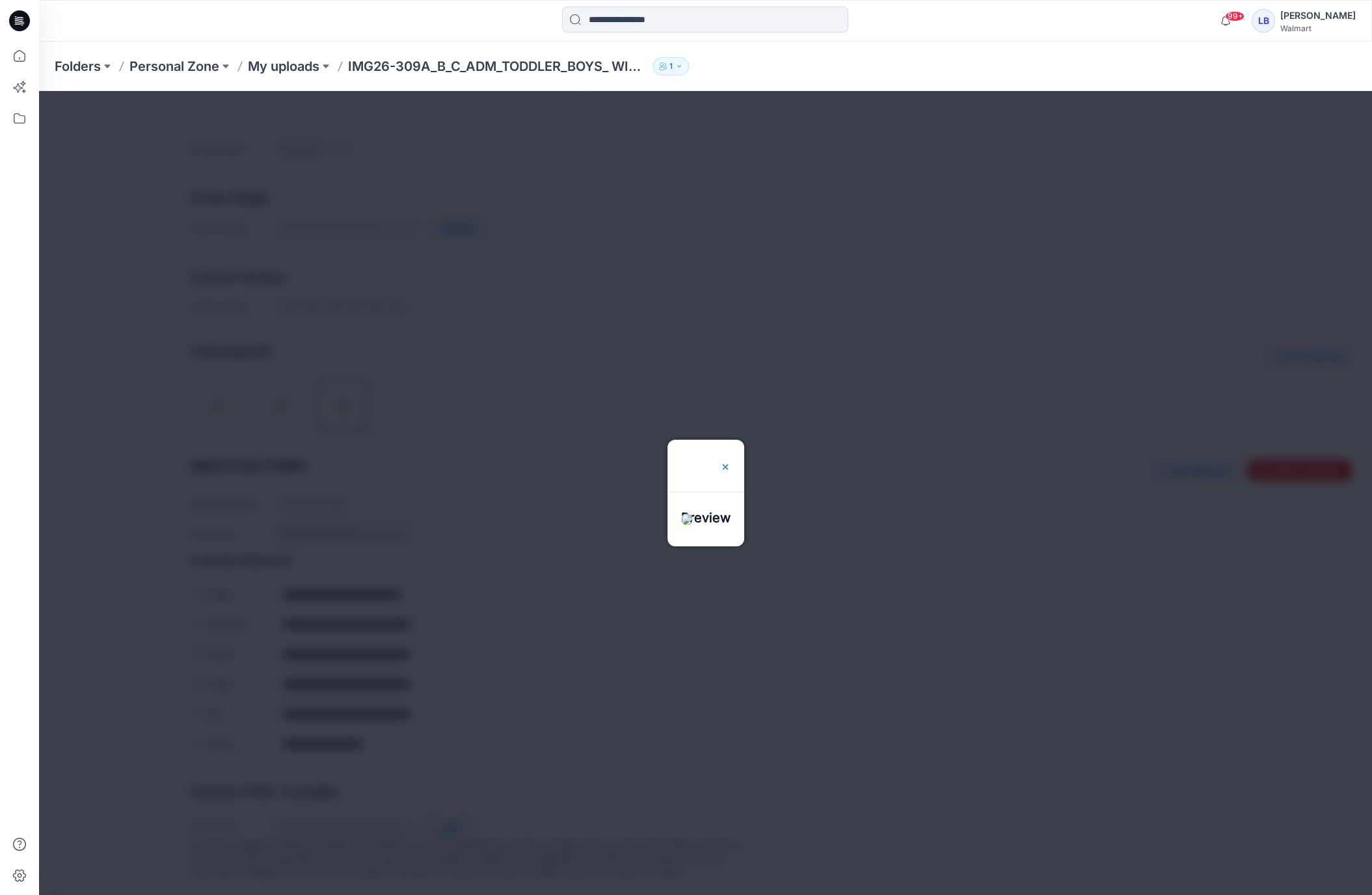
click at [731, 462] on img at bounding box center [725, 467] width 11 height 11
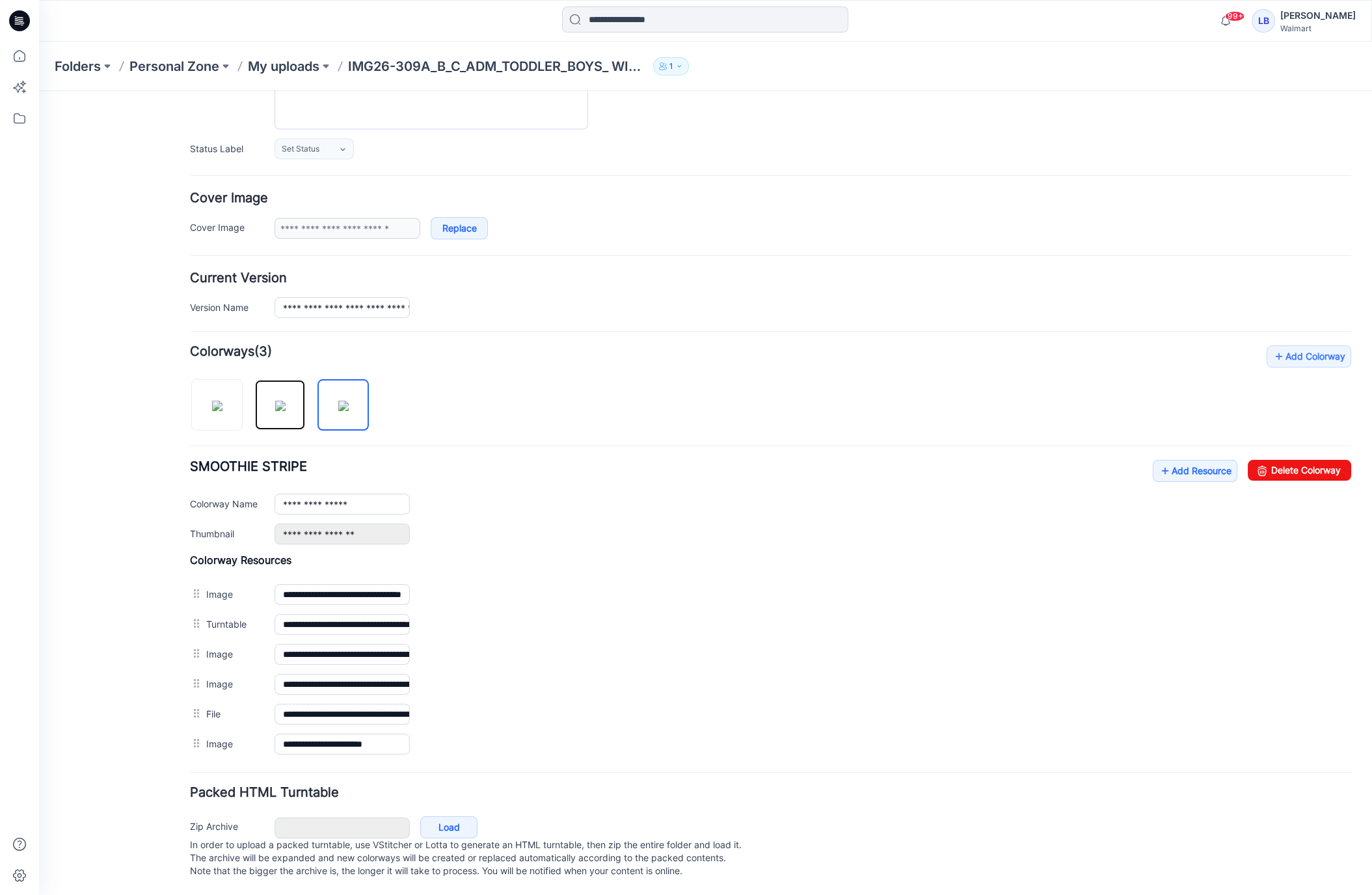
drag, startPoint x: 282, startPoint y: 400, endPoint x: 290, endPoint y: 444, distance: 44.7
click at [282, 401] on img at bounding box center [280, 406] width 11 height 11
type input "**********"
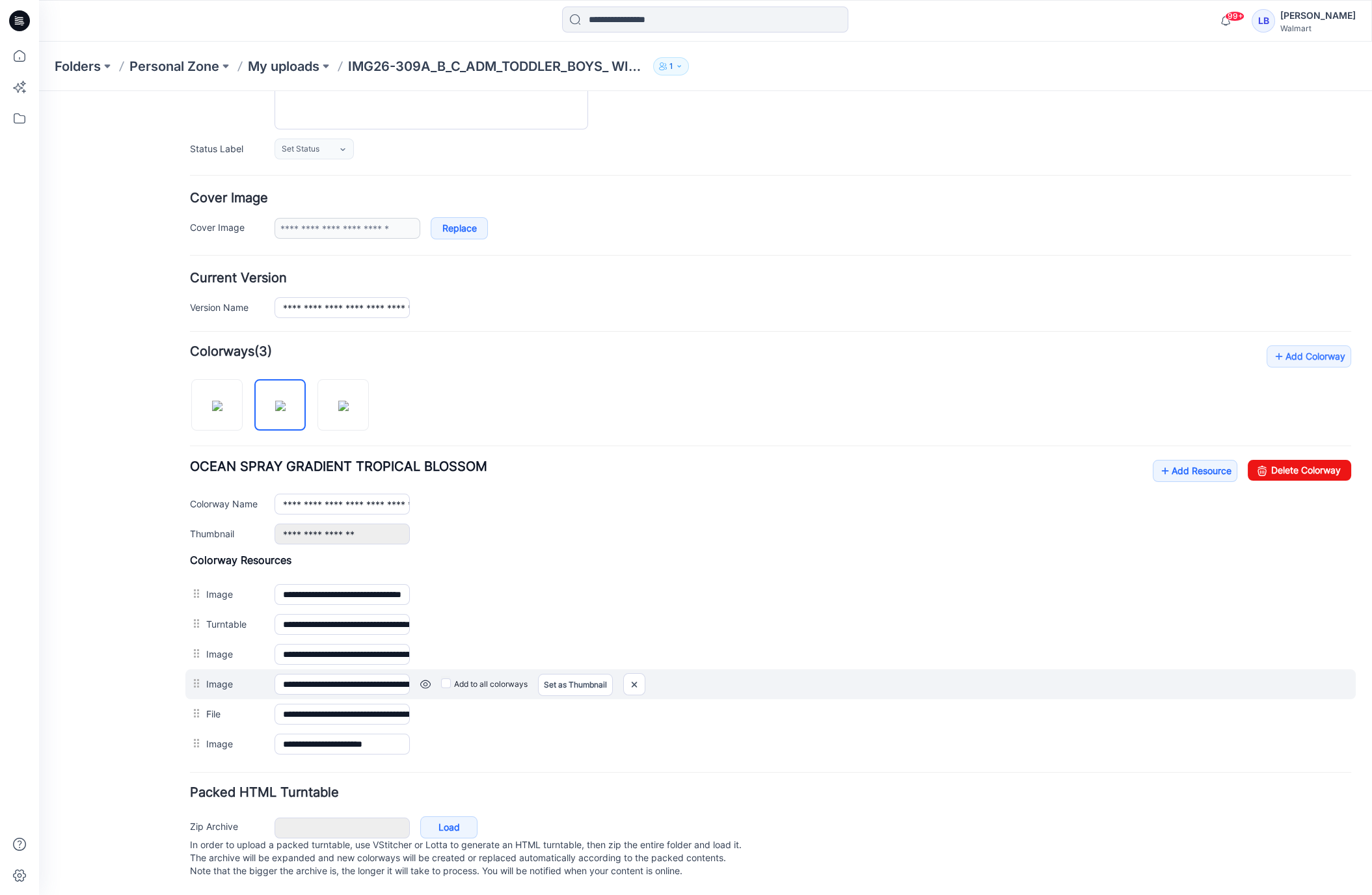
click at [420, 679] on link at bounding box center [426, 685] width 11 height 11
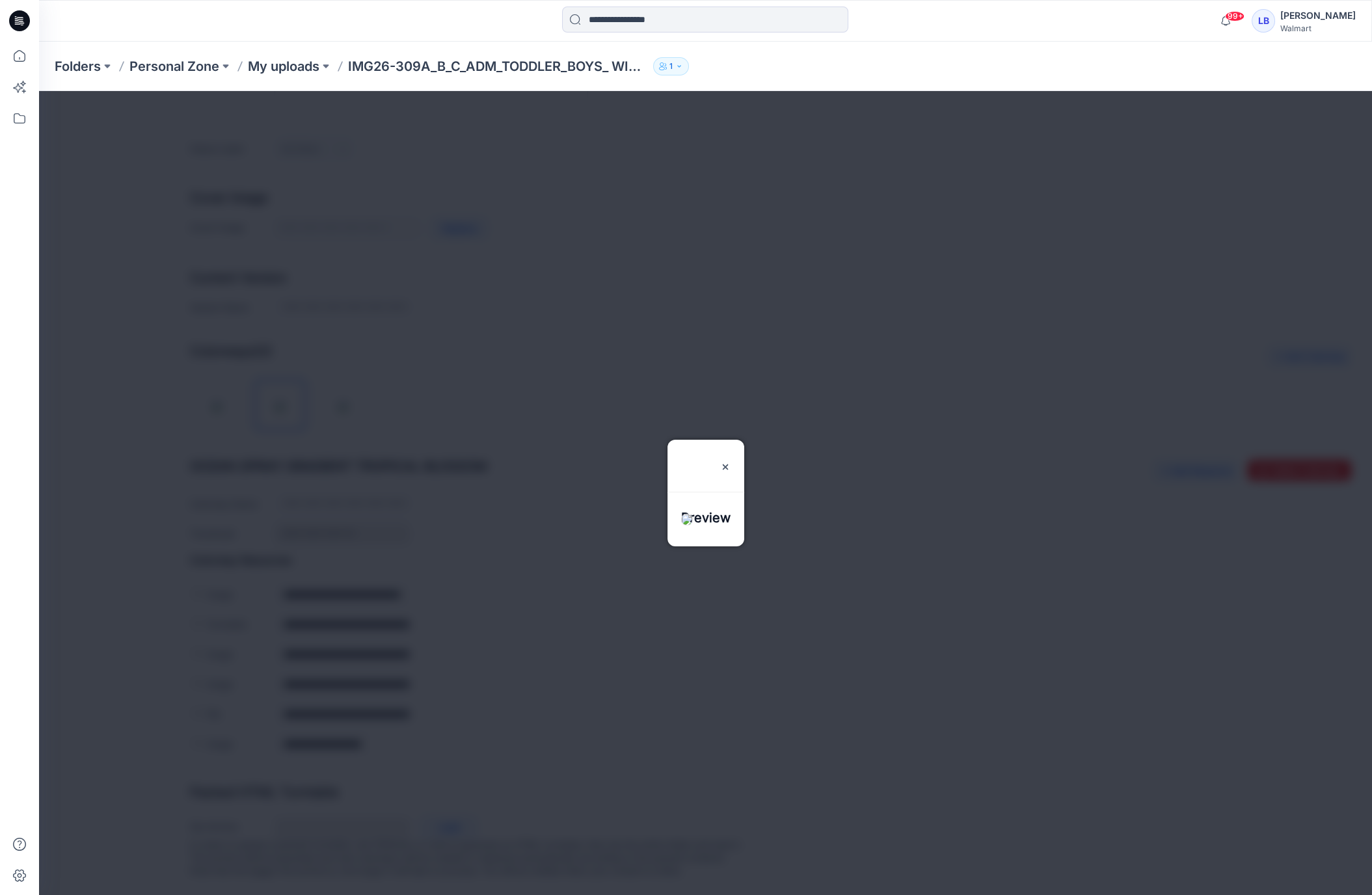
drag, startPoint x: 748, startPoint y: 422, endPoint x: 620, endPoint y: 521, distance: 161.8
click at [731, 462] on img at bounding box center [725, 467] width 11 height 11
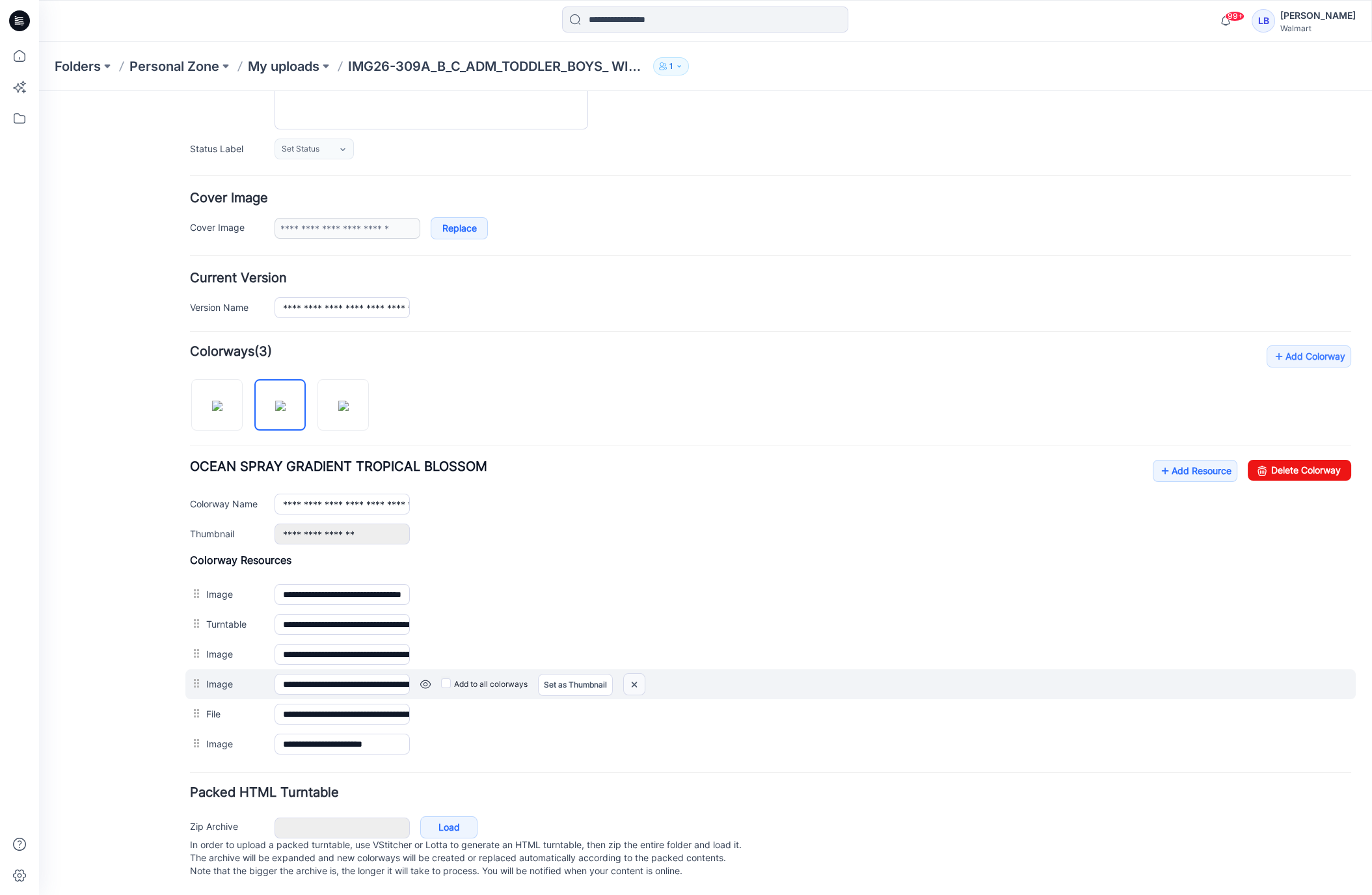
click at [631, 674] on img at bounding box center [633, 685] width 20 height 21
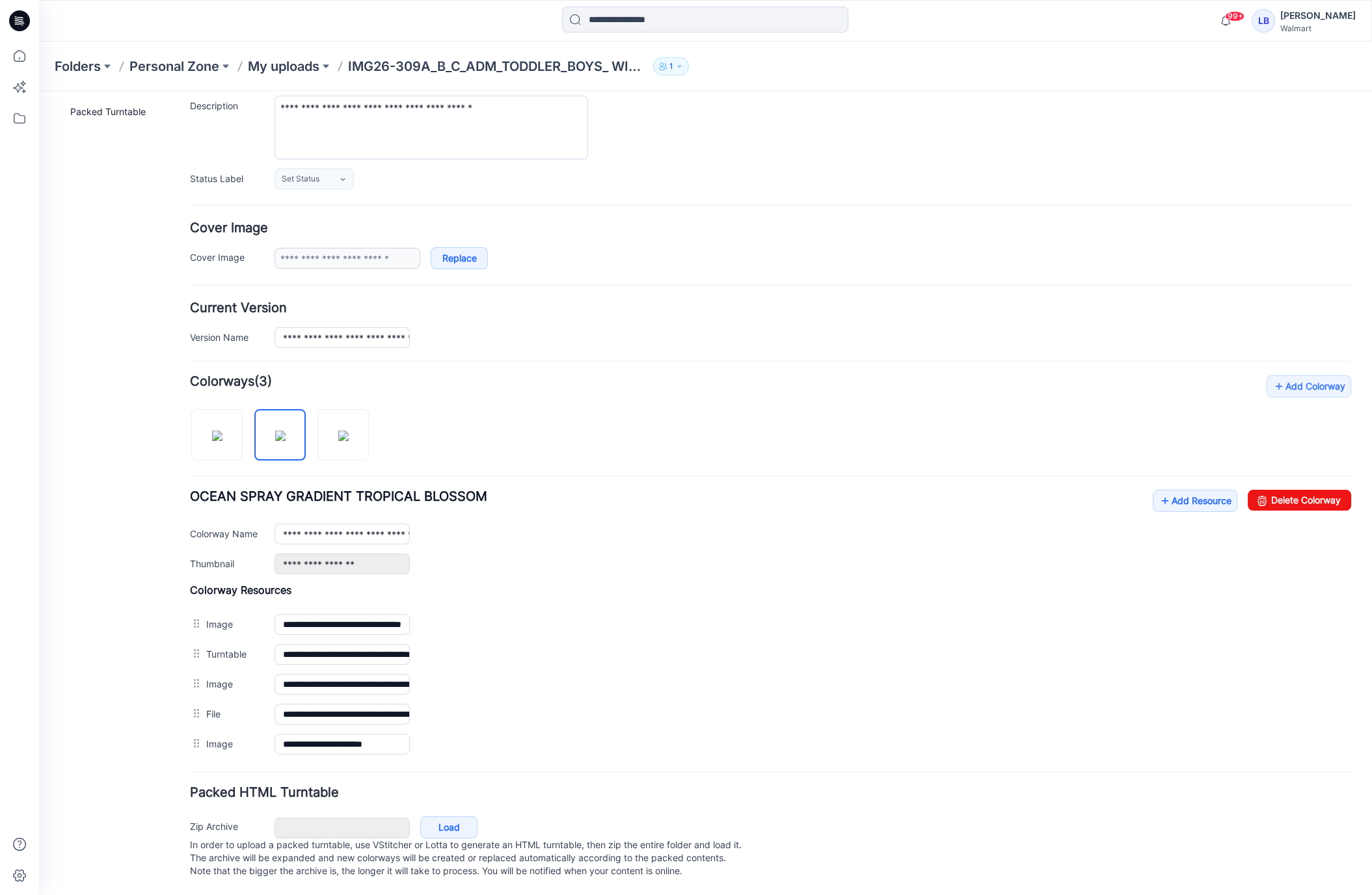
scroll to position [126, 0]
click at [1193, 497] on link "Add Resource" at bounding box center [1195, 500] width 84 height 22
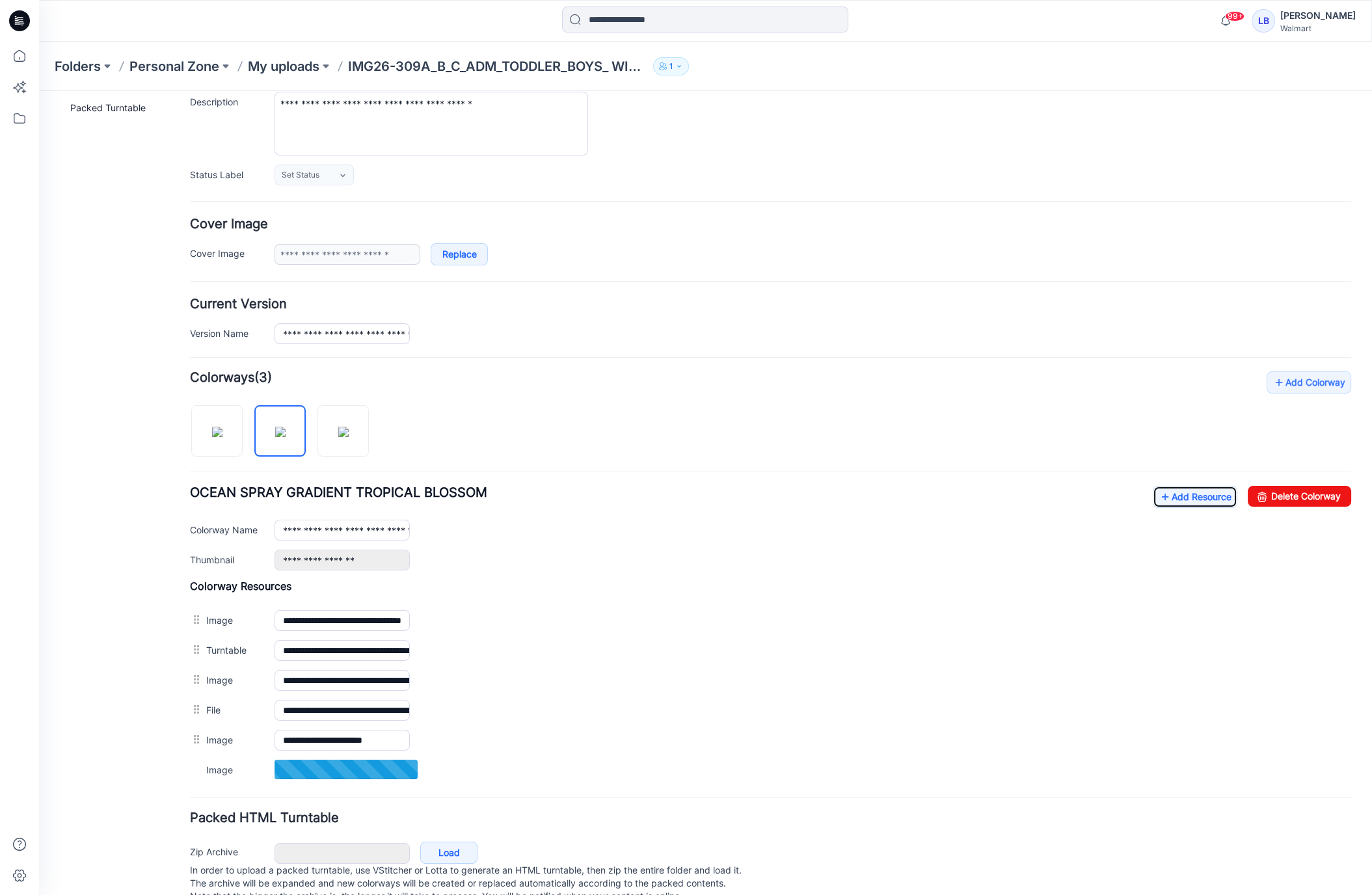
scroll to position [155, 0]
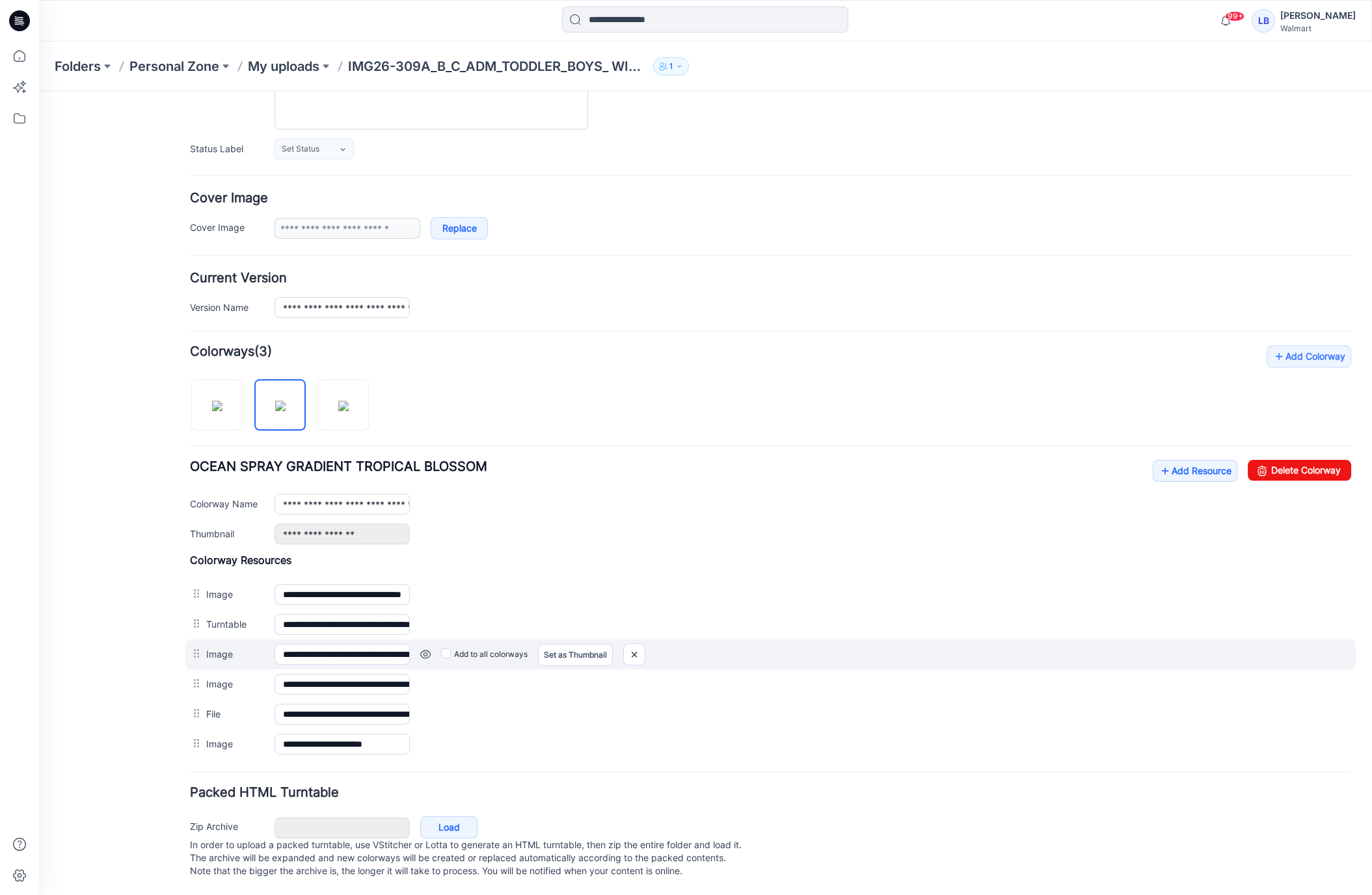
click at [423, 649] on link at bounding box center [426, 655] width 11 height 11
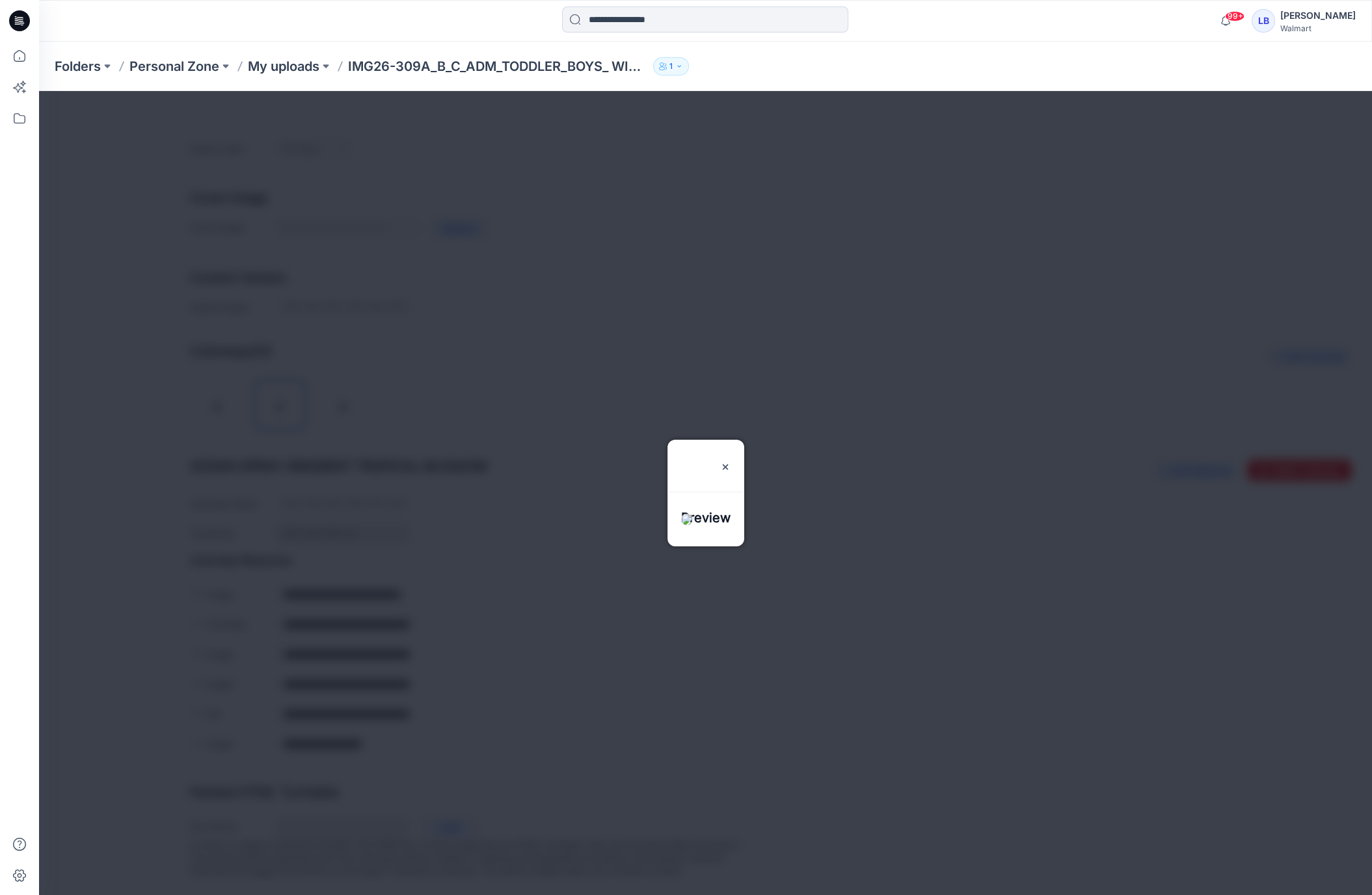
drag, startPoint x: 747, startPoint y: 424, endPoint x: 737, endPoint y: 428, distance: 10.8
click at [731, 462] on img at bounding box center [725, 467] width 11 height 11
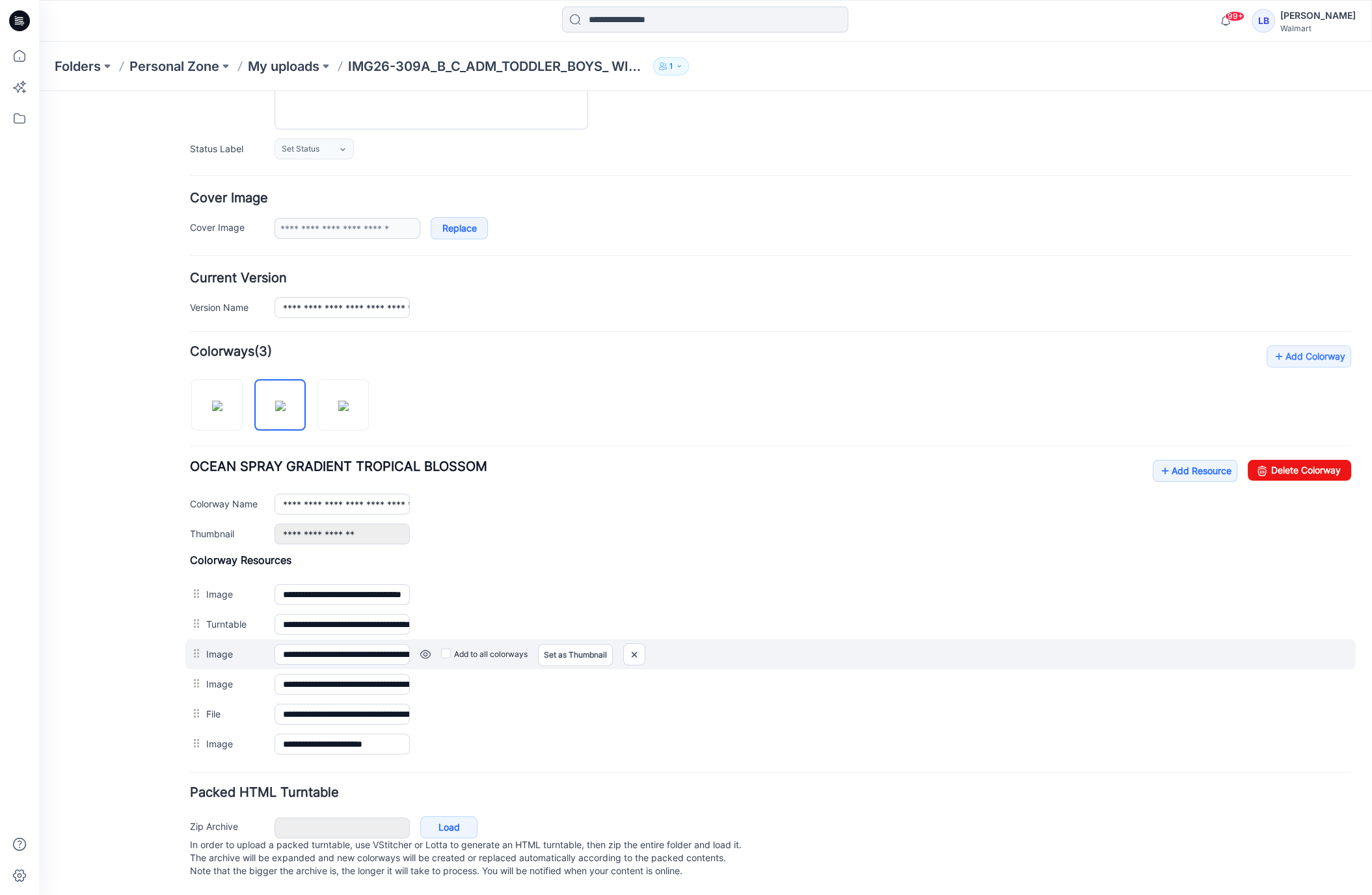
click at [426, 649] on link at bounding box center [426, 655] width 11 height 11
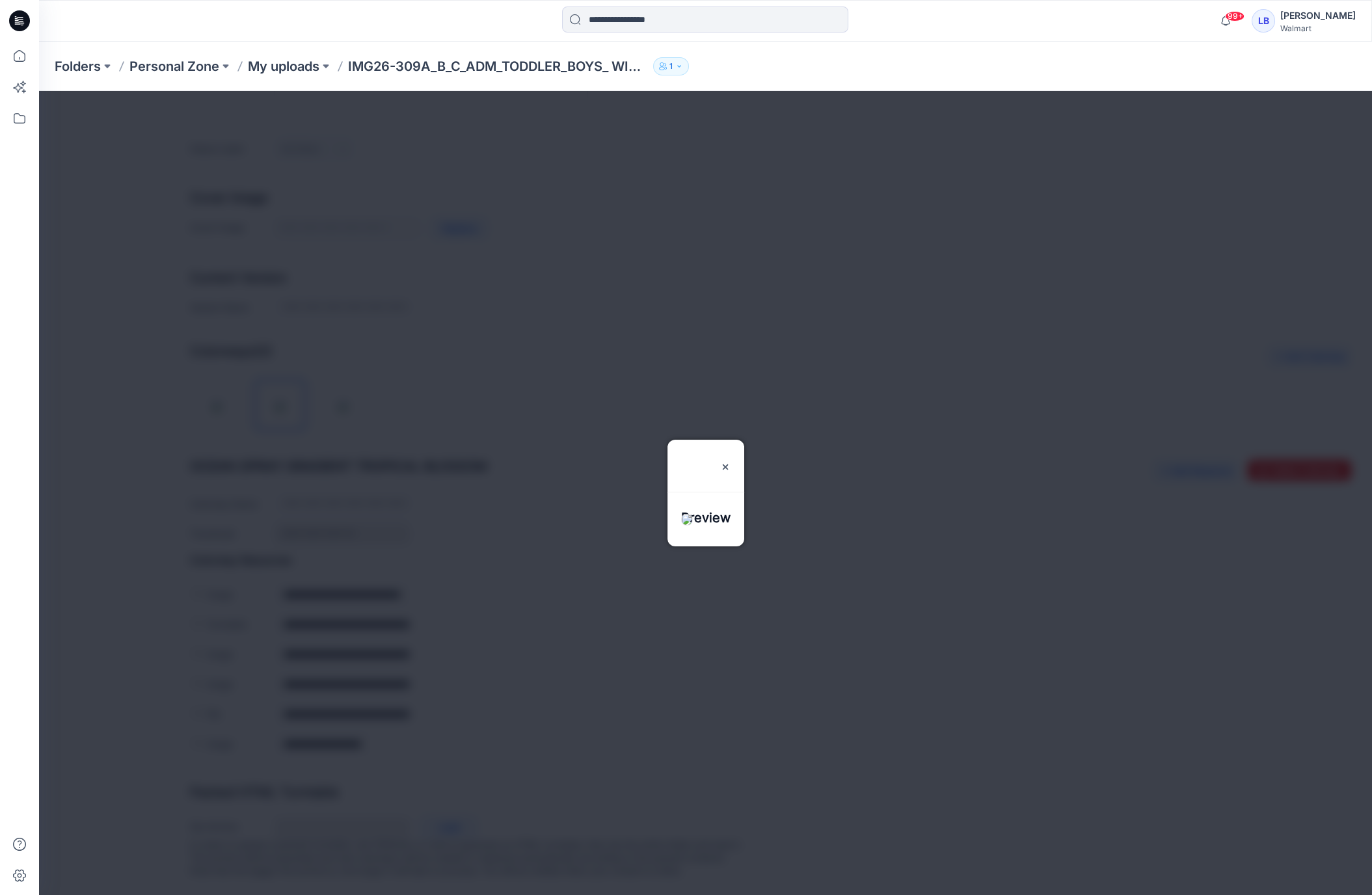
drag, startPoint x: 745, startPoint y: 426, endPoint x: 740, endPoint y: 431, distance: 7.1
click at [731, 462] on img at bounding box center [725, 467] width 11 height 11
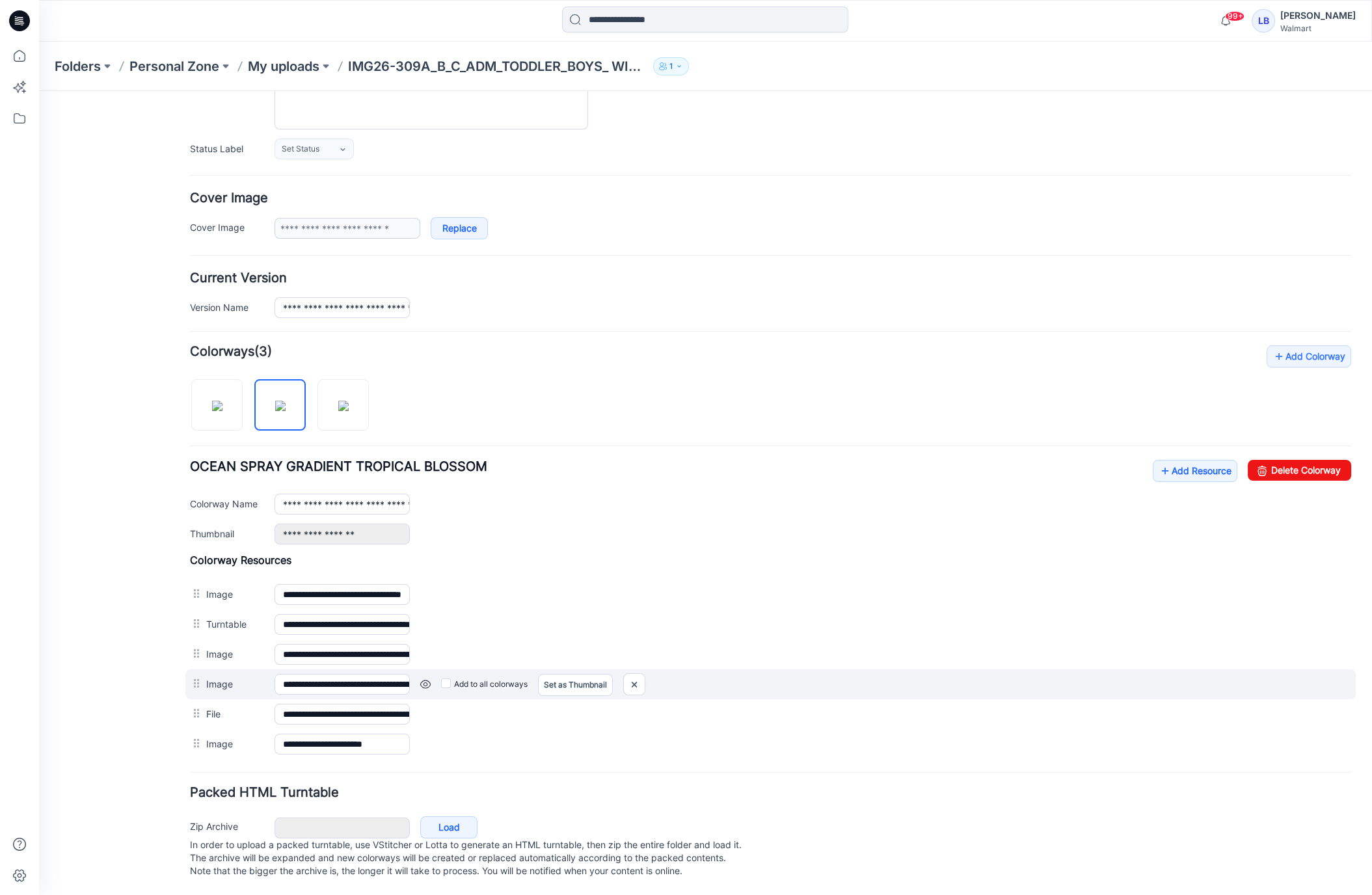
click at [425, 679] on link at bounding box center [426, 685] width 11 height 11
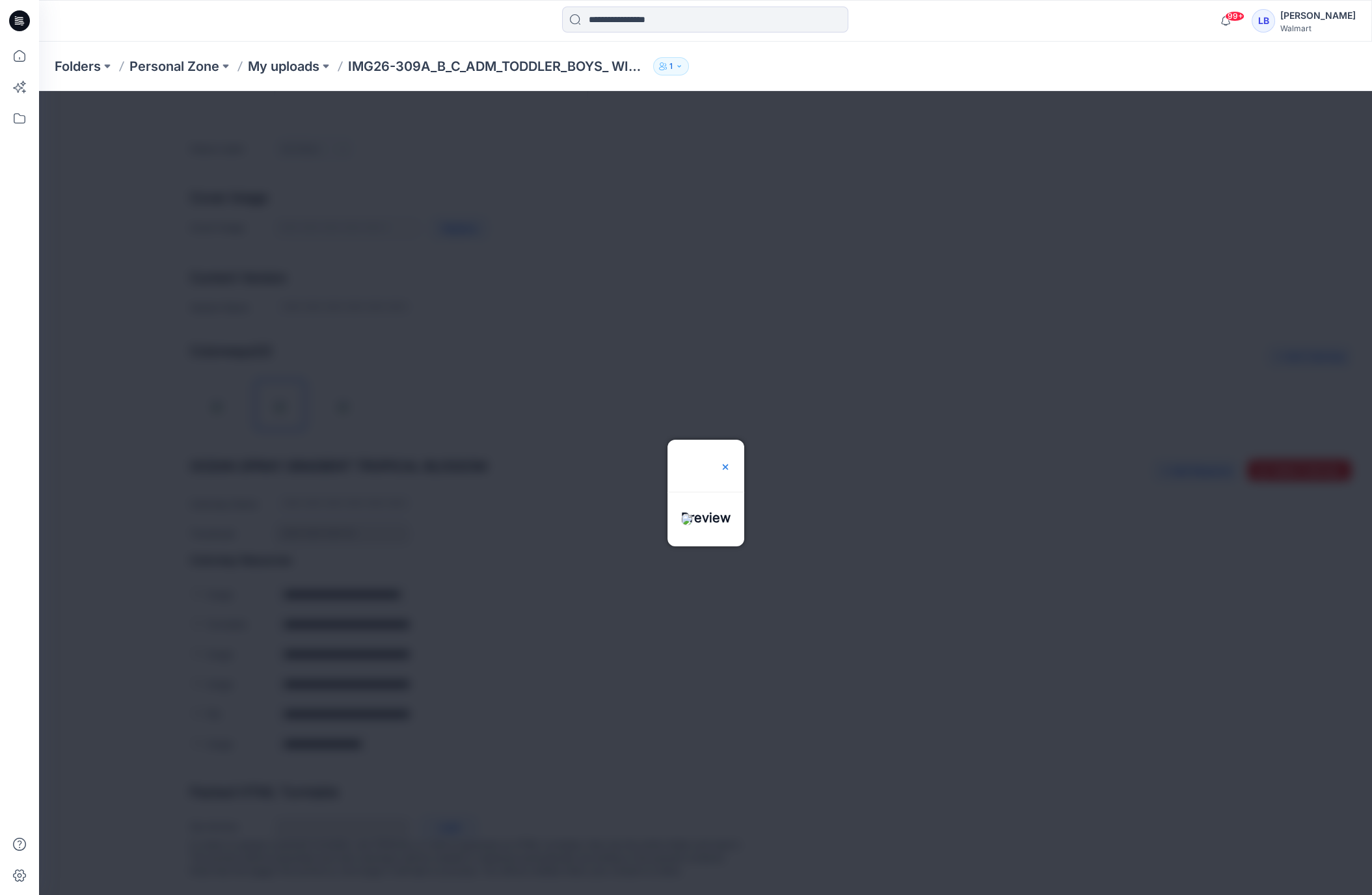
click at [731, 462] on img at bounding box center [725, 467] width 11 height 11
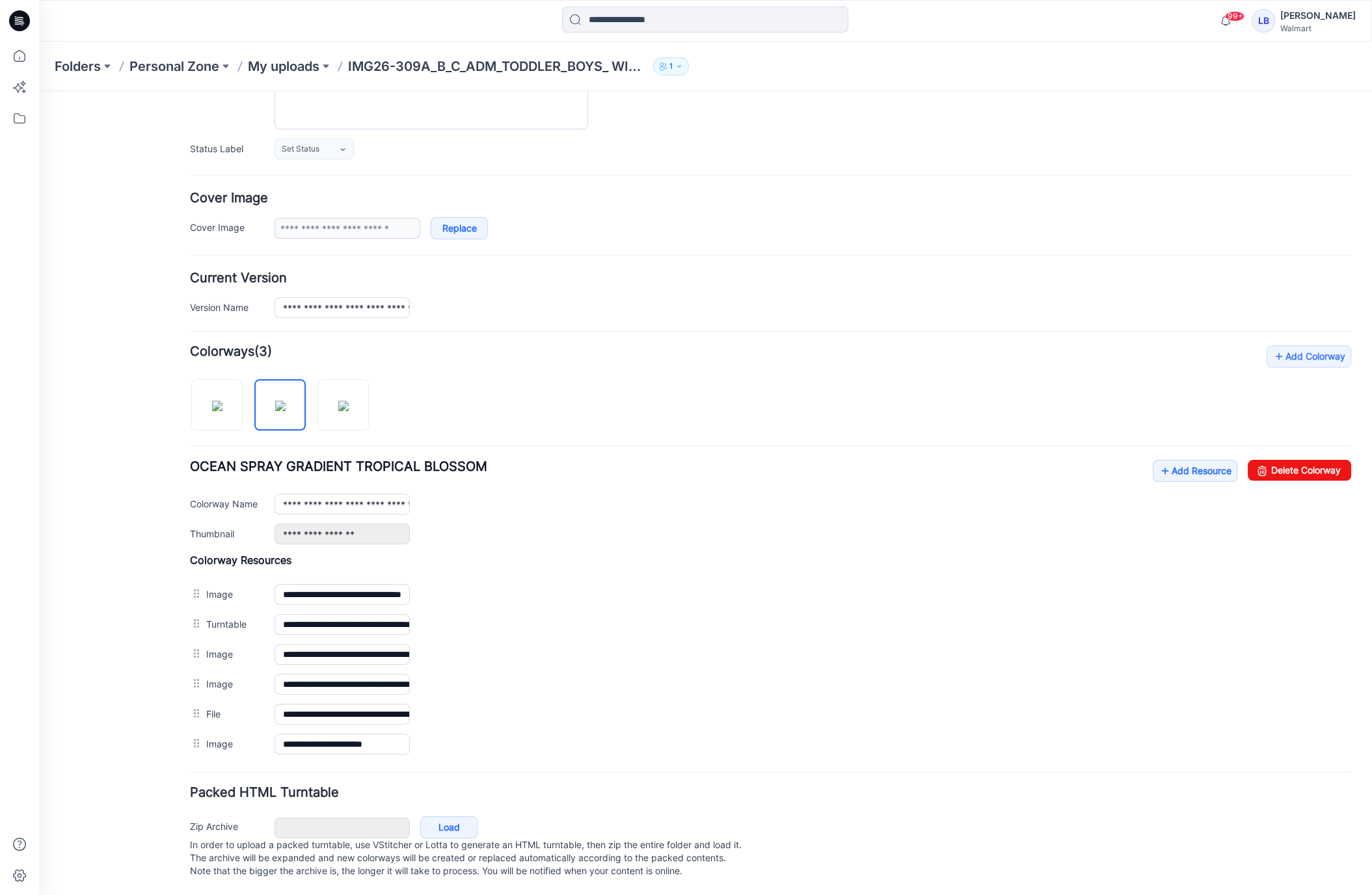
scroll to position [0, 0]
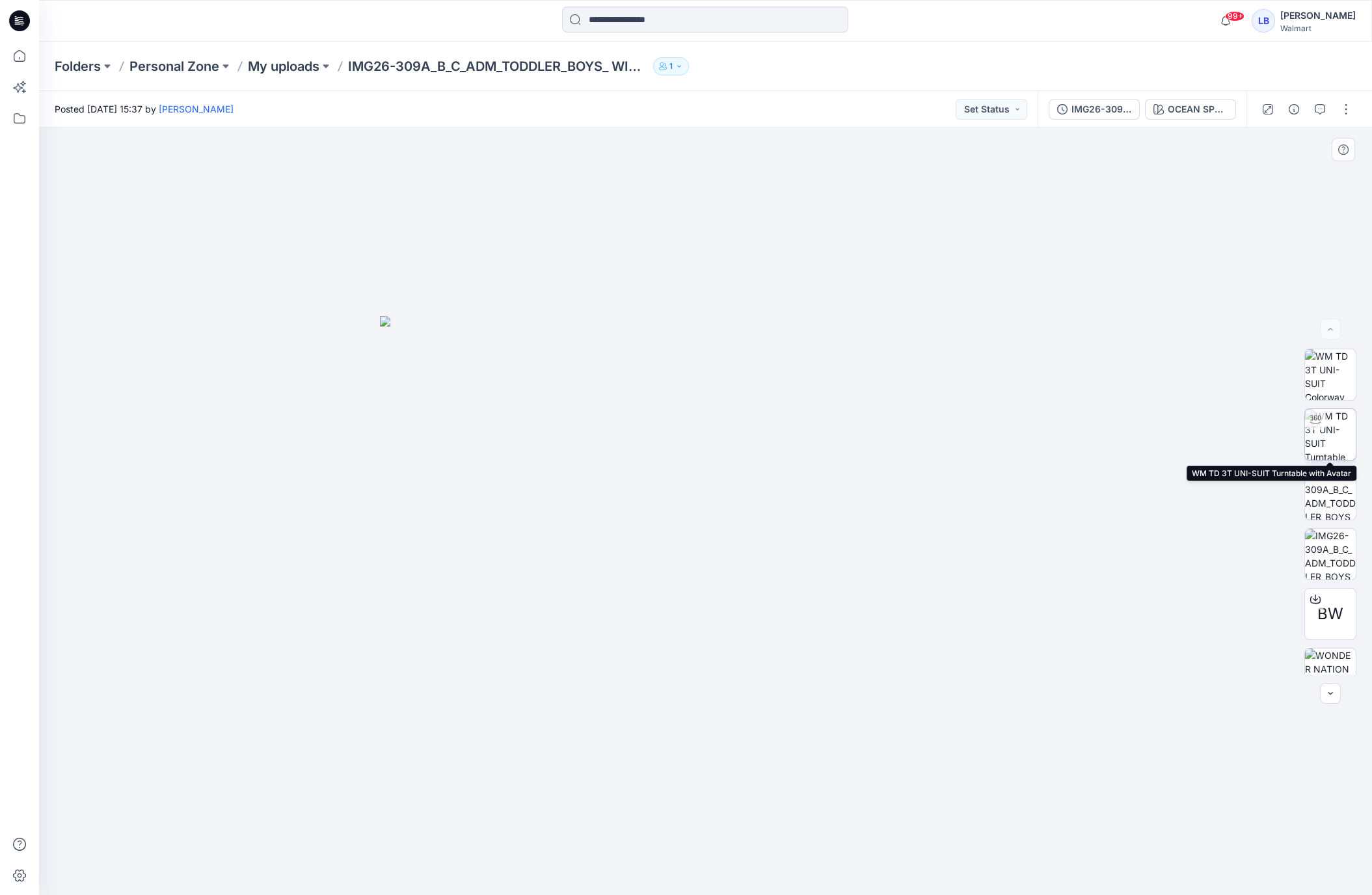
click at [1334, 432] on img at bounding box center [1329, 434] width 51 height 51
drag, startPoint x: 782, startPoint y: 509, endPoint x: 769, endPoint y: 490, distance: 23.0
click at [768, 490] on div at bounding box center [705, 512] width 1333 height 768
click at [1210, 116] on div "IMG26-309A_B_C_ADM_TODDLER_BOYS_ WITHOUT SIDE SEAMS BOARDSHORT OCEAN SPRAY GRAD…" at bounding box center [1141, 109] width 208 height 36
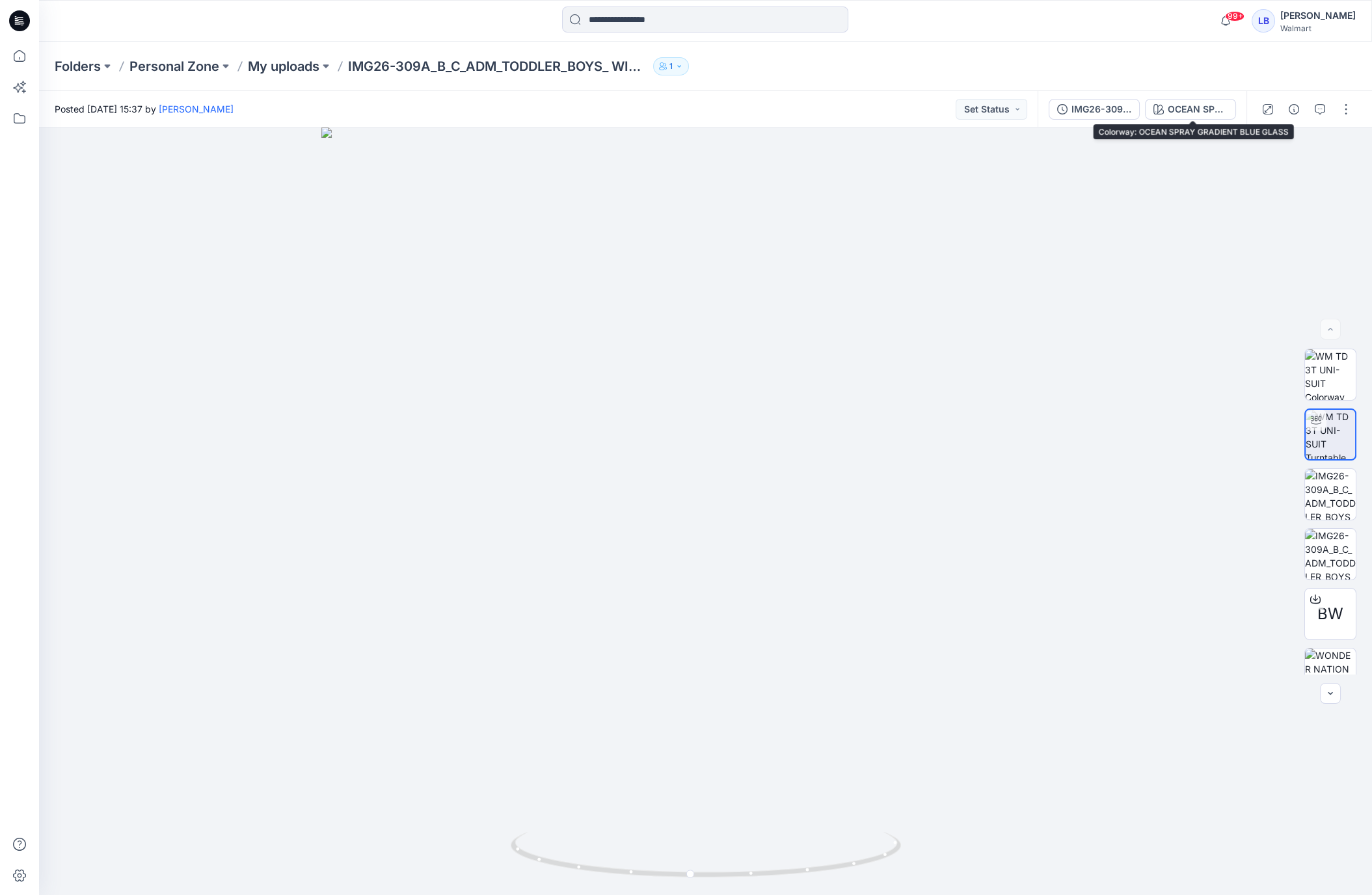
click at [1210, 109] on div "OCEAN SPRAY GRADIENT BLUE GLASS" at bounding box center [1197, 109] width 59 height 14
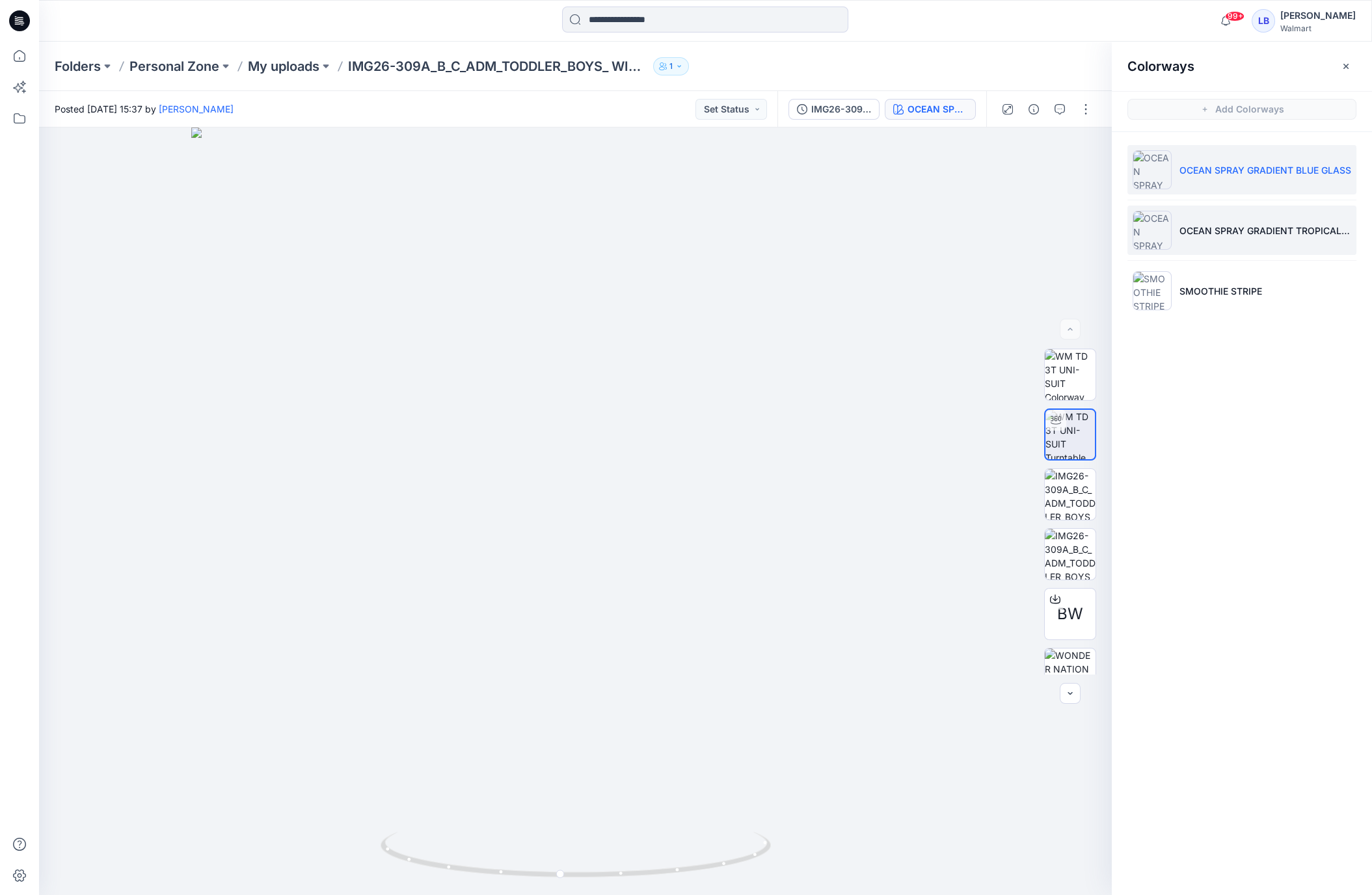
click at [1219, 233] on p "OCEAN SPRAY GRADIENT TROPICAL BLOSSOM" at bounding box center [1266, 230] width 172 height 13
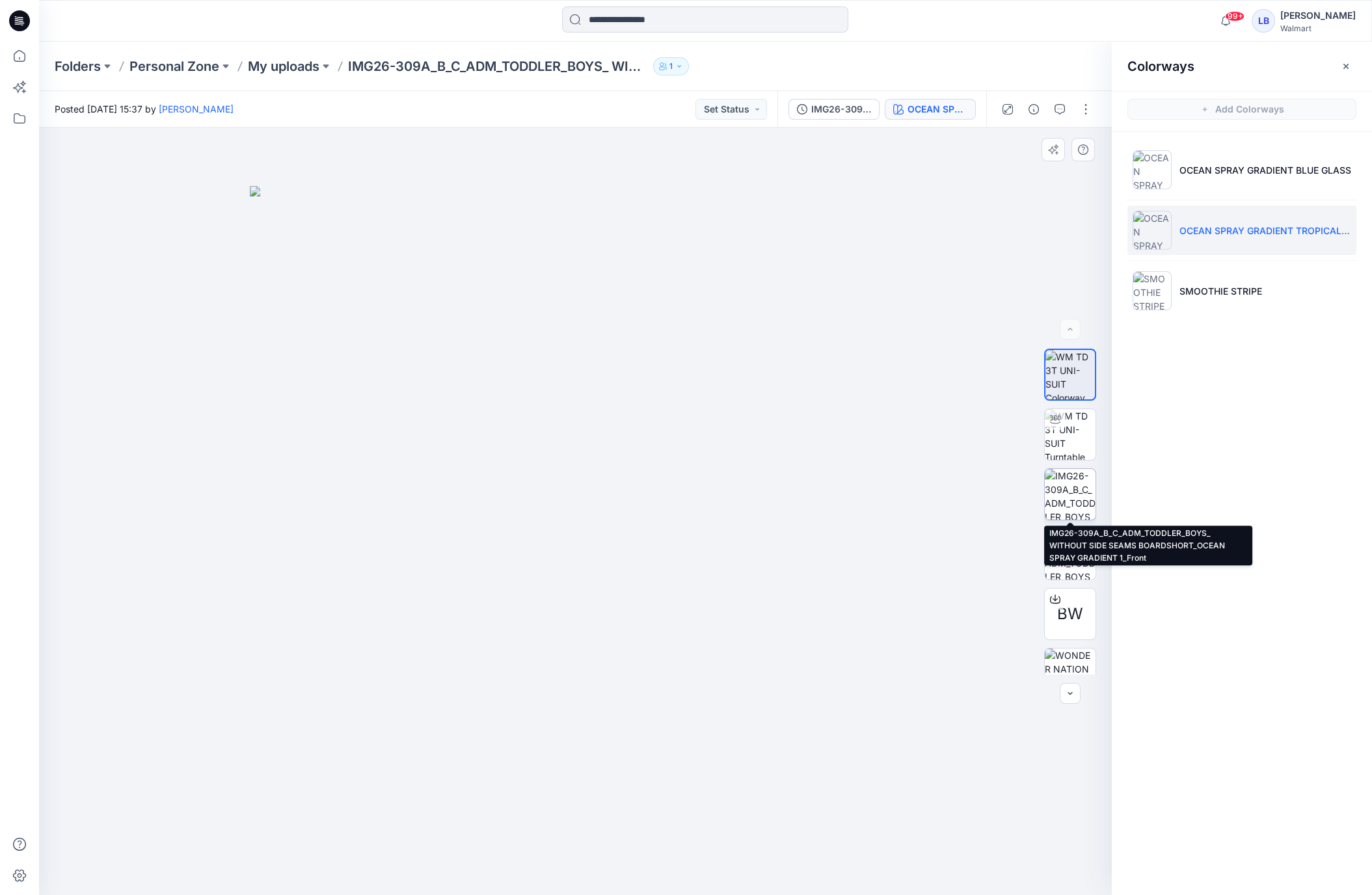
click at [1061, 499] on img at bounding box center [1070, 494] width 51 height 51
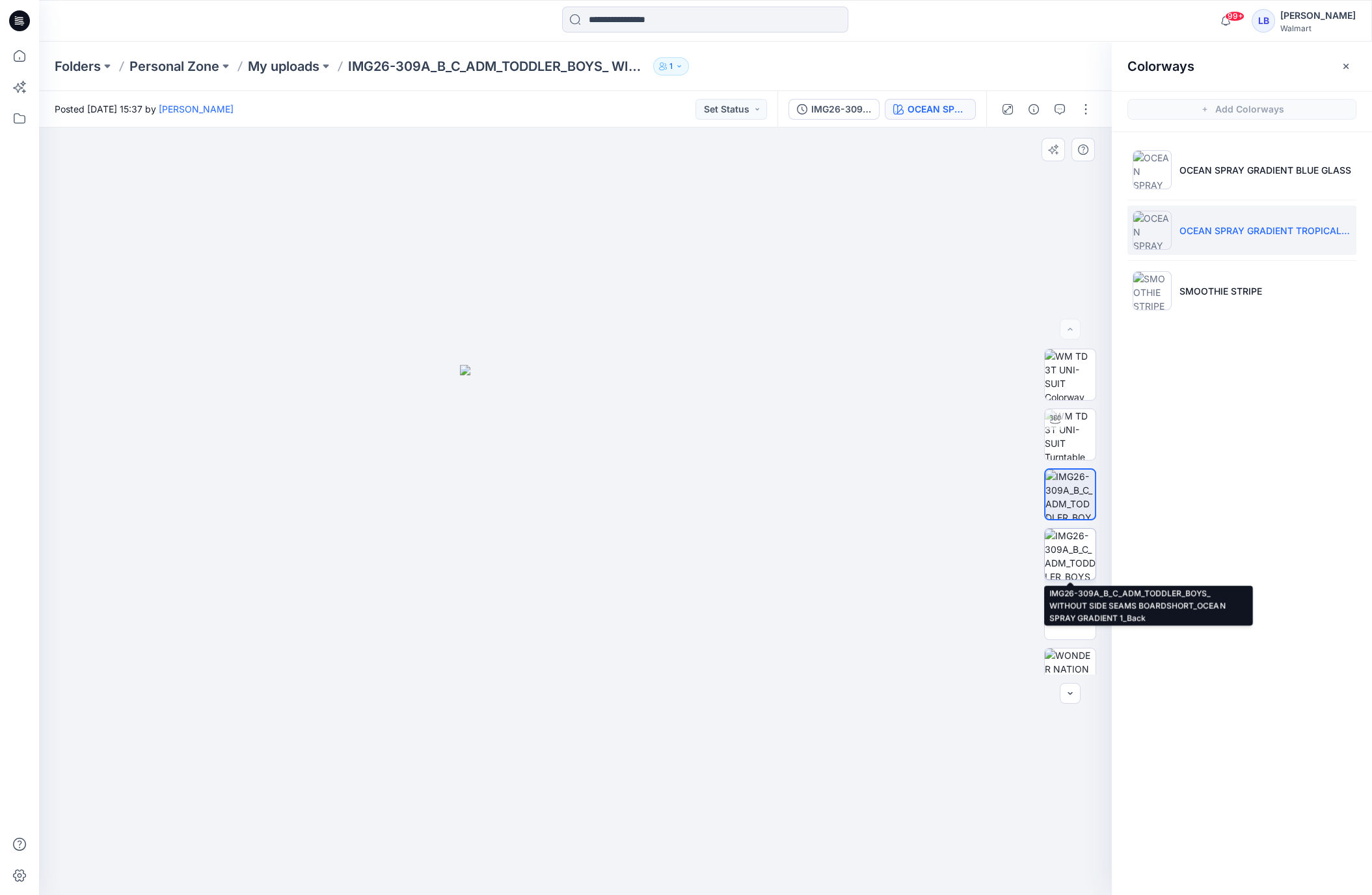
click at [1068, 559] on img at bounding box center [1070, 553] width 51 height 51
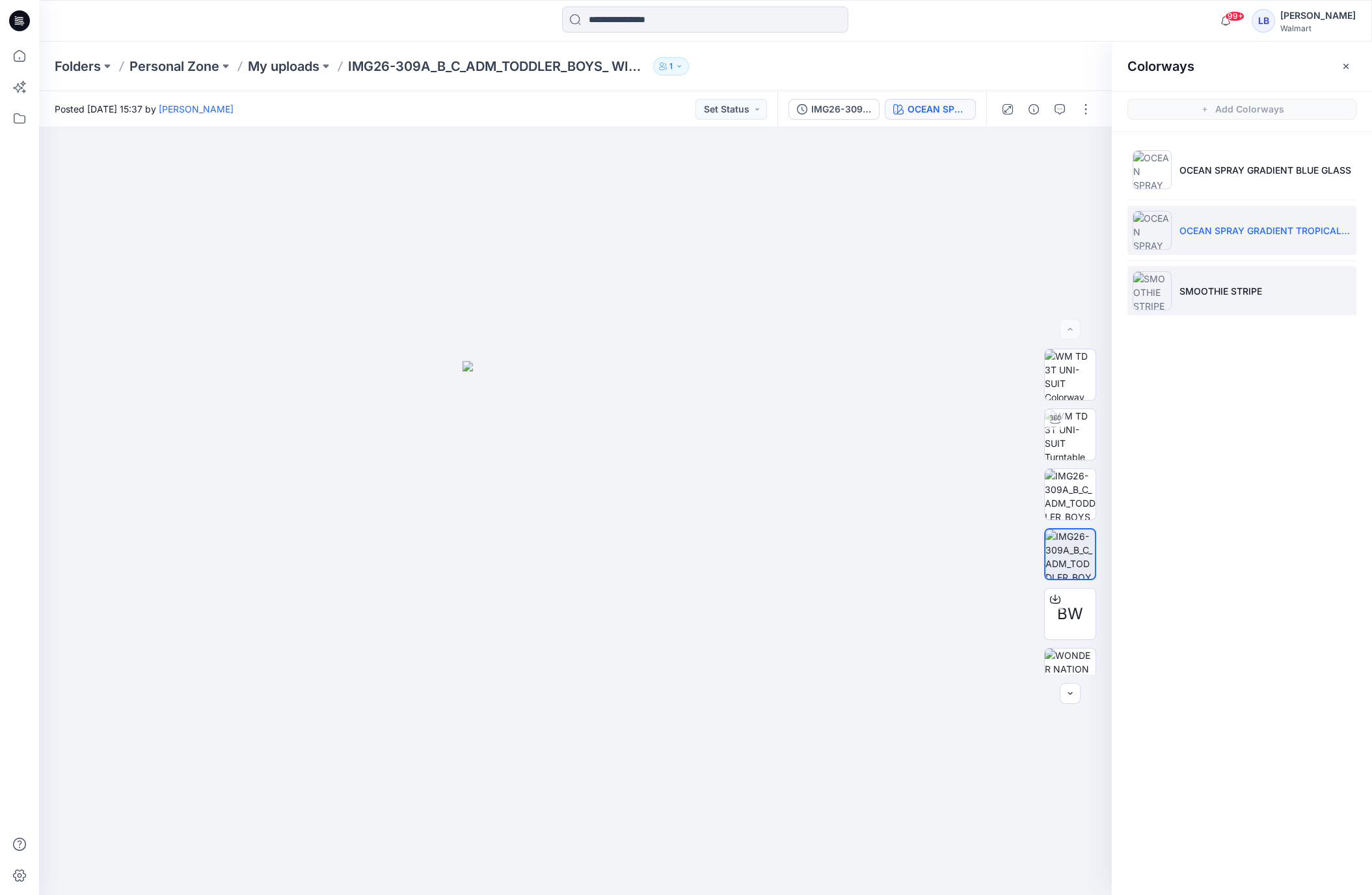
click at [1211, 285] on p "SMOOTHIE STRIPE" at bounding box center [1220, 291] width 82 height 13
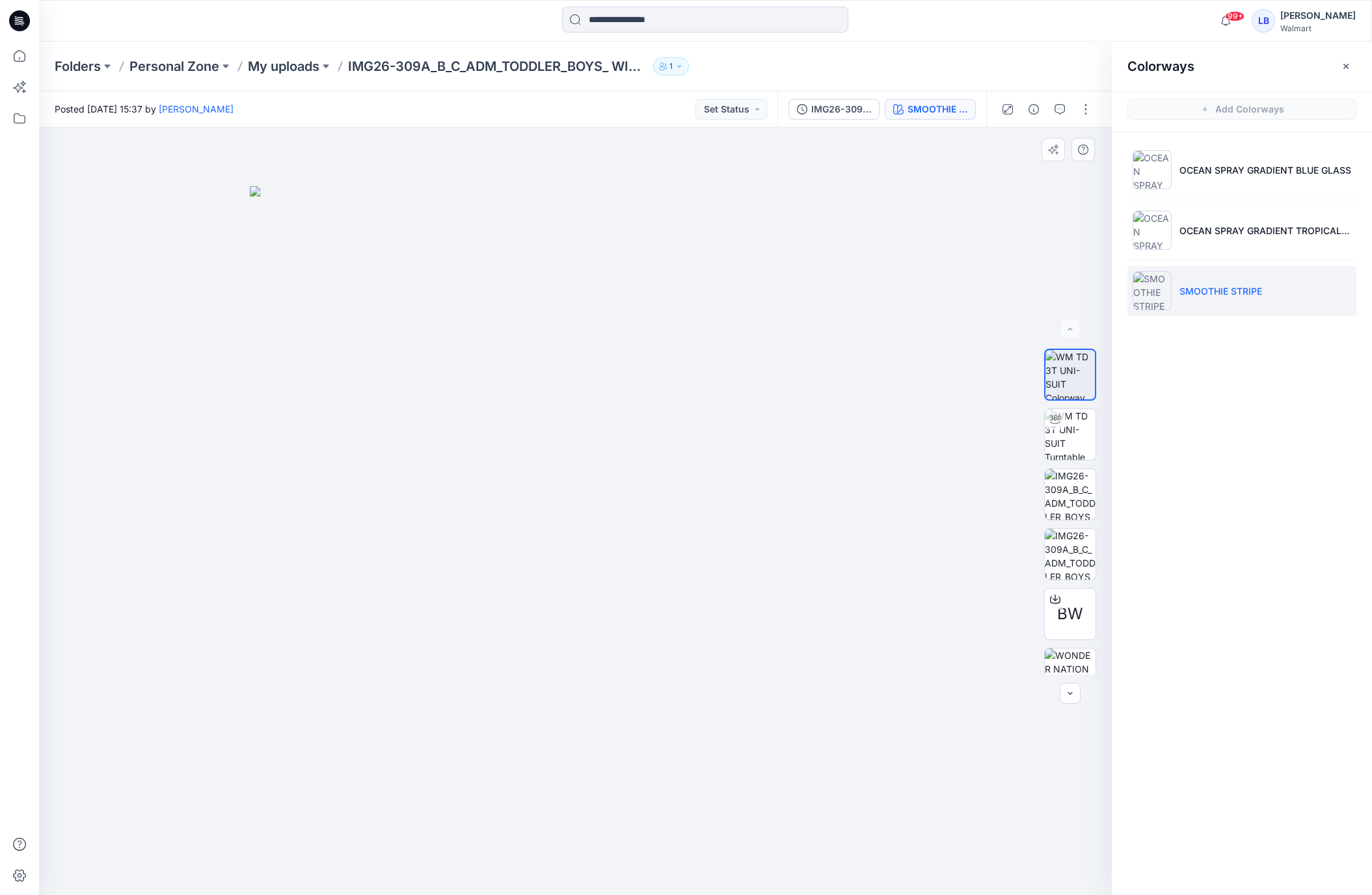
drag, startPoint x: 1060, startPoint y: 506, endPoint x: 1061, endPoint y: 526, distance: 20.0
click at [1060, 506] on img at bounding box center [1070, 494] width 51 height 51
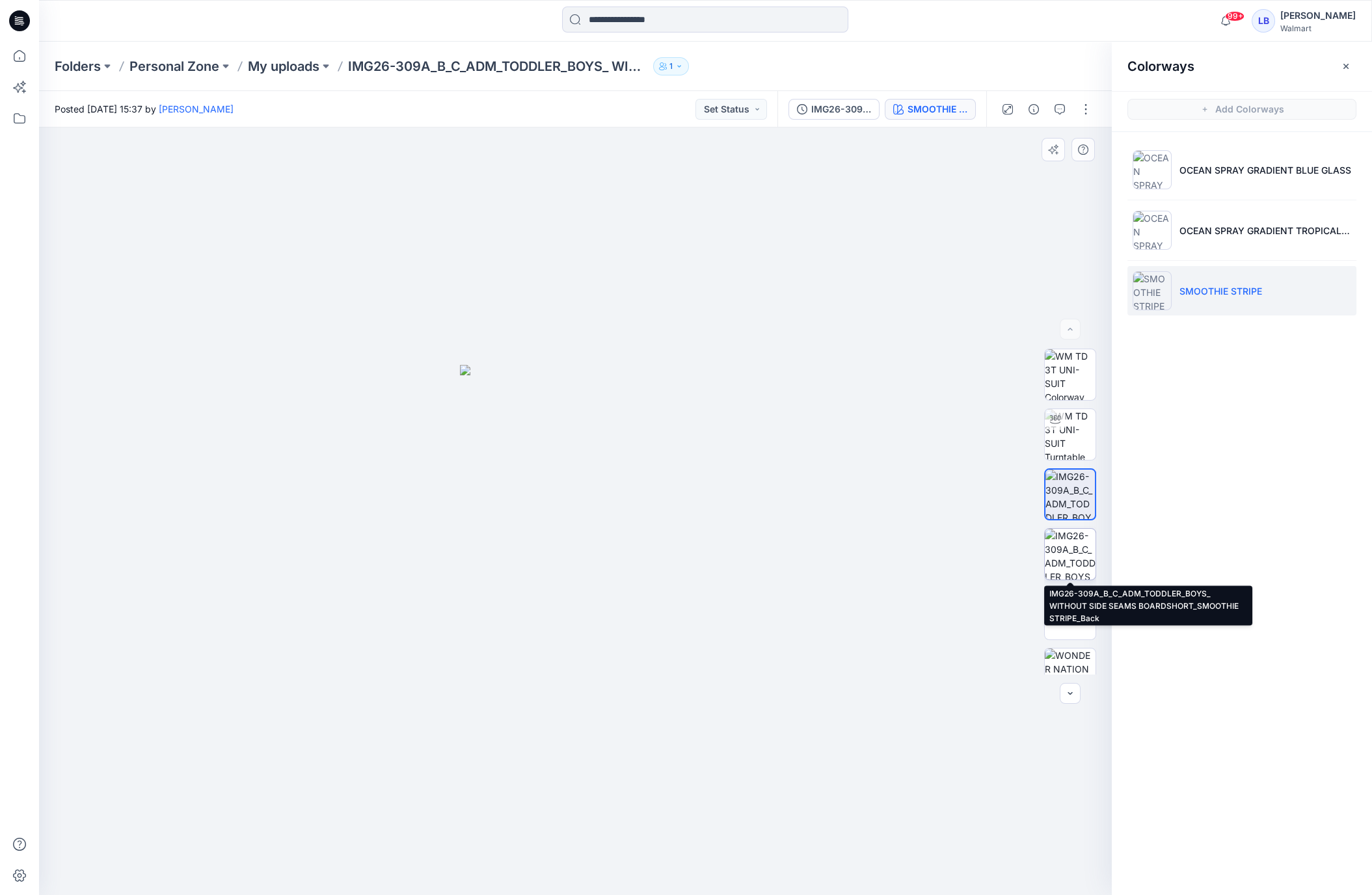
click at [1059, 555] on img at bounding box center [1070, 553] width 51 height 51
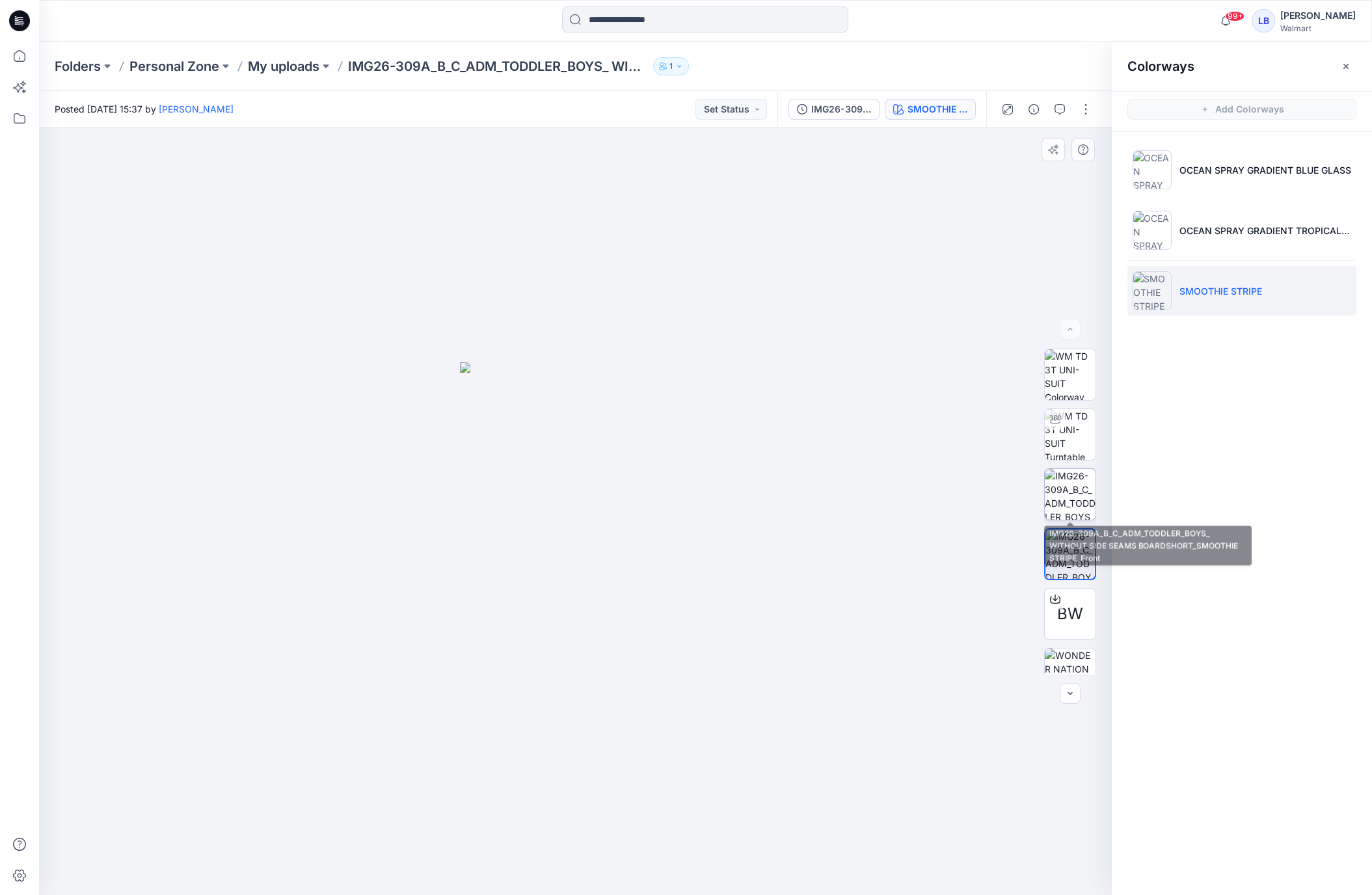
click at [1075, 493] on img at bounding box center [1070, 494] width 51 height 51
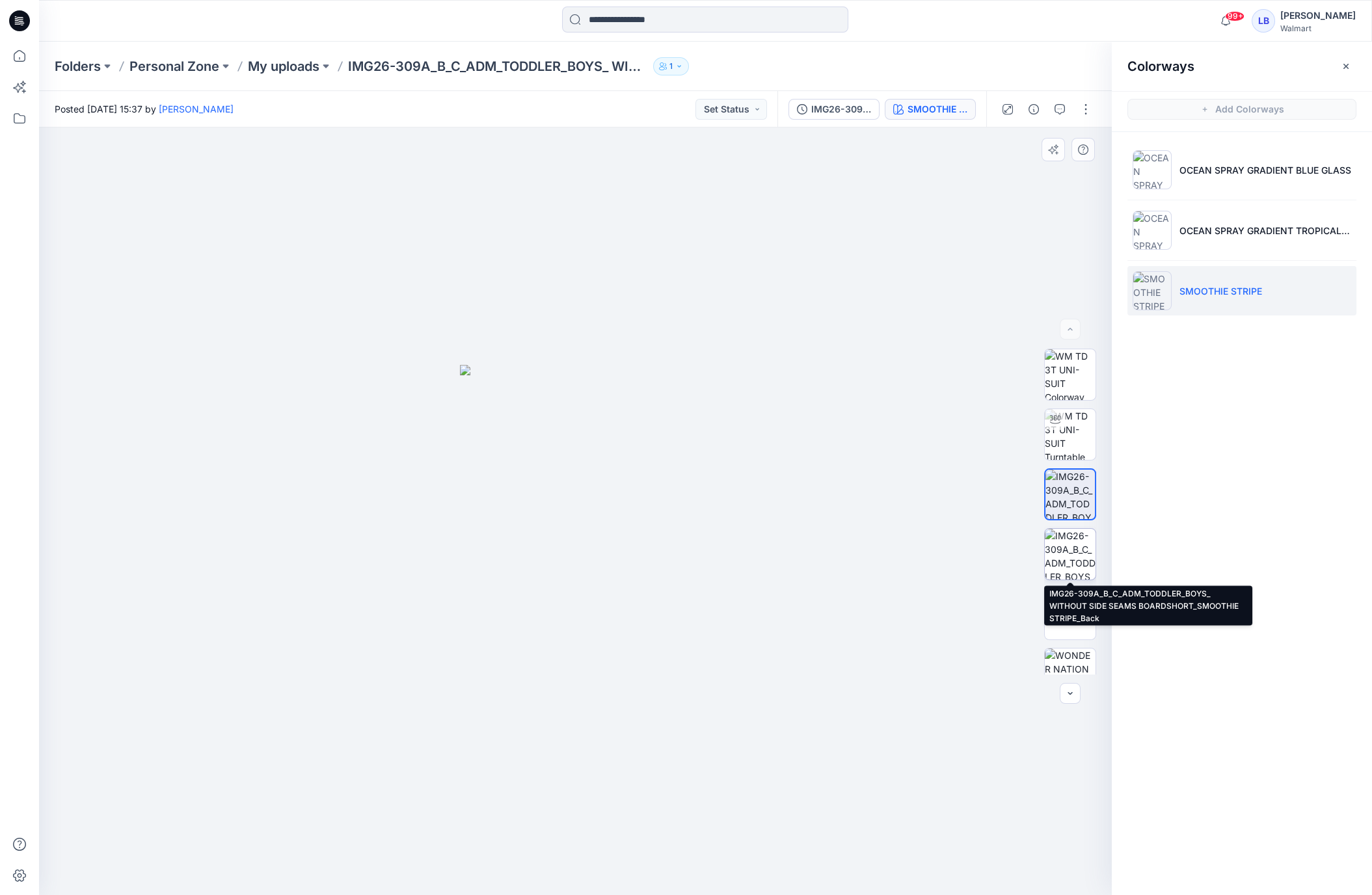
click at [1065, 570] on img at bounding box center [1070, 553] width 51 height 51
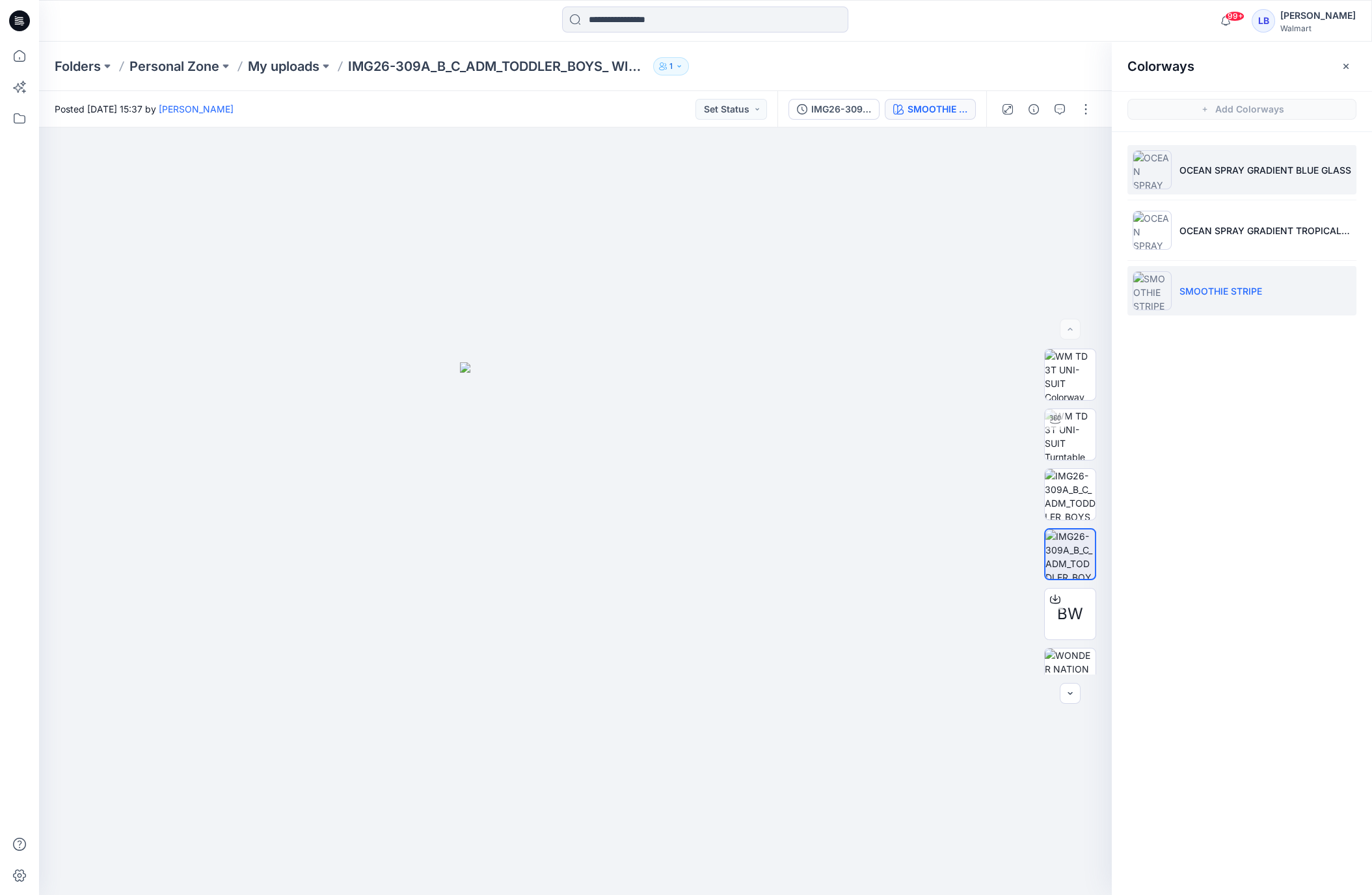
click at [1211, 163] on p "OCEAN SPRAY GRADIENT BLUE GLASS" at bounding box center [1266, 169] width 172 height 13
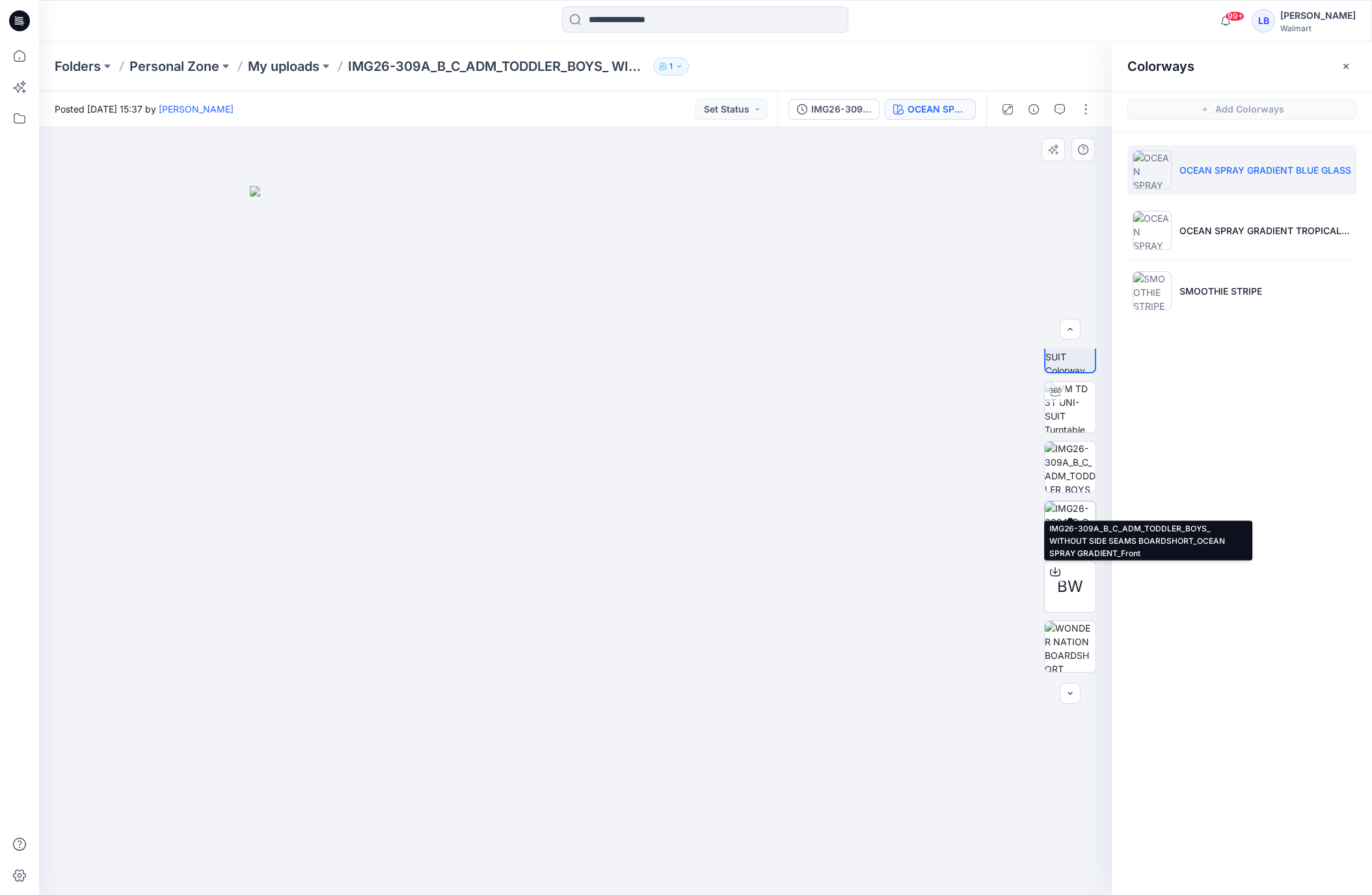
scroll to position [86, 0]
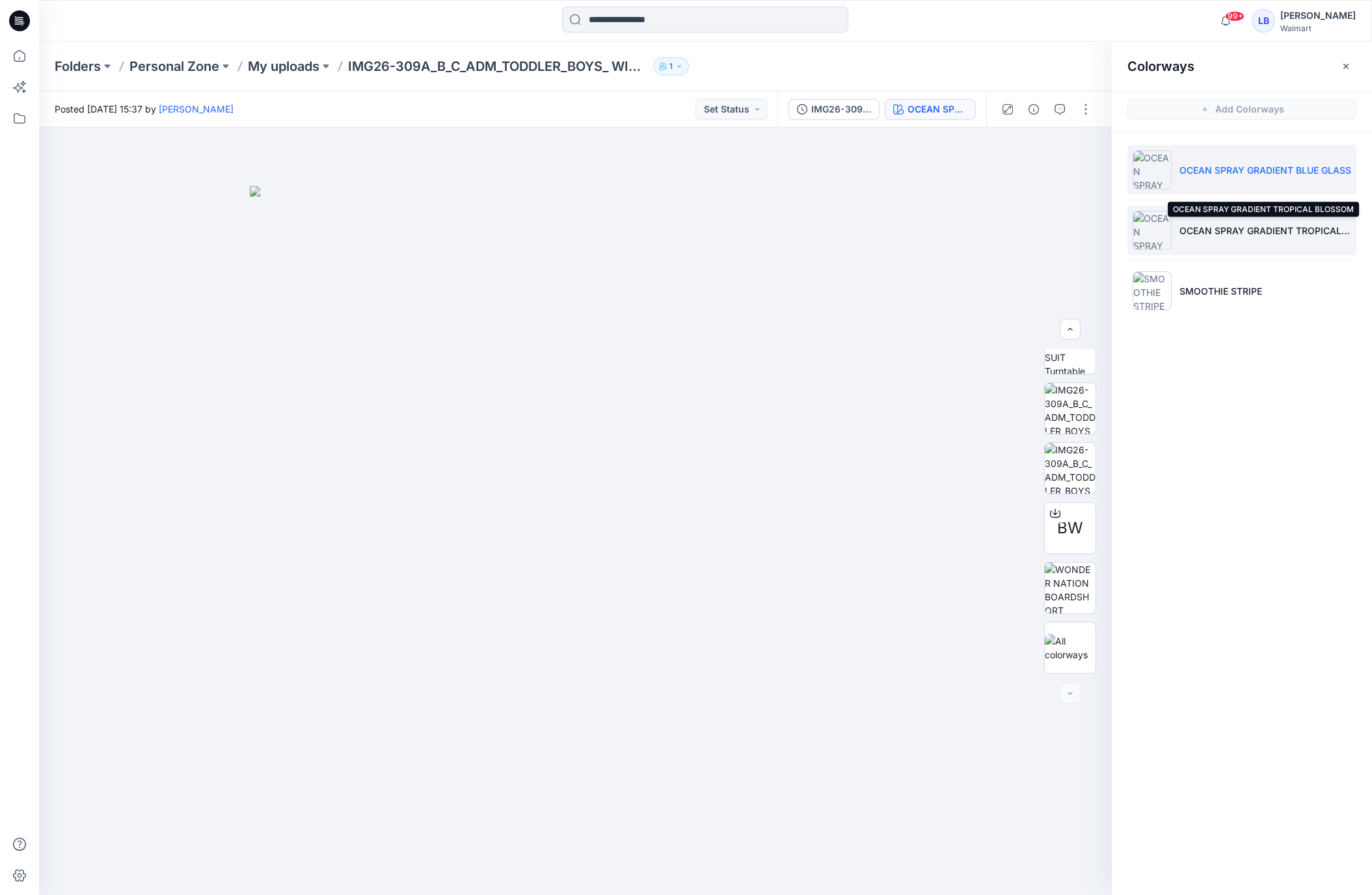
click at [1215, 235] on p "OCEAN SPRAY GRADIENT TROPICAL BLOSSOM" at bounding box center [1266, 230] width 172 height 13
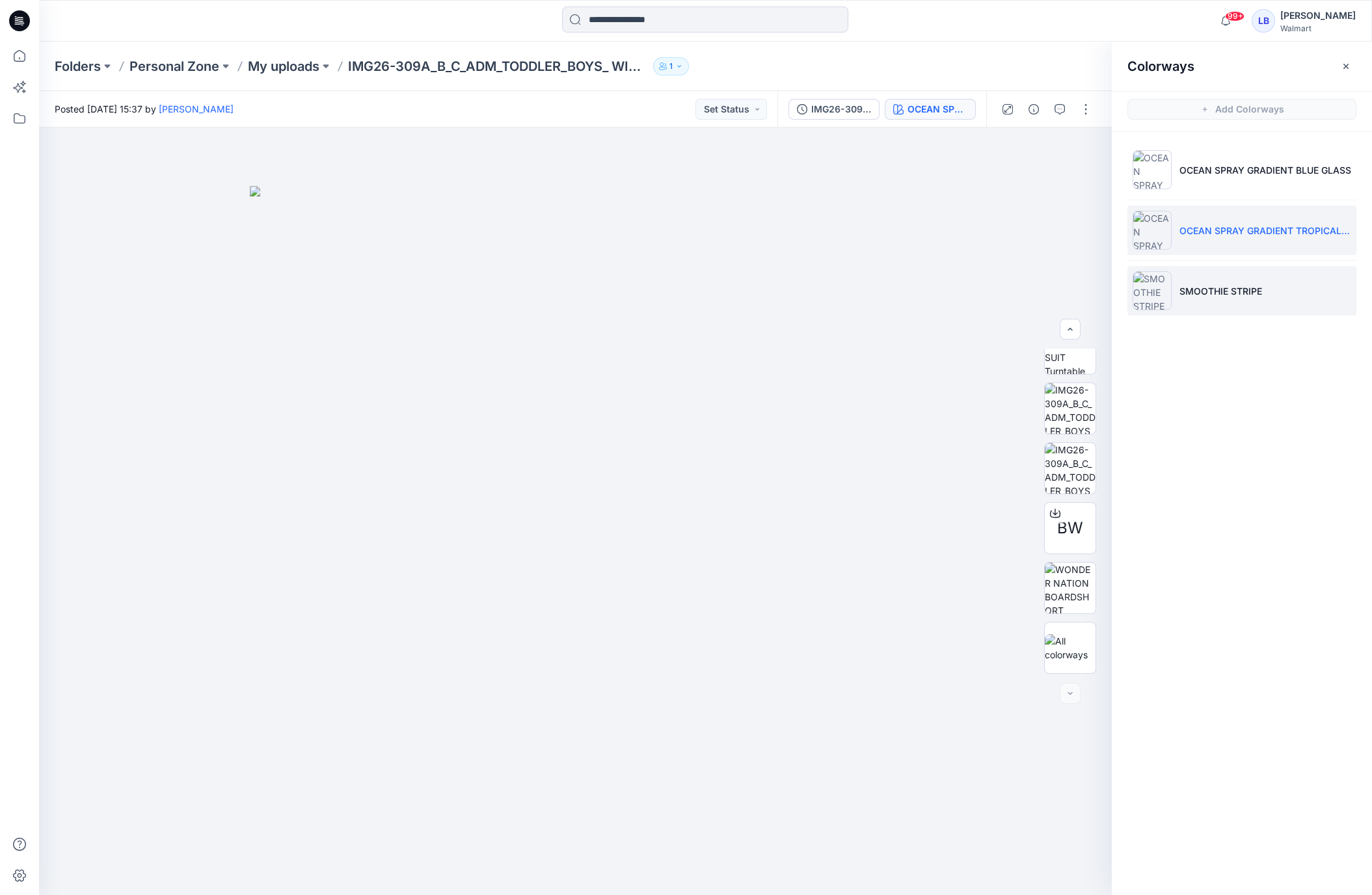
click at [1229, 290] on p "SMOOTHIE STRIPE" at bounding box center [1220, 291] width 82 height 13
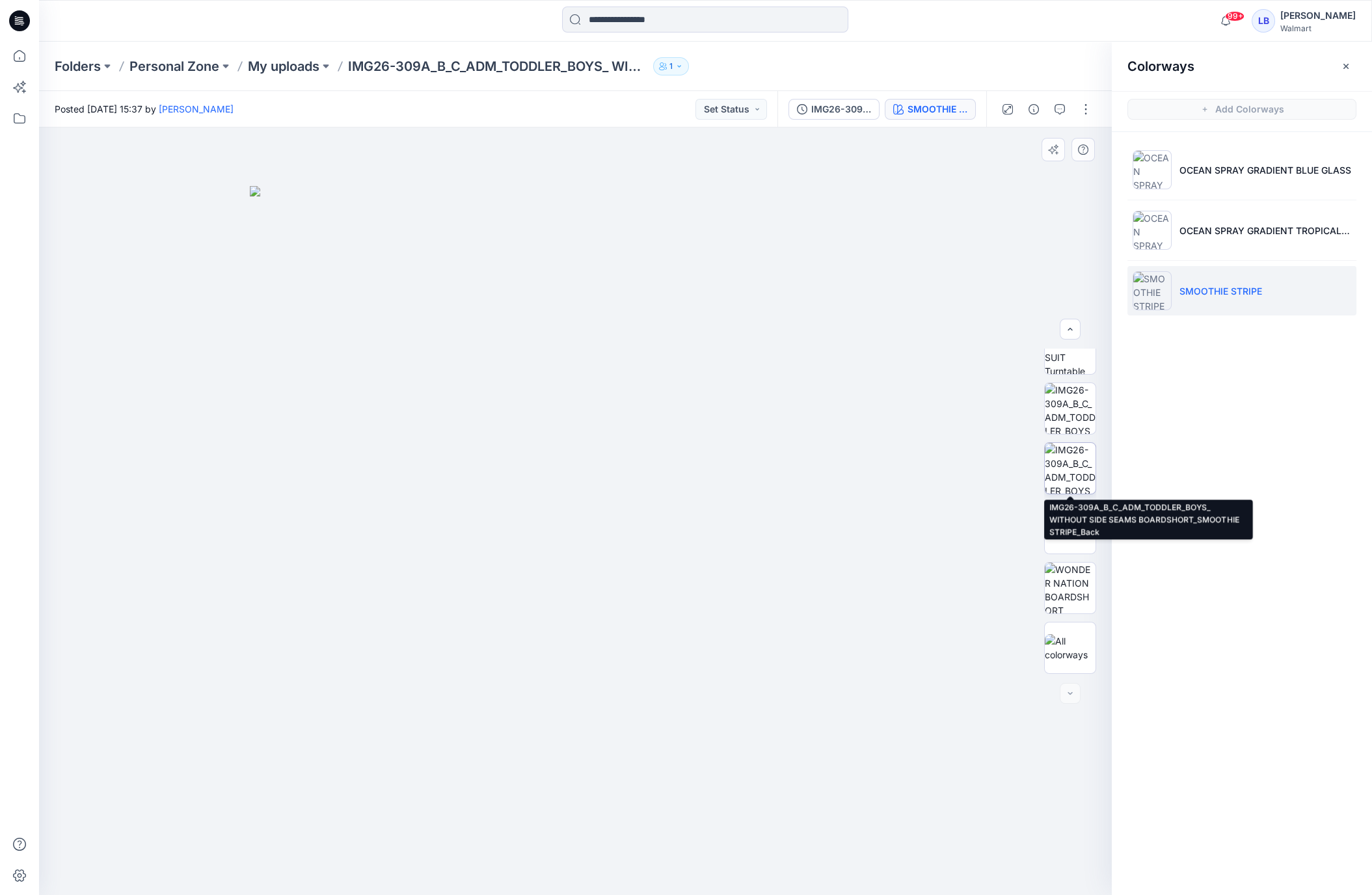
scroll to position [0, 0]
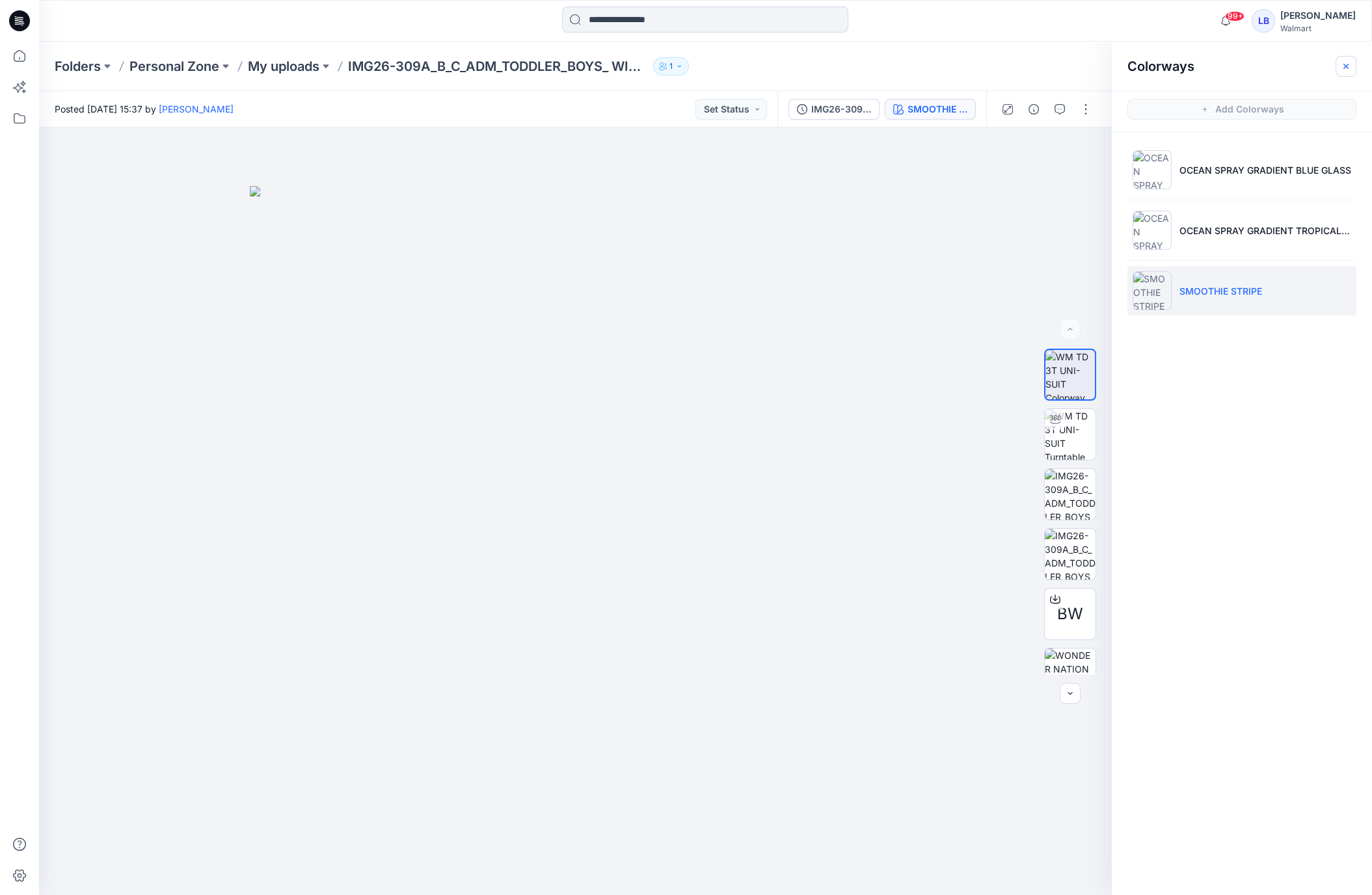
click at [1349, 58] on button "button" at bounding box center [1345, 66] width 20 height 20
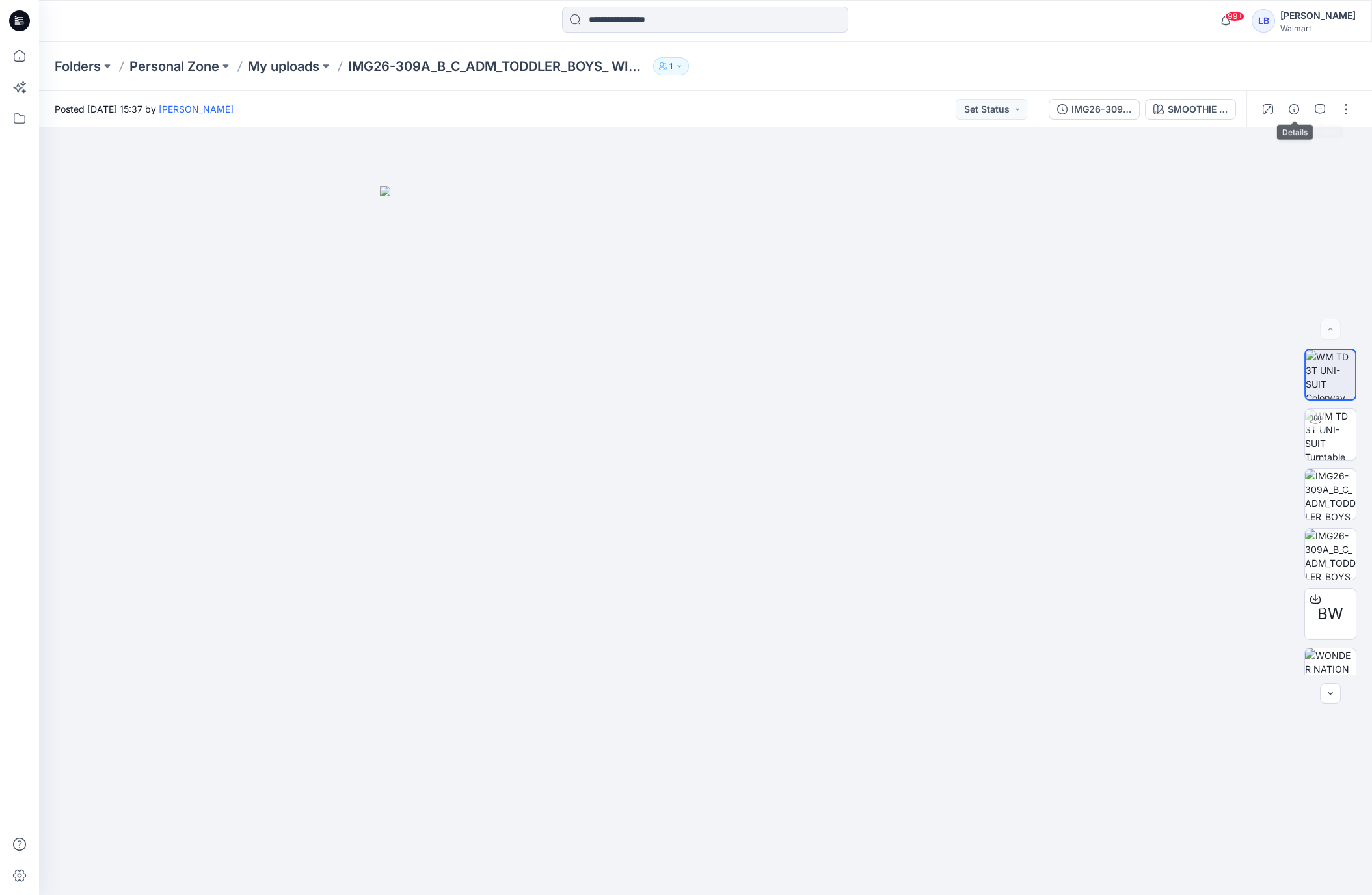
click at [1298, 115] on button "button" at bounding box center [1293, 108] width 20 height 20
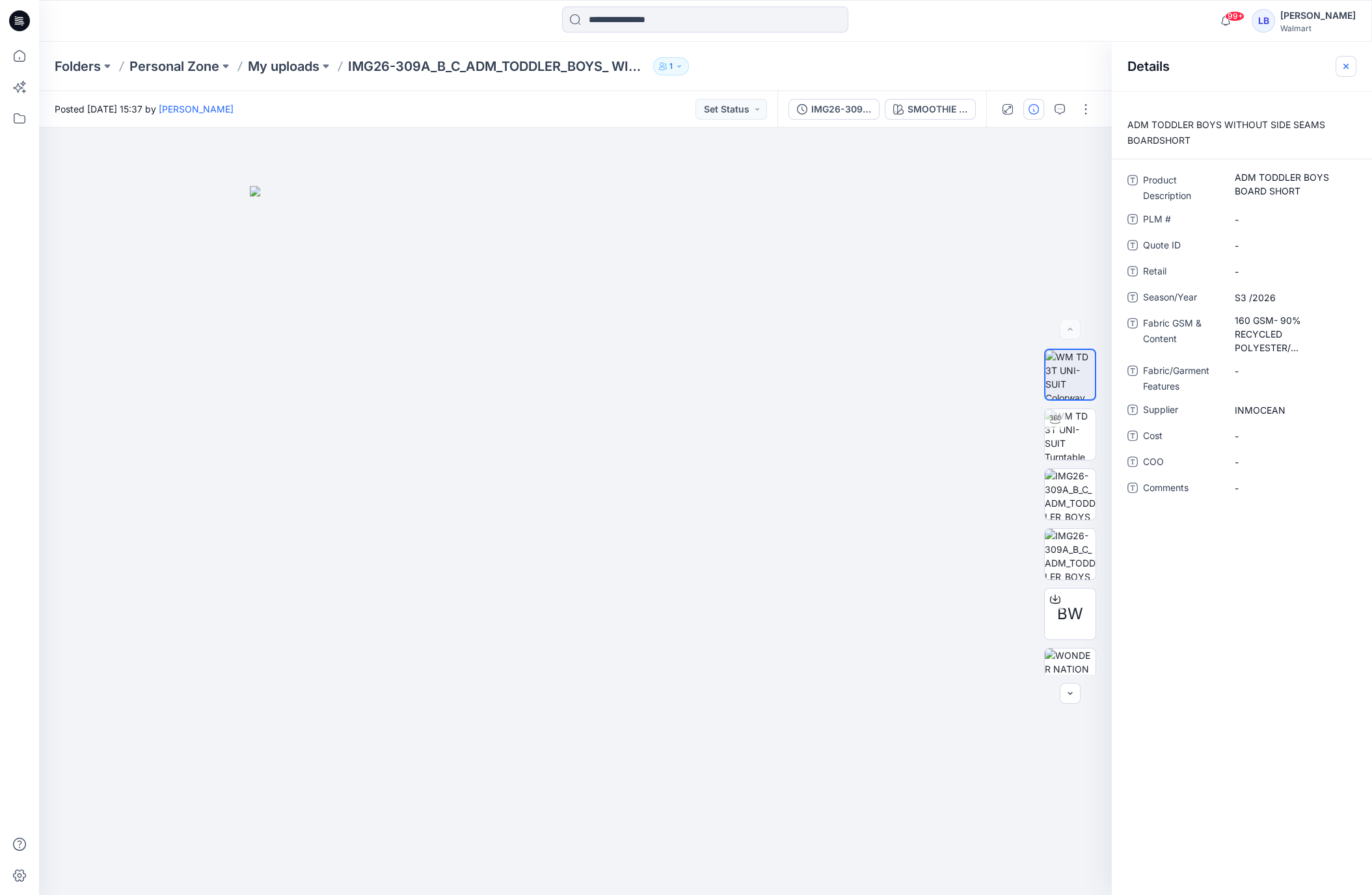
click at [1346, 67] on icon "button" at bounding box center [1346, 67] width 11 height 11
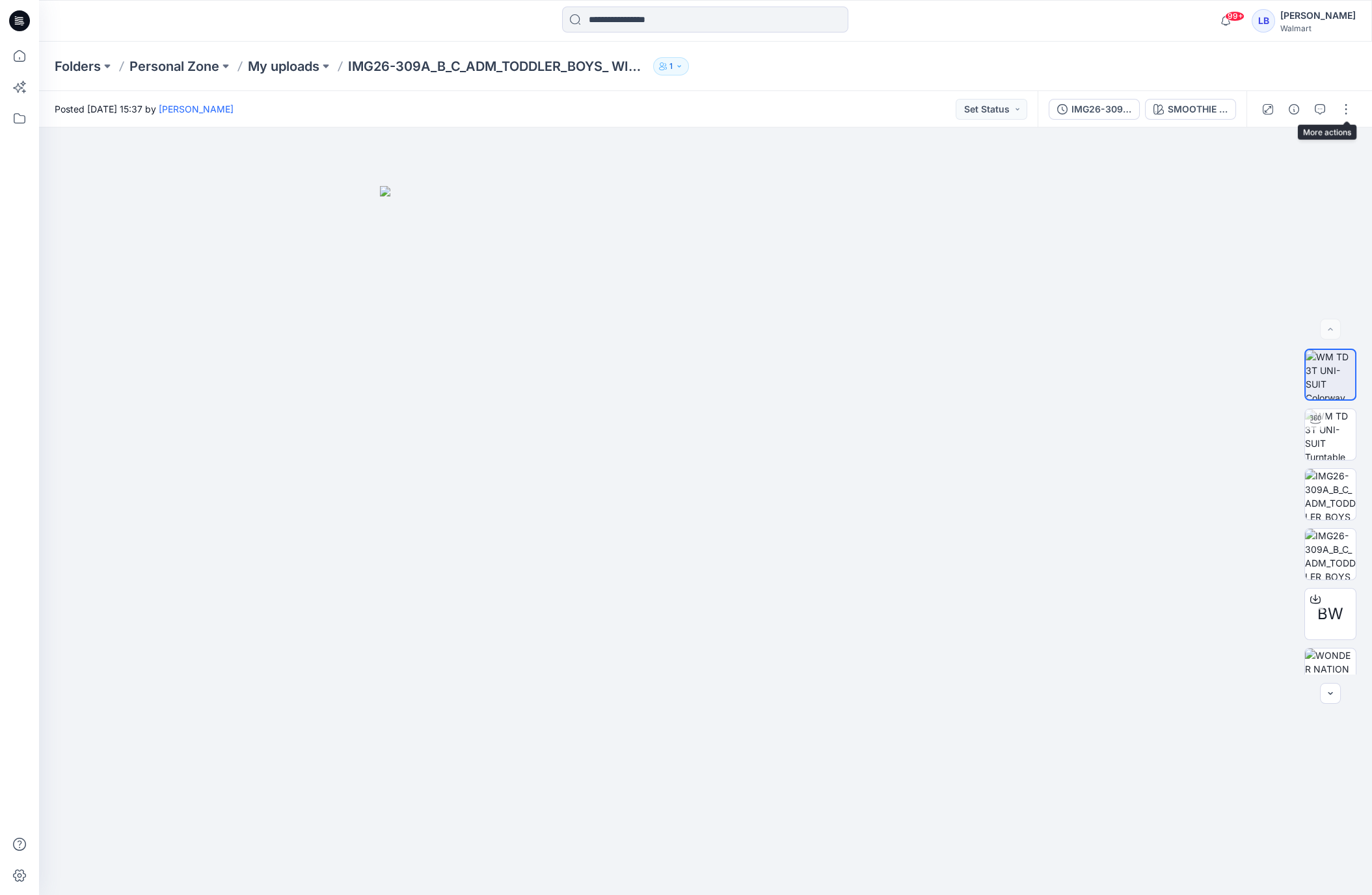
drag, startPoint x: 1346, startPoint y: 105, endPoint x: 1330, endPoint y: 118, distance: 20.6
click at [1346, 105] on button "button" at bounding box center [1345, 108] width 20 height 20
click at [1283, 175] on button "Edit" at bounding box center [1291, 176] width 120 height 24
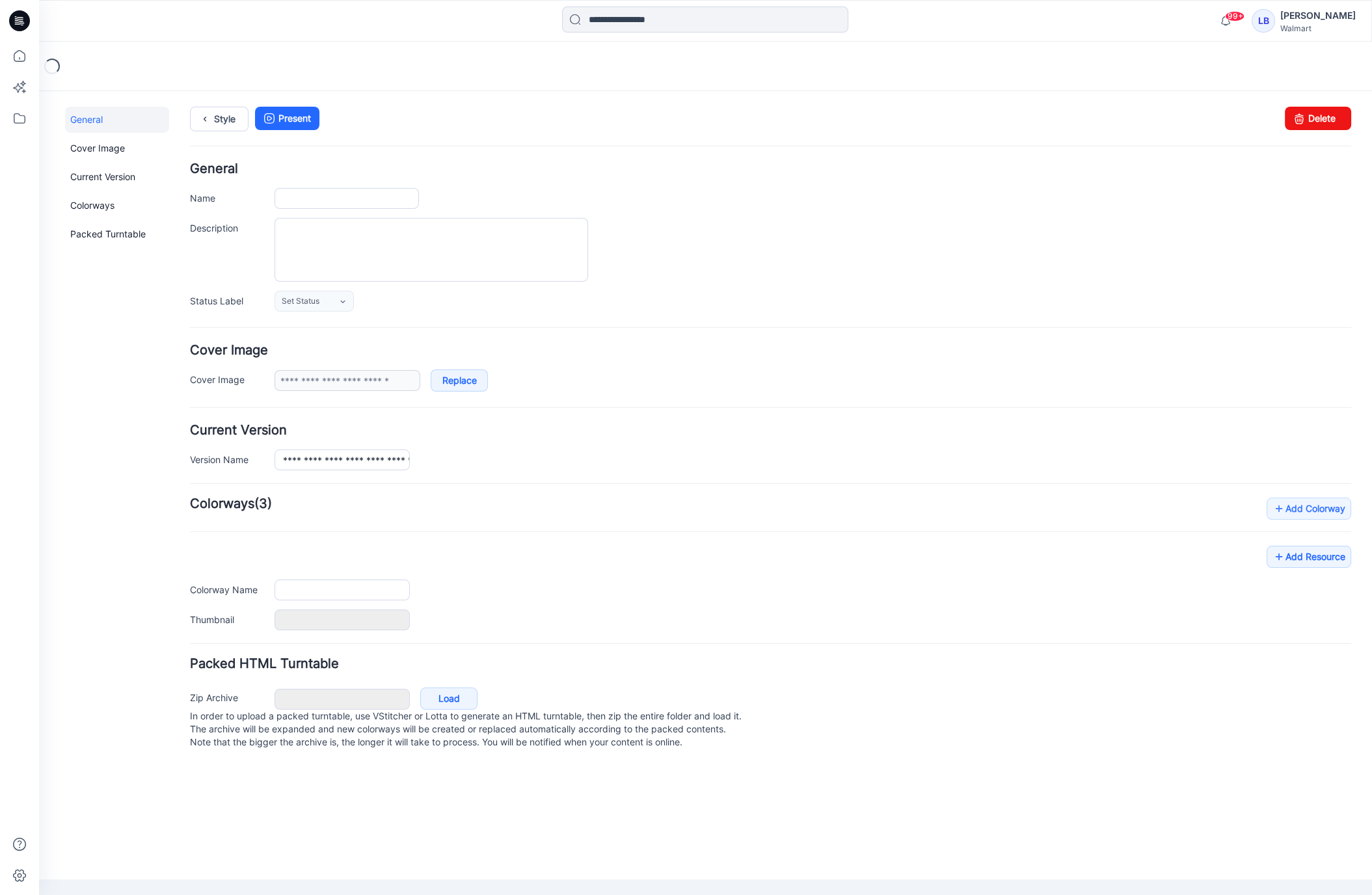
type input "**********"
type textarea "**********"
type input "**********"
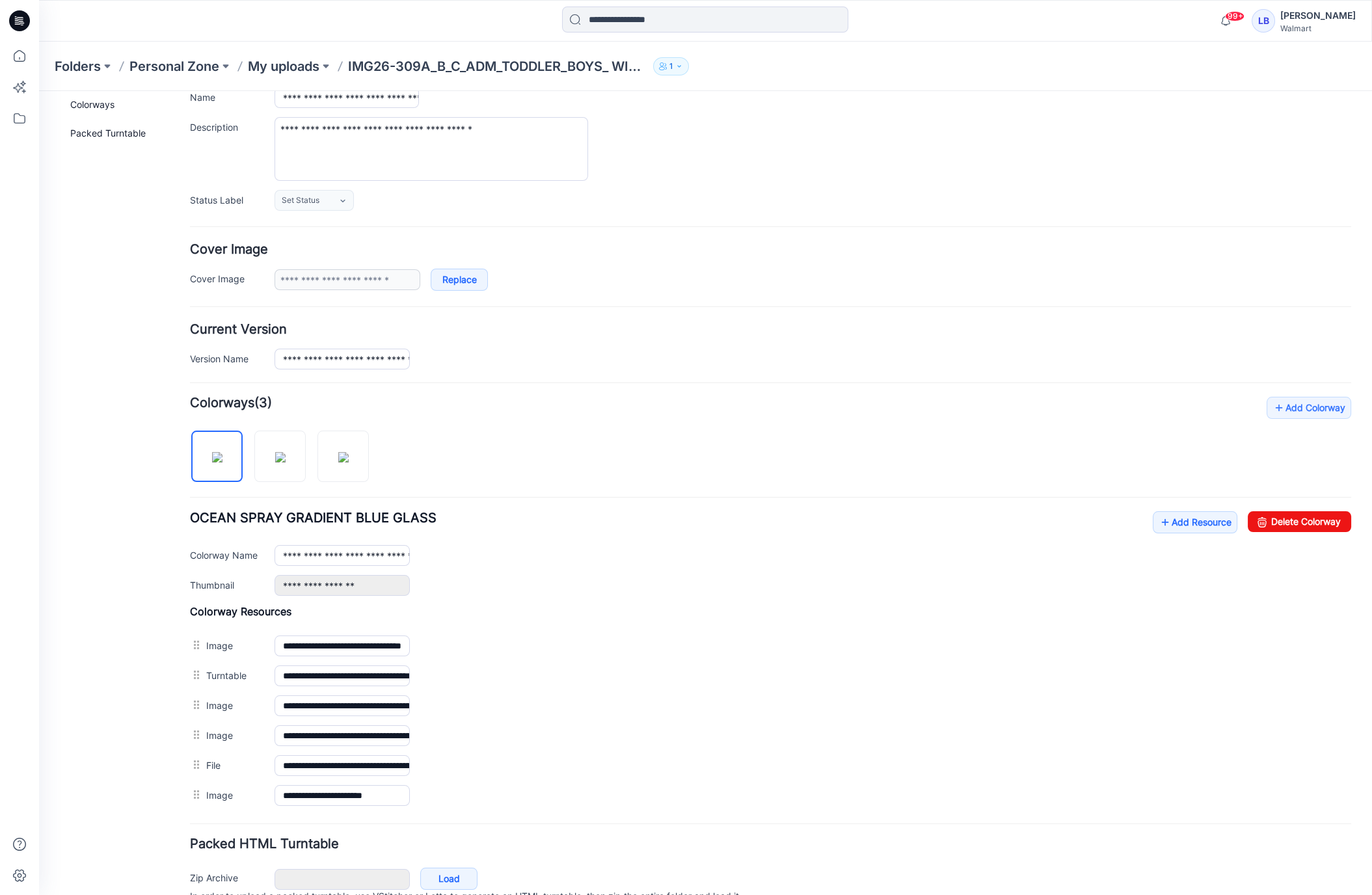
scroll to position [155, 0]
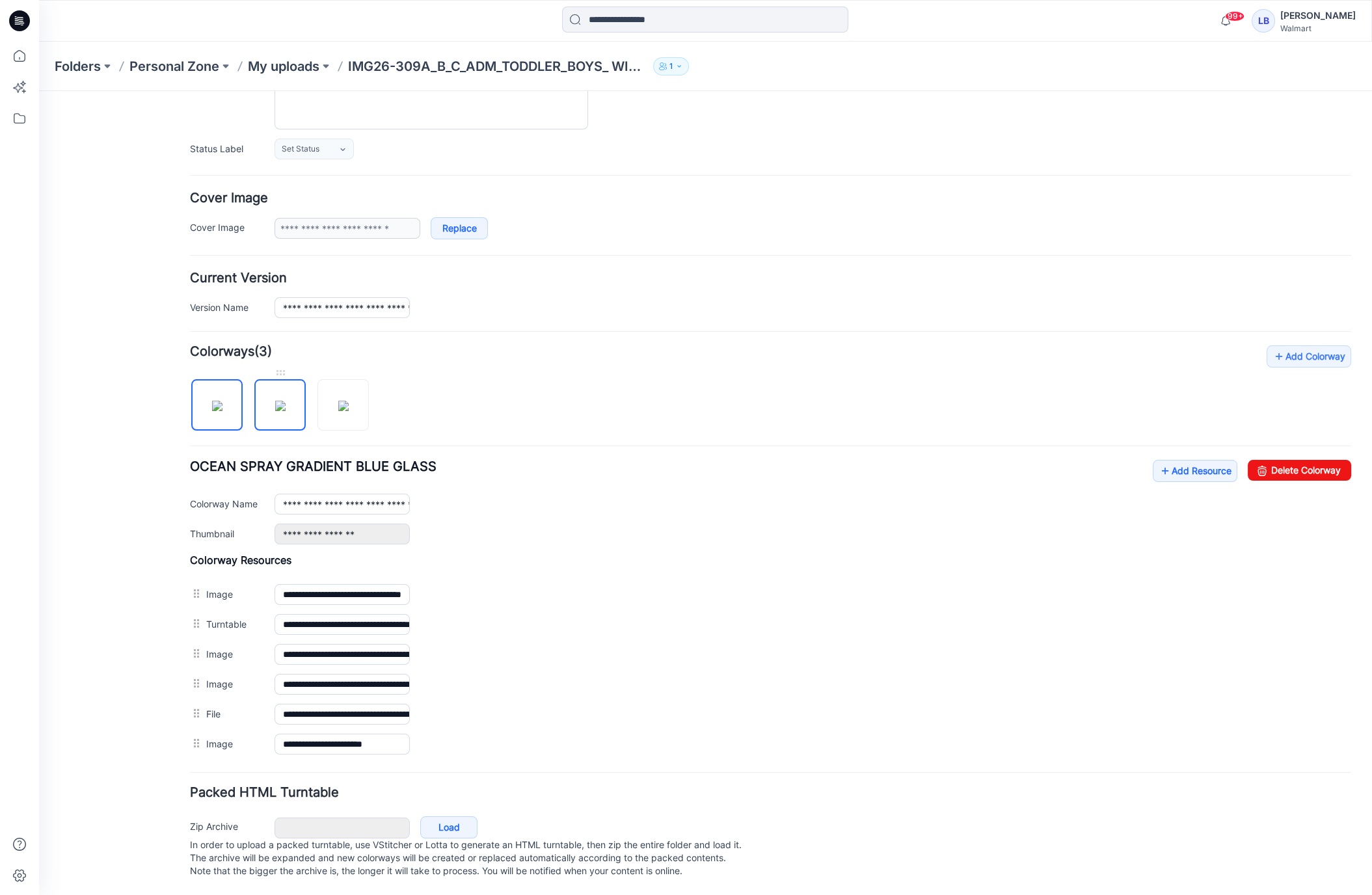
drag, startPoint x: 275, startPoint y: 401, endPoint x: 282, endPoint y: 399, distance: 7.3
click at [275, 401] on img at bounding box center [280, 406] width 11 height 11
click at [341, 401] on img at bounding box center [343, 406] width 11 height 11
type input "**********"
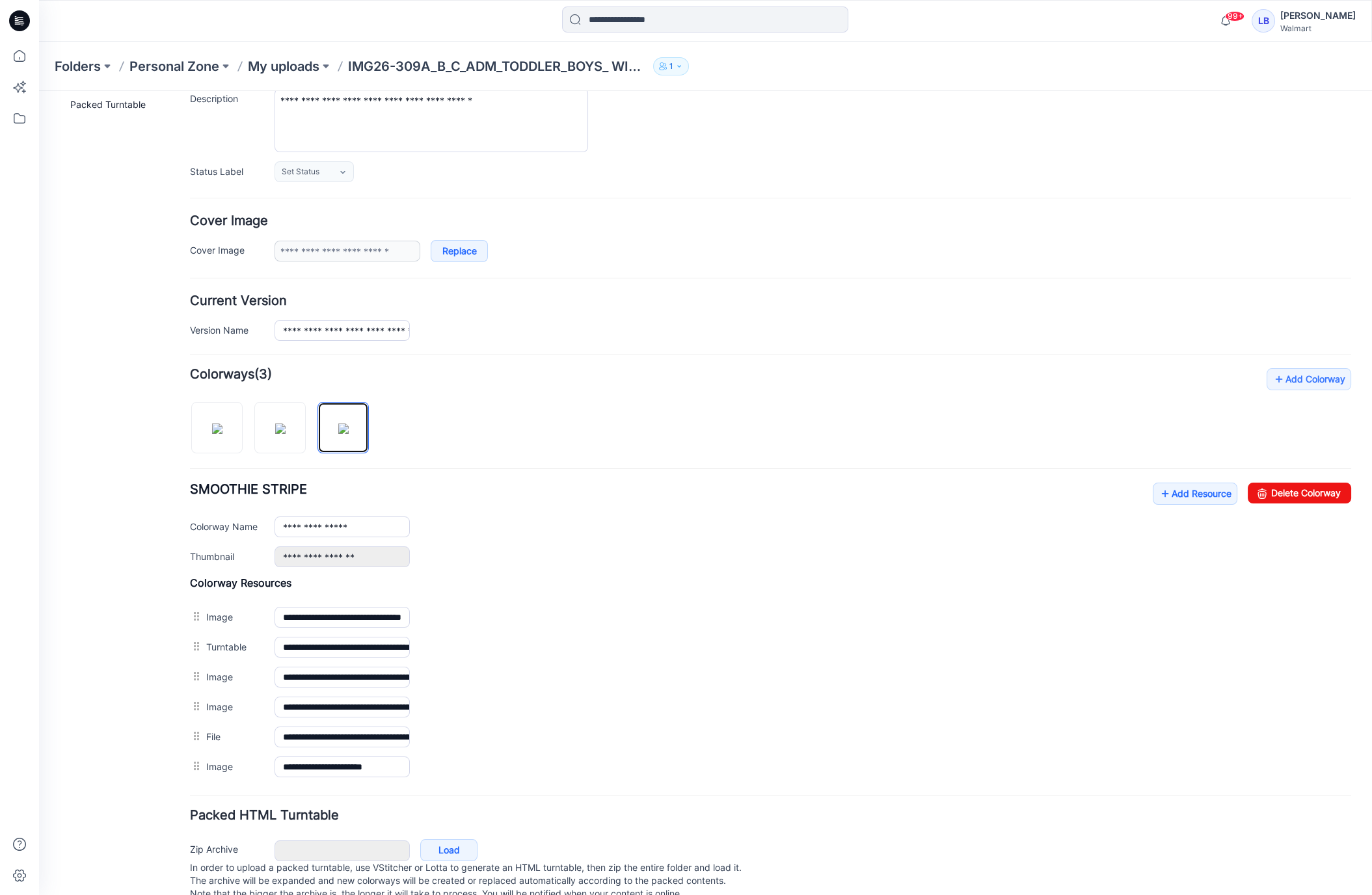
scroll to position [0, 0]
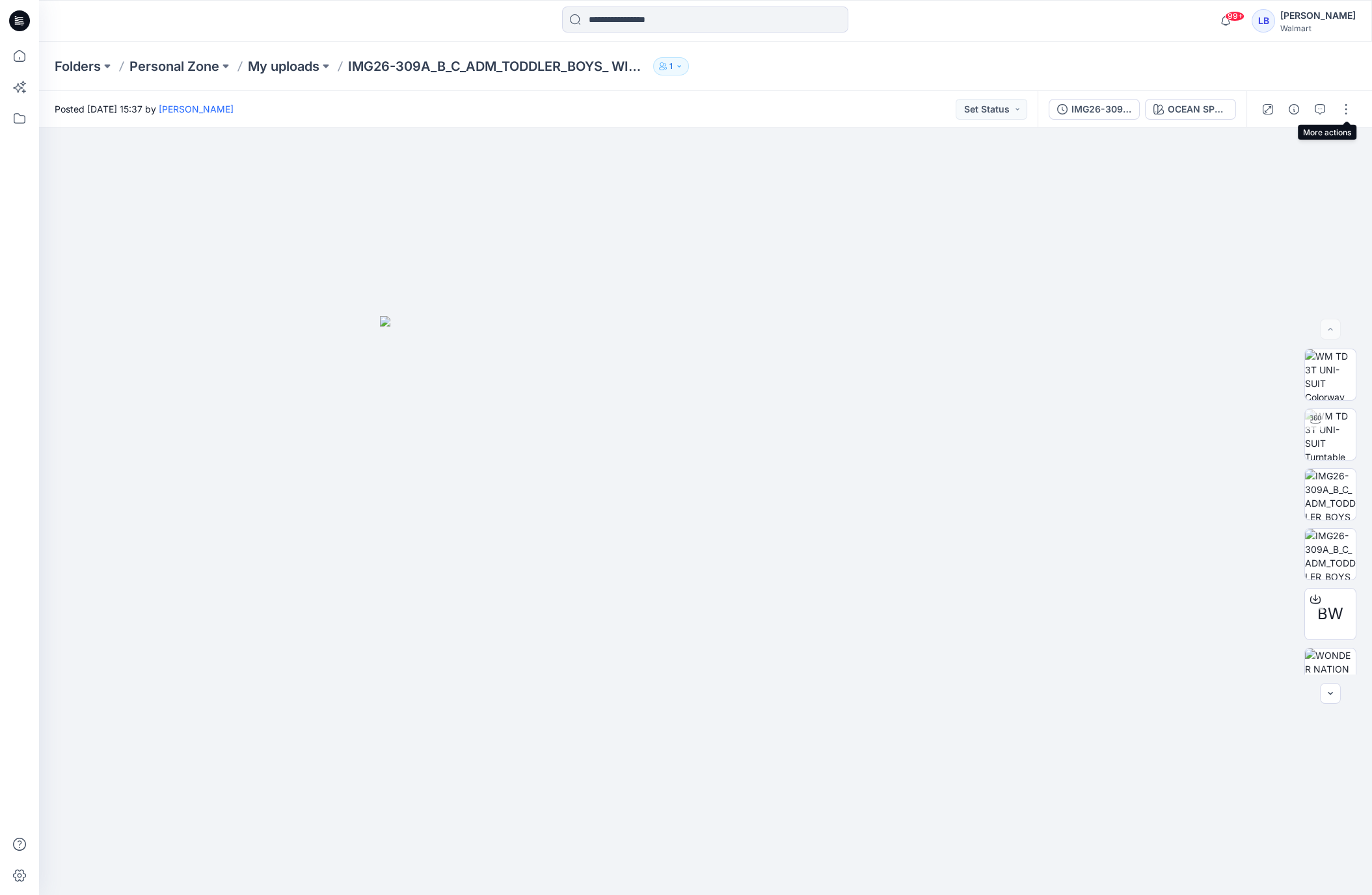
drag, startPoint x: 1345, startPoint y: 106, endPoint x: 1346, endPoint y: 123, distance: 17.0
click at [1345, 106] on button "button" at bounding box center [1345, 108] width 20 height 20
click at [1280, 179] on button "Edit" at bounding box center [1291, 176] width 120 height 24
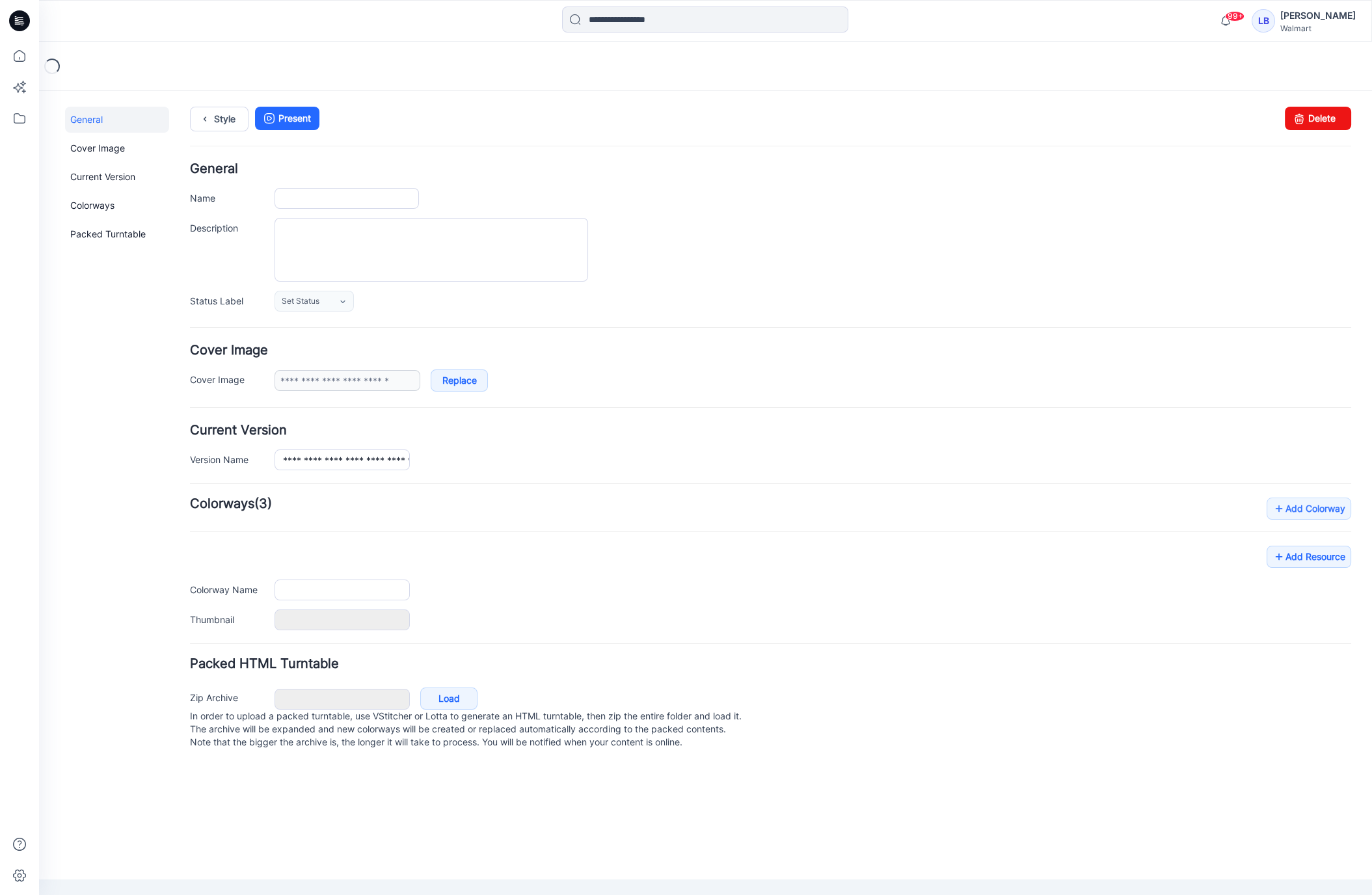
type input "**********"
type textarea "**********"
type input "**********"
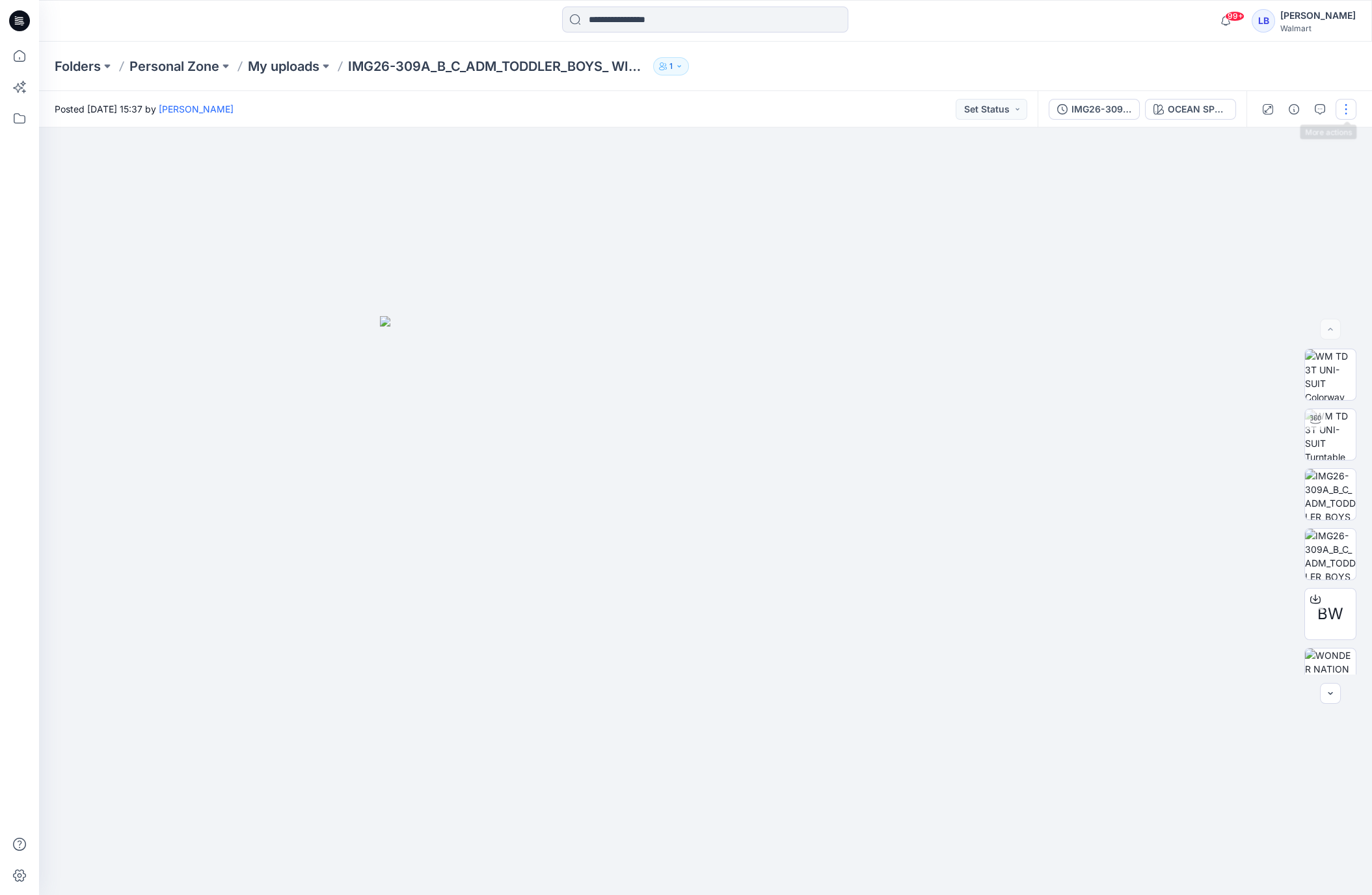
click at [1346, 110] on button "button" at bounding box center [1345, 108] width 20 height 20
click at [1283, 176] on button "Edit" at bounding box center [1291, 176] width 120 height 24
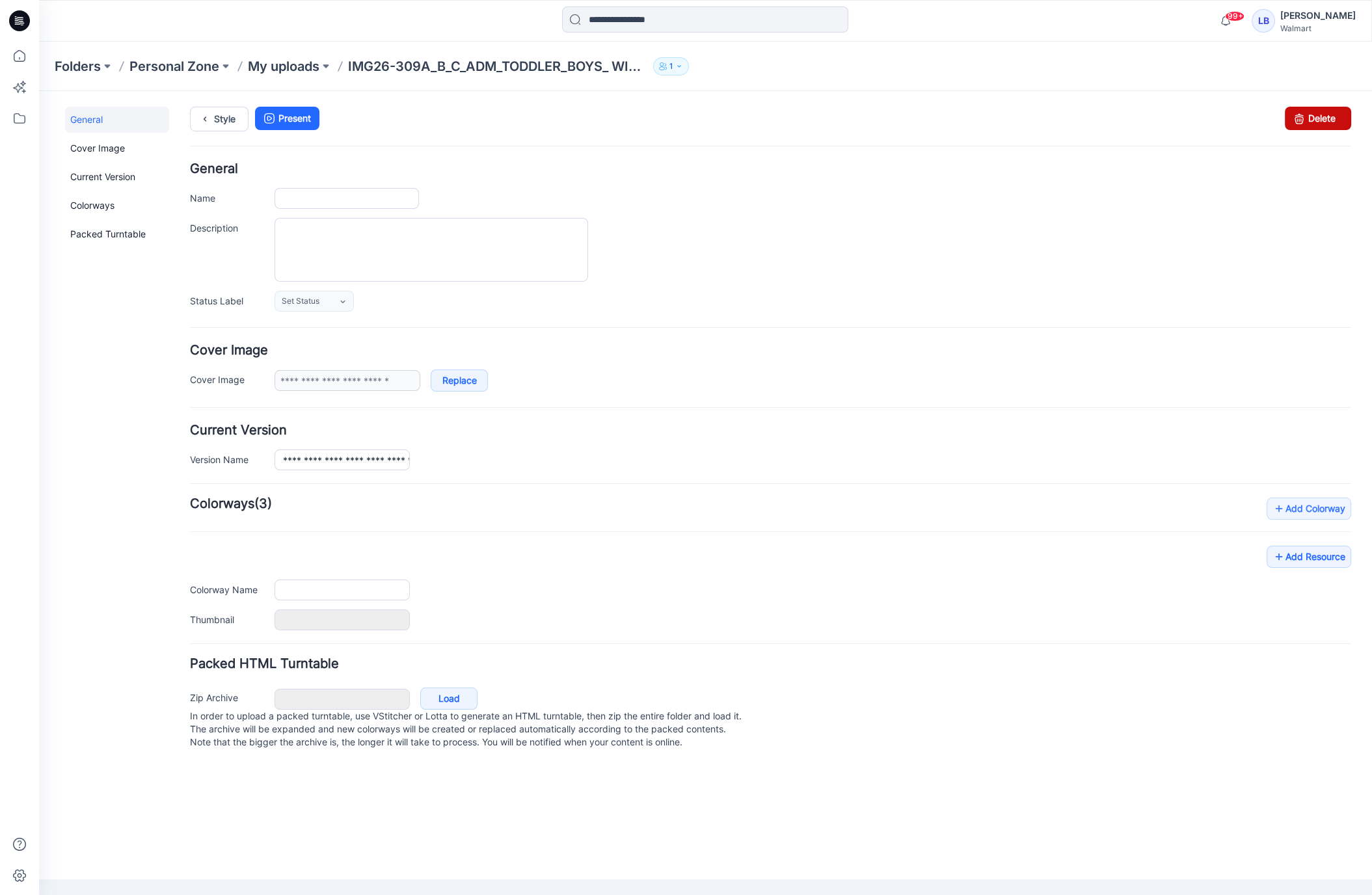
type input "**********"
type textarea "**********"
type input "**********"
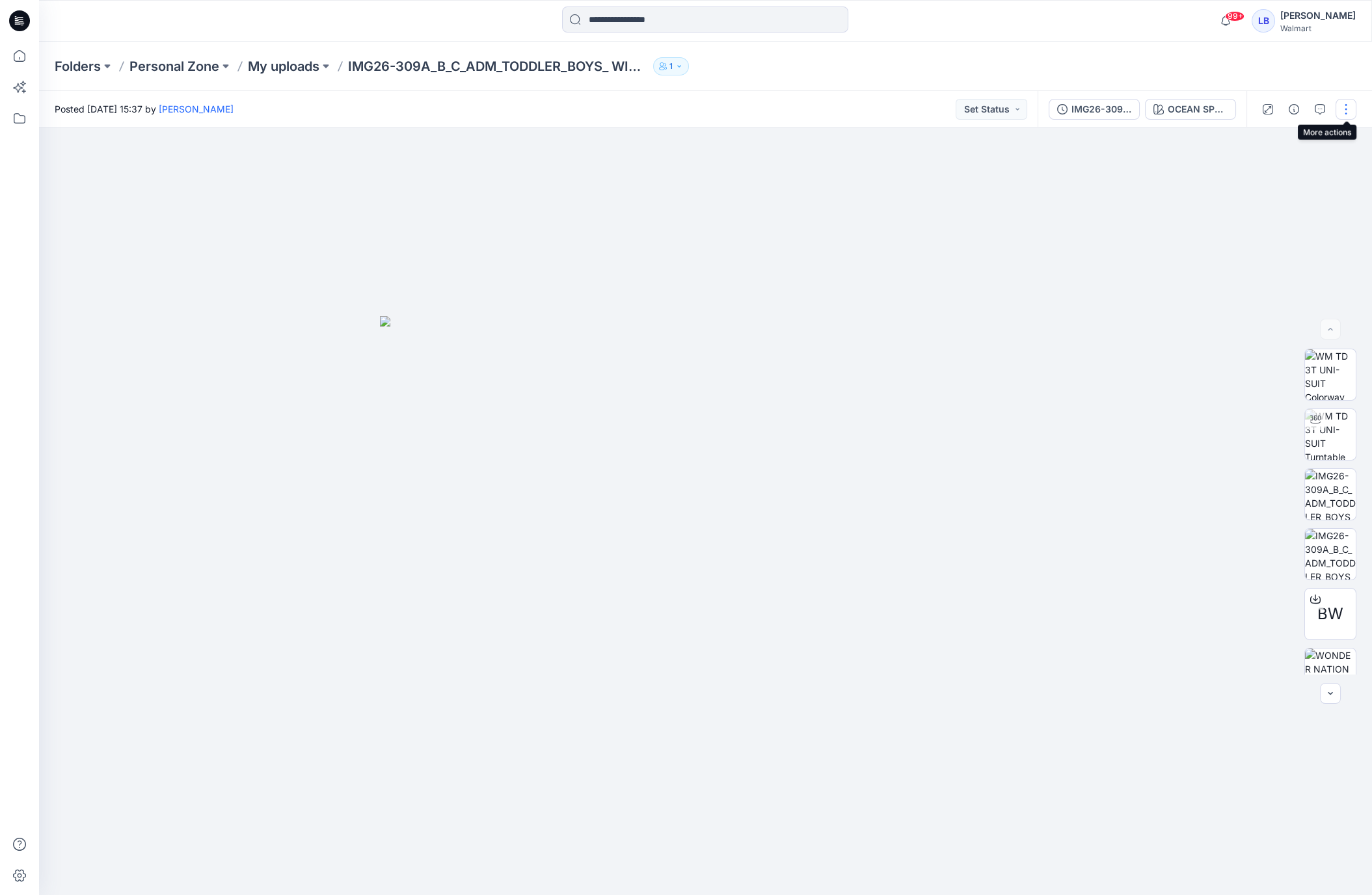
click at [1349, 114] on button "button" at bounding box center [1345, 108] width 20 height 20
click at [1300, 246] on p "Duplicate to..." at bounding box center [1284, 247] width 59 height 13
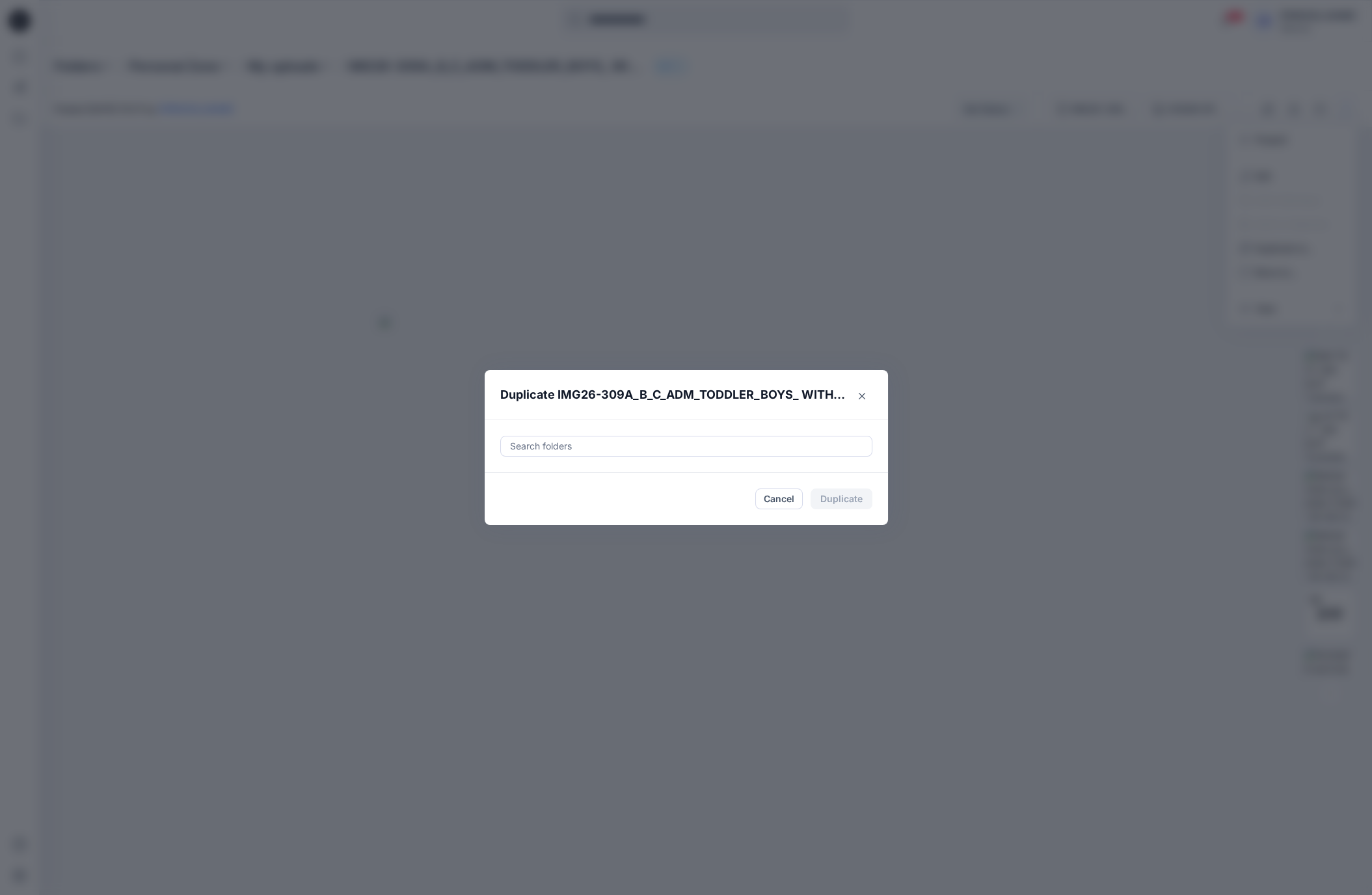
click at [801, 448] on div at bounding box center [686, 446] width 356 height 16
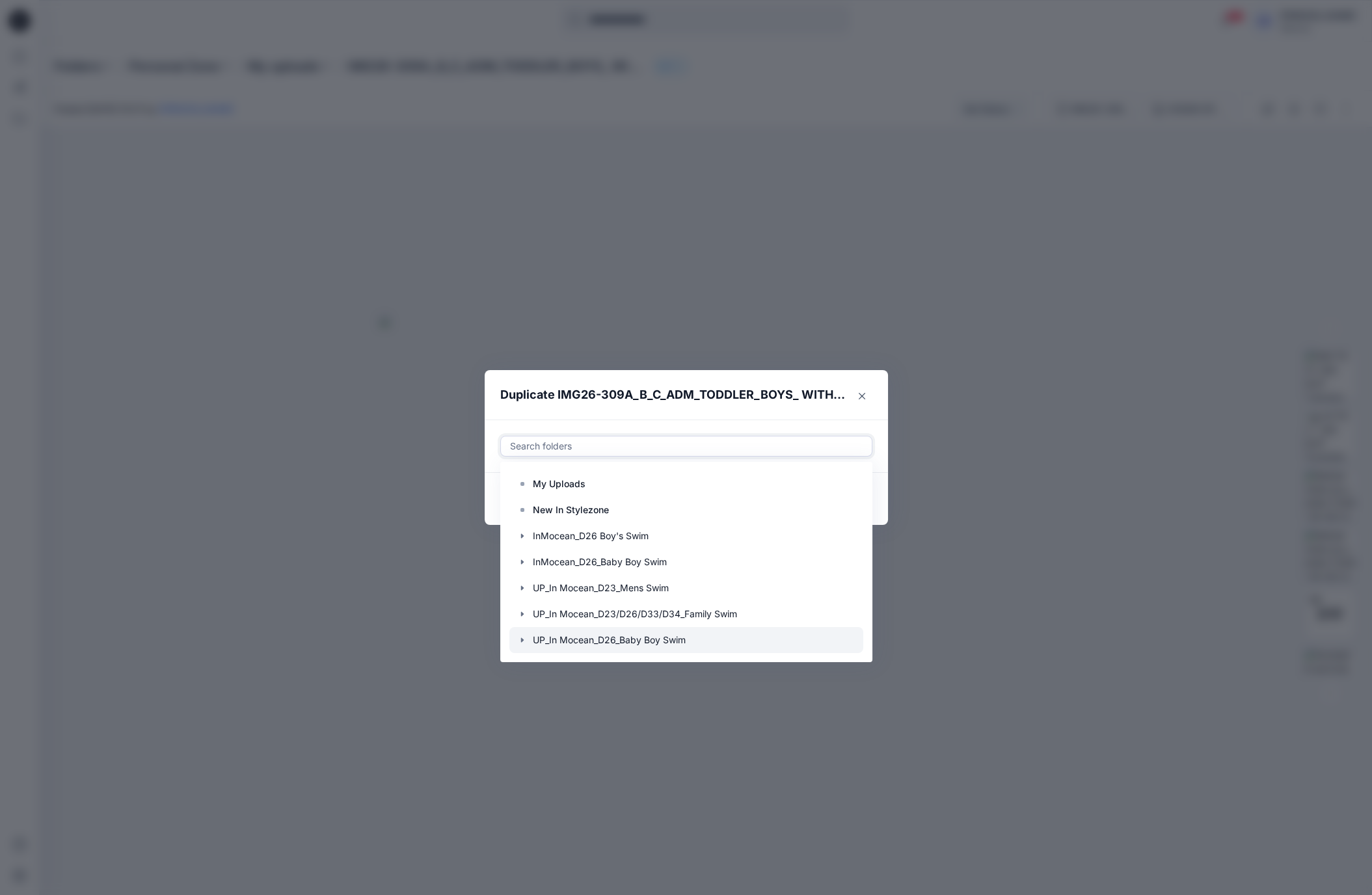
scroll to position [104, 0]
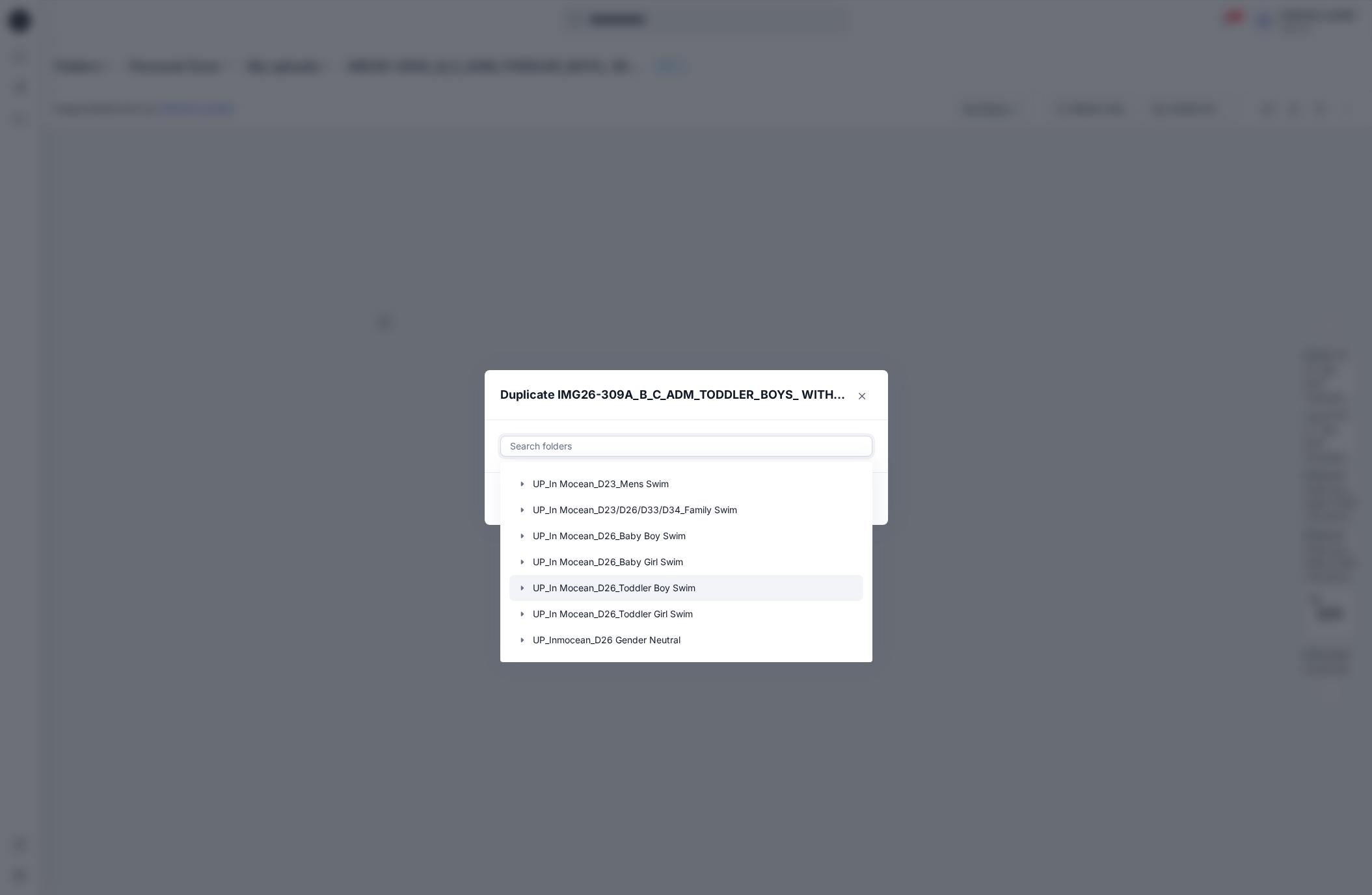
click at [522, 590] on icon "button" at bounding box center [522, 588] width 11 height 11
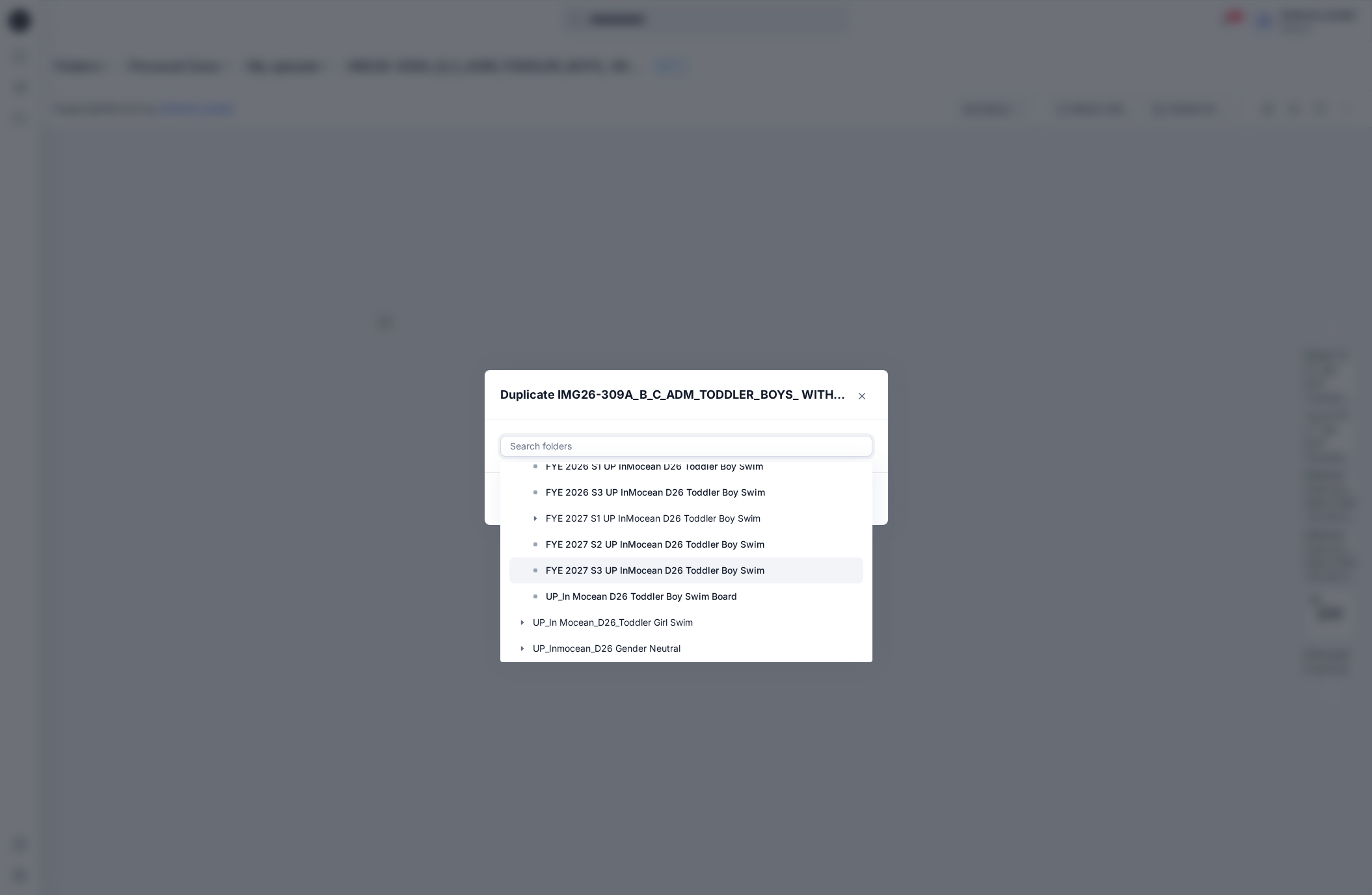
click at [567, 569] on p "FYE 2027 S3 UP InMocean D26 Toddler Boy Swim" at bounding box center [655, 571] width 218 height 16
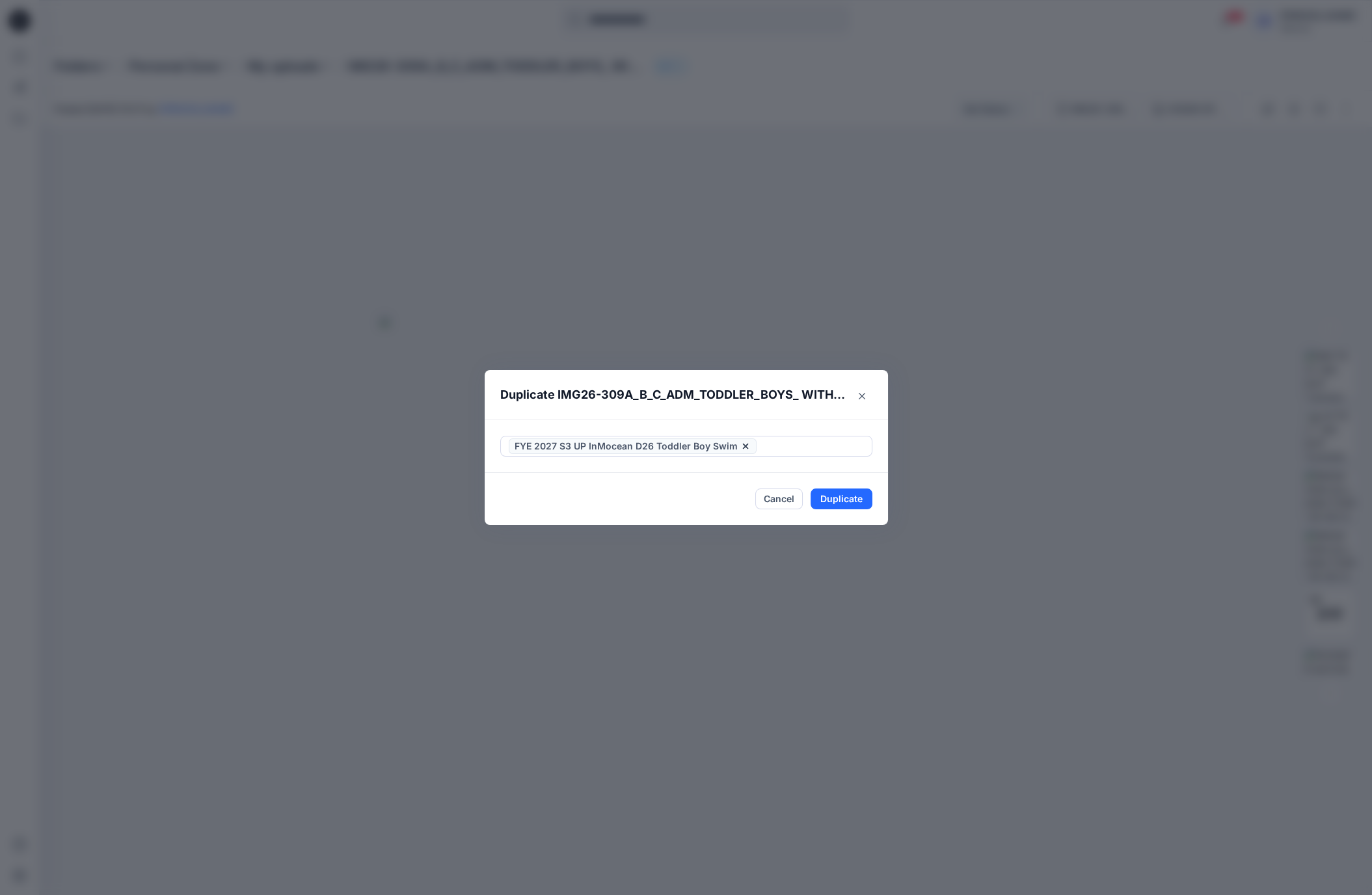
click at [741, 424] on div "FYE 2027 S3 UP InMocean D26 Toddler Boy Swim" at bounding box center [686, 446] width 404 height 53
click at [851, 498] on button "Duplicate" at bounding box center [842, 499] width 62 height 20
click at [851, 498] on button "Close" at bounding box center [851, 499] width 43 height 20
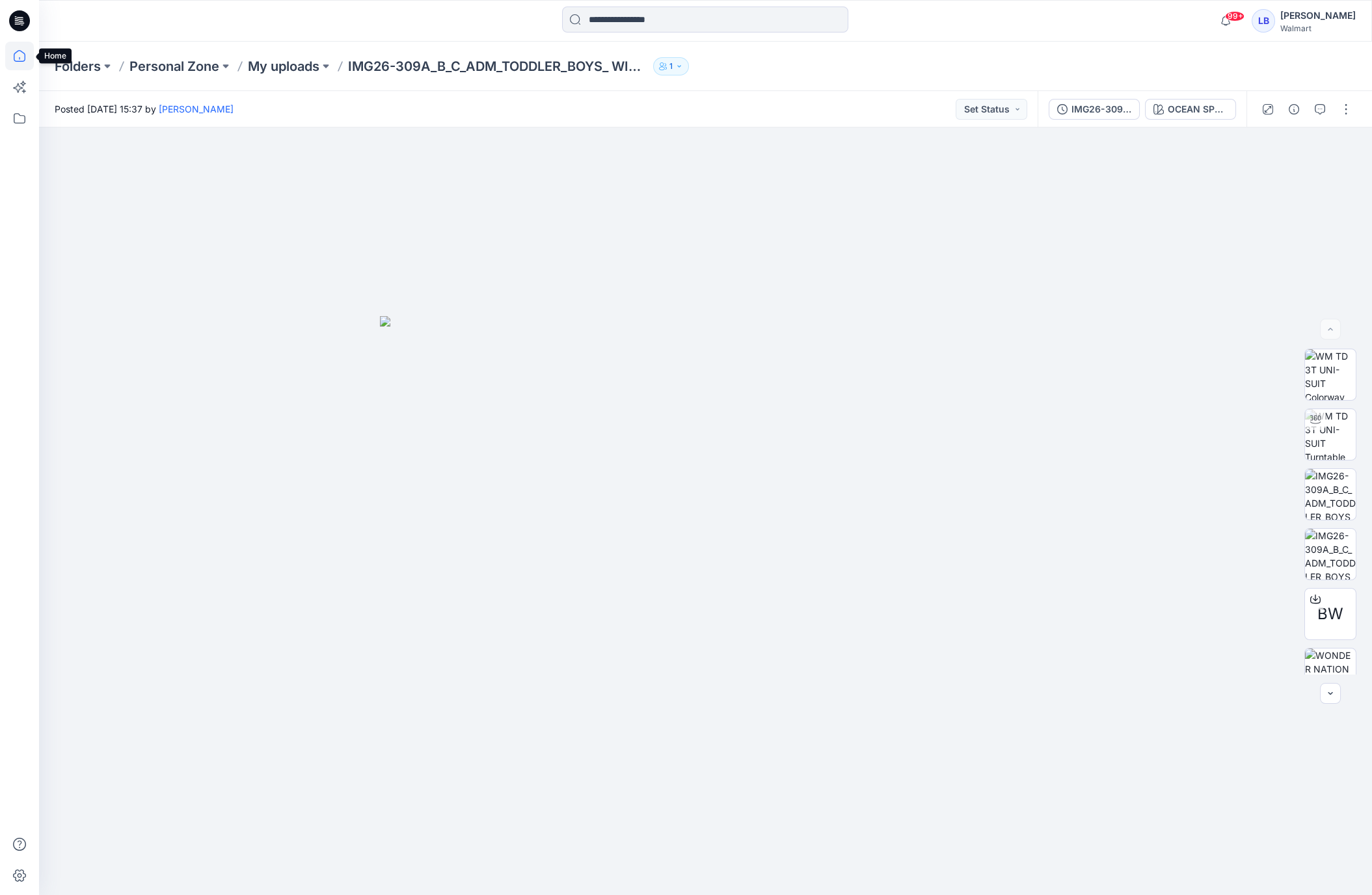
click at [18, 58] on icon at bounding box center [20, 56] width 28 height 28
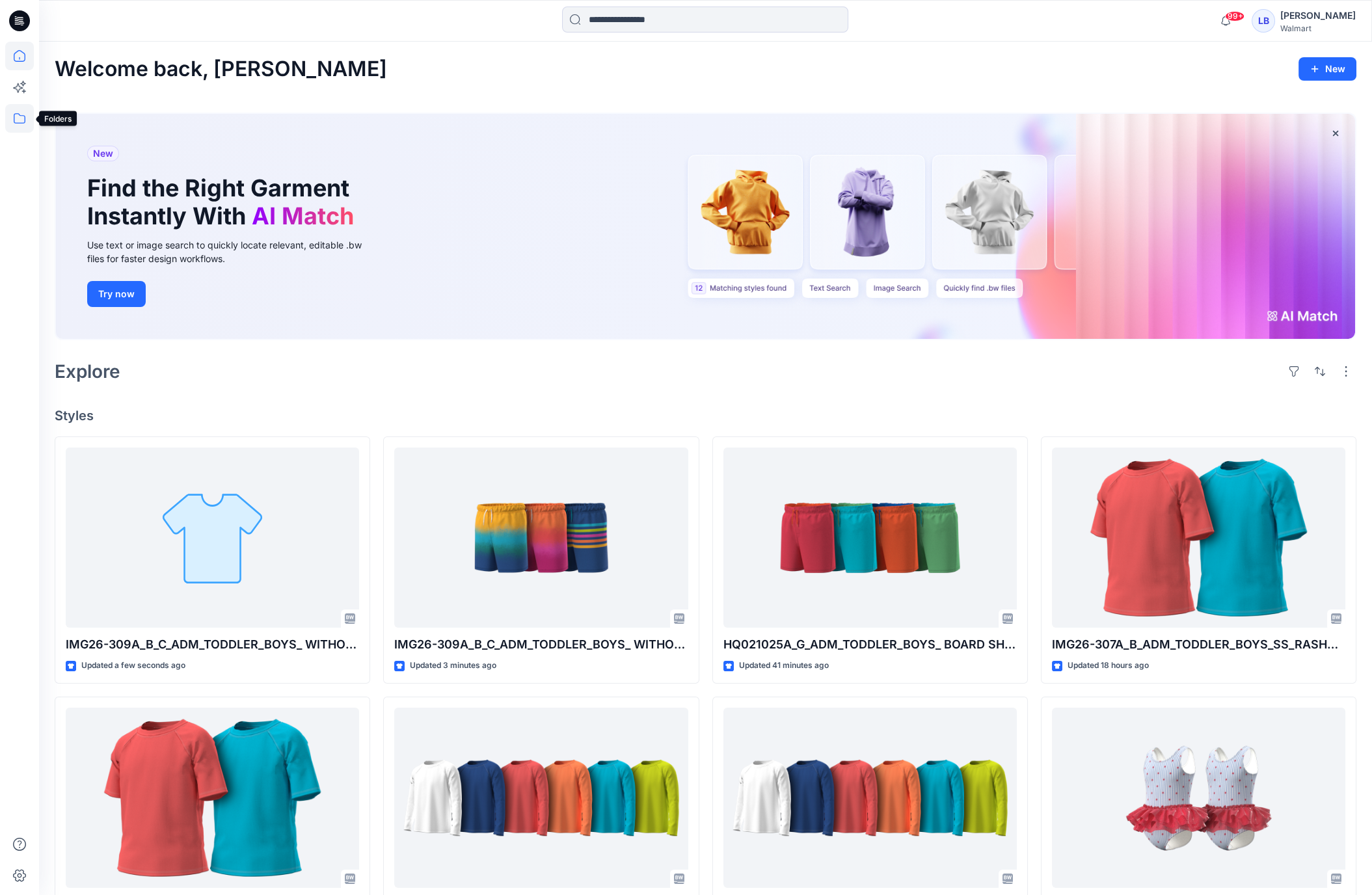
click at [16, 122] on icon at bounding box center [20, 118] width 28 height 28
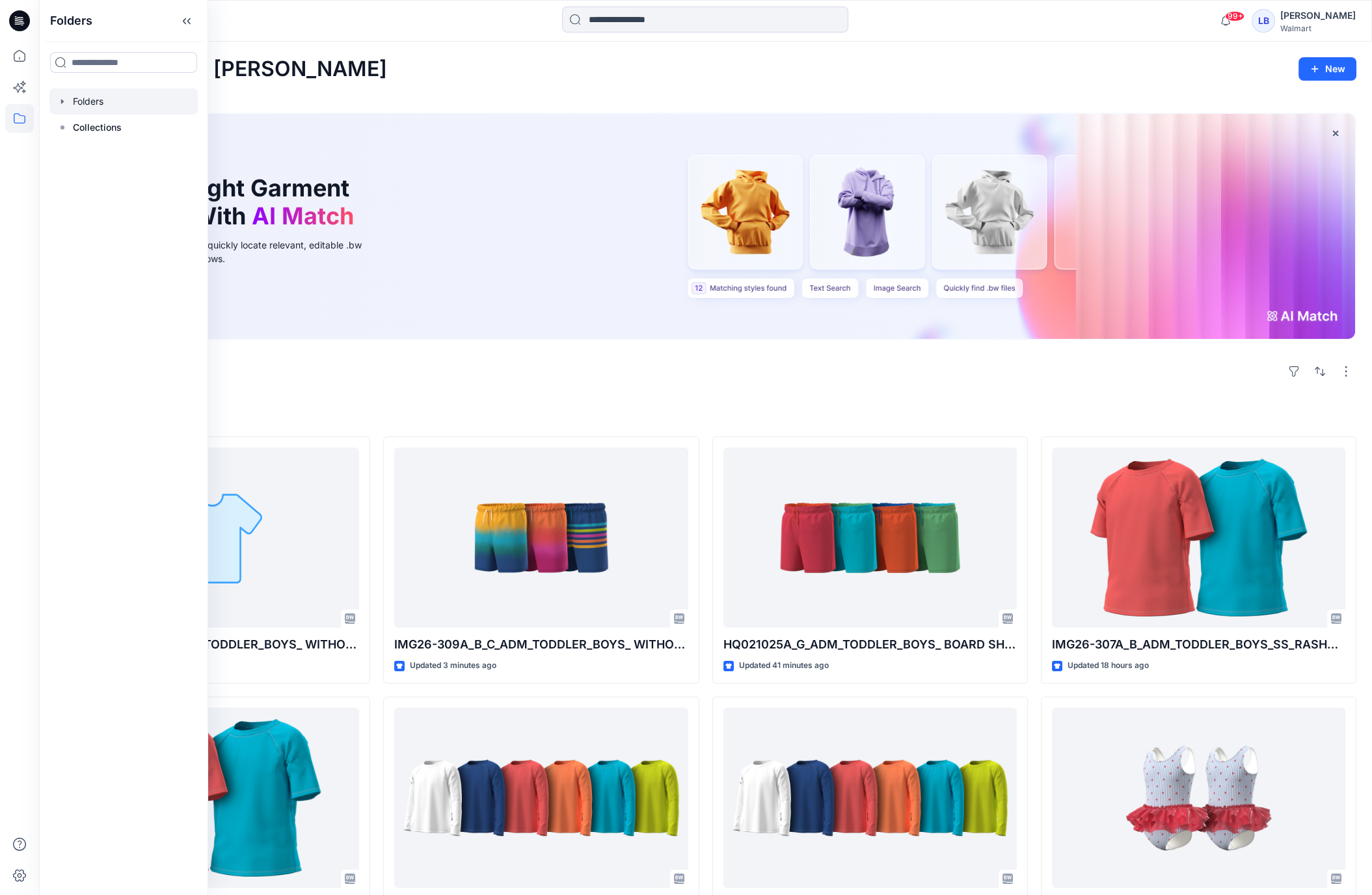
click at [67, 101] on div at bounding box center [123, 101] width 148 height 26
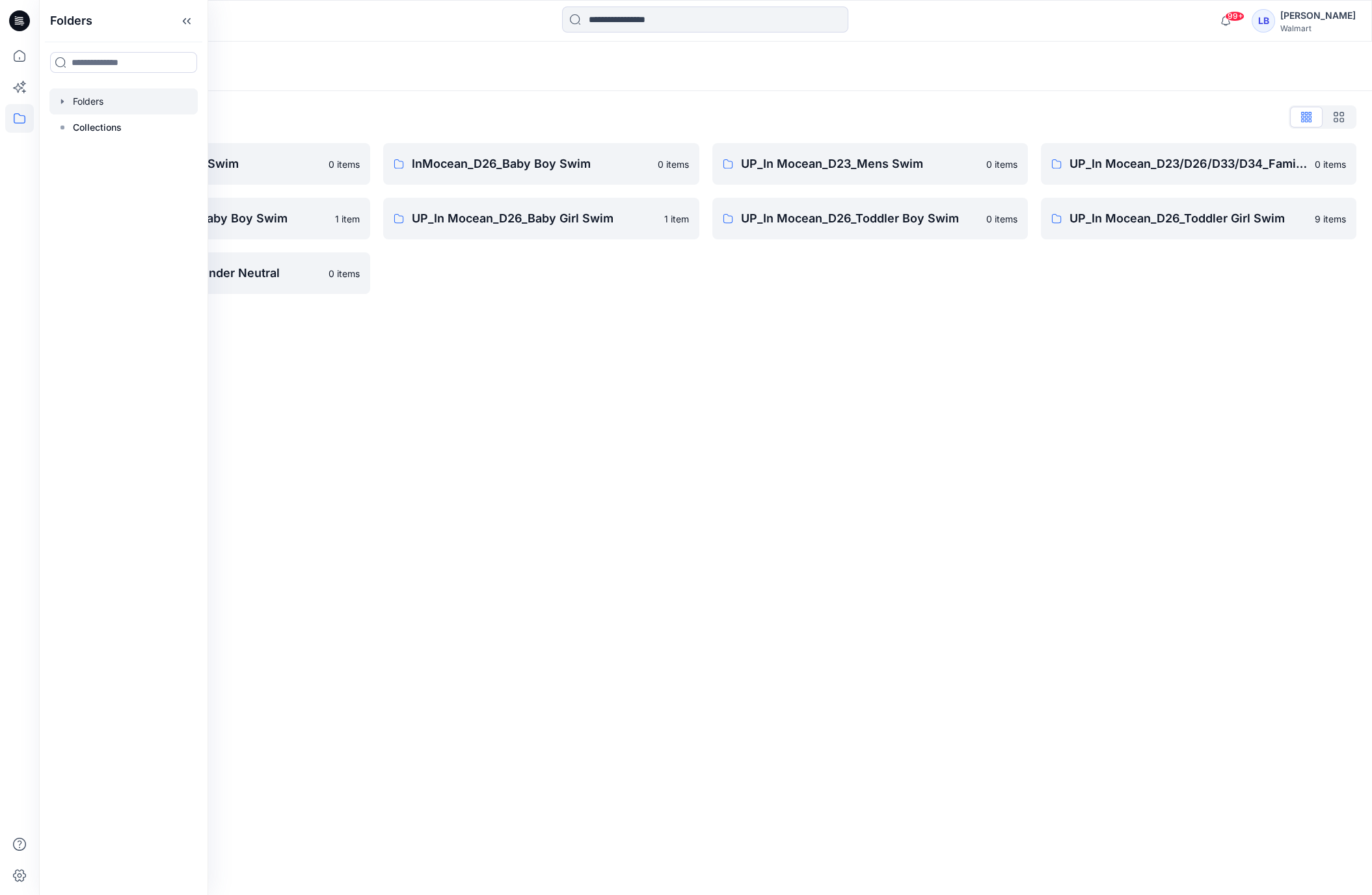
click at [448, 97] on div "Folders List InMocean_D26 Boy's Swim 0 items UP_In Mocean_D26_Baby Boy Swim 1 i…" at bounding box center [705, 200] width 1333 height 218
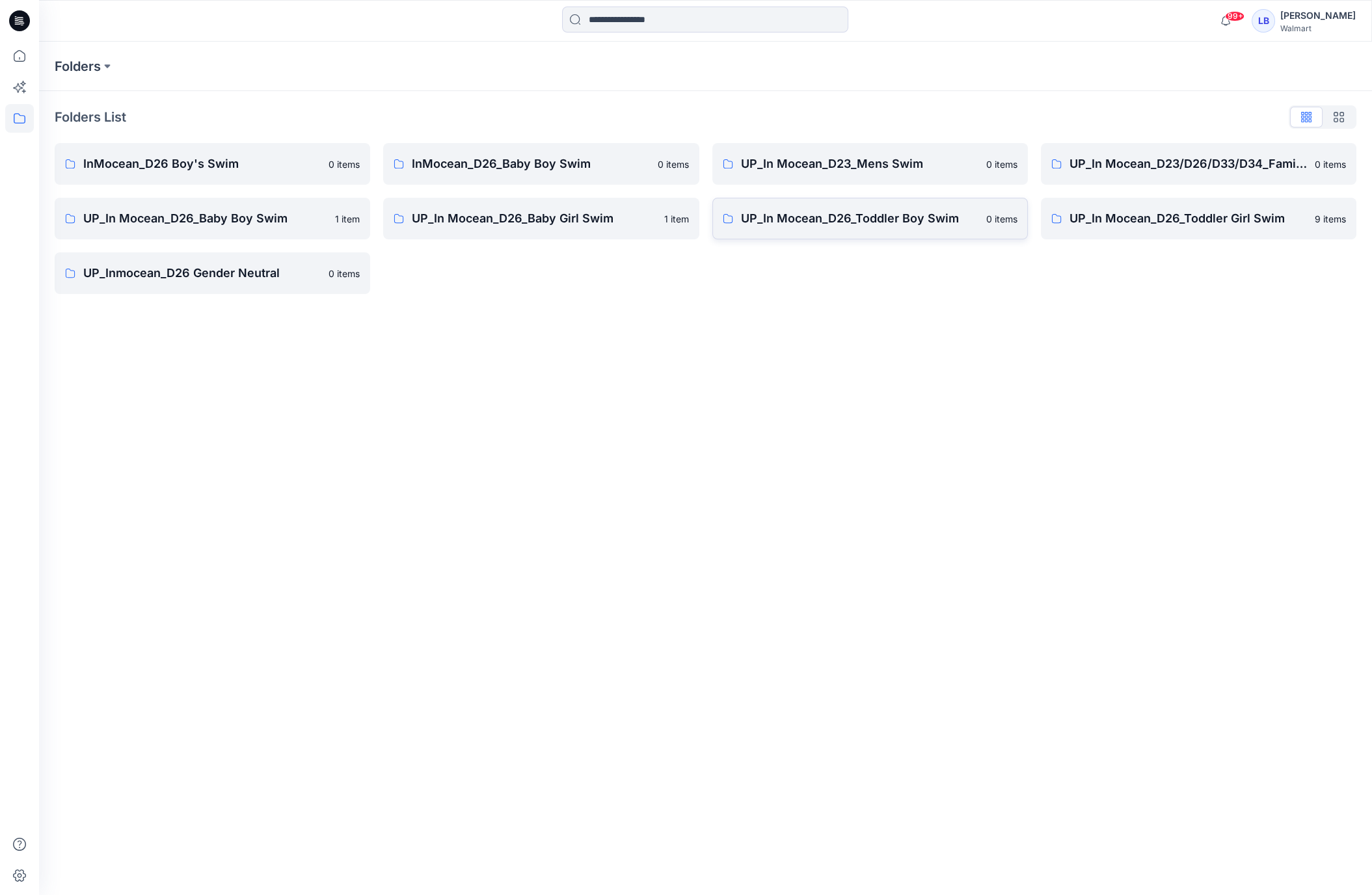
click at [826, 217] on p "UP_In Mocean_D26_Toddler Boy Swim" at bounding box center [859, 218] width 238 height 19
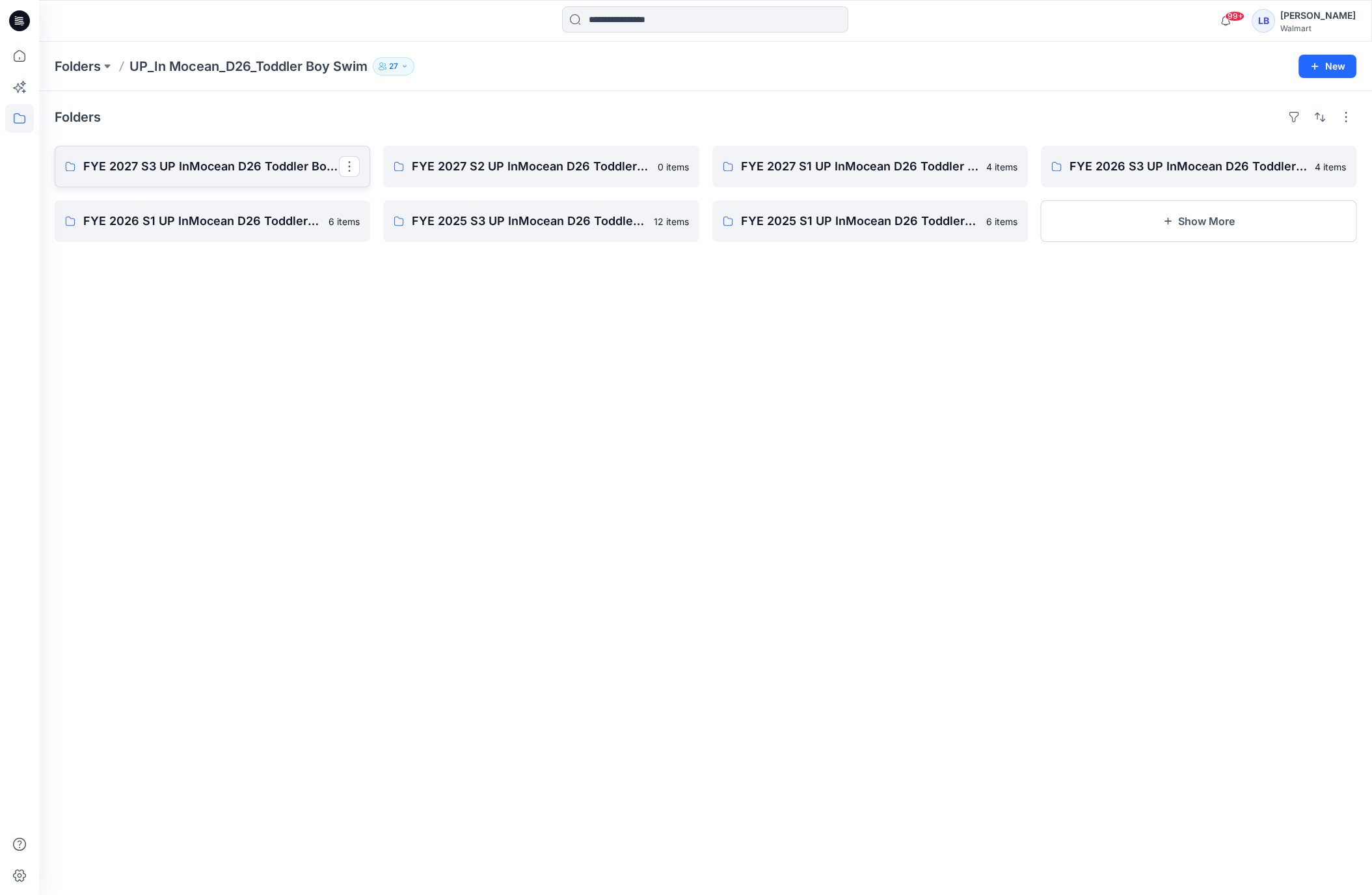
click at [231, 167] on p "FYE 2027 S3 UP InMocean D26 Toddler Boy Swim" at bounding box center [211, 167] width 255 height 19
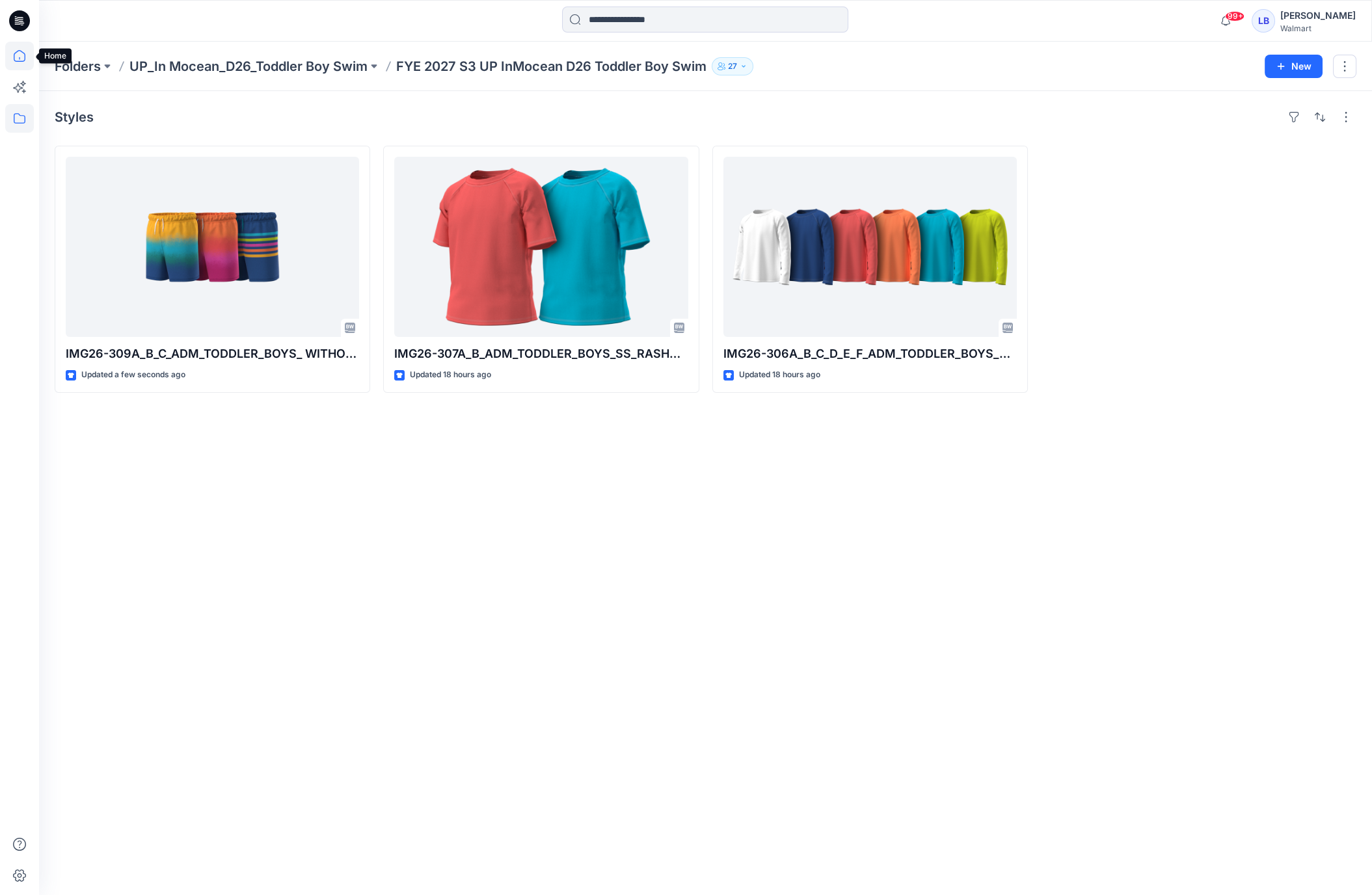
click at [16, 51] on icon at bounding box center [19, 55] width 12 height 12
